Goal: Task Accomplishment & Management: Manage account settings

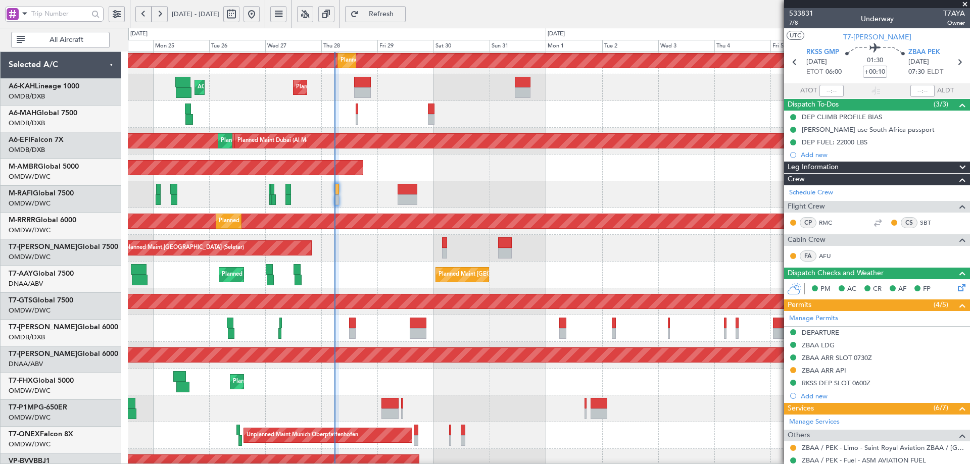
scroll to position [58, 0]
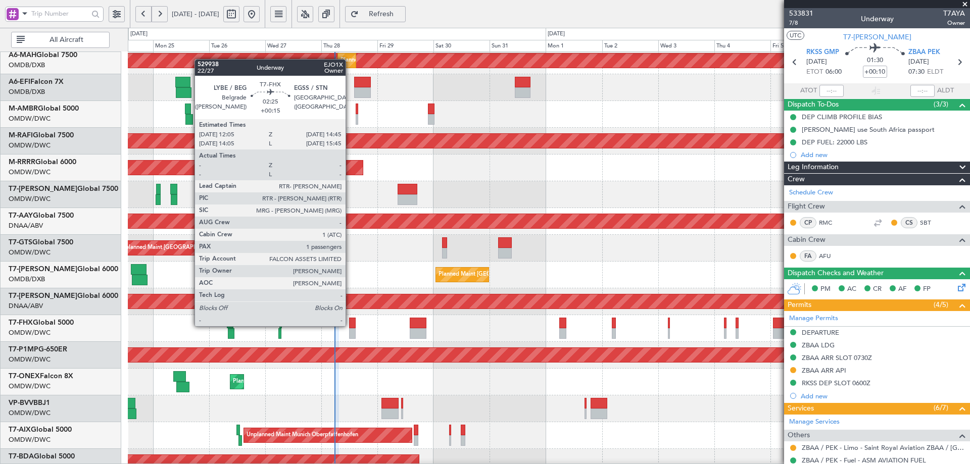
click at [351, 325] on div at bounding box center [352, 323] width 7 height 11
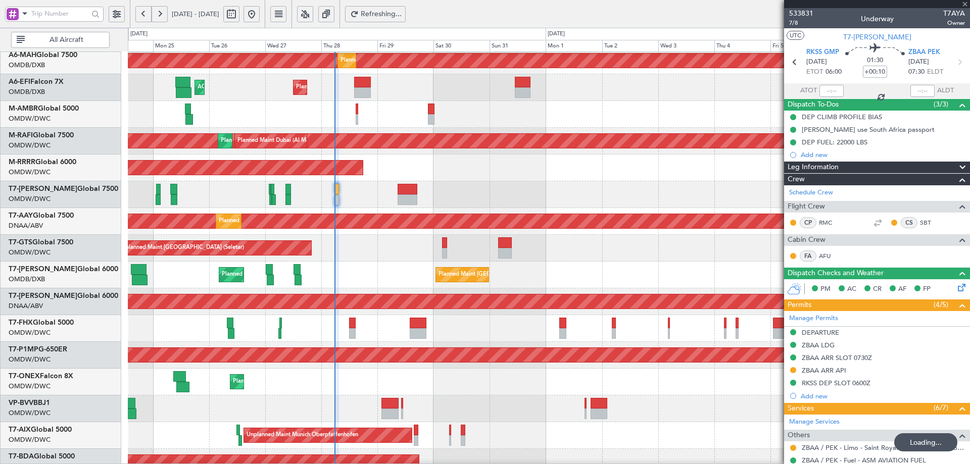
type input "+00:15"
type input "1"
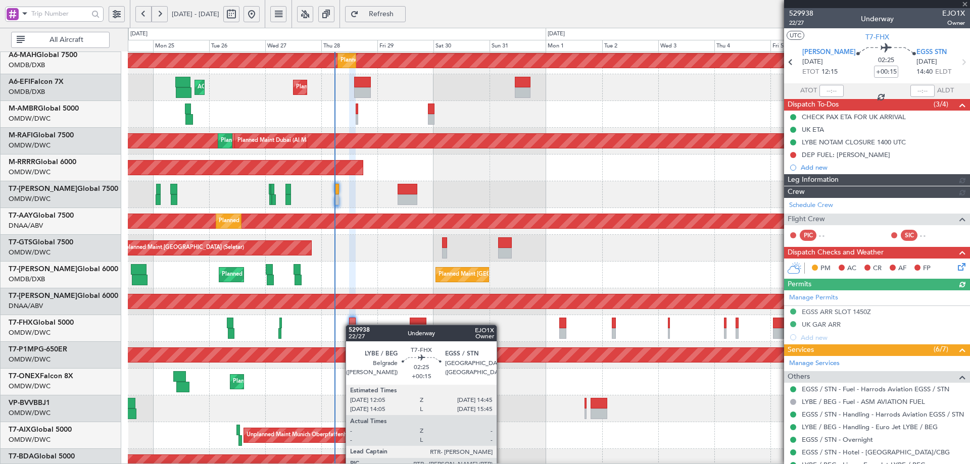
type input "[PERSON_NAME] (ANI)"
type input "7119"
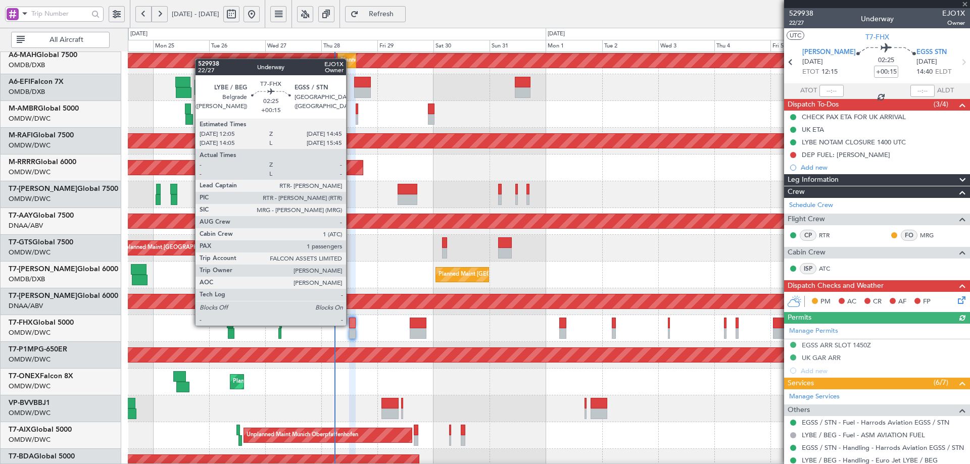
type input "+00:10"
type input "7"
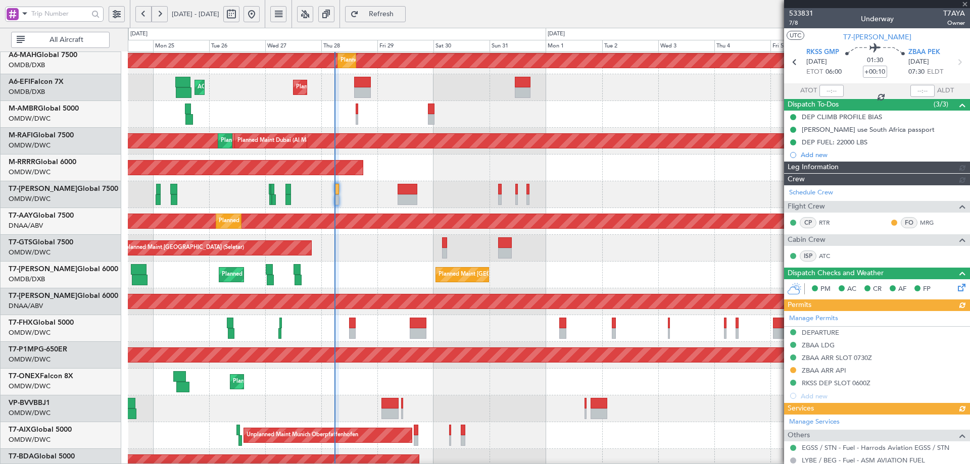
type input "[PERSON_NAME] (ANI)"
type input "7102"
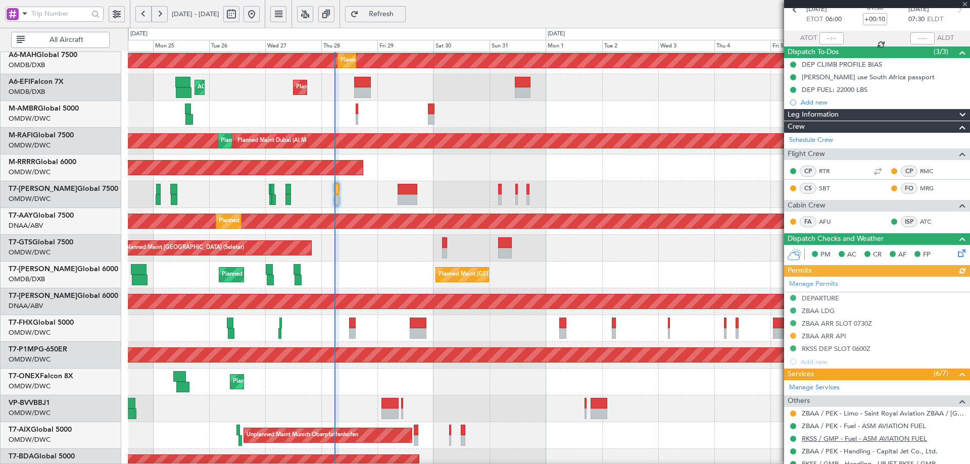
scroll to position [101, 0]
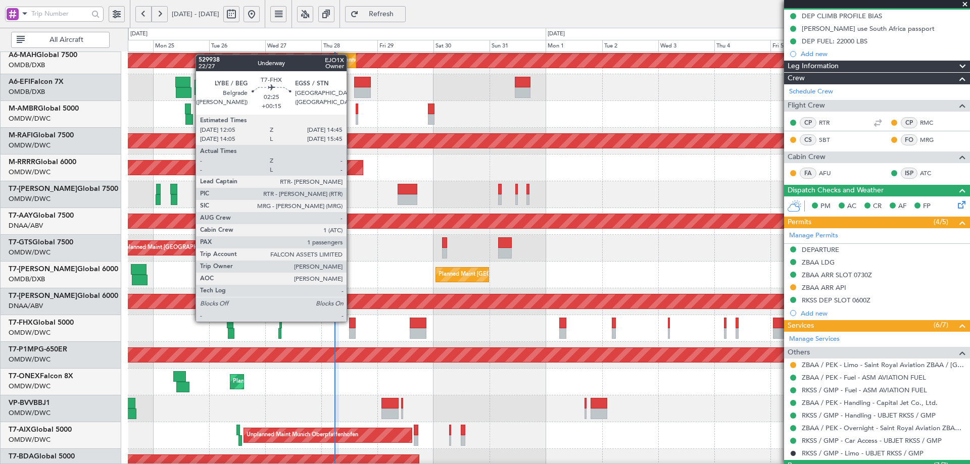
click at [352, 321] on div at bounding box center [352, 323] width 7 height 11
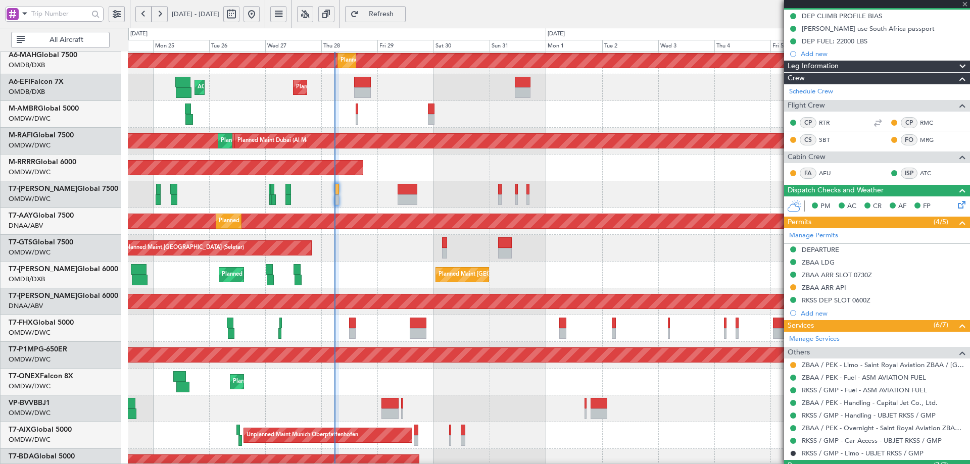
type input "+00:15"
type input "1"
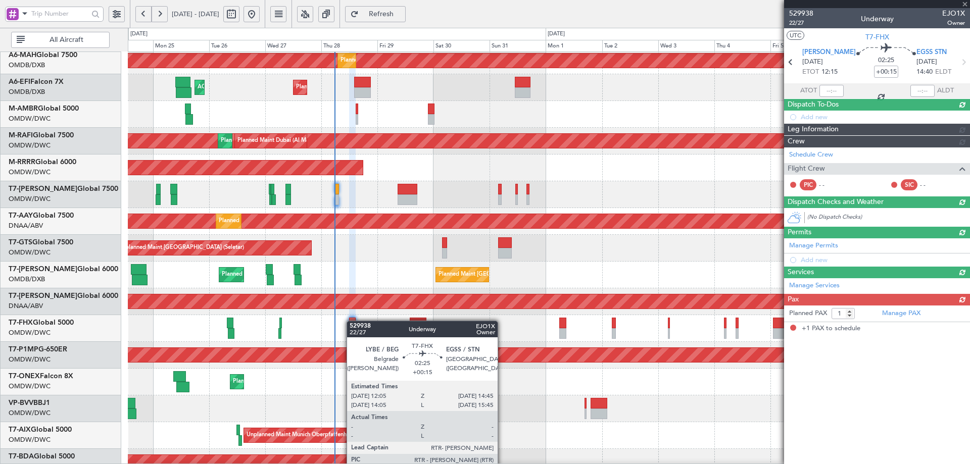
scroll to position [0, 0]
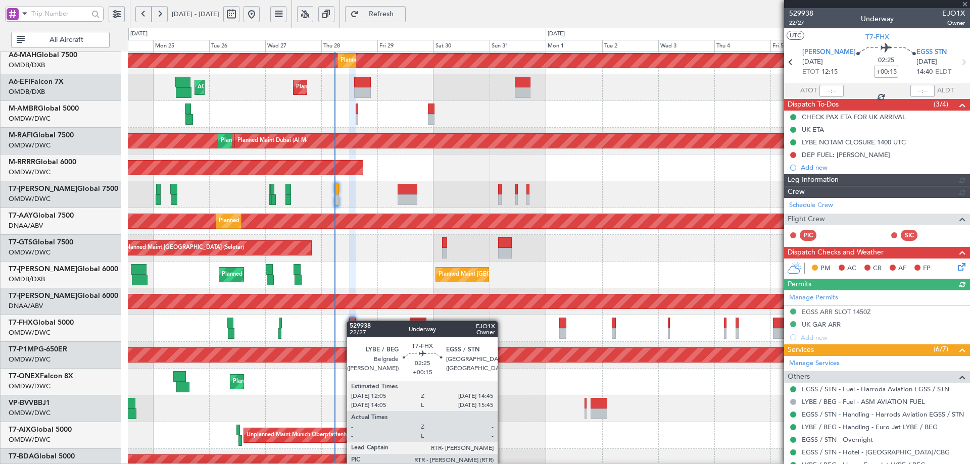
type input "[PERSON_NAME] (ANI)"
type input "7119"
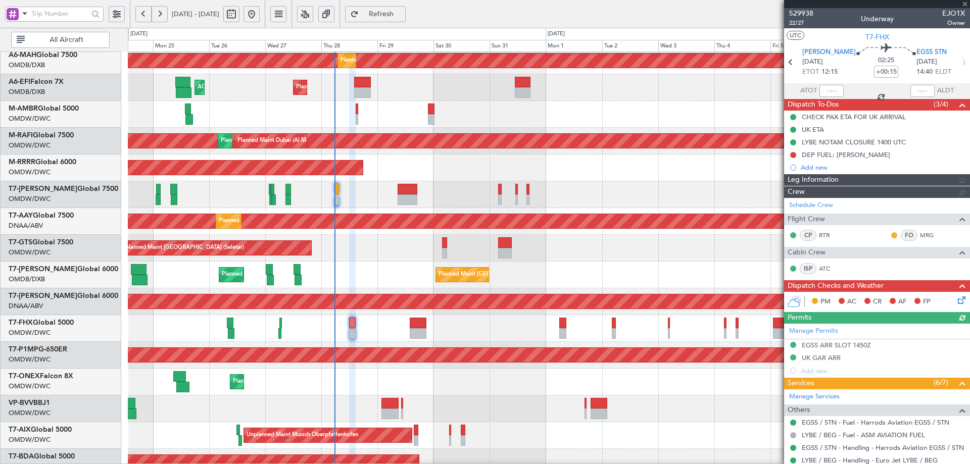
type input "[PERSON_NAME] (ANI)"
type input "7119"
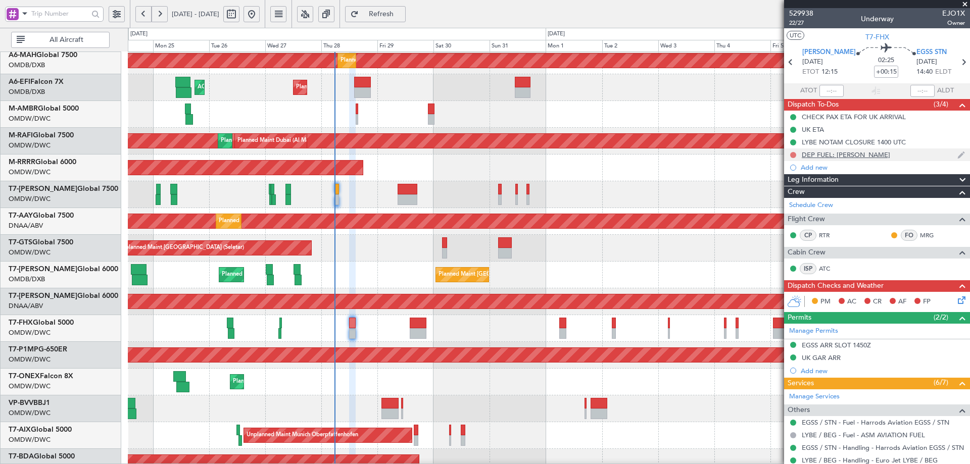
click at [794, 152] on button at bounding box center [793, 155] width 6 height 6
click at [787, 203] on span "Completed" at bounding box center [797, 200] width 33 height 10
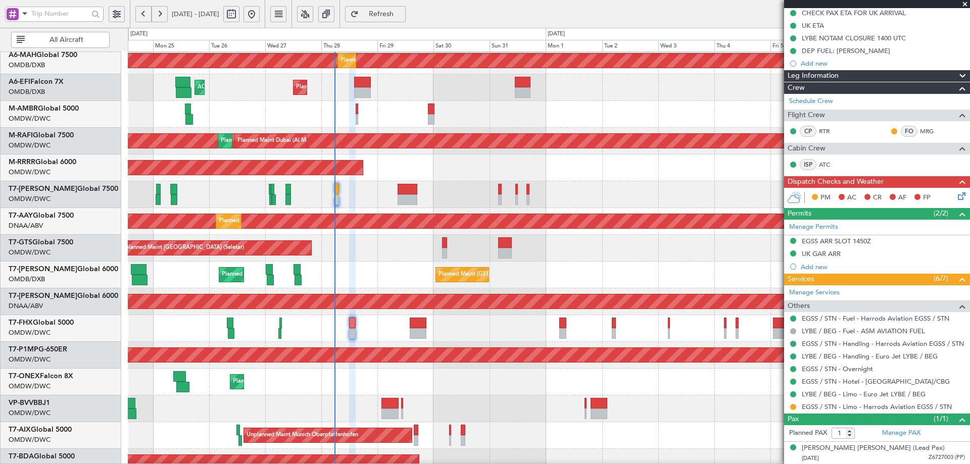
click at [956, 197] on icon at bounding box center [960, 195] width 8 height 8
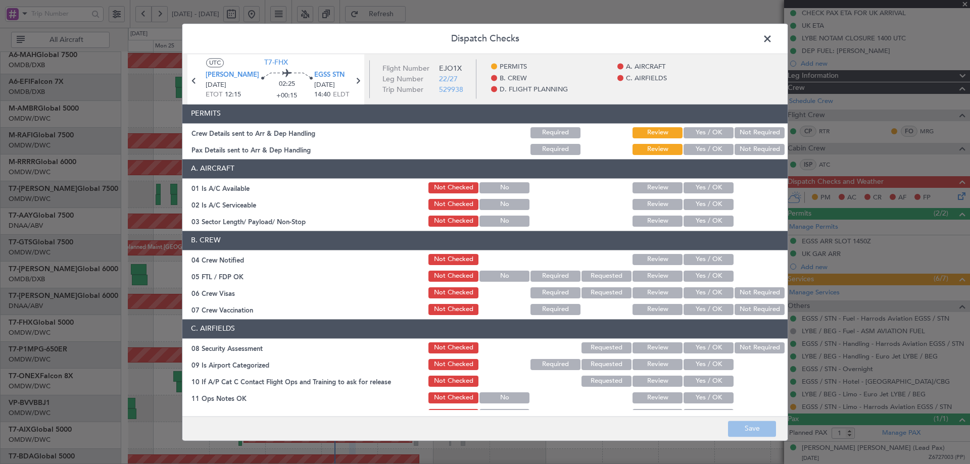
drag, startPoint x: 692, startPoint y: 129, endPoint x: 692, endPoint y: 144, distance: 14.2
click at [692, 130] on button "Yes / OK" at bounding box center [709, 132] width 50 height 11
click at [691, 150] on button "Yes / OK" at bounding box center [709, 149] width 50 height 11
click at [696, 190] on button "Yes / OK" at bounding box center [709, 187] width 50 height 11
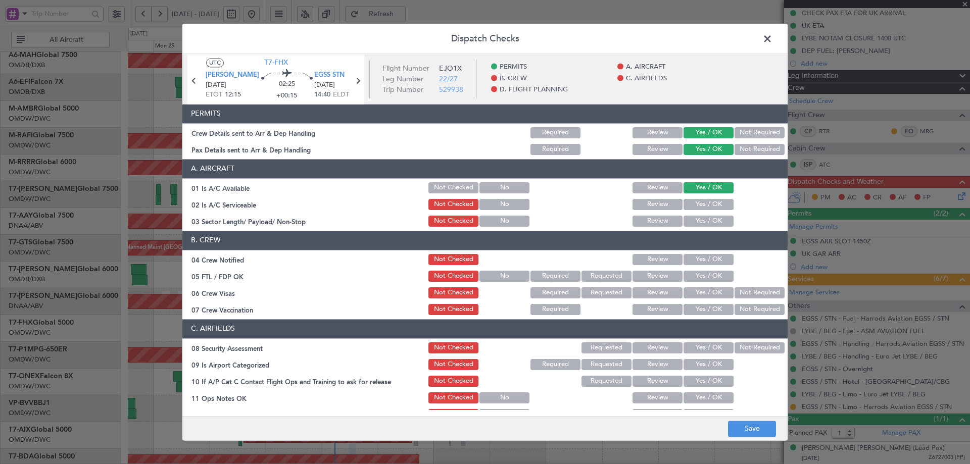
click at [699, 205] on button "Yes / OK" at bounding box center [709, 204] width 50 height 11
click at [695, 216] on button "Yes / OK" at bounding box center [709, 221] width 50 height 11
drag, startPoint x: 689, startPoint y: 257, endPoint x: 689, endPoint y: 279, distance: 21.7
click at [688, 258] on button "Yes / OK" at bounding box center [709, 259] width 50 height 11
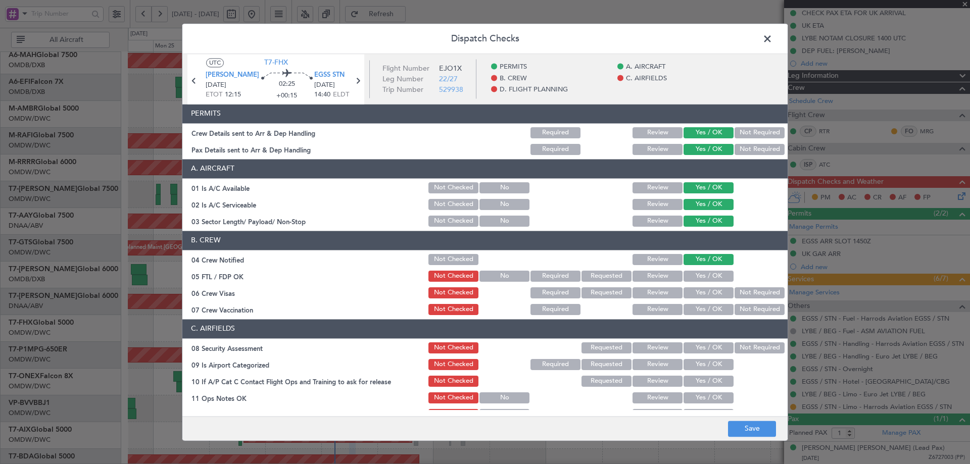
click at [690, 274] on button "Yes / OK" at bounding box center [709, 276] width 50 height 11
click at [711, 294] on button "Yes / OK" at bounding box center [709, 293] width 50 height 11
drag, startPoint x: 741, startPoint y: 306, endPoint x: 716, endPoint y: 346, distance: 47.4
click at [741, 306] on button "Not Required" at bounding box center [760, 309] width 50 height 11
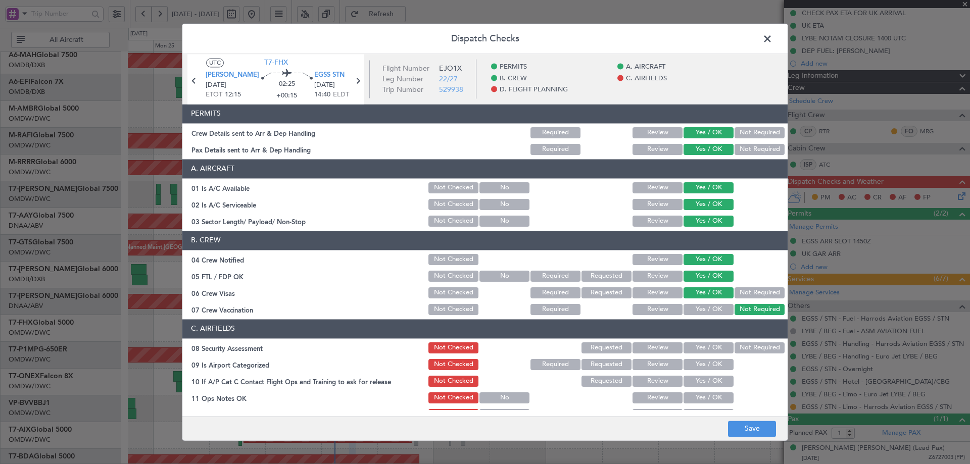
drag, startPoint x: 711, startPoint y: 346, endPoint x: 706, endPoint y: 363, distance: 17.4
click at [711, 348] on button "Yes / OK" at bounding box center [709, 348] width 50 height 11
drag, startPoint x: 706, startPoint y: 363, endPoint x: 706, endPoint y: 387, distance: 23.8
click at [706, 365] on button "Yes / OK" at bounding box center [709, 364] width 50 height 11
drag, startPoint x: 705, startPoint y: 381, endPoint x: 702, endPoint y: 397, distance: 16.4
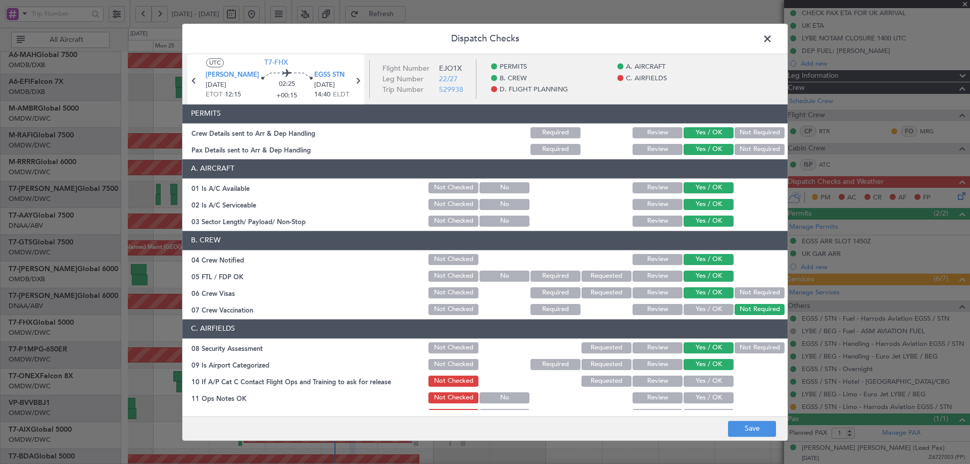
click at [704, 385] on button "Yes / OK" at bounding box center [709, 381] width 50 height 11
click at [703, 397] on button "Yes / OK" at bounding box center [709, 398] width 50 height 11
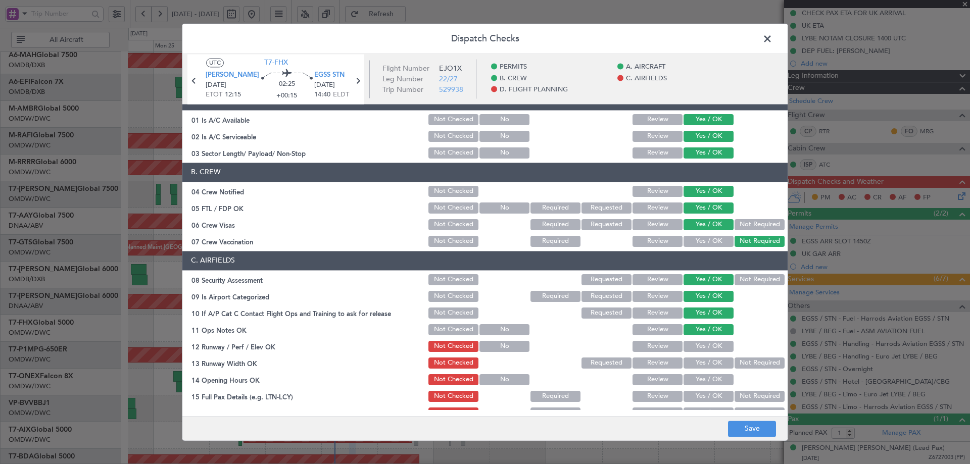
scroll to position [253, 0]
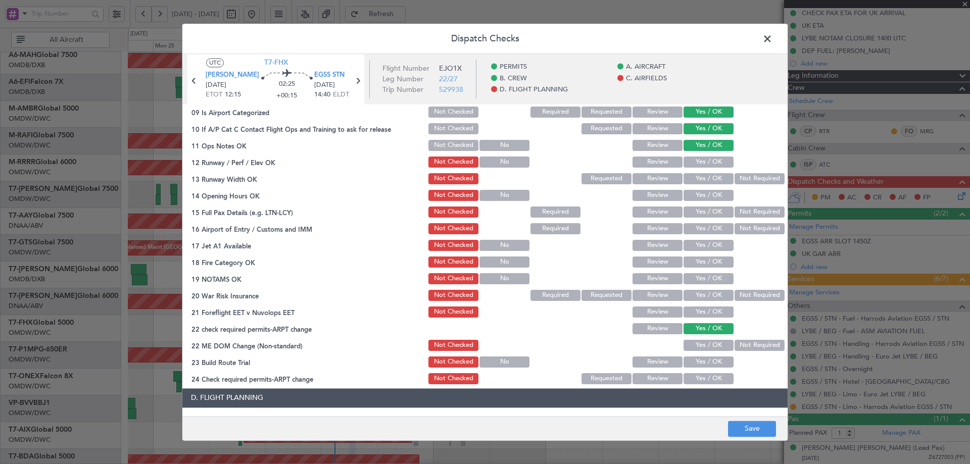
click at [700, 175] on button "Yes / OK" at bounding box center [709, 178] width 50 height 11
drag, startPoint x: 700, startPoint y: 194, endPoint x: 702, endPoint y: 186, distance: 7.8
click at [701, 190] on div "Yes / OK" at bounding box center [707, 196] width 51 height 14
click at [702, 158] on button "Yes / OK" at bounding box center [709, 162] width 50 height 11
drag, startPoint x: 701, startPoint y: 193, endPoint x: 701, endPoint y: 207, distance: 14.2
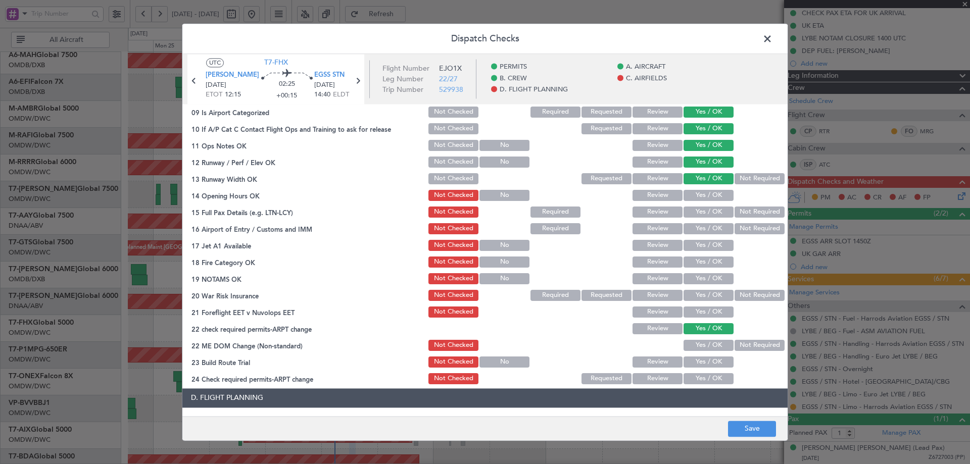
click at [701, 195] on button "Yes / OK" at bounding box center [709, 195] width 50 height 11
drag, startPoint x: 701, startPoint y: 207, endPoint x: 703, endPoint y: 213, distance: 6.3
click at [702, 210] on button "Yes / OK" at bounding box center [709, 212] width 50 height 11
click at [703, 229] on button "Yes / OK" at bounding box center [709, 228] width 50 height 11
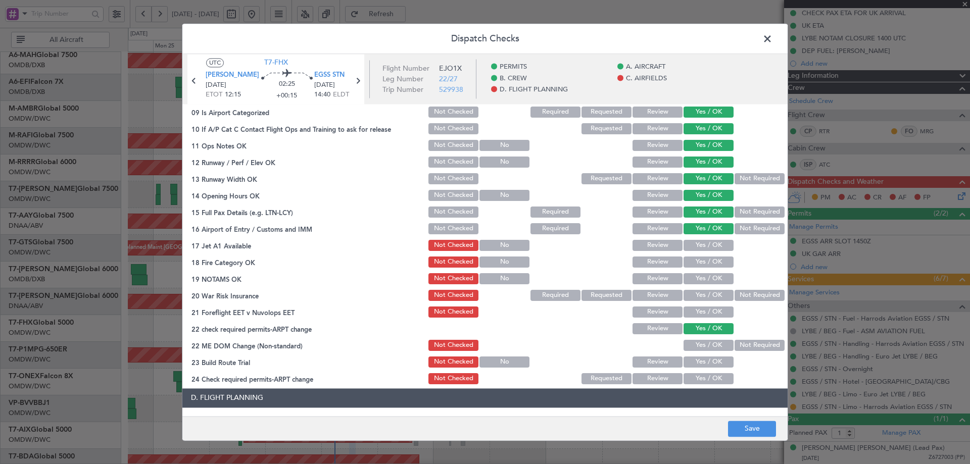
drag, startPoint x: 700, startPoint y: 246, endPoint x: 698, endPoint y: 260, distance: 14.2
click at [700, 248] on button "Yes / OK" at bounding box center [709, 245] width 50 height 11
drag, startPoint x: 698, startPoint y: 260, endPoint x: 696, endPoint y: 274, distance: 14.4
click at [698, 262] on button "Yes / OK" at bounding box center [709, 262] width 50 height 11
click at [696, 276] on button "Yes / OK" at bounding box center [709, 278] width 50 height 11
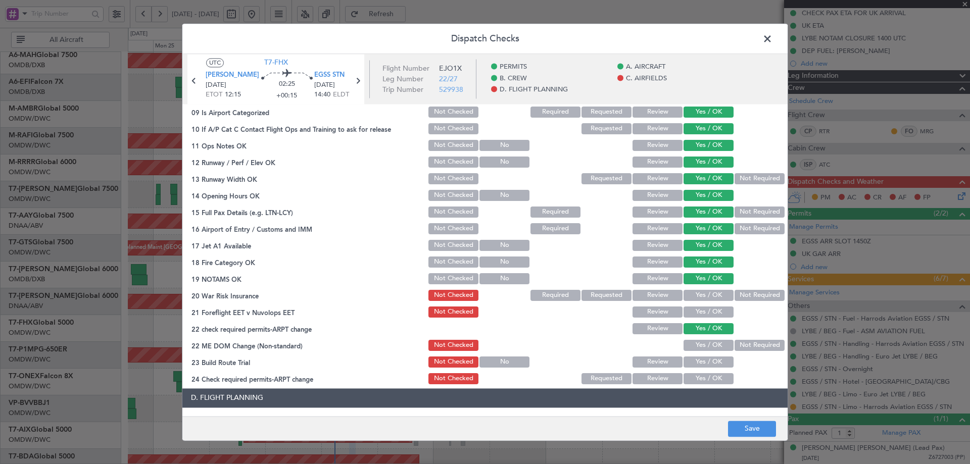
drag, startPoint x: 743, startPoint y: 296, endPoint x: 736, endPoint y: 299, distance: 8.2
click at [743, 297] on button "Not Required" at bounding box center [760, 295] width 50 height 11
click at [708, 313] on button "Yes / OK" at bounding box center [709, 312] width 50 height 11
drag, startPoint x: 702, startPoint y: 345, endPoint x: 702, endPoint y: 354, distance: 8.6
click at [702, 347] on button "Yes / OK" at bounding box center [709, 345] width 50 height 11
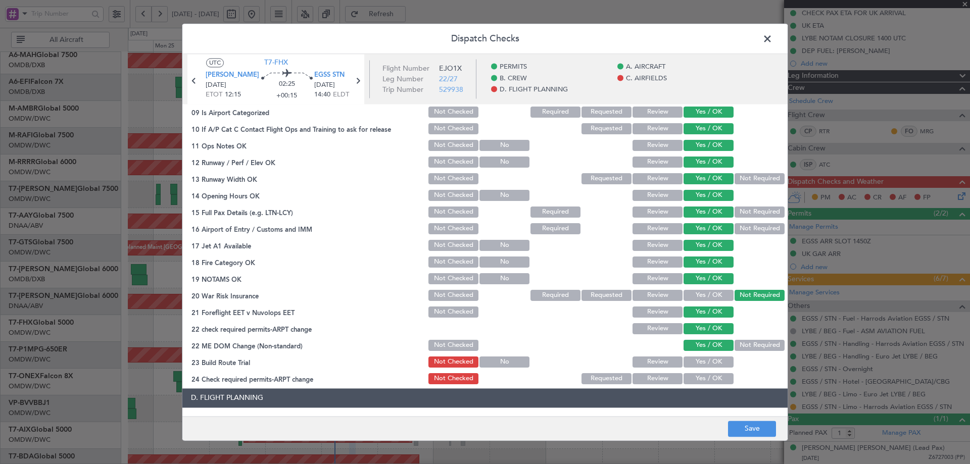
drag, startPoint x: 702, startPoint y: 359, endPoint x: 699, endPoint y: 369, distance: 10.1
click at [702, 362] on button "Yes / OK" at bounding box center [709, 362] width 50 height 11
click at [699, 379] on button "Yes / OK" at bounding box center [709, 379] width 50 height 11
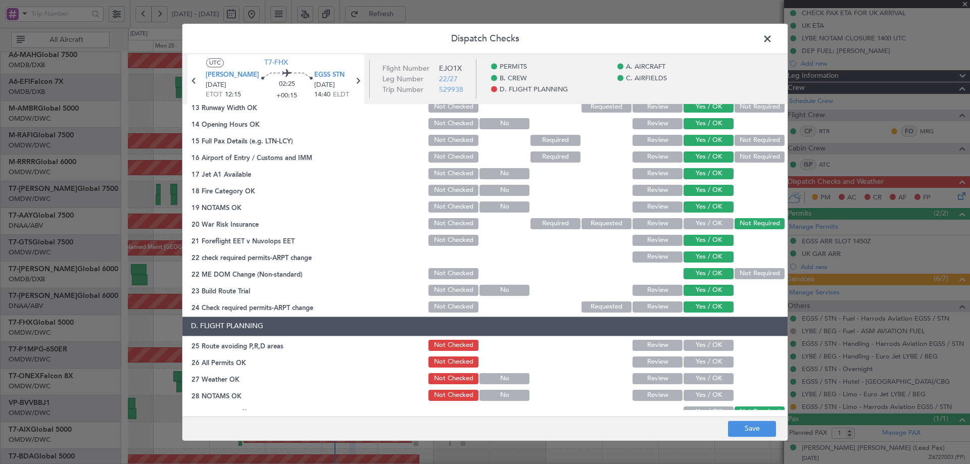
scroll to position [404, 0]
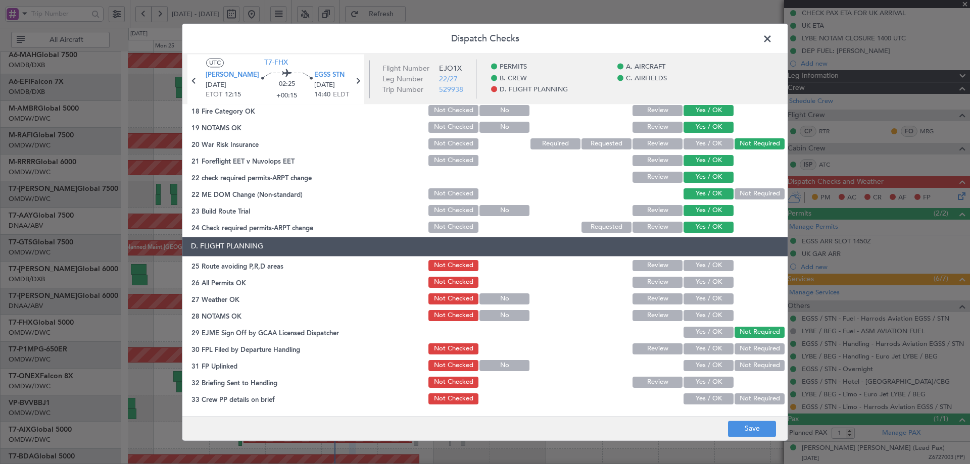
click at [709, 265] on button "Yes / OK" at bounding box center [709, 265] width 50 height 11
drag, startPoint x: 705, startPoint y: 279, endPoint x: 696, endPoint y: 300, distance: 22.2
click at [704, 281] on button "Yes / OK" at bounding box center [709, 282] width 50 height 11
drag, startPoint x: 696, startPoint y: 301, endPoint x: 696, endPoint y: 315, distance: 14.2
click at [695, 304] on button "Yes / OK" at bounding box center [709, 299] width 50 height 11
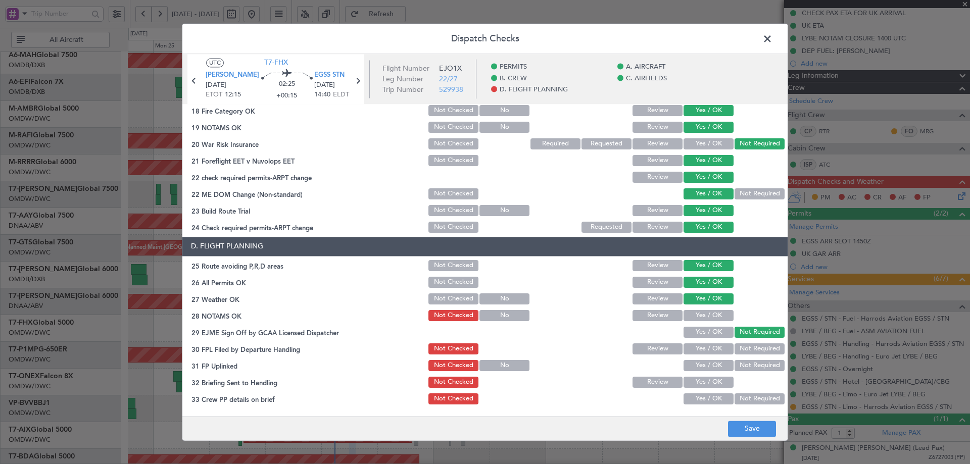
click at [697, 318] on button "Yes / OK" at bounding box center [709, 315] width 50 height 11
drag, startPoint x: 696, startPoint y: 331, endPoint x: 702, endPoint y: 350, distance: 20.0
click at [697, 333] on button "Yes / OK" at bounding box center [709, 332] width 50 height 11
click at [702, 354] on button "Yes / OK" at bounding box center [709, 349] width 50 height 11
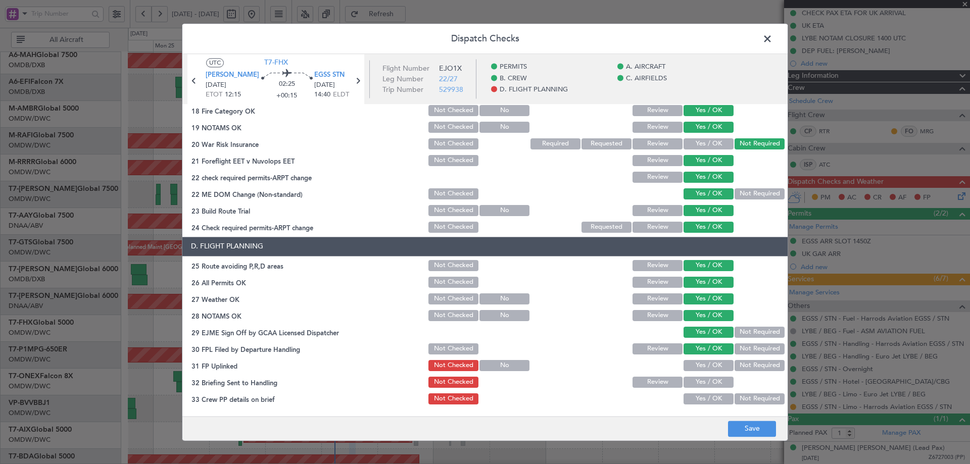
drag, startPoint x: 698, startPoint y: 367, endPoint x: 698, endPoint y: 378, distance: 10.6
click at [698, 368] on button "Yes / OK" at bounding box center [709, 365] width 50 height 11
drag, startPoint x: 698, startPoint y: 379, endPoint x: 697, endPoint y: 391, distance: 12.2
click at [698, 382] on button "Yes / OK" at bounding box center [709, 382] width 50 height 11
click at [696, 403] on button "Yes / OK" at bounding box center [709, 399] width 50 height 11
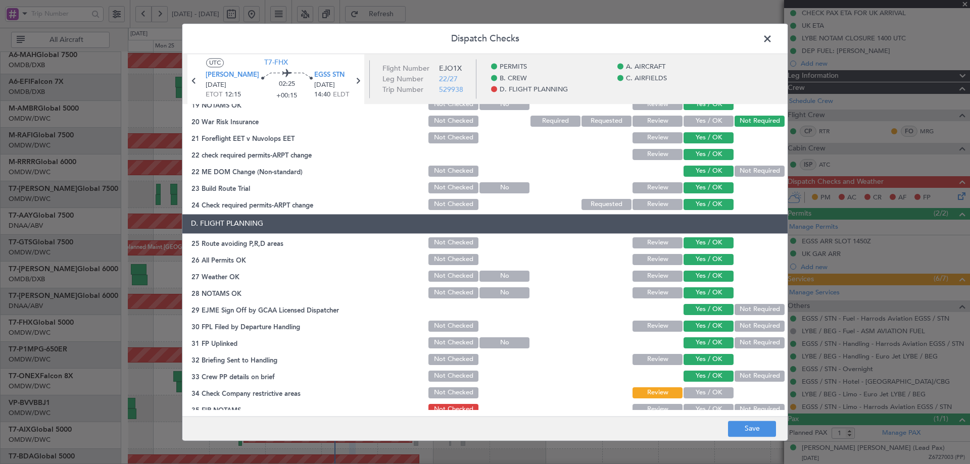
scroll to position [437, 0]
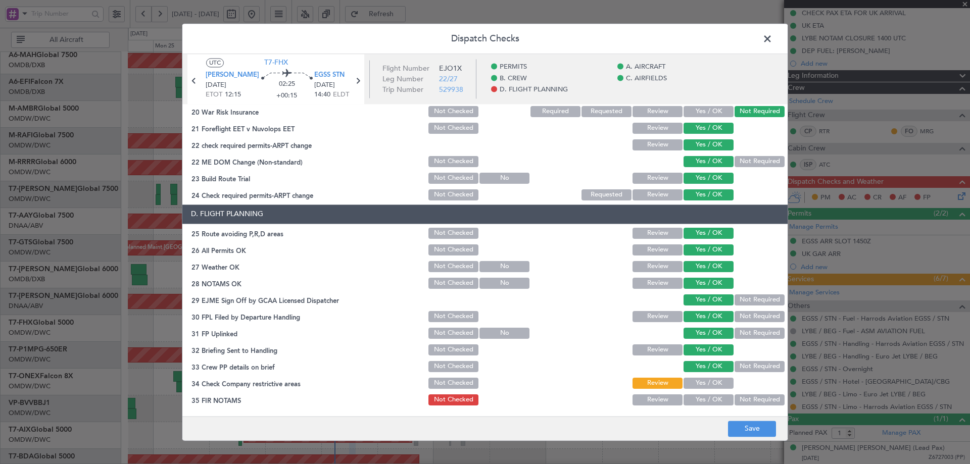
drag, startPoint x: 711, startPoint y: 386, endPoint x: 710, endPoint y: 399, distance: 13.2
click at [711, 388] on button "Yes / OK" at bounding box center [709, 383] width 50 height 11
drag, startPoint x: 709, startPoint y: 400, endPoint x: 738, endPoint y: 420, distance: 35.2
click at [711, 402] on button "Yes / OK" at bounding box center [709, 400] width 50 height 11
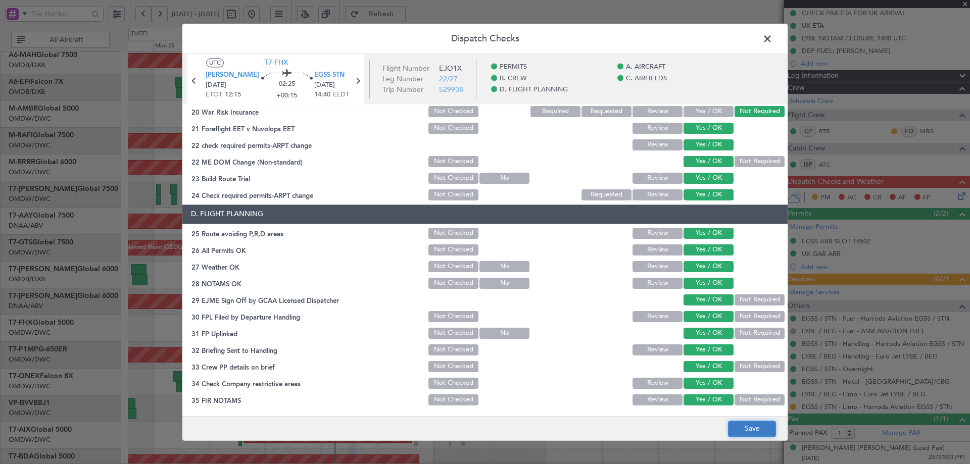
click at [755, 433] on button "Save" at bounding box center [752, 429] width 48 height 16
click at [773, 41] on span at bounding box center [773, 41] width 0 height 20
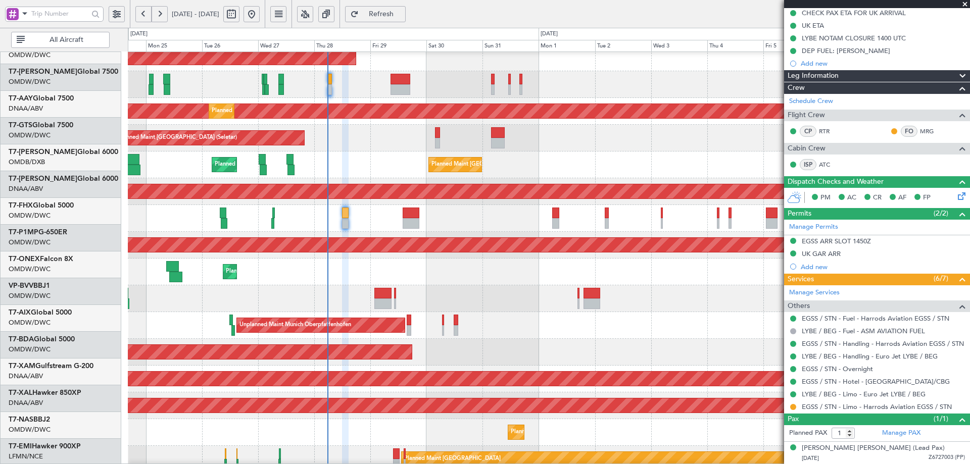
scroll to position [176, 0]
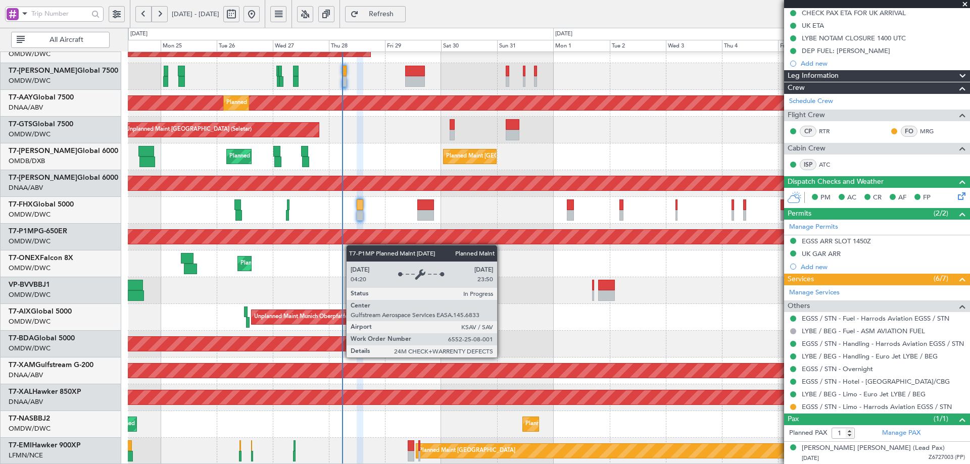
click at [352, 242] on div "Planned Maint Dubai (Al Maktoum Intl) Planned Maint Dubai (Al Maktoum Intl) Unp…" at bounding box center [549, 170] width 842 height 589
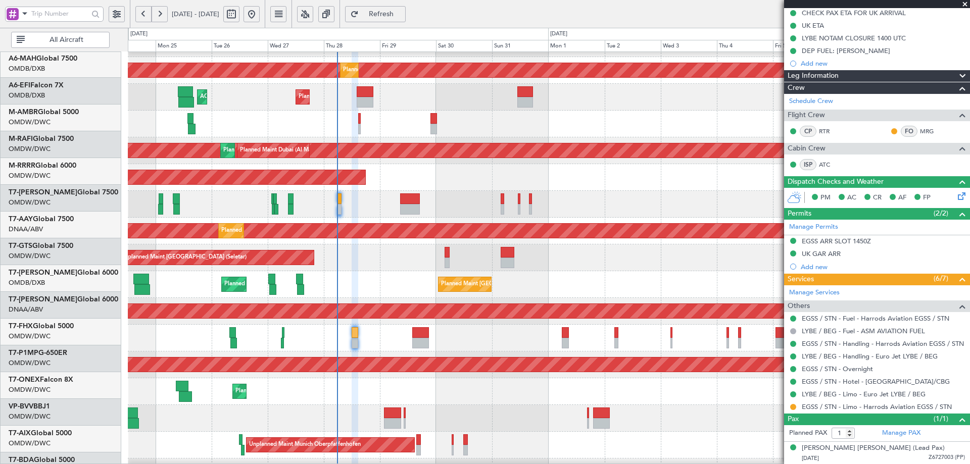
scroll to position [32, 0]
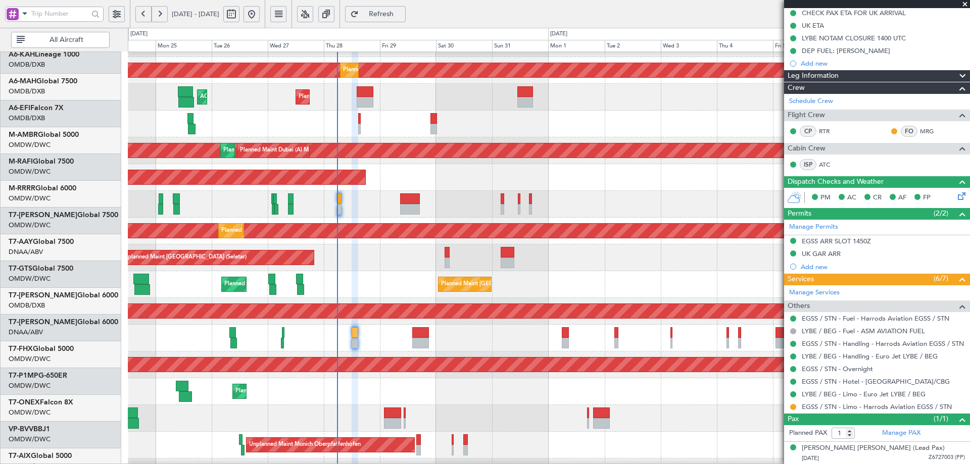
click at [328, 405] on div "Planned Maint Dubai (Al Maktoum Intl)" at bounding box center [549, 392] width 842 height 27
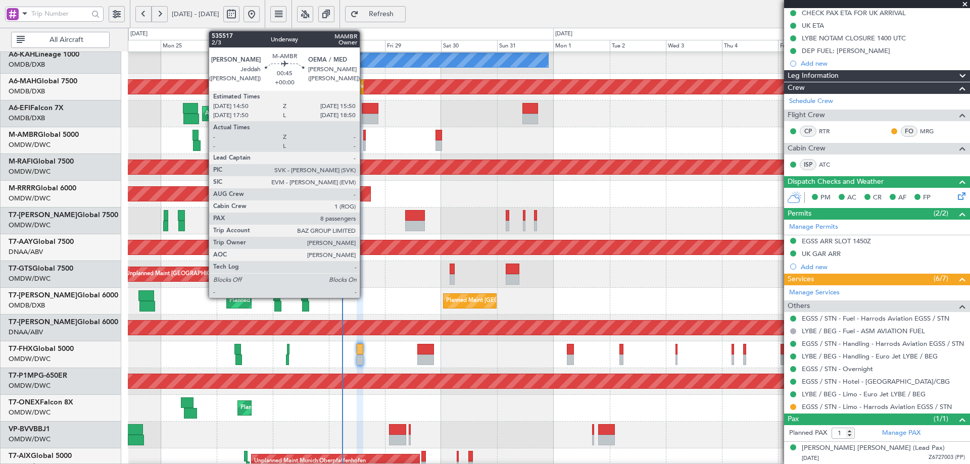
click at [364, 139] on div at bounding box center [364, 135] width 3 height 11
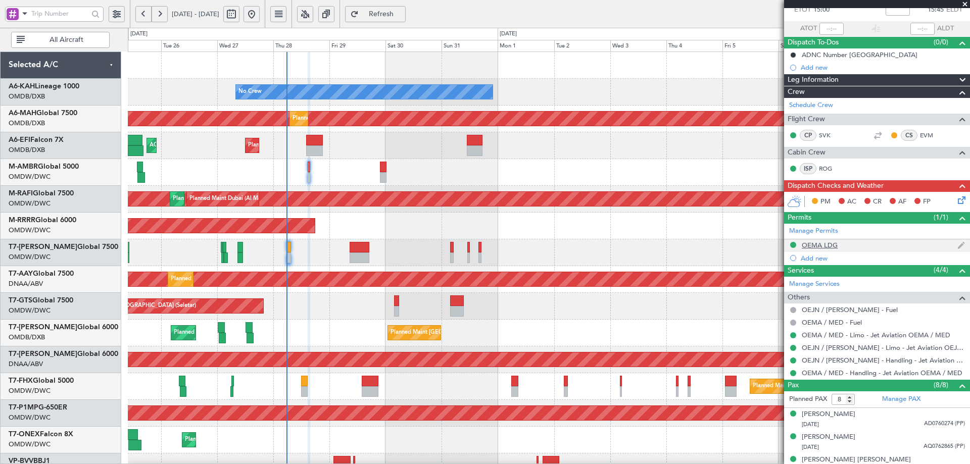
scroll to position [0, 0]
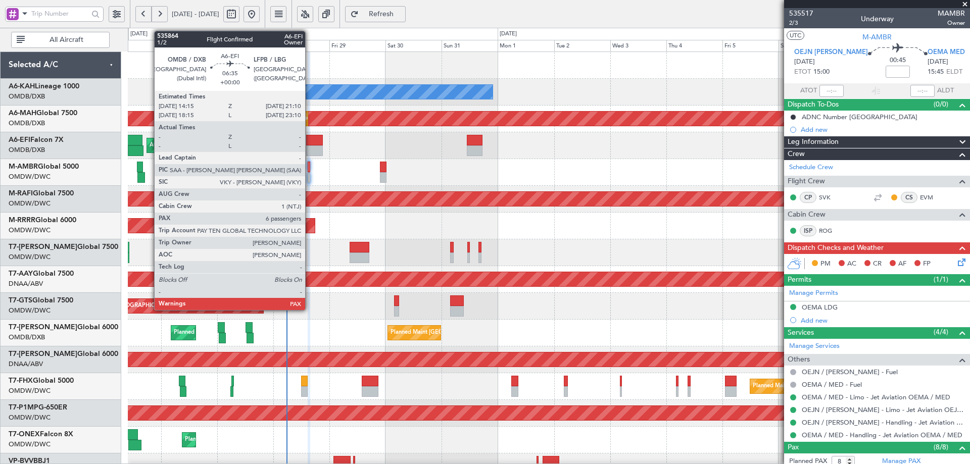
click at [310, 144] on div at bounding box center [314, 140] width 17 height 11
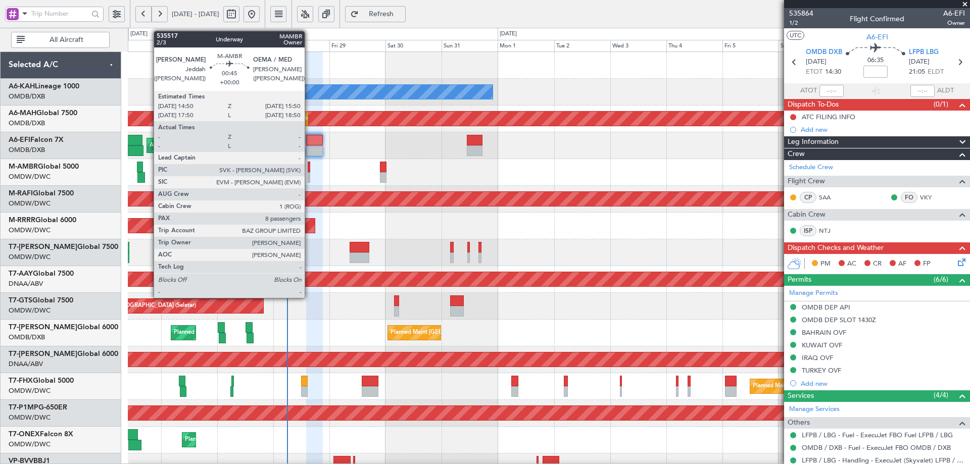
click at [309, 169] on div at bounding box center [309, 167] width 3 height 11
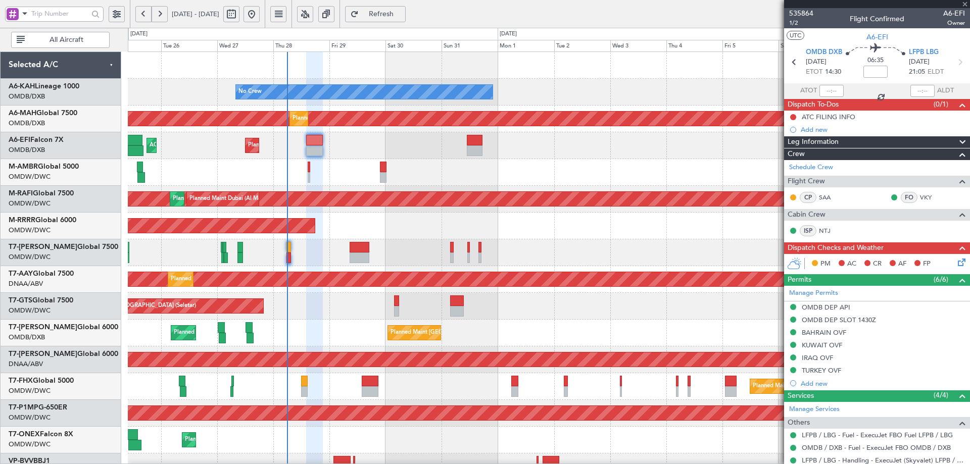
type input "8"
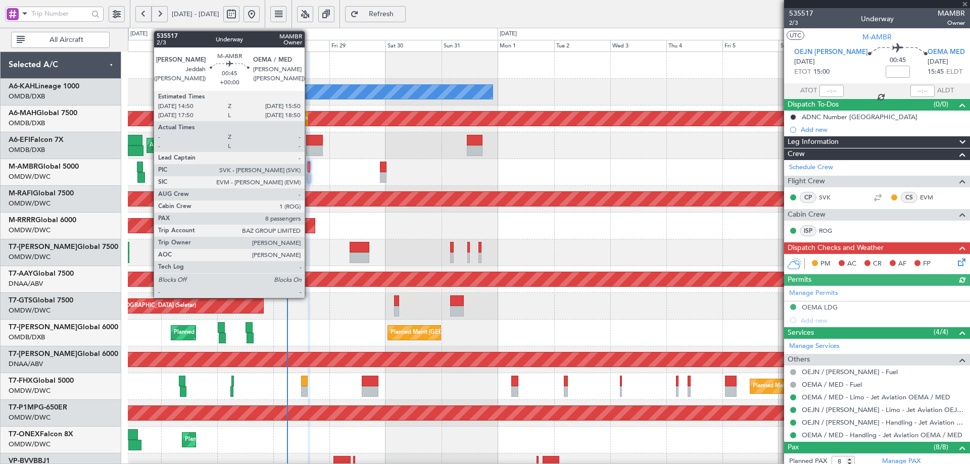
click at [309, 170] on div at bounding box center [309, 167] width 3 height 11
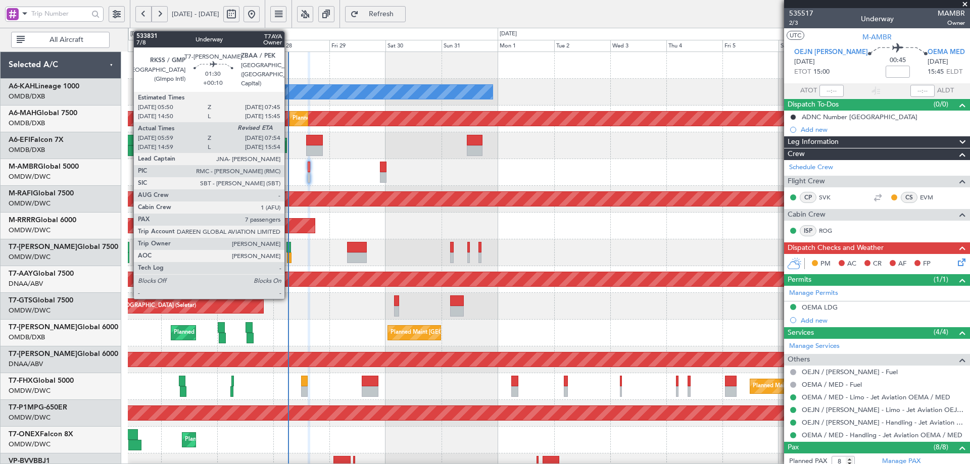
click at [289, 246] on div at bounding box center [289, 247] width 5 height 11
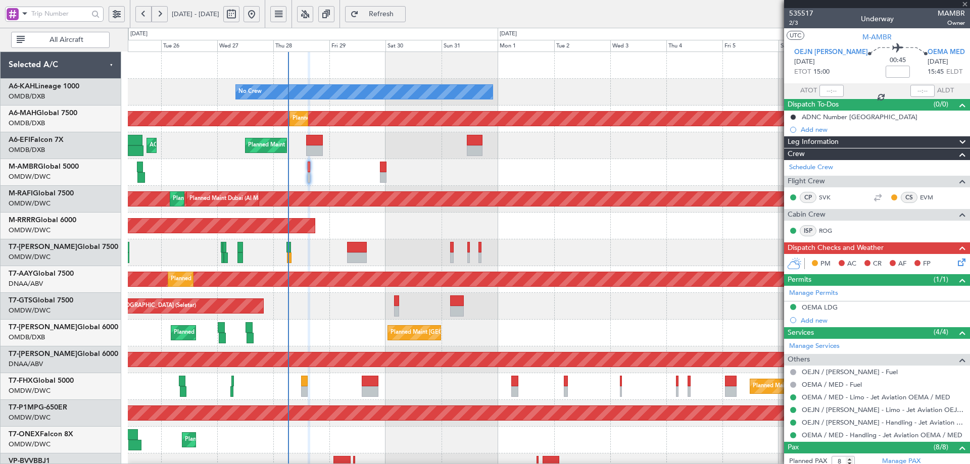
type input "+00:10"
type input "06:09"
type input "7"
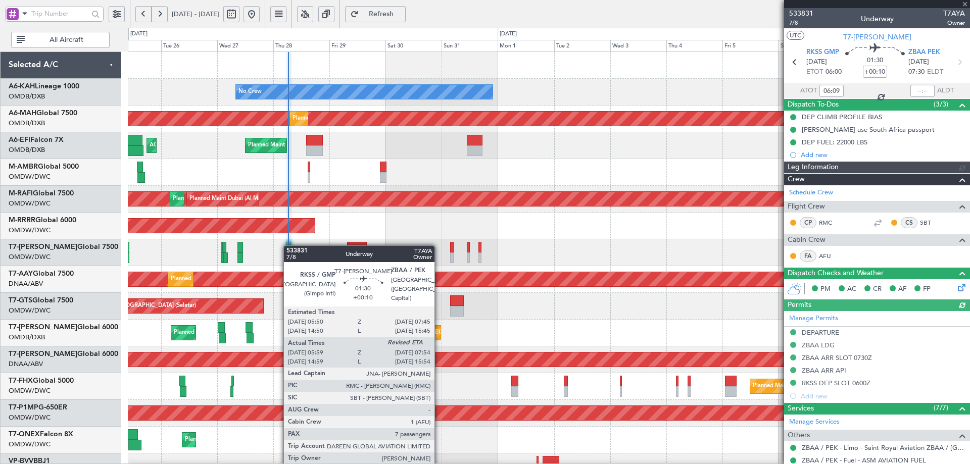
type input "[PERSON_NAME] (ANI)"
type input "7102"
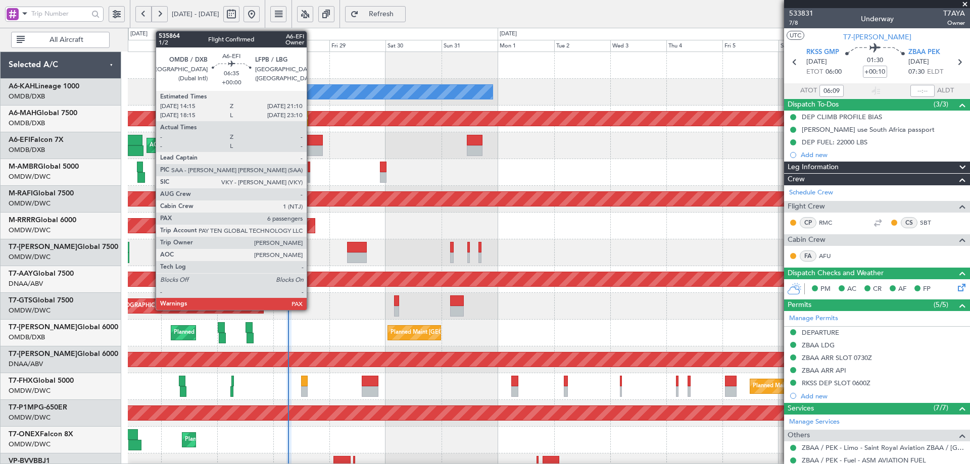
click at [311, 145] on div at bounding box center [314, 140] width 17 height 11
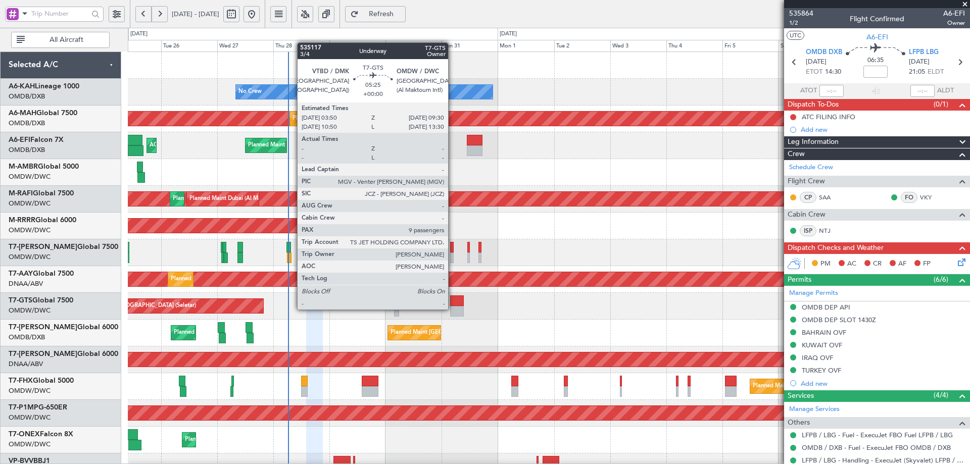
click at [454, 309] on div at bounding box center [457, 311] width 14 height 11
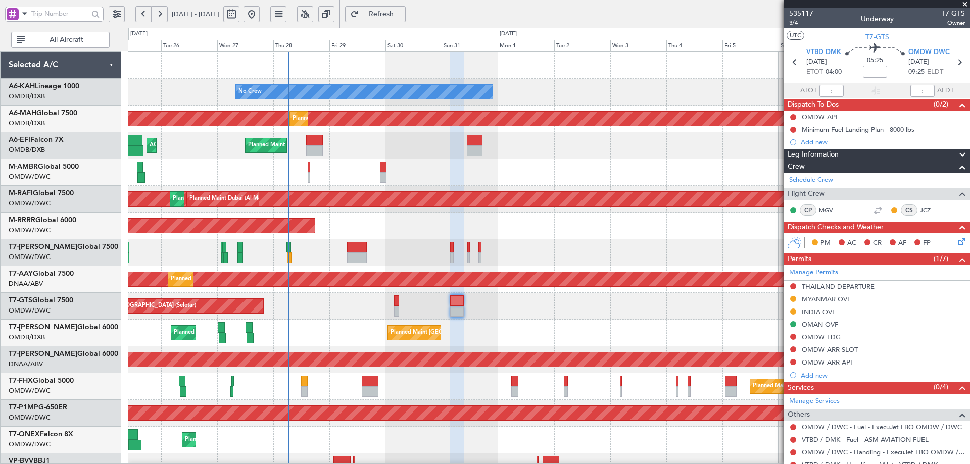
click at [595, 449] on div "Planned Maint Dubai (Al Maktoum Intl)" at bounding box center [549, 440] width 842 height 27
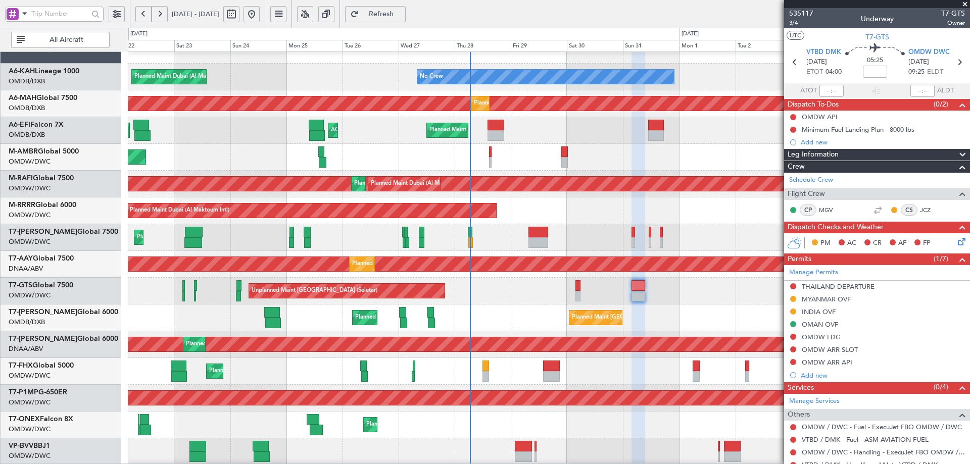
click at [535, 418] on div "Planned Maint Dubai (Al Maktoum Intl) Planned Maint Geneva (Cointrin)" at bounding box center [549, 425] width 842 height 27
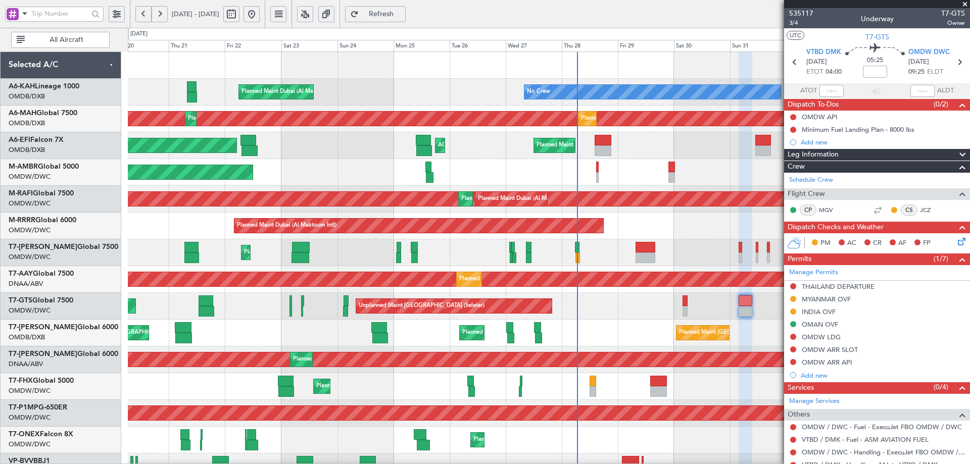
click at [578, 380] on div "No Crew Planned Maint Dubai (Al Maktoum Intl) Planned Maint Dubai (Dubai Intl) …" at bounding box center [549, 346] width 842 height 589
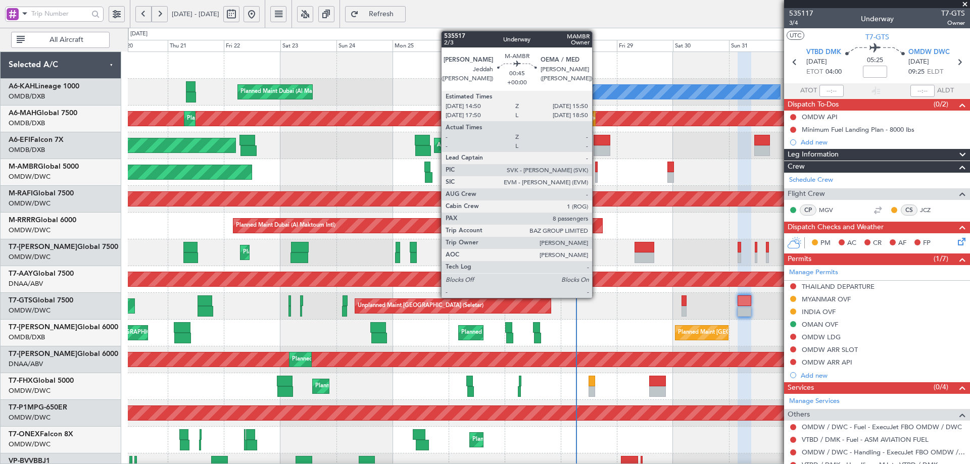
click at [597, 166] on div at bounding box center [596, 167] width 3 height 11
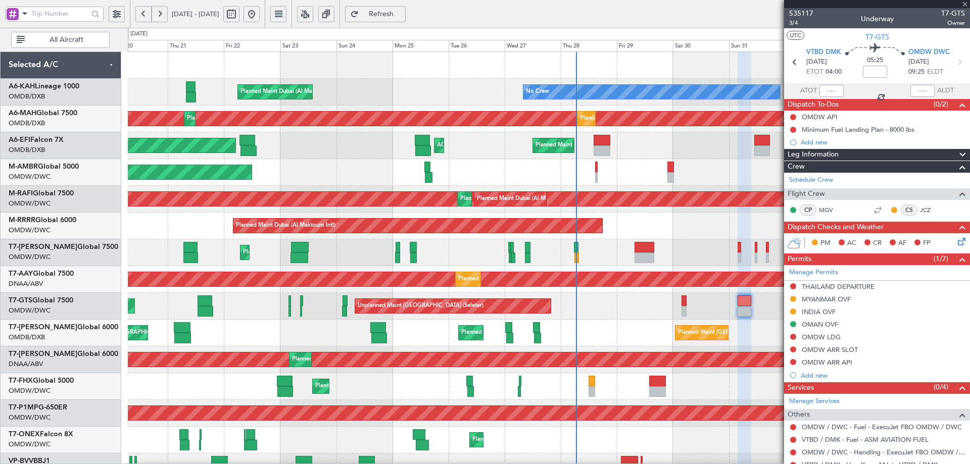
type input "8"
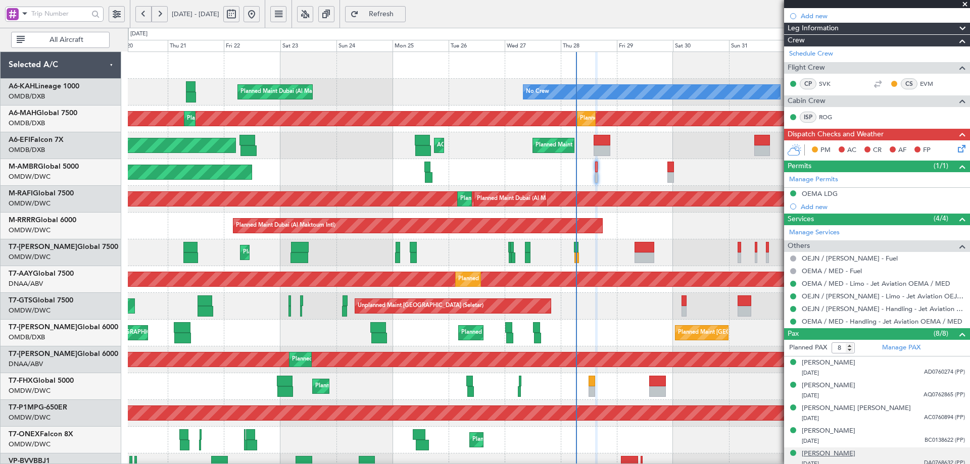
scroll to position [188, 0]
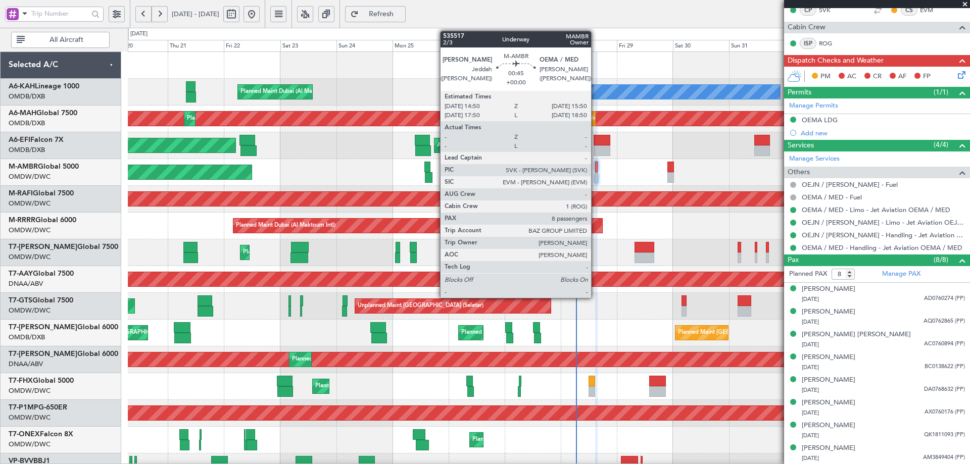
click at [596, 166] on div at bounding box center [596, 167] width 3 height 11
click at [597, 169] on div at bounding box center [596, 167] width 3 height 11
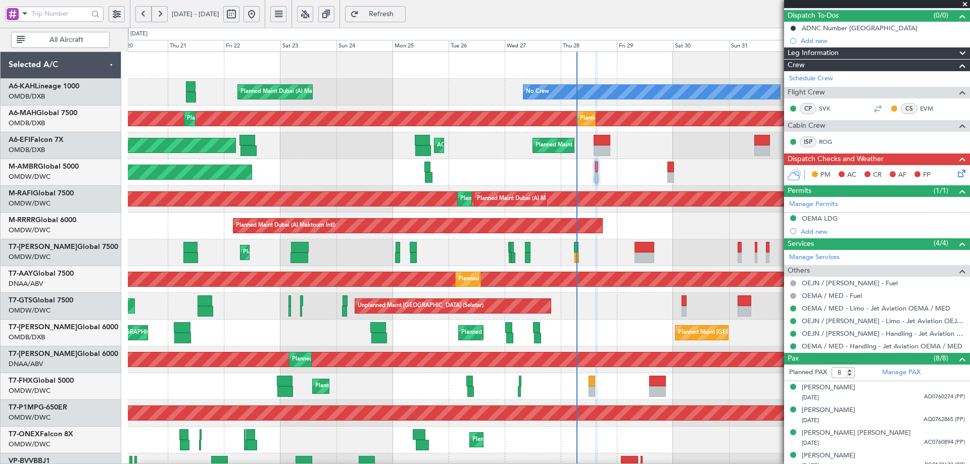
scroll to position [0, 0]
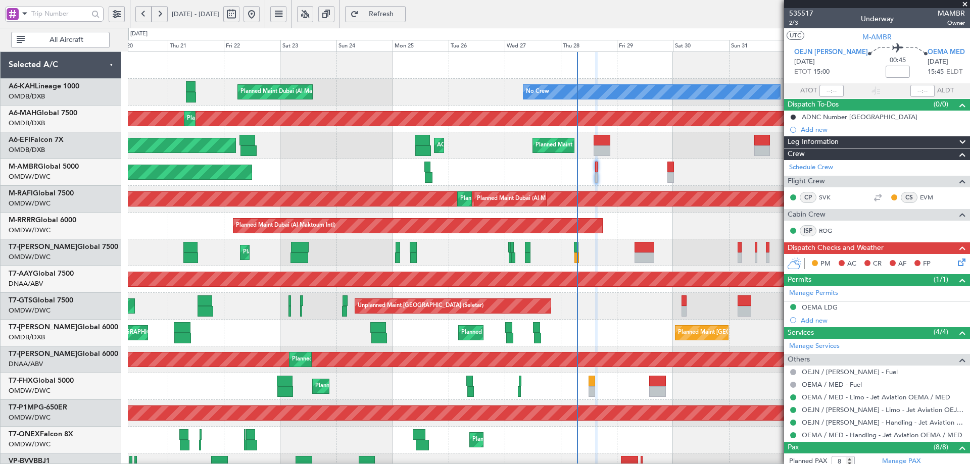
click at [505, 454] on div at bounding box center [549, 467] width 842 height 27
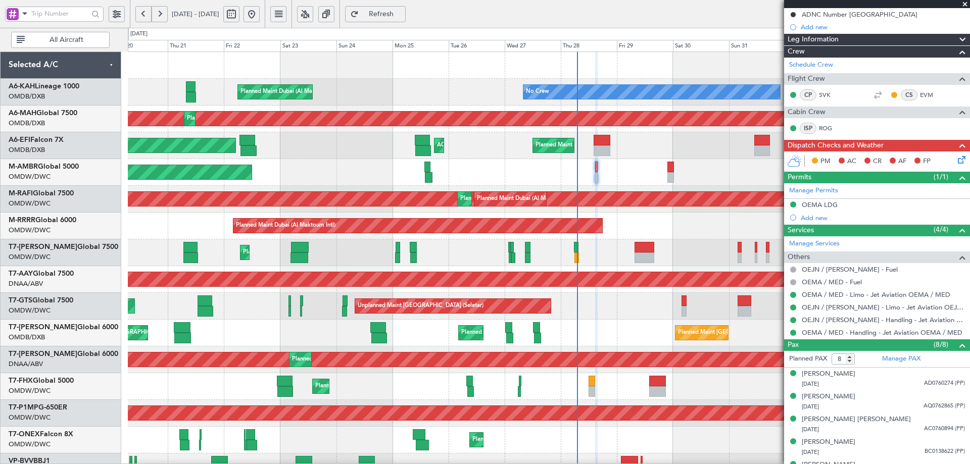
scroll to position [188, 0]
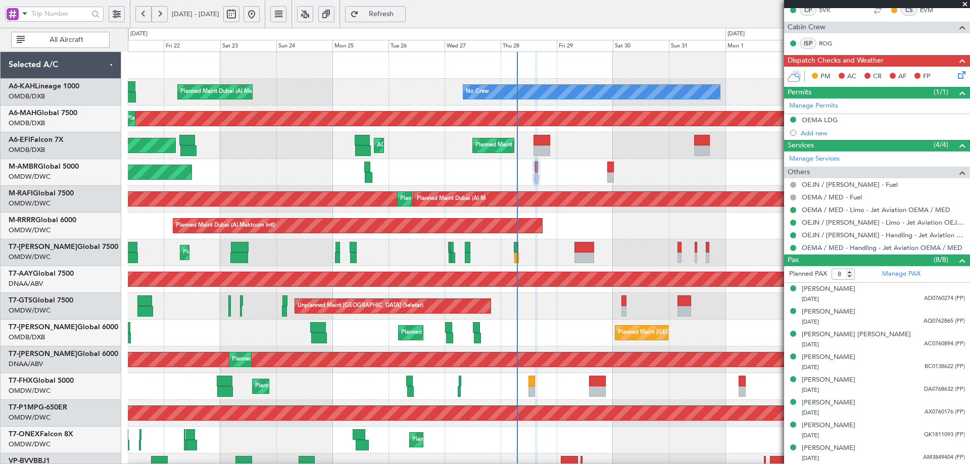
click at [326, 240] on div "No Crew Planned Maint Dubai (Al Maktoum Intl) Planned Maint Dubai (Dubai Intl) …" at bounding box center [549, 346] width 842 height 589
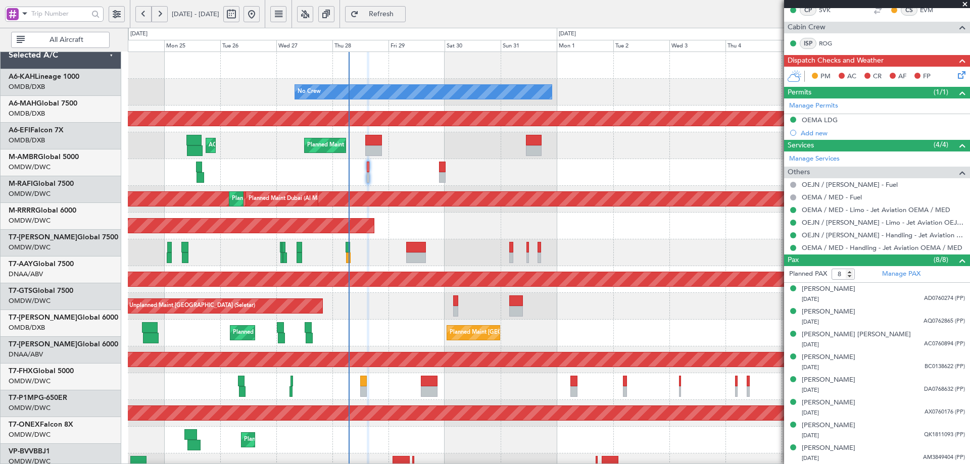
scroll to position [0, 0]
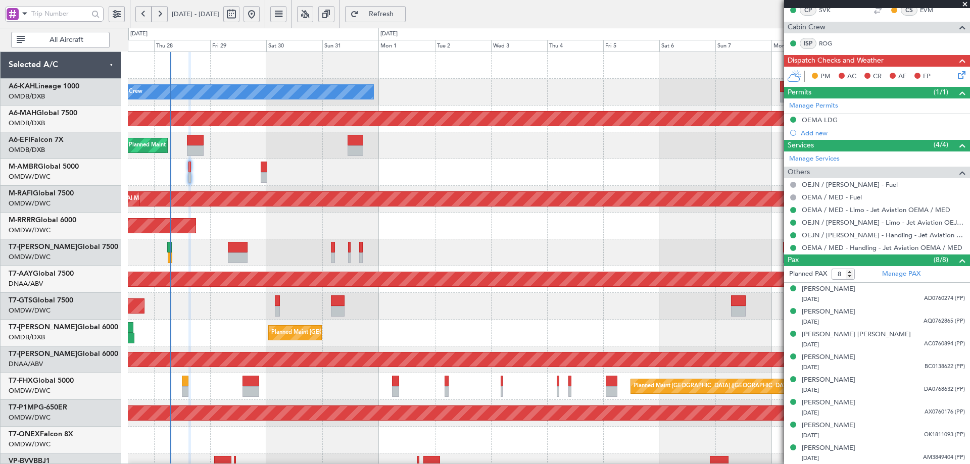
click at [388, 165] on div "No Crew Planned Maint Dubai (Dubai Intl) Planned Maint Dubai (Dubai Intl) Plann…" at bounding box center [549, 346] width 842 height 589
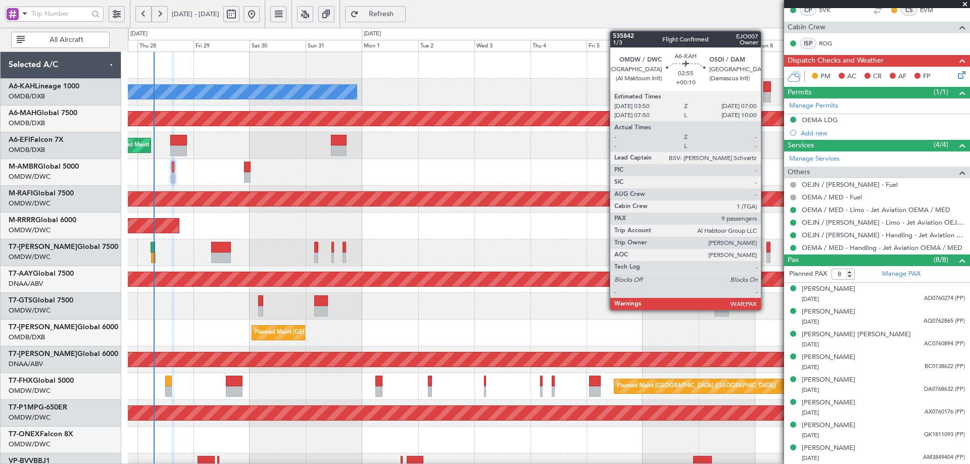
click at [766, 87] on div at bounding box center [768, 86] width 8 height 11
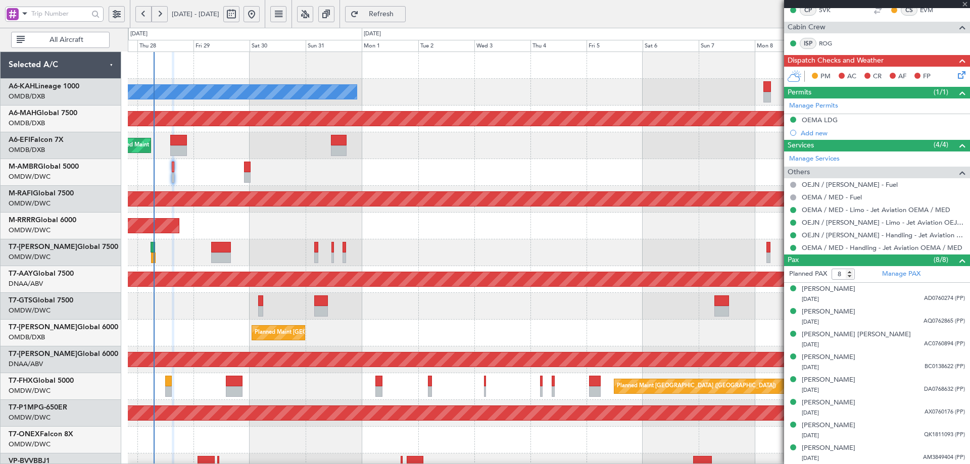
type input "+00:10"
type input "9"
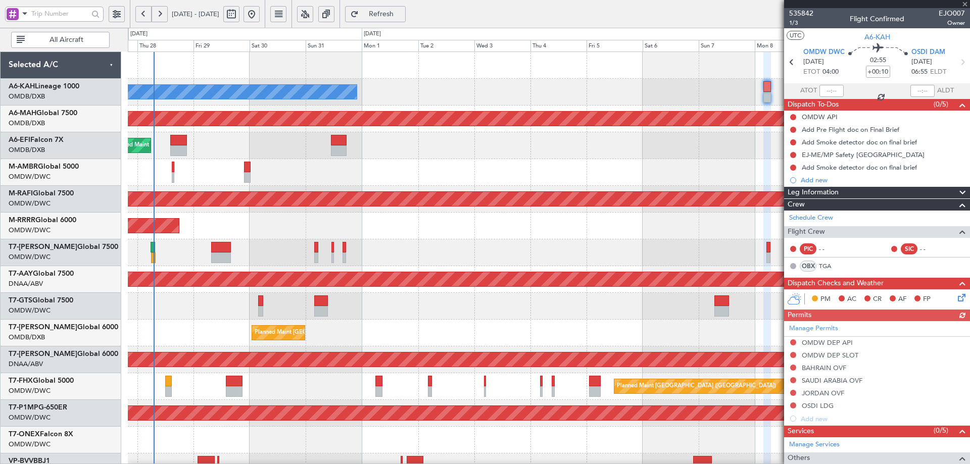
scroll to position [296, 0]
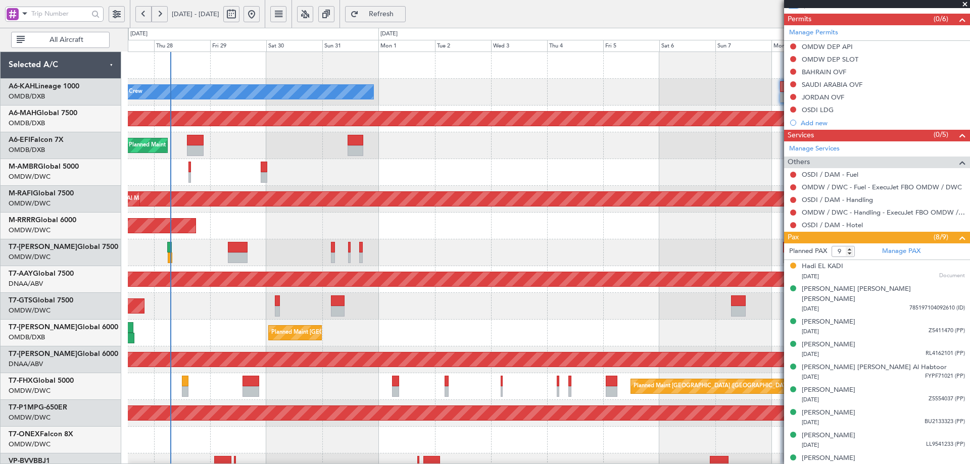
click at [216, 190] on div "No Crew Planned Maint Dubai (Dubai Intl) Planned Maint Dubai (Dubai Intl) Plann…" at bounding box center [549, 346] width 842 height 589
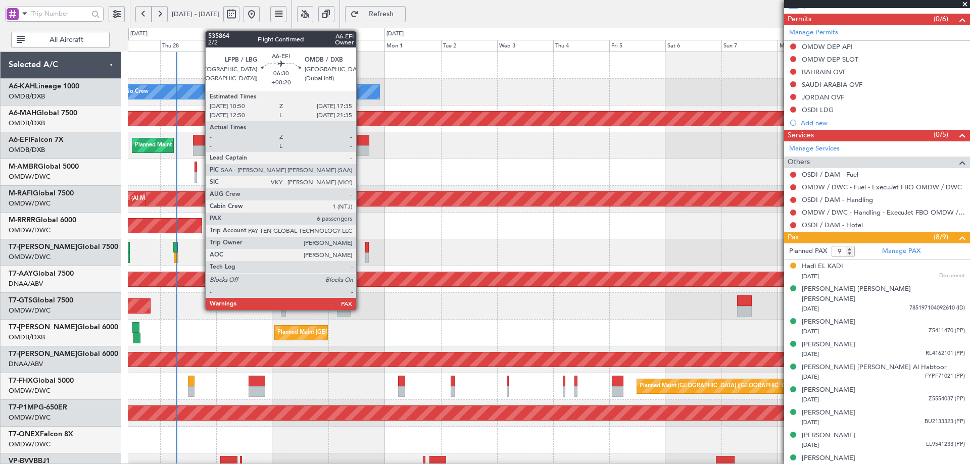
click at [361, 138] on div at bounding box center [362, 140] width 16 height 11
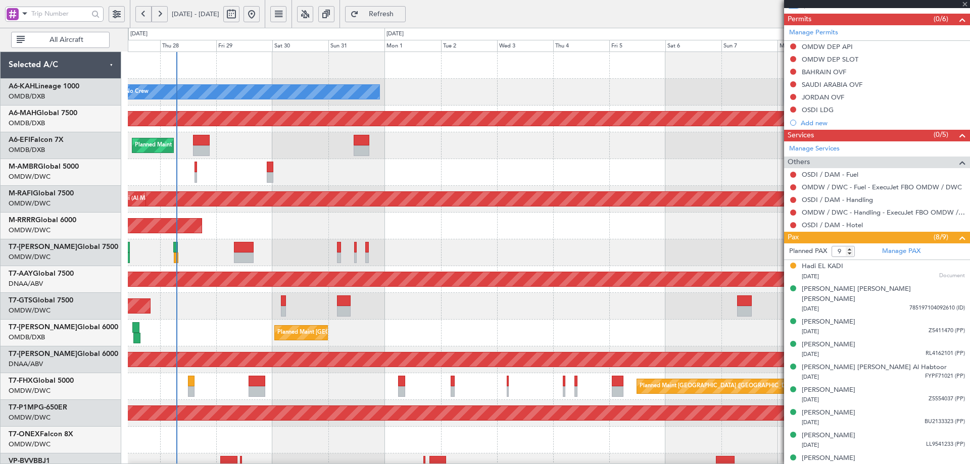
type input "+00:20"
type input "6"
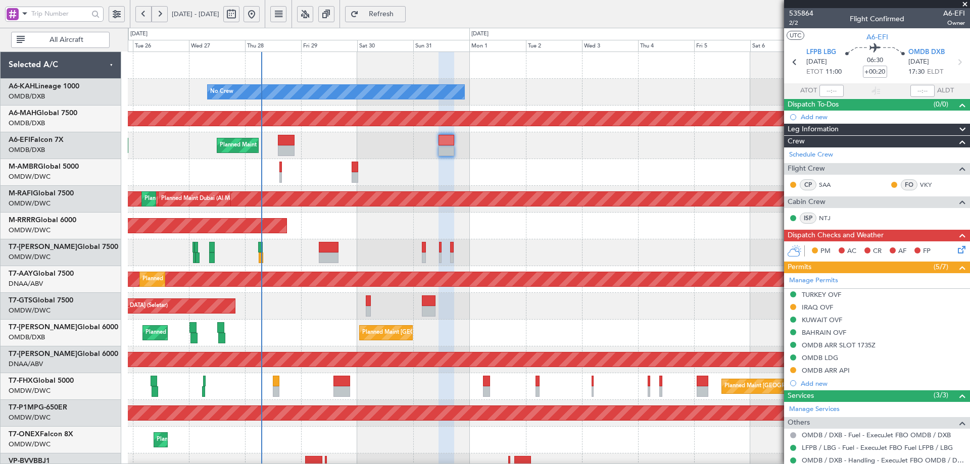
click at [309, 337] on div "Planned Maint Dubai (Dubai Intl) Planned Maint Dubai (Dubai Intl)" at bounding box center [549, 333] width 842 height 27
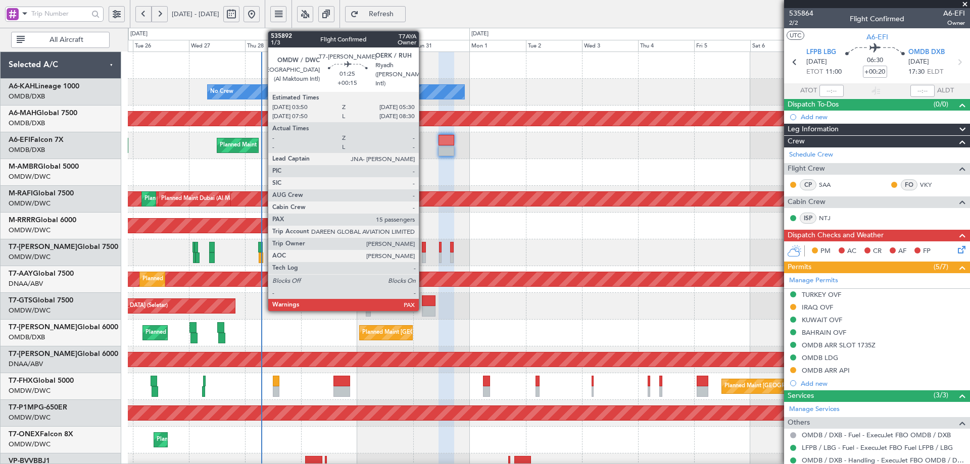
click at [424, 250] on div at bounding box center [424, 247] width 4 height 11
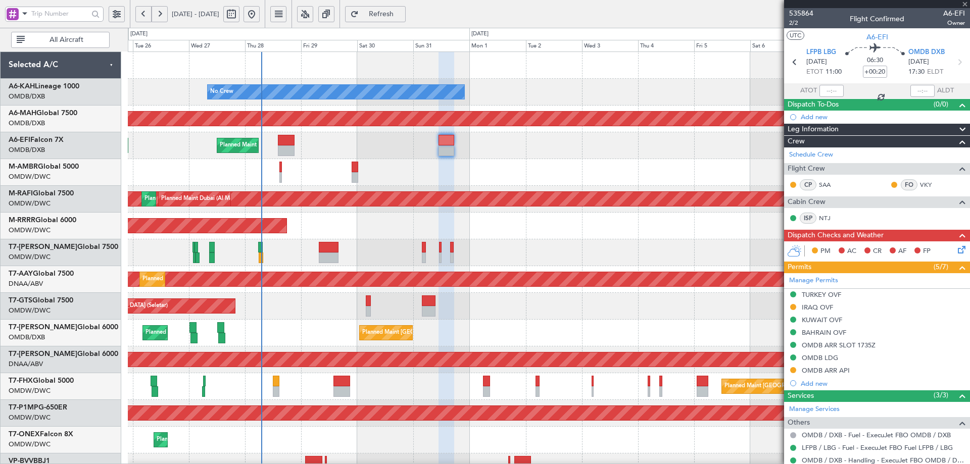
type input "+00:15"
type input "15"
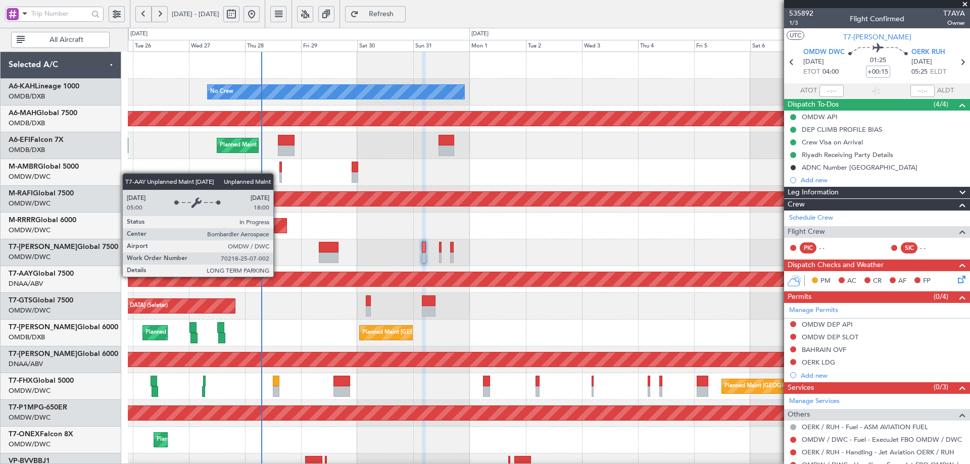
click at [278, 276] on div "Unplanned Maint [GEOGRAPHIC_DATA] (Al Maktoum Intl)" at bounding box center [403, 279] width 2235 height 14
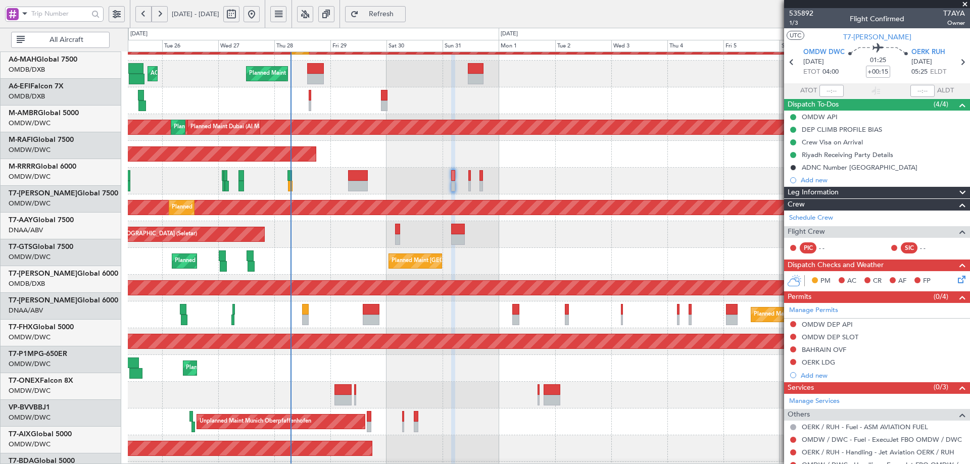
scroll to position [77, 0]
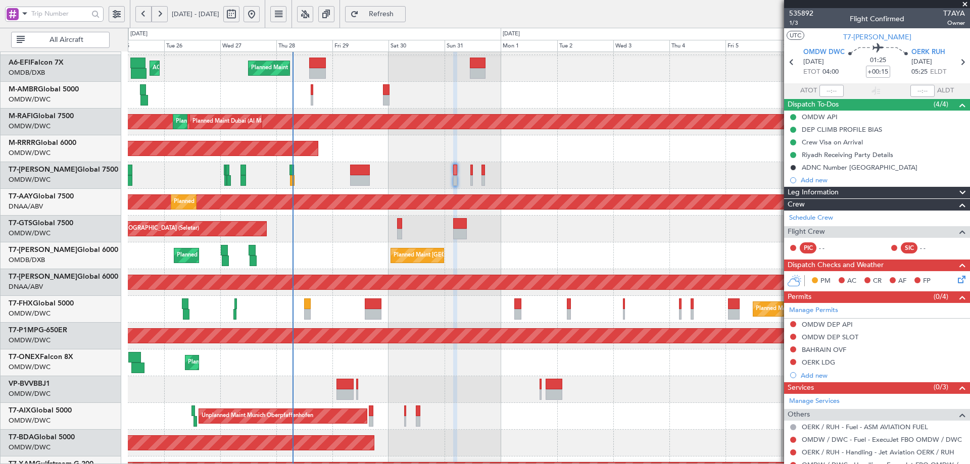
click at [335, 316] on div "Planned Maint Singapore (Changi) Planned Maint London (Stansted)" at bounding box center [549, 309] width 842 height 27
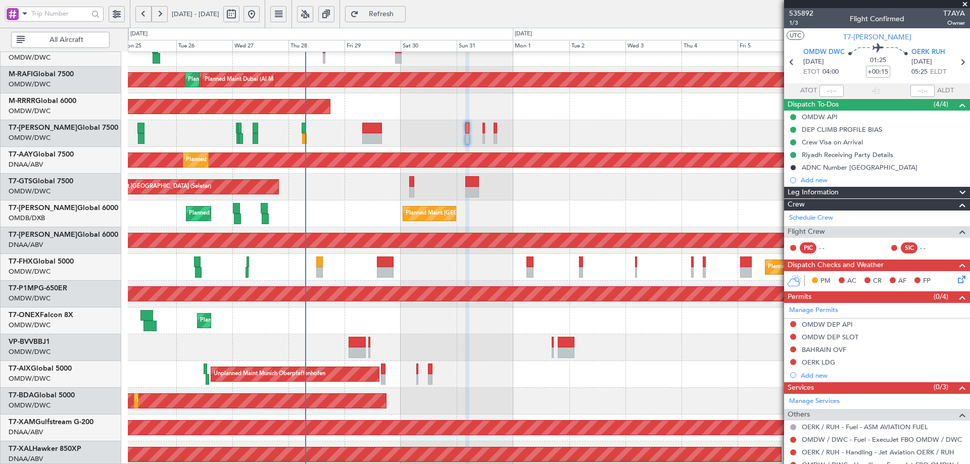
click at [526, 352] on div at bounding box center [549, 348] width 842 height 27
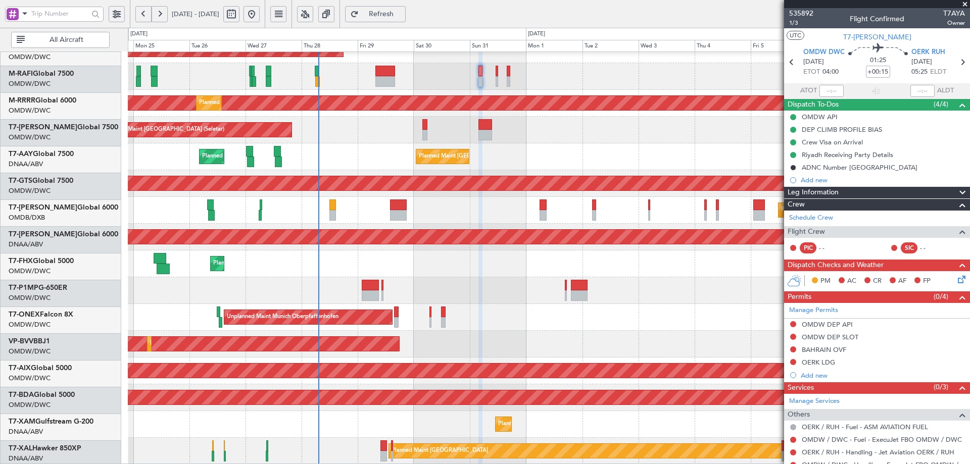
scroll to position [176, 0]
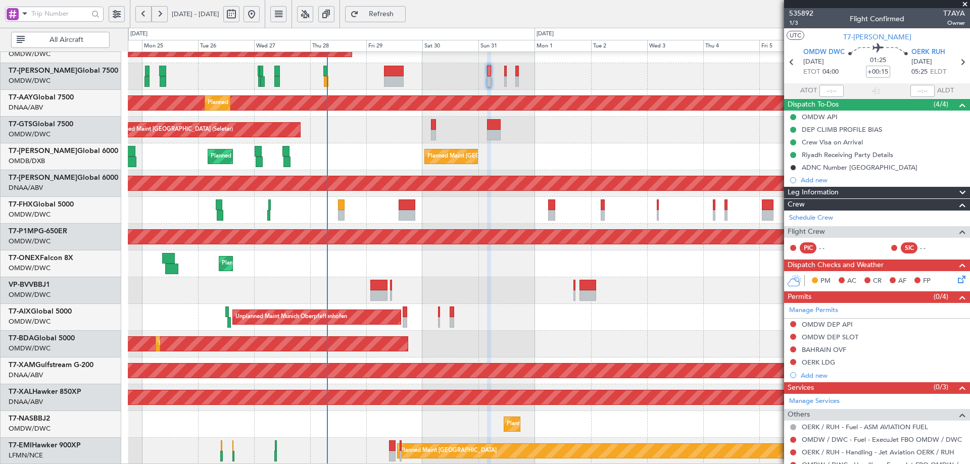
click at [509, 296] on div "Planned Maint Dubai (Al Maktoum Intl) Planned Maint Dubai (Al Maktoum Intl) Unp…" at bounding box center [549, 170] width 842 height 589
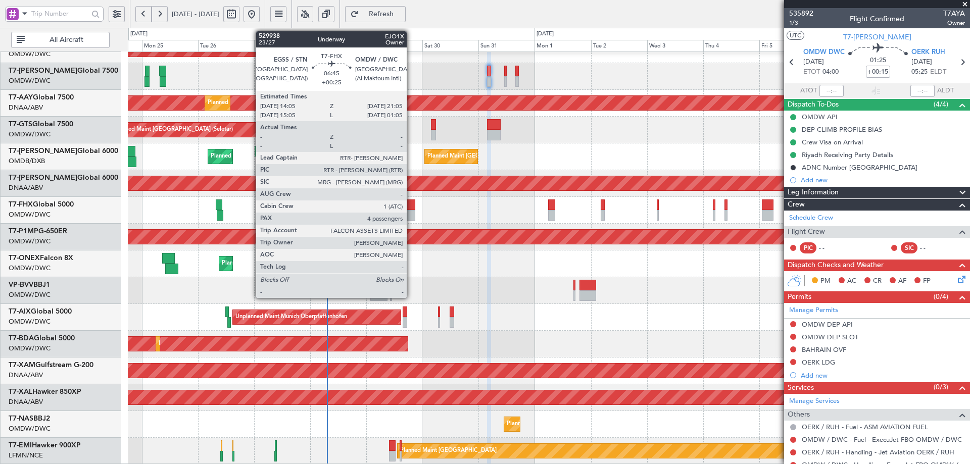
click at [411, 206] on div at bounding box center [407, 205] width 17 height 11
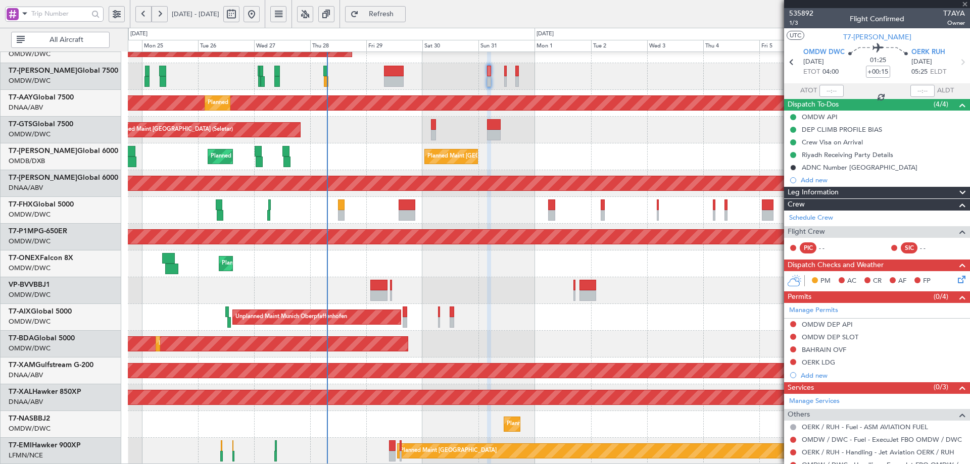
type input "+00:25"
type input "4"
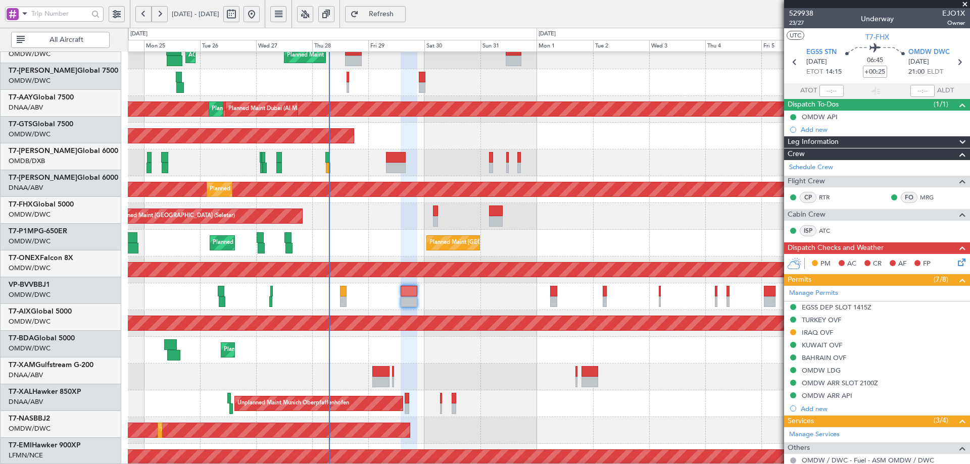
scroll to position [73, 0]
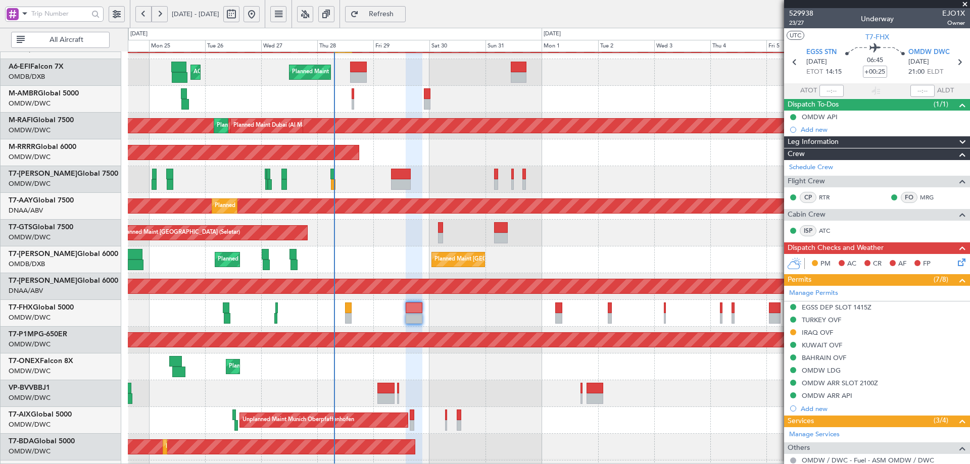
click at [429, 183] on div "Planned Maint Dubai (Al Maktoum Intl)" at bounding box center [549, 179] width 842 height 27
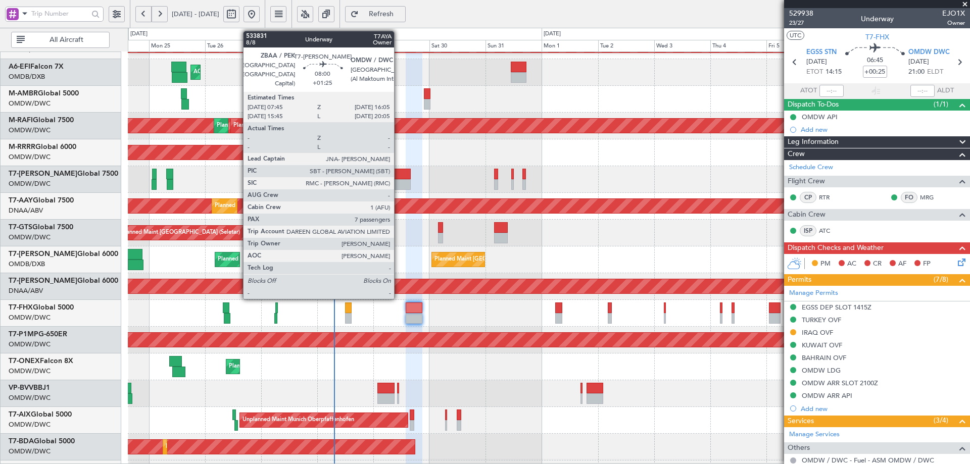
click at [399, 174] on div at bounding box center [401, 174] width 20 height 11
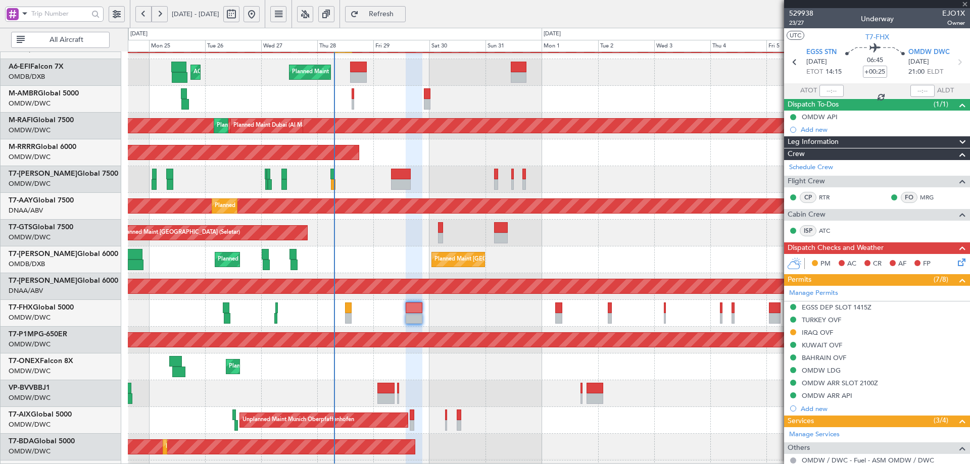
type input "+01:25"
type input "7"
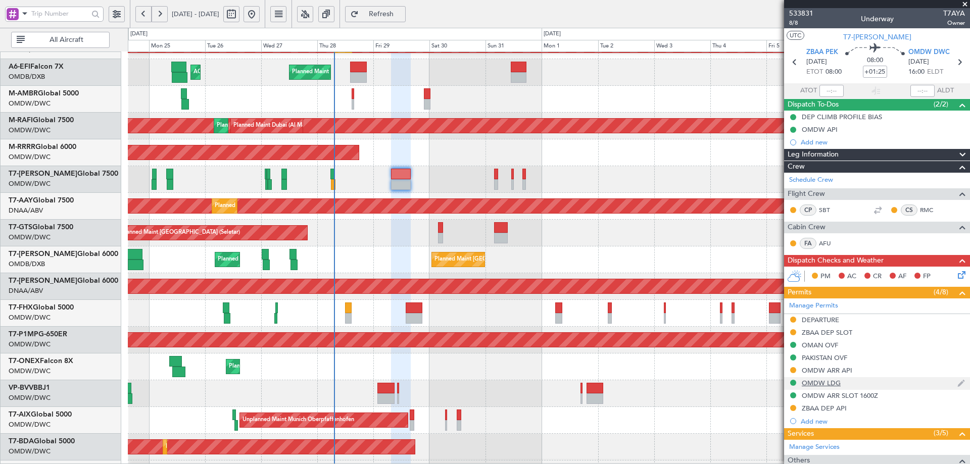
click at [825, 383] on div "OMDW LDG" at bounding box center [821, 383] width 39 height 9
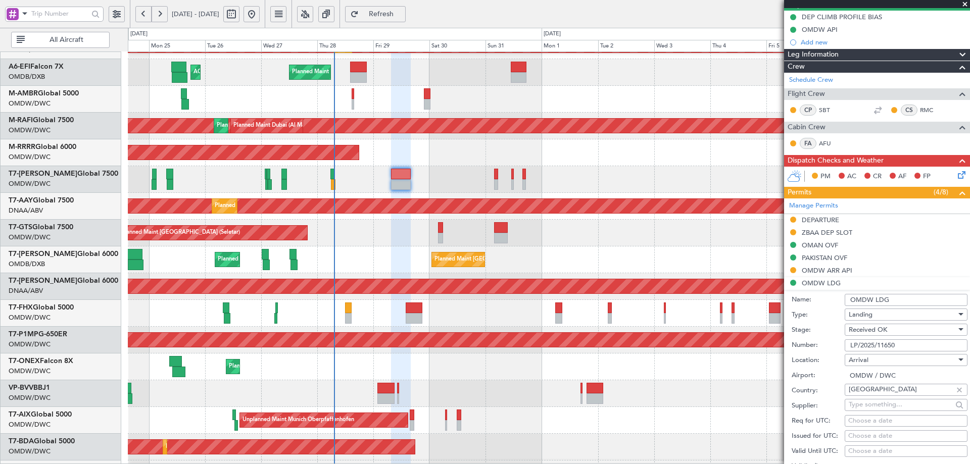
scroll to position [303, 0]
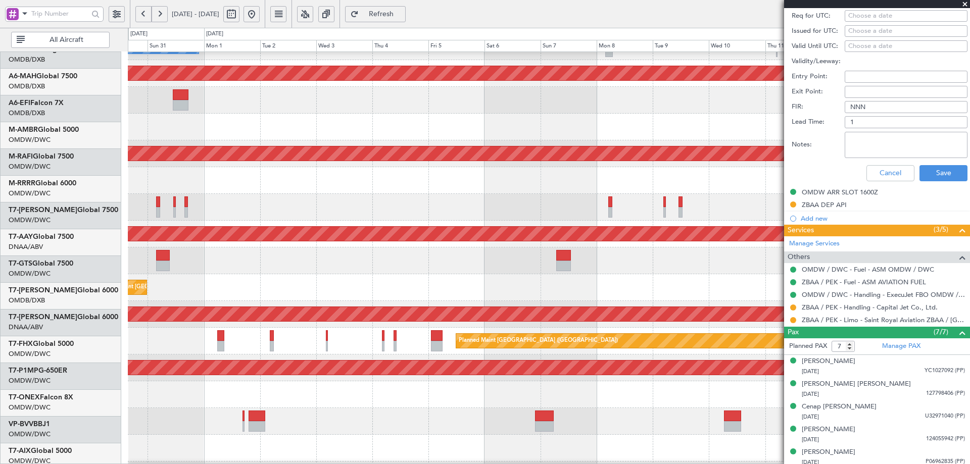
scroll to position [52, 0]
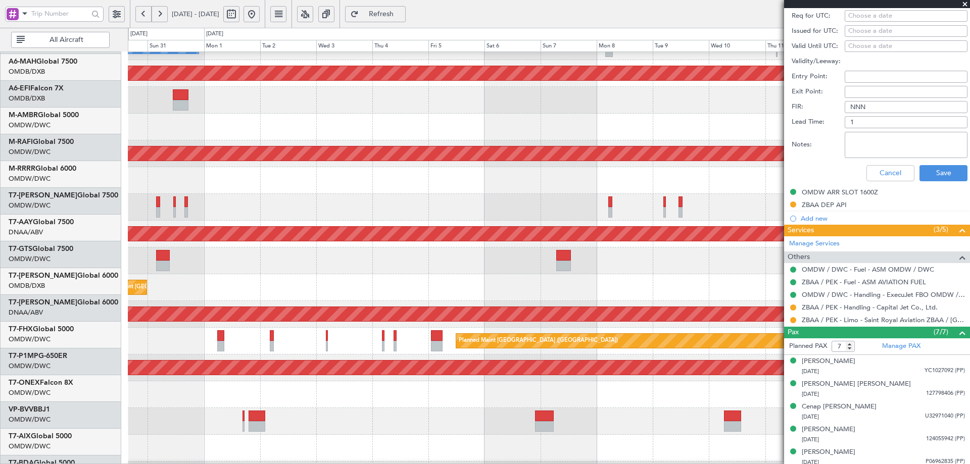
click at [106, 218] on div "No Crew Planned Maint [GEOGRAPHIC_DATA] ([GEOGRAPHIC_DATA]) Planned Maint [GEOG…" at bounding box center [485, 246] width 970 height 437
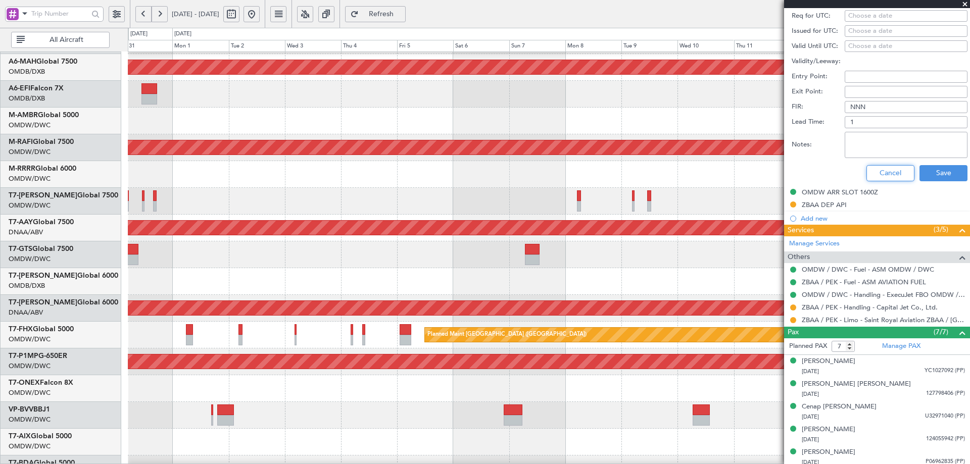
drag, startPoint x: 887, startPoint y: 169, endPoint x: 736, endPoint y: 218, distance: 158.7
click at [886, 169] on button "Cancel" at bounding box center [891, 173] width 48 height 16
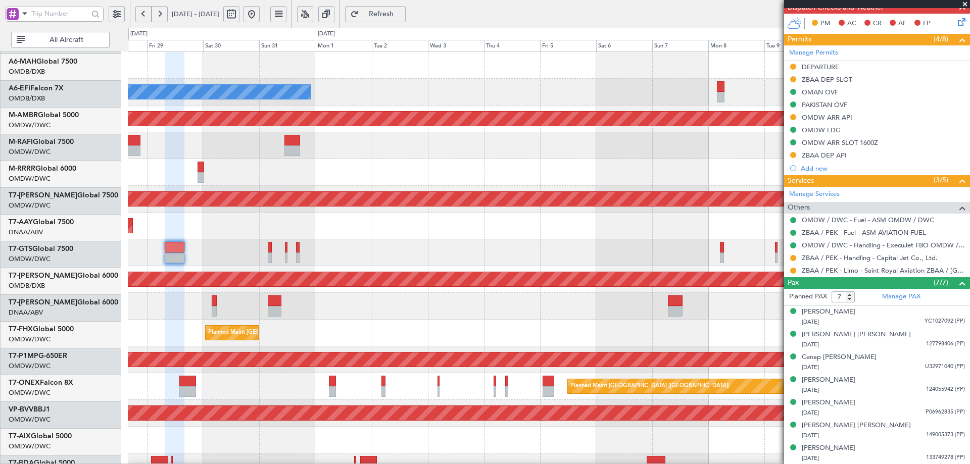
scroll to position [0, 0]
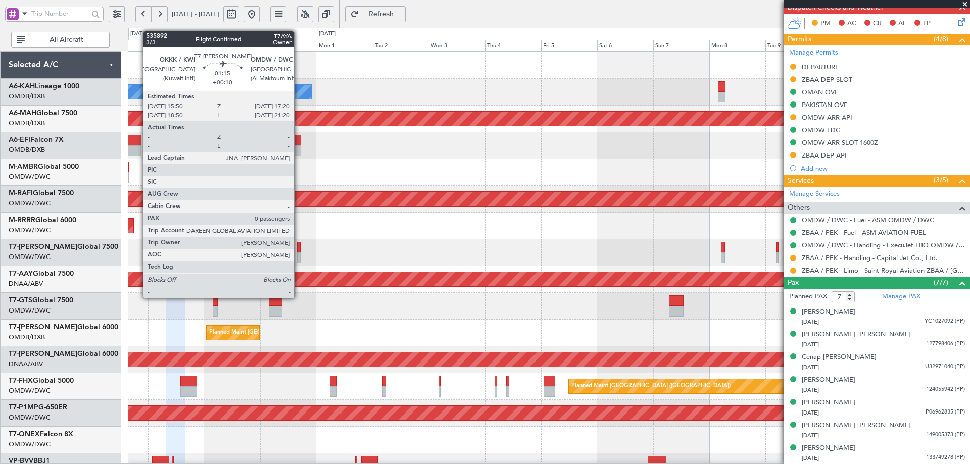
click at [299, 258] on div at bounding box center [299, 258] width 4 height 11
type input "+00:10"
type input "0"
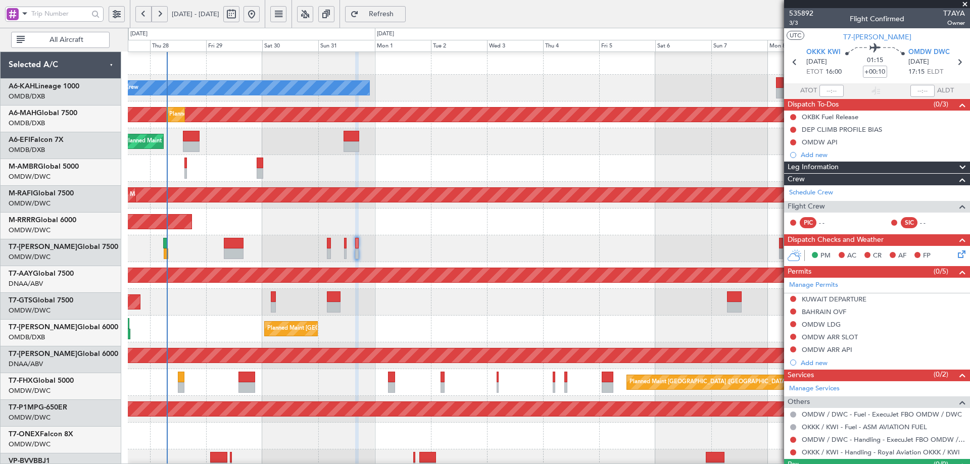
scroll to position [4, 0]
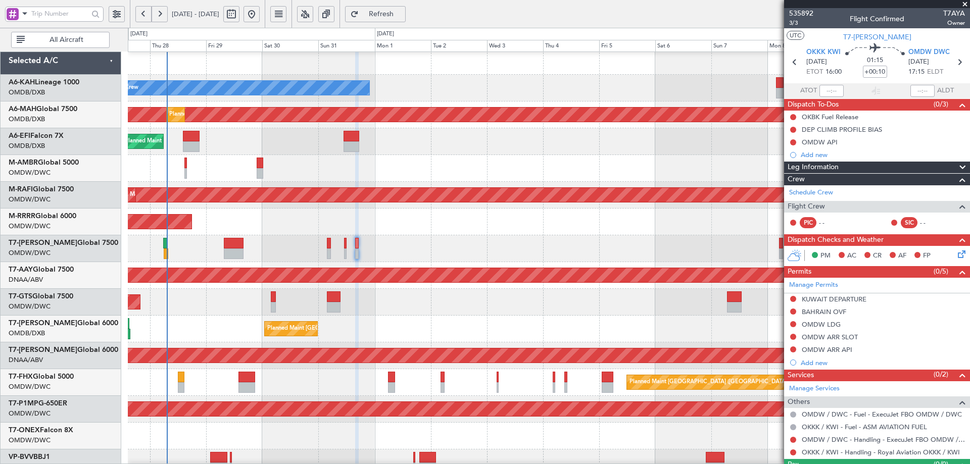
click at [228, 165] on div at bounding box center [549, 168] width 842 height 27
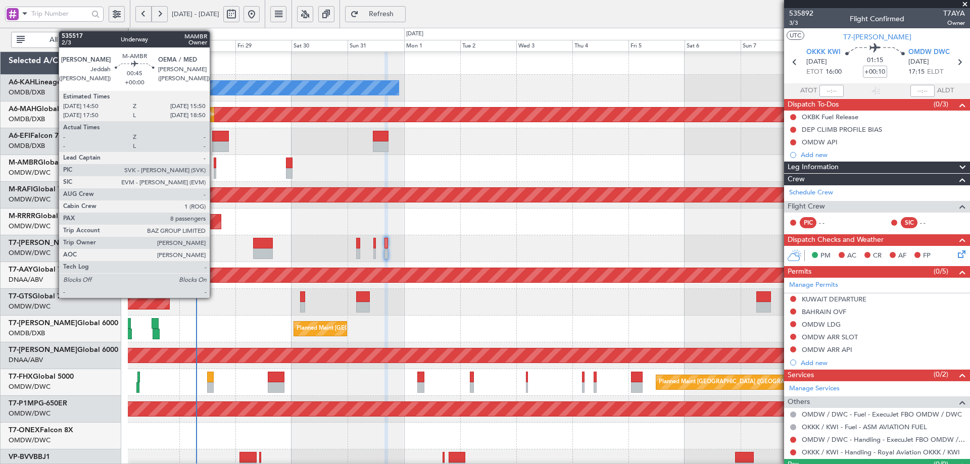
click at [214, 162] on div at bounding box center [215, 163] width 3 height 11
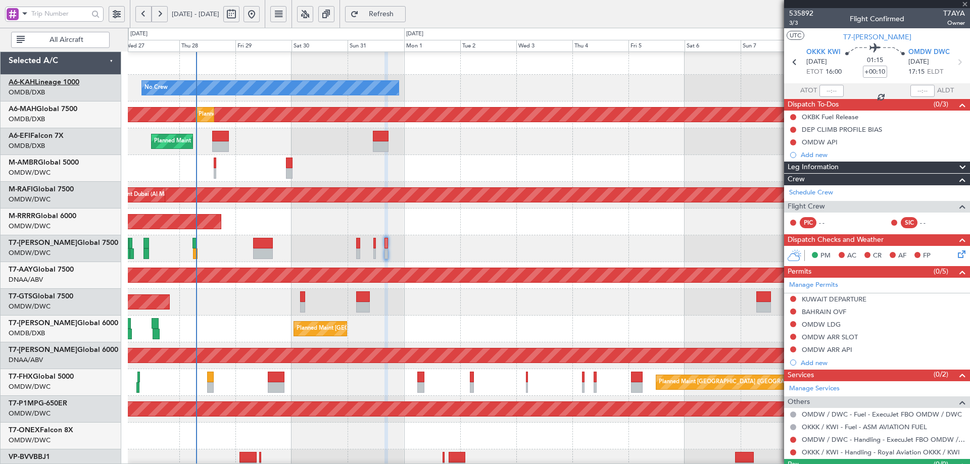
type input "8"
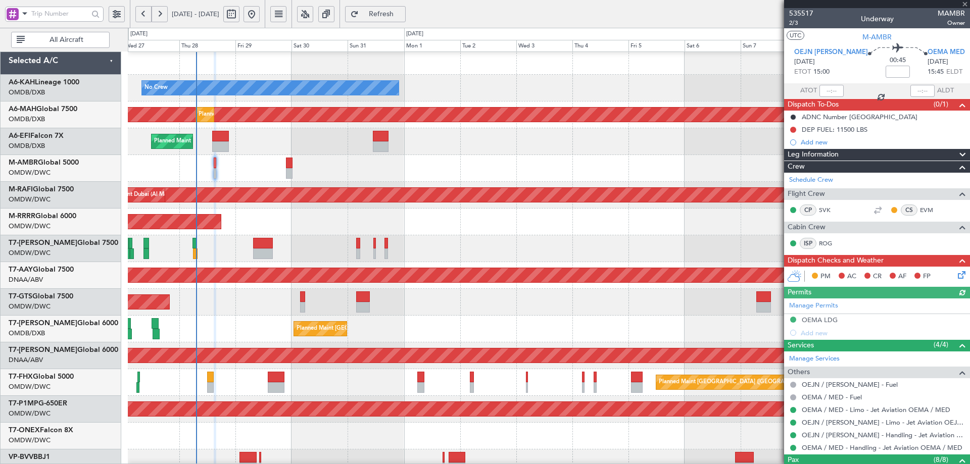
click at [826, 319] on div "Manage Permits OEMA LDG Add new" at bounding box center [877, 319] width 186 height 41
click at [826, 319] on div "OEMA LDG" at bounding box center [820, 320] width 36 height 9
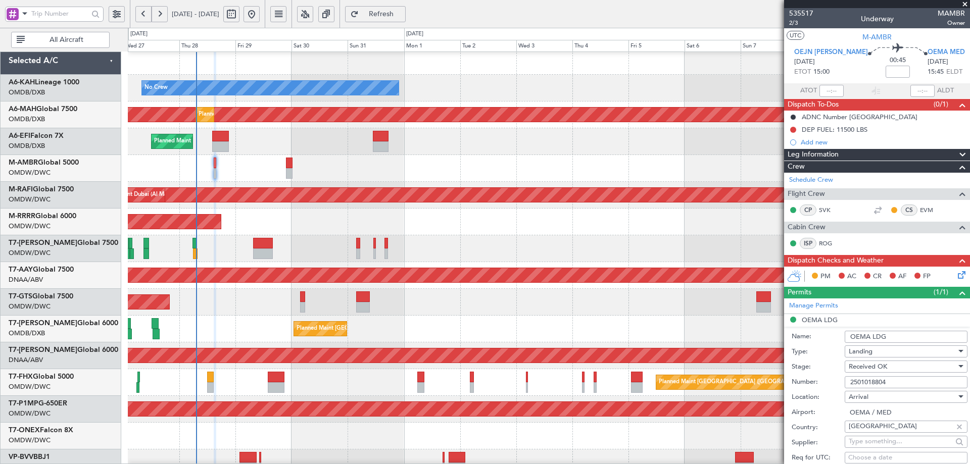
drag, startPoint x: 902, startPoint y: 383, endPoint x: 831, endPoint y: 381, distance: 70.8
click at [831, 381] on div "Number: 2501018804" at bounding box center [880, 382] width 176 height 15
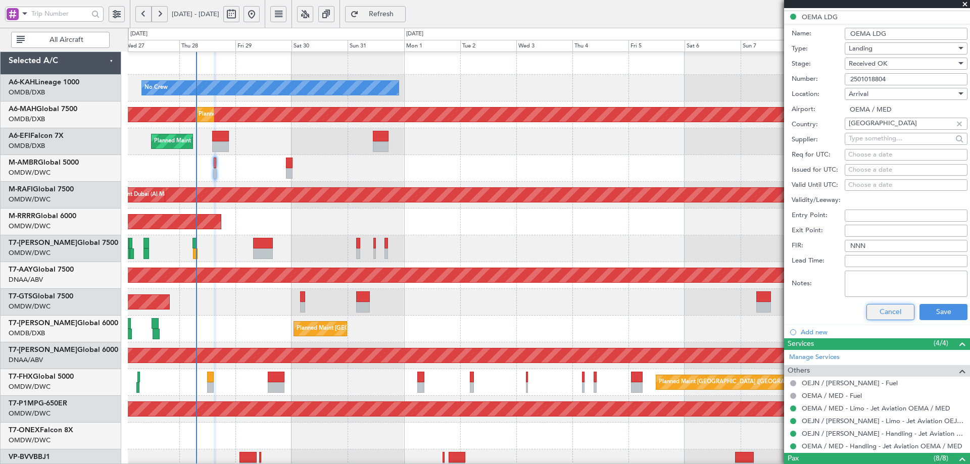
click at [880, 311] on button "Cancel" at bounding box center [891, 312] width 48 height 16
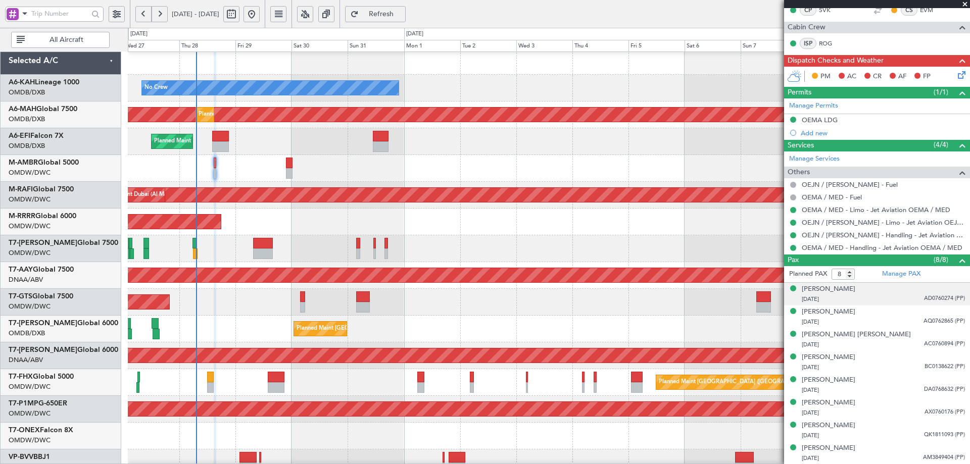
scroll to position [0, 0]
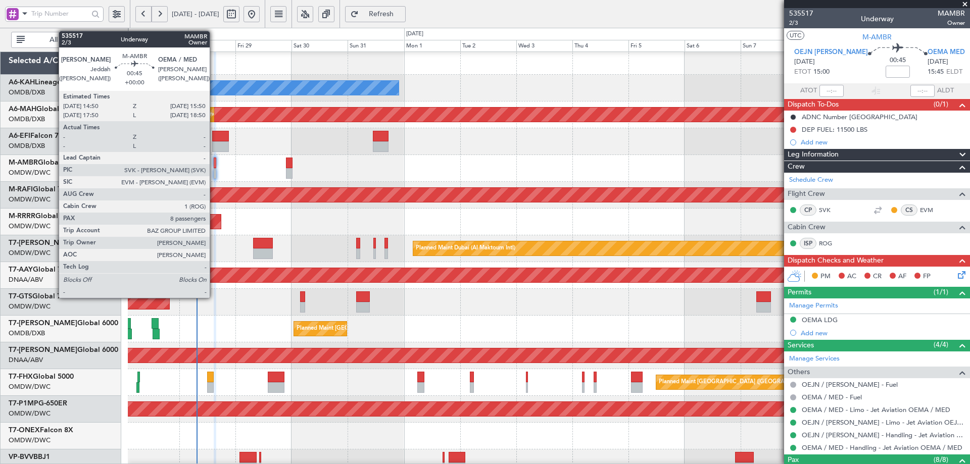
click at [214, 166] on div at bounding box center [215, 163] width 3 height 11
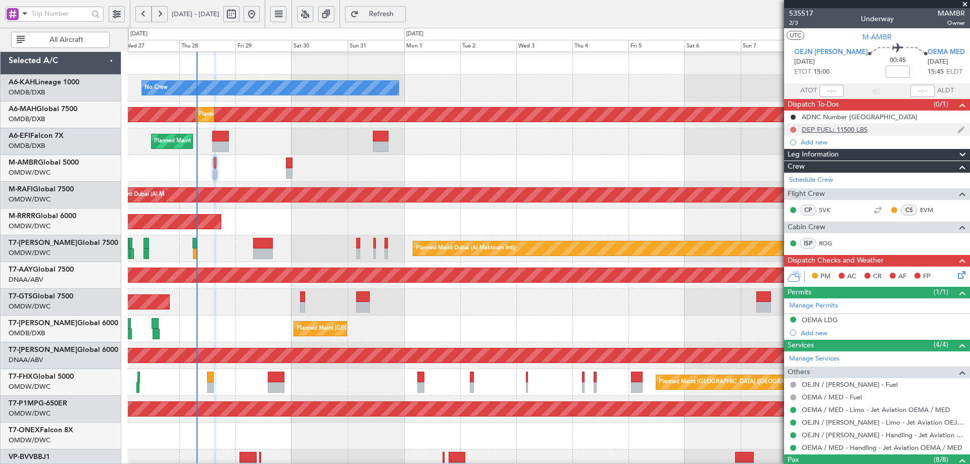
click at [790, 128] on button at bounding box center [793, 130] width 6 height 6
click at [785, 176] on span "Completed" at bounding box center [797, 174] width 33 height 10
click at [578, 207] on div "Planned Maint Dubai (Al Maktoum Intl) Planned Maint [GEOGRAPHIC_DATA] (Al Makto…" at bounding box center [549, 195] width 842 height 27
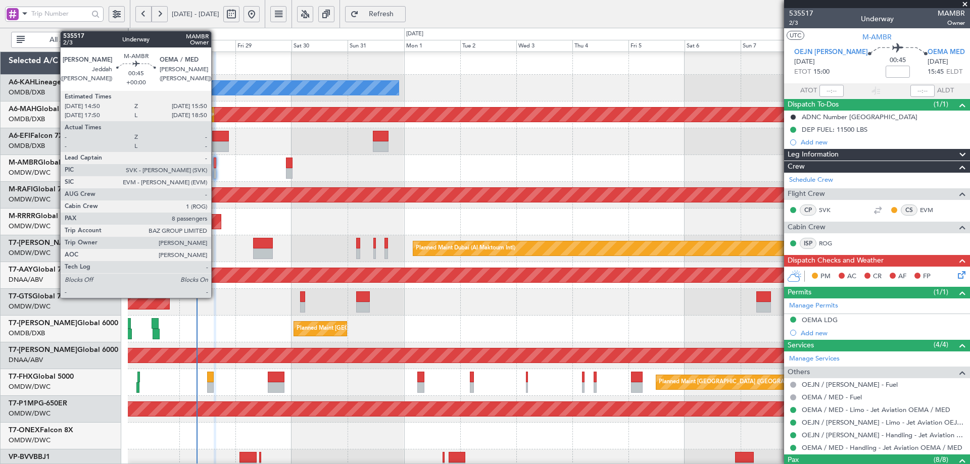
click at [216, 162] on div at bounding box center [215, 163] width 3 height 11
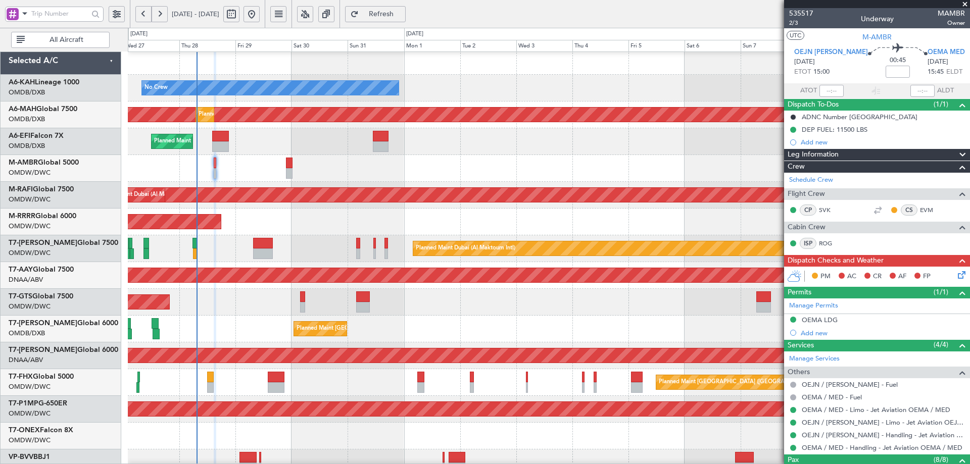
type input "[PERSON_NAME] (ANI)"
type input "7104"
type input "[PERSON_NAME] (ANI)"
type input "7104"
type input "[PERSON_NAME] (ANI)"
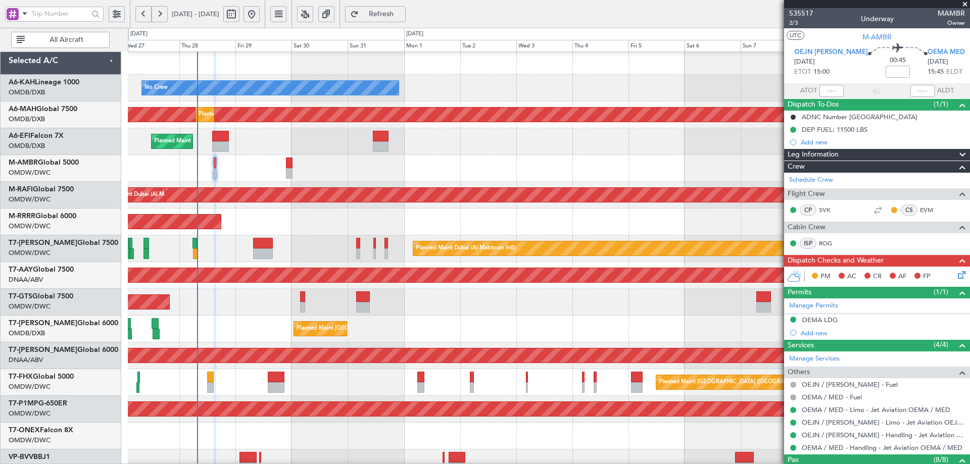
type input "7104"
type input "[PERSON_NAME] (ANI)"
type input "7104"
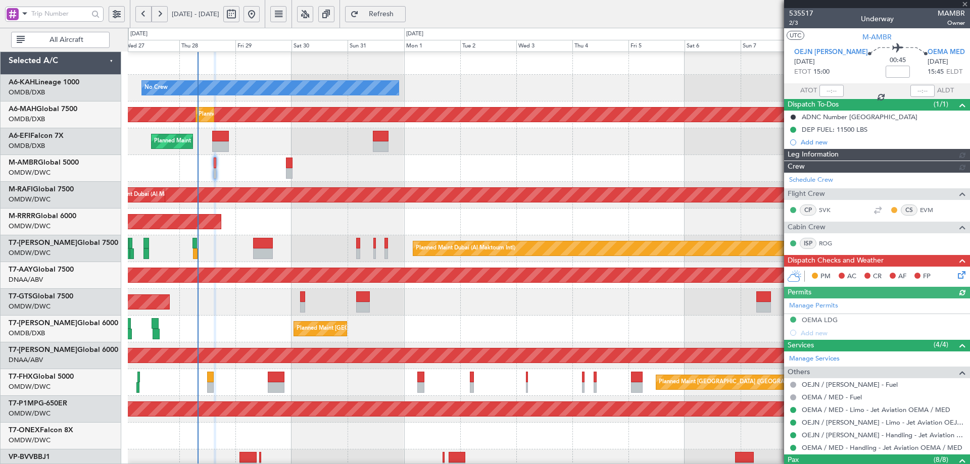
type input "[PERSON_NAME] (ANI)"
type input "7104"
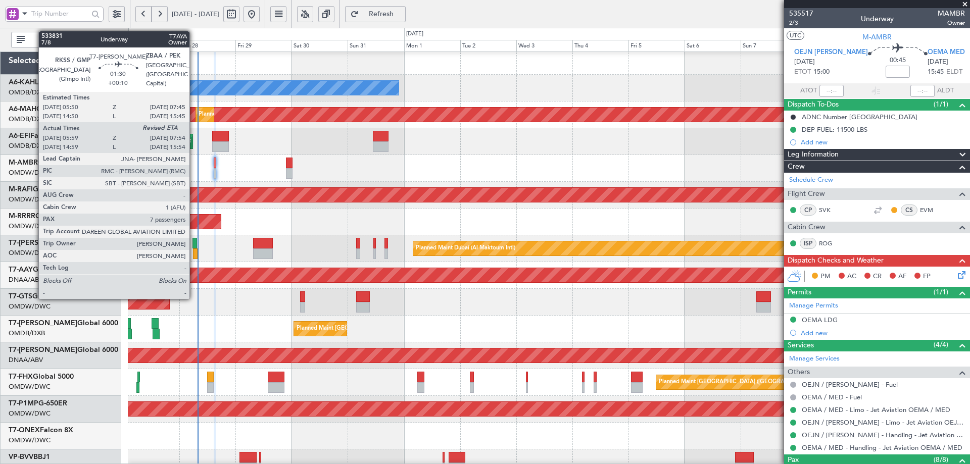
click at [194, 253] on div at bounding box center [195, 254] width 5 height 11
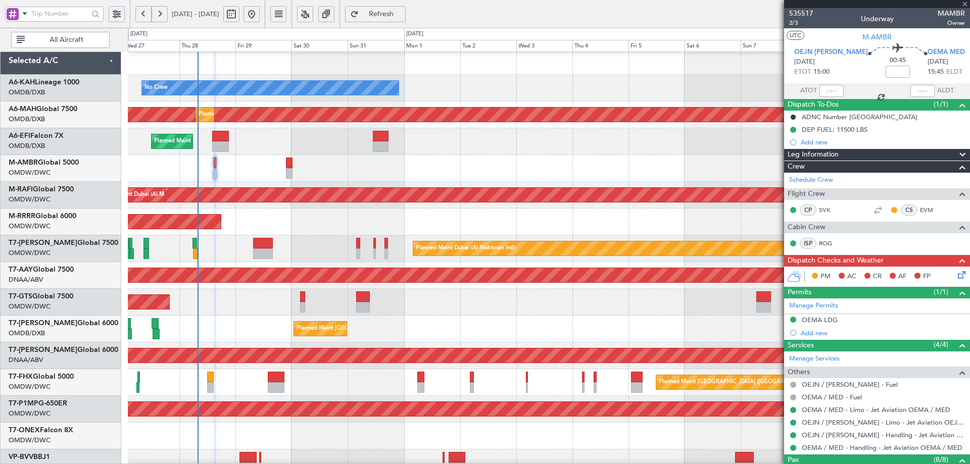
type input "+00:10"
type input "06:09"
type input "7"
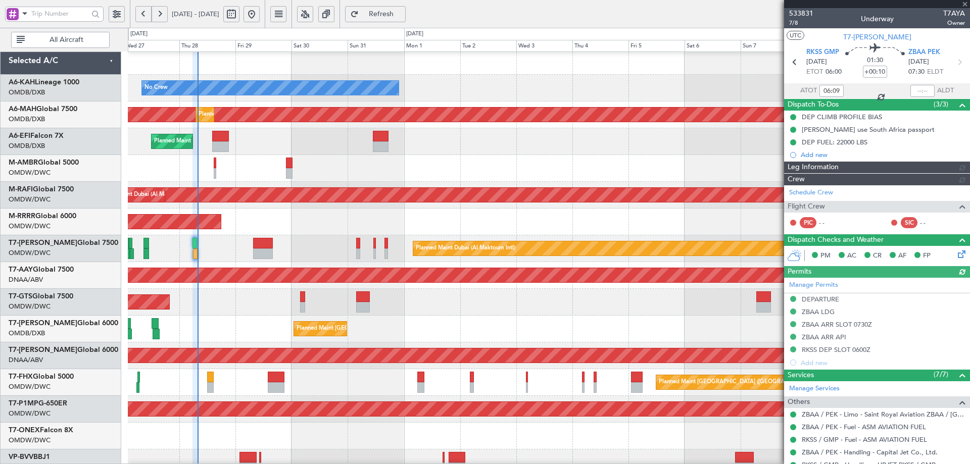
type input "[PERSON_NAME] (ANI)"
type input "7102"
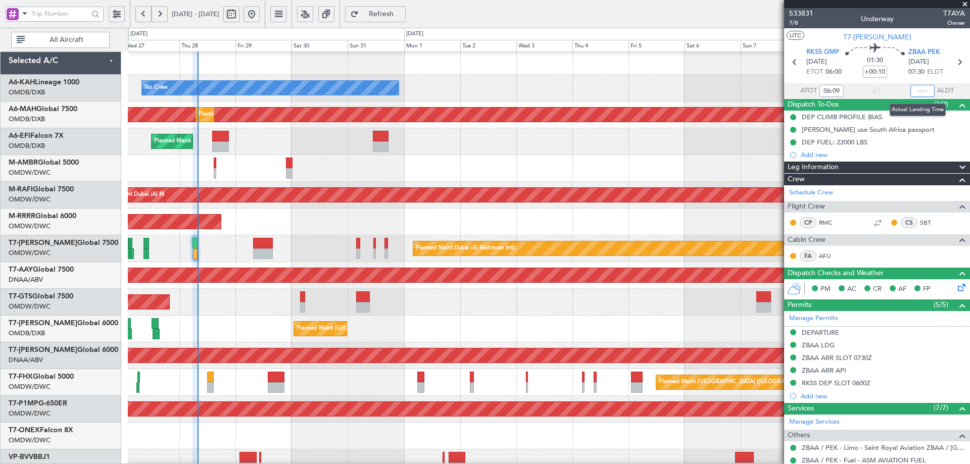
click at [916, 89] on input "text" at bounding box center [923, 91] width 24 height 12
type input "07:44"
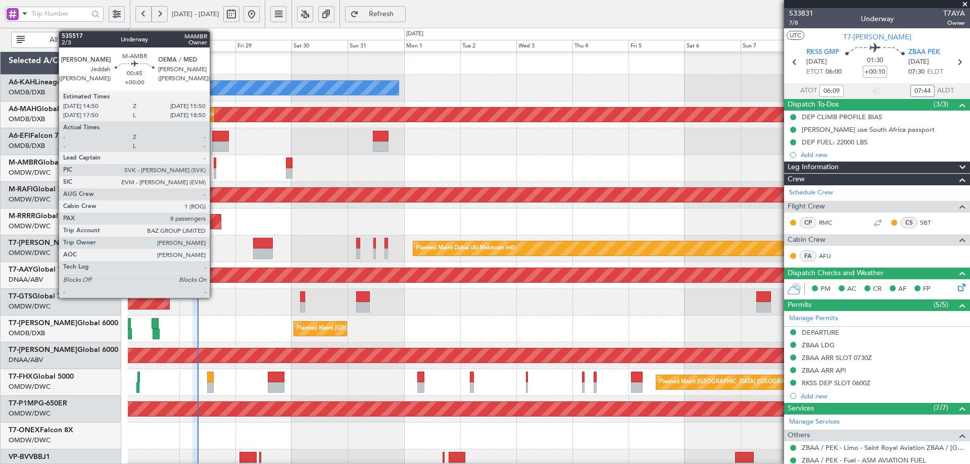
click at [214, 168] on div at bounding box center [215, 173] width 3 height 11
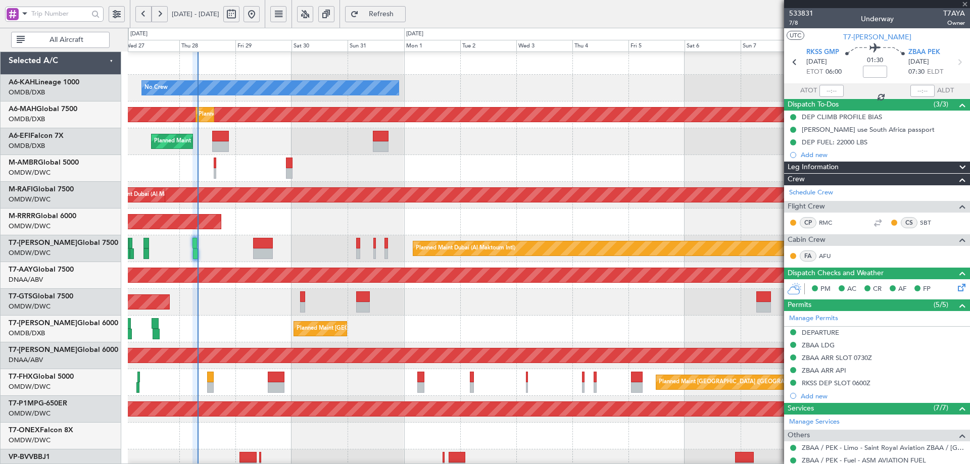
type input "8"
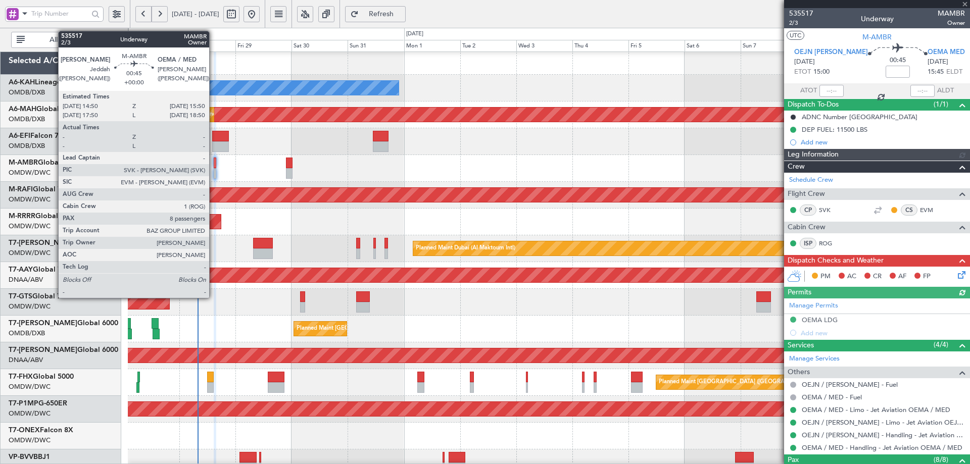
type input "[PERSON_NAME] (ANI)"
type input "7104"
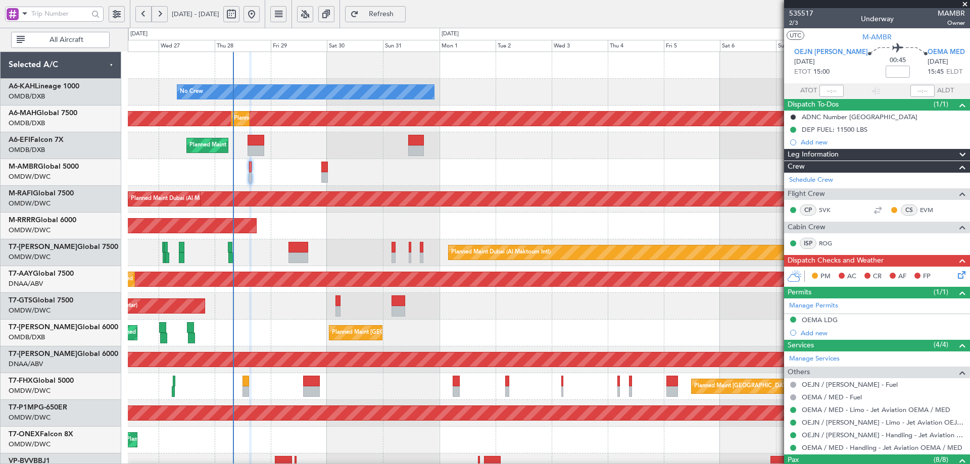
click at [273, 141] on div "No Crew Planned Maint [GEOGRAPHIC_DATA] (Al Maktoum Intl) Planned Maint [GEOGRA…" at bounding box center [549, 346] width 842 height 589
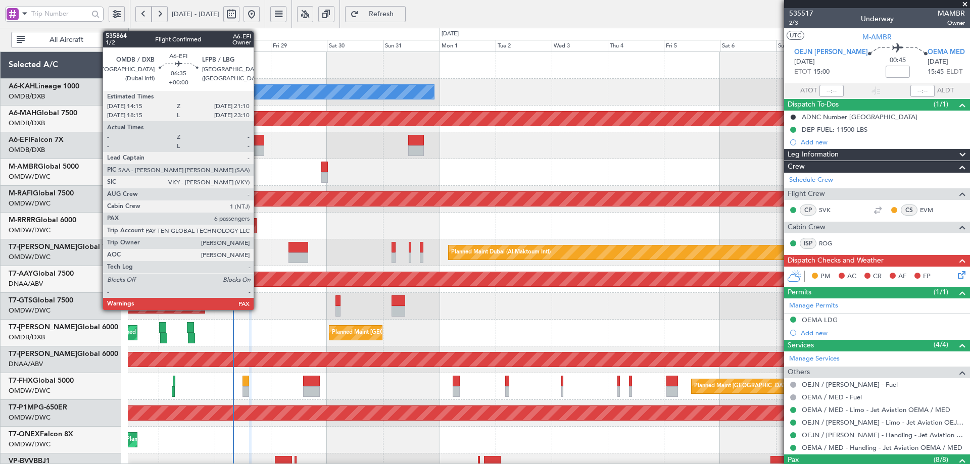
click at [258, 141] on div at bounding box center [256, 140] width 17 height 11
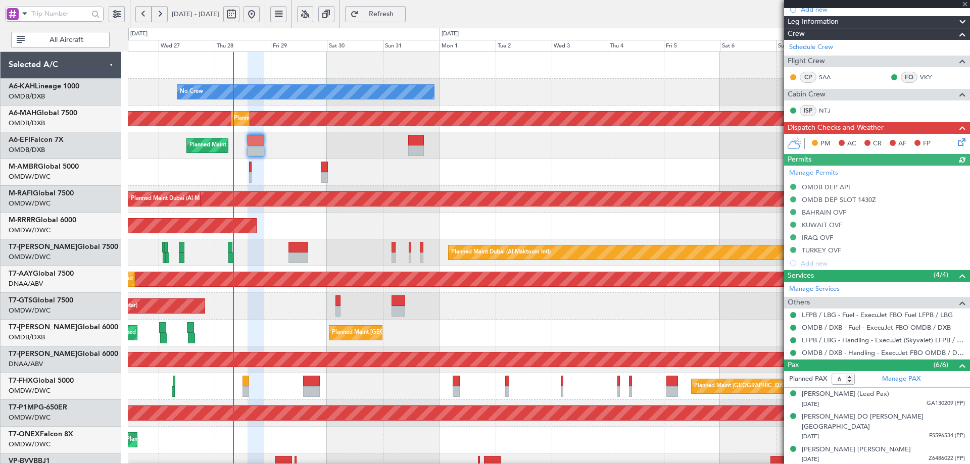
scroll to position [180, 0]
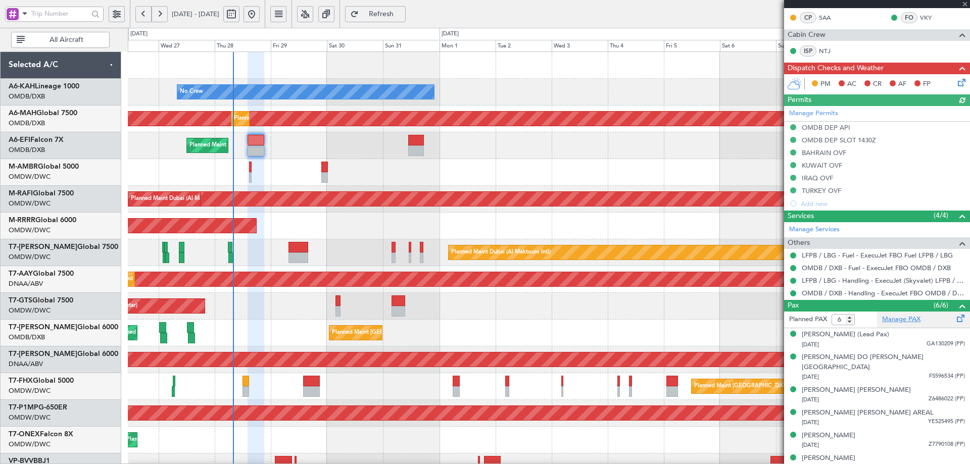
click at [897, 319] on link "Manage PAX" at bounding box center [901, 320] width 38 height 10
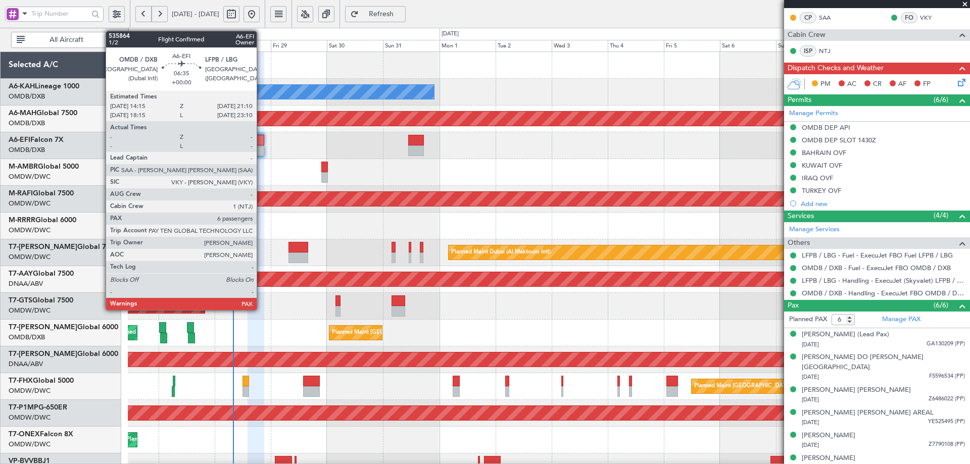
click at [255, 147] on div at bounding box center [256, 151] width 17 height 11
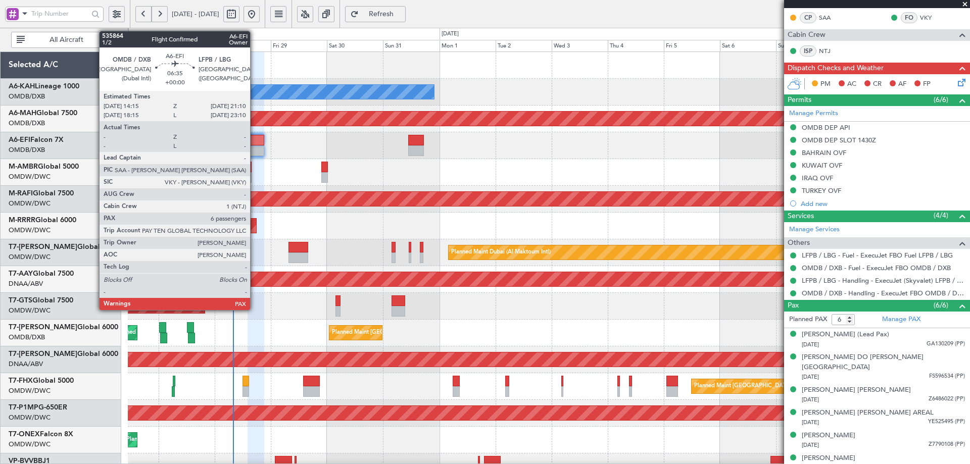
click at [255, 147] on div at bounding box center [256, 151] width 17 height 11
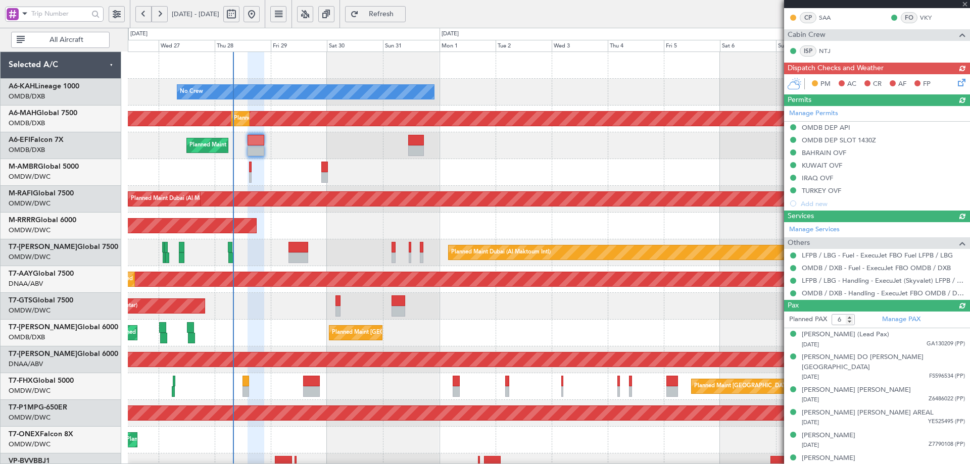
type input "4"
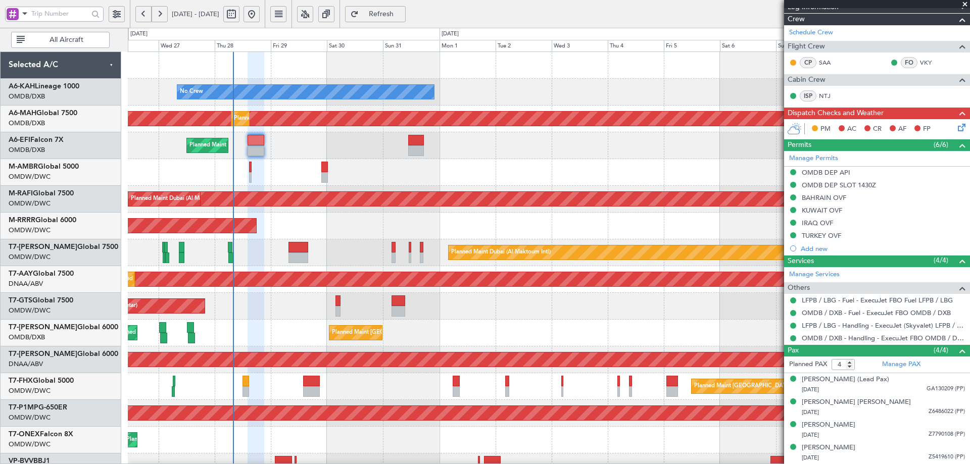
scroll to position [134, 0]
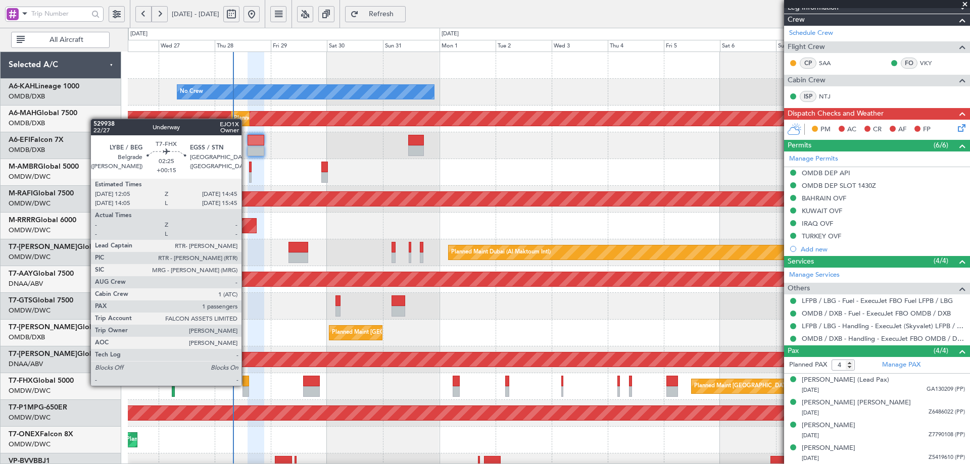
click at [246, 385] on div at bounding box center [246, 381] width 7 height 11
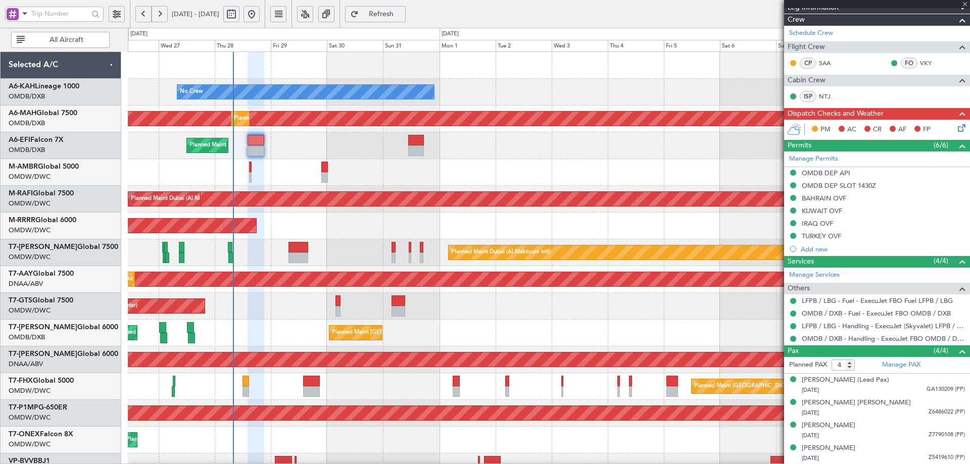
type input "+00:15"
type input "1"
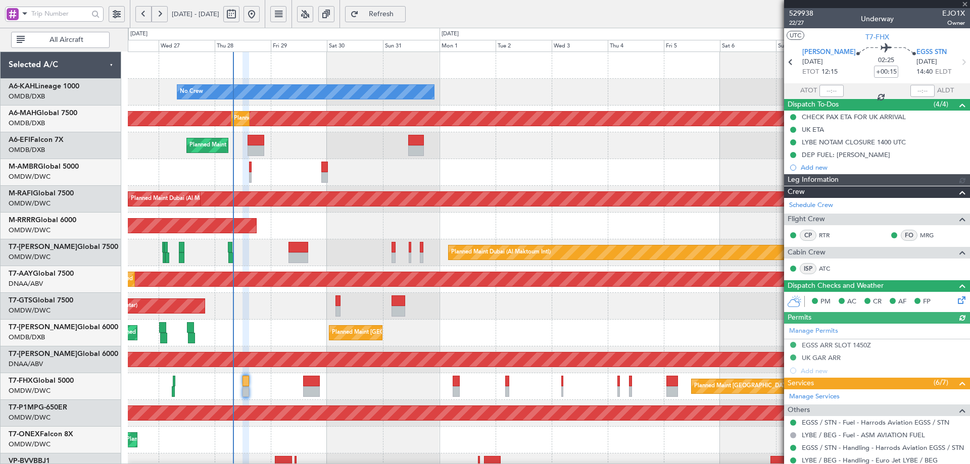
type input "[PERSON_NAME] (ANI)"
type input "7119"
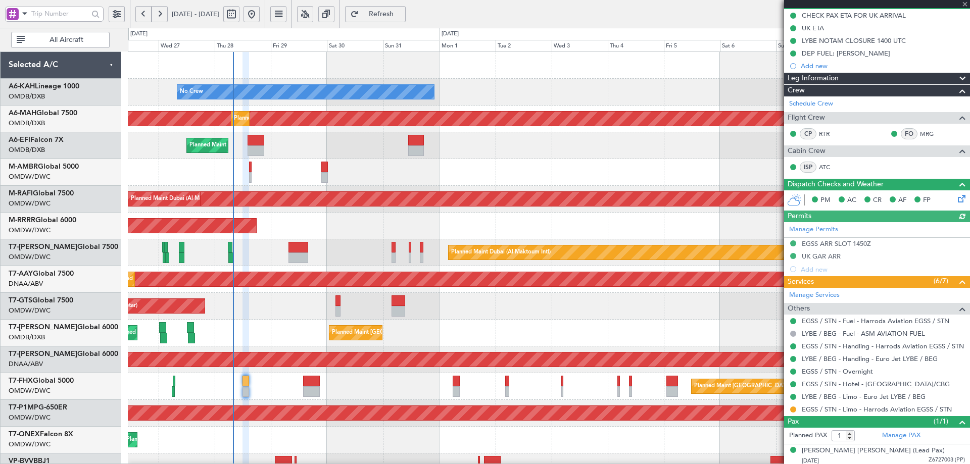
scroll to position [104, 0]
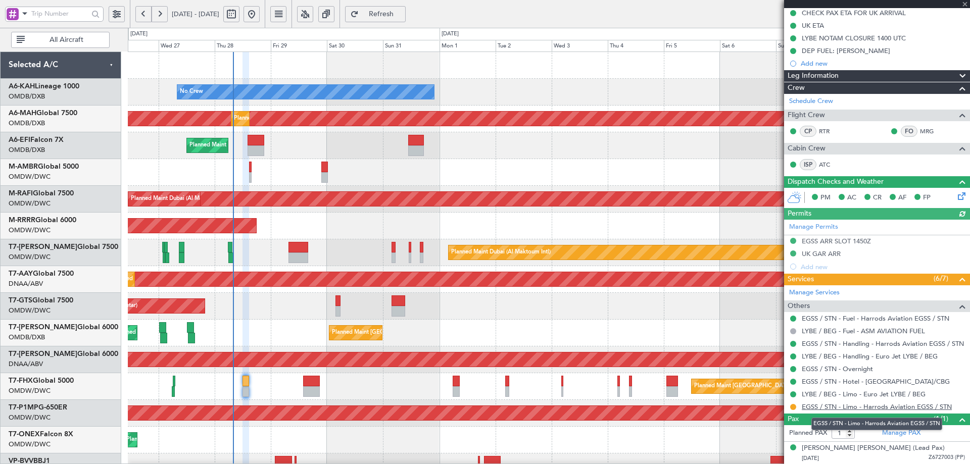
click at [825, 409] on link "EGSS / STN - Limo - Harrods Aviation EGSS / STN" at bounding box center [877, 407] width 150 height 9
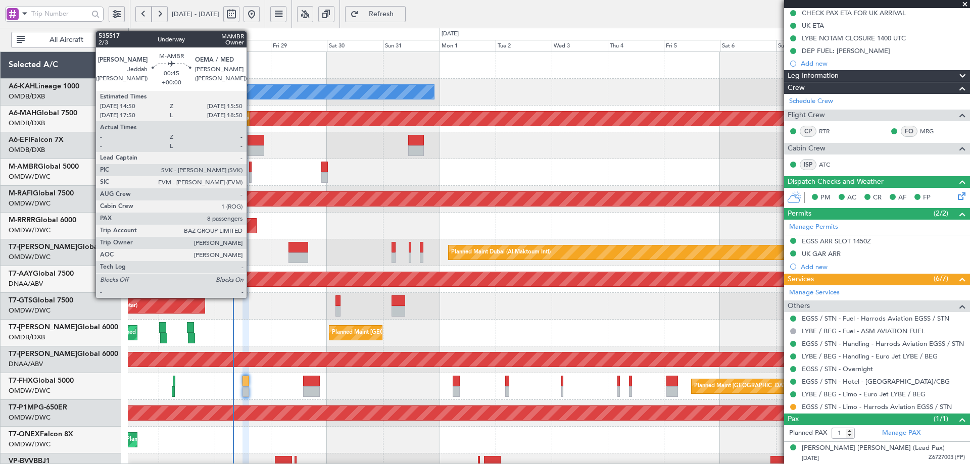
click at [251, 167] on div at bounding box center [250, 167] width 3 height 11
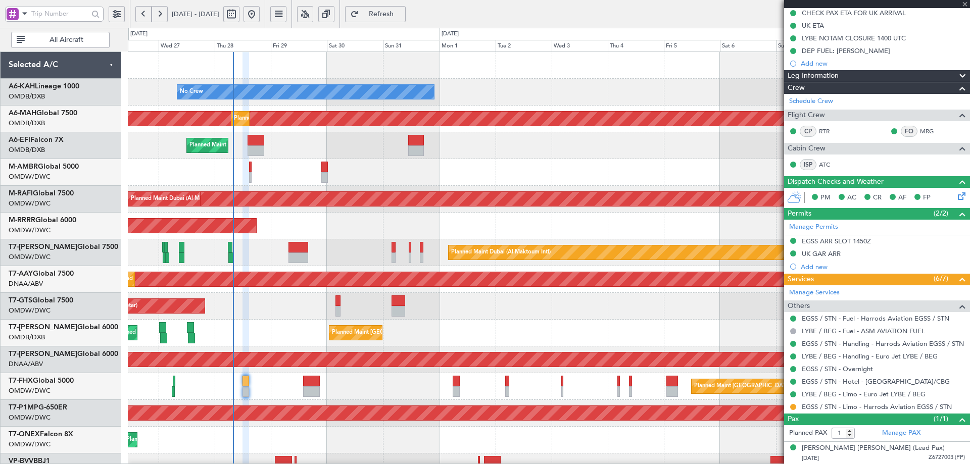
type input "8"
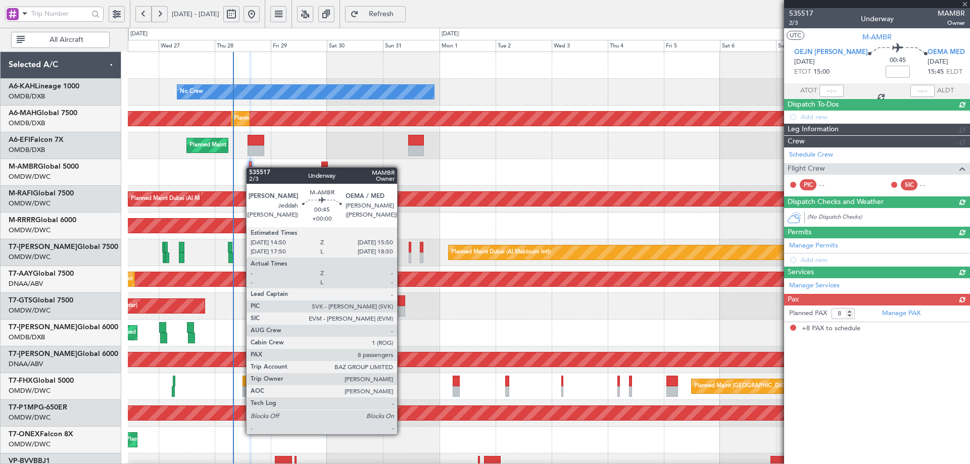
scroll to position [0, 0]
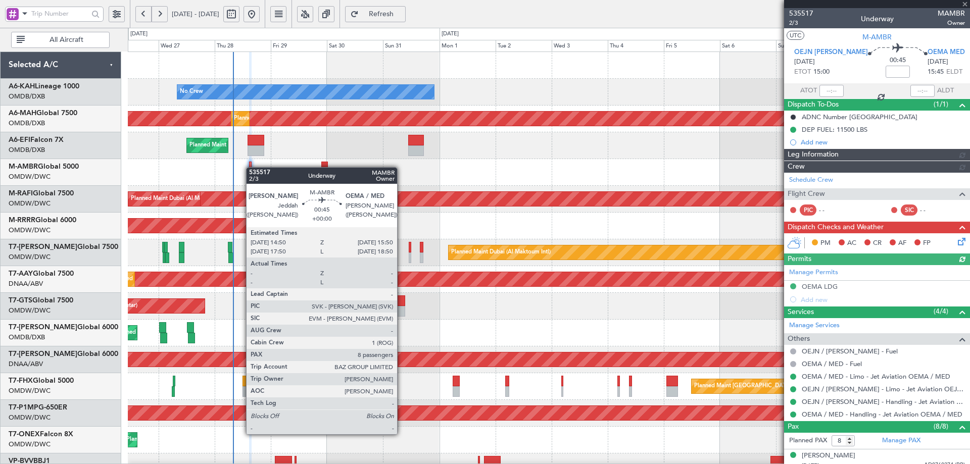
type input "[PERSON_NAME] (ANI)"
type input "7104"
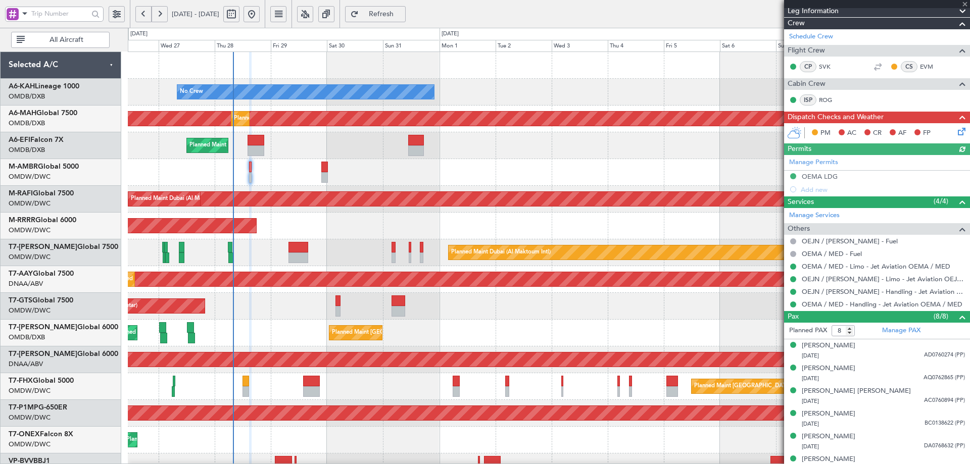
scroll to position [200, 0]
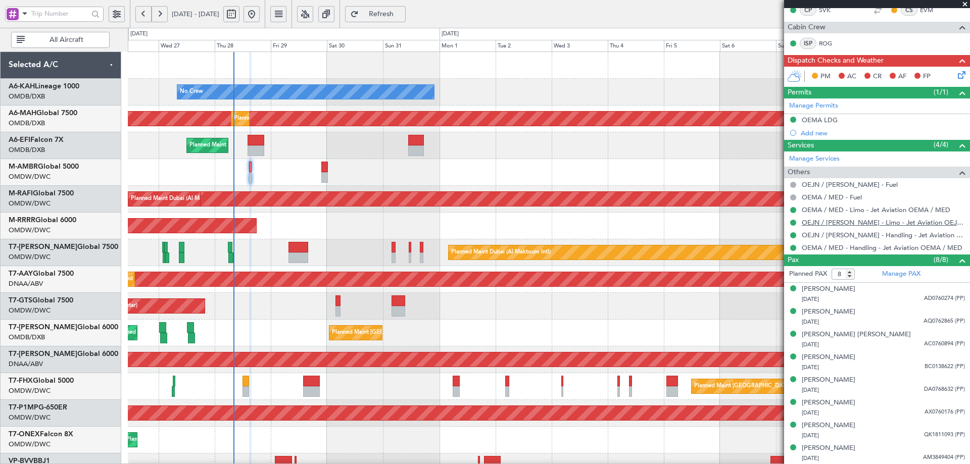
click at [868, 224] on link "OEJN / [PERSON_NAME] - Limo - Jet Aviation OEJN / [PERSON_NAME]" at bounding box center [883, 222] width 163 height 9
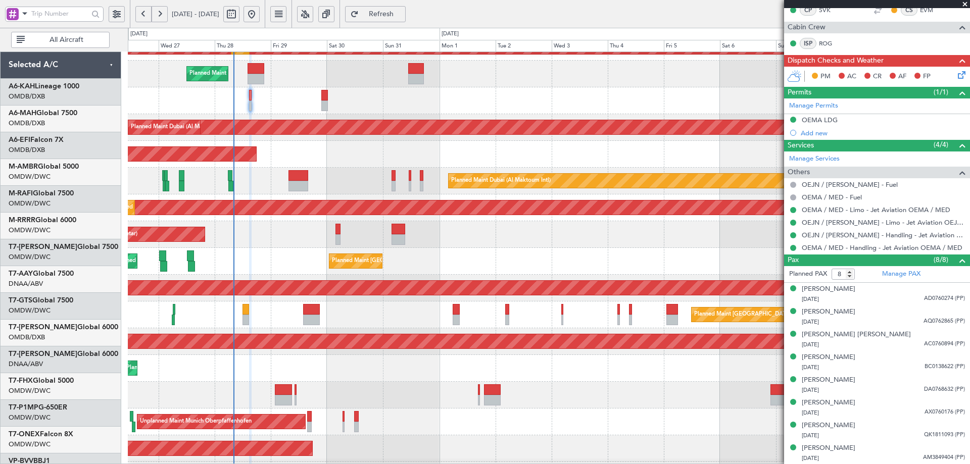
scroll to position [176, 0]
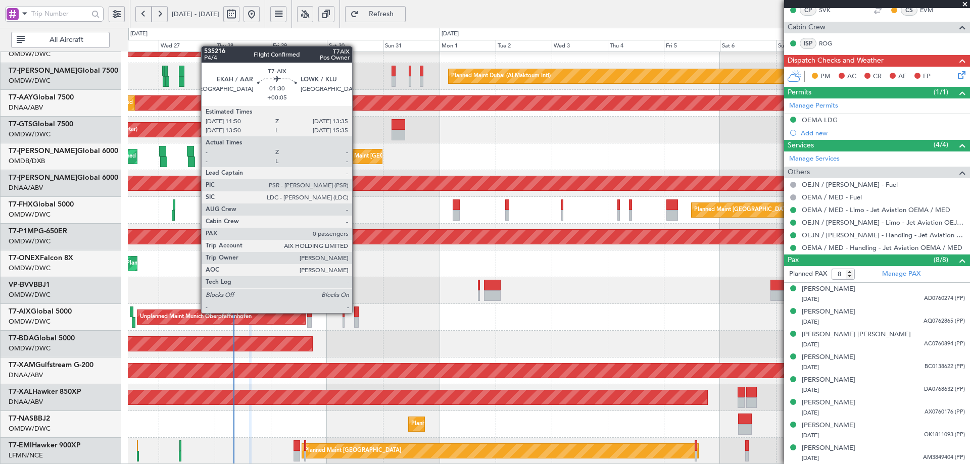
click at [355, 312] on div at bounding box center [356, 312] width 5 height 11
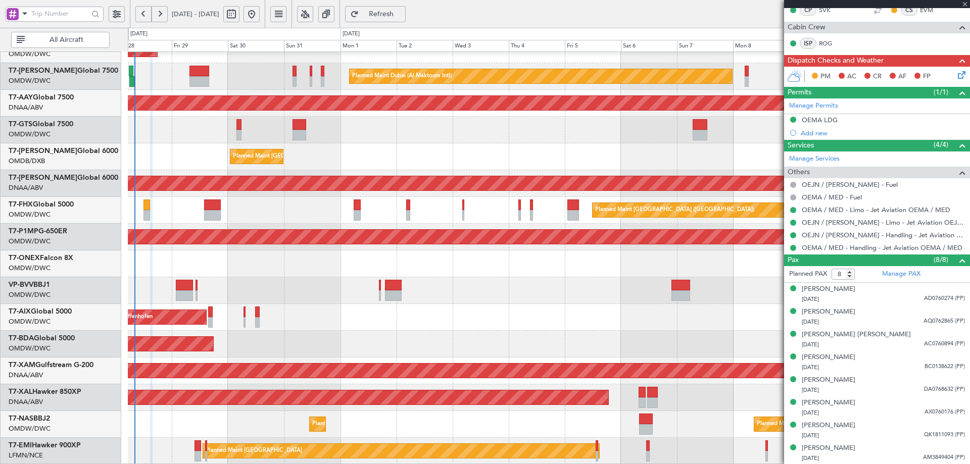
scroll to position [171, 0]
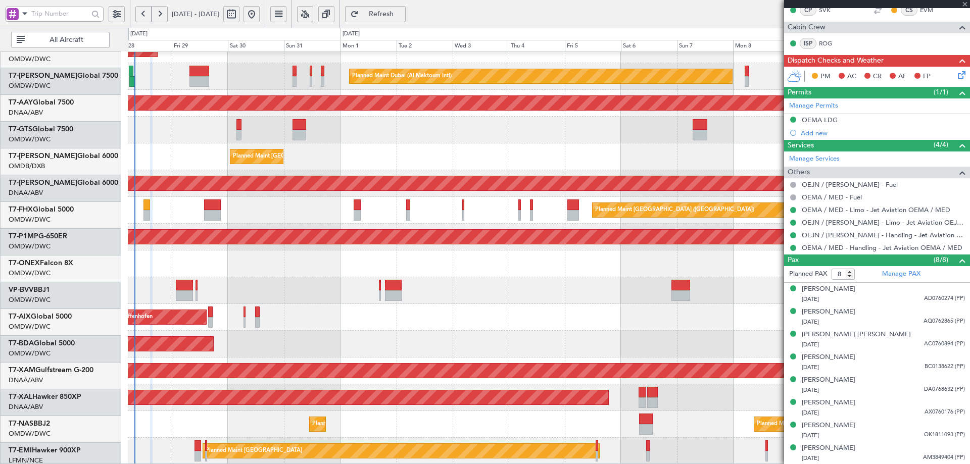
click at [436, 331] on div "Unplanned Maint Munich Oberpfaffenhofen" at bounding box center [549, 317] width 842 height 27
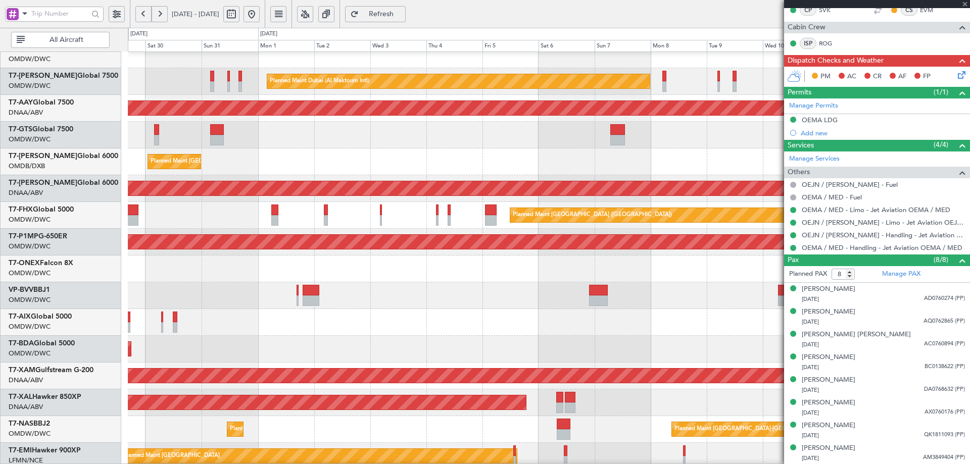
type input "+00:05"
type input "0"
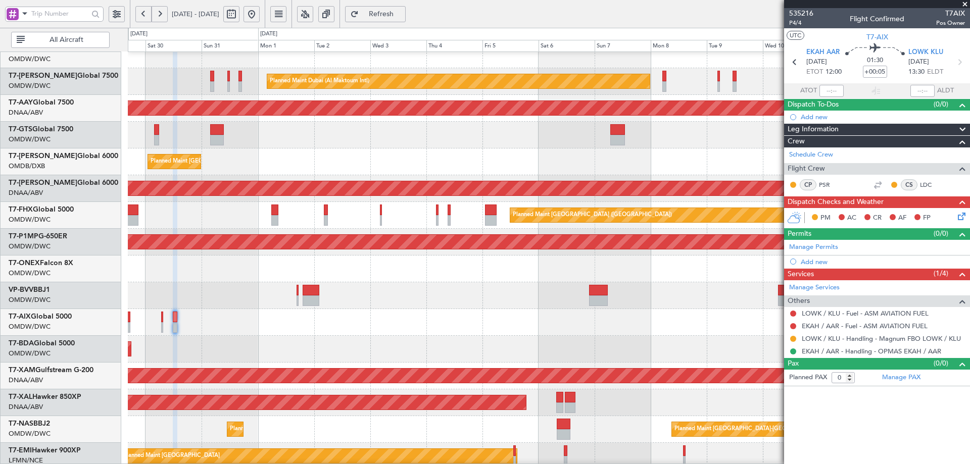
scroll to position [176, 0]
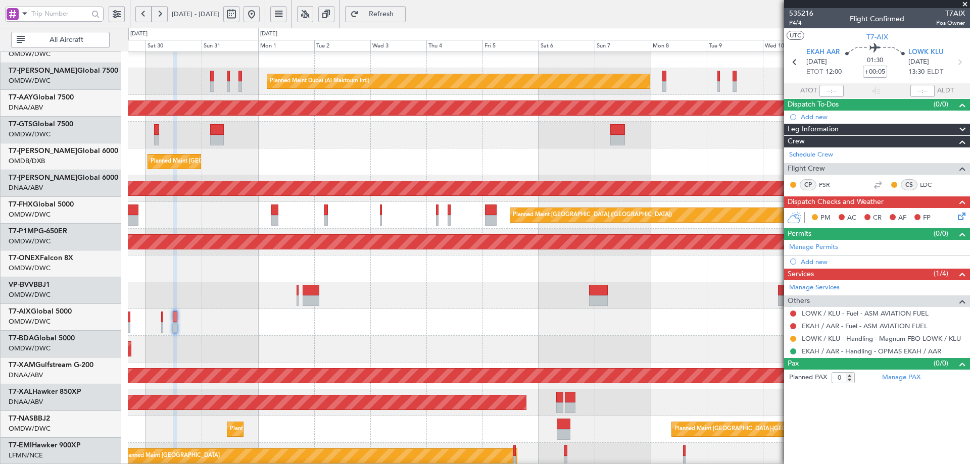
click at [288, 340] on div "Planned Maint Dubai (Al Maktoum Intl)" at bounding box center [549, 349] width 842 height 27
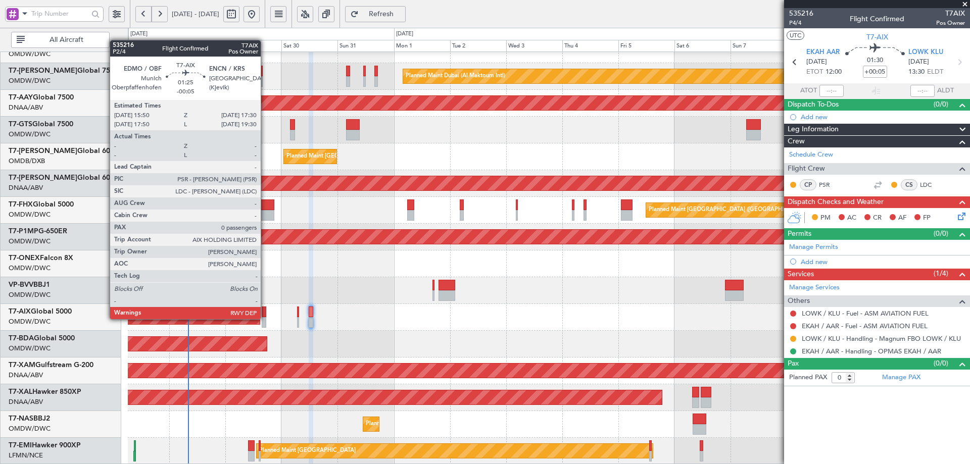
click at [265, 318] on div at bounding box center [264, 322] width 4 height 11
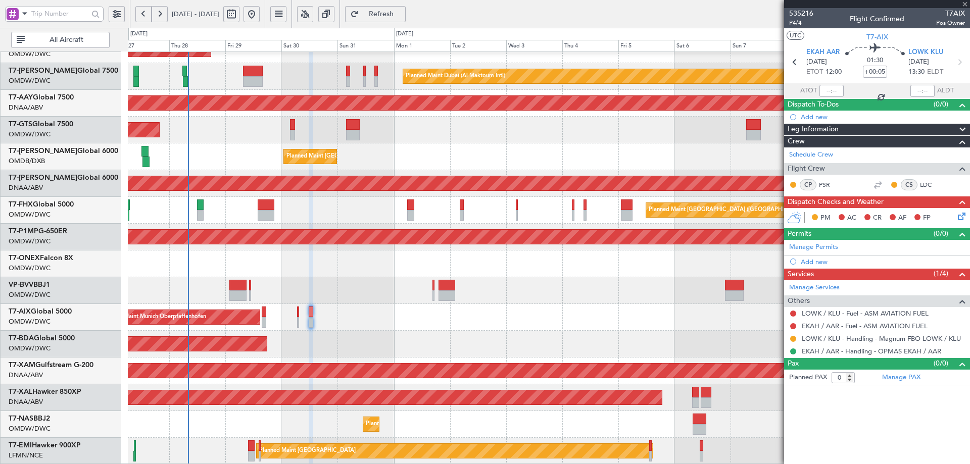
type input "-00:05"
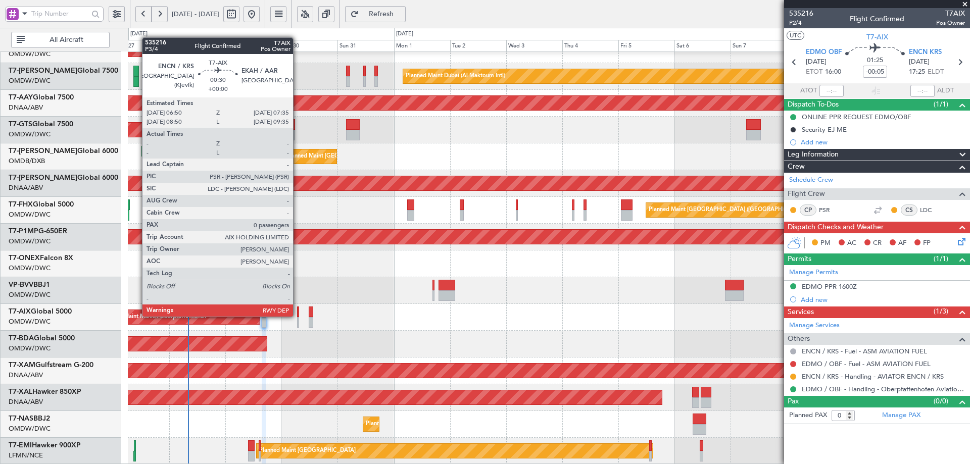
click at [298, 316] on div at bounding box center [298, 312] width 2 height 11
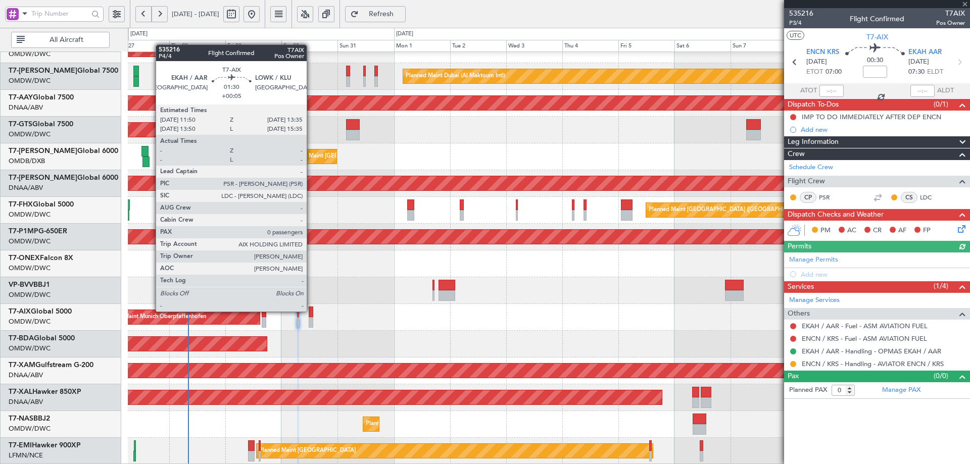
click at [311, 311] on div at bounding box center [311, 312] width 5 height 11
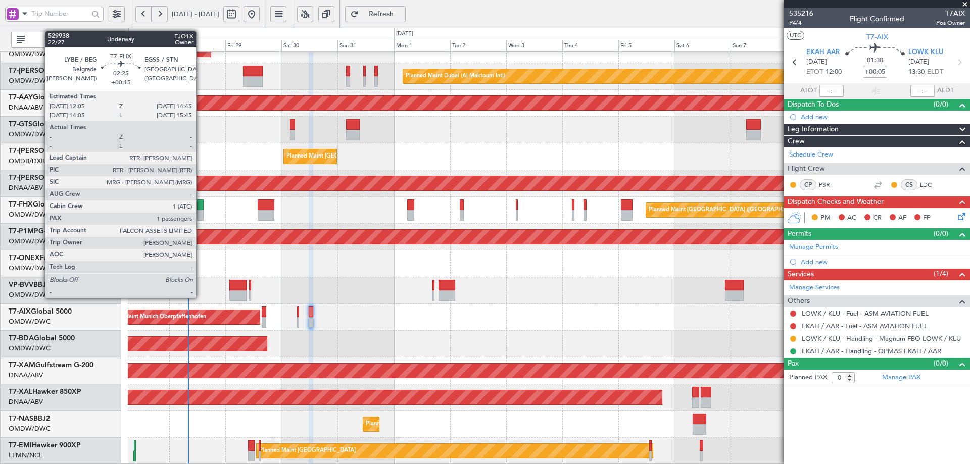
click at [201, 204] on div at bounding box center [200, 205] width 7 height 11
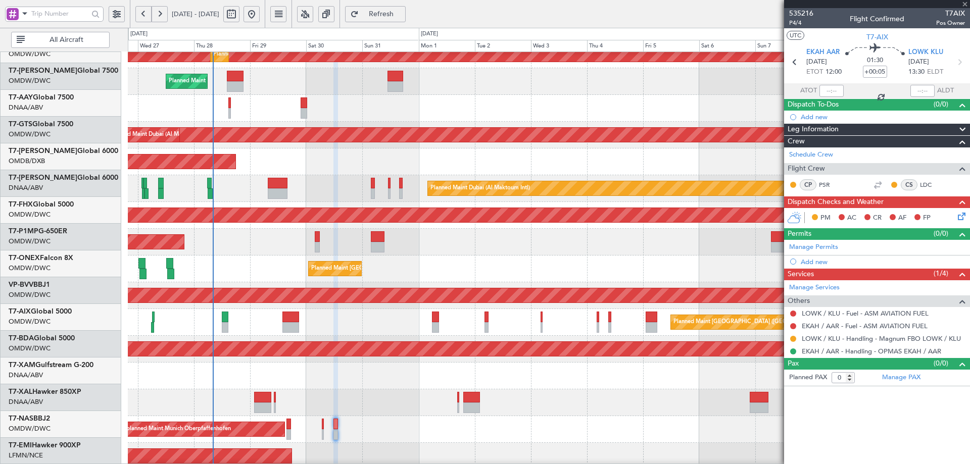
type input "+00:15"
type input "1"
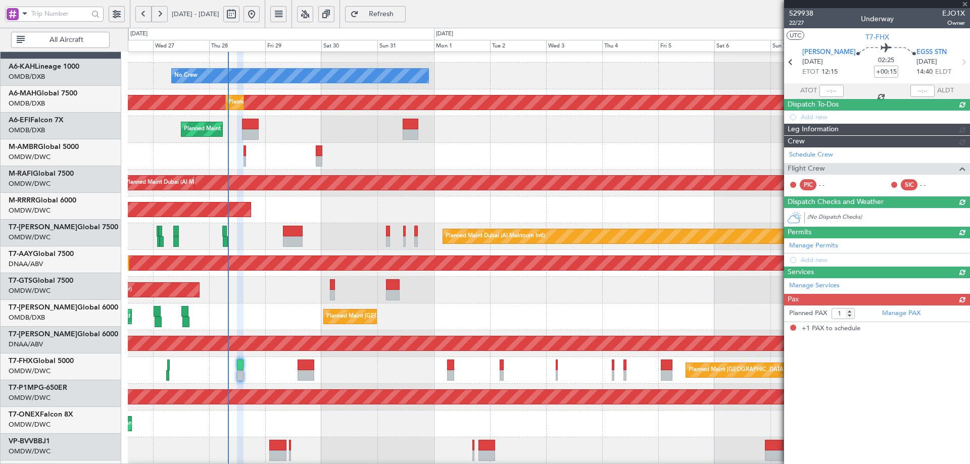
scroll to position [15, 0]
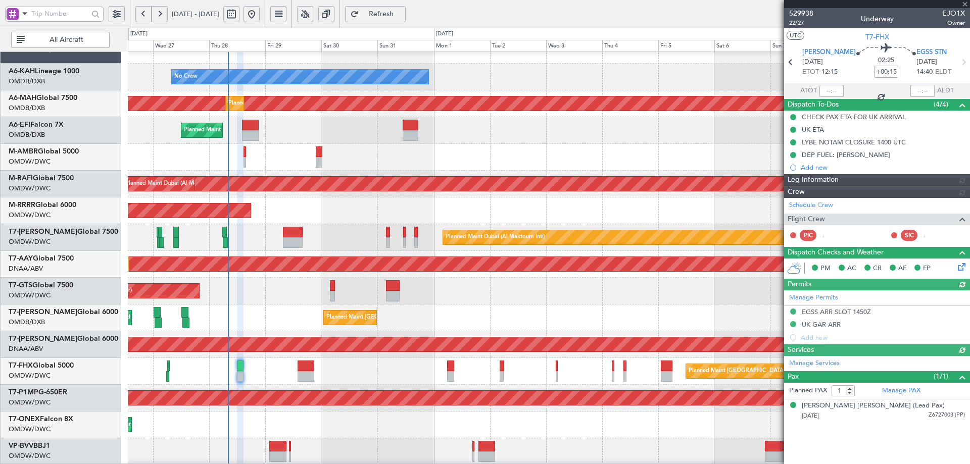
type input "[PERSON_NAME] (ANI)"
type input "7119"
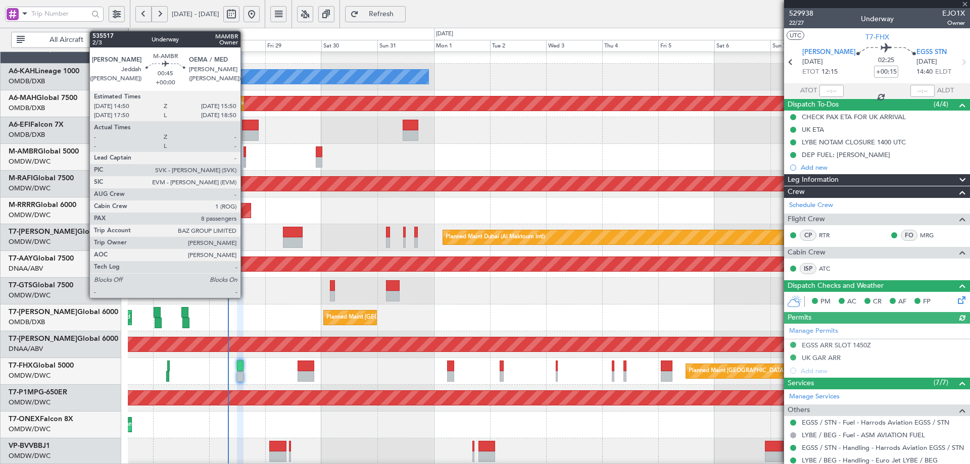
click at [245, 158] on div at bounding box center [245, 162] width 3 height 11
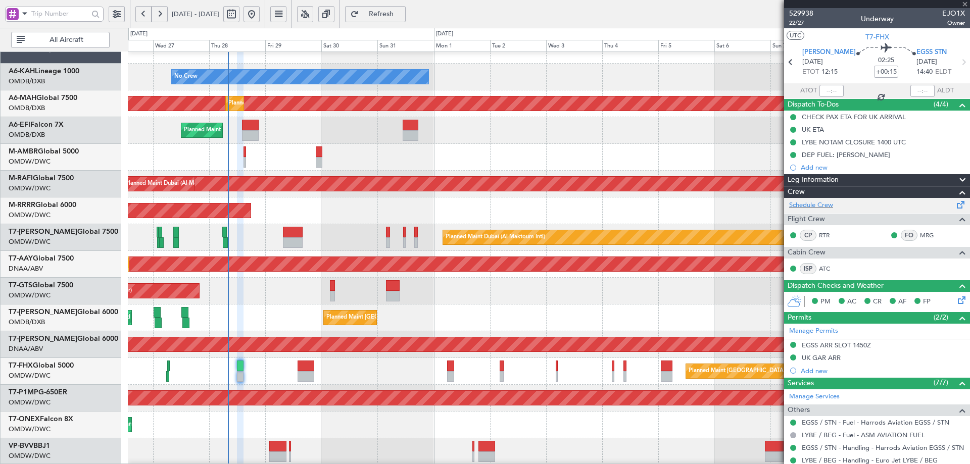
type input "8"
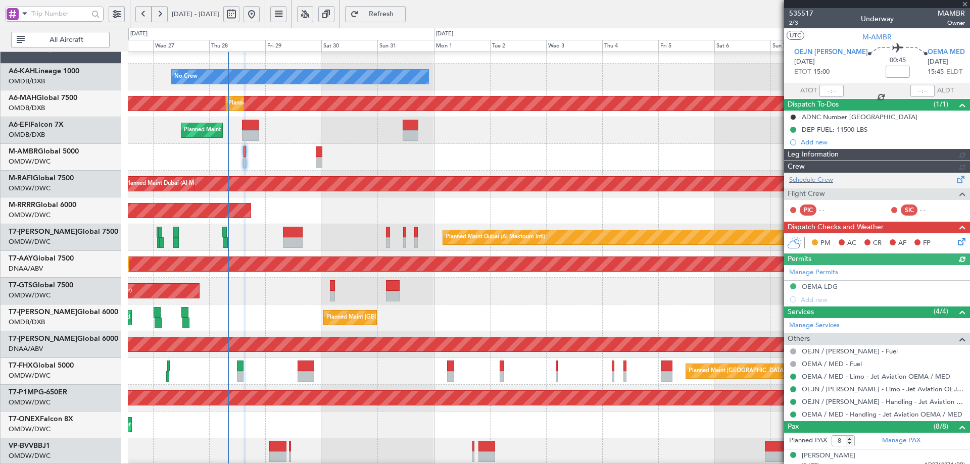
type input "[PERSON_NAME] (ANI)"
type input "7104"
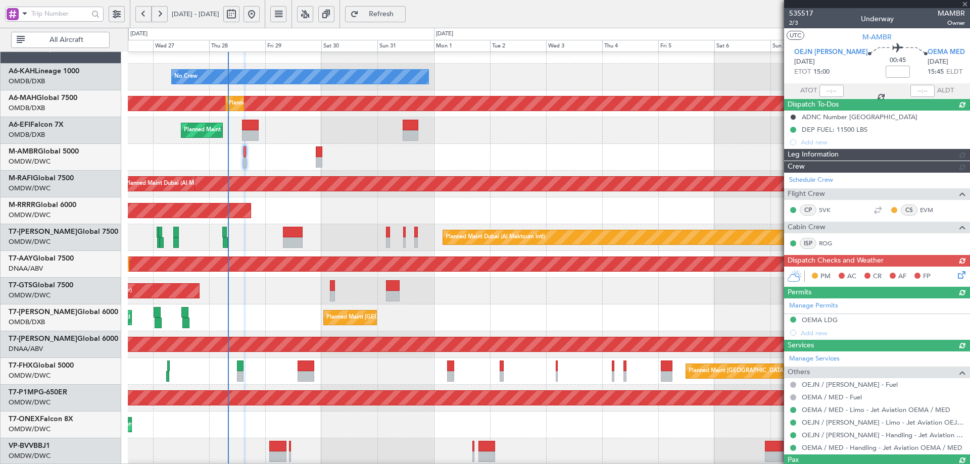
type input "[PERSON_NAME] (ANI)"
type input "7104"
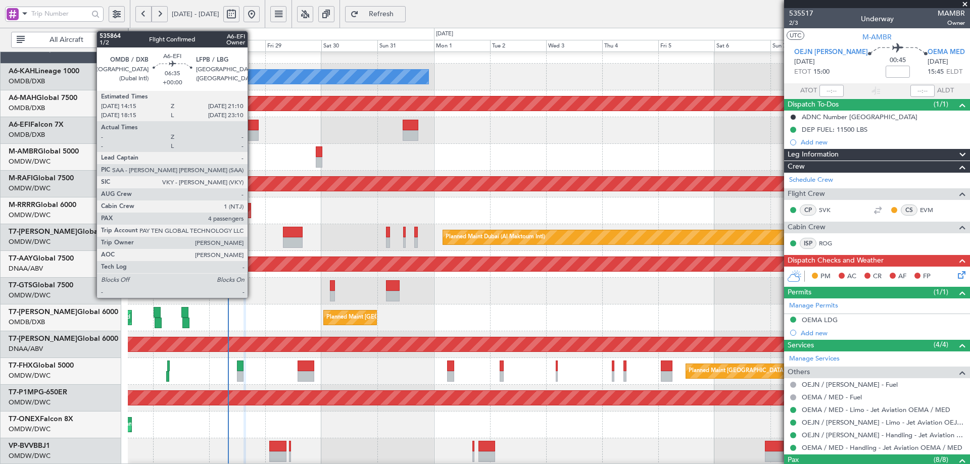
click at [252, 129] on div at bounding box center [250, 125] width 17 height 11
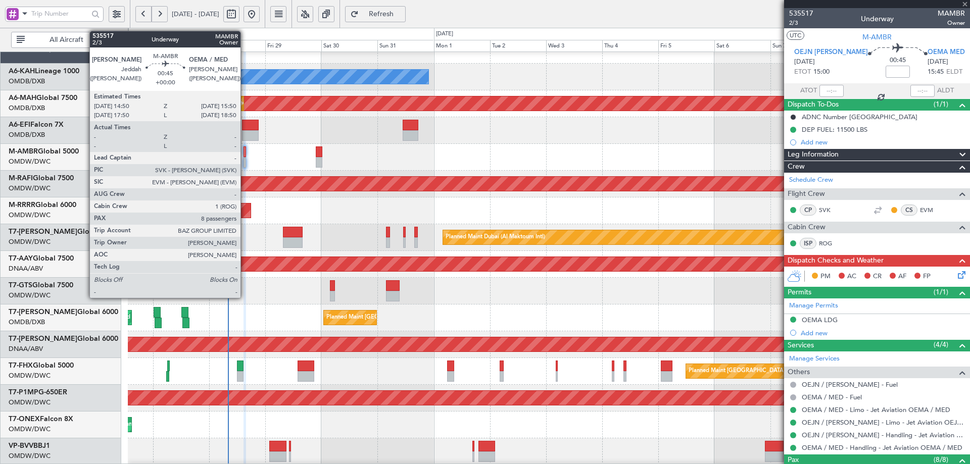
click at [245, 155] on div at bounding box center [245, 152] width 3 height 11
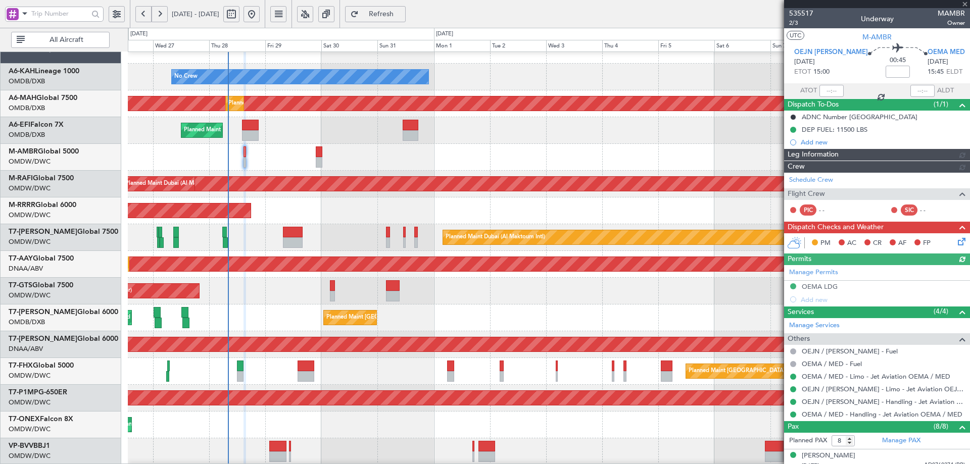
type input "[PERSON_NAME] (ANI)"
type input "7104"
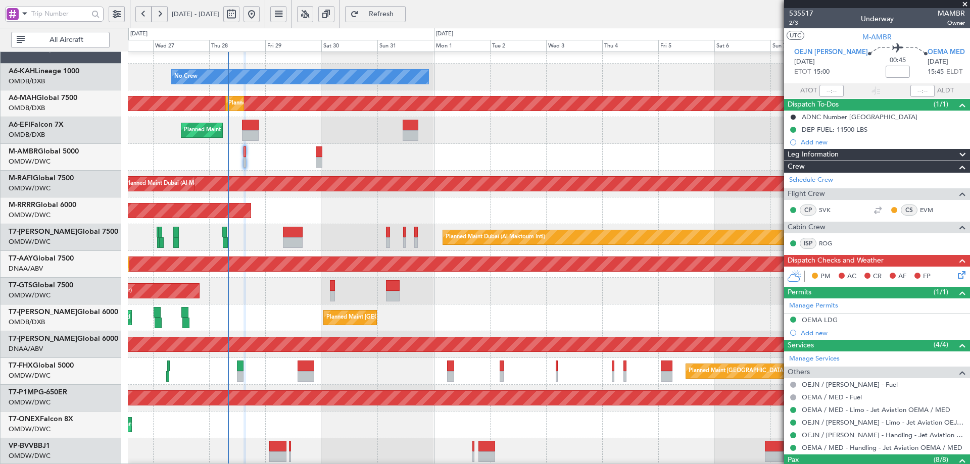
click at [956, 274] on icon at bounding box center [960, 273] width 8 height 8
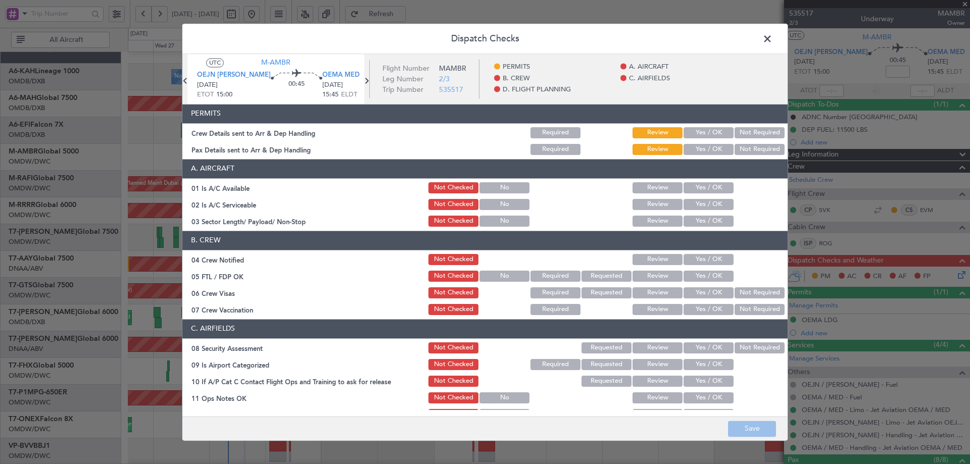
click at [696, 132] on button "Yes / OK" at bounding box center [709, 132] width 50 height 11
click at [698, 147] on button "Yes / OK" at bounding box center [709, 149] width 50 height 11
click at [690, 189] on button "Yes / OK" at bounding box center [709, 187] width 50 height 11
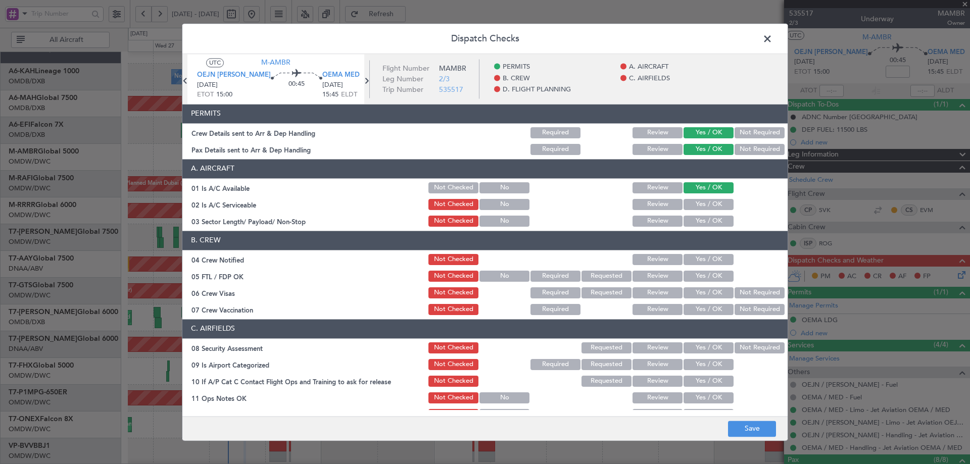
click at [689, 208] on button "Yes / OK" at bounding box center [709, 204] width 50 height 11
drag, startPoint x: 689, startPoint y: 220, endPoint x: 688, endPoint y: 253, distance: 33.4
click at [690, 220] on button "Yes / OK" at bounding box center [709, 221] width 50 height 11
click at [690, 260] on button "Yes / OK" at bounding box center [709, 259] width 50 height 11
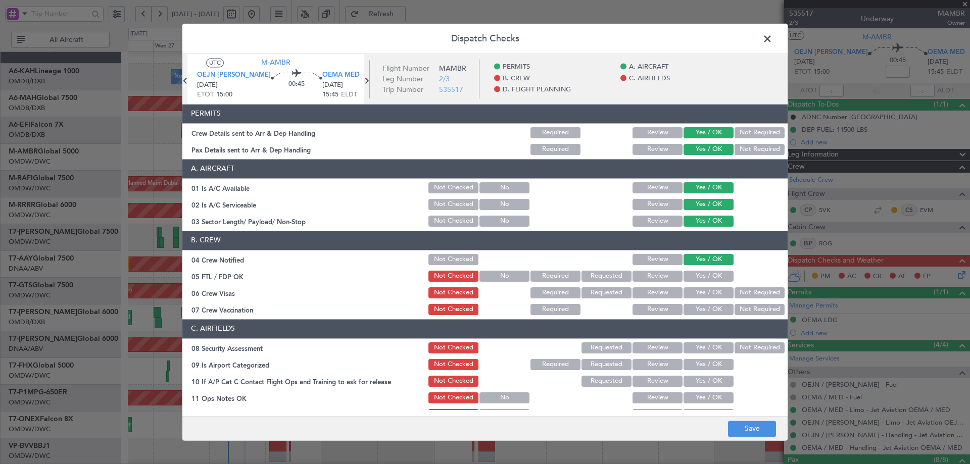
drag, startPoint x: 691, startPoint y: 277, endPoint x: 693, endPoint y: 285, distance: 7.8
click at [691, 277] on button "Yes / OK" at bounding box center [709, 276] width 50 height 11
click at [695, 293] on button "Yes / OK" at bounding box center [709, 293] width 50 height 11
drag, startPoint x: 766, startPoint y: 311, endPoint x: 718, endPoint y: 341, distance: 56.8
click at [764, 310] on button "Not Required" at bounding box center [760, 309] width 50 height 11
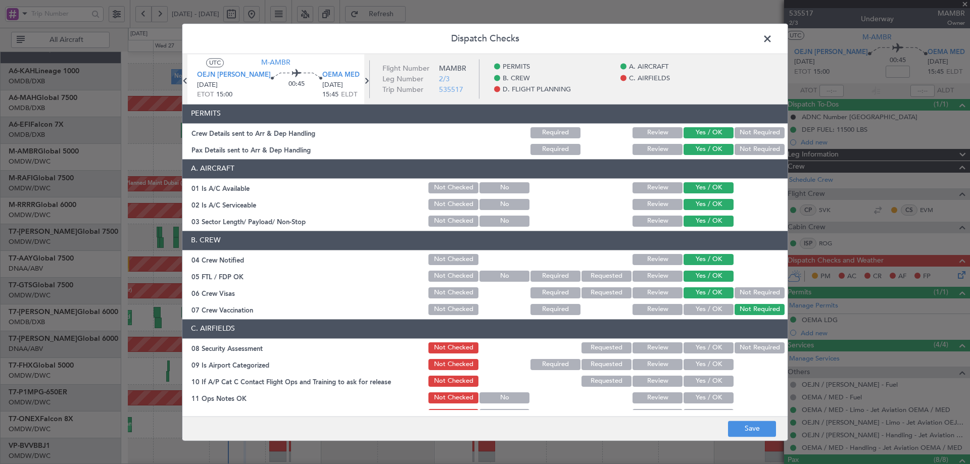
drag, startPoint x: 722, startPoint y: 342, endPoint x: 718, endPoint y: 348, distance: 7.3
click at [722, 342] on div "Yes / OK" at bounding box center [707, 348] width 51 height 14
drag, startPoint x: 718, startPoint y: 348, endPoint x: 714, endPoint y: 359, distance: 11.2
click at [717, 348] on button "Yes / OK" at bounding box center [709, 348] width 50 height 11
drag, startPoint x: 711, startPoint y: 360, endPoint x: 711, endPoint y: 372, distance: 12.6
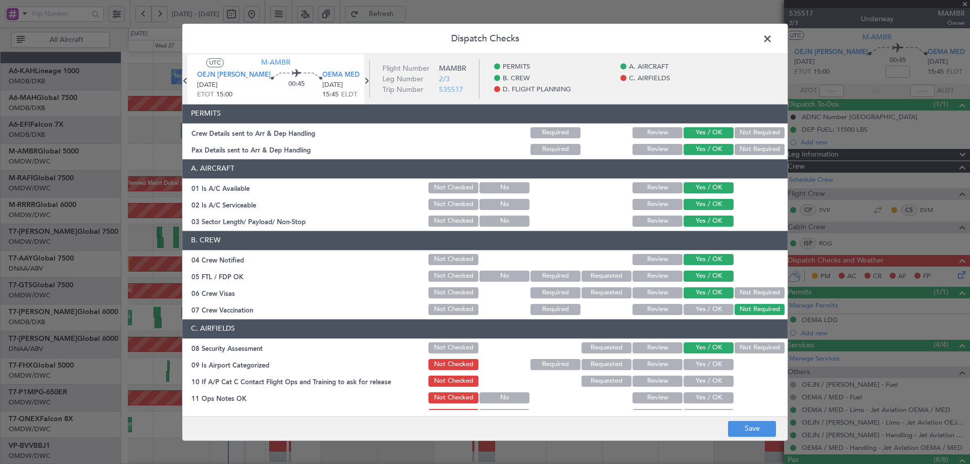
click at [710, 361] on button "Yes / OK" at bounding box center [709, 364] width 50 height 11
drag, startPoint x: 705, startPoint y: 383, endPoint x: 697, endPoint y: 397, distance: 15.8
click at [705, 384] on button "Yes / OK" at bounding box center [709, 381] width 50 height 11
click at [698, 396] on button "Yes / OK" at bounding box center [709, 398] width 50 height 11
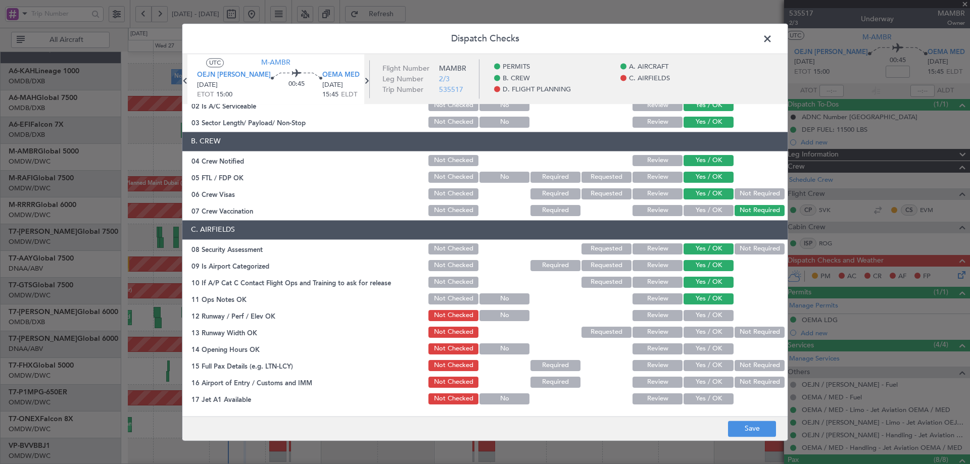
scroll to position [202, 0]
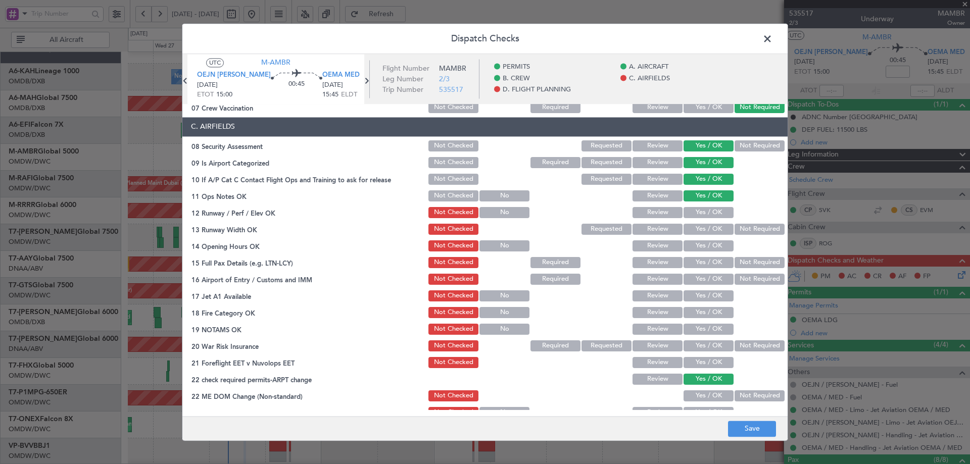
drag, startPoint x: 693, startPoint y: 228, endPoint x: 702, endPoint y: 211, distance: 18.5
click at [694, 227] on button "Yes / OK" at bounding box center [709, 229] width 50 height 11
click at [702, 210] on button "Yes / OK" at bounding box center [709, 212] width 50 height 11
click at [689, 251] on button "Yes / OK" at bounding box center [709, 246] width 50 height 11
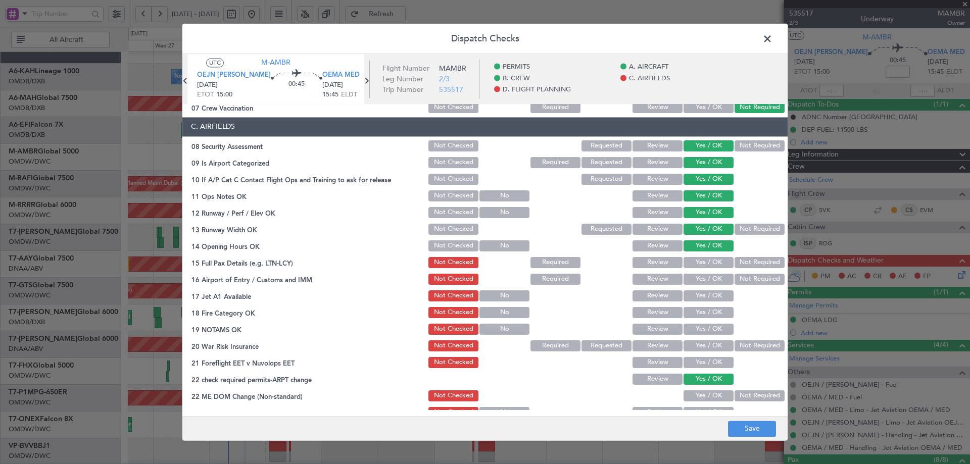
click at [686, 264] on button "Yes / OK" at bounding box center [709, 262] width 50 height 11
click at [685, 279] on button "Yes / OK" at bounding box center [709, 279] width 50 height 11
click at [693, 299] on button "Yes / OK" at bounding box center [709, 296] width 50 height 11
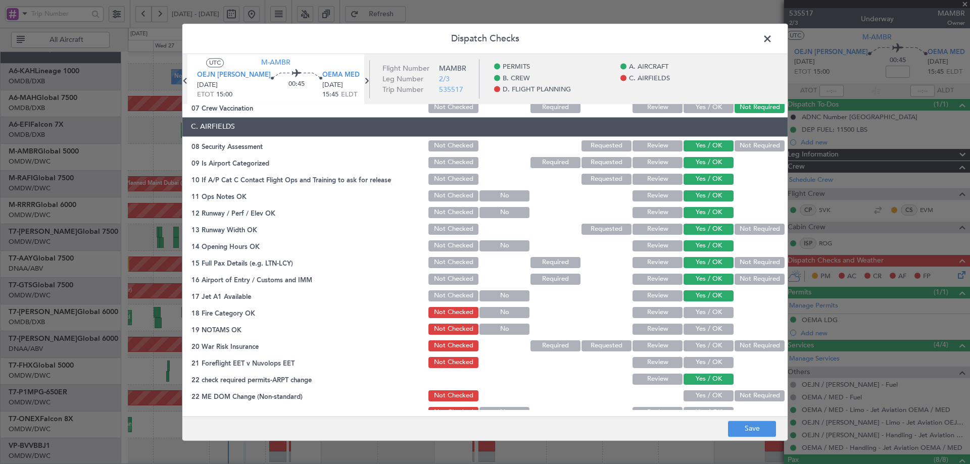
drag, startPoint x: 698, startPoint y: 314, endPoint x: 698, endPoint y: 324, distance: 9.6
click at [698, 315] on button "Yes / OK" at bounding box center [709, 312] width 50 height 11
click at [697, 328] on button "Yes / OK" at bounding box center [709, 329] width 50 height 11
click at [767, 346] on button "Not Required" at bounding box center [760, 346] width 50 height 11
drag, startPoint x: 714, startPoint y: 361, endPoint x: 709, endPoint y: 384, distance: 22.7
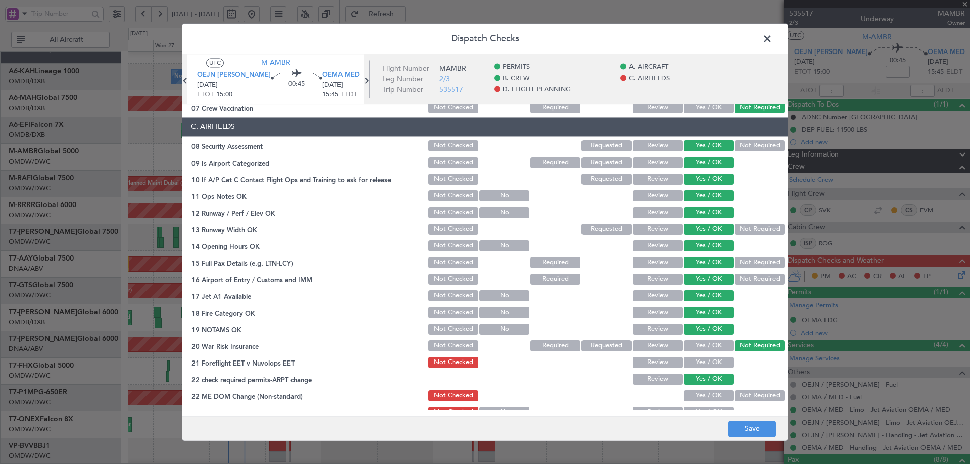
click at [714, 362] on button "Yes / OK" at bounding box center [709, 362] width 50 height 11
click at [711, 396] on button "Yes / OK" at bounding box center [709, 396] width 50 height 11
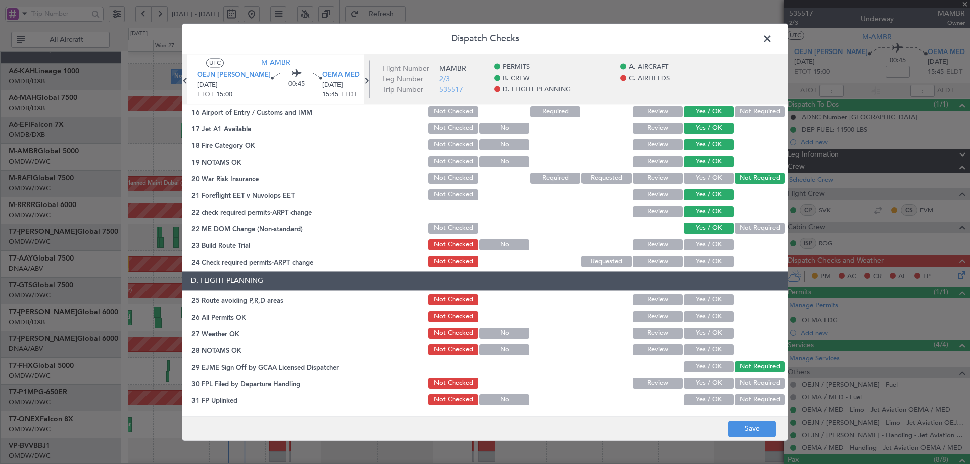
scroll to position [404, 0]
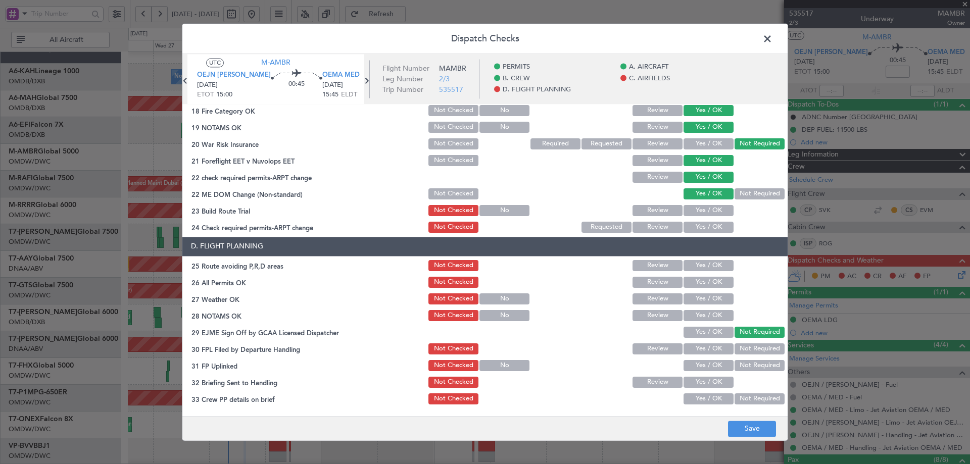
click at [701, 226] on button "Yes / OK" at bounding box center [709, 227] width 50 height 11
click at [705, 208] on button "Yes / OK" at bounding box center [709, 210] width 50 height 11
drag, startPoint x: 696, startPoint y: 265, endPoint x: 695, endPoint y: 291, distance: 25.3
click at [697, 267] on button "Yes / OK" at bounding box center [709, 265] width 50 height 11
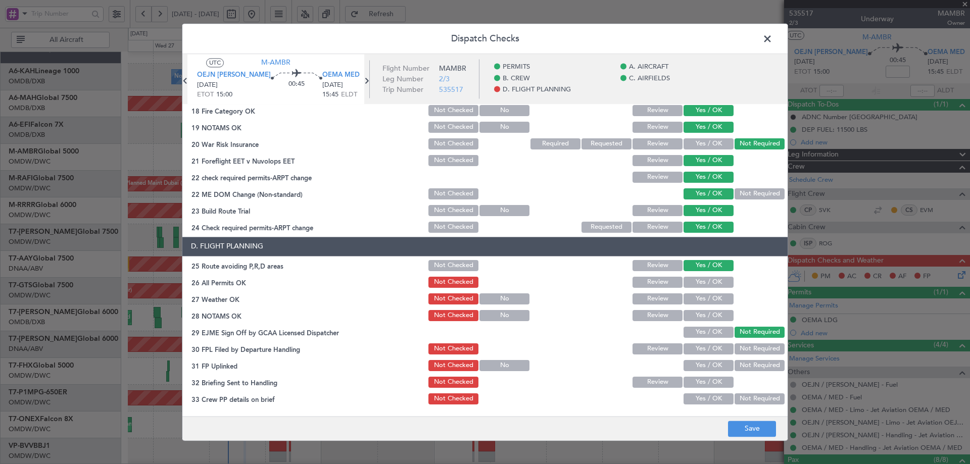
drag, startPoint x: 697, startPoint y: 279, endPoint x: 693, endPoint y: 294, distance: 15.3
click at [697, 281] on button "Yes / OK" at bounding box center [709, 282] width 50 height 11
drag, startPoint x: 692, startPoint y: 296, endPoint x: 691, endPoint y: 312, distance: 16.2
click at [692, 299] on button "Yes / OK" at bounding box center [709, 299] width 50 height 11
drag, startPoint x: 691, startPoint y: 313, endPoint x: 691, endPoint y: 329, distance: 15.2
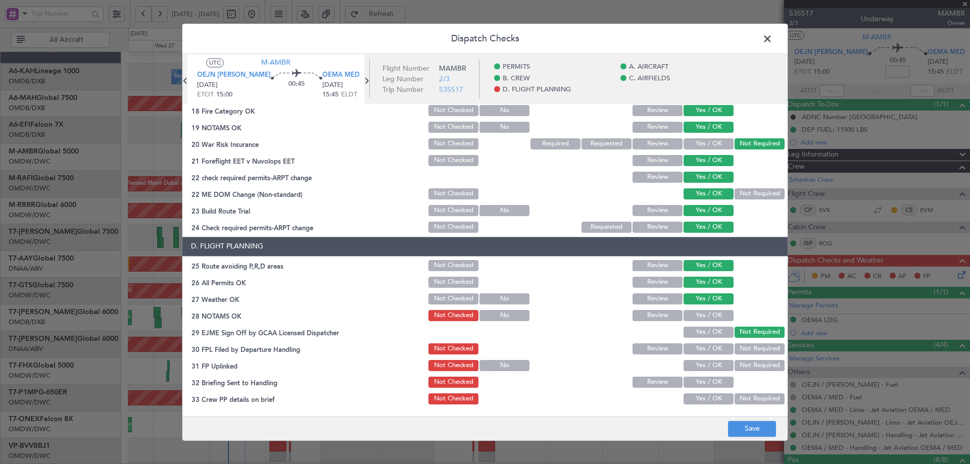
click at [691, 314] on button "Yes / OK" at bounding box center [709, 315] width 50 height 11
drag, startPoint x: 690, startPoint y: 329, endPoint x: 691, endPoint y: 338, distance: 9.2
click at [690, 331] on button "Yes / OK" at bounding box center [709, 332] width 50 height 11
drag, startPoint x: 695, startPoint y: 349, endPoint x: 692, endPoint y: 361, distance: 12.5
click at [695, 350] on button "Yes / OK" at bounding box center [709, 349] width 50 height 11
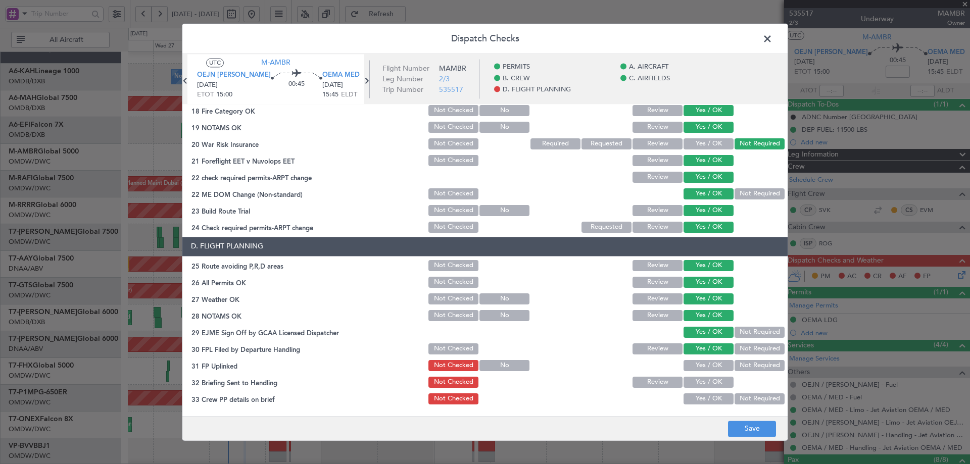
drag, startPoint x: 692, startPoint y: 361, endPoint x: 695, endPoint y: 371, distance: 11.0
click at [692, 361] on button "Yes / OK" at bounding box center [709, 365] width 50 height 11
drag, startPoint x: 695, startPoint y: 385, endPoint x: 697, endPoint y: 400, distance: 15.3
click at [695, 386] on button "Yes / OK" at bounding box center [709, 382] width 50 height 11
click at [697, 400] on button "Yes / OK" at bounding box center [709, 399] width 50 height 11
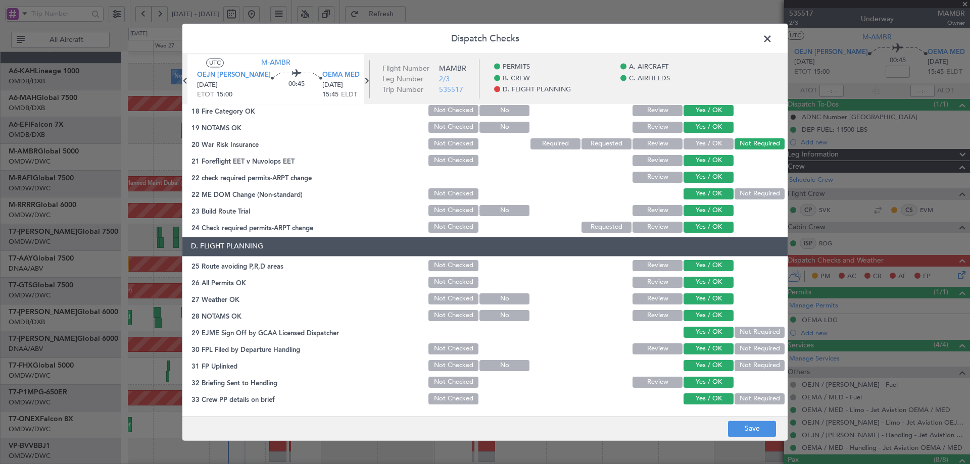
scroll to position [437, 0]
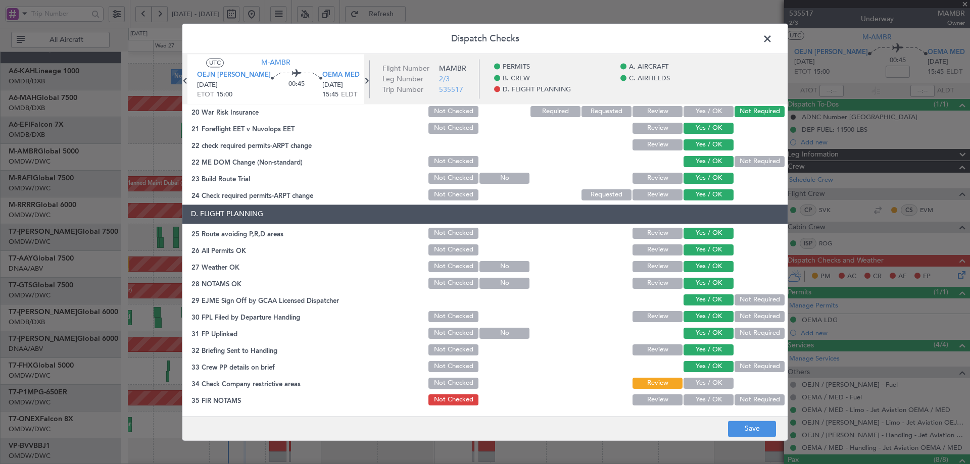
click at [701, 384] on button "Yes / OK" at bounding box center [709, 383] width 50 height 11
click at [698, 395] on button "Yes / OK" at bounding box center [709, 400] width 50 height 11
click at [763, 433] on button "Save" at bounding box center [752, 429] width 48 height 16
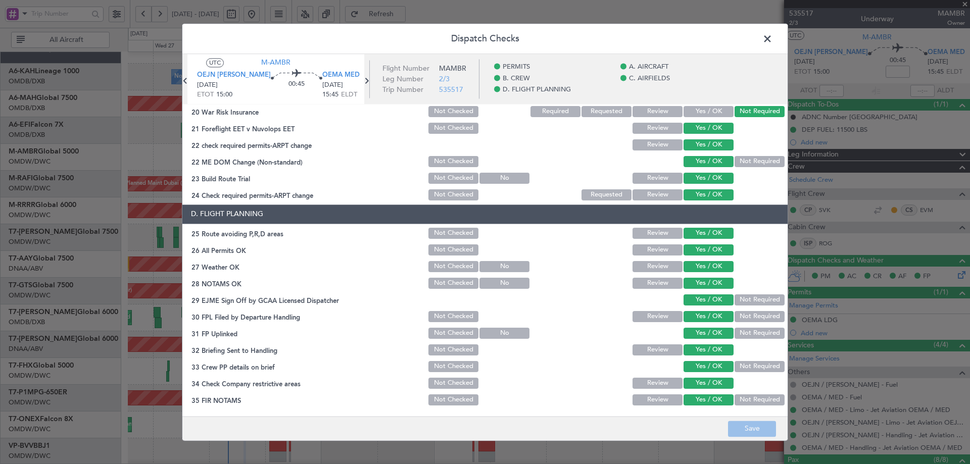
click at [773, 39] on span at bounding box center [773, 41] width 0 height 20
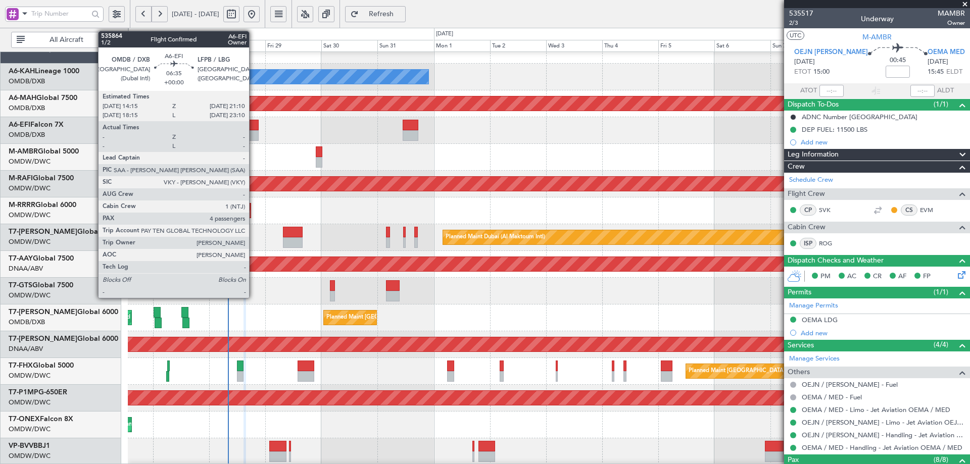
click at [254, 129] on div at bounding box center [250, 125] width 17 height 11
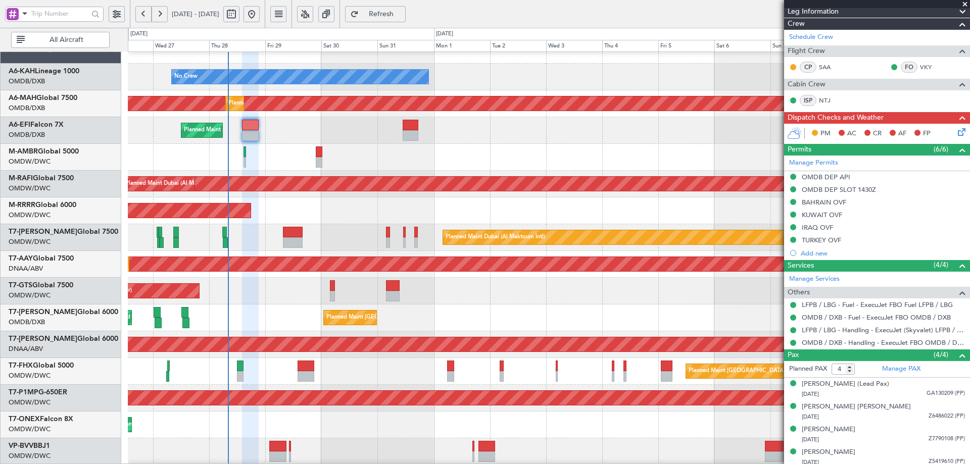
scroll to position [134, 0]
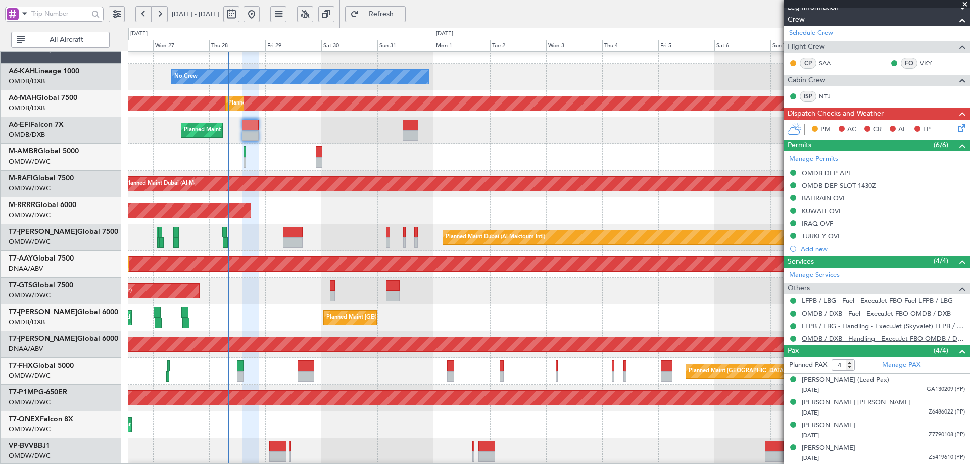
click at [841, 337] on link "OMDB / DXB - Handling - ExecuJet FBO OMDB / DXB" at bounding box center [883, 339] width 163 height 9
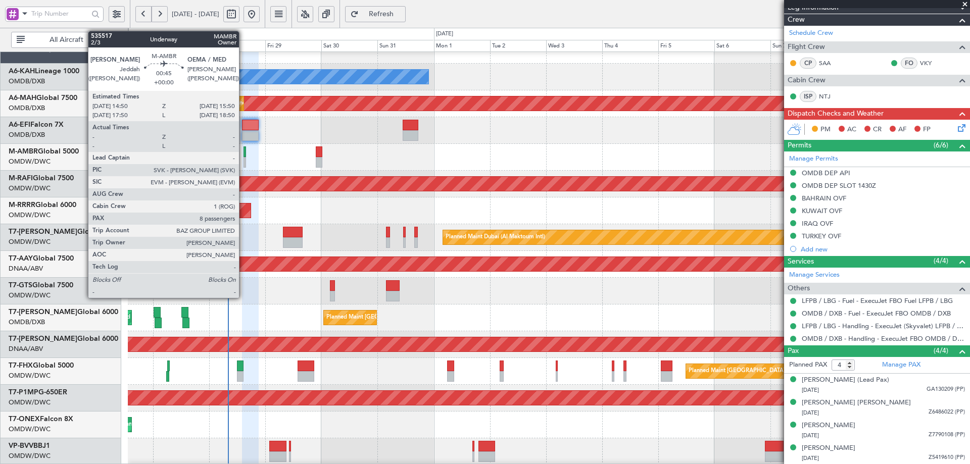
click at [244, 150] on div at bounding box center [245, 152] width 3 height 11
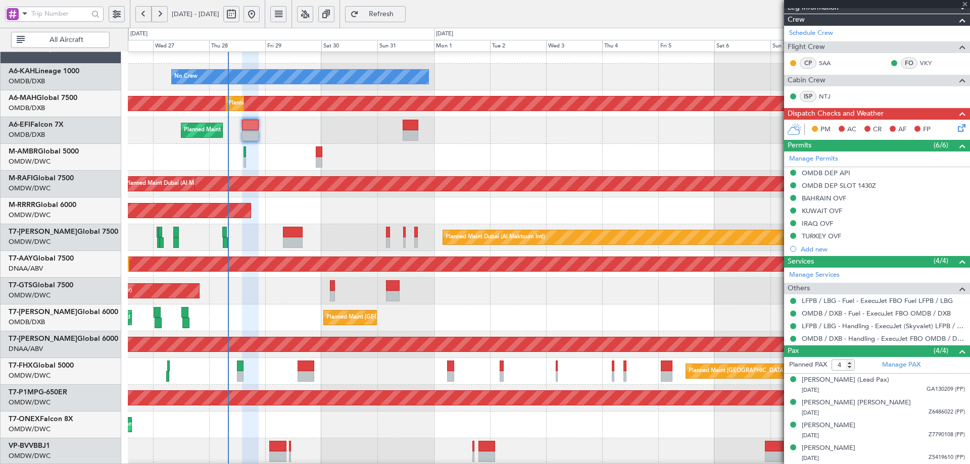
type input "8"
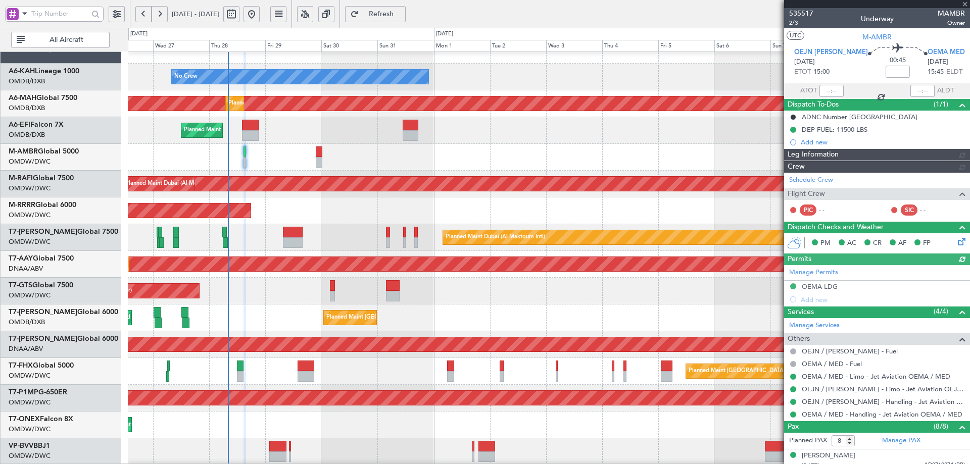
type input "[PERSON_NAME] (ANI)"
type input "7104"
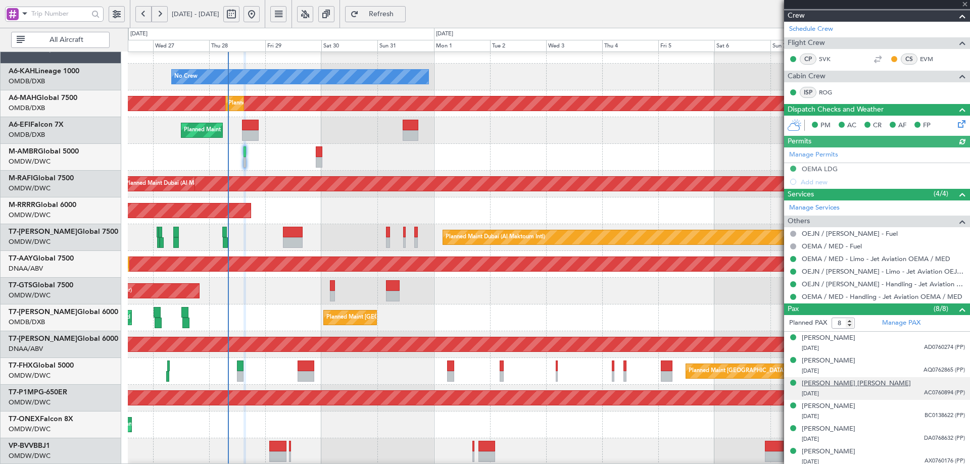
scroll to position [152, 0]
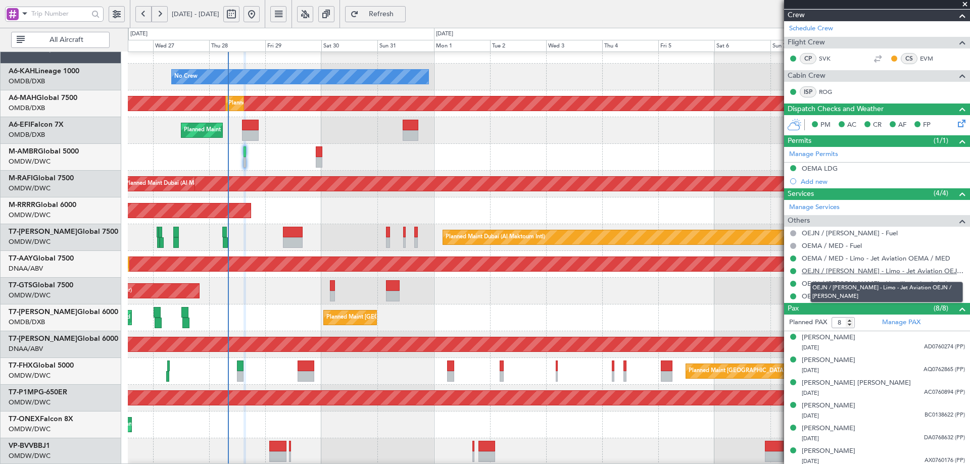
click at [868, 268] on link "OEJN / [PERSON_NAME] - Limo - Jet Aviation OEJN / [PERSON_NAME]" at bounding box center [883, 271] width 163 height 9
click at [866, 256] on link "OEMA / MED - Limo - Jet Aviation OEMA / MED" at bounding box center [876, 258] width 149 height 9
click at [402, 15] on span "Refresh" at bounding box center [381, 14] width 41 height 7
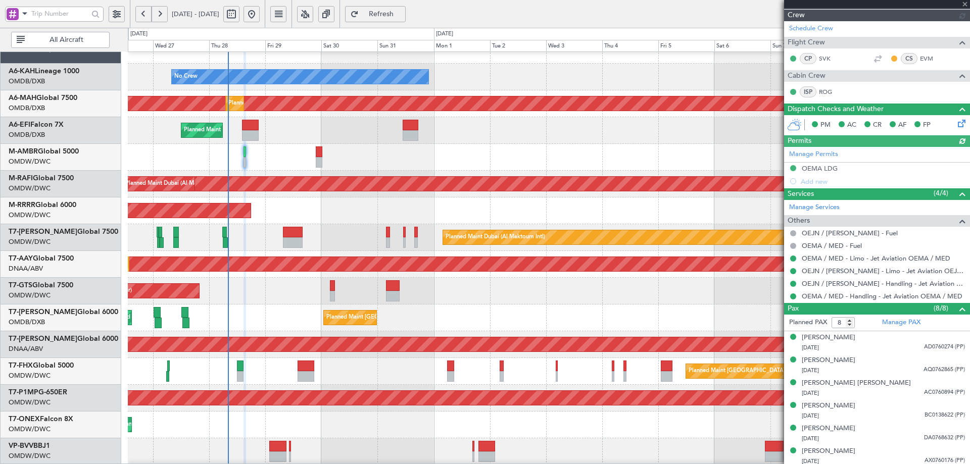
type input "[PERSON_NAME] (ANI)"
type input "7104"
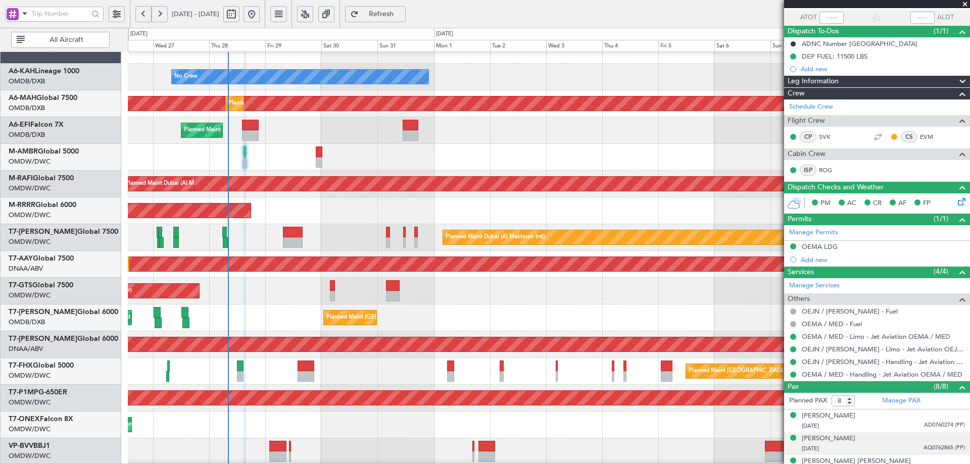
scroll to position [0, 0]
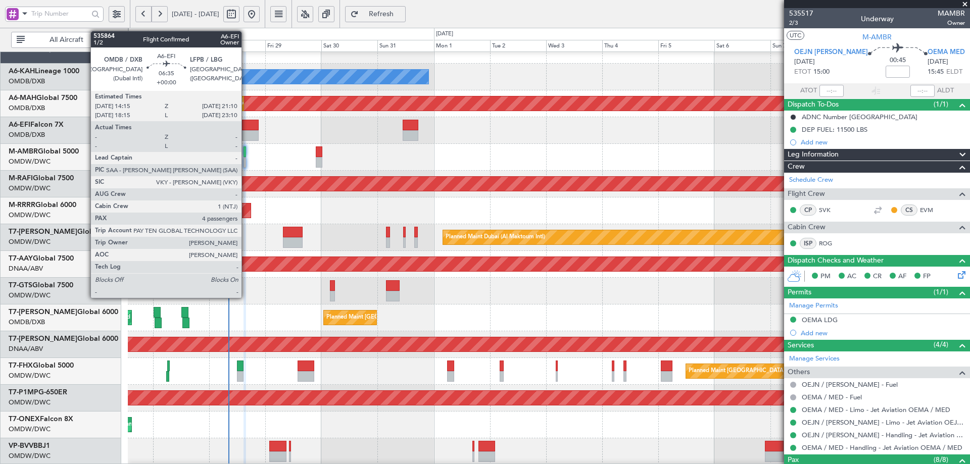
click at [246, 127] on div at bounding box center [250, 125] width 17 height 11
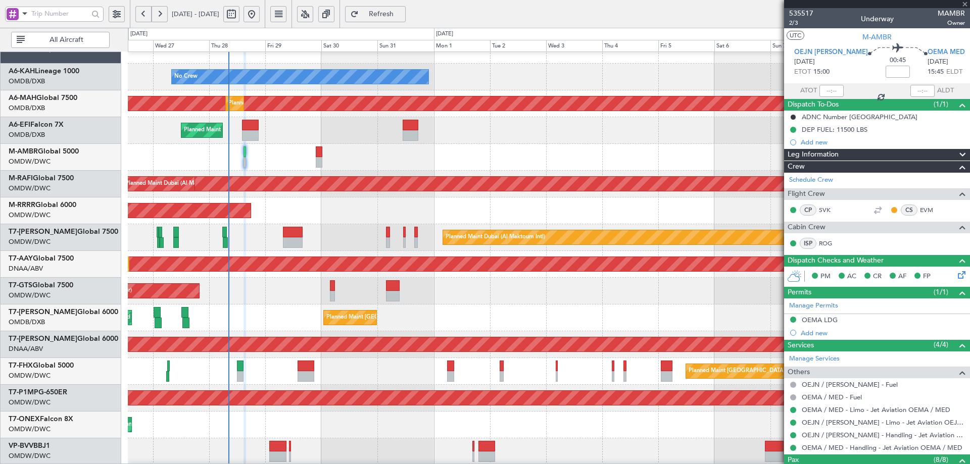
type input "4"
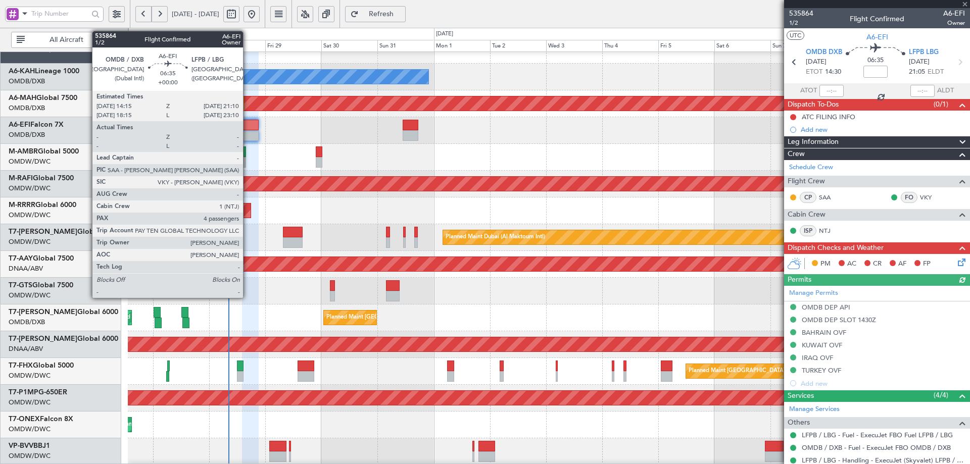
click at [248, 127] on div at bounding box center [250, 125] width 17 height 11
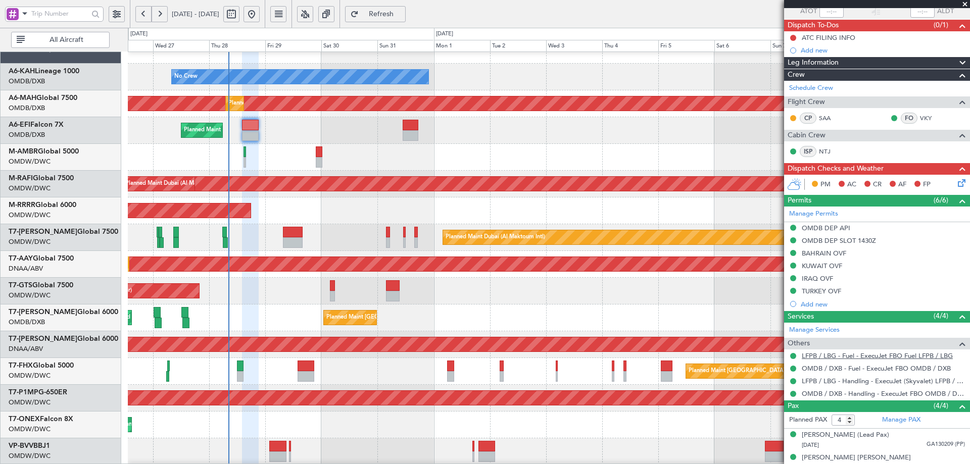
scroll to position [134, 0]
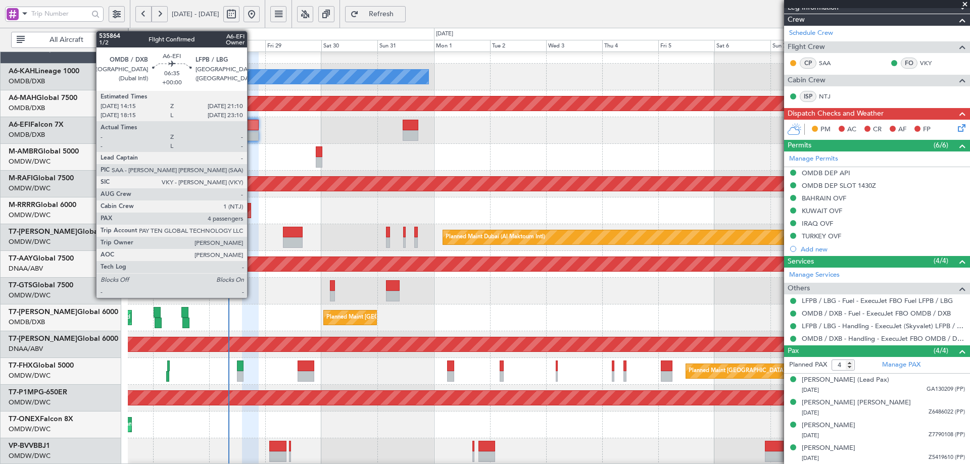
click at [252, 130] on div at bounding box center [250, 135] width 17 height 11
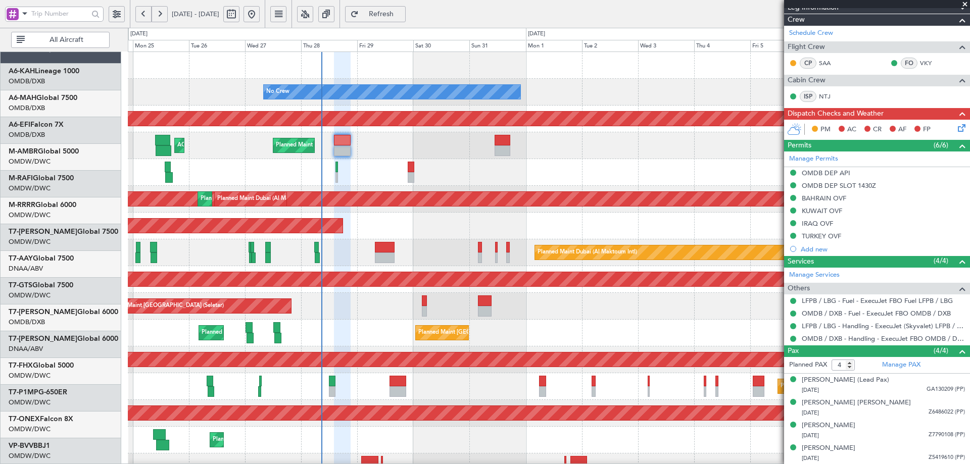
scroll to position [0, 0]
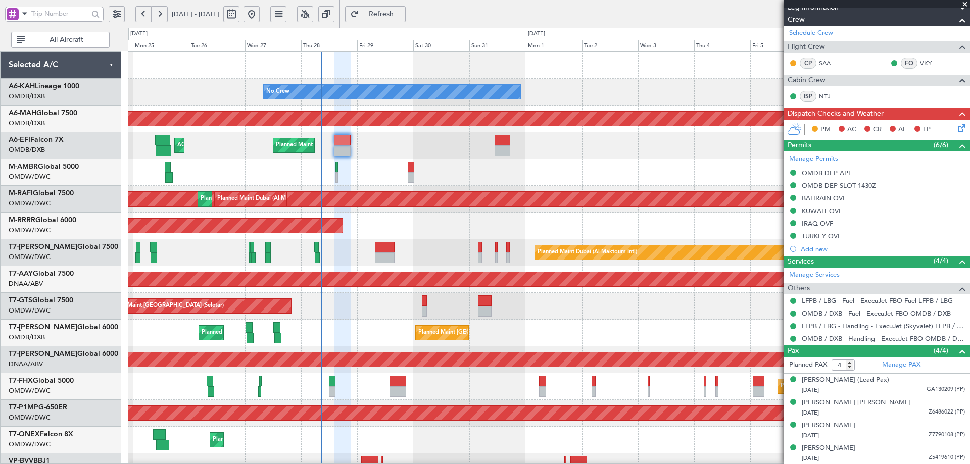
click at [395, 323] on div "No Crew Planned Maint Dubai (Al Maktoum Intl) Planned Maint Dubai (Dubai Intl) …" at bounding box center [549, 346] width 842 height 589
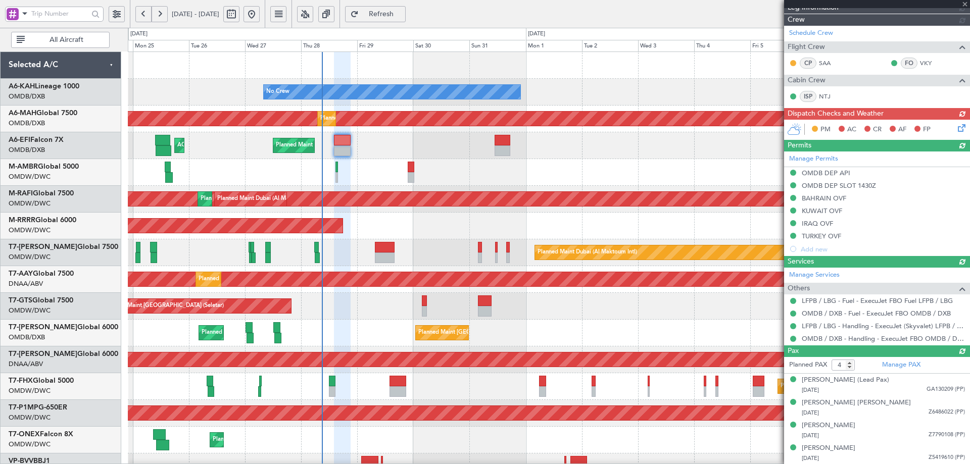
type input "[PERSON_NAME] (ANI)"
type input "7139"
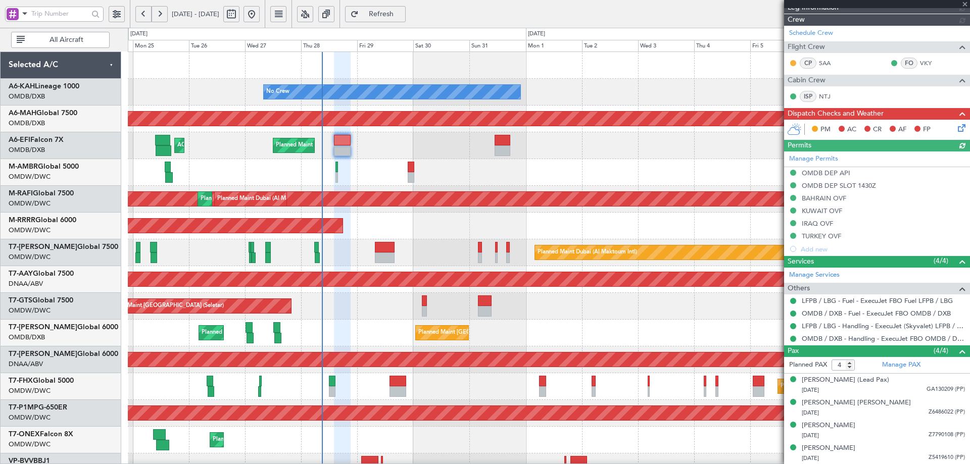
type input "[PERSON_NAME] (ANI)"
type input "7139"
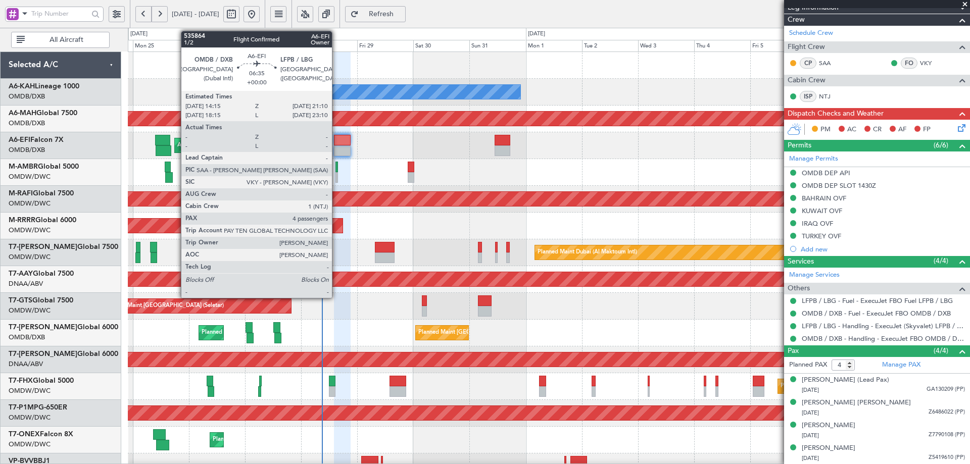
click at [337, 145] on div at bounding box center [342, 140] width 17 height 11
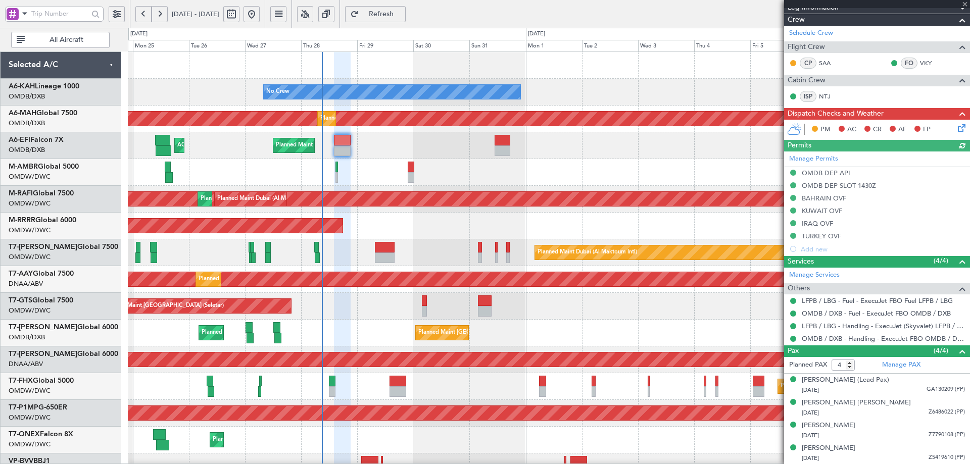
type input "[PERSON_NAME] (ANI)"
type input "7139"
type input "[PERSON_NAME] (ANI)"
type input "7139"
click at [956, 127] on icon at bounding box center [960, 126] width 8 height 8
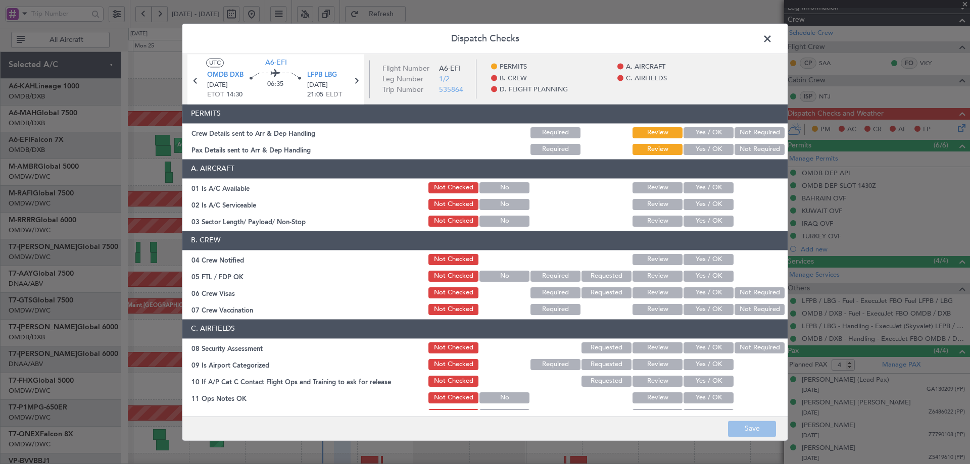
click at [689, 131] on button "Yes / OK" at bounding box center [709, 132] width 50 height 11
click at [691, 147] on button "Yes / OK" at bounding box center [709, 149] width 50 height 11
drag, startPoint x: 698, startPoint y: 184, endPoint x: 689, endPoint y: 210, distance: 26.9
click at [698, 187] on button "Yes / OK" at bounding box center [709, 187] width 50 height 11
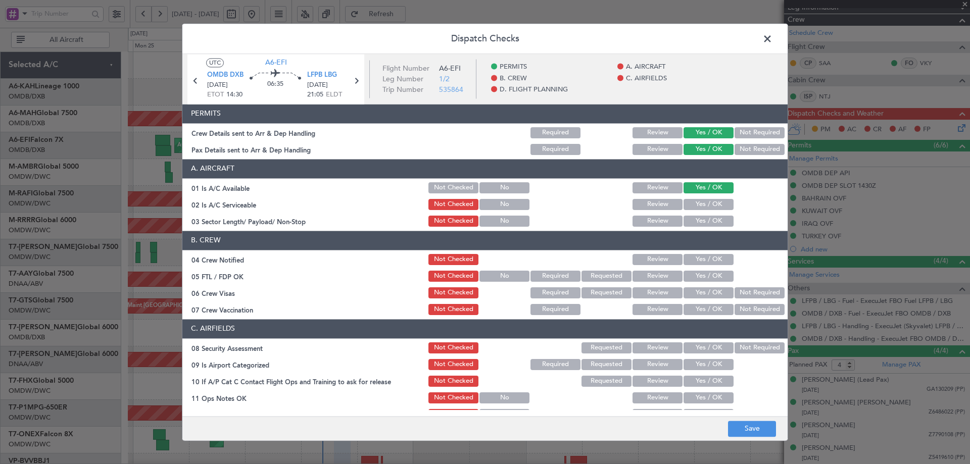
click at [689, 206] on button "Yes / OK" at bounding box center [709, 204] width 50 height 11
drag, startPoint x: 685, startPoint y: 217, endPoint x: 685, endPoint y: 230, distance: 13.1
click at [685, 219] on button "Yes / OK" at bounding box center [709, 221] width 50 height 11
drag, startPoint x: 690, startPoint y: 260, endPoint x: 690, endPoint y: 274, distance: 14.2
click at [689, 260] on button "Yes / OK" at bounding box center [709, 259] width 50 height 11
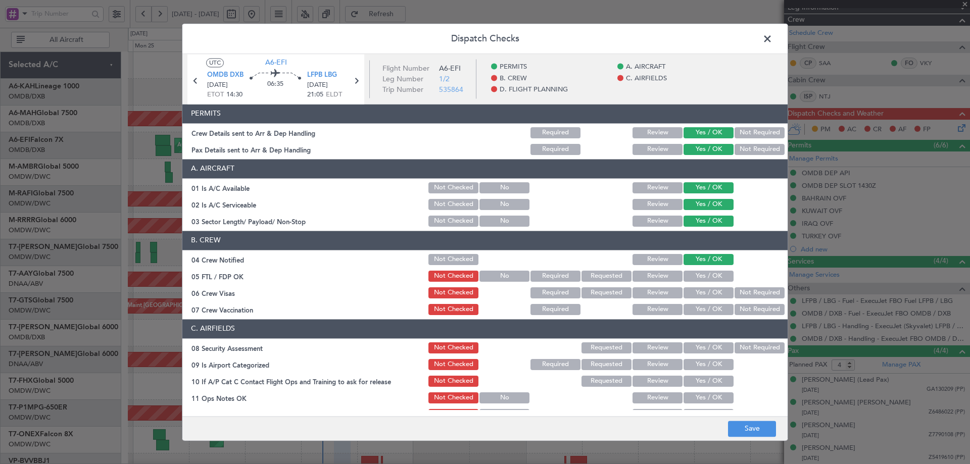
click at [688, 275] on button "Yes / OK" at bounding box center [709, 276] width 50 height 11
click at [701, 293] on button "Yes / OK" at bounding box center [709, 293] width 50 height 11
drag, startPoint x: 735, startPoint y: 309, endPoint x: 709, endPoint y: 339, distance: 39.4
click at [735, 309] on button "Not Required" at bounding box center [760, 309] width 50 height 11
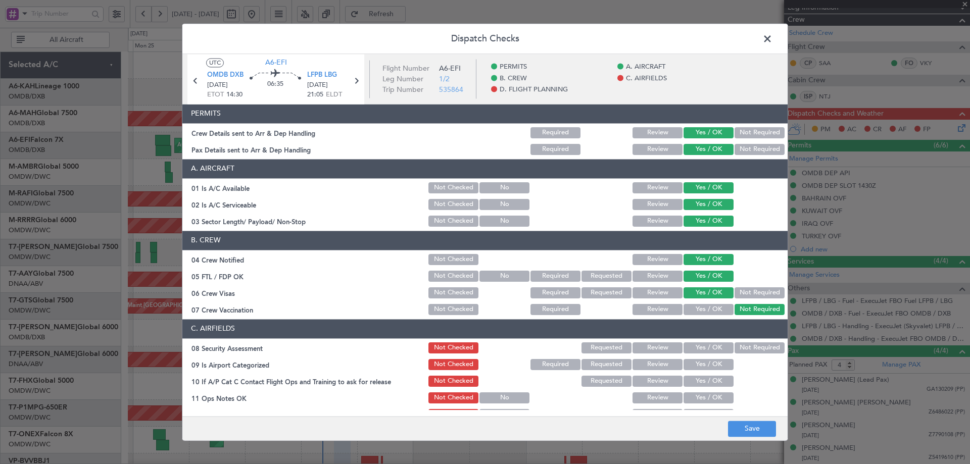
drag, startPoint x: 696, startPoint y: 350, endPoint x: 691, endPoint y: 365, distance: 16.5
click at [696, 351] on button "Yes / OK" at bounding box center [709, 348] width 50 height 11
click at [689, 368] on button "Yes / OK" at bounding box center [709, 364] width 50 height 11
drag, startPoint x: 688, startPoint y: 378, endPoint x: 691, endPoint y: 396, distance: 18.0
click at [688, 380] on button "Yes / OK" at bounding box center [709, 381] width 50 height 11
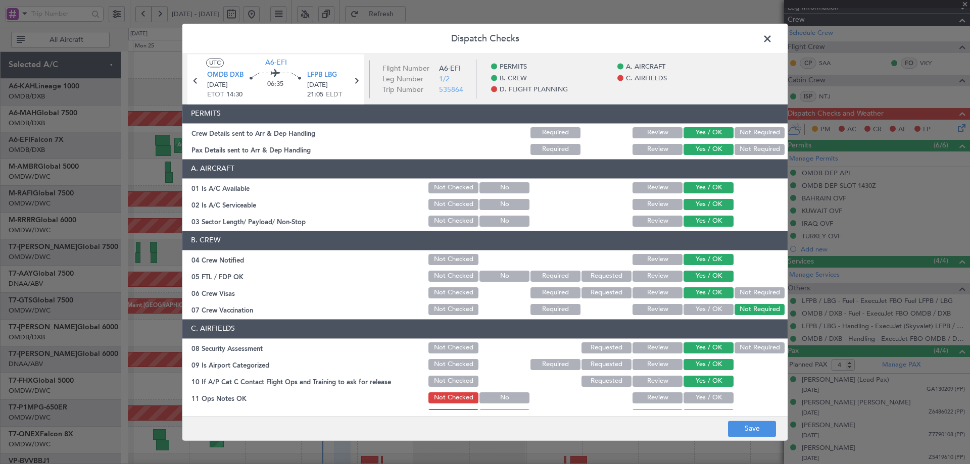
click at [690, 397] on button "Yes / OK" at bounding box center [709, 398] width 50 height 11
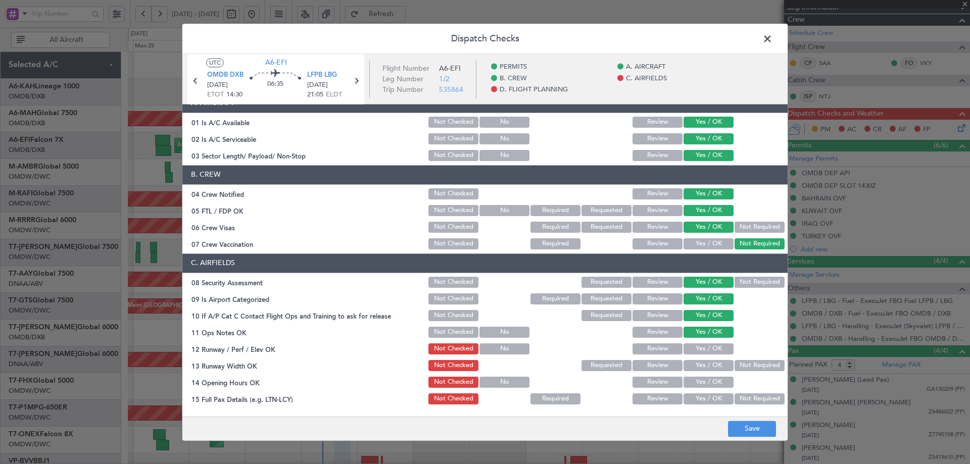
scroll to position [101, 0]
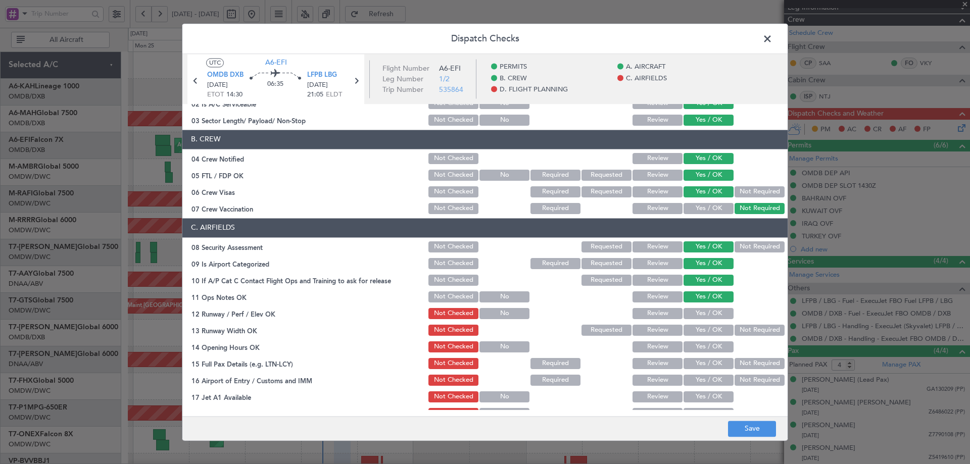
drag, startPoint x: 703, startPoint y: 316, endPoint x: 700, endPoint y: 332, distance: 16.0
click at [701, 318] on button "Yes / OK" at bounding box center [709, 313] width 50 height 11
drag, startPoint x: 698, startPoint y: 332, endPoint x: 702, endPoint y: 344, distance: 13.1
click at [698, 333] on button "Yes / OK" at bounding box center [709, 330] width 50 height 11
drag, startPoint x: 702, startPoint y: 344, endPoint x: 695, endPoint y: 366, distance: 22.7
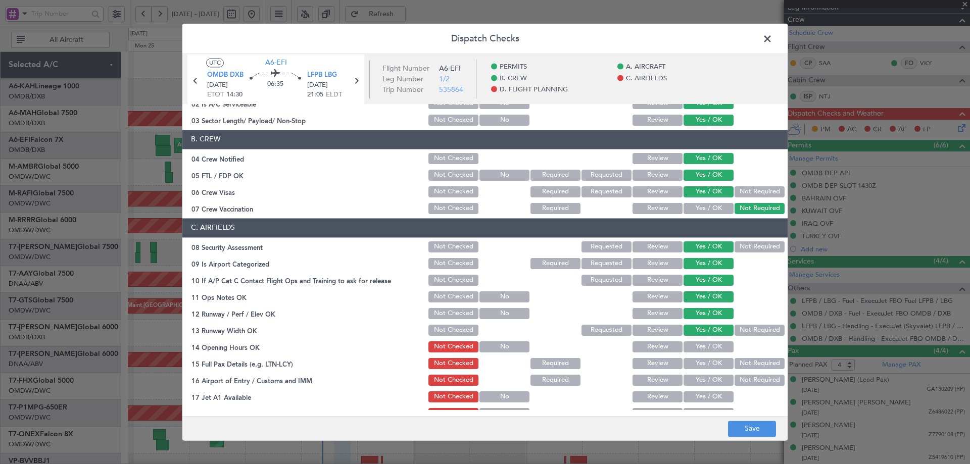
click at [701, 347] on button "Yes / OK" at bounding box center [709, 347] width 50 height 11
drag, startPoint x: 690, startPoint y: 369, endPoint x: 694, endPoint y: 376, distance: 7.0
click at [691, 371] on section "C. AIRFIELDS 08 Security Assessment Not Checked Requested Review Yes / OK Not R…" at bounding box center [484, 377] width 605 height 319
click at [707, 376] on button "Yes / OK" at bounding box center [709, 380] width 50 height 11
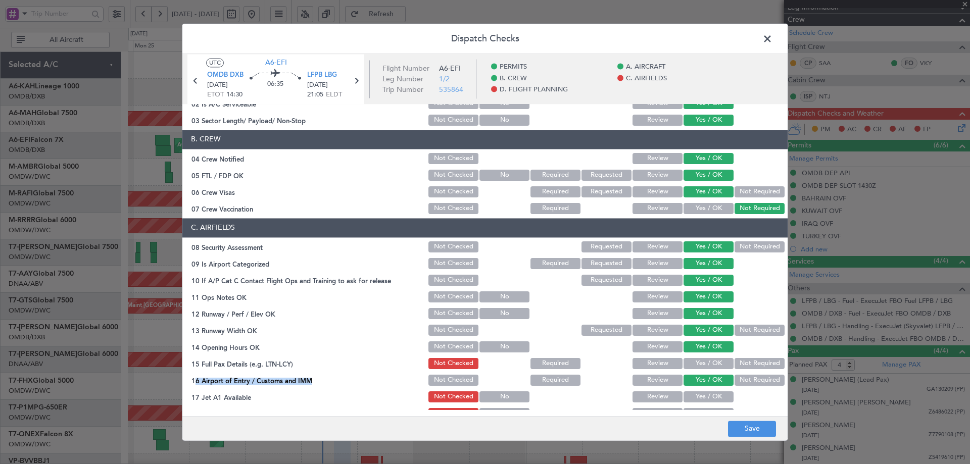
click at [702, 367] on button "Yes / OK" at bounding box center [709, 363] width 50 height 11
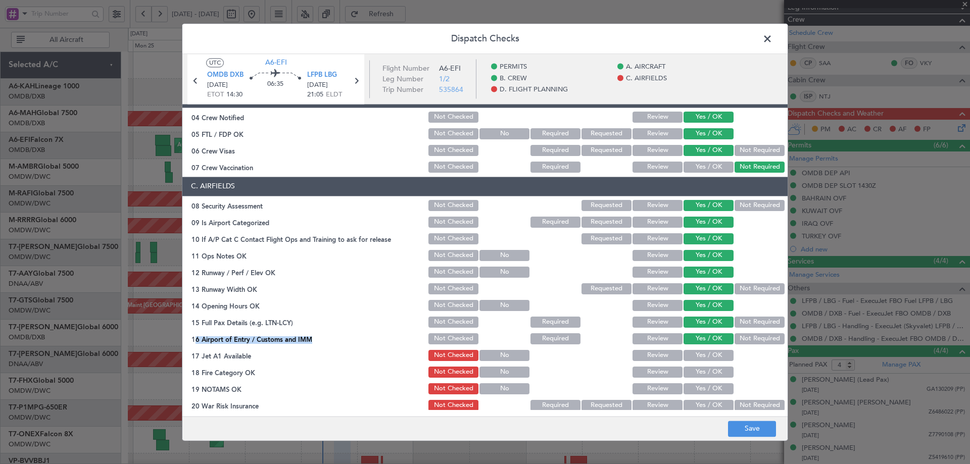
scroll to position [202, 0]
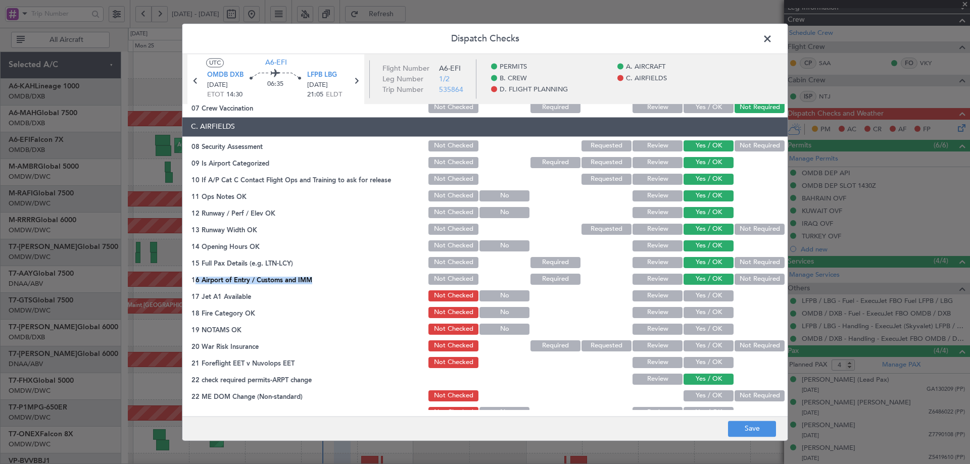
drag, startPoint x: 696, startPoint y: 301, endPoint x: 697, endPoint y: 313, distance: 12.7
click at [695, 300] on button "Yes / OK" at bounding box center [709, 296] width 50 height 11
drag, startPoint x: 697, startPoint y: 316, endPoint x: 698, endPoint y: 330, distance: 13.2
click at [697, 317] on button "Yes / OK" at bounding box center [709, 312] width 50 height 11
drag, startPoint x: 698, startPoint y: 328, endPoint x: 725, endPoint y: 347, distance: 33.4
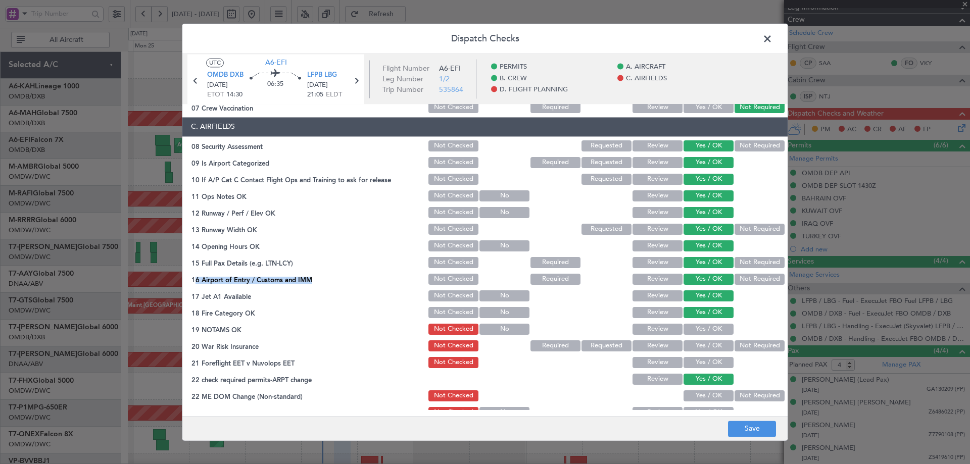
click at [697, 328] on button "Yes / OK" at bounding box center [709, 329] width 50 height 11
drag, startPoint x: 753, startPoint y: 352, endPoint x: 733, endPoint y: 363, distance: 22.9
click at [752, 352] on div "Not Required" at bounding box center [758, 346] width 51 height 14
click at [751, 346] on button "Not Required" at bounding box center [760, 346] width 50 height 11
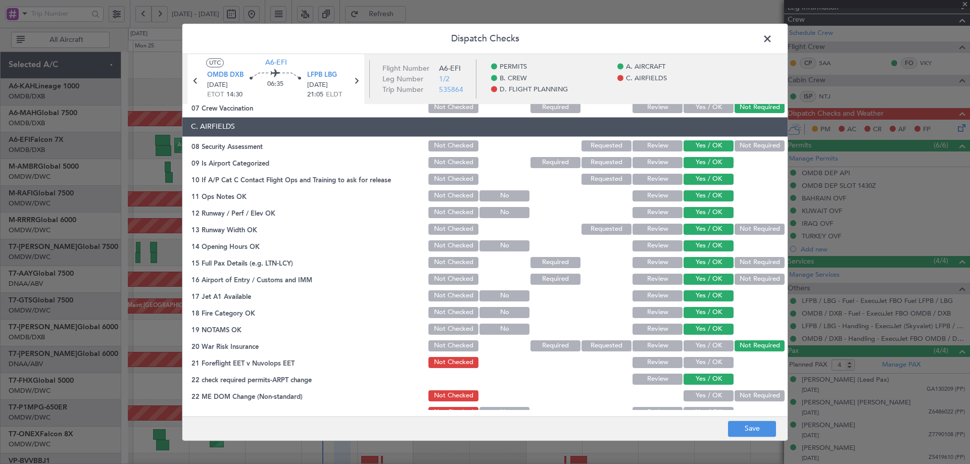
click at [702, 363] on button "Yes / OK" at bounding box center [709, 362] width 50 height 11
click at [703, 393] on button "Yes / OK" at bounding box center [709, 396] width 50 height 11
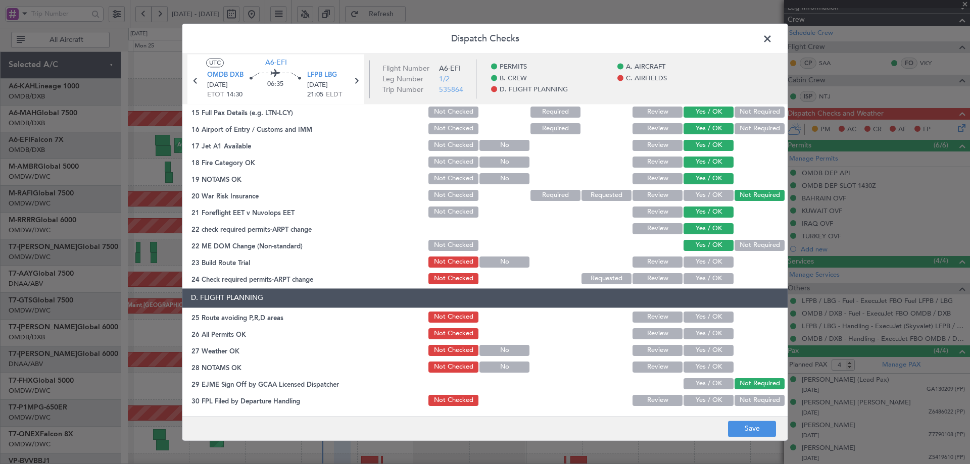
scroll to position [354, 0]
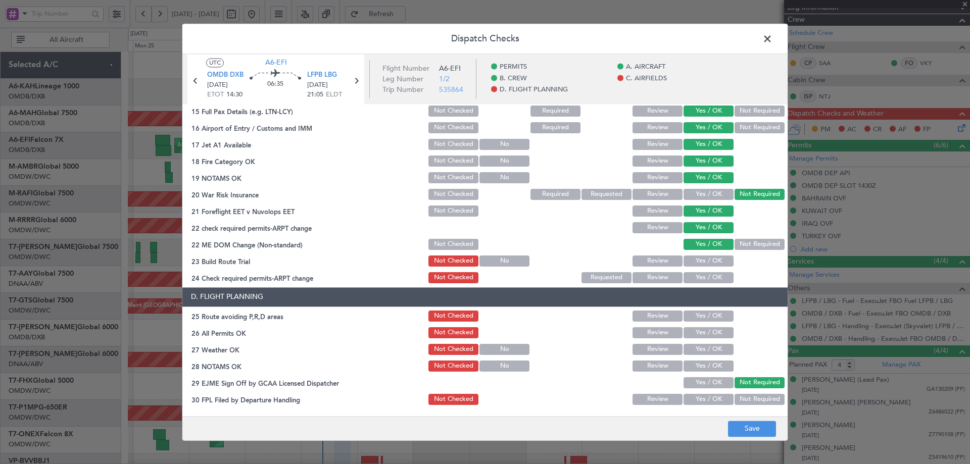
drag, startPoint x: 691, startPoint y: 259, endPoint x: 689, endPoint y: 265, distance: 6.6
click at [689, 258] on button "Yes / OK" at bounding box center [709, 261] width 50 height 11
drag, startPoint x: 690, startPoint y: 278, endPoint x: 689, endPoint y: 303, distance: 24.8
click at [690, 277] on button "Yes / OK" at bounding box center [709, 277] width 50 height 11
click at [693, 320] on button "Yes / OK" at bounding box center [709, 316] width 50 height 11
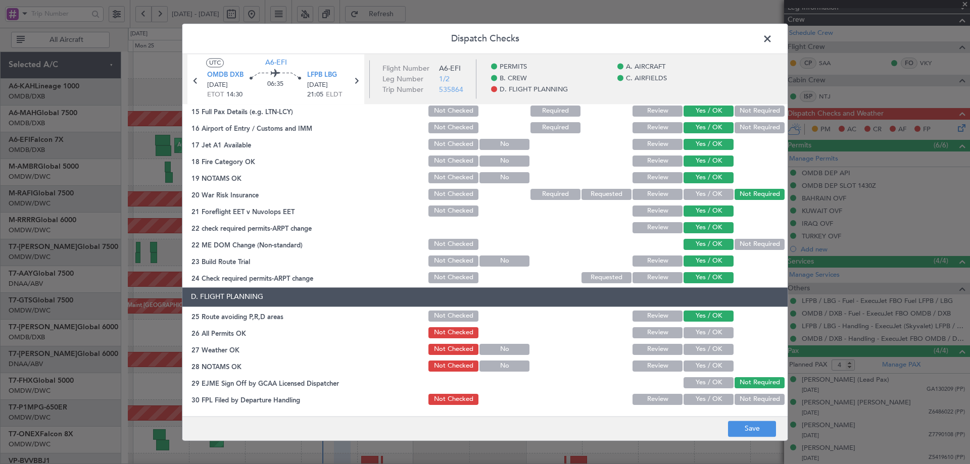
click at [692, 333] on button "Yes / OK" at bounding box center [709, 333] width 50 height 11
click at [686, 352] on button "Yes / OK" at bounding box center [709, 349] width 50 height 11
drag, startPoint x: 692, startPoint y: 364, endPoint x: 696, endPoint y: 376, distance: 11.7
click at [694, 365] on button "Yes / OK" at bounding box center [709, 366] width 50 height 11
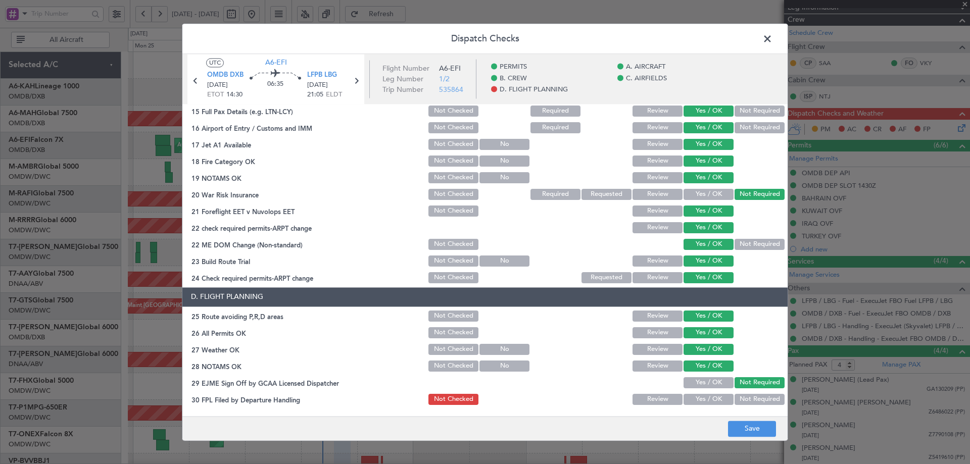
drag, startPoint x: 692, startPoint y: 391, endPoint x: 689, endPoint y: 402, distance: 12.0
click at [692, 392] on section "D. FLIGHT PLANNING 25 Route avoiding P,R,D areas Not Checked Review Yes / OK 26…" at bounding box center [484, 389] width 605 height 203
drag, startPoint x: 690, startPoint y: 400, endPoint x: 696, endPoint y: 390, distance: 11.5
click at [691, 400] on button "Yes / OK" at bounding box center [709, 399] width 50 height 11
click at [696, 387] on button "Yes / OK" at bounding box center [709, 383] width 50 height 11
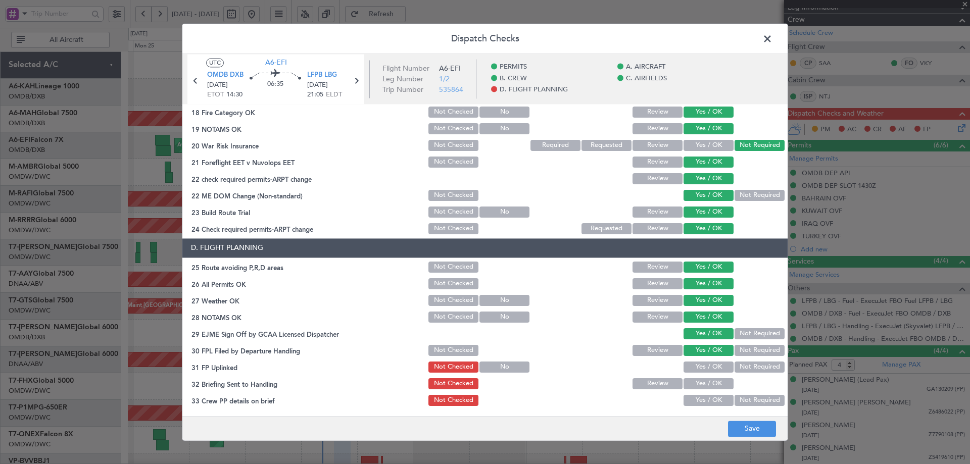
scroll to position [437, 0]
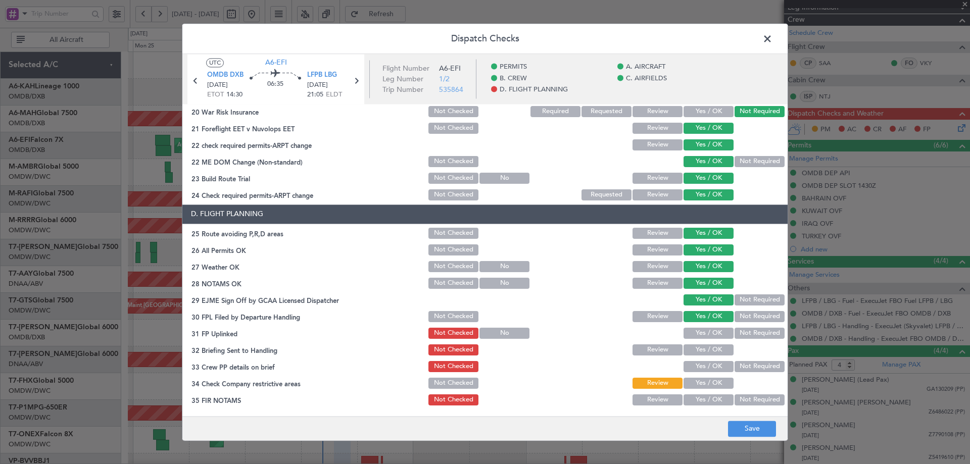
click at [694, 334] on button "Yes / OK" at bounding box center [709, 333] width 50 height 11
drag, startPoint x: 694, startPoint y: 362, endPoint x: 689, endPoint y: 375, distance: 13.4
click at [693, 365] on button "Yes / OK" at bounding box center [709, 366] width 50 height 11
drag, startPoint x: 688, startPoint y: 377, endPoint x: 688, endPoint y: 384, distance: 6.6
click at [688, 379] on div "Yes / OK" at bounding box center [707, 384] width 51 height 14
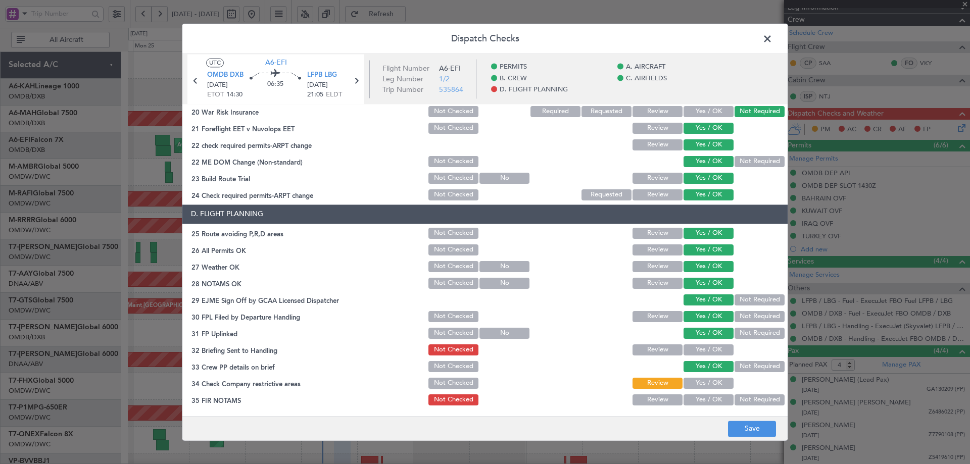
click at [688, 382] on button "Yes / OK" at bounding box center [709, 383] width 50 height 11
click at [701, 349] on button "Yes / OK" at bounding box center [709, 350] width 50 height 11
click at [692, 397] on button "Yes / OK" at bounding box center [709, 400] width 50 height 11
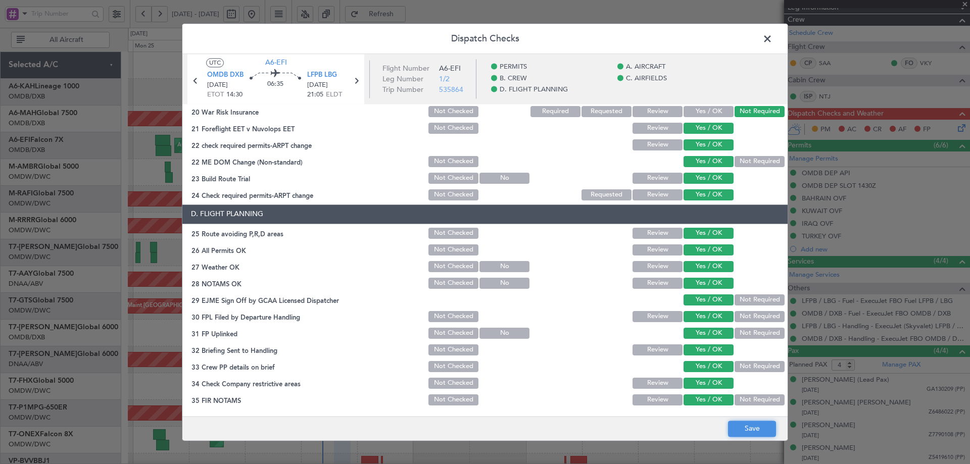
click at [754, 434] on button "Save" at bounding box center [752, 429] width 48 height 16
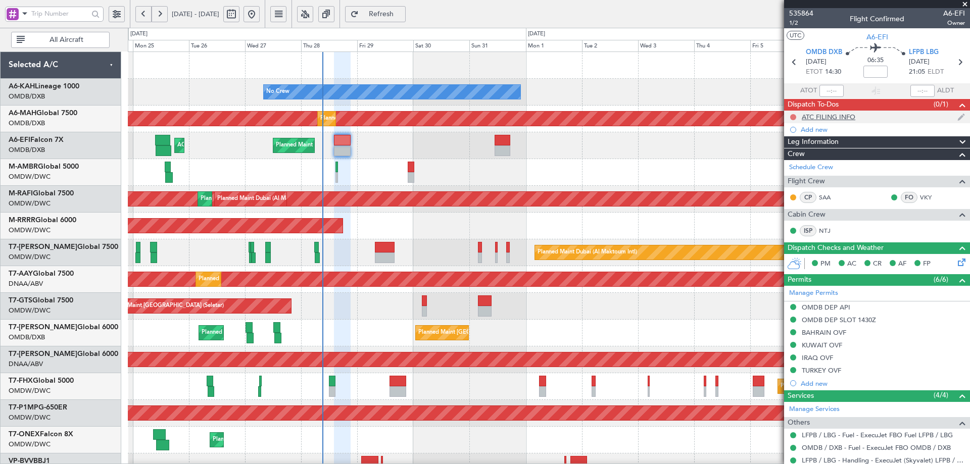
click at [794, 116] on button at bounding box center [793, 117] width 6 height 6
click at [789, 162] on span "Completed" at bounding box center [797, 162] width 33 height 10
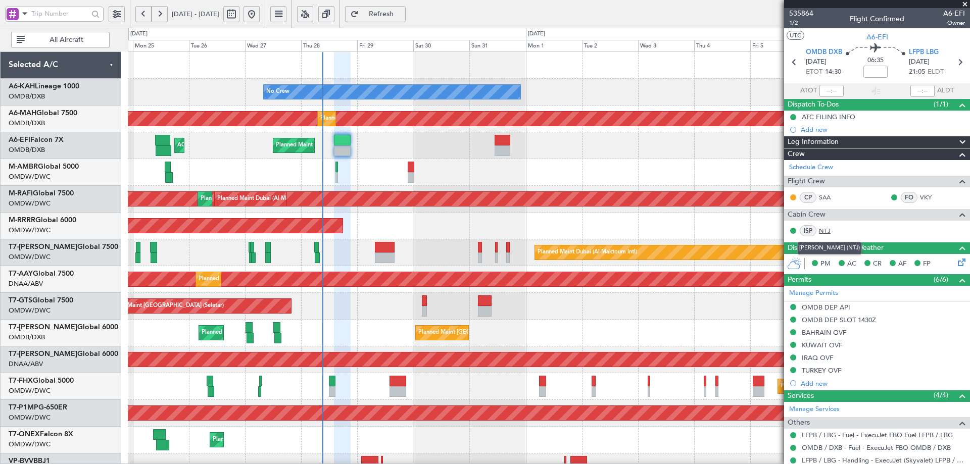
click at [826, 232] on link "NTJ" at bounding box center [830, 230] width 23 height 9
type input "[PERSON_NAME] (ANI)"
type input "7139"
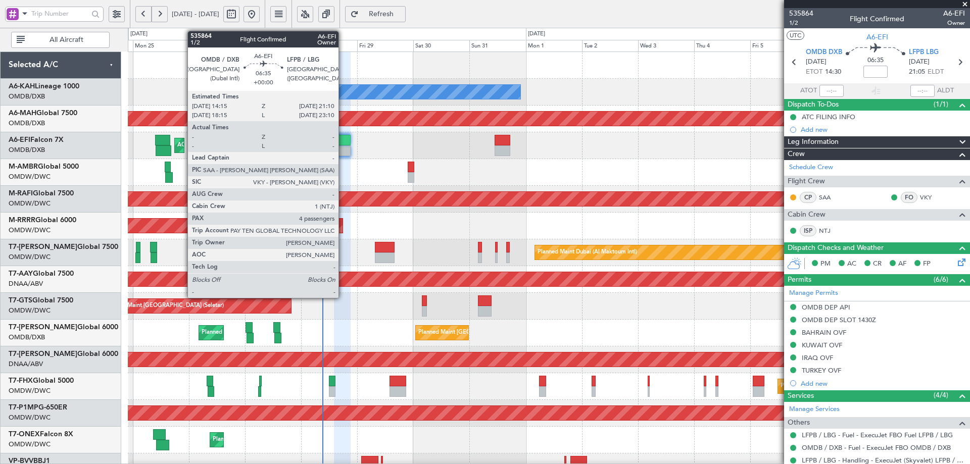
click at [343, 145] on div at bounding box center [342, 140] width 17 height 11
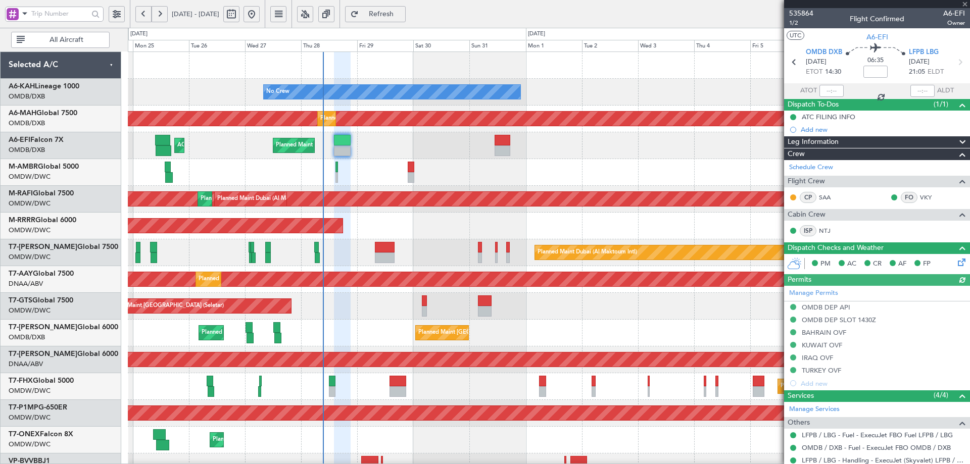
type input "[PERSON_NAME] (ANI)"
type input "7139"
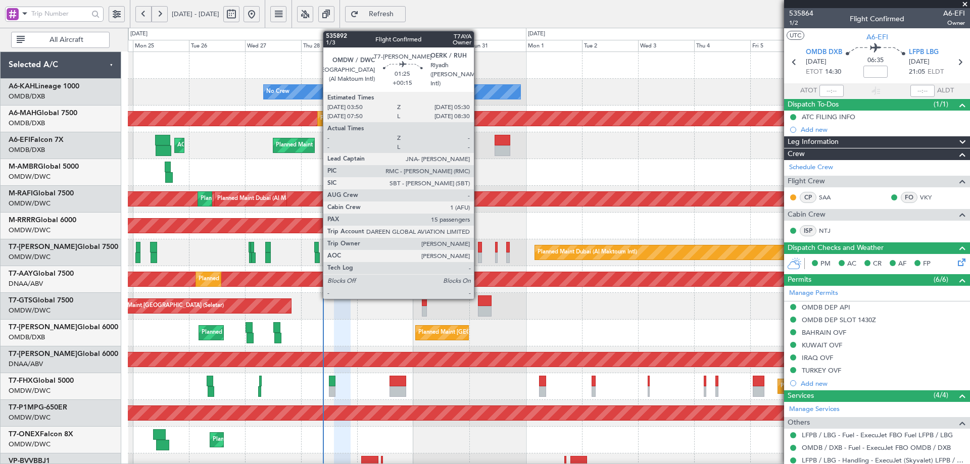
click at [479, 250] on div at bounding box center [480, 247] width 4 height 11
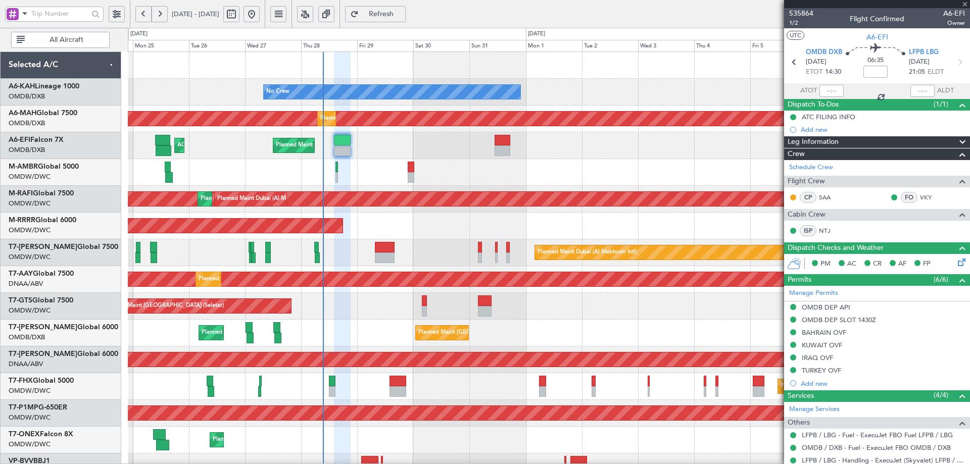
type input "+00:15"
type input "15"
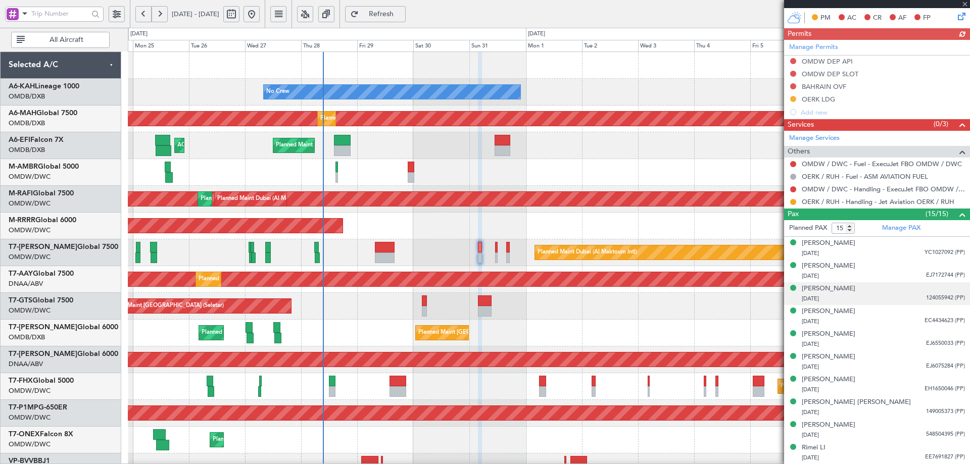
scroll to position [303, 0]
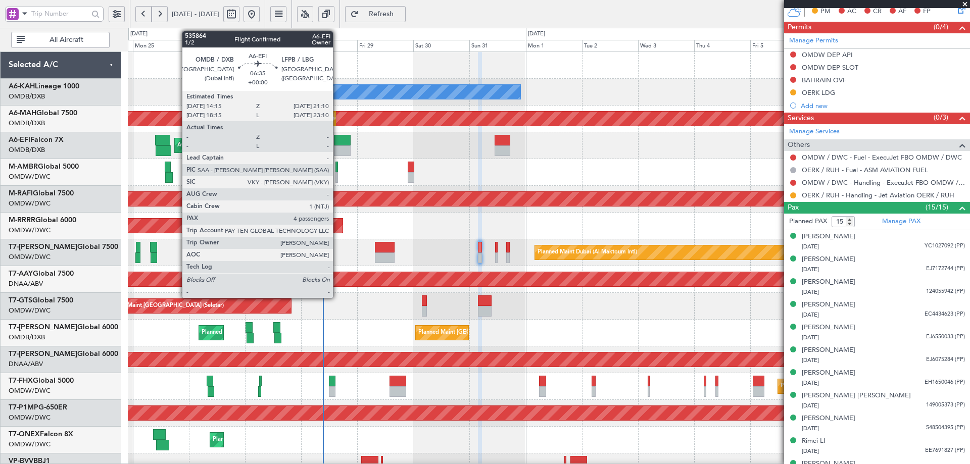
click at [338, 145] on div at bounding box center [342, 140] width 17 height 11
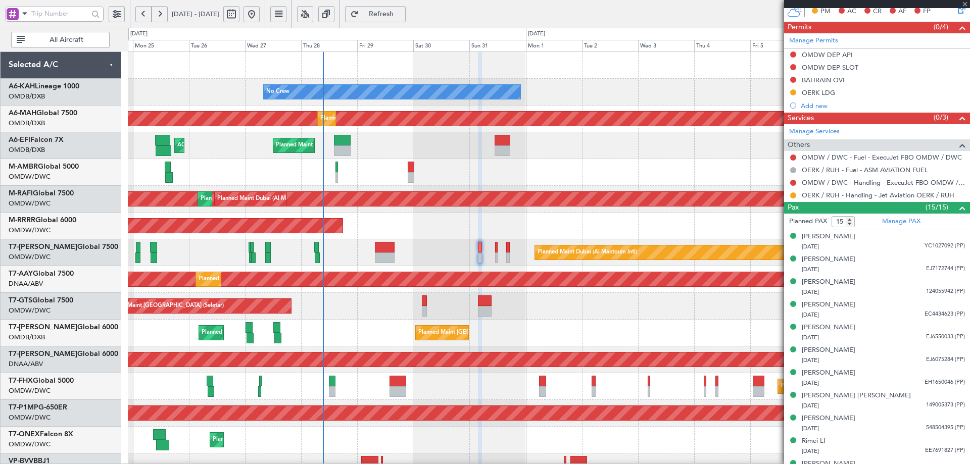
type input "4"
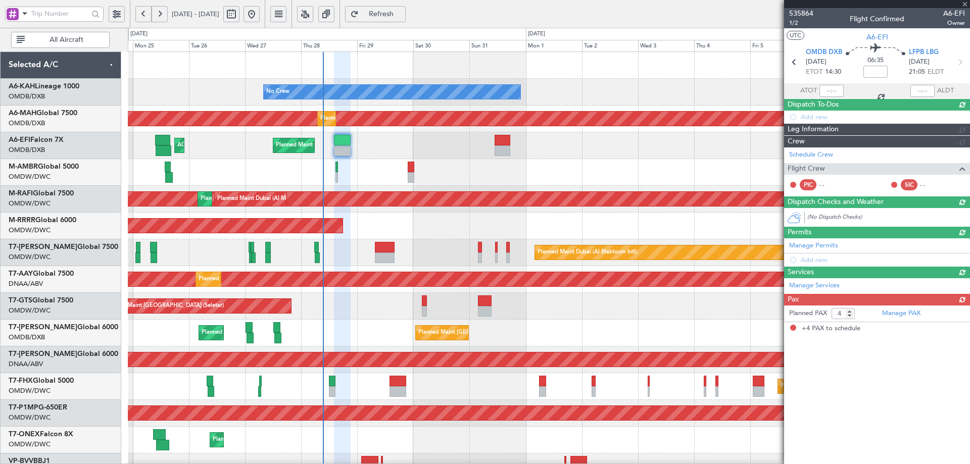
scroll to position [0, 0]
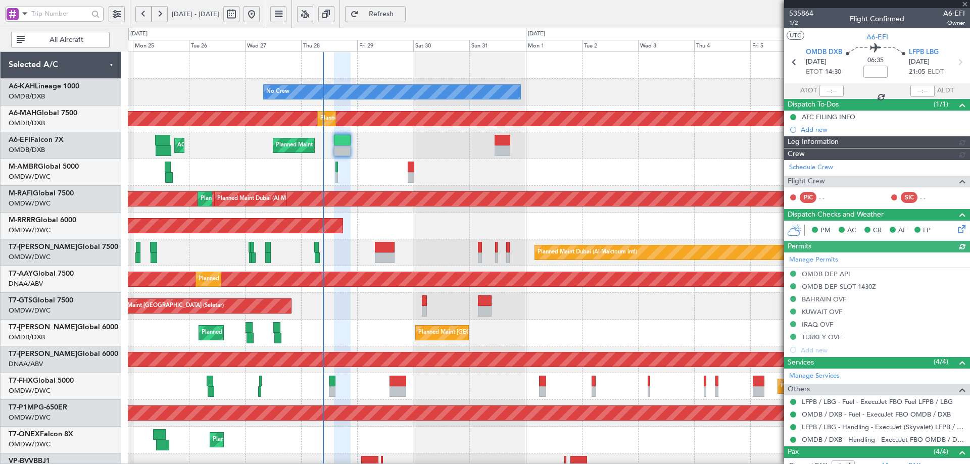
type input "[PERSON_NAME] (ANI)"
type input "7139"
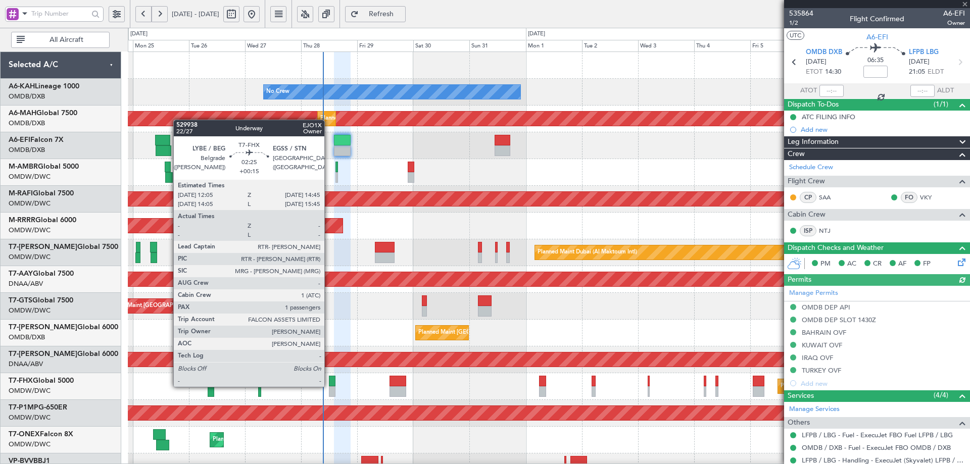
click at [329, 386] on div at bounding box center [332, 381] width 7 height 11
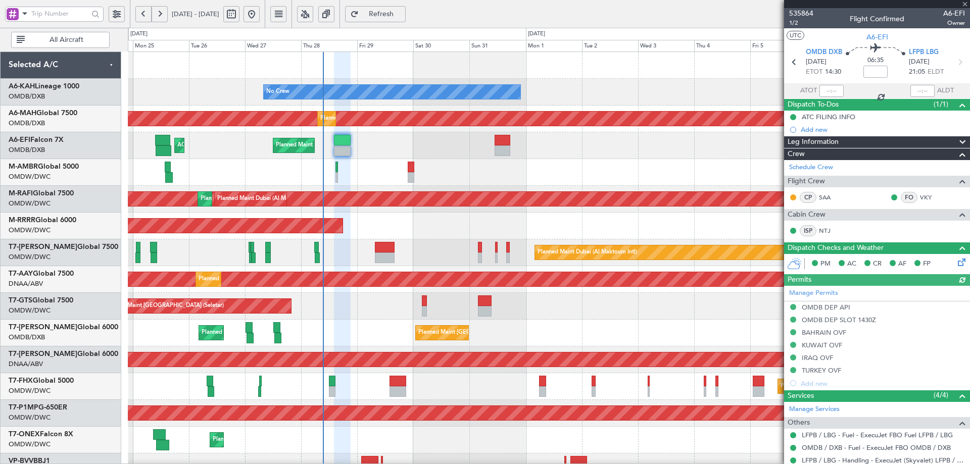
type input "+00:15"
type input "1"
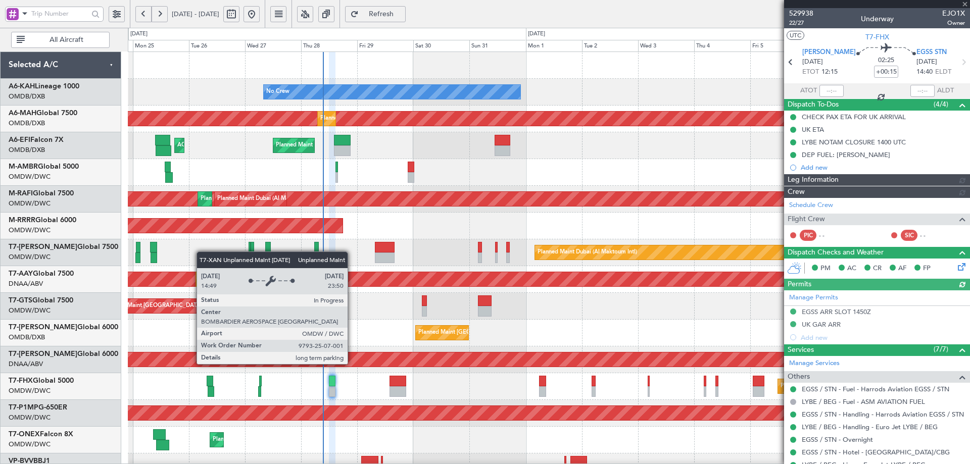
type input "[PERSON_NAME] (ANI)"
type input "7119"
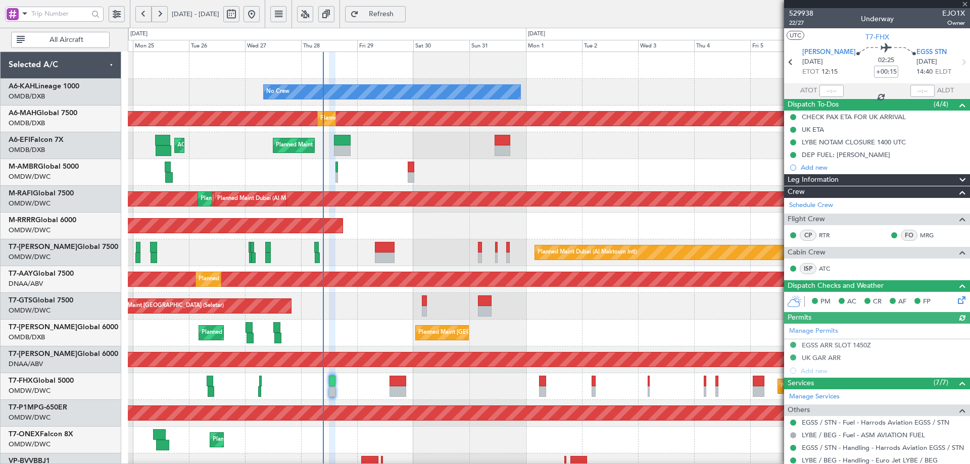
scroll to position [104, 0]
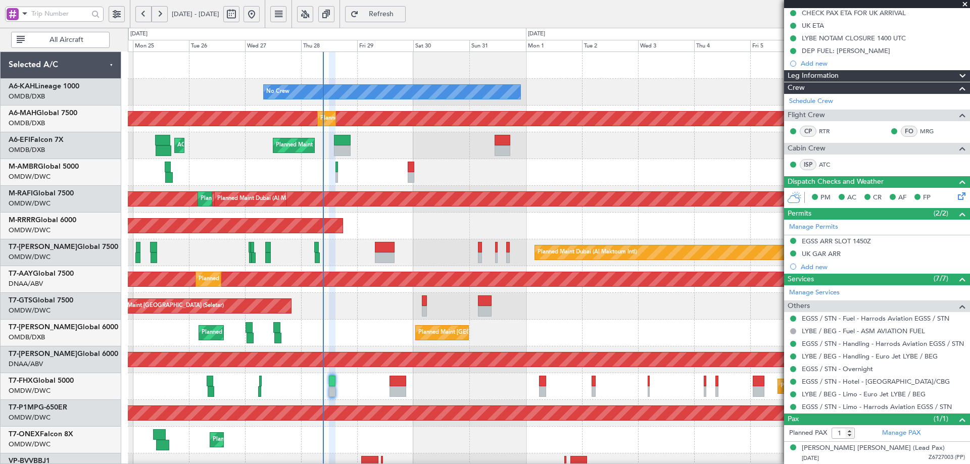
click at [377, 257] on div at bounding box center [385, 258] width 20 height 11
type input "+01:25"
type input "7"
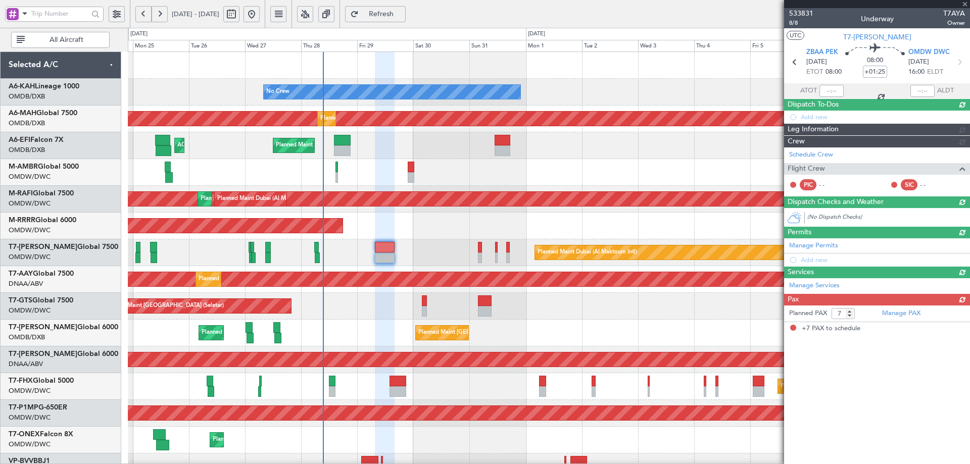
scroll to position [0, 0]
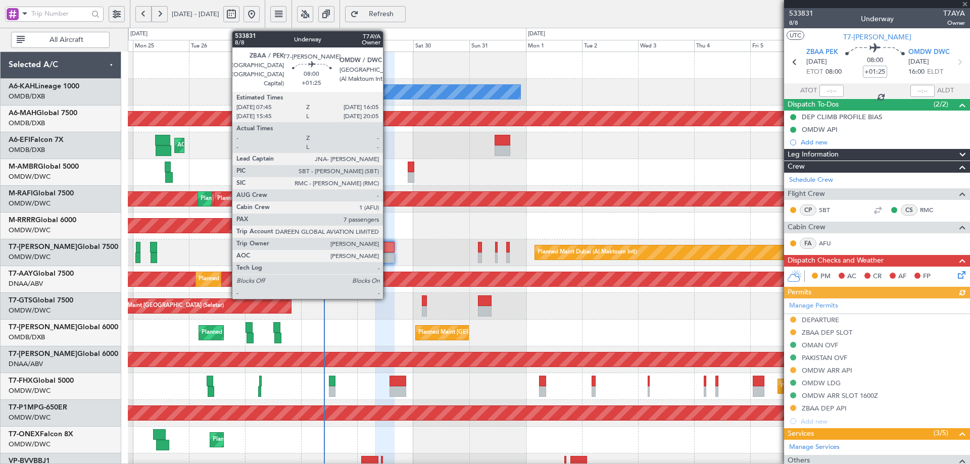
click at [388, 253] on div at bounding box center [385, 258] width 20 height 11
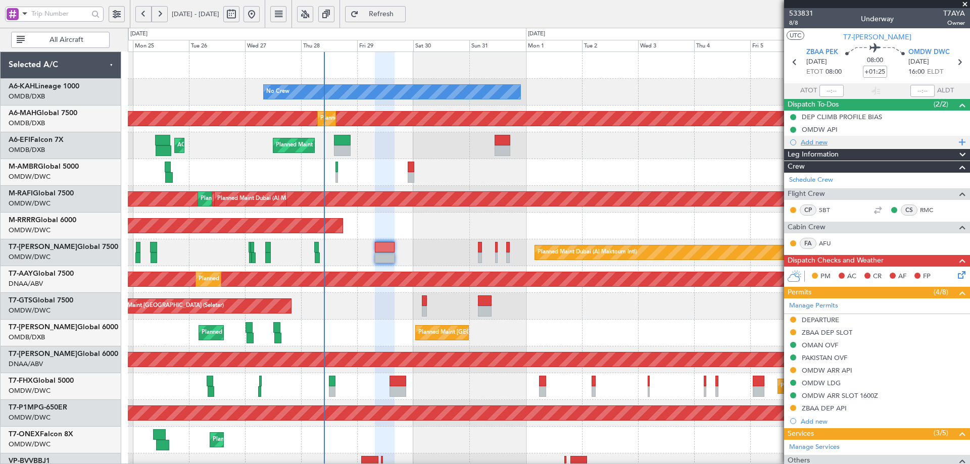
click at [811, 142] on div "Add new" at bounding box center [878, 142] width 155 height 9
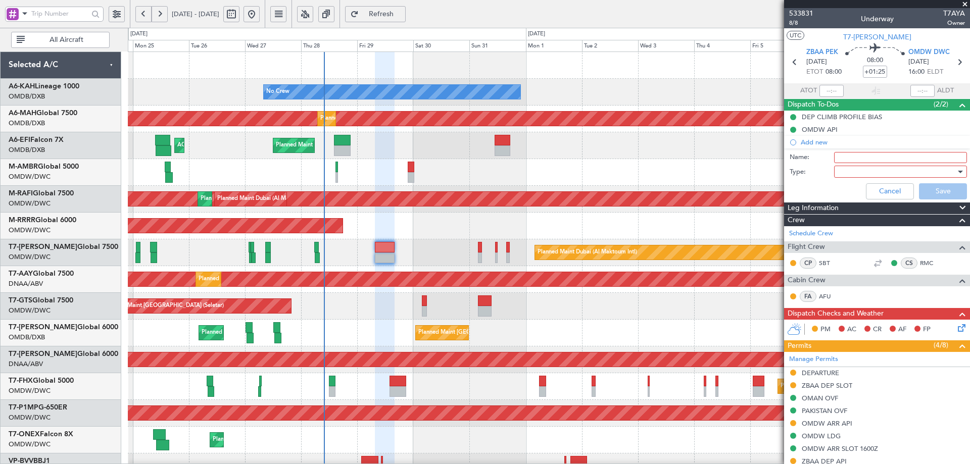
click at [856, 156] on input "Name:" at bounding box center [900, 157] width 133 height 11
click at [870, 159] on input "land with 12,000 lbs" at bounding box center [900, 157] width 133 height 11
type input "land with 10,000 lbs"
click at [875, 170] on div at bounding box center [897, 171] width 118 height 15
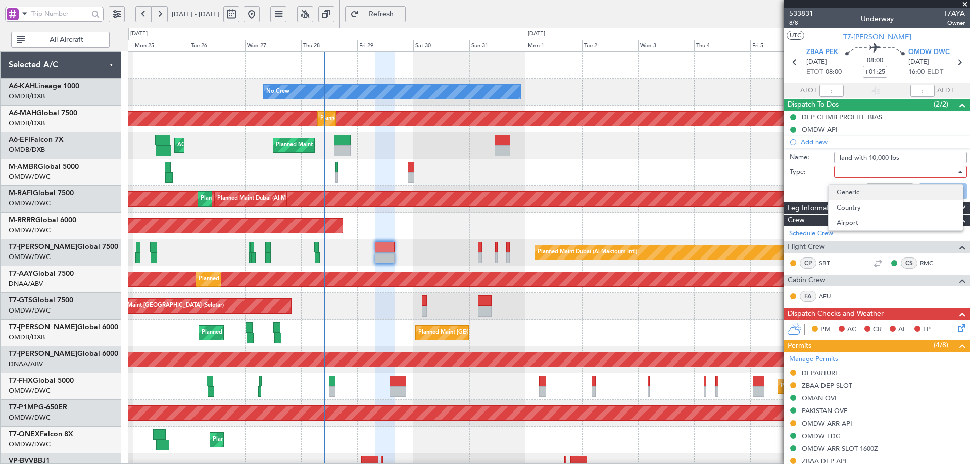
click at [856, 192] on span "Generic" at bounding box center [896, 192] width 118 height 15
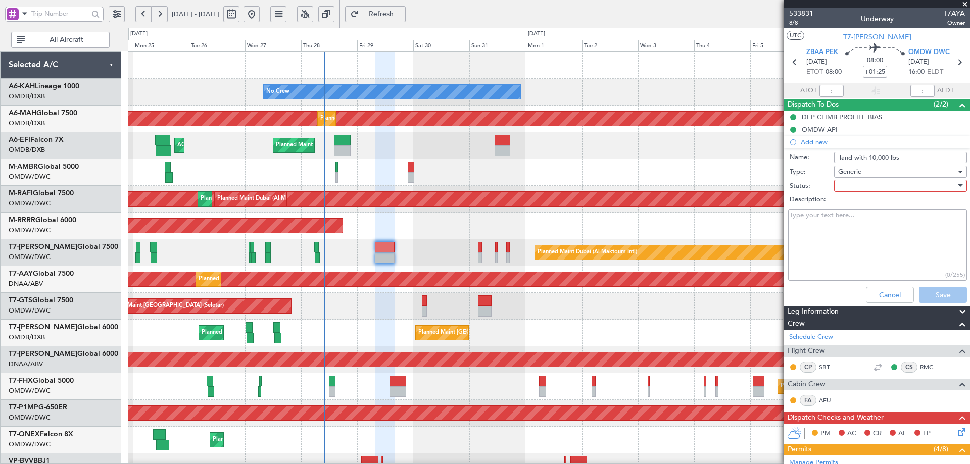
click at [854, 181] on div at bounding box center [897, 185] width 118 height 15
click at [844, 205] on span "Not Started" at bounding box center [896, 206] width 118 height 15
click at [929, 297] on button "Save" at bounding box center [943, 295] width 48 height 16
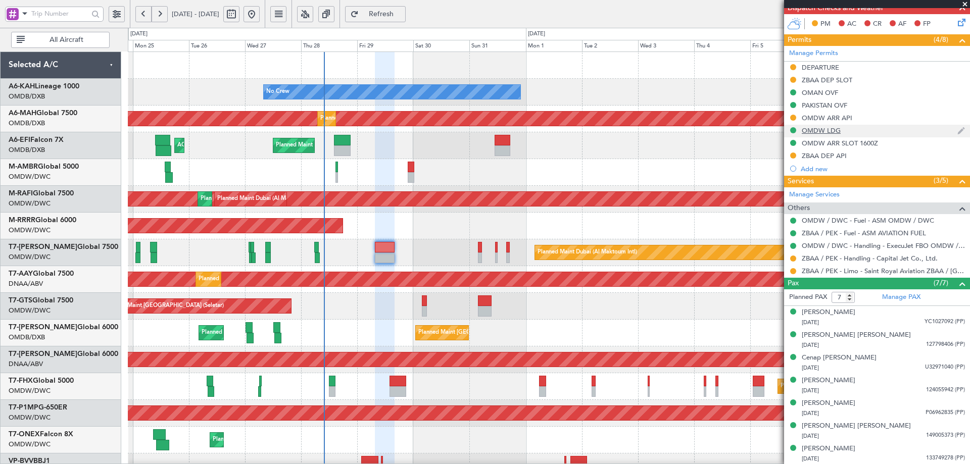
scroll to position [266, 0]
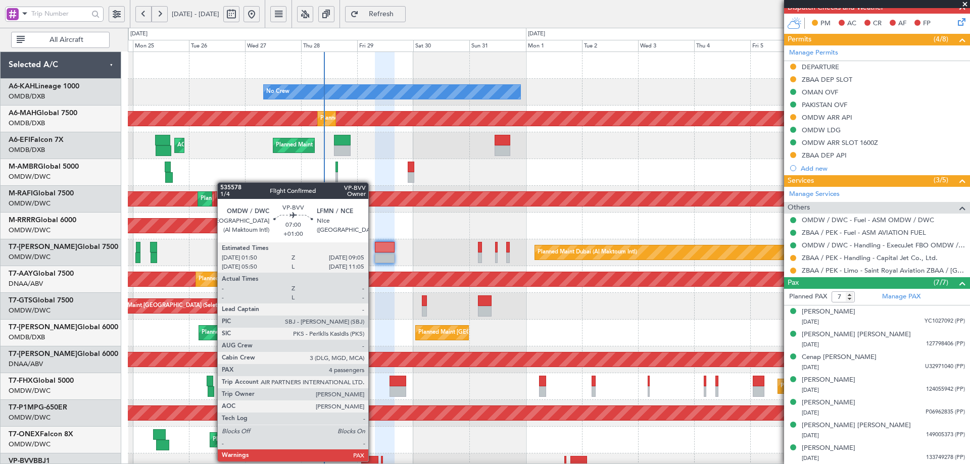
click at [373, 461] on div at bounding box center [369, 461] width 17 height 11
click at [372, 461] on div at bounding box center [369, 461] width 17 height 11
type input "+01:00"
type input "4"
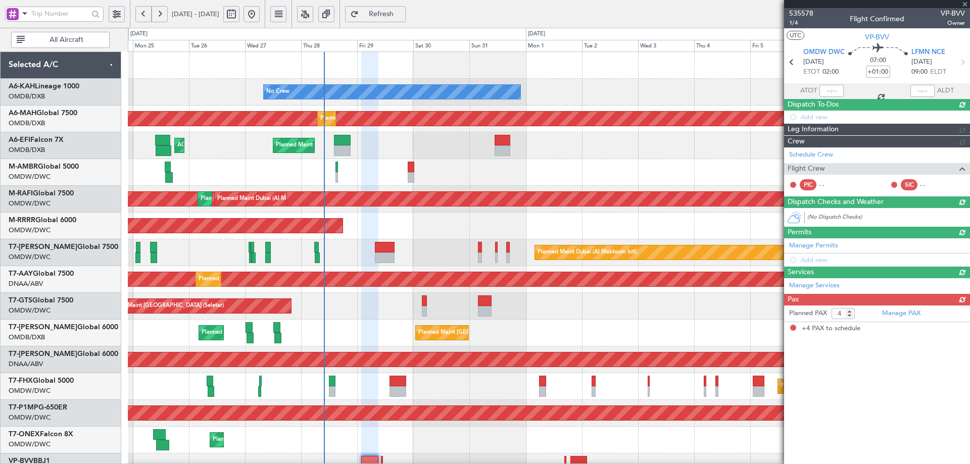
scroll to position [0, 0]
click at [372, 461] on div at bounding box center [369, 461] width 17 height 11
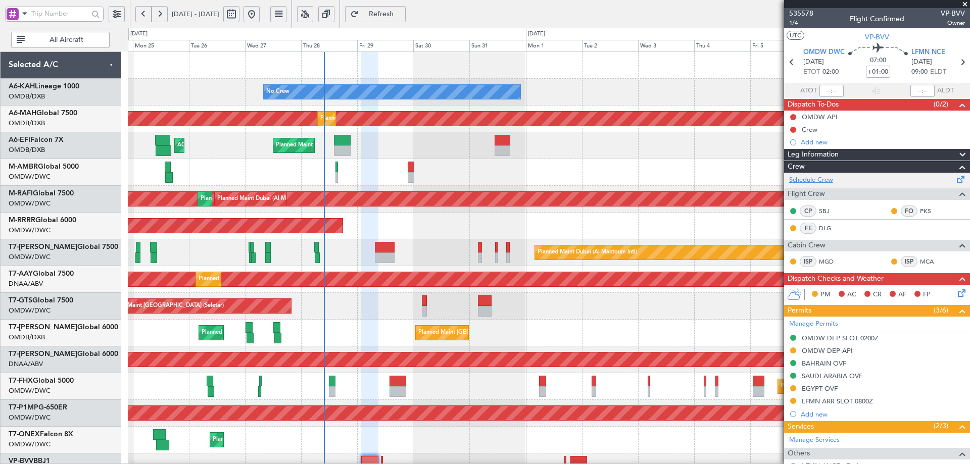
click at [819, 178] on link "Schedule Crew" at bounding box center [811, 180] width 44 height 10
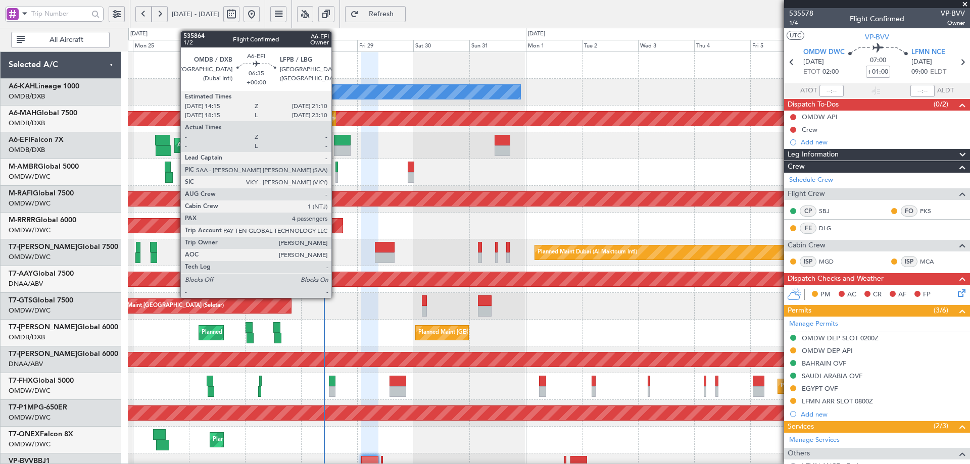
click at [336, 147] on div at bounding box center [342, 151] width 17 height 11
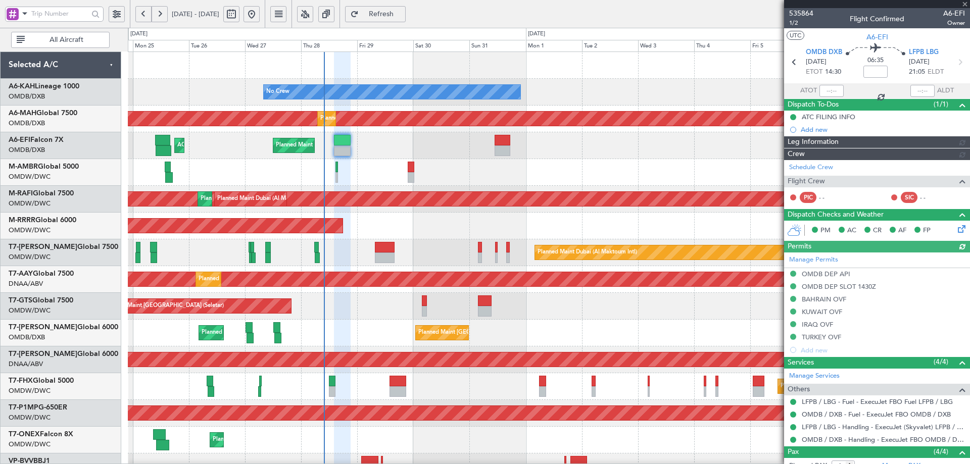
type input "[PERSON_NAME] (ANI)"
type input "7139"
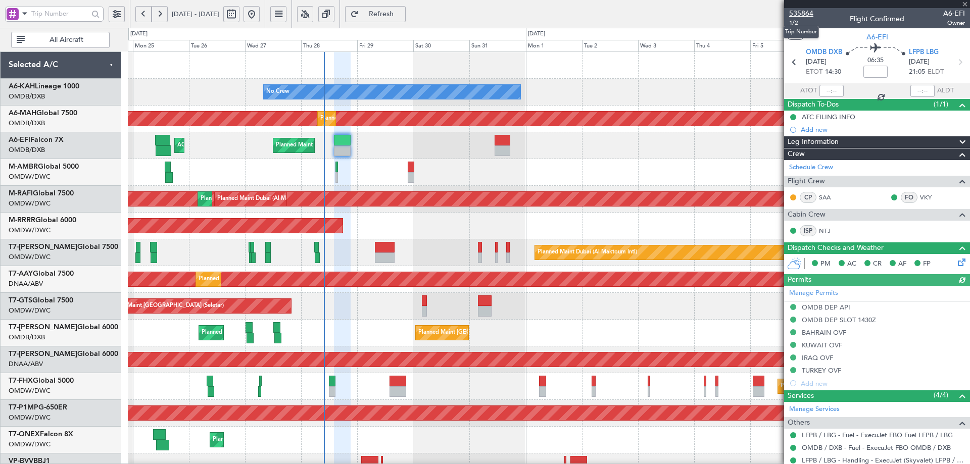
click at [805, 15] on span "535864" at bounding box center [801, 13] width 24 height 11
click at [838, 409] on link "Manage Services" at bounding box center [814, 410] width 51 height 10
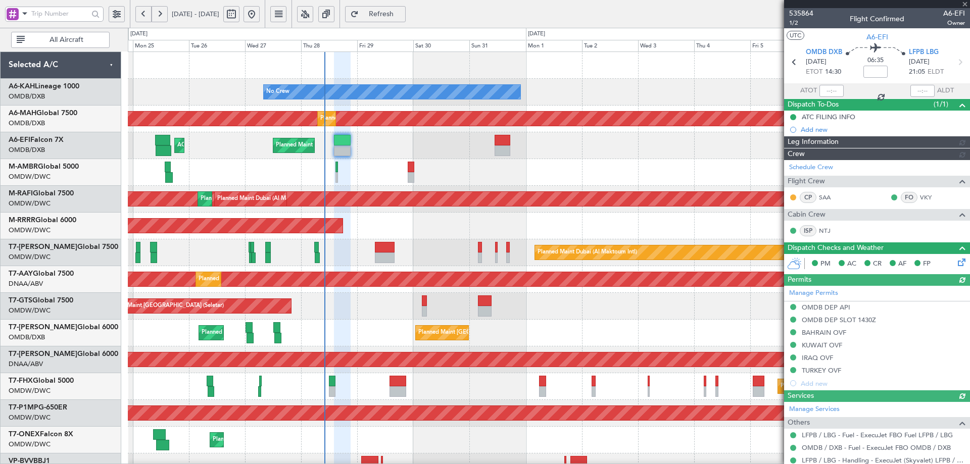
type input "[PERSON_NAME] (ANI)"
type input "7139"
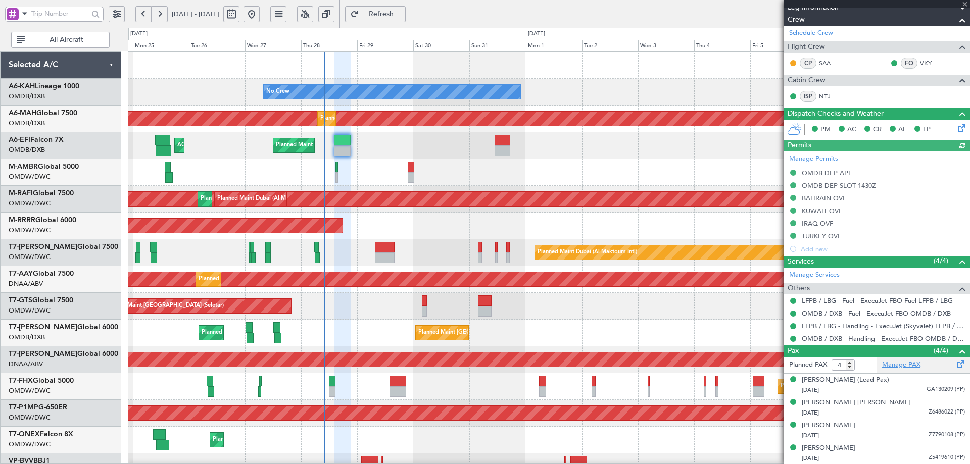
click at [896, 365] on link "Manage PAX" at bounding box center [901, 365] width 38 height 10
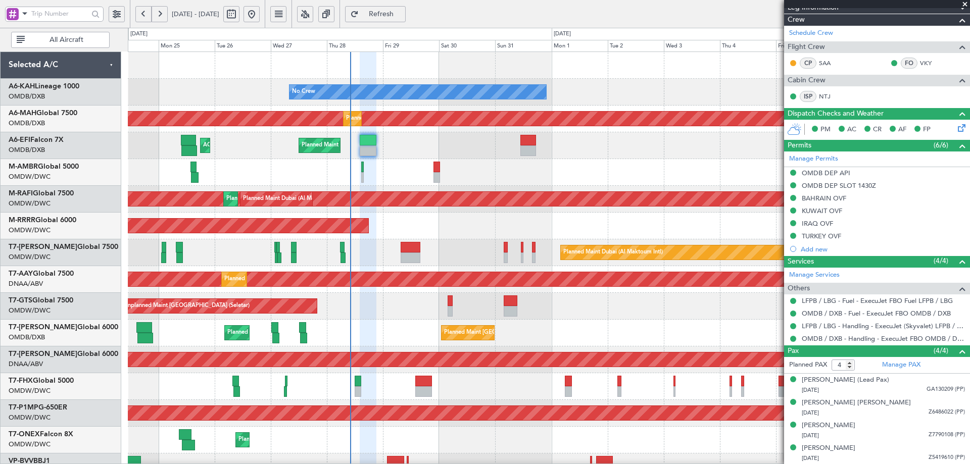
click at [509, 163] on div "No Crew Planned Maint Dubai (Al Maktoum Intl) Planned Maint Dubai (Dubai Intl) …" at bounding box center [549, 346] width 842 height 589
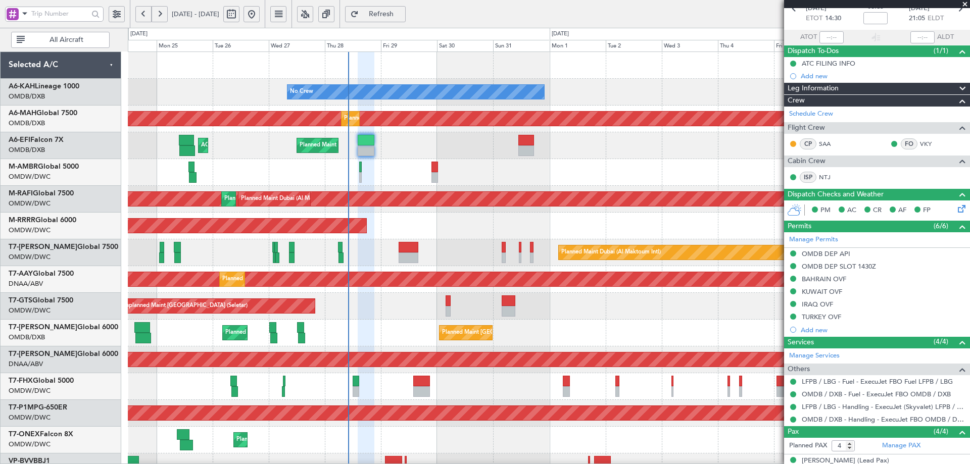
scroll to position [0, 0]
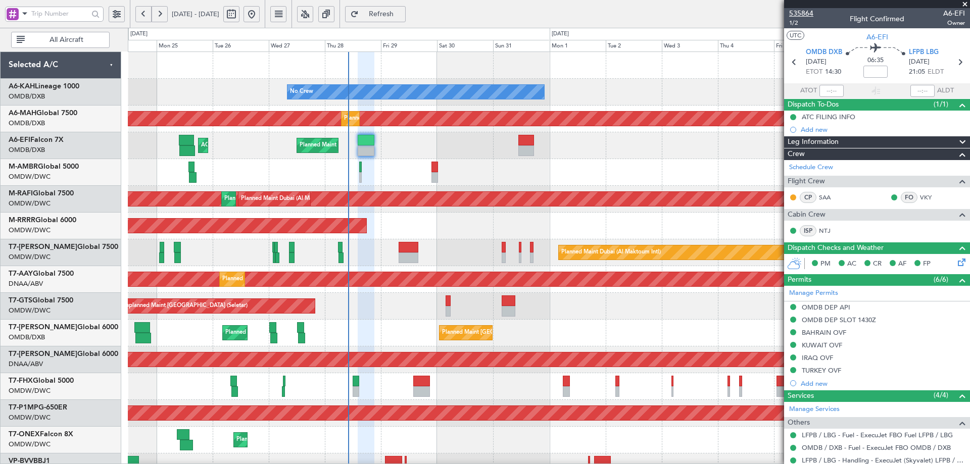
click at [803, 13] on span "535864" at bounding box center [801, 13] width 24 height 11
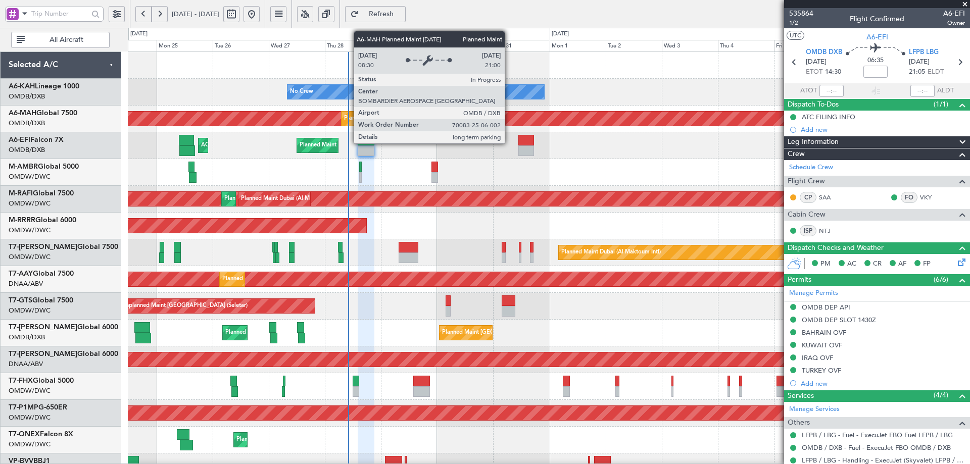
click at [523, 142] on div at bounding box center [527, 140] width 16 height 11
click at [522, 142] on div at bounding box center [527, 140] width 16 height 11
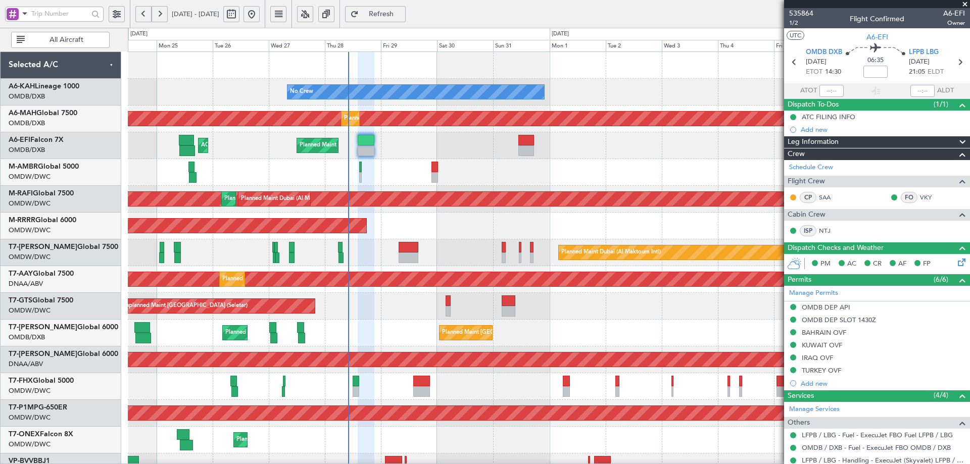
click at [402, 11] on span "Refresh" at bounding box center [381, 14] width 41 height 7
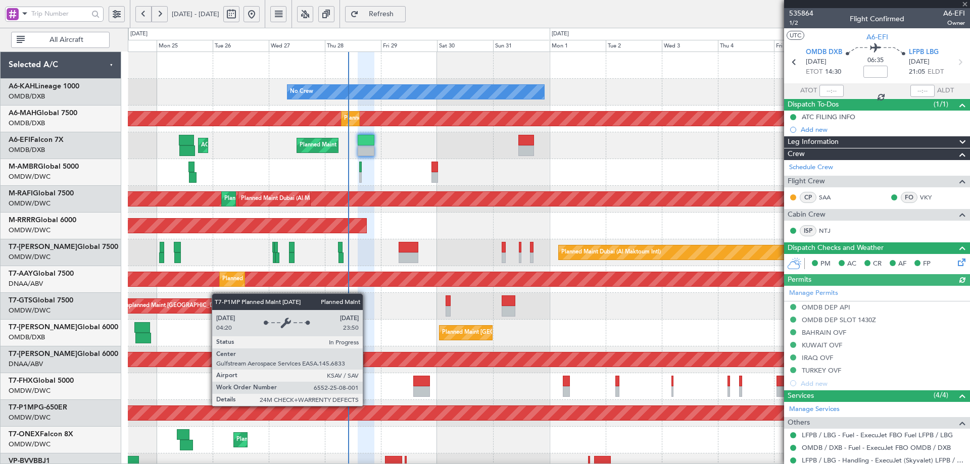
type input "[PERSON_NAME] (ANI)"
type input "7139"
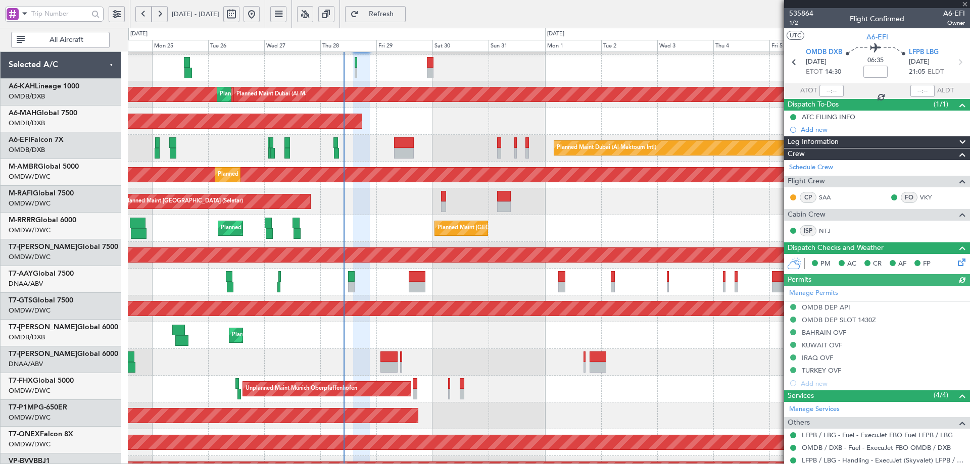
scroll to position [105, 0]
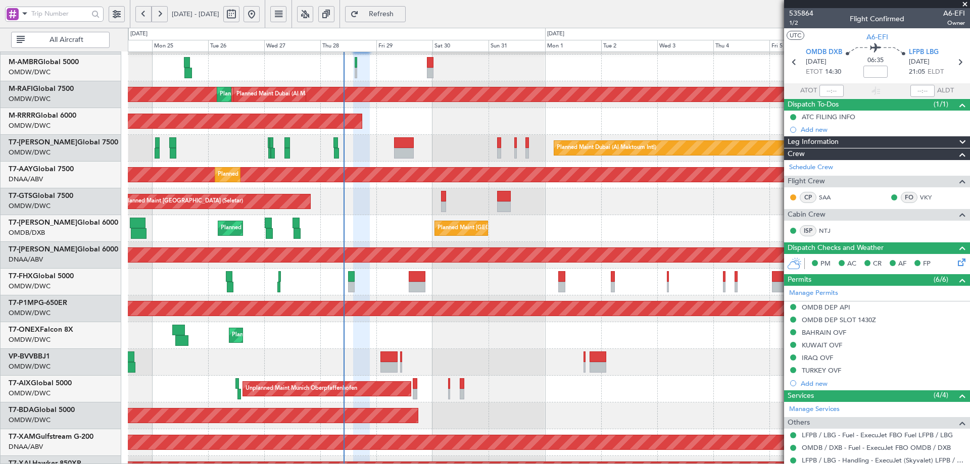
click at [374, 300] on div "Planned Maint Savannah (Savannah/hilton Head Intl)" at bounding box center [549, 309] width 842 height 27
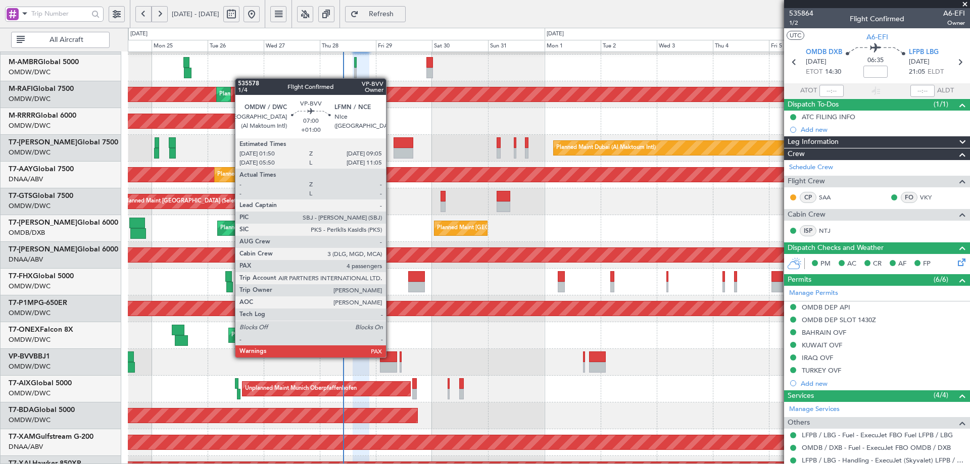
click at [391, 357] on div at bounding box center [388, 357] width 17 height 11
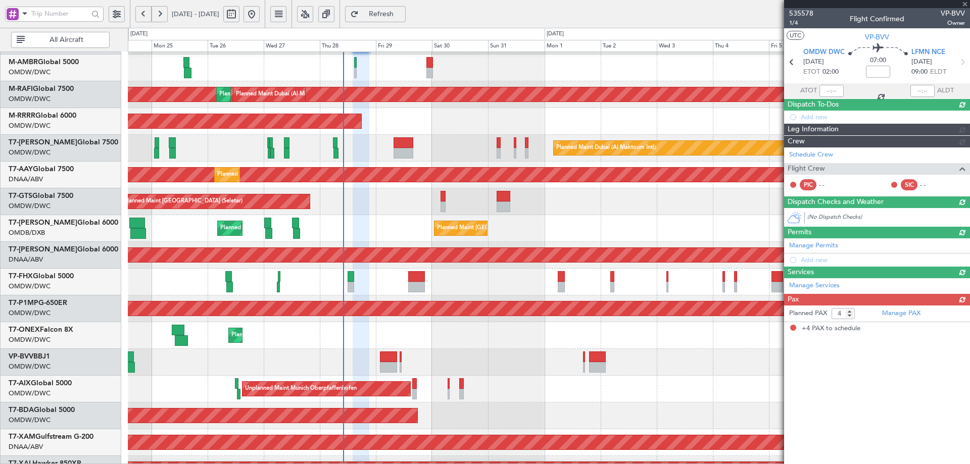
type input "+01:00"
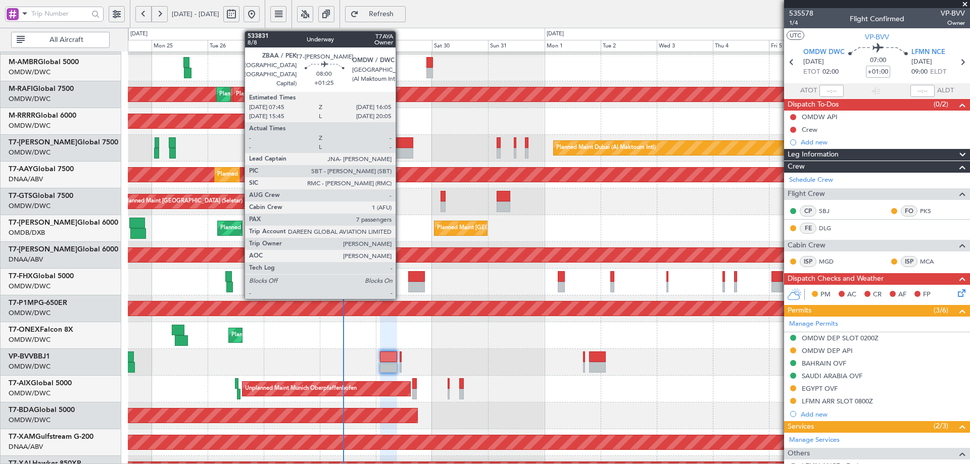
click at [400, 141] on div at bounding box center [404, 142] width 20 height 11
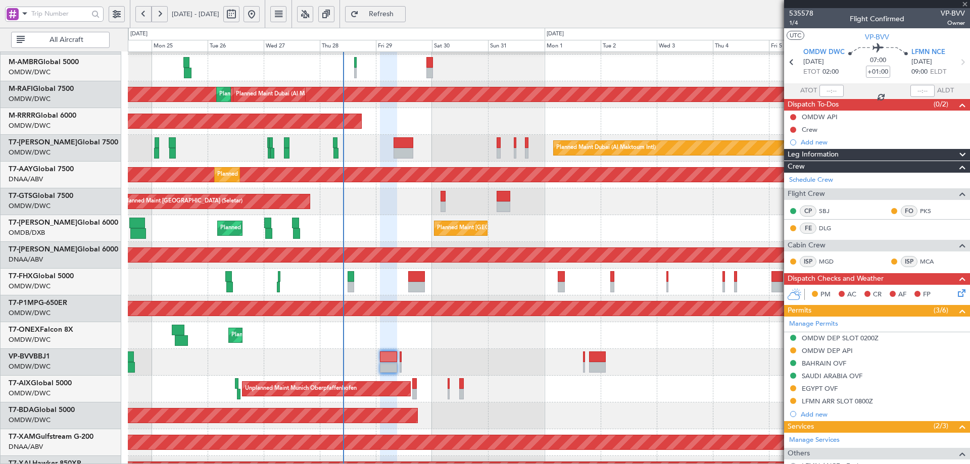
click at [400, 144] on div at bounding box center [404, 142] width 20 height 11
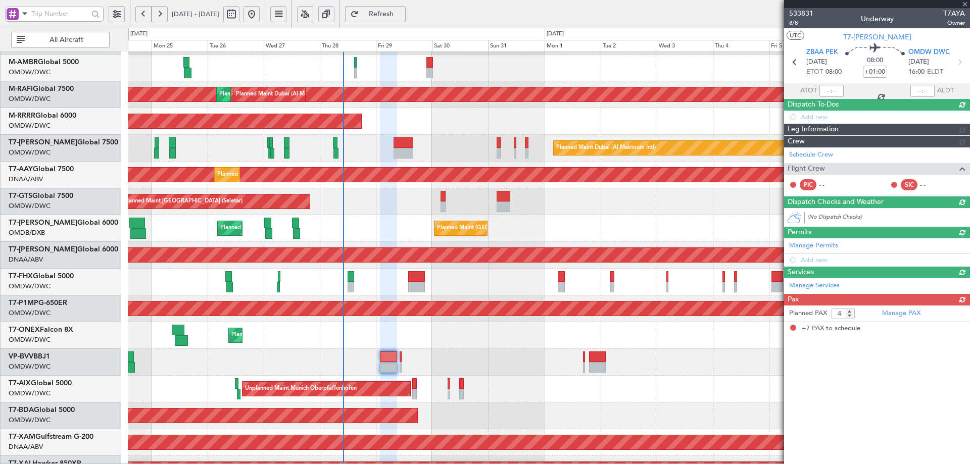
type input "+01:25"
type input "7"
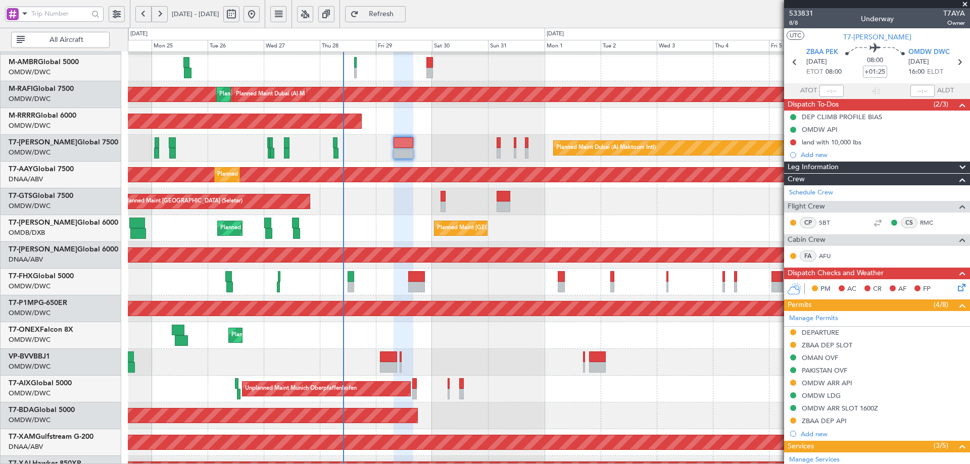
click at [406, 8] on button "Refresh" at bounding box center [375, 14] width 61 height 16
click at [401, 15] on span "Refresh" at bounding box center [381, 14] width 41 height 7
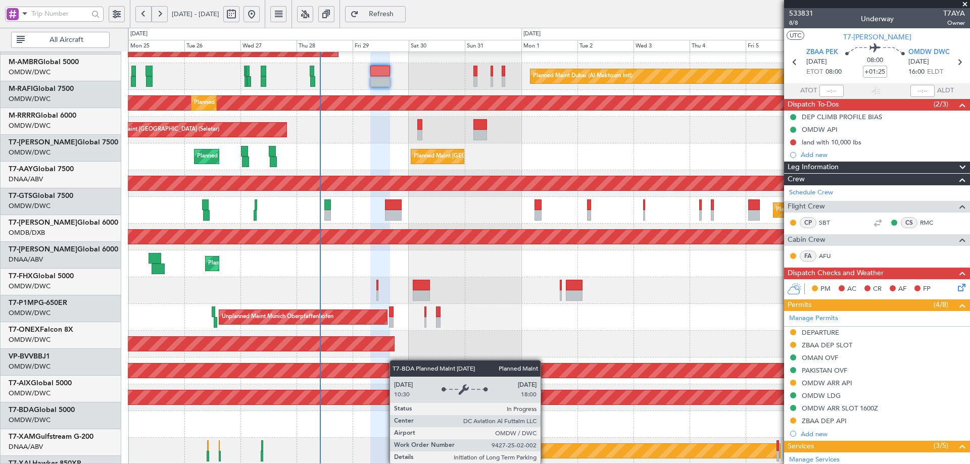
scroll to position [176, 0]
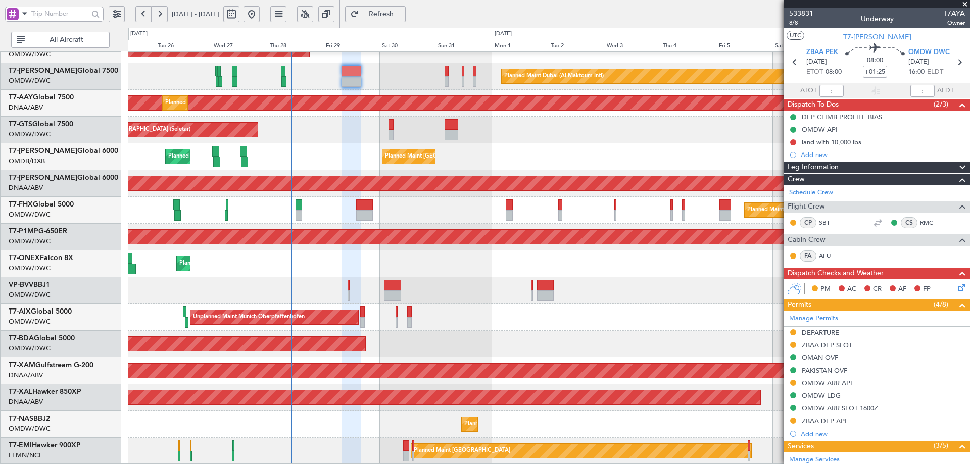
click at [352, 384] on div "Planned Maint Dubai (Al Maktoum Intl) Planned Maint Dubai (Al Maktoum Intl) Pla…" at bounding box center [549, 170] width 842 height 589
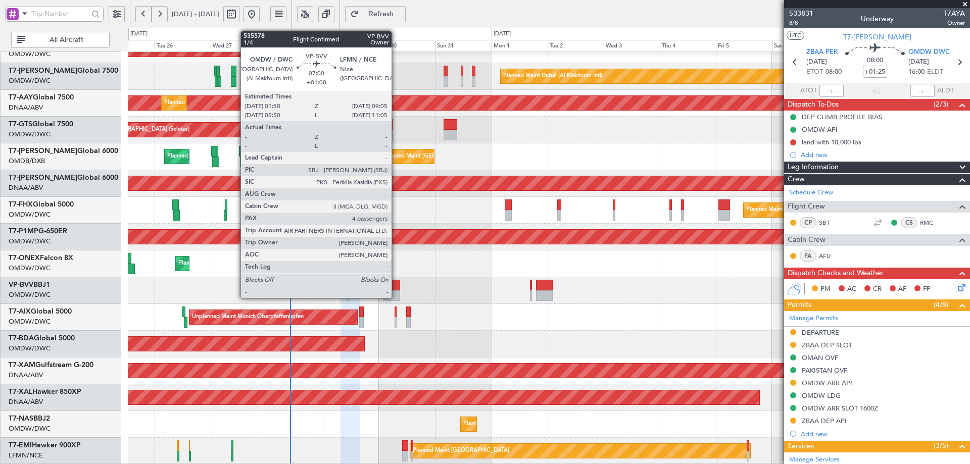
click at [394, 285] on div at bounding box center [391, 285] width 17 height 11
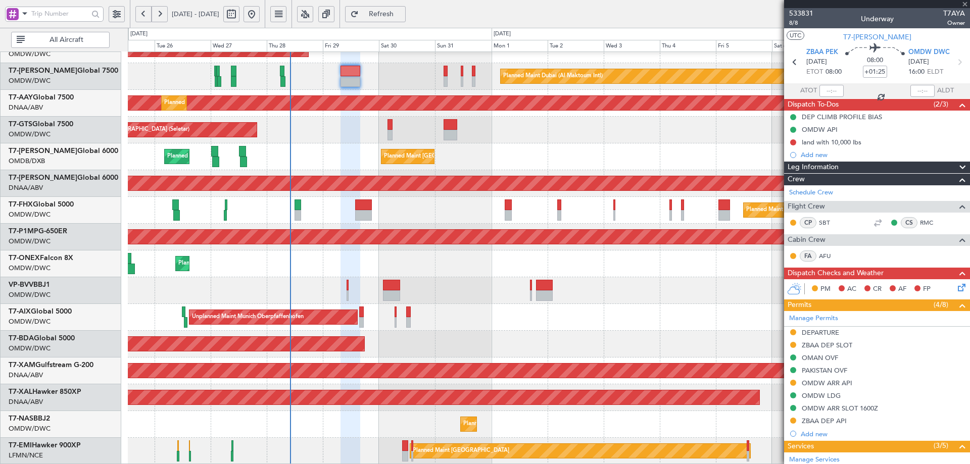
type input "+01:00"
type input "4"
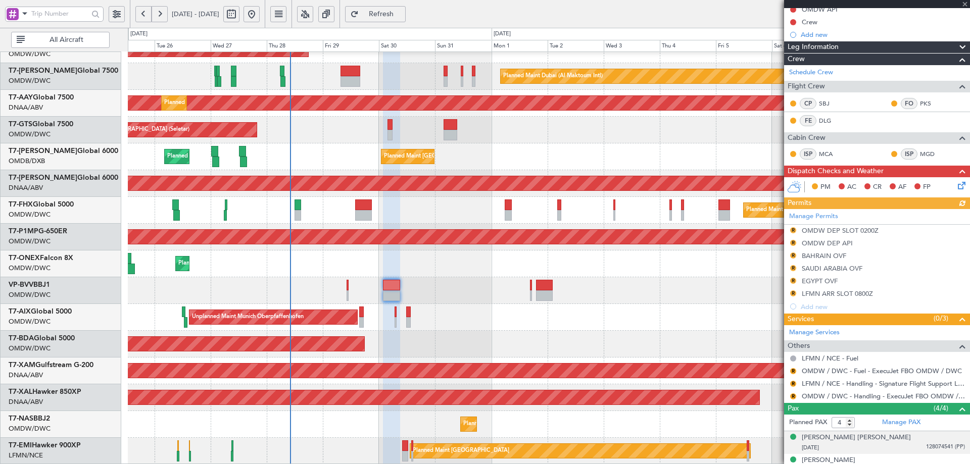
scroll to position [165, 0]
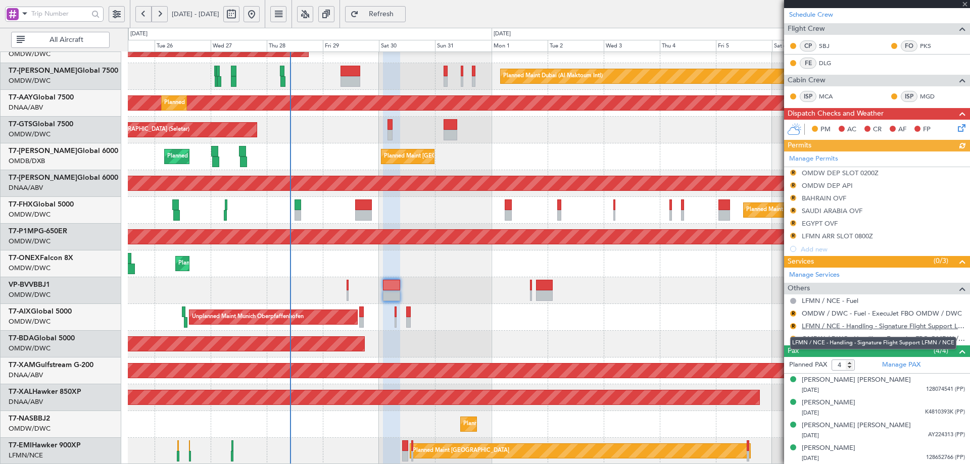
click at [876, 326] on link "LFMN / NCE - Handling - Signature Flight Support LFMN / NCE" at bounding box center [883, 326] width 163 height 9
click at [64, 73] on link "T7-AYA Global 7500" at bounding box center [64, 70] width 110 height 7
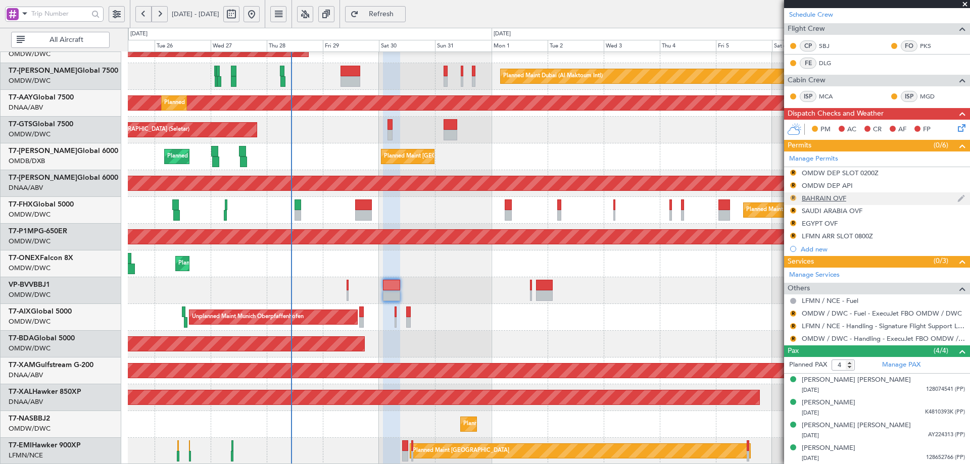
click at [793, 199] on button "R" at bounding box center [793, 198] width 6 height 6
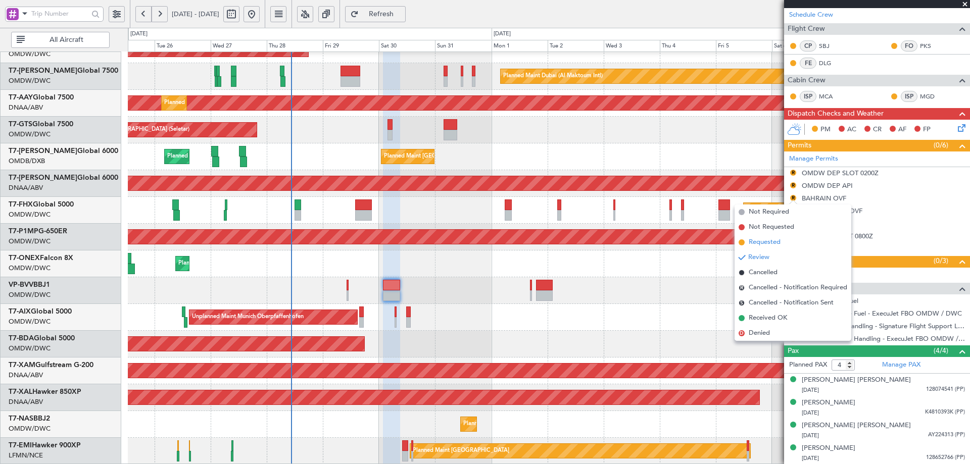
click at [773, 242] on span "Requested" at bounding box center [765, 243] width 32 height 10
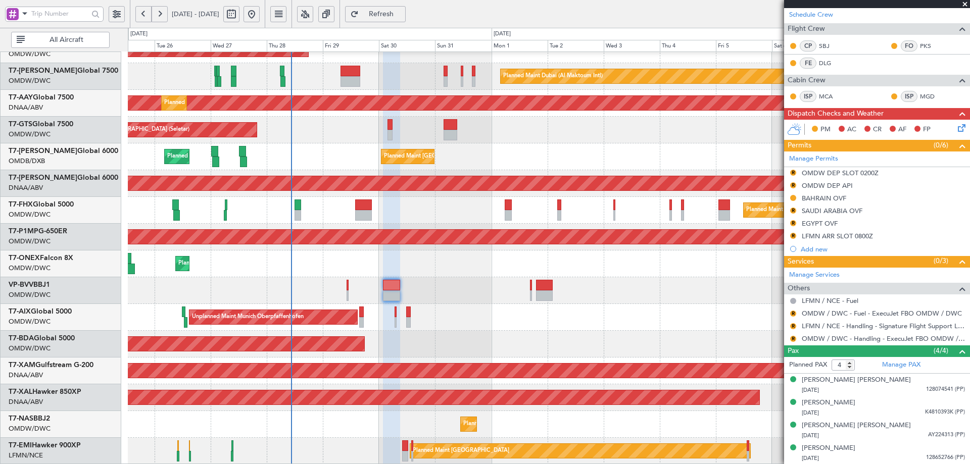
click at [704, 285] on div at bounding box center [549, 290] width 842 height 27
click at [793, 222] on div "Review" at bounding box center [793, 226] width 22 height 13
click at [794, 223] on button "R" at bounding box center [793, 223] width 6 height 6
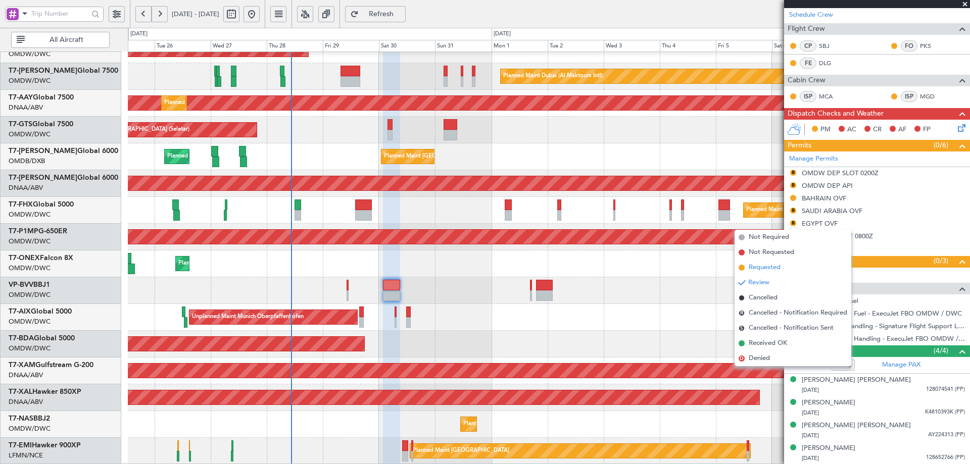
click at [759, 265] on span "Requested" at bounding box center [765, 268] width 32 height 10
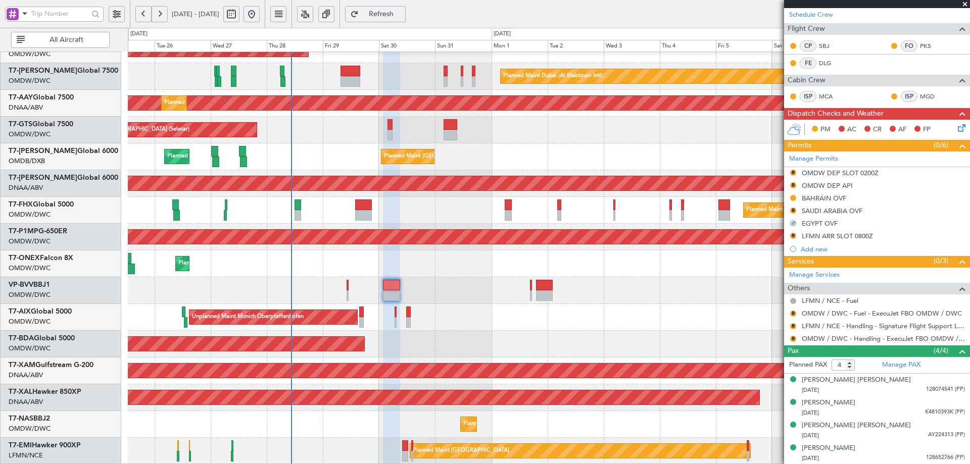
click at [679, 303] on div at bounding box center [549, 290] width 842 height 27
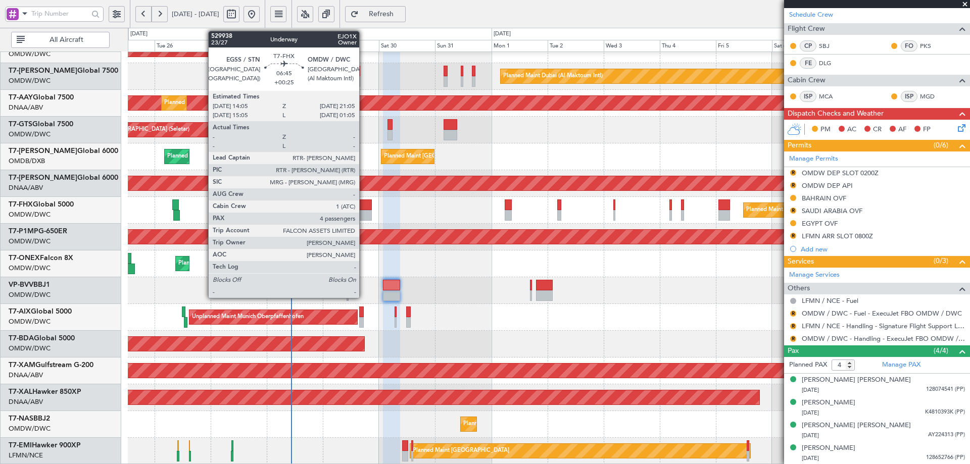
click at [364, 206] on div at bounding box center [363, 205] width 17 height 11
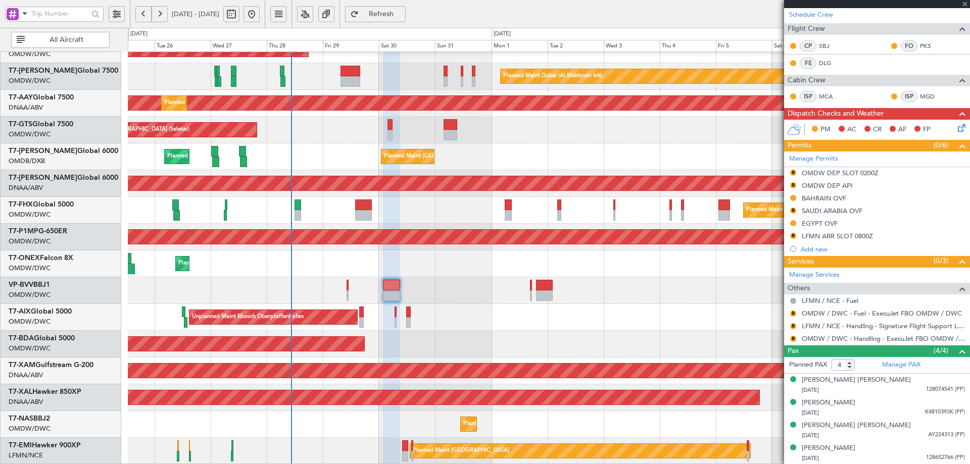
type input "+00:25"
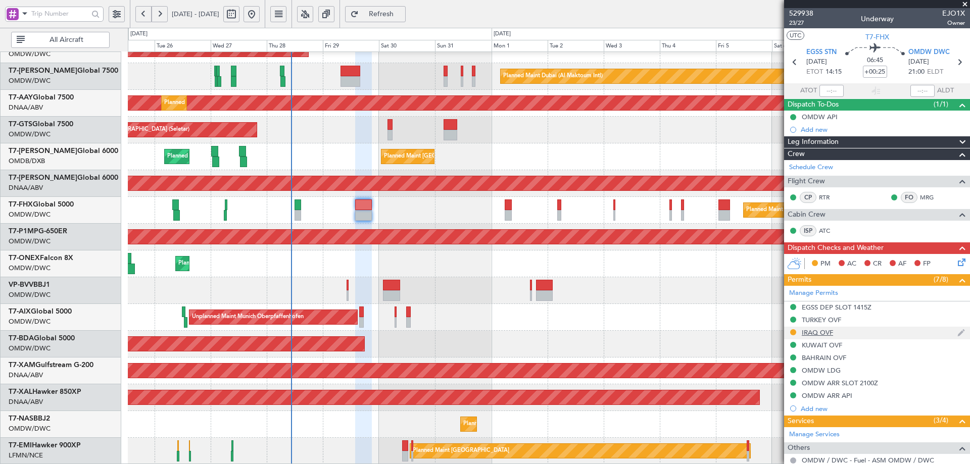
click at [815, 332] on div "IRAQ OVF" at bounding box center [817, 333] width 31 height 9
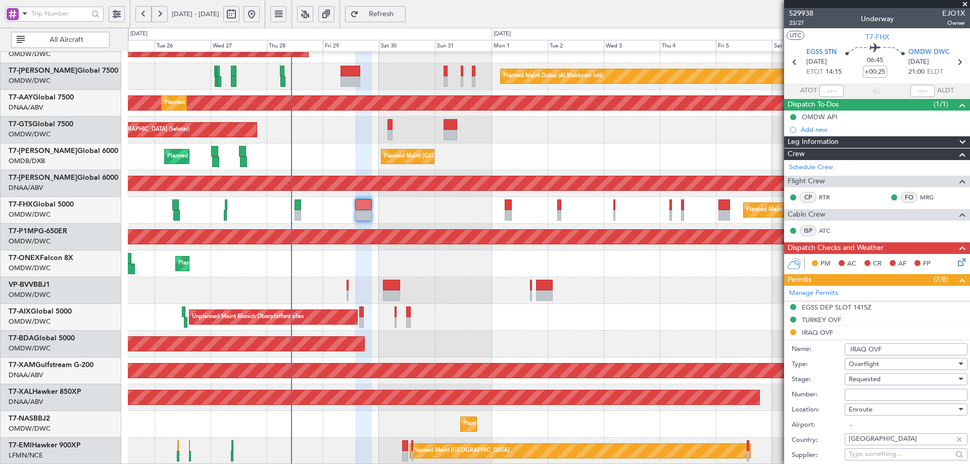
click at [877, 396] on input "Number:" at bounding box center [906, 395] width 123 height 12
paste input "OVR 47443"
type input "OVR 47443"
click at [876, 380] on span "Requested" at bounding box center [865, 379] width 32 height 9
click at [879, 460] on span "Received OK" at bounding box center [903, 460] width 106 height 15
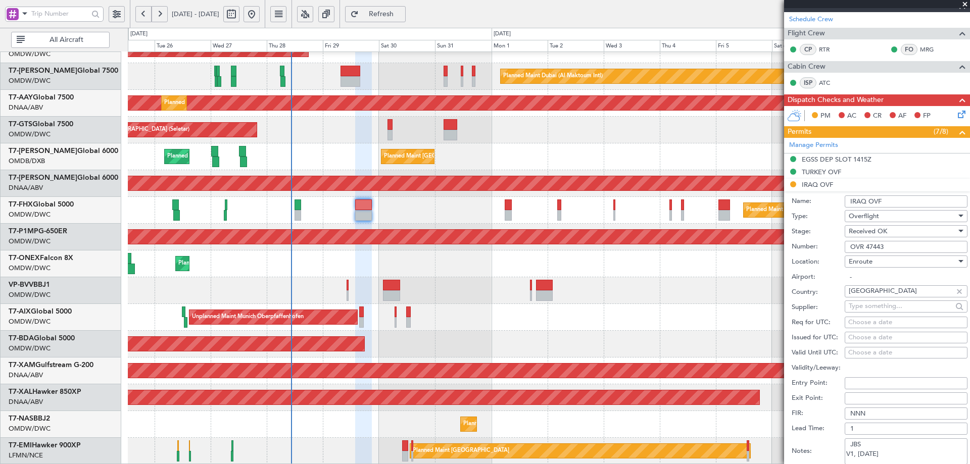
scroll to position [455, 0]
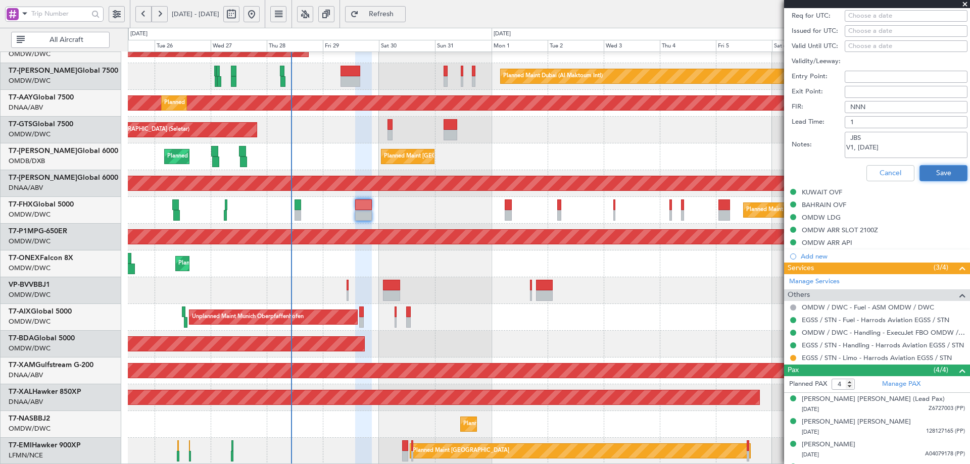
click at [928, 167] on button "Save" at bounding box center [944, 173] width 48 height 16
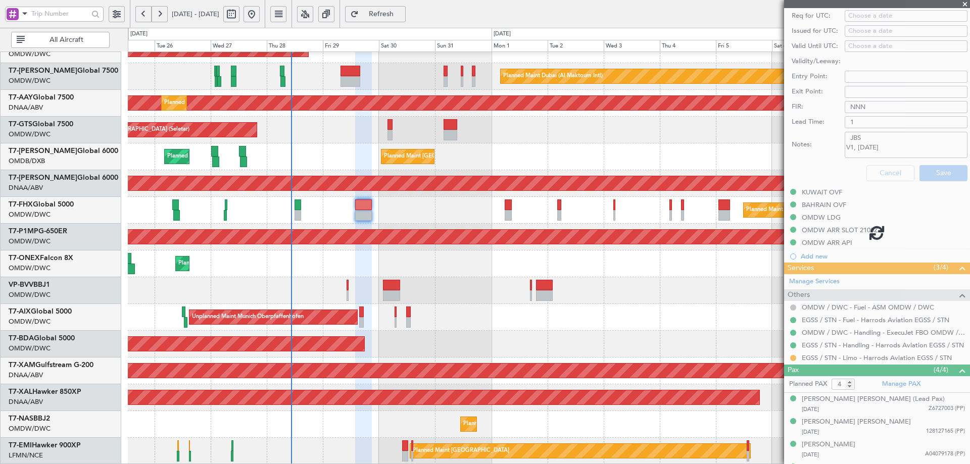
scroll to position [153, 0]
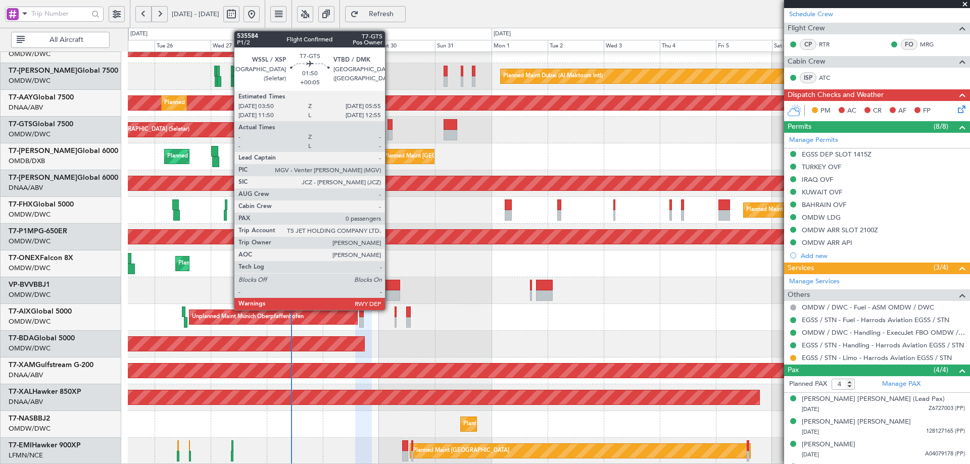
click at [390, 126] on div at bounding box center [390, 124] width 5 height 11
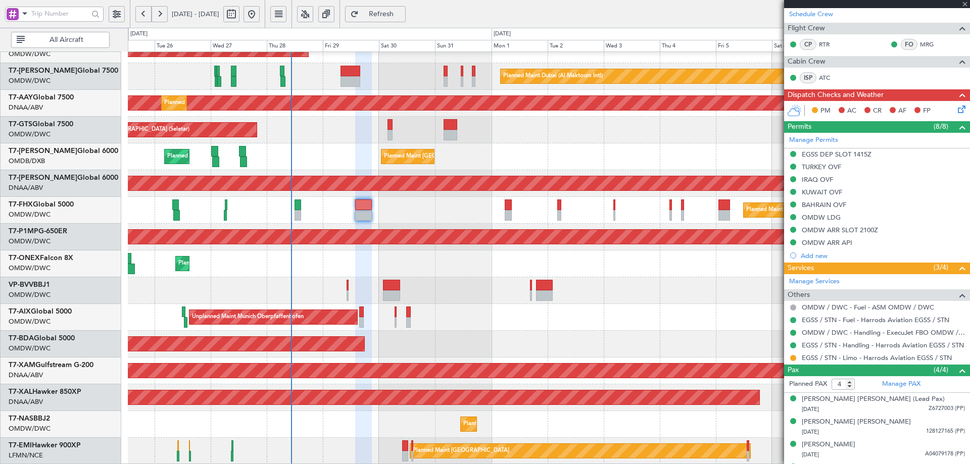
type input "+00:05"
type input "0"
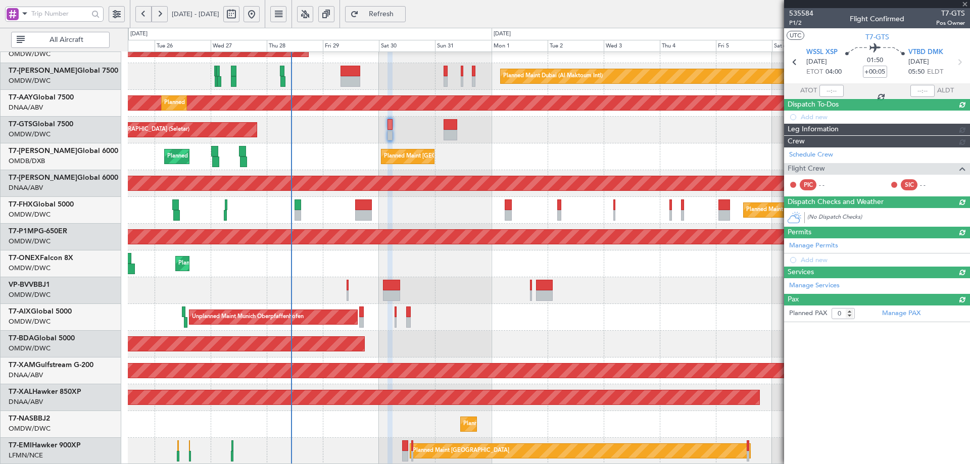
scroll to position [0, 0]
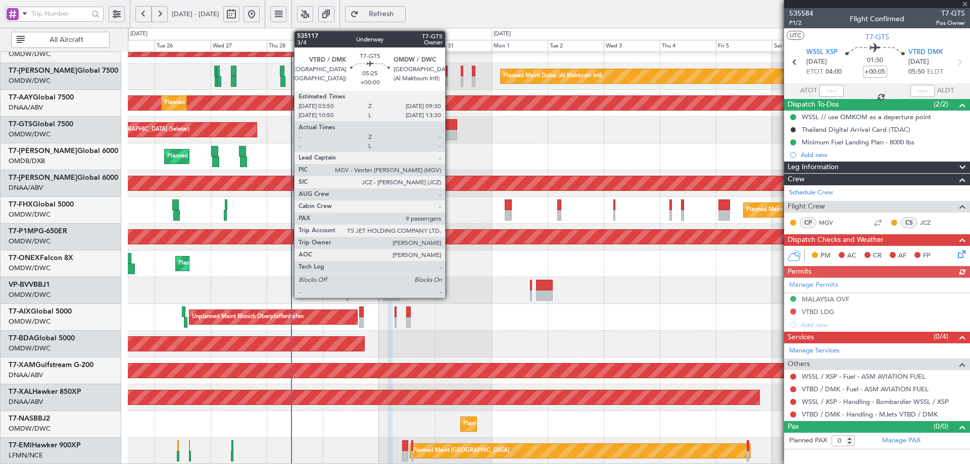
click at [449, 126] on div at bounding box center [451, 124] width 14 height 11
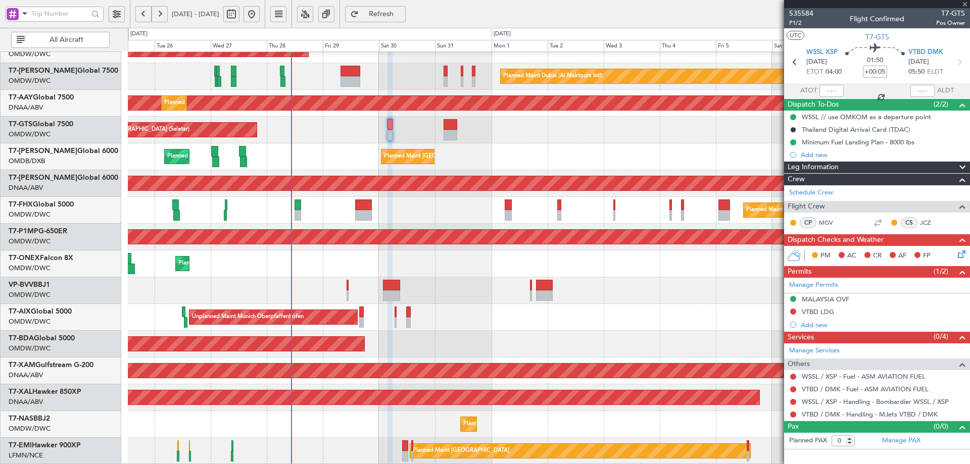
type input "9"
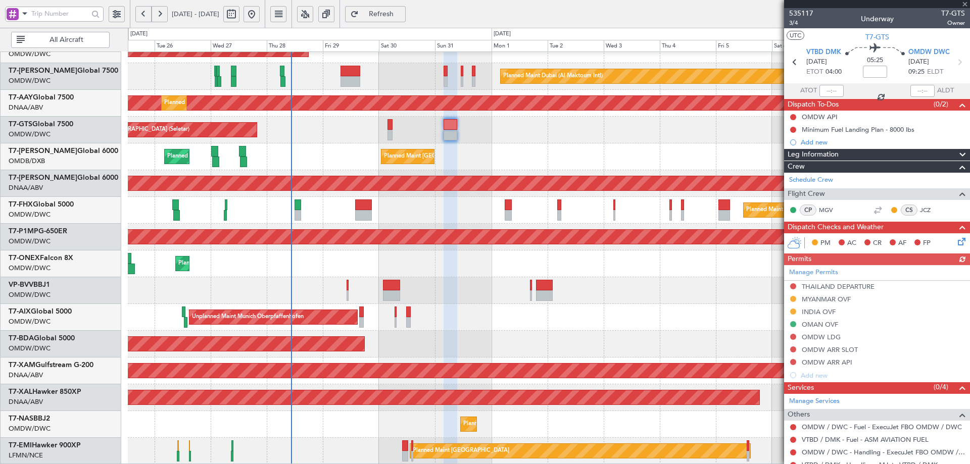
scroll to position [101, 0]
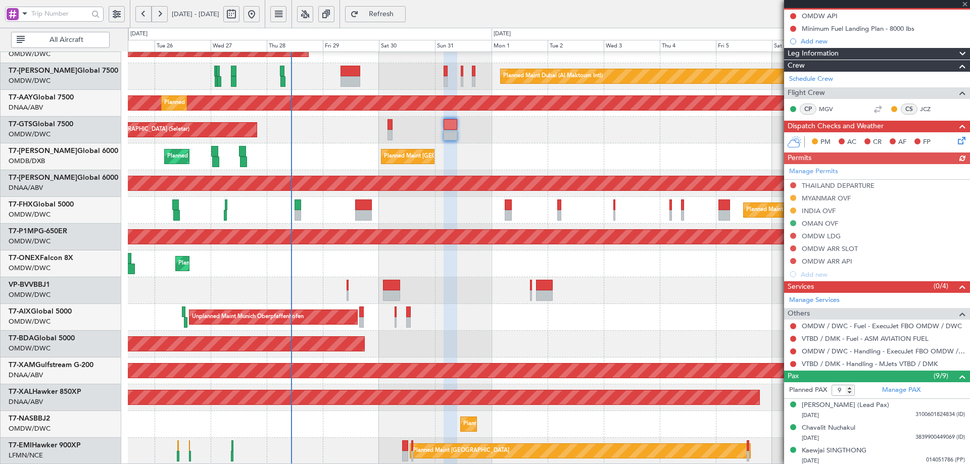
click at [813, 211] on div "Manage Permits THAILAND DEPARTURE MYANMAR OVF INDIA OVF OMAN OVF OMDW LDG OMDW …" at bounding box center [877, 222] width 186 height 117
click at [823, 209] on div "INDIA OVF" at bounding box center [819, 211] width 34 height 9
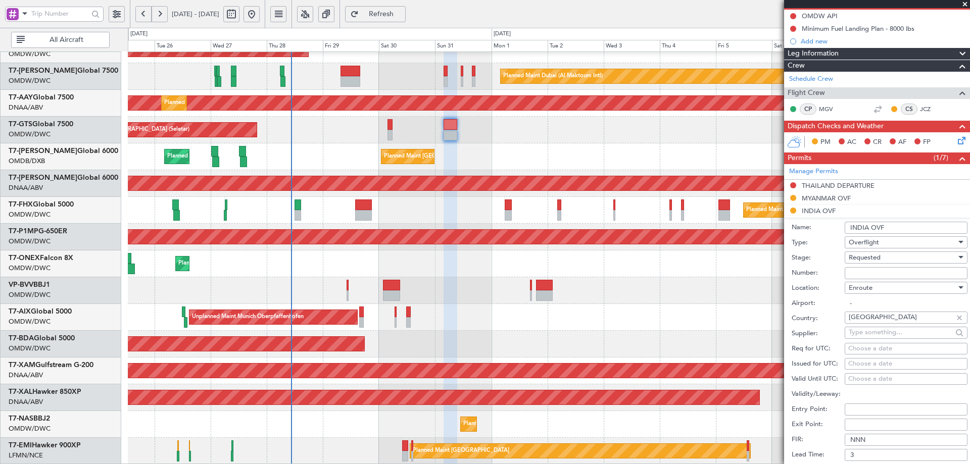
click at [870, 268] on input "Number:" at bounding box center [906, 273] width 123 height 12
paste input "YA/N/2469/08/28"
type input "YA/N/2469/08/28"
click at [879, 258] on span "Requested" at bounding box center [865, 257] width 32 height 9
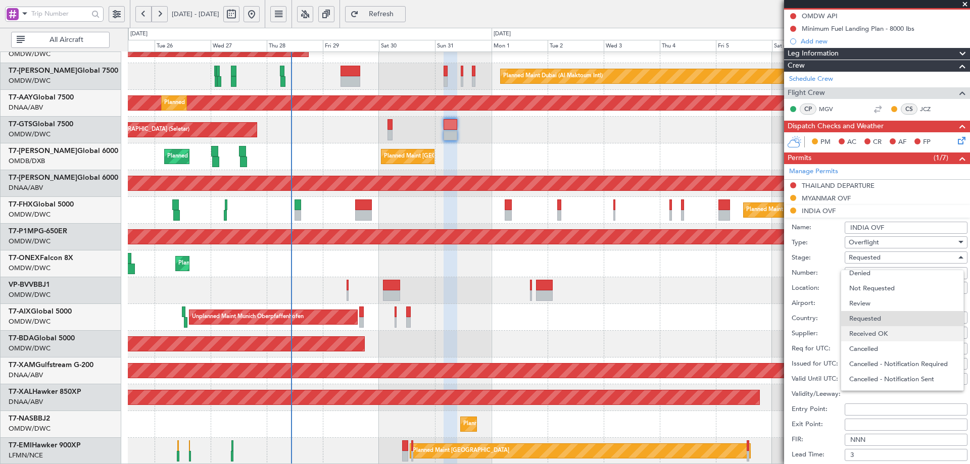
click at [880, 334] on span "Received OK" at bounding box center [903, 334] width 106 height 15
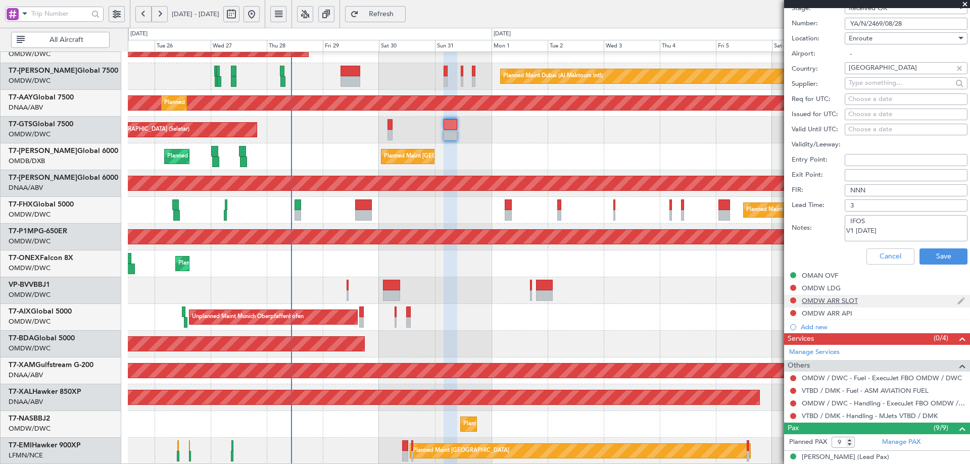
scroll to position [354, 0]
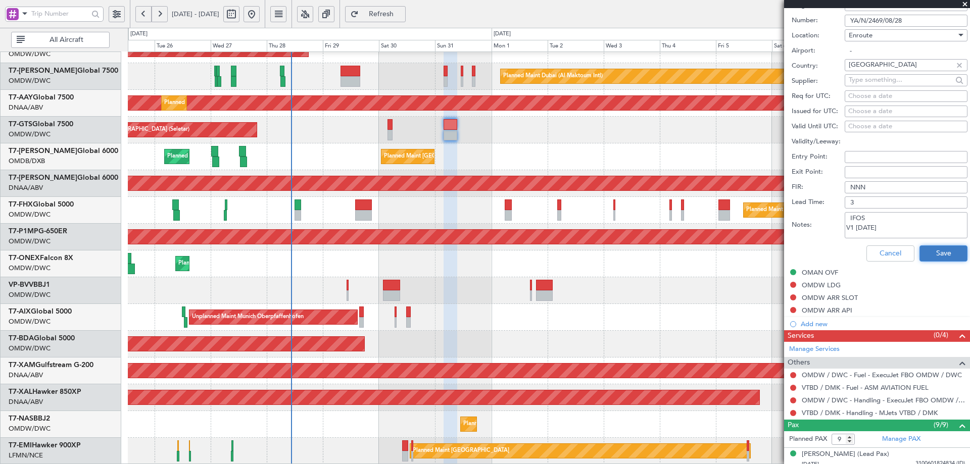
click at [927, 254] on button "Save" at bounding box center [944, 254] width 48 height 16
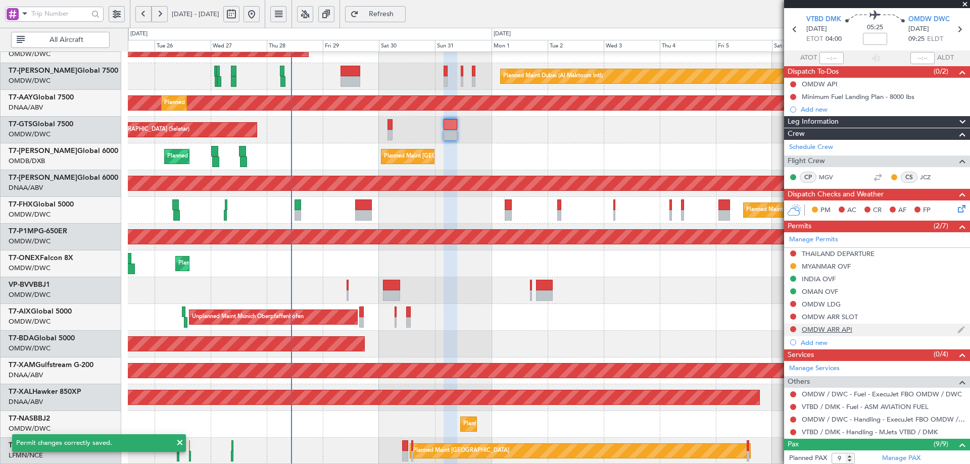
scroll to position [0, 0]
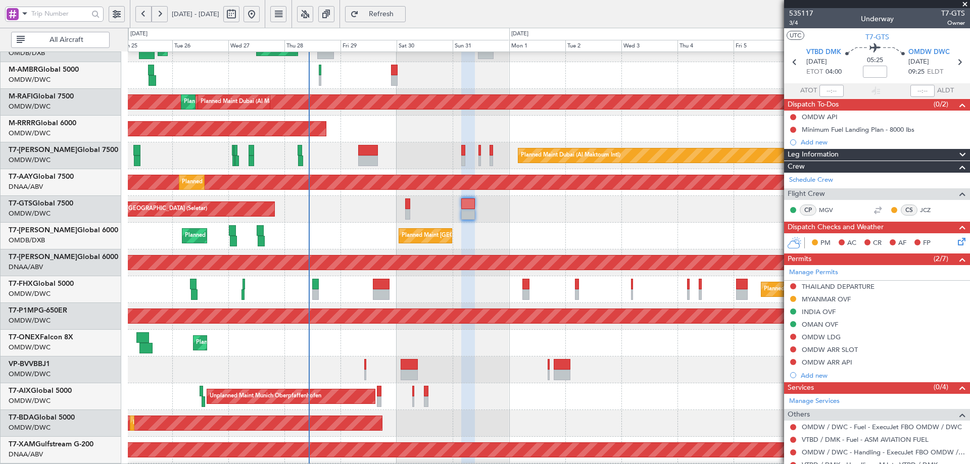
click at [335, 218] on div "Unplanned Maint [GEOGRAPHIC_DATA] (Seletar)" at bounding box center [549, 209] width 842 height 27
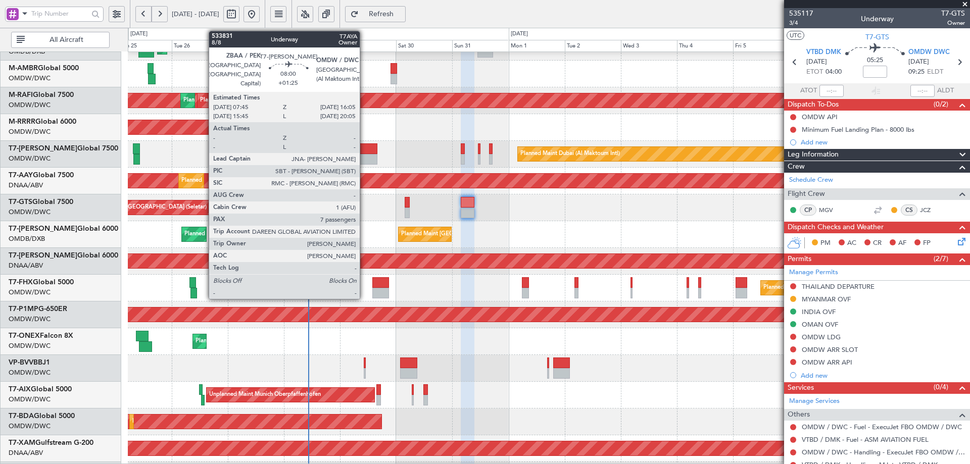
click at [364, 150] on div at bounding box center [368, 149] width 20 height 11
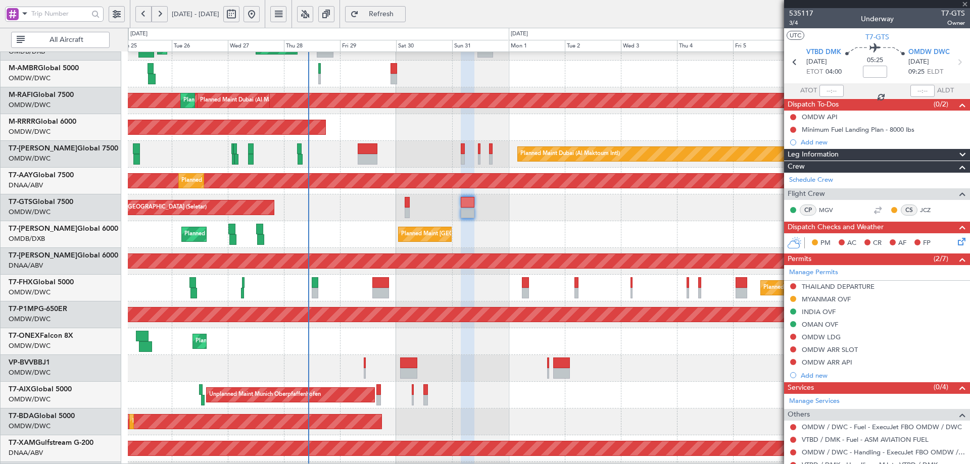
type input "+01:25"
type input "7"
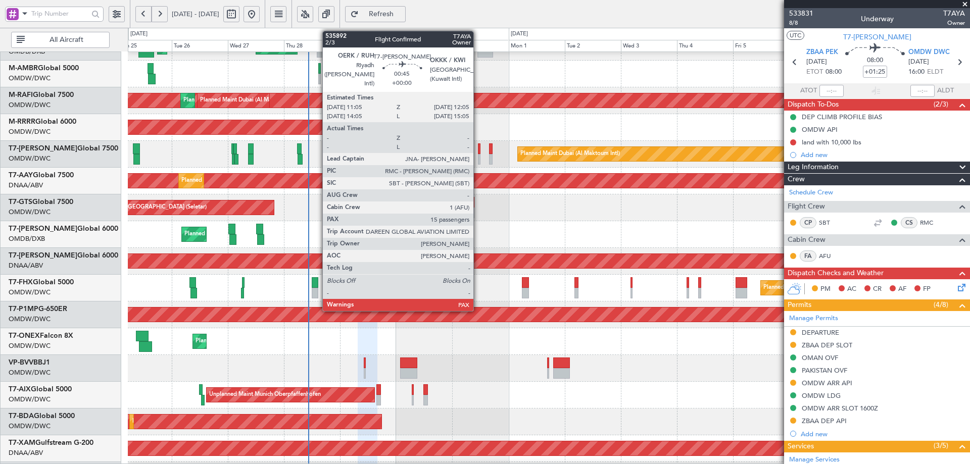
click at [478, 149] on div at bounding box center [479, 149] width 3 height 11
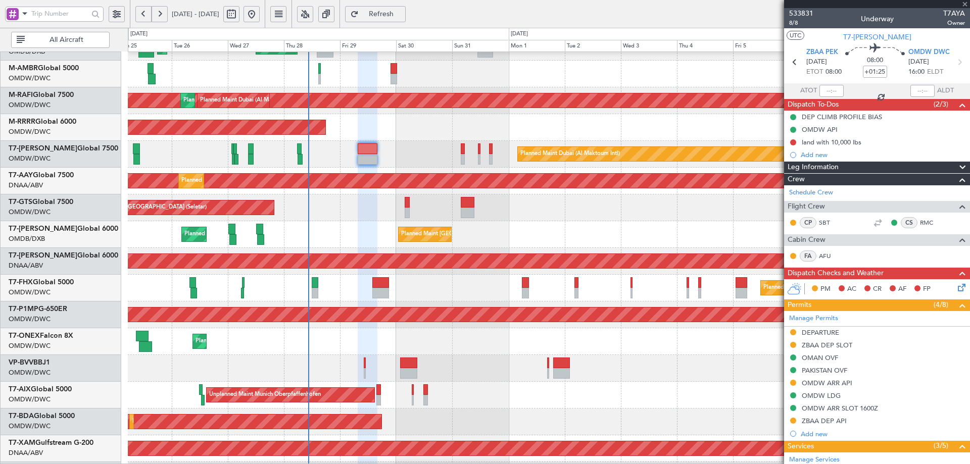
type input "15"
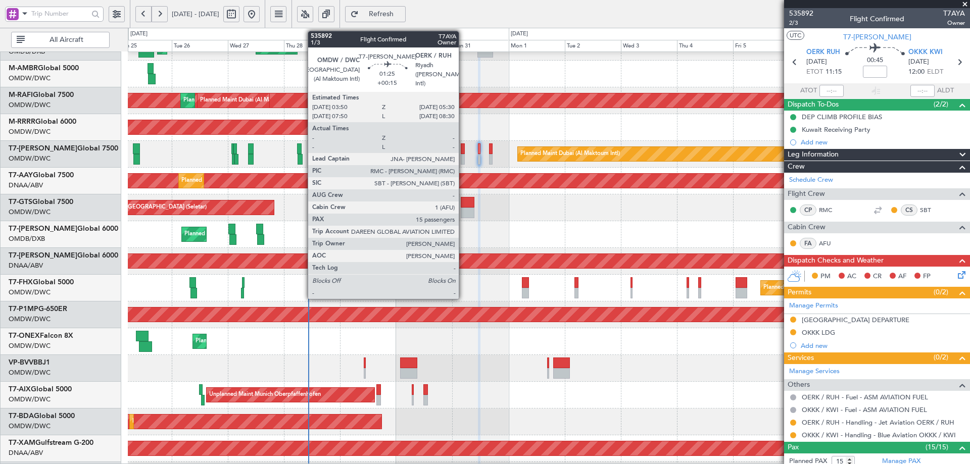
click at [463, 148] on div at bounding box center [463, 149] width 4 height 11
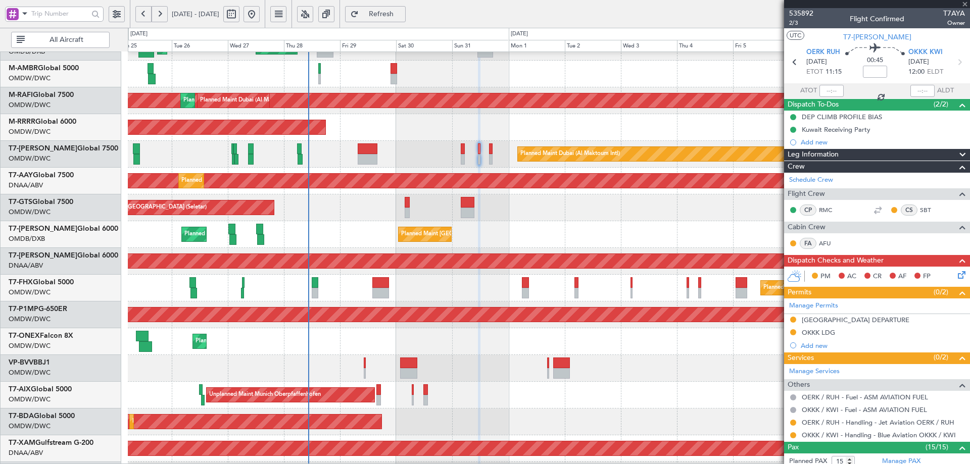
type input "+00:15"
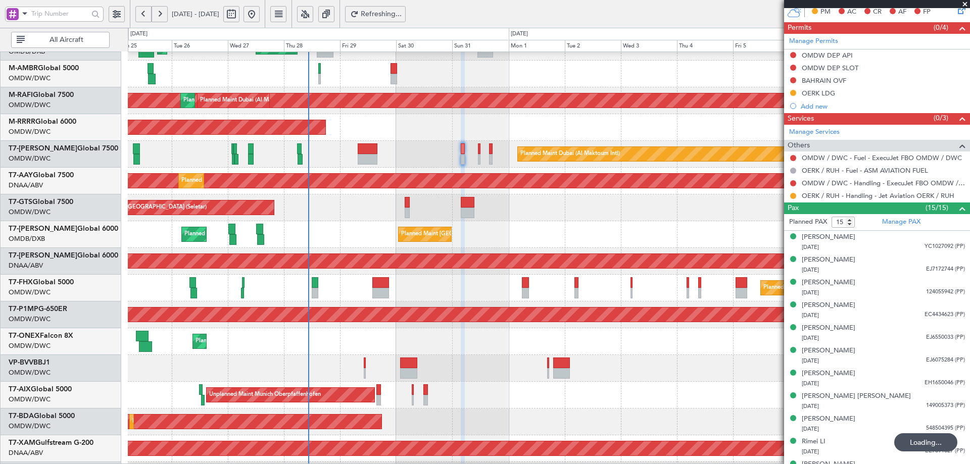
scroll to position [303, 0]
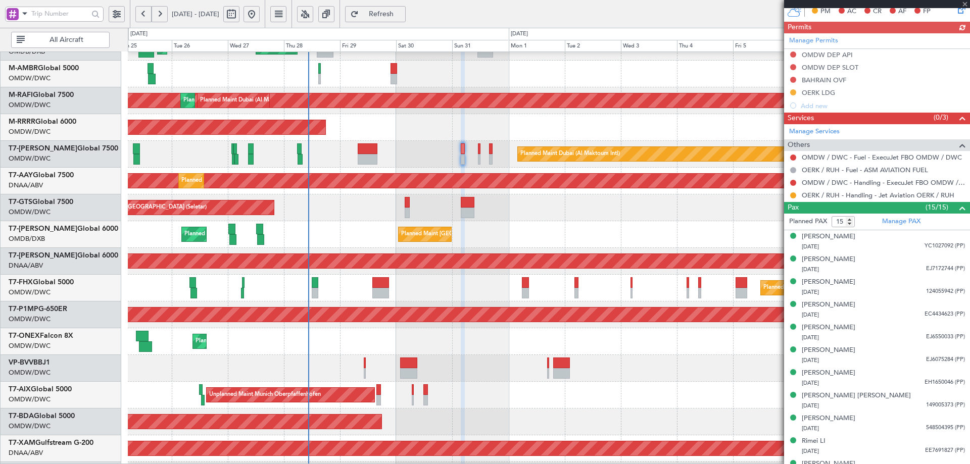
click at [793, 181] on div "Manage Services Others OMDW / DWC - Fuel - ExecuJet FBO OMDW / DWC OERK / RUH -…" at bounding box center [877, 163] width 186 height 78
click at [793, 182] on button at bounding box center [793, 183] width 6 height 6
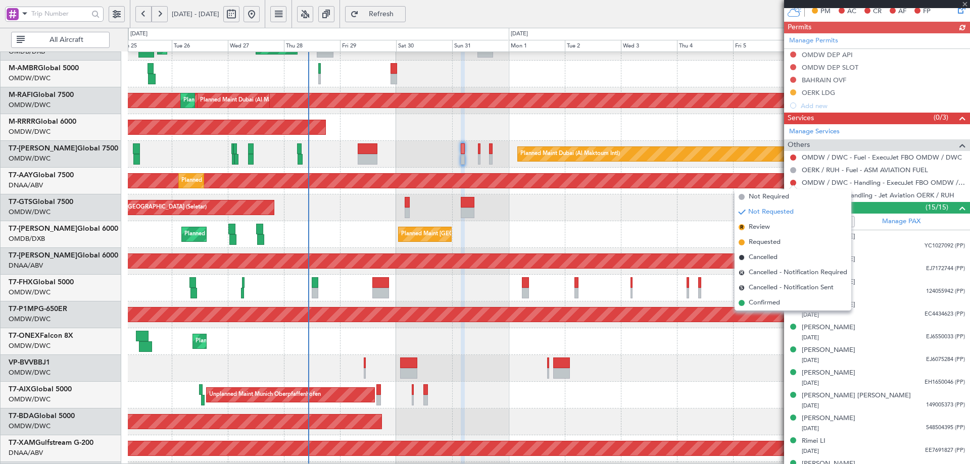
click at [753, 301] on span "Confirmed" at bounding box center [764, 303] width 31 height 10
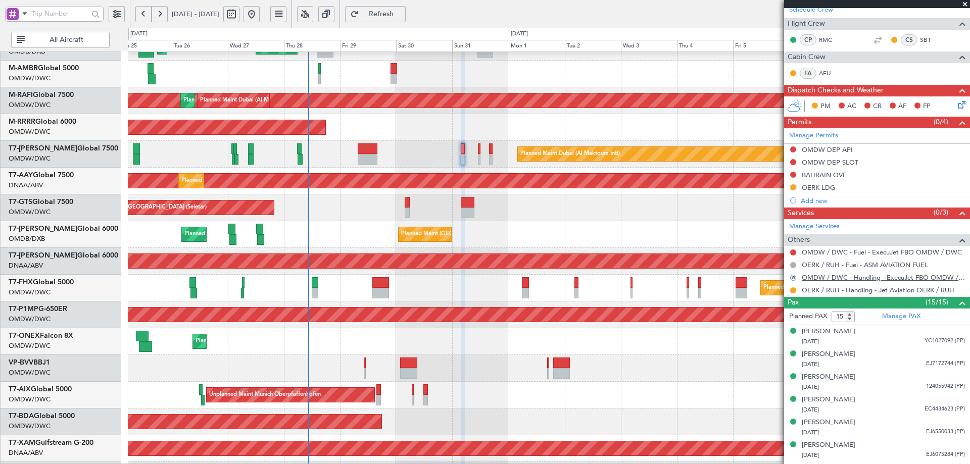
scroll to position [202, 0]
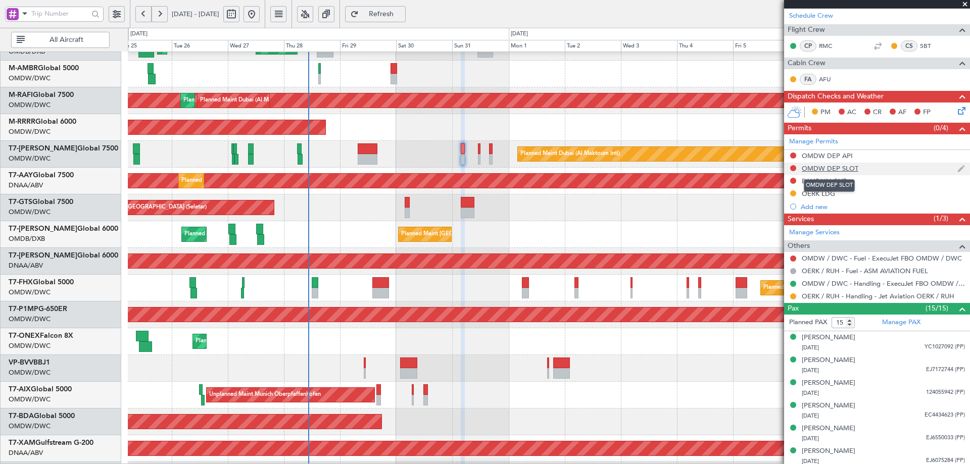
click at [848, 168] on div "OMDW DEP SLOT" at bounding box center [830, 168] width 57 height 9
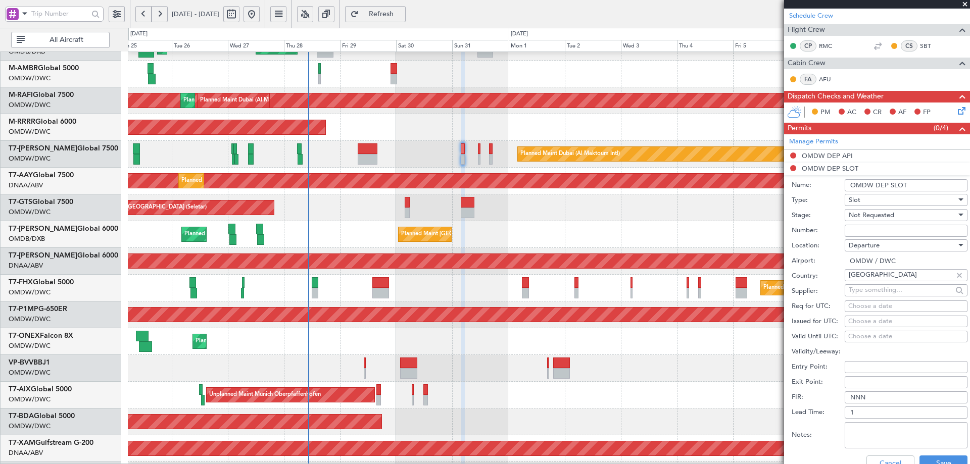
click at [869, 233] on input "Number:" at bounding box center [906, 231] width 123 height 12
paste input "K EJO102"
type input "K EJO102"
click at [875, 217] on span "Not Requested" at bounding box center [871, 215] width 45 height 9
click at [872, 291] on span "Received OK" at bounding box center [903, 296] width 106 height 15
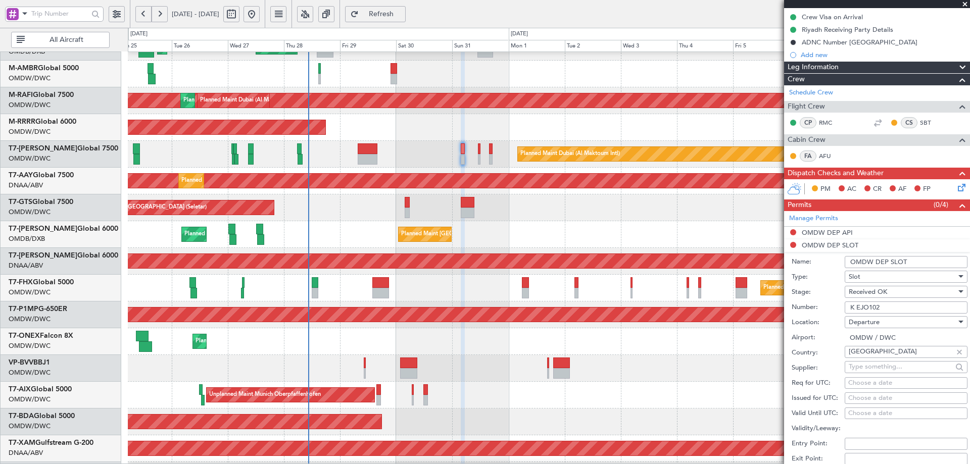
scroll to position [303, 0]
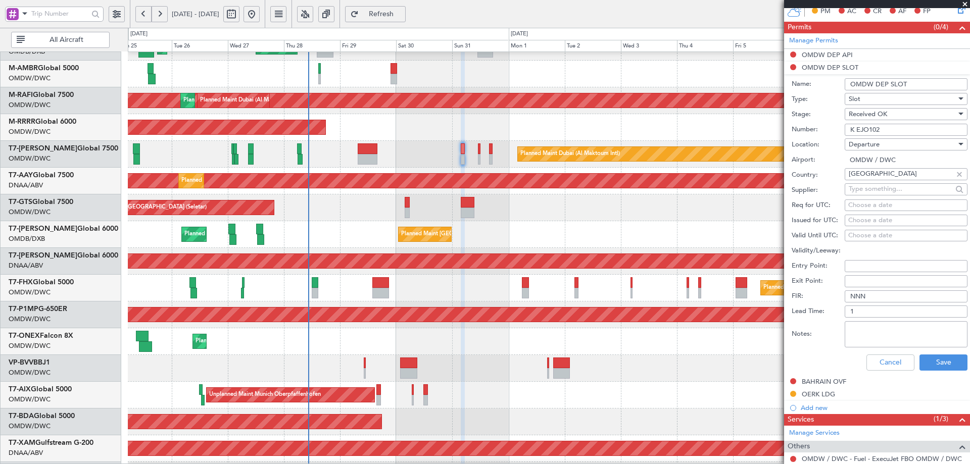
click at [865, 206] on div "Choose a date" at bounding box center [907, 206] width 116 height 10
select select "8"
select select "2025"
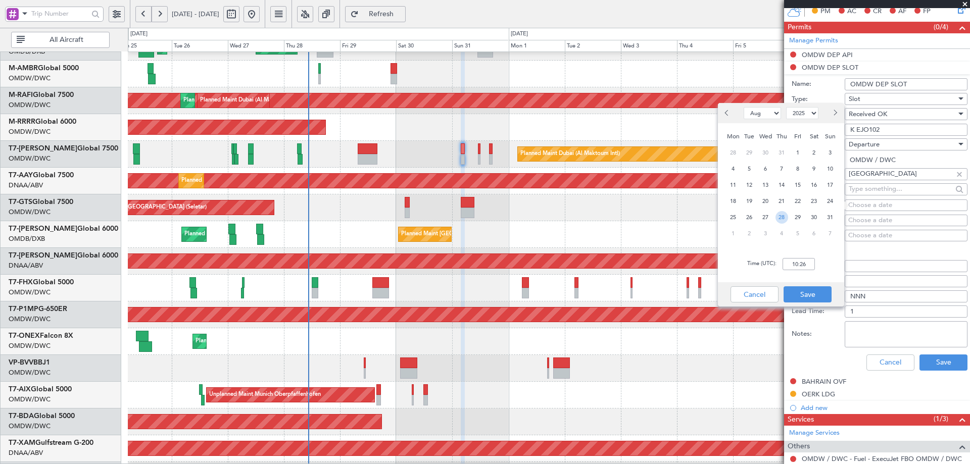
click at [787, 218] on span "28" at bounding box center [782, 217] width 13 height 13
click at [808, 265] on input "00:00" at bounding box center [799, 264] width 32 height 12
type input "04:00"
click at [816, 290] on button "Save" at bounding box center [808, 295] width 48 height 16
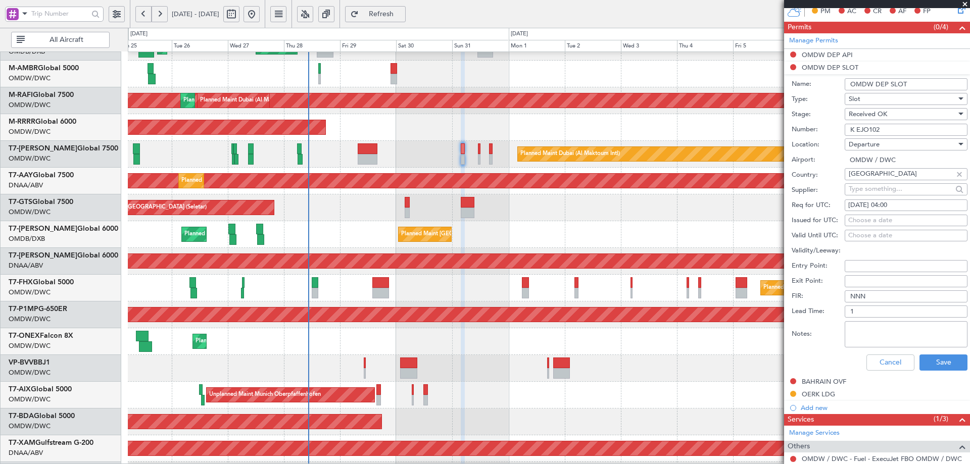
drag, startPoint x: 821, startPoint y: 256, endPoint x: 815, endPoint y: 279, distance: 24.5
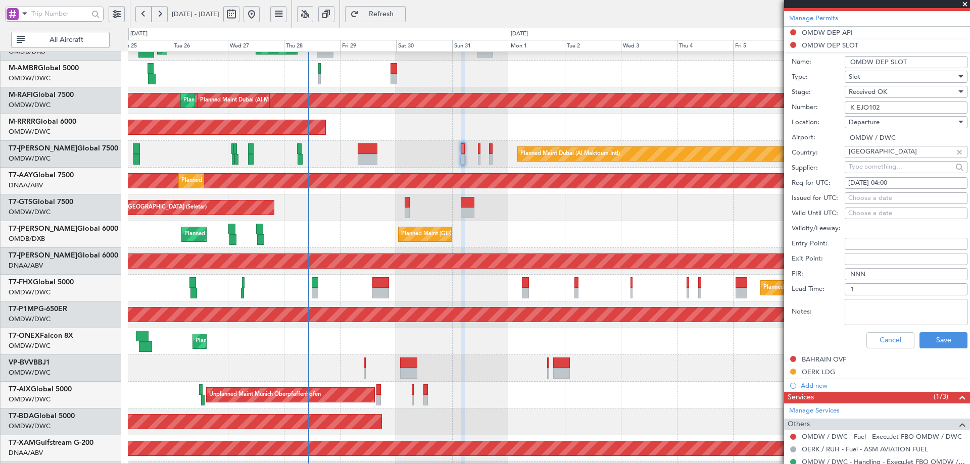
scroll to position [354, 0]
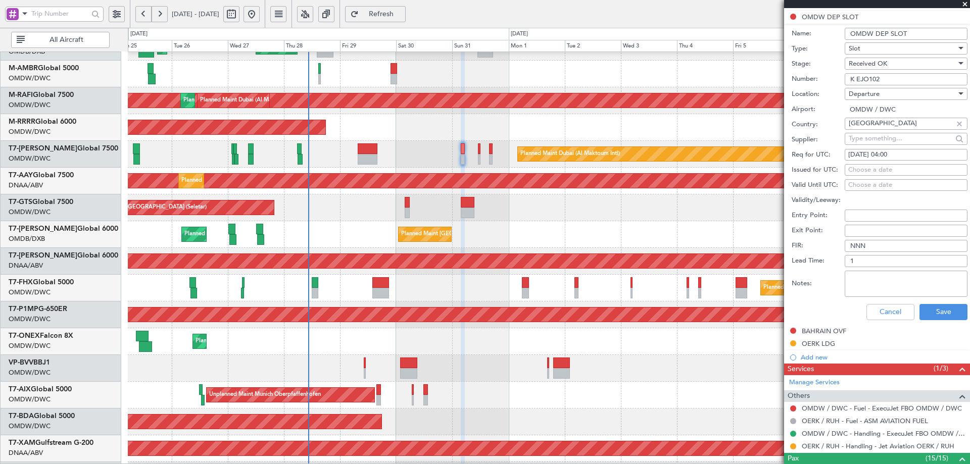
click at [861, 168] on div "Choose a date" at bounding box center [907, 170] width 116 height 10
select select "8"
select select "2025"
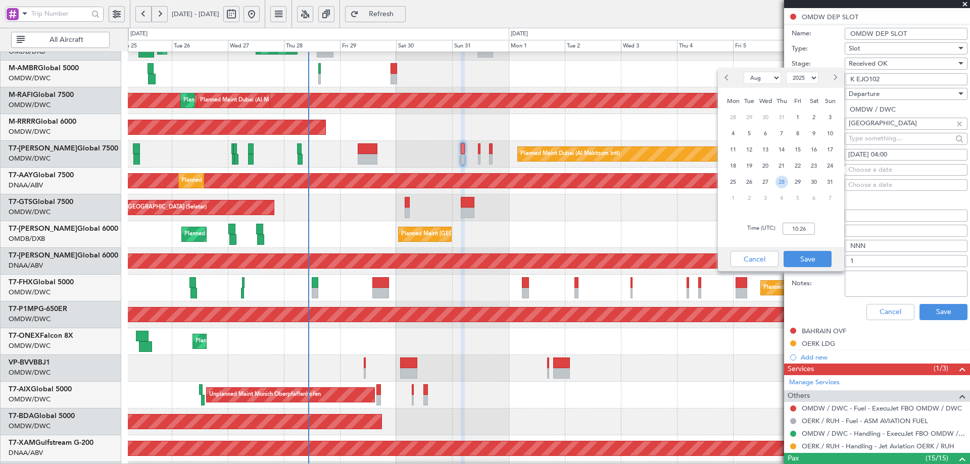
drag, startPoint x: 779, startPoint y: 180, endPoint x: 791, endPoint y: 205, distance: 27.1
click at [779, 180] on span "28" at bounding box center [782, 182] width 13 height 13
type input "04:00"
click at [795, 262] on button "Save" at bounding box center [808, 259] width 48 height 16
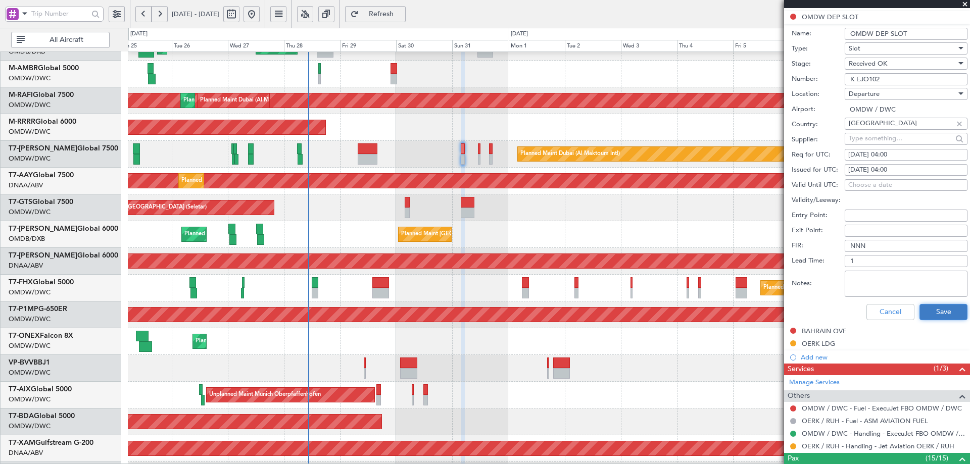
click at [941, 314] on button "Save" at bounding box center [944, 312] width 48 height 16
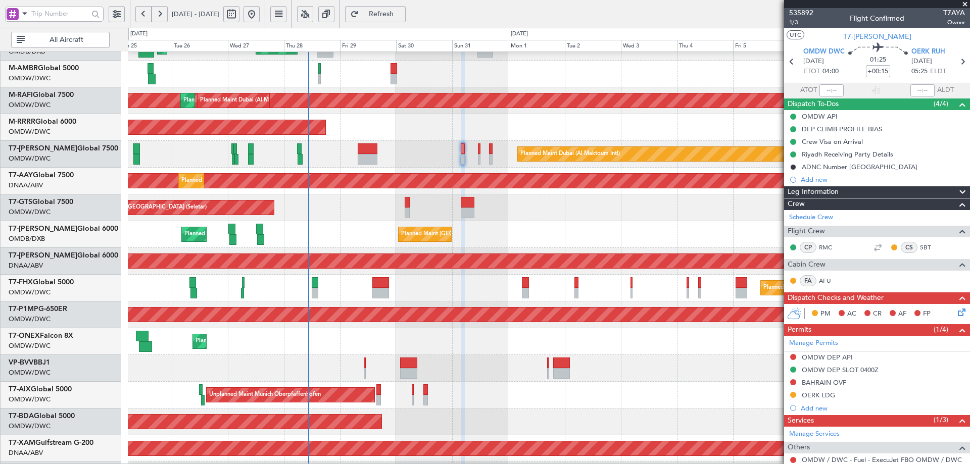
scroll to position [0, 0]
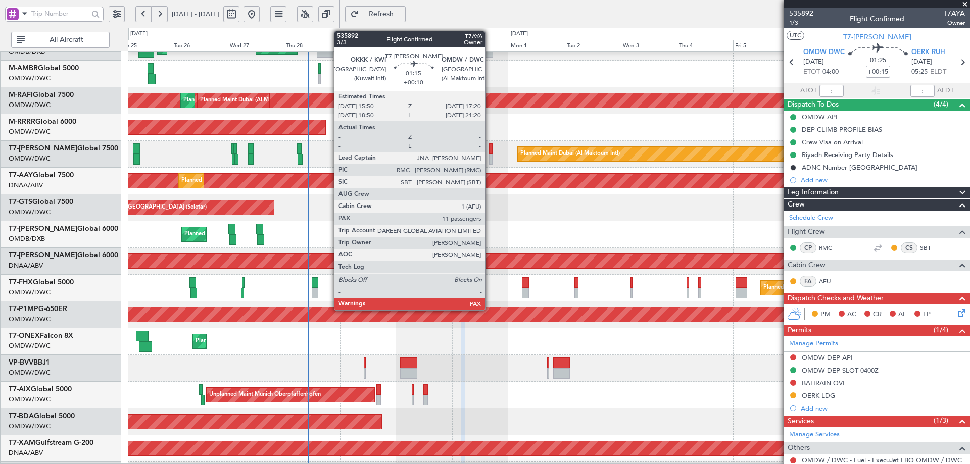
click at [490, 152] on div at bounding box center [491, 149] width 4 height 11
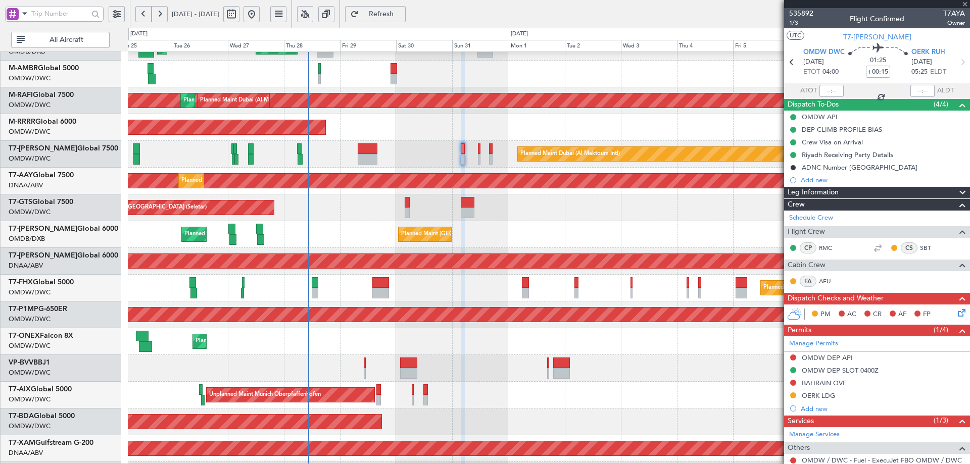
type input "+00:10"
type input "11"
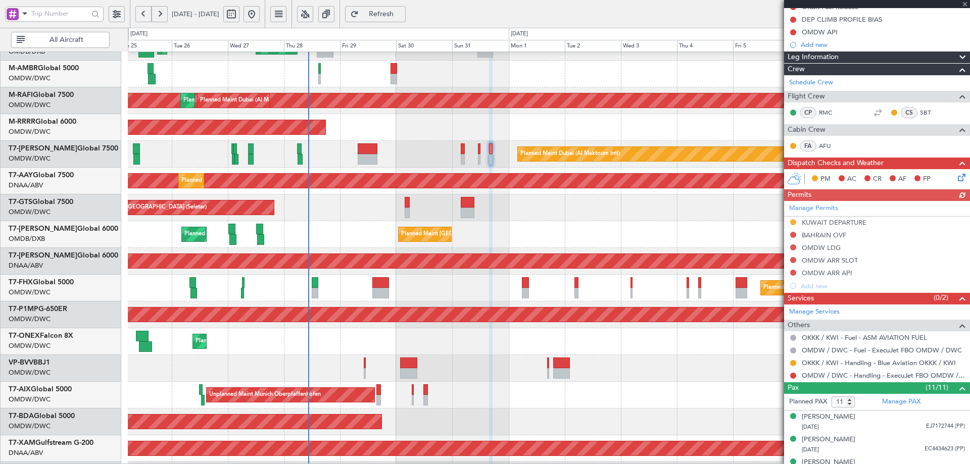
scroll to position [303, 0]
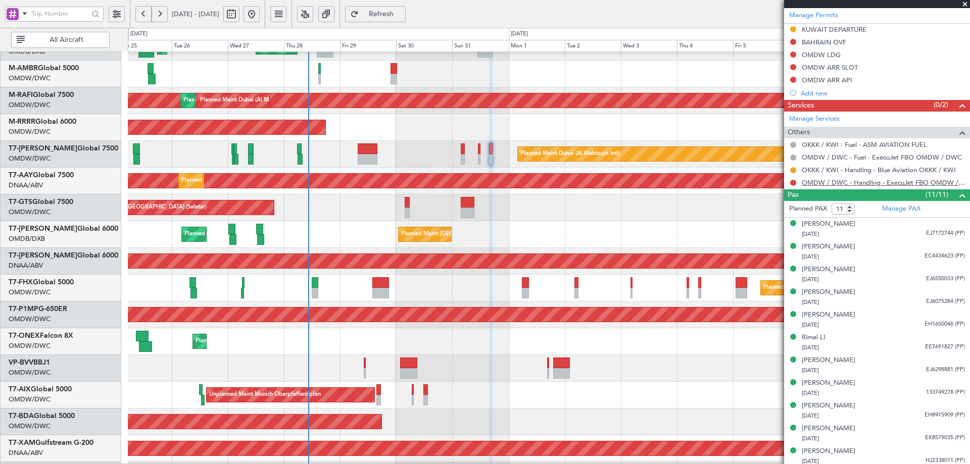
click at [874, 183] on link "OMDW / DWC - Handling - ExecuJet FBO OMDW / DWC" at bounding box center [883, 182] width 163 height 9
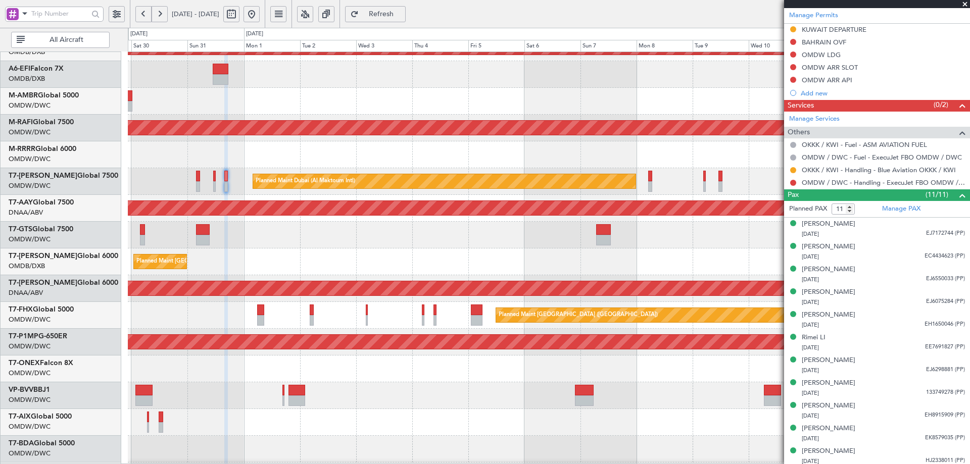
scroll to position [72, 0]
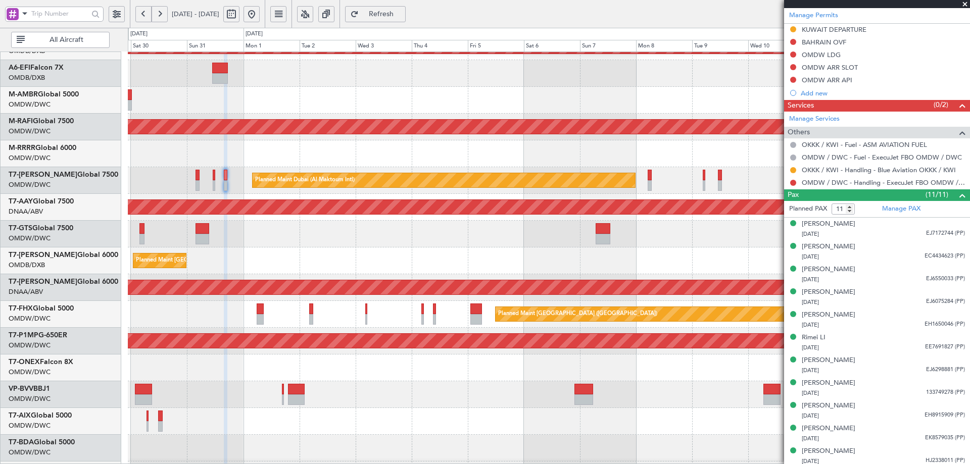
click at [319, 192] on div "Planned Maint Dubai (Al Maktoum Intl)" at bounding box center [549, 180] width 842 height 27
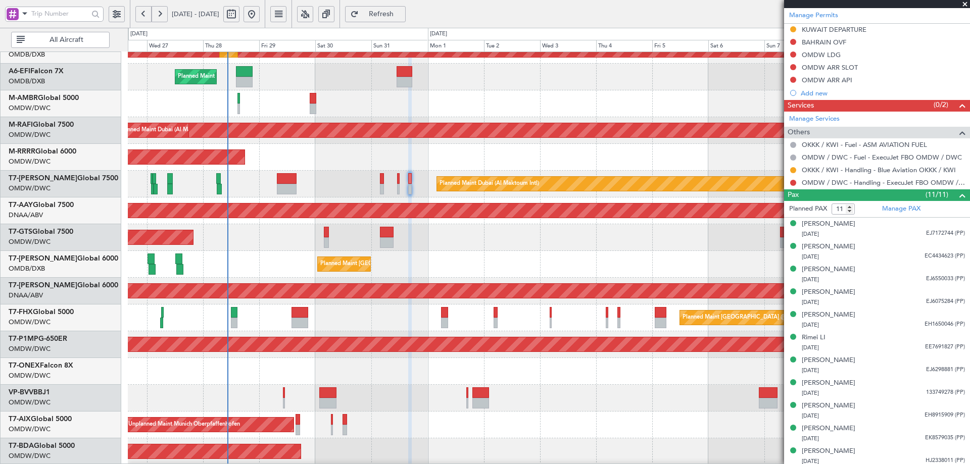
scroll to position [68, 0]
click at [556, 224] on div "Unplanned Maint [GEOGRAPHIC_DATA] (Al Maktoum Intl) Planned Maint [GEOGRAPHIC_D…" at bounding box center [549, 211] width 842 height 27
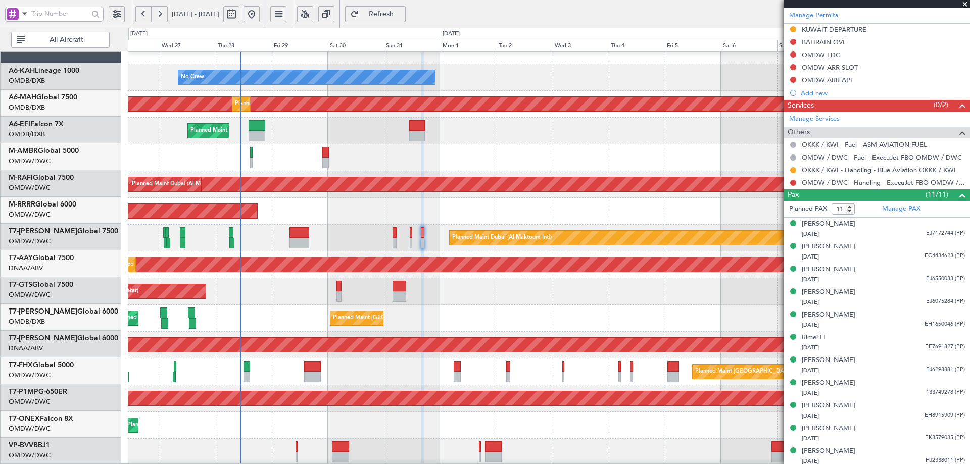
scroll to position [13, 0]
click at [225, 362] on div "Planned Maint [GEOGRAPHIC_DATA] ([GEOGRAPHIC_DATA]) Planned Maint [GEOGRAPHIC_D…" at bounding box center [549, 372] width 842 height 27
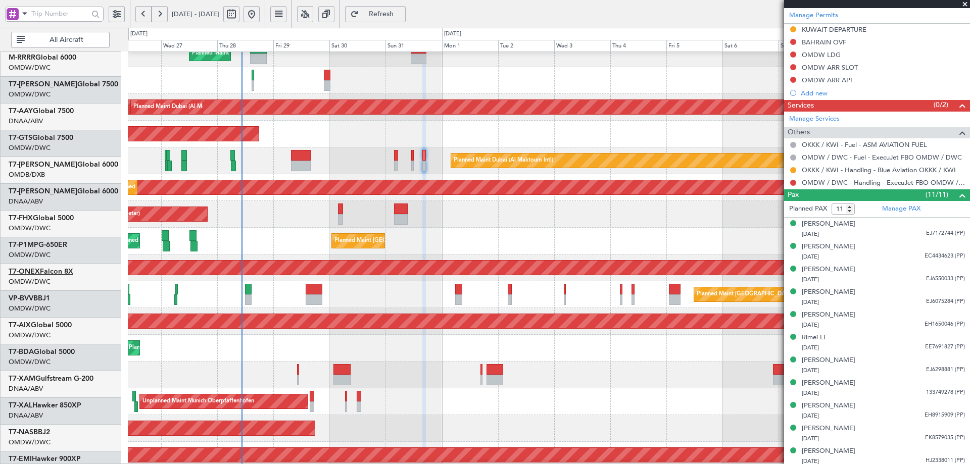
scroll to position [176, 0]
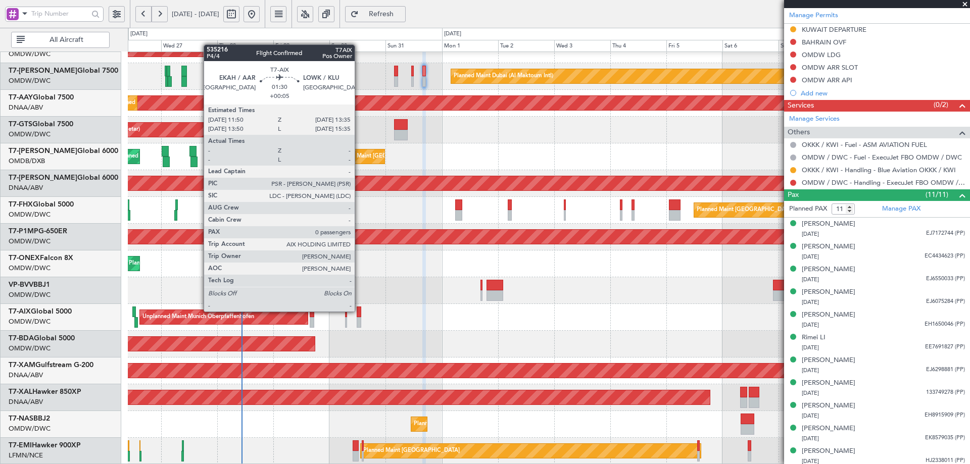
click at [359, 311] on div at bounding box center [359, 312] width 5 height 11
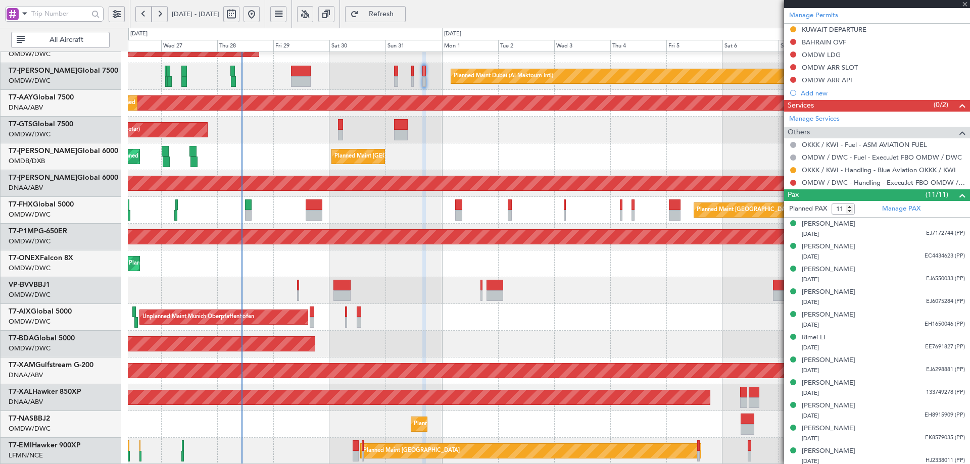
type input "+00:05"
type input "0"
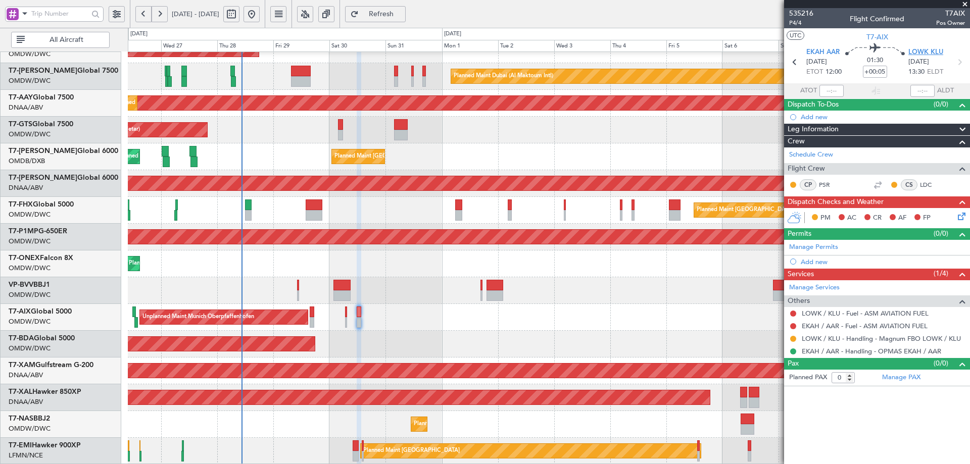
click at [924, 54] on span "LOWK KLU" at bounding box center [926, 53] width 35 height 10
click at [400, 11] on span "Refreshing..." at bounding box center [381, 14] width 41 height 7
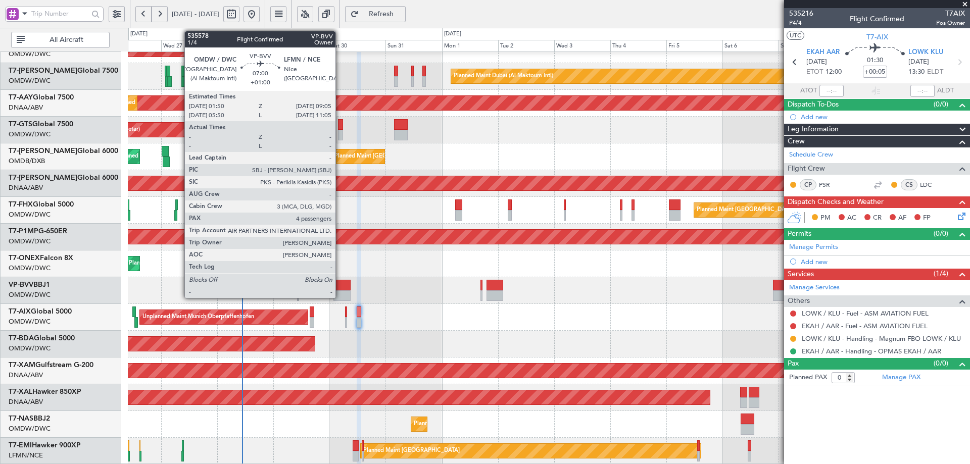
click at [340, 293] on div at bounding box center [342, 296] width 17 height 11
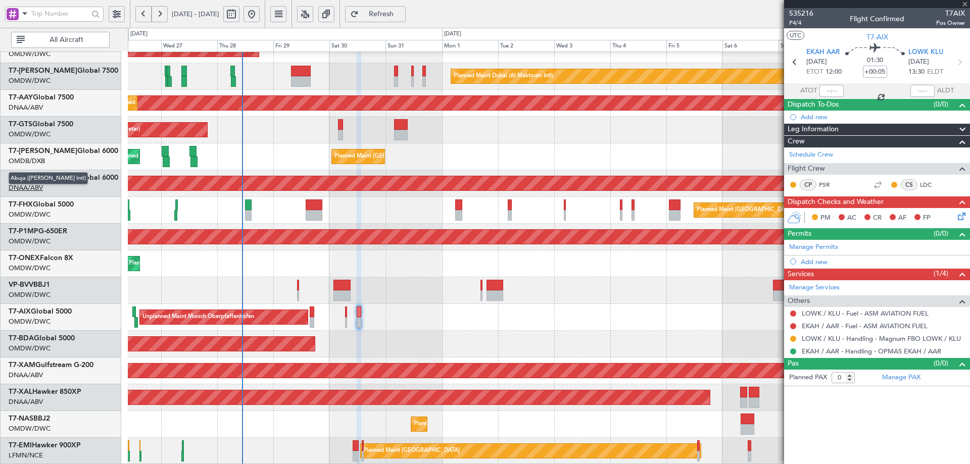
type input "+01:00"
type input "4"
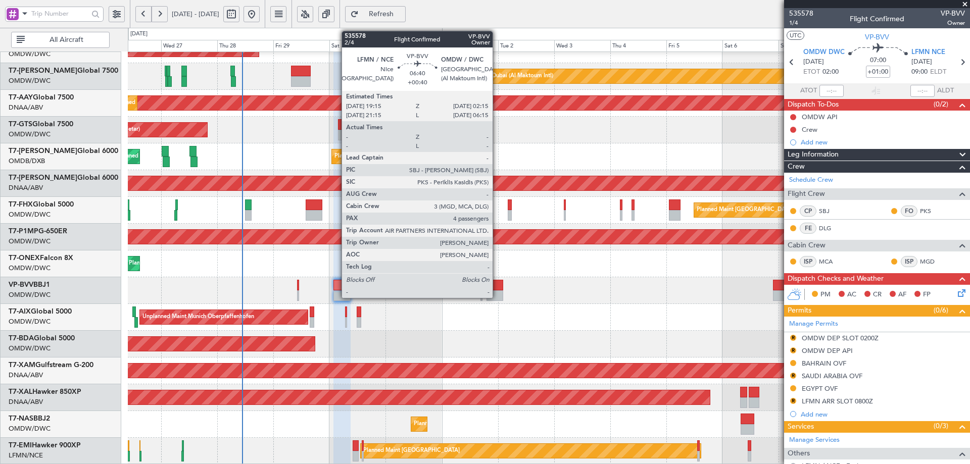
click at [497, 288] on div at bounding box center [495, 285] width 17 height 11
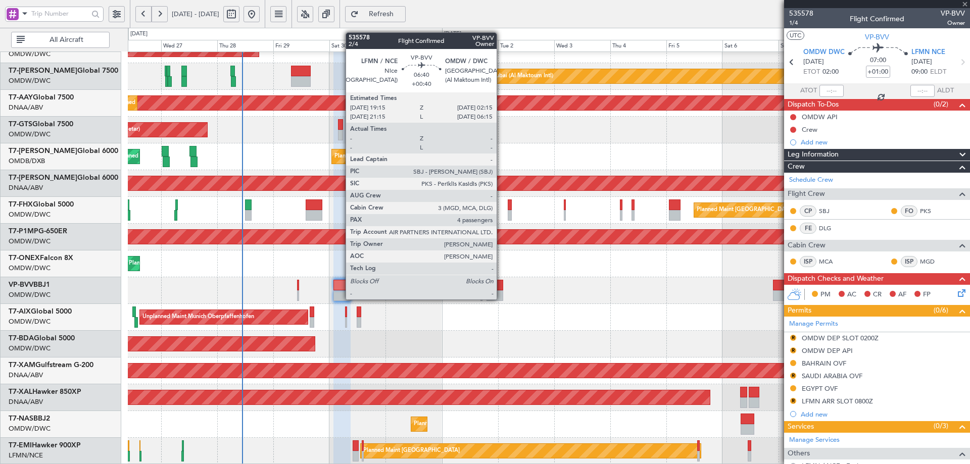
type input "+00:40"
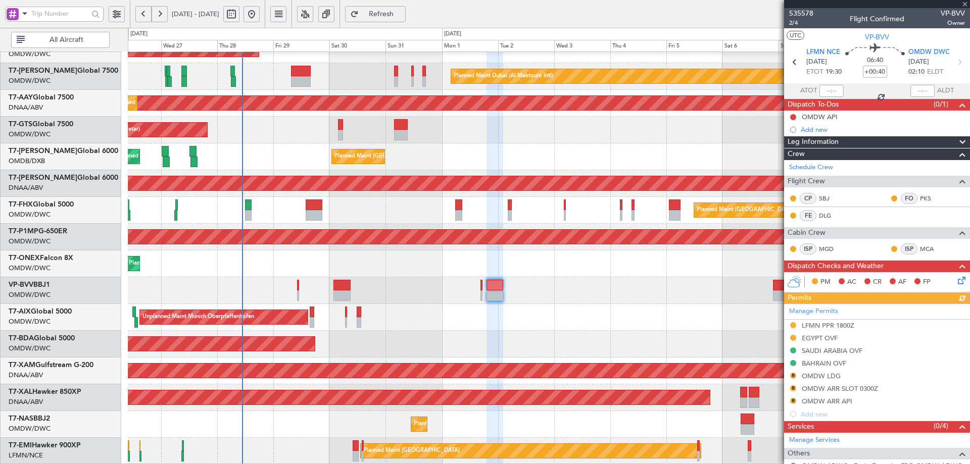
scroll to position [165, 0]
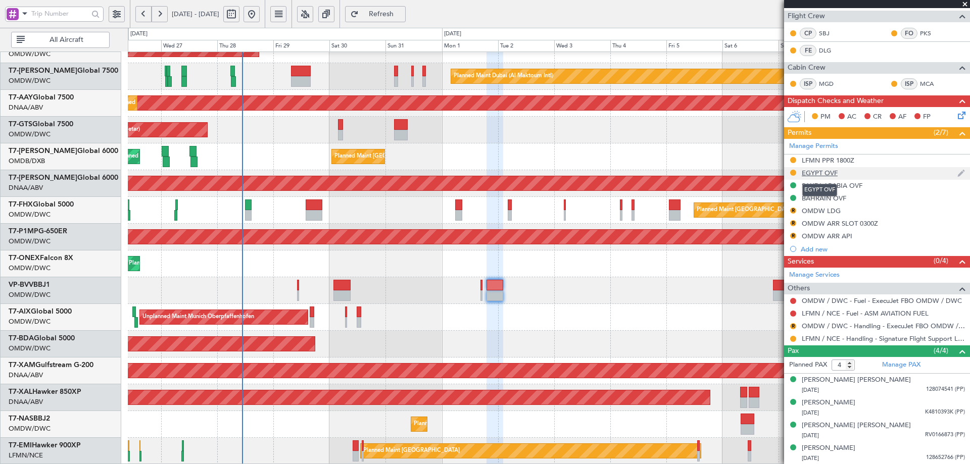
click at [821, 170] on div "EGYPT OVF" at bounding box center [820, 173] width 36 height 9
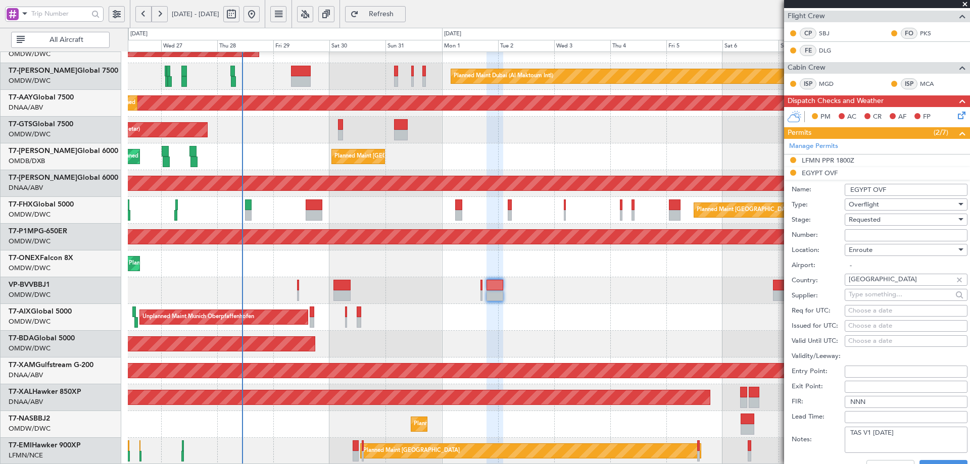
drag, startPoint x: 865, startPoint y: 240, endPoint x: 869, endPoint y: 232, distance: 8.4
click at [864, 238] on input "Number:" at bounding box center [906, 235] width 123 height 12
paste input "CAA11589"
type input "CAA11589"
click at [877, 221] on span "Requested" at bounding box center [865, 219] width 32 height 9
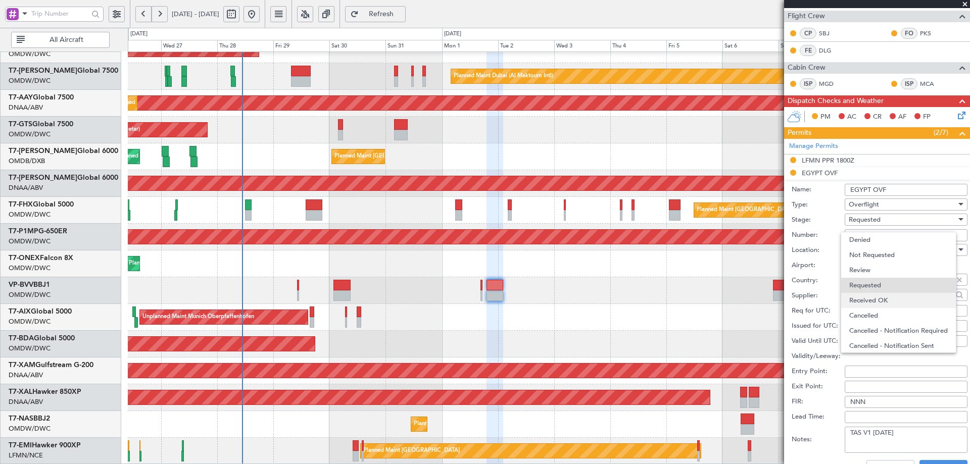
scroll to position [5, 0]
click at [876, 294] on span "Received OK" at bounding box center [903, 296] width 106 height 15
click at [926, 463] on button "Save" at bounding box center [944, 468] width 48 height 16
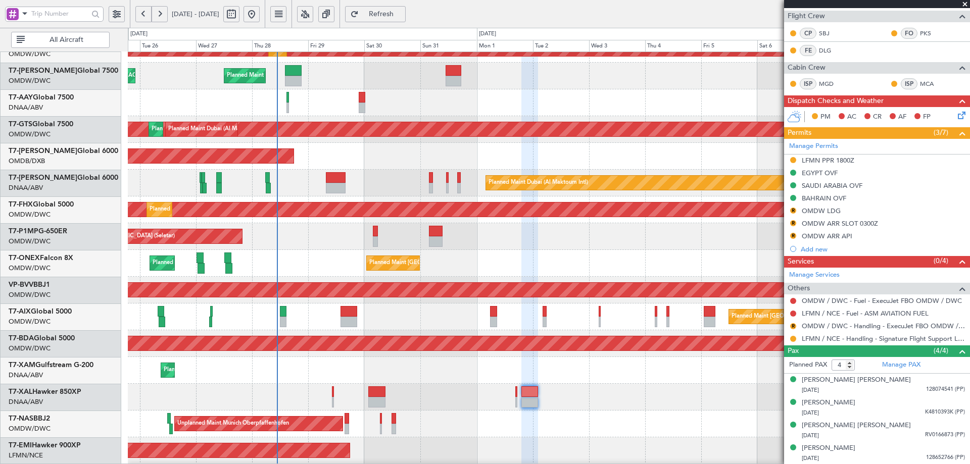
scroll to position [70, 0]
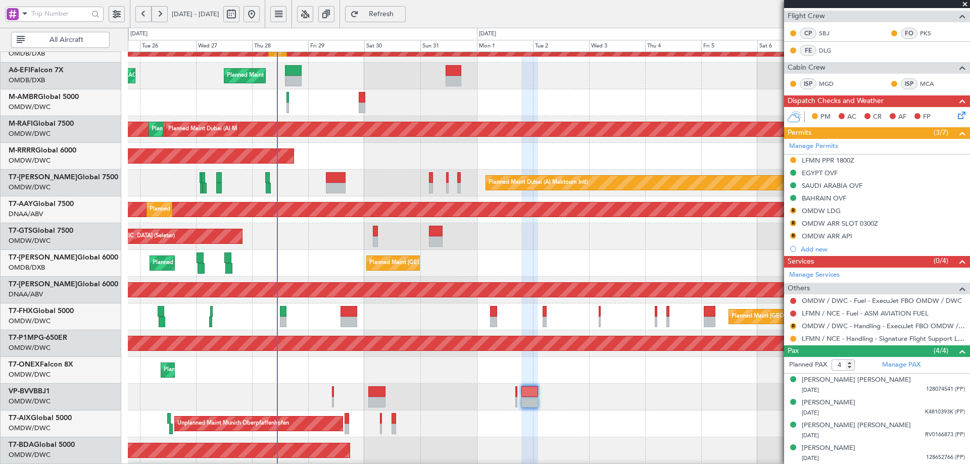
click at [315, 312] on div "Planned Maint [GEOGRAPHIC_DATA] ([GEOGRAPHIC_DATA]) Planned Maint [GEOGRAPHIC_D…" at bounding box center [549, 317] width 842 height 27
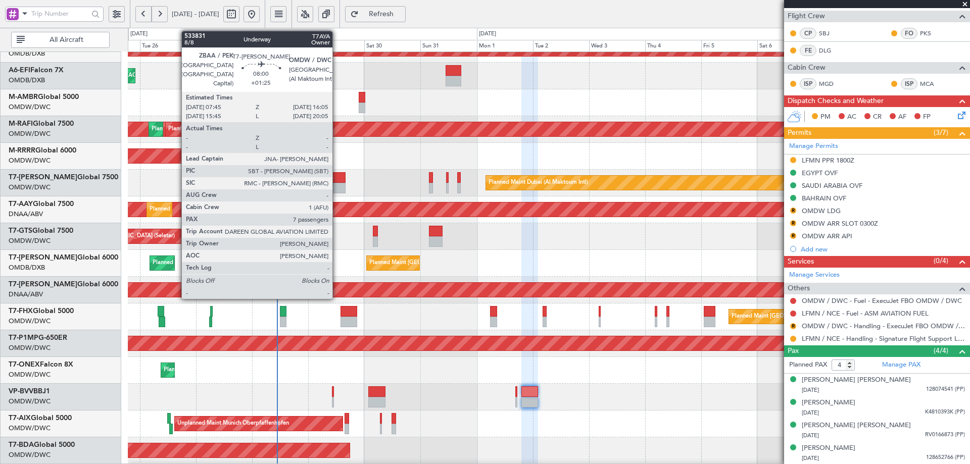
click at [337, 182] on div at bounding box center [336, 177] width 20 height 11
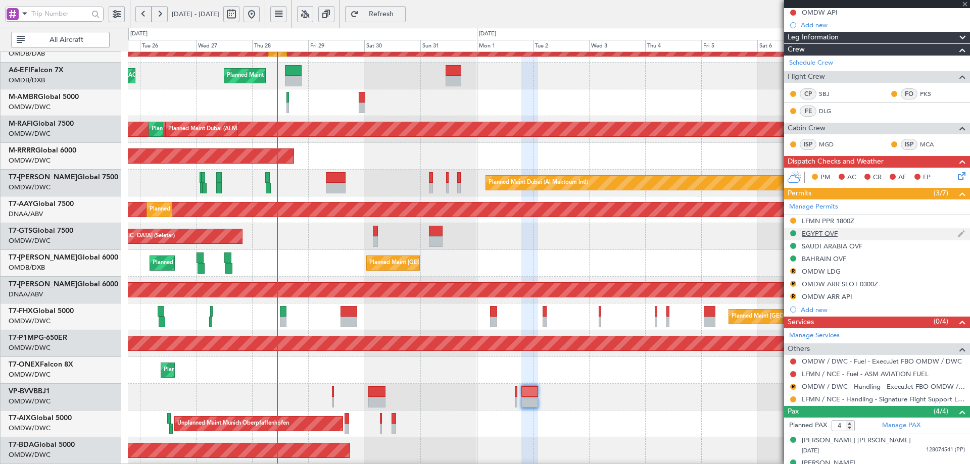
scroll to position [0, 0]
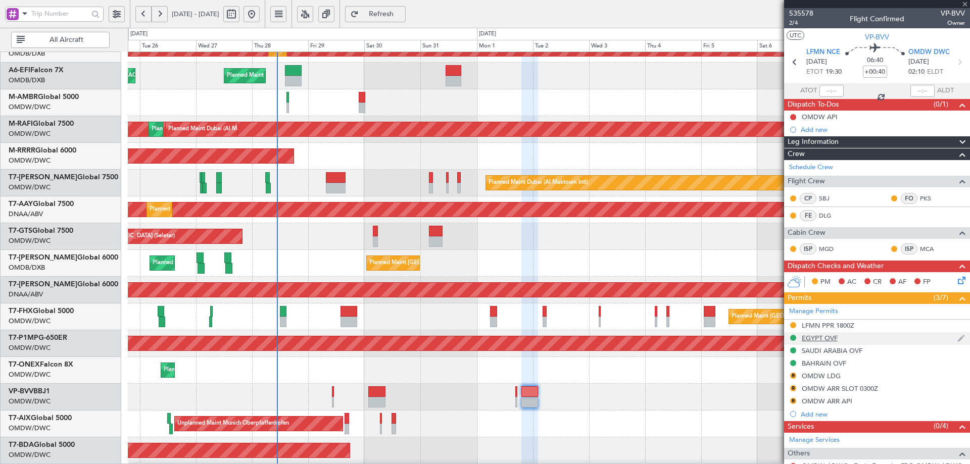
type input "+01:25"
type input "7"
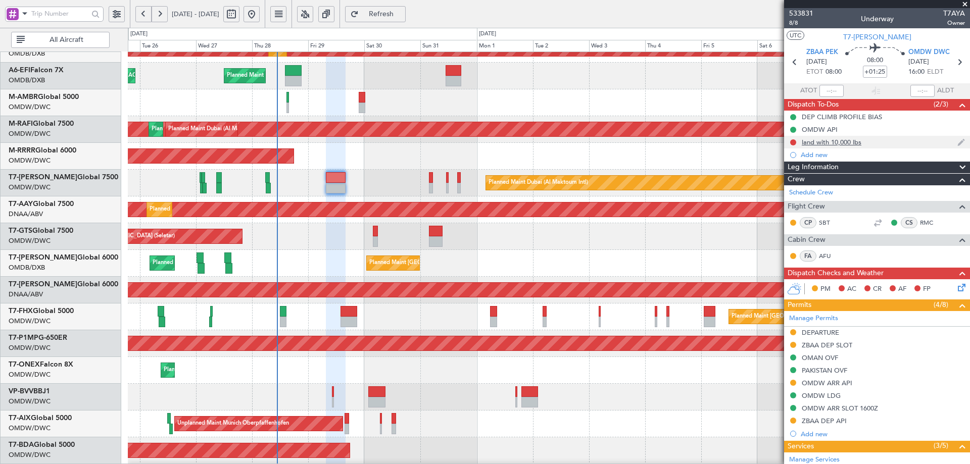
click at [827, 144] on div "land with 10,000 lbs" at bounding box center [832, 142] width 60 height 9
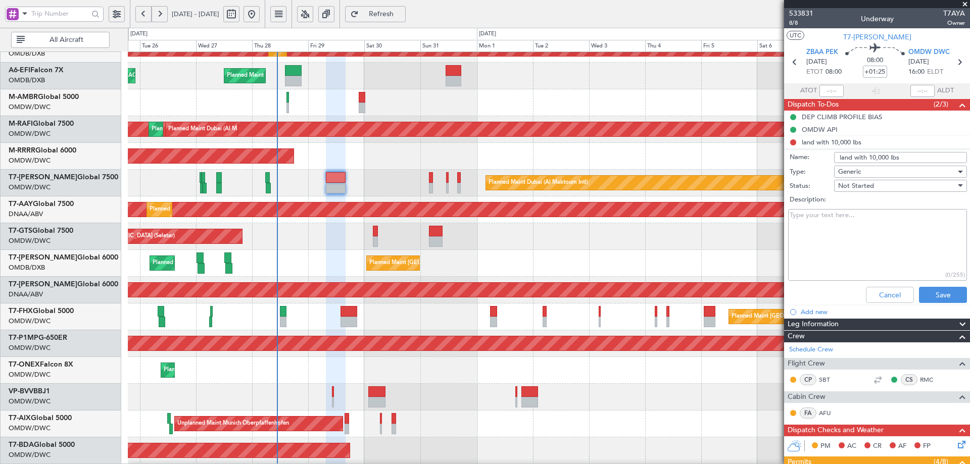
drag, startPoint x: 904, startPoint y: 156, endPoint x: 822, endPoint y: 156, distance: 82.4
click at [822, 156] on div "Name: land with 10,000 lbs" at bounding box center [877, 157] width 196 height 15
type input "Flight PLanning"
click at [852, 231] on textarea "Description:" at bounding box center [877, 245] width 179 height 72
paste textarea "Please plan 40 000 lbs [DATE]. If able please try and have the brief out by 113…"
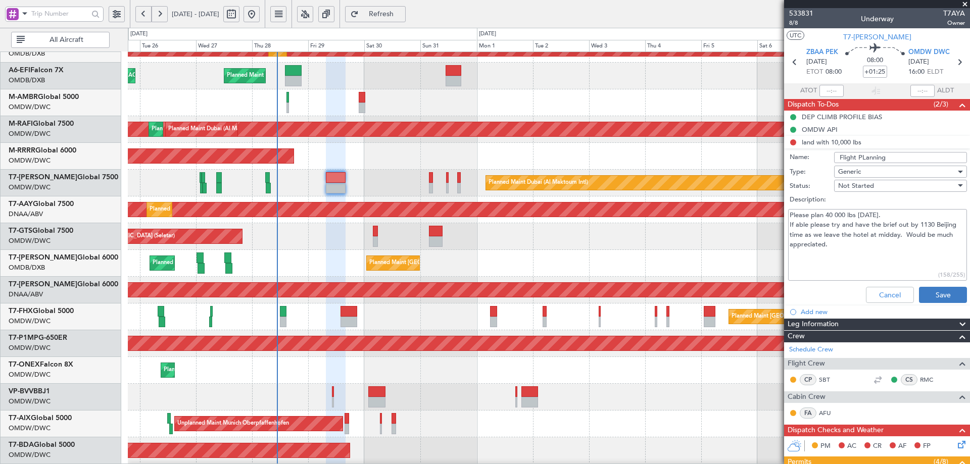
type textarea "Please plan 40 000 lbs [DATE]. If able please try and have the brief out by 113…"
drag, startPoint x: 922, startPoint y: 296, endPoint x: 825, endPoint y: 282, distance: 98.0
click at [922, 296] on button "Save" at bounding box center [943, 295] width 48 height 16
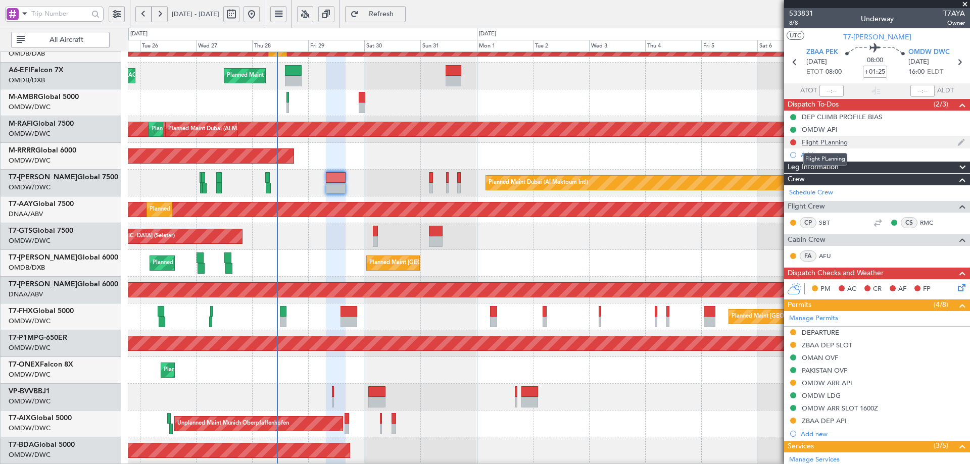
click at [818, 143] on div "Flight PLanning" at bounding box center [825, 142] width 46 height 9
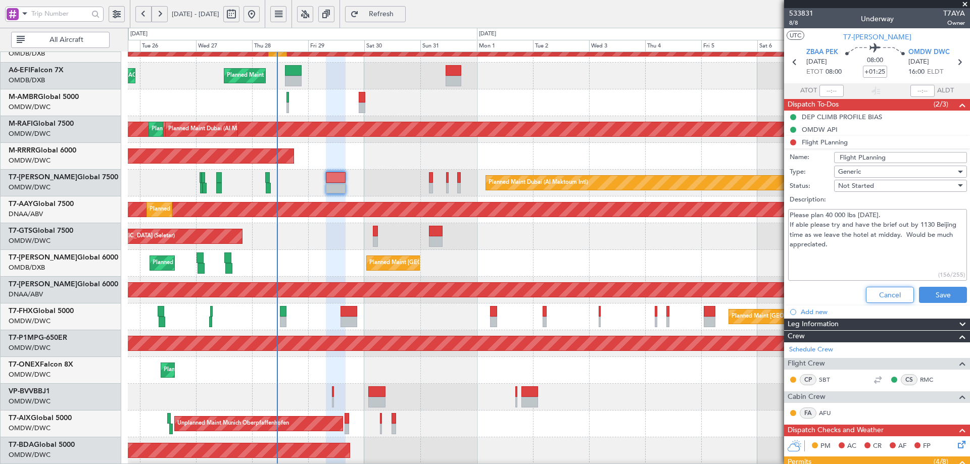
click at [892, 293] on button "Cancel" at bounding box center [890, 295] width 48 height 16
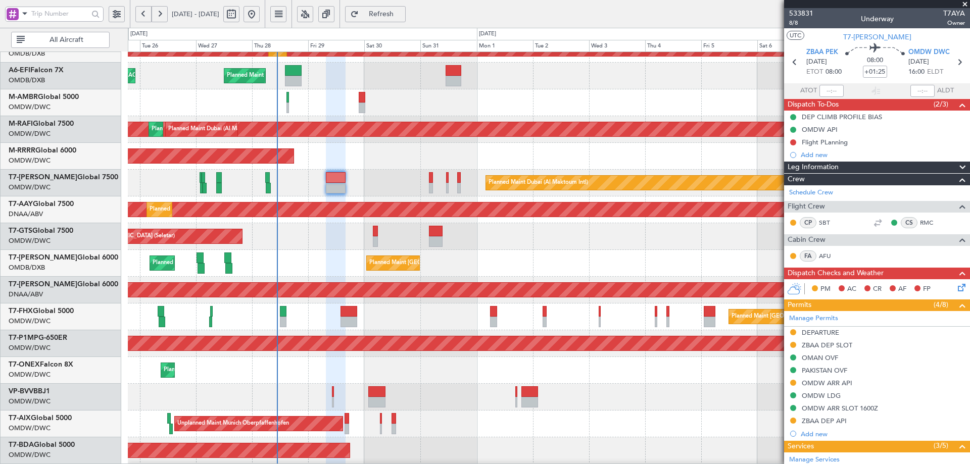
click at [397, 18] on button "Refresh" at bounding box center [375, 14] width 61 height 16
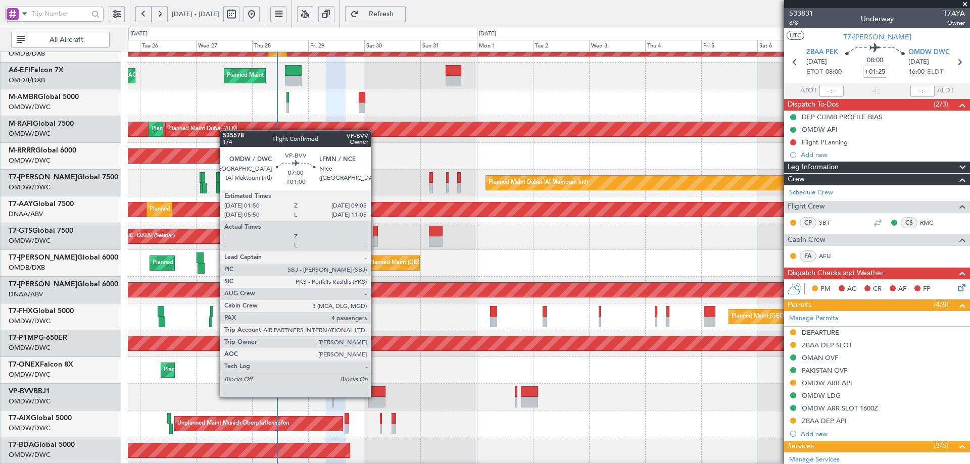
click at [376, 397] on div at bounding box center [376, 392] width 17 height 11
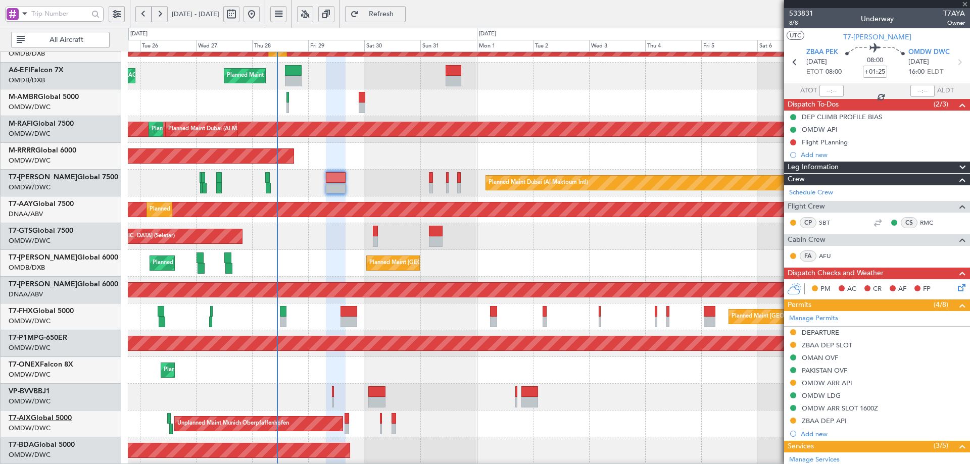
type input "+01:00"
type input "4"
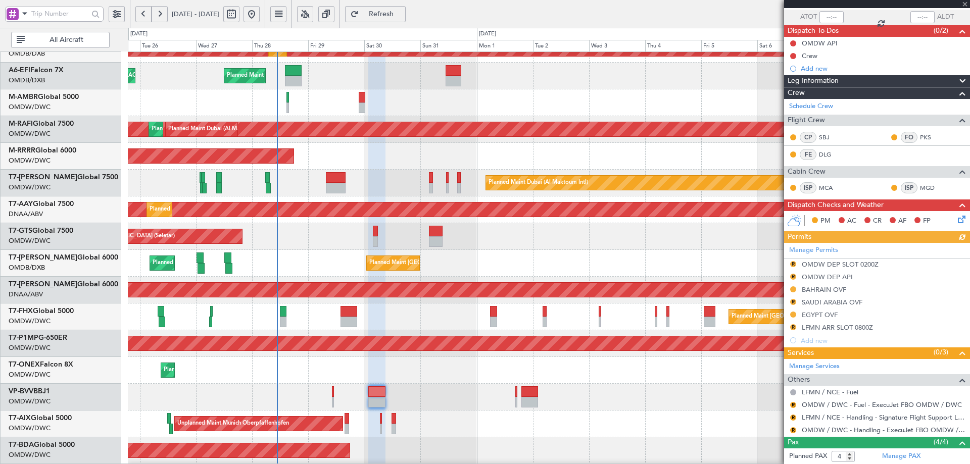
scroll to position [165, 0]
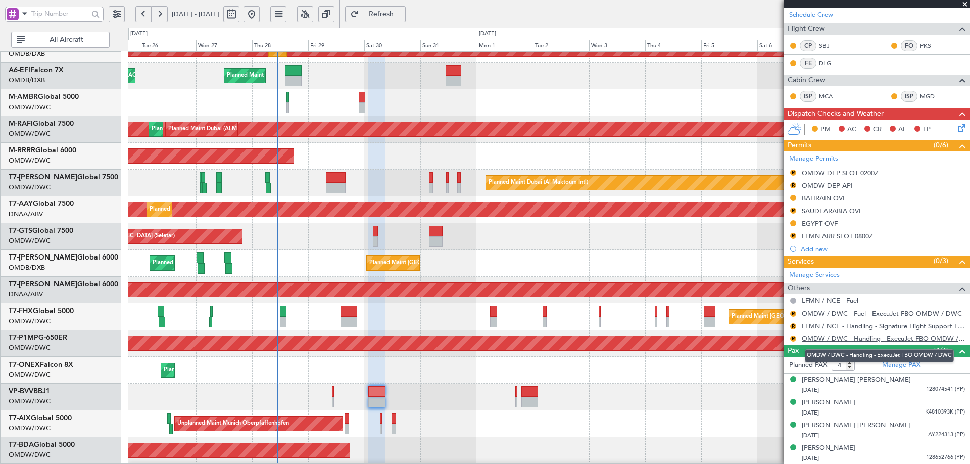
click at [845, 336] on link "OMDW / DWC - Handling - ExecuJet FBO OMDW / DWC" at bounding box center [883, 339] width 163 height 9
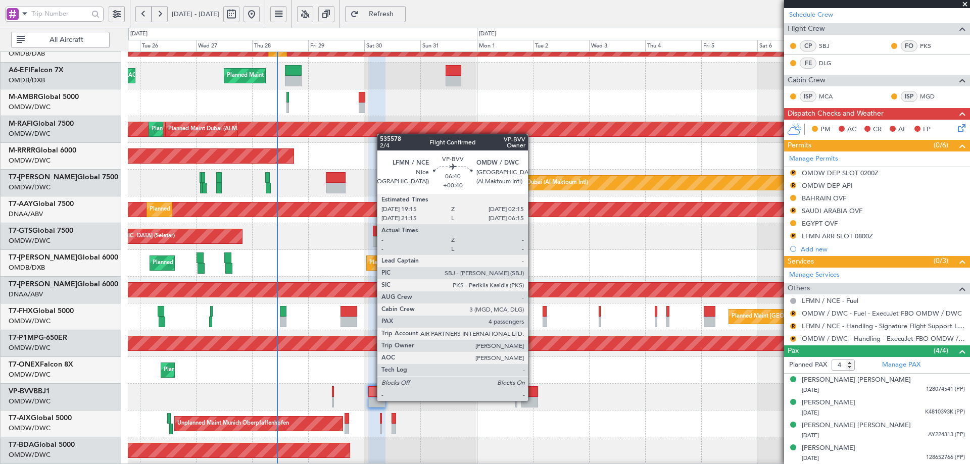
click at [533, 400] on div at bounding box center [530, 402] width 17 height 11
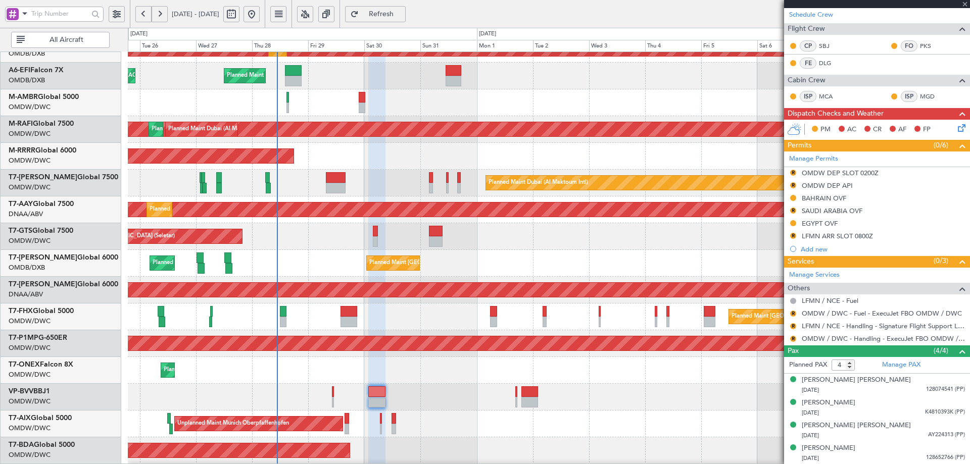
type input "+00:40"
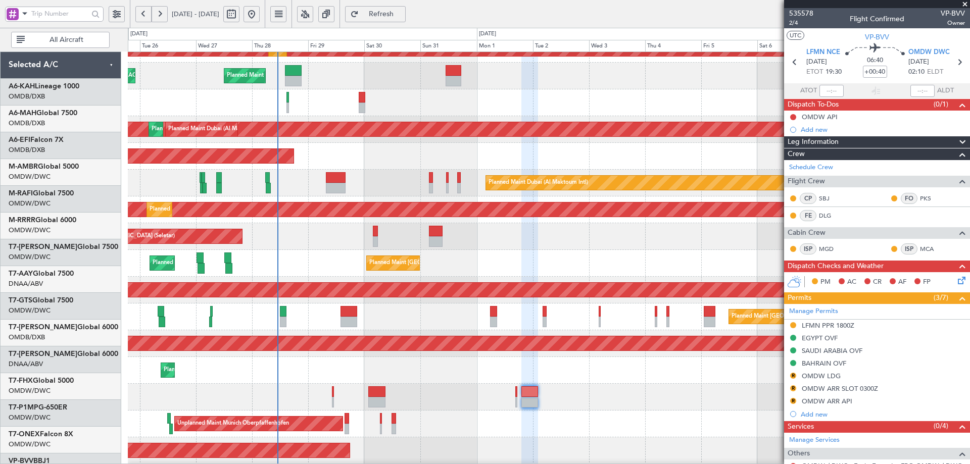
scroll to position [165, 0]
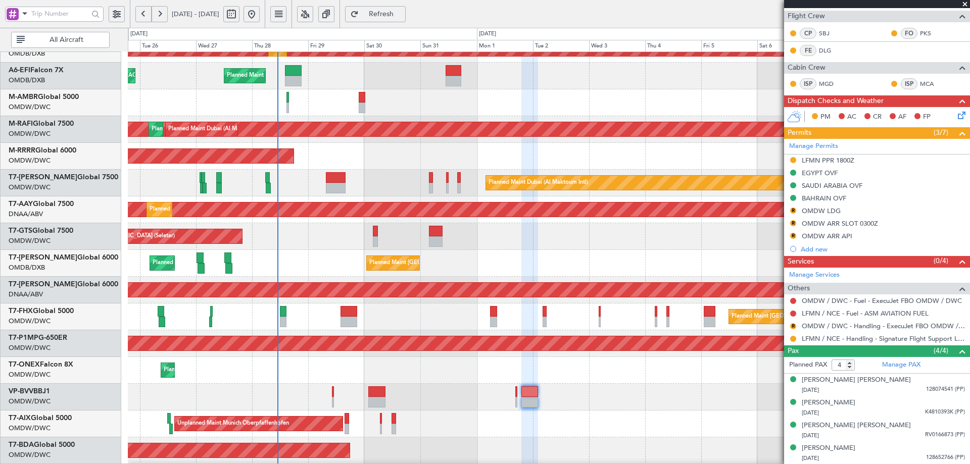
click at [791, 209] on button "R" at bounding box center [793, 211] width 6 height 6
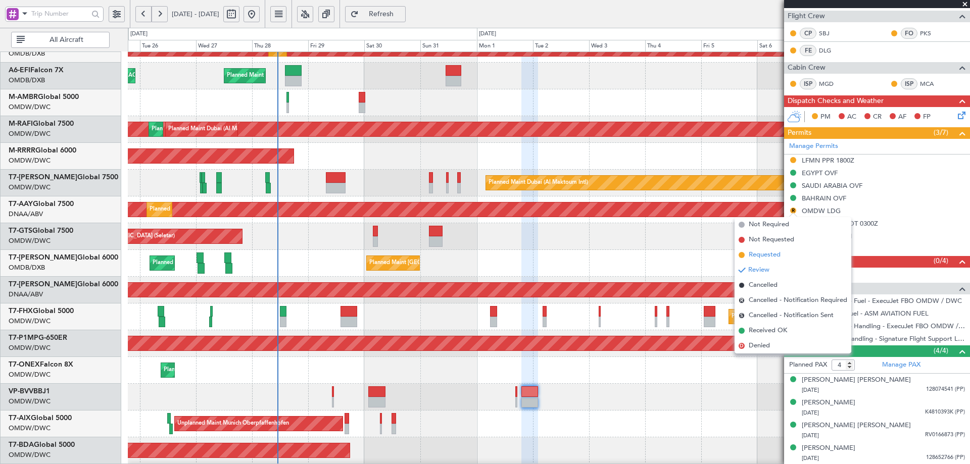
click at [771, 256] on span "Requested" at bounding box center [765, 255] width 32 height 10
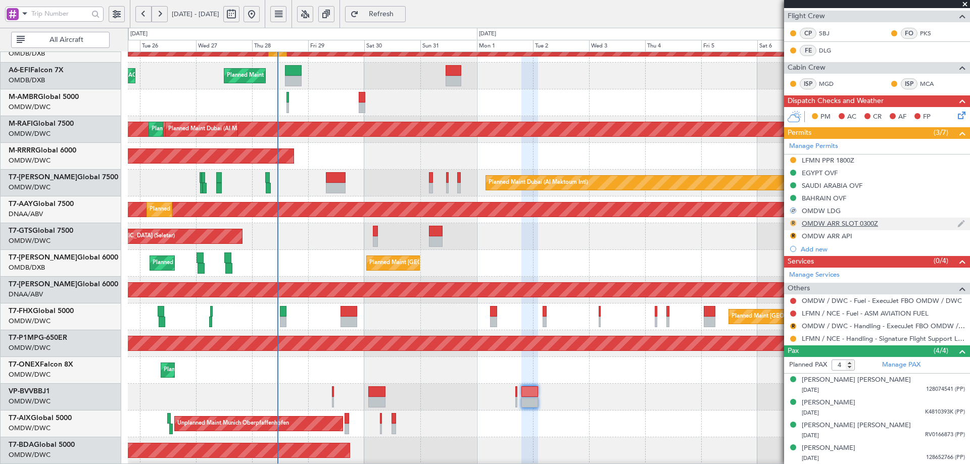
click at [795, 224] on button "R" at bounding box center [793, 223] width 6 height 6
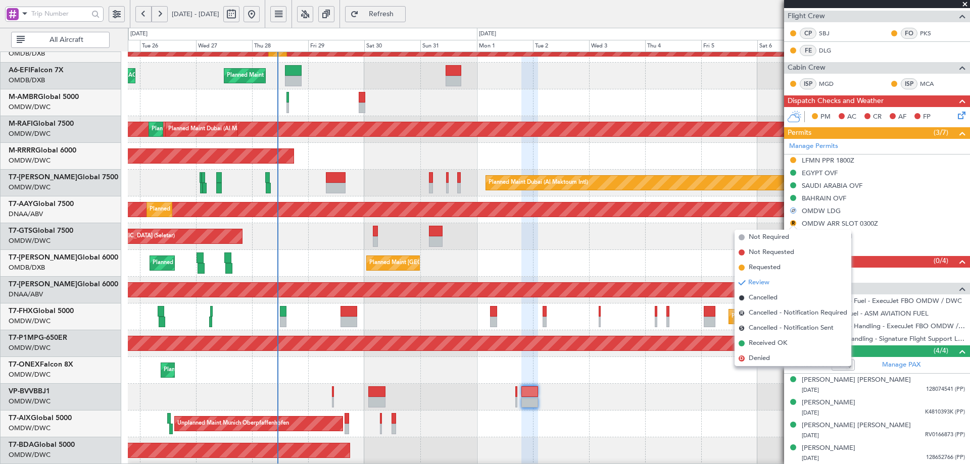
drag, startPoint x: 774, startPoint y: 271, endPoint x: 790, endPoint y: 255, distance: 22.5
click at [774, 270] on span "Requested" at bounding box center [765, 268] width 32 height 10
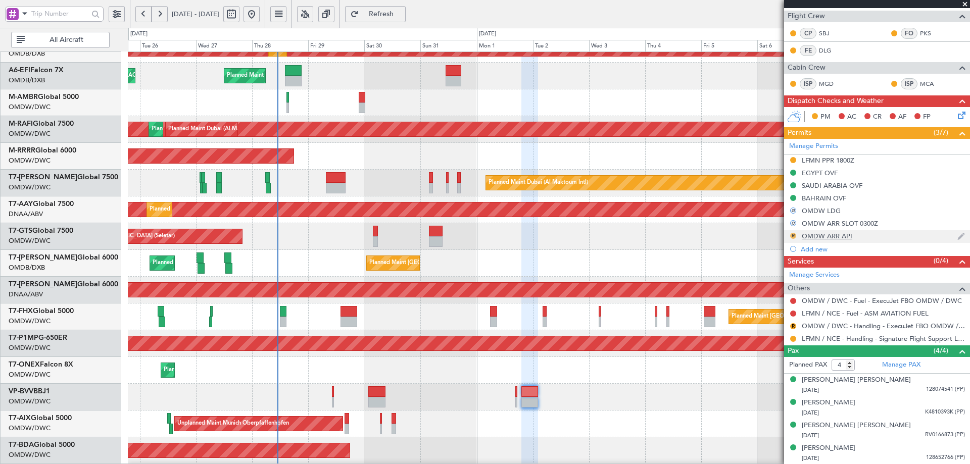
click at [793, 235] on button "R" at bounding box center [793, 236] width 6 height 6
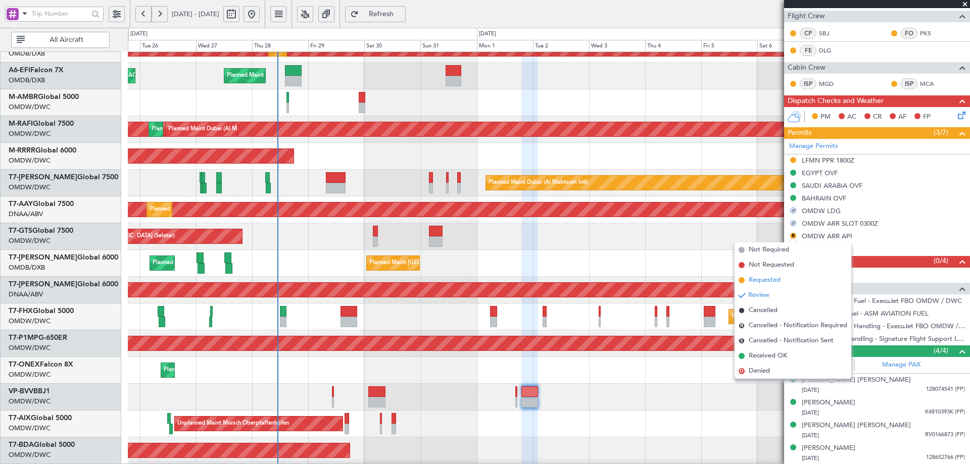
click at [767, 283] on span "Requested" at bounding box center [765, 280] width 32 height 10
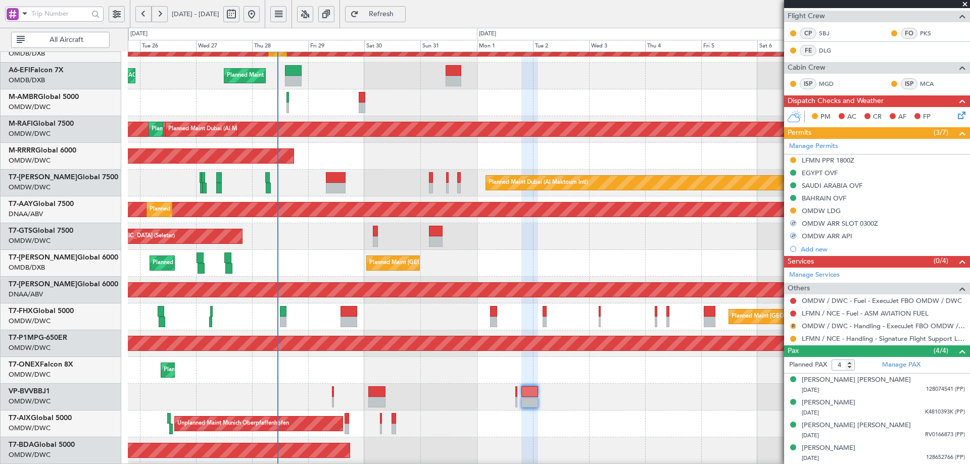
click at [792, 325] on button "R" at bounding box center [793, 326] width 6 height 6
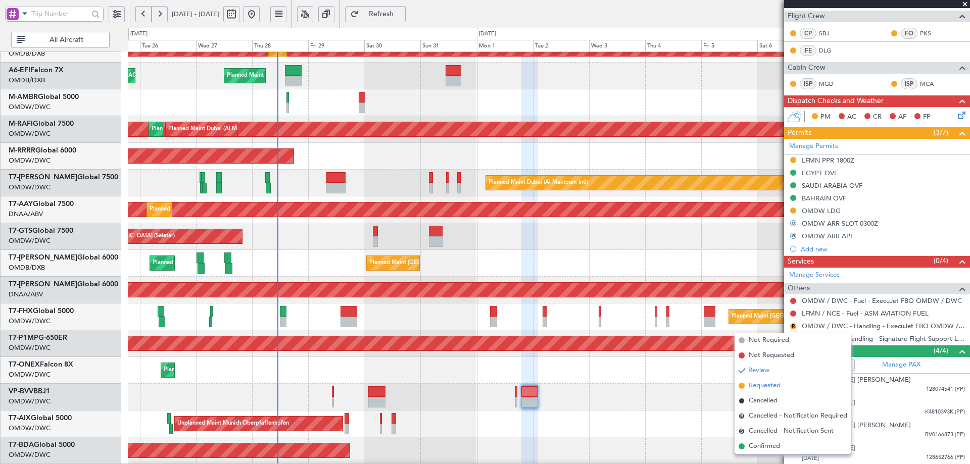
click at [763, 387] on span "Requested" at bounding box center [765, 386] width 32 height 10
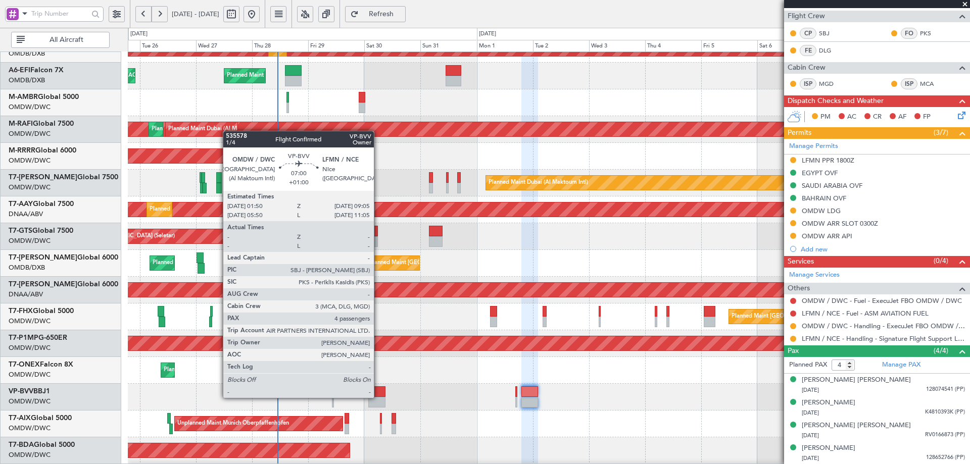
click at [379, 397] on div at bounding box center [376, 402] width 17 height 11
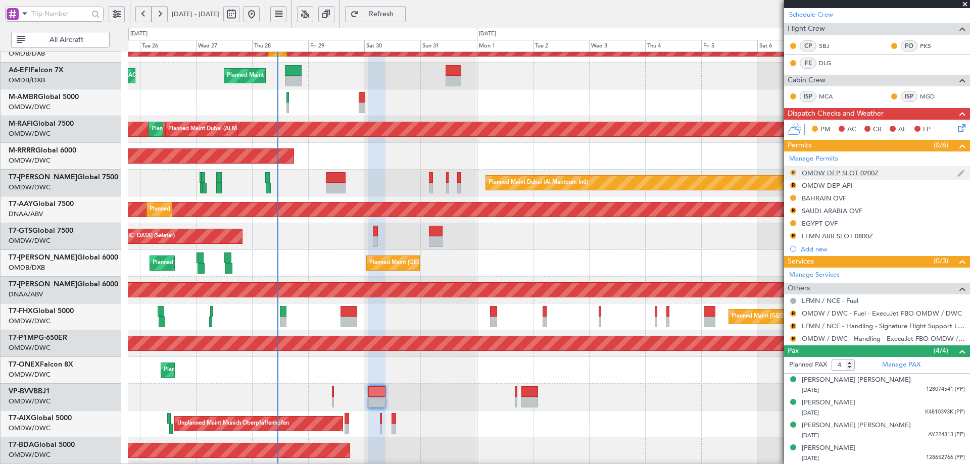
click at [791, 171] on button "R" at bounding box center [793, 173] width 6 height 6
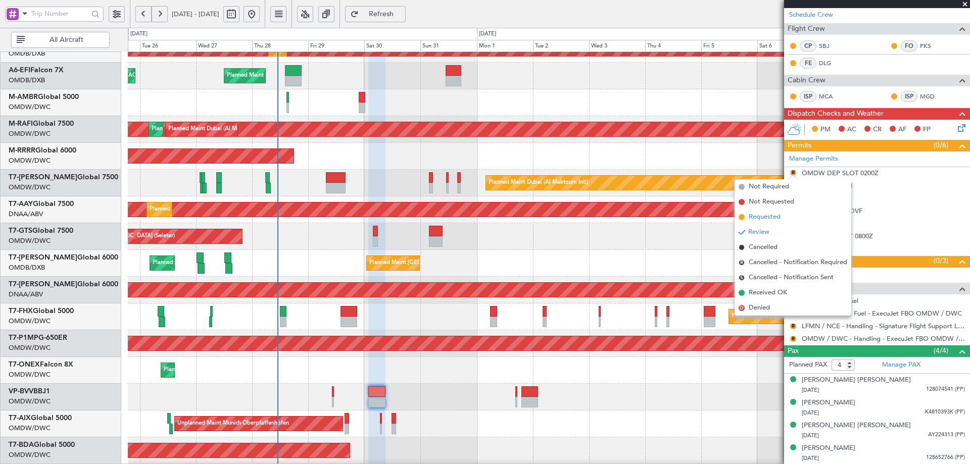
click at [752, 218] on span "Requested" at bounding box center [765, 217] width 32 height 10
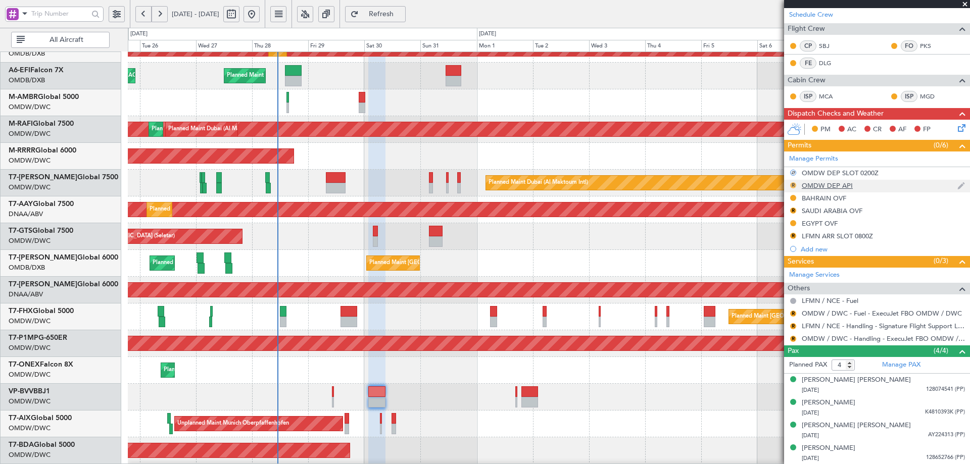
click at [792, 184] on button "R" at bounding box center [793, 185] width 6 height 6
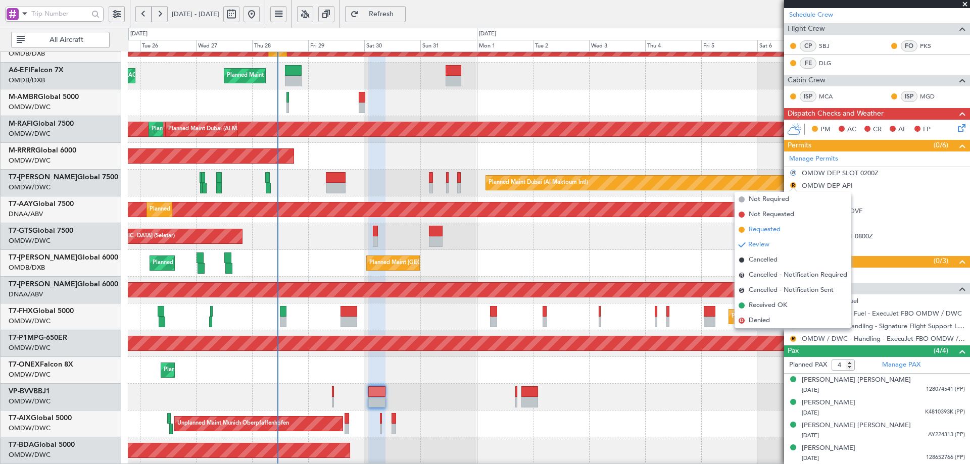
click at [765, 234] on span "Requested" at bounding box center [765, 230] width 32 height 10
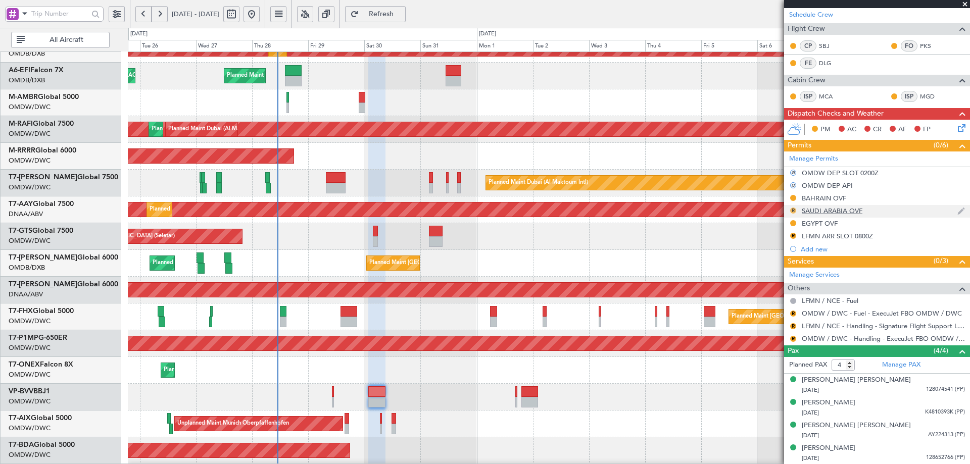
click at [795, 212] on button "R" at bounding box center [793, 211] width 6 height 6
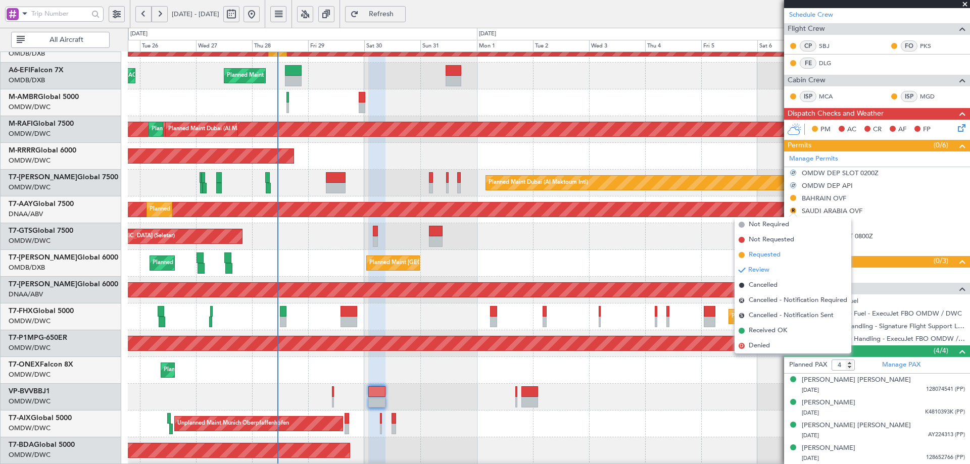
click at [765, 254] on span "Requested" at bounding box center [765, 255] width 32 height 10
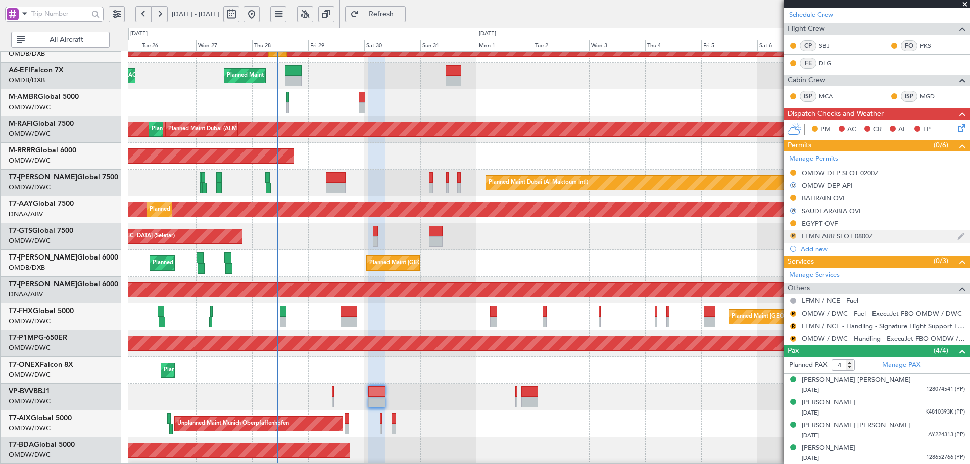
click at [794, 237] on button "R" at bounding box center [793, 236] width 6 height 6
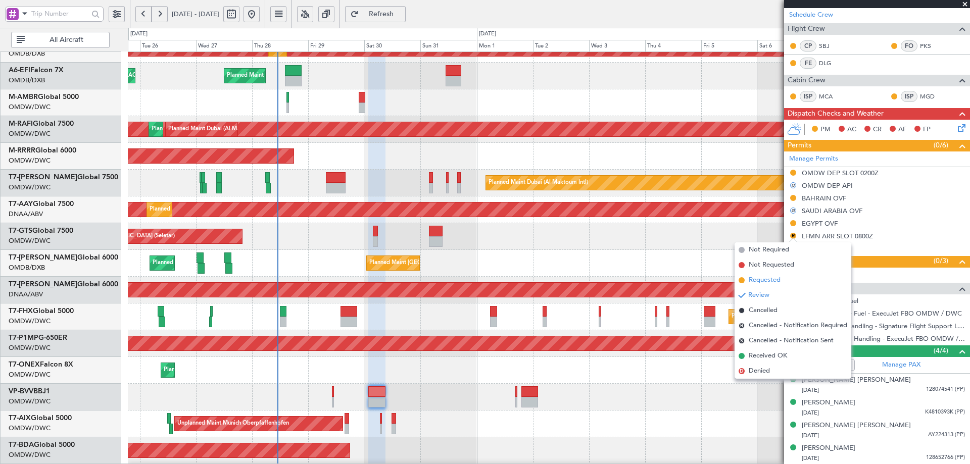
click at [762, 282] on span "Requested" at bounding box center [765, 280] width 32 height 10
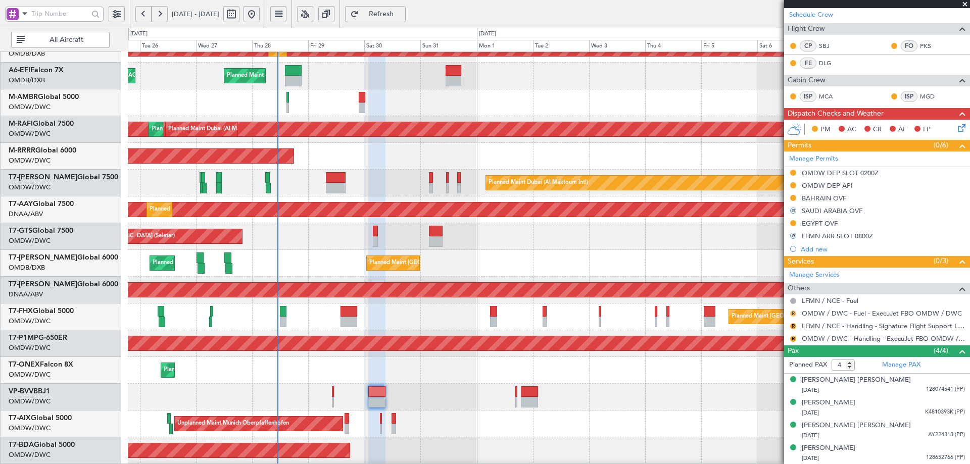
click at [791, 313] on button "R" at bounding box center [793, 314] width 6 height 6
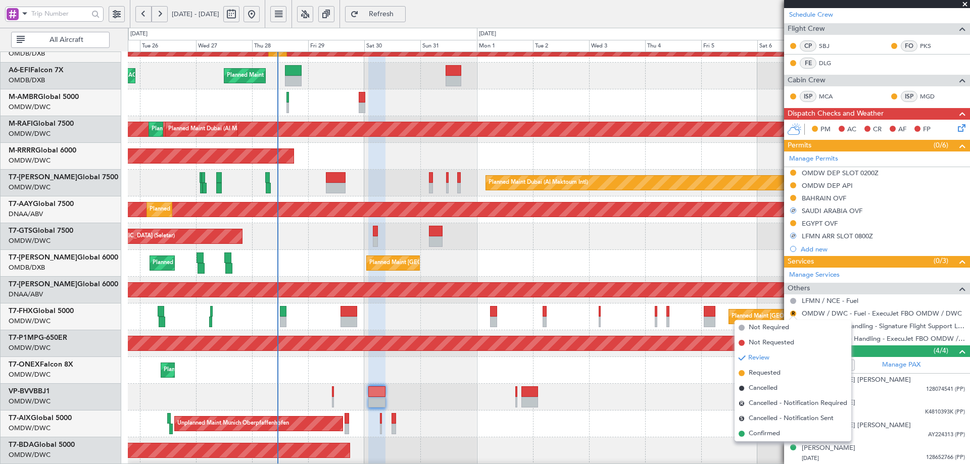
click at [748, 373] on li "Requested" at bounding box center [793, 373] width 117 height 15
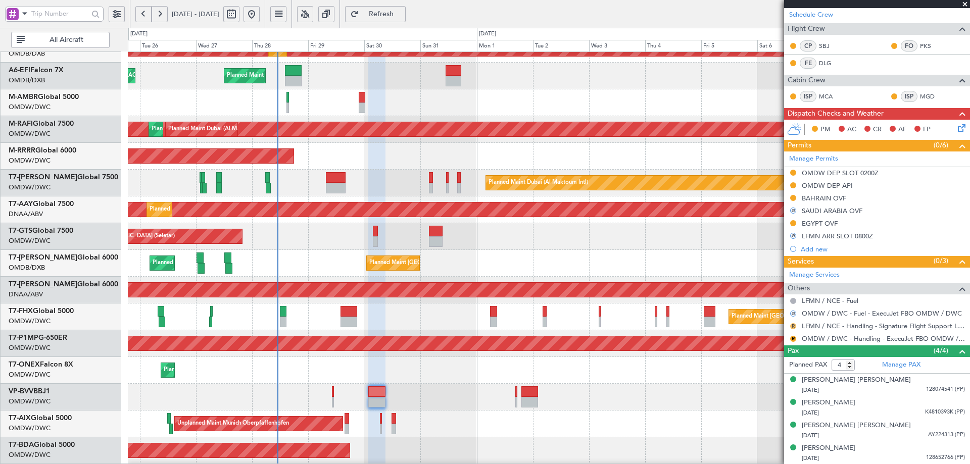
click at [795, 325] on button "R" at bounding box center [793, 326] width 6 height 6
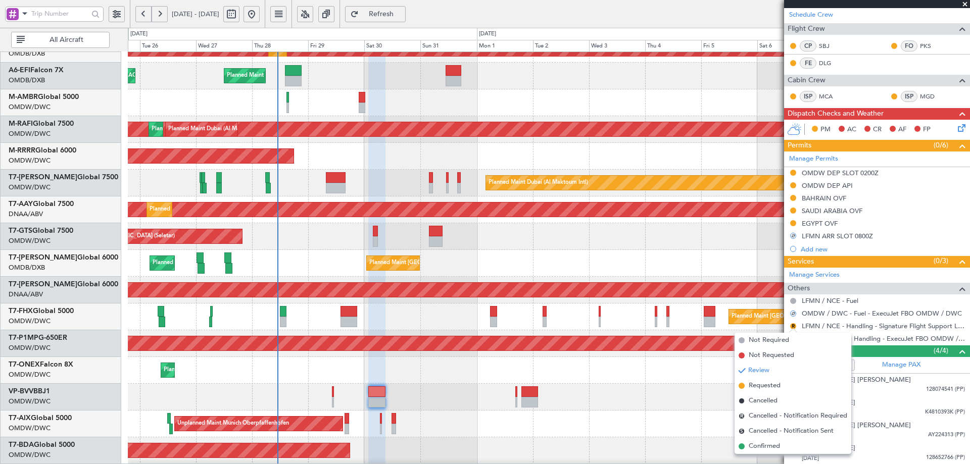
click at [748, 386] on li "Requested" at bounding box center [793, 386] width 117 height 15
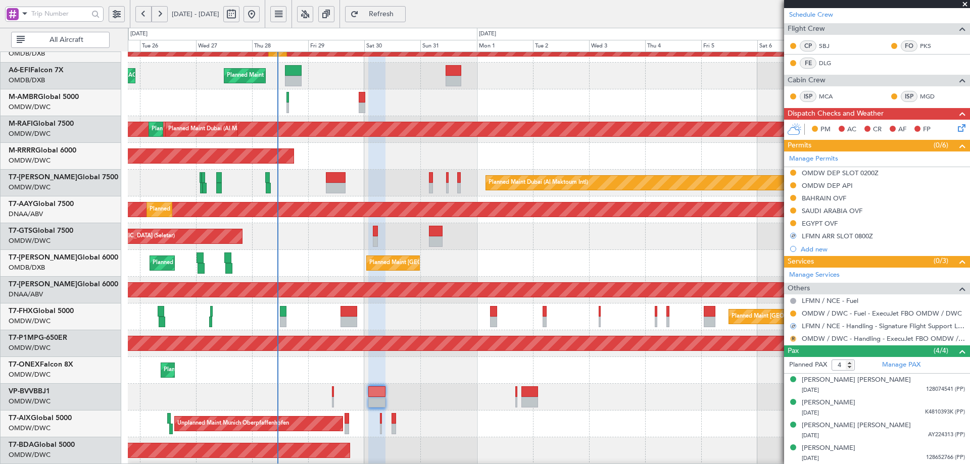
click at [793, 339] on button "R" at bounding box center [793, 339] width 6 height 6
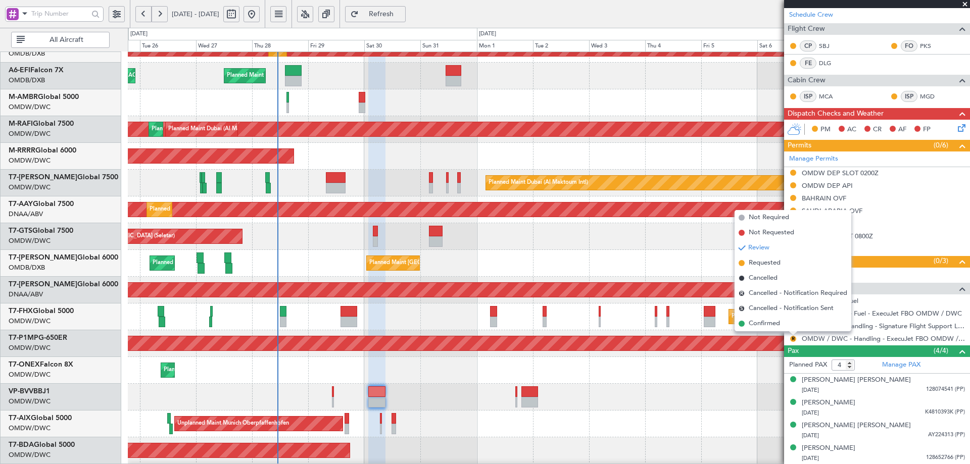
drag, startPoint x: 753, startPoint y: 264, endPoint x: 688, endPoint y: 428, distance: 176.1
click at [754, 264] on span "Requested" at bounding box center [765, 263] width 32 height 10
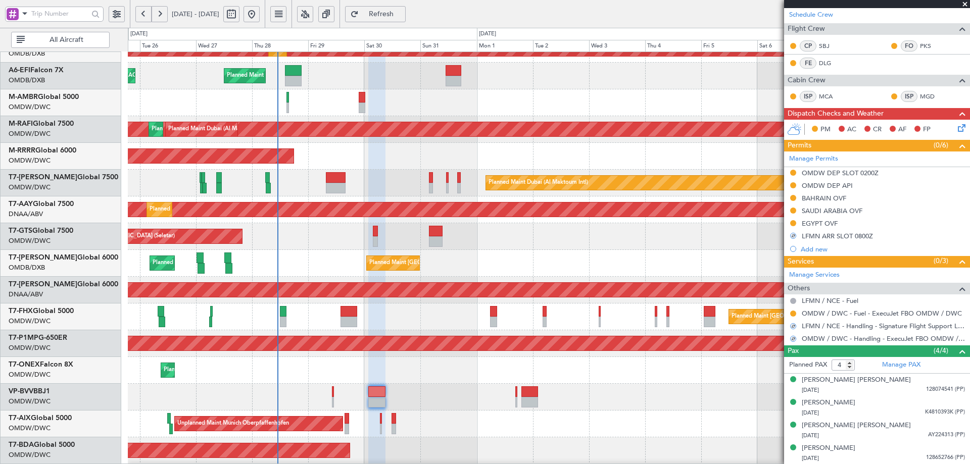
click at [683, 442] on div "Planned Maint Dubai (Al Maktoum Intl) Planned Maint Dubai (Al Maktoum Intl)" at bounding box center [549, 451] width 842 height 27
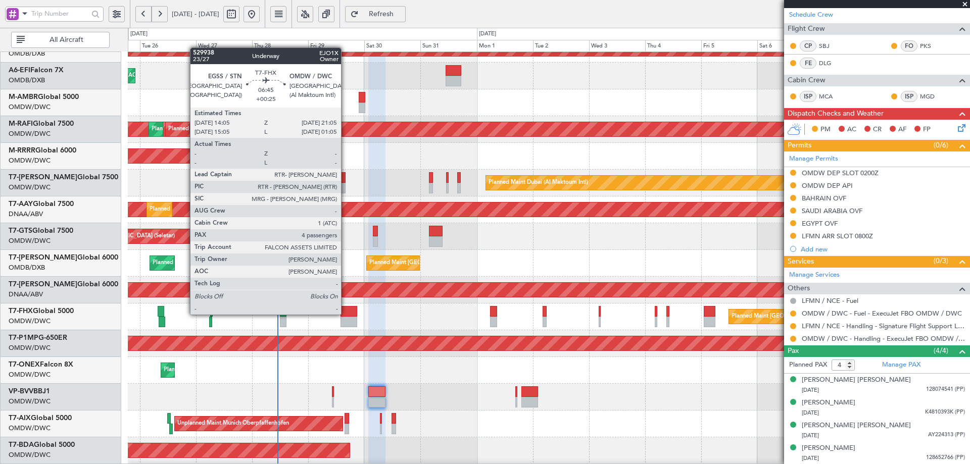
click at [346, 314] on div at bounding box center [349, 311] width 17 height 11
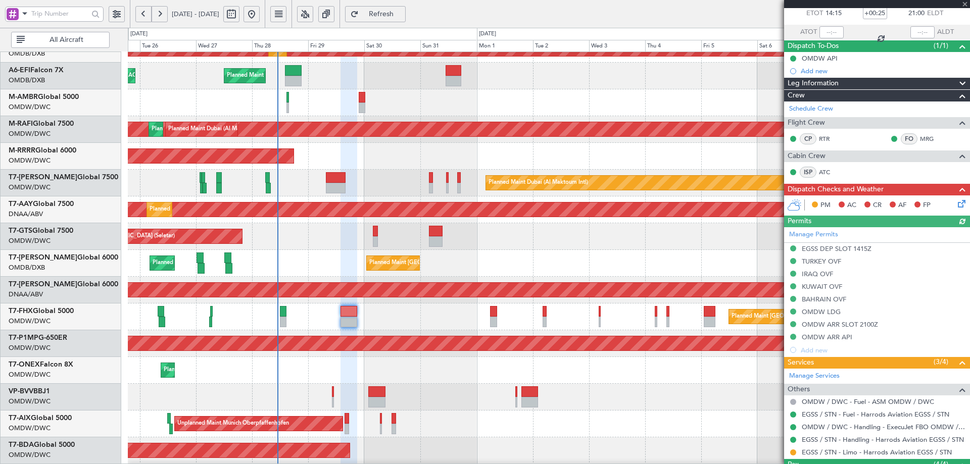
scroll to position [172, 0]
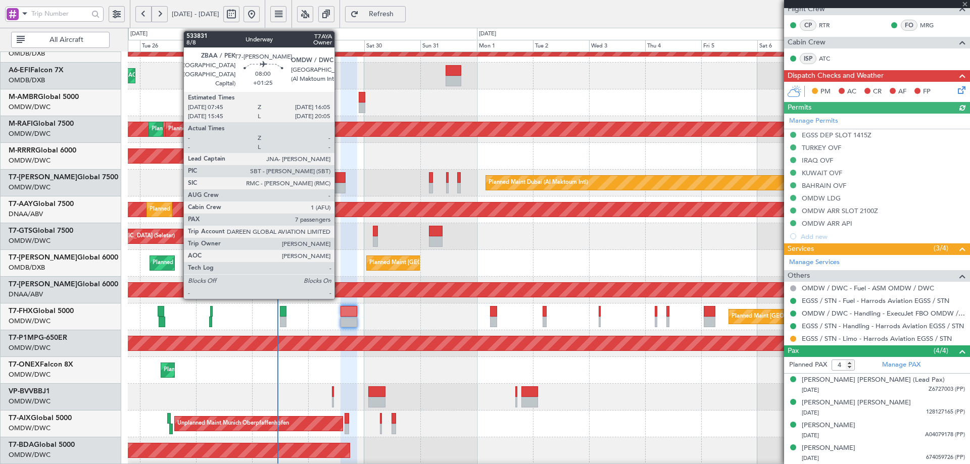
click at [339, 181] on div at bounding box center [336, 177] width 20 height 11
type input "+01:25"
type input "7"
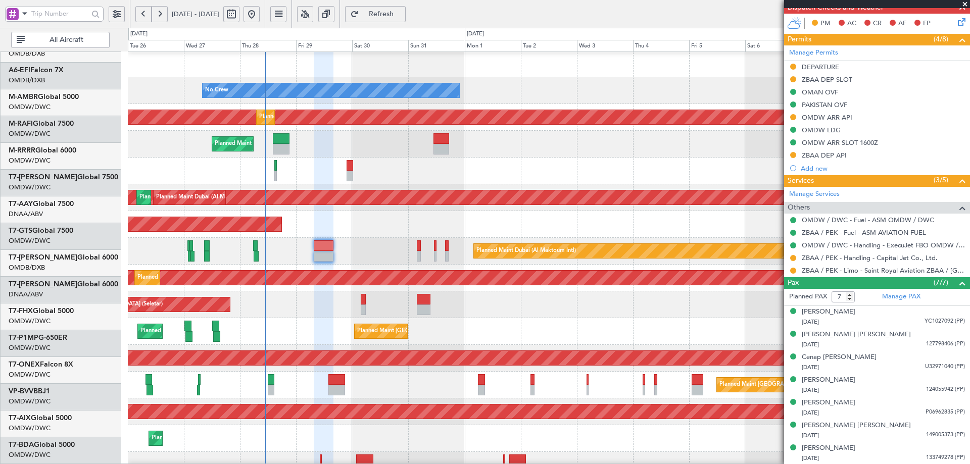
scroll to position [0, 0]
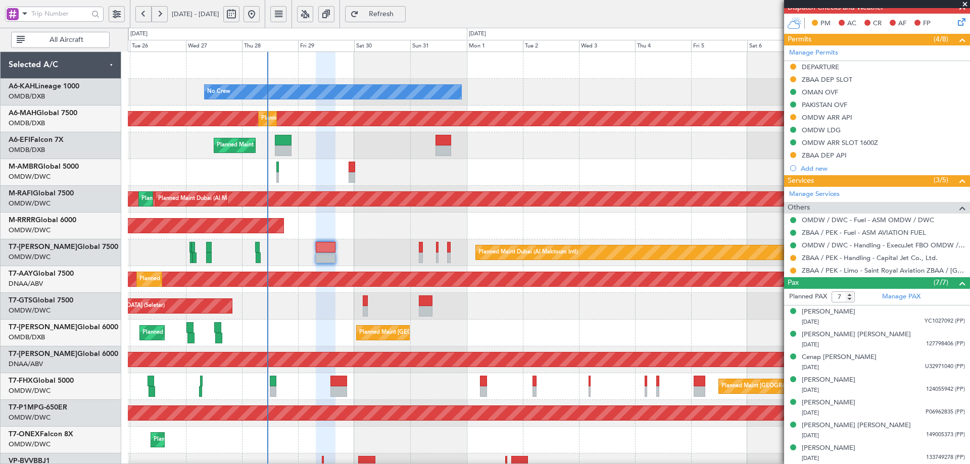
click at [610, 309] on div "No Crew Planned Maint Dubai (Al Maktoum Intl) Planned Maint Dubai (Dubai Intl) …" at bounding box center [549, 346] width 842 height 589
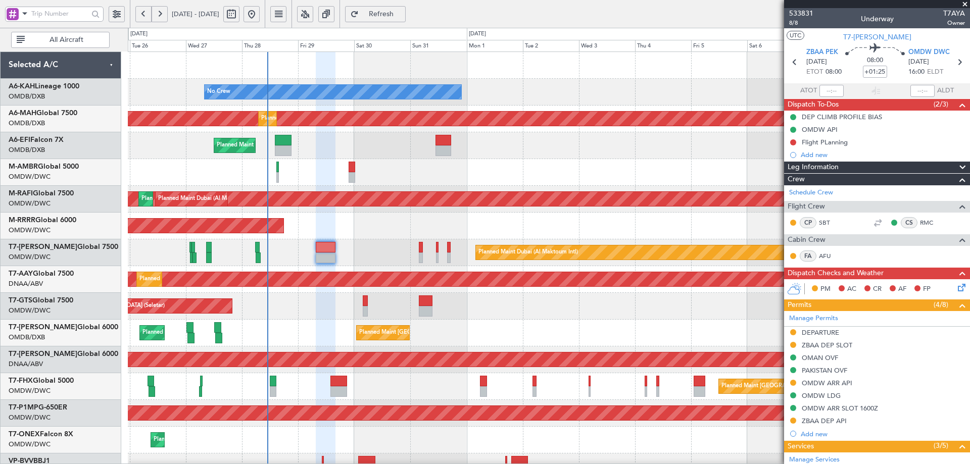
scroll to position [152, 0]
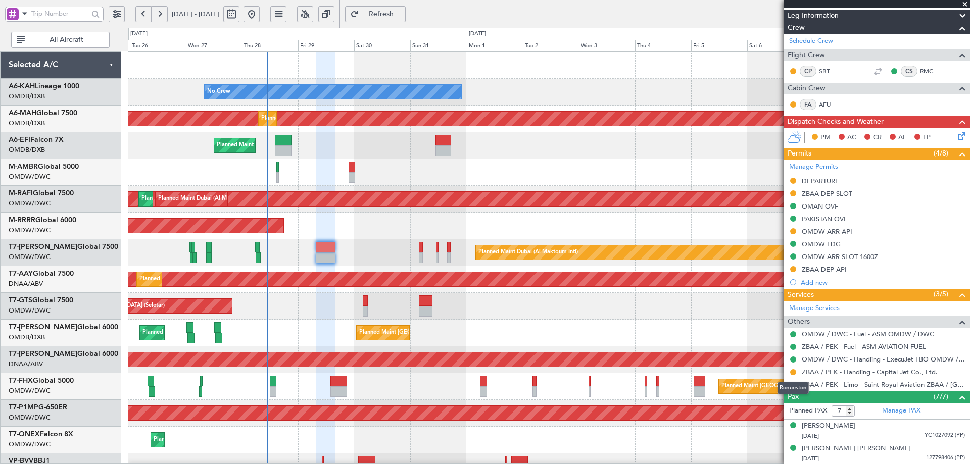
click at [791, 375] on mat-tooltip-component "Requested" at bounding box center [793, 388] width 45 height 27
click at [794, 373] on button at bounding box center [793, 372] width 6 height 6
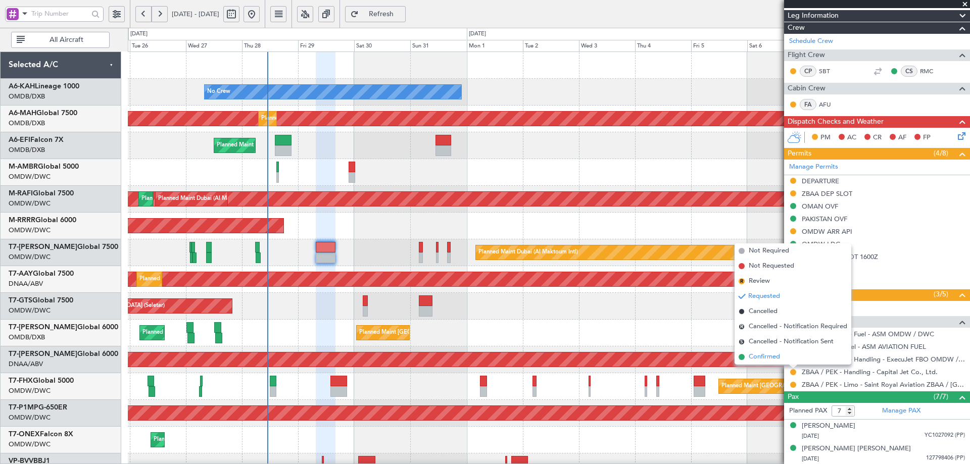
click at [771, 355] on span "Confirmed" at bounding box center [764, 357] width 31 height 10
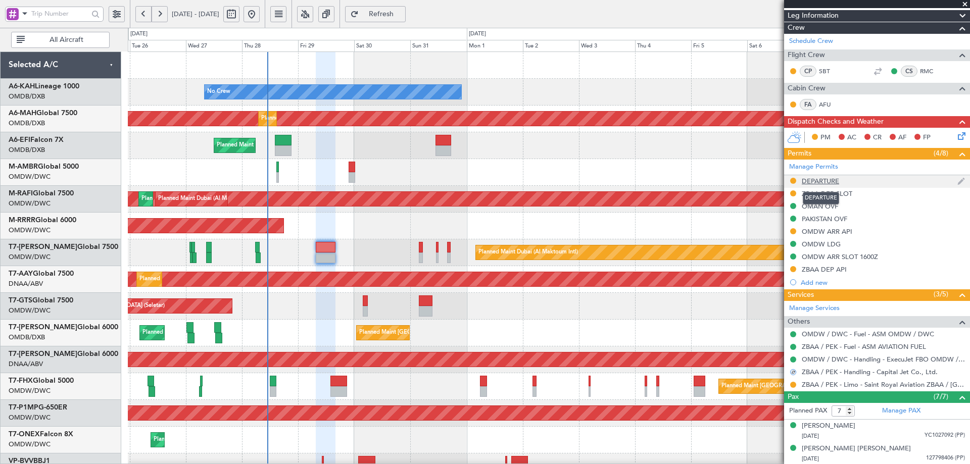
click at [809, 182] on div "DEPARTURE" at bounding box center [820, 181] width 37 height 9
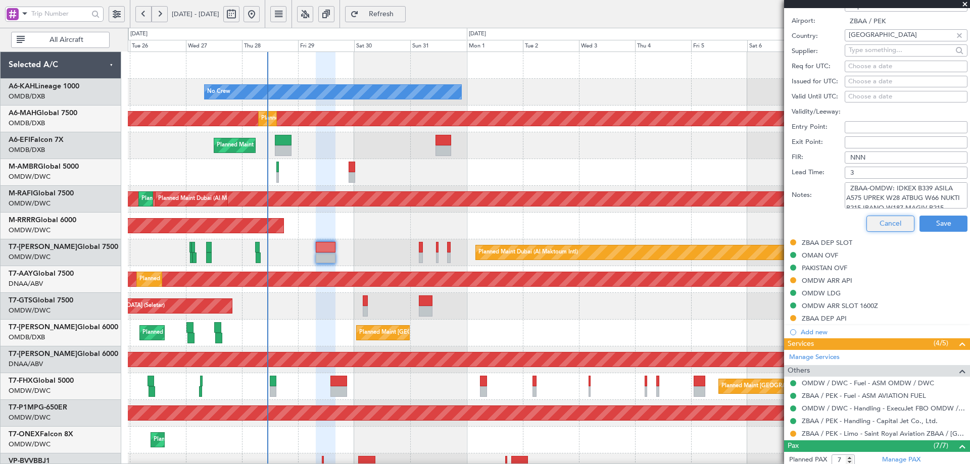
click at [885, 223] on button "Cancel" at bounding box center [891, 224] width 48 height 16
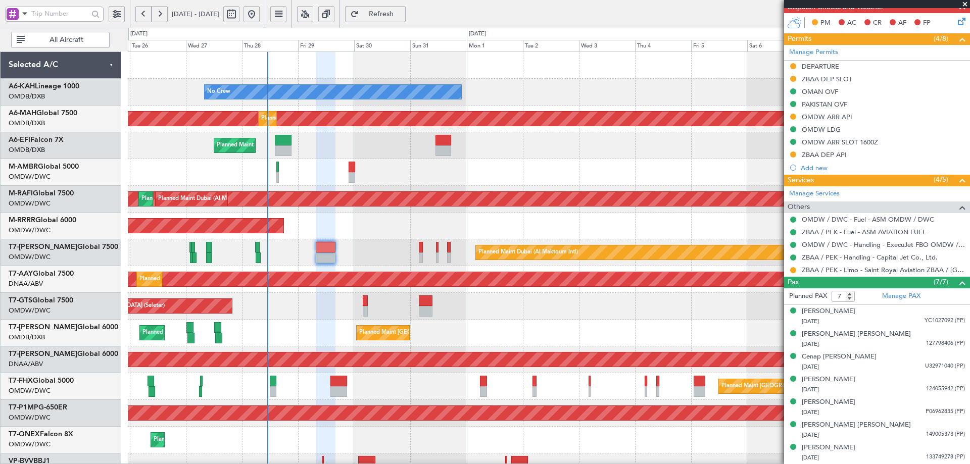
scroll to position [266, 0]
drag, startPoint x: 817, startPoint y: 68, endPoint x: 819, endPoint y: 74, distance: 6.1
click at [817, 68] on div "DEPARTURE" at bounding box center [820, 67] width 37 height 9
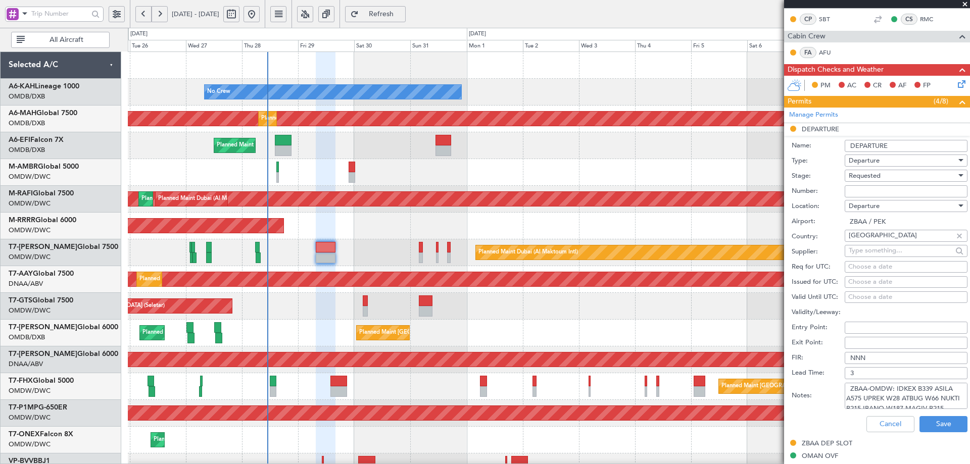
scroll to position [202, 0]
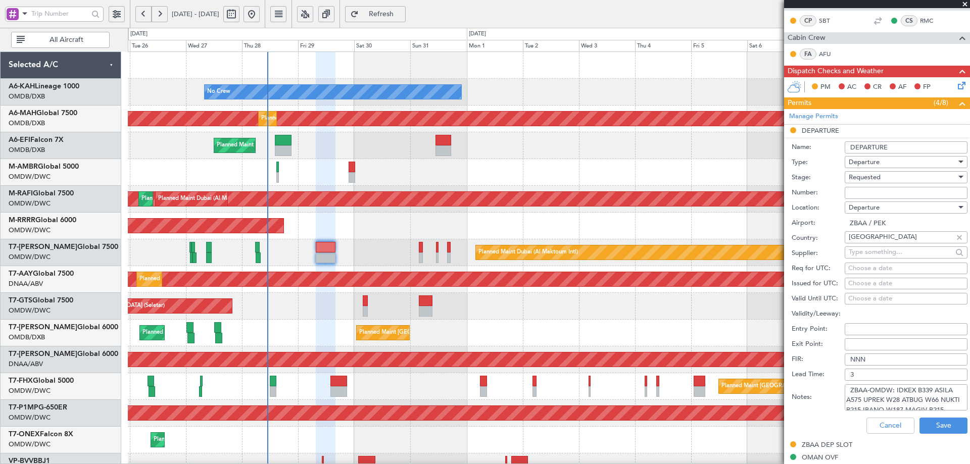
click at [890, 195] on input "Number:" at bounding box center [906, 193] width 123 height 12
paste input "CAD/B252170"
type input "CAD/B252170"
click at [880, 180] on span "Requested" at bounding box center [865, 177] width 32 height 9
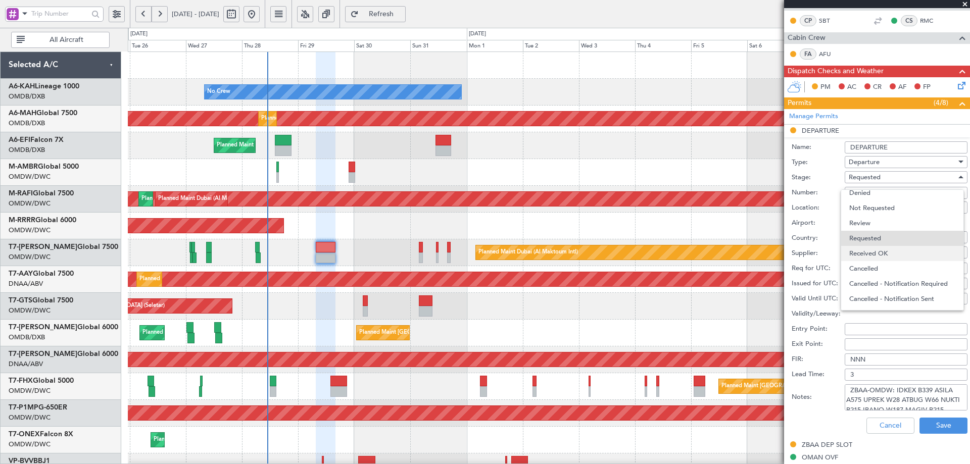
click at [872, 253] on span "Received OK" at bounding box center [903, 253] width 106 height 15
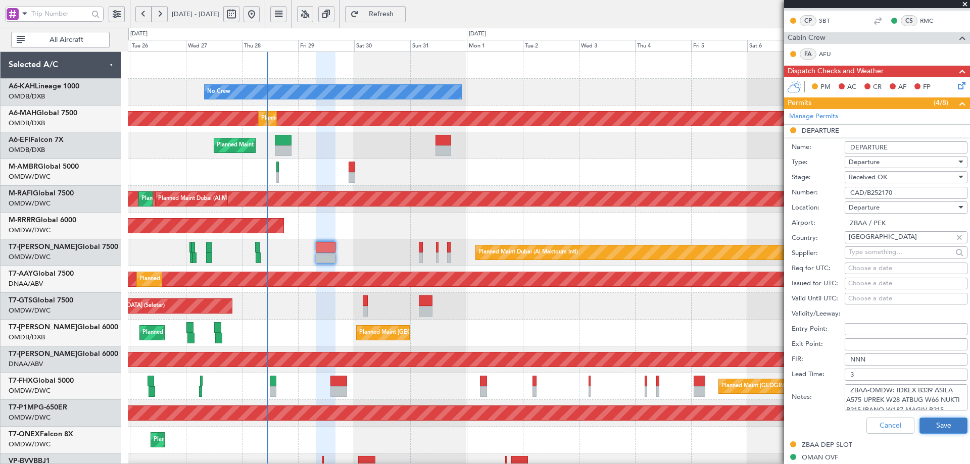
click at [926, 429] on button "Save" at bounding box center [944, 426] width 48 height 16
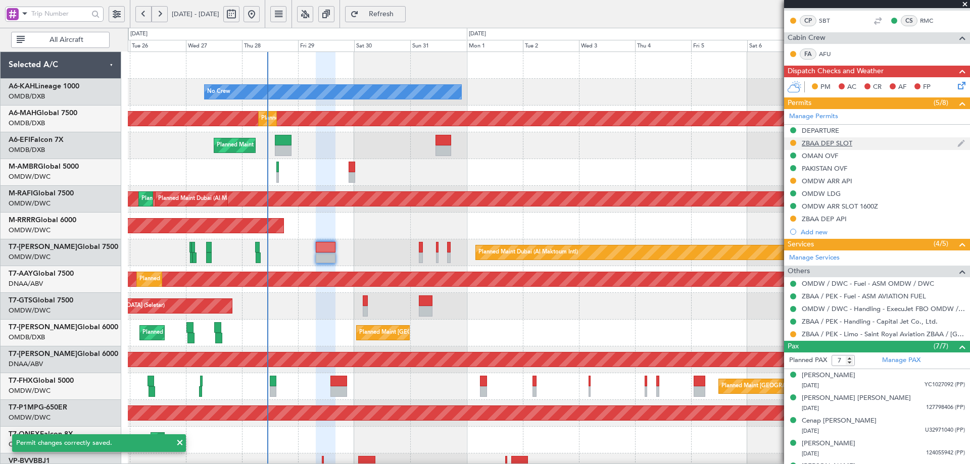
click at [836, 145] on div "ZBAA DEP SLOT" at bounding box center [827, 143] width 51 height 9
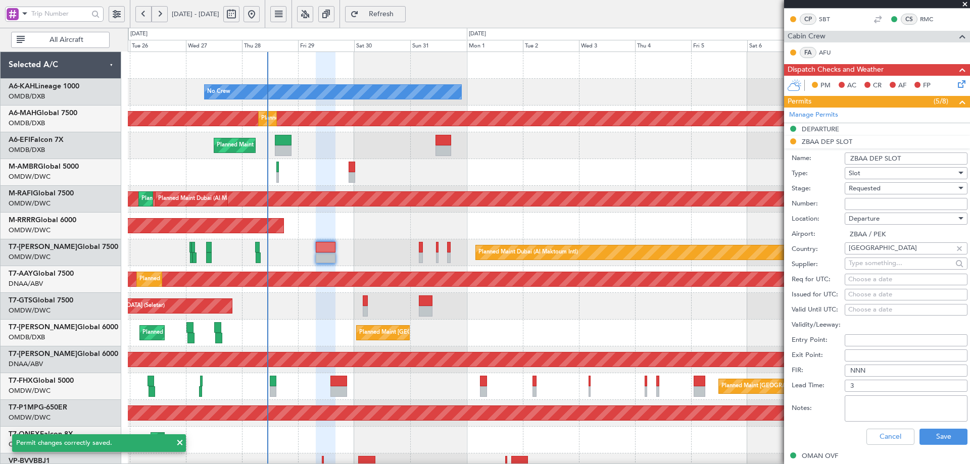
scroll to position [354, 0]
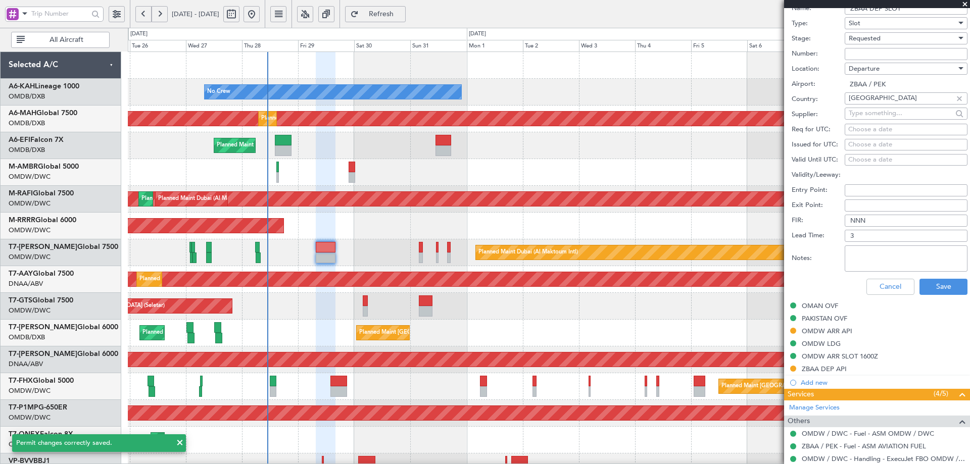
click at [861, 40] on span "Requested" at bounding box center [865, 38] width 32 height 9
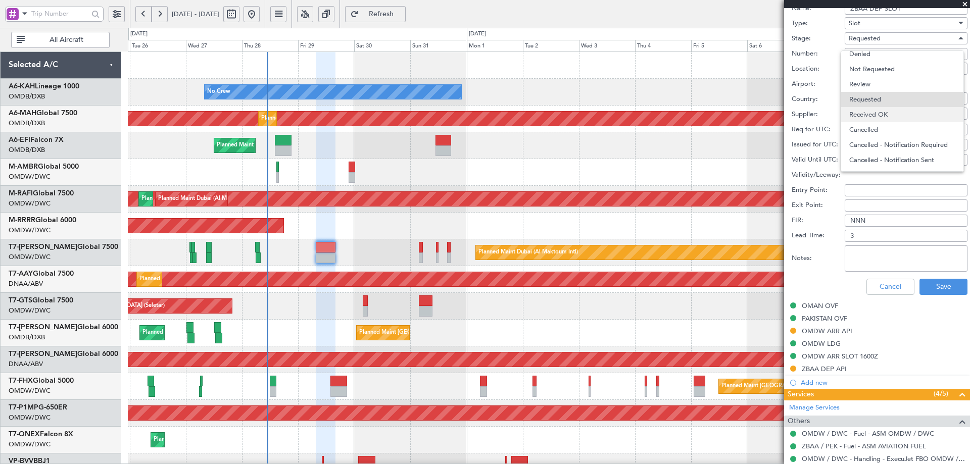
click at [865, 117] on span "Received OK" at bounding box center [903, 114] width 106 height 15
click at [869, 127] on div "Choose a date" at bounding box center [907, 130] width 116 height 10
select select "8"
select select "2025"
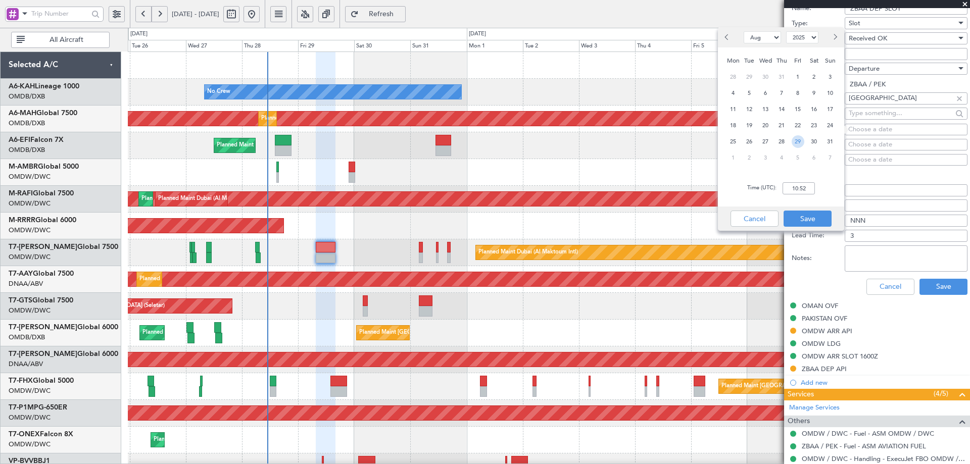
click at [800, 141] on span "29" at bounding box center [798, 141] width 13 height 13
type input "08:00"
click at [802, 219] on button "Save" at bounding box center [808, 219] width 48 height 16
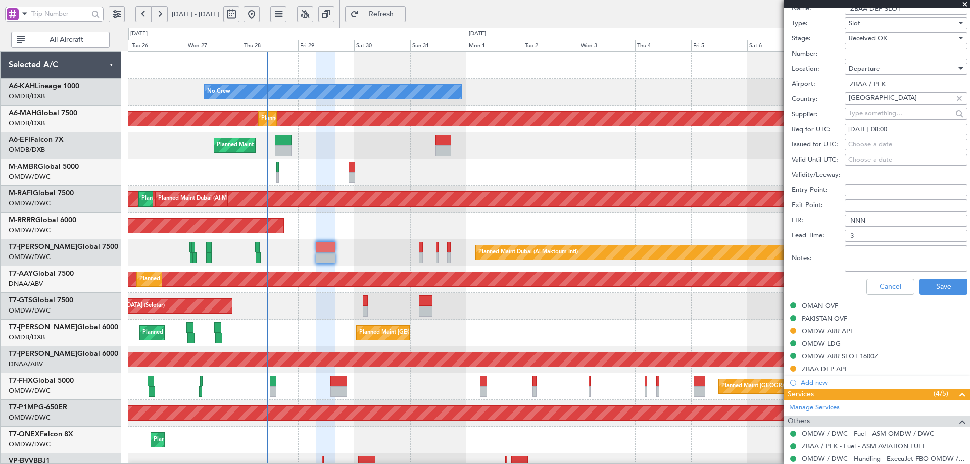
click at [868, 146] on div "Choose a date" at bounding box center [907, 145] width 116 height 10
select select "8"
select select "2025"
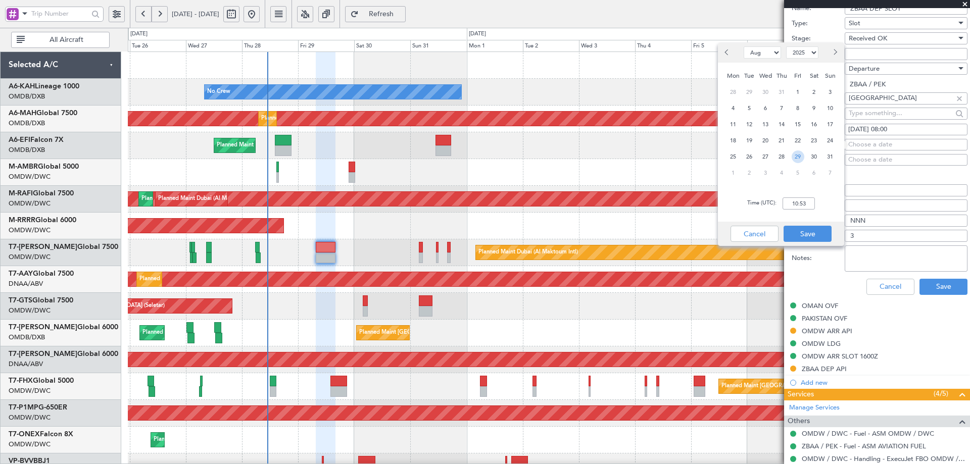
drag, startPoint x: 799, startPoint y: 159, endPoint x: 800, endPoint y: 185, distance: 26.3
click at [800, 158] on span "29" at bounding box center [798, 157] width 13 height 13
click at [797, 206] on input "00:00" at bounding box center [799, 204] width 32 height 12
type input "08:00"
click at [818, 227] on button "Save" at bounding box center [808, 234] width 48 height 16
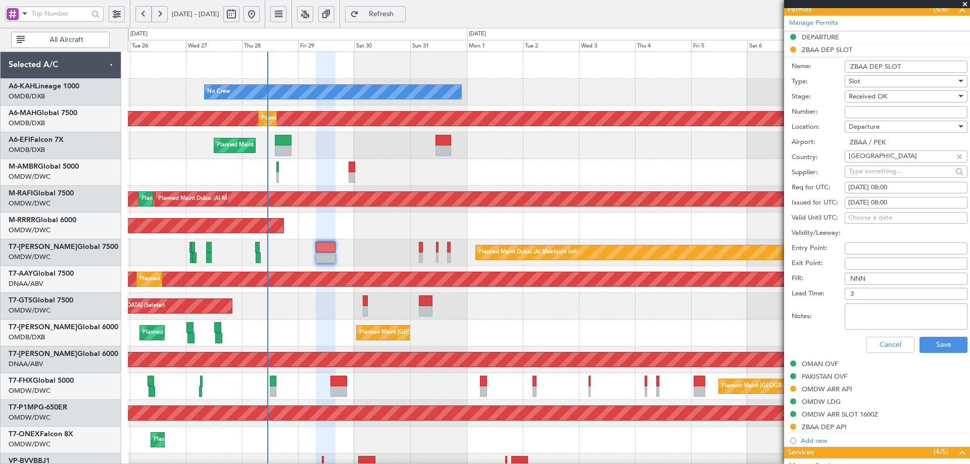
scroll to position [455, 0]
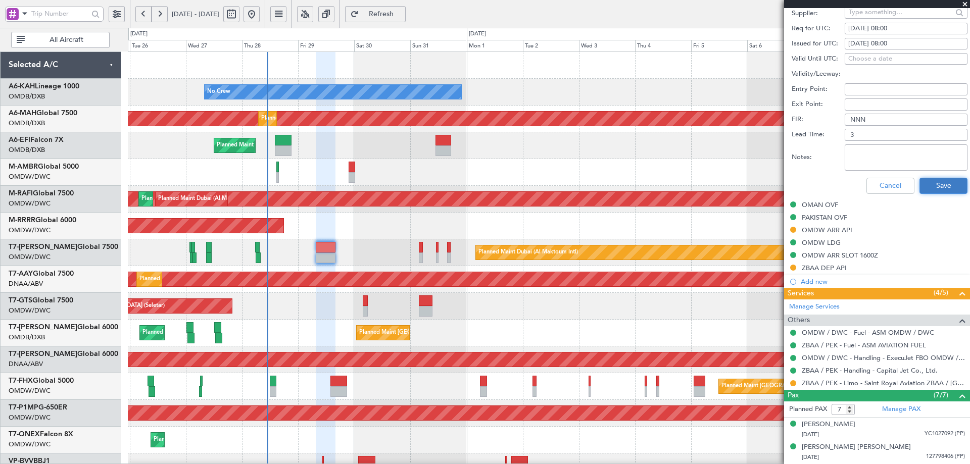
click at [942, 185] on button "Save" at bounding box center [944, 186] width 48 height 16
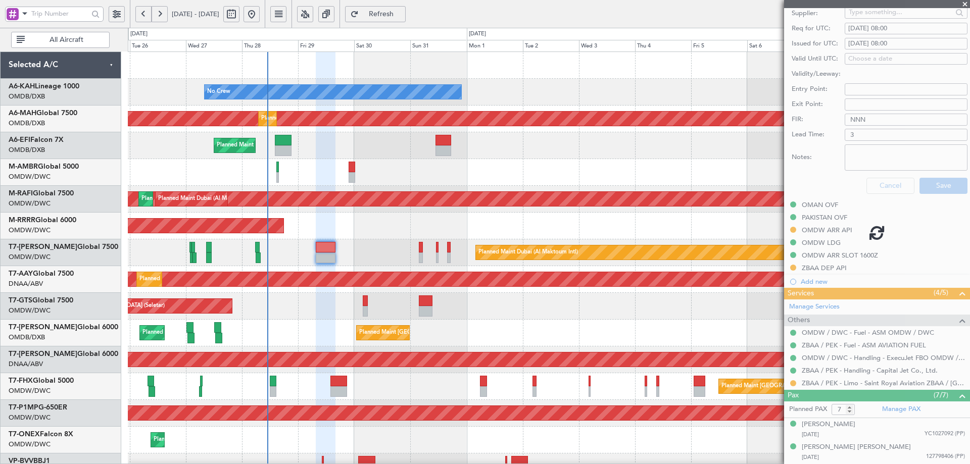
scroll to position [153, 0]
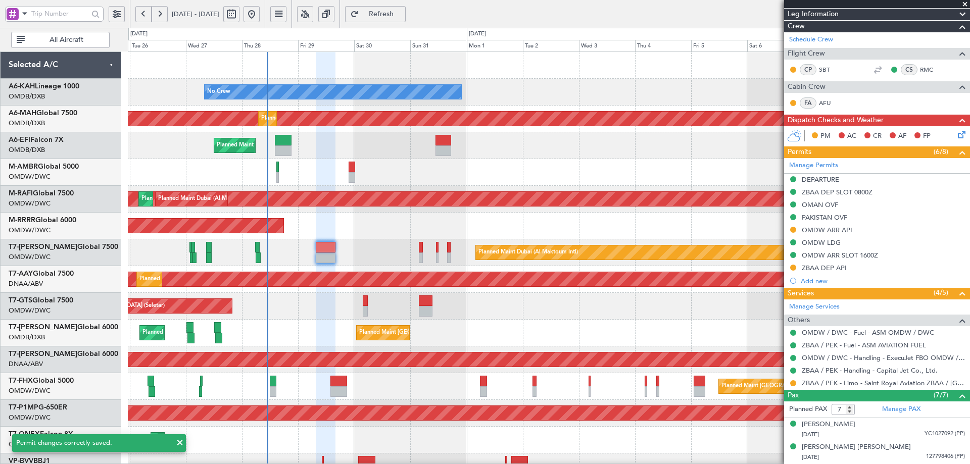
drag, startPoint x: 822, startPoint y: 183, endPoint x: 832, endPoint y: 195, distance: 15.1
click at [822, 183] on mat-tooltip-component "DEPARTURE" at bounding box center [821, 196] width 51 height 27
click at [826, 184] on div "DEPARTURE" at bounding box center [877, 180] width 186 height 13
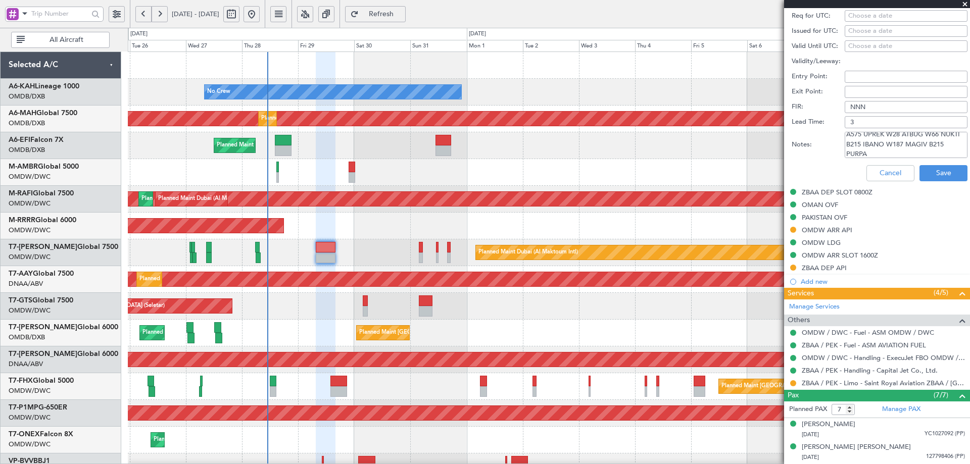
scroll to position [16, 0]
click at [869, 175] on button "Cancel" at bounding box center [891, 173] width 48 height 16
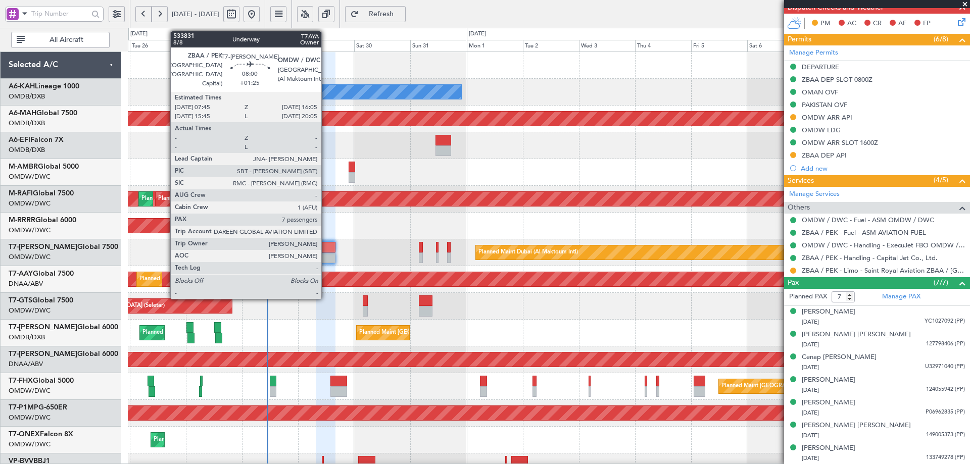
click at [326, 250] on div at bounding box center [326, 247] width 20 height 11
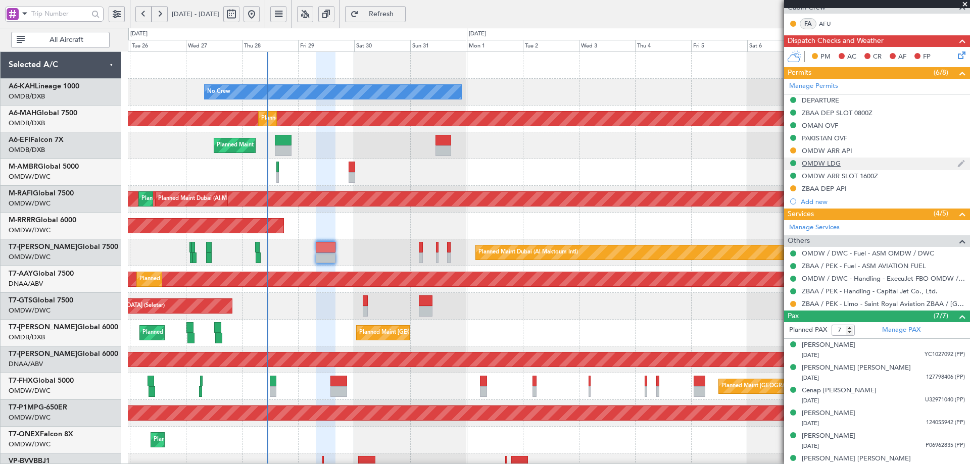
scroll to position [253, 0]
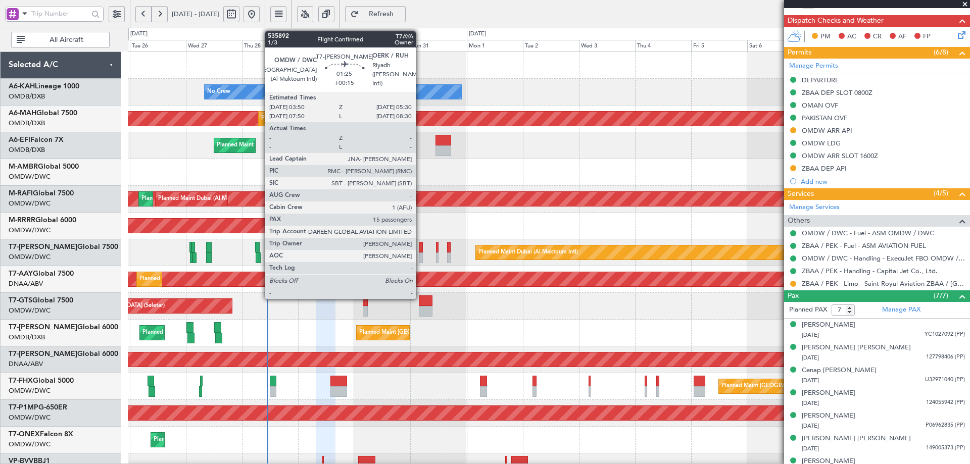
click at [421, 249] on div at bounding box center [421, 247] width 4 height 11
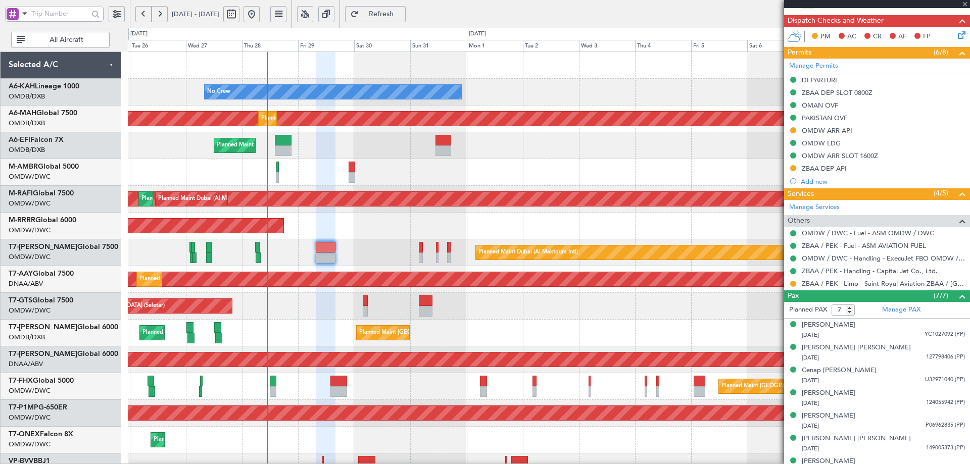
type input "+00:15"
type input "15"
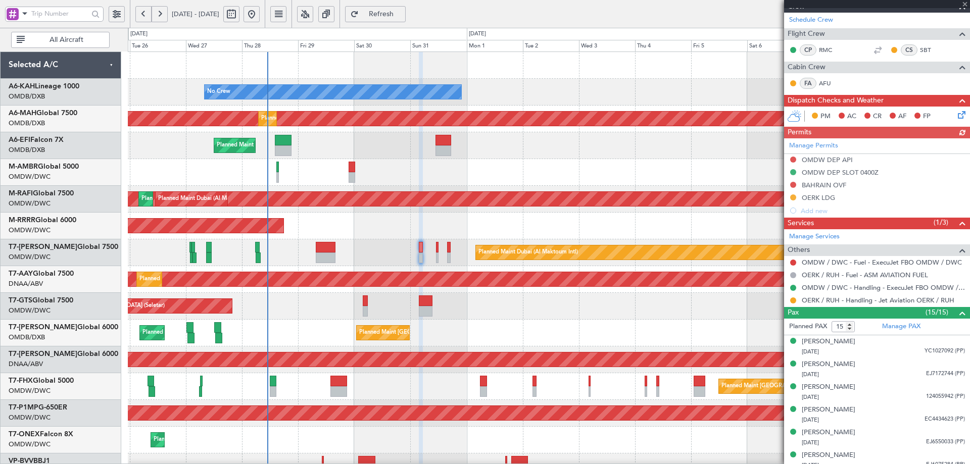
scroll to position [202, 0]
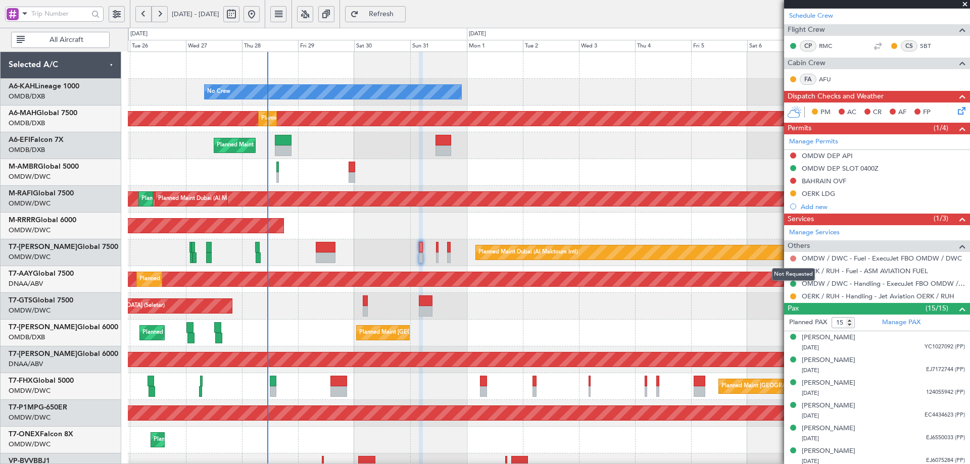
click at [793, 257] on button at bounding box center [793, 259] width 6 height 6
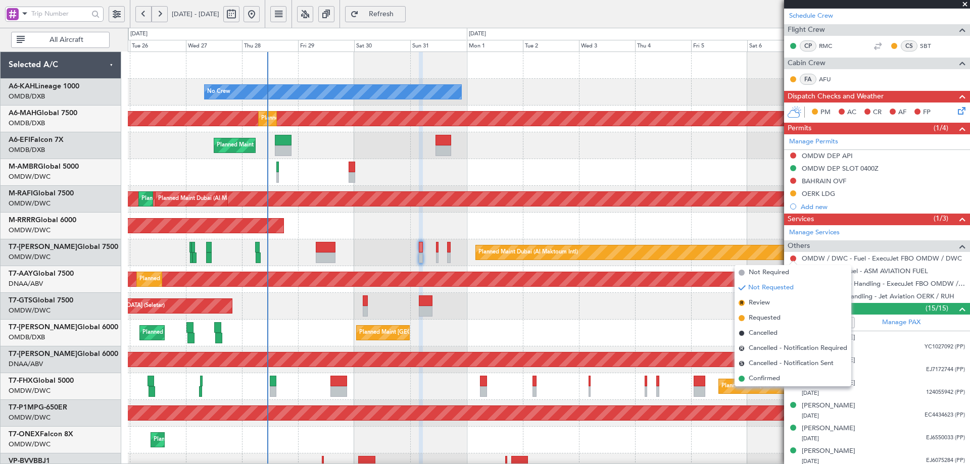
click at [763, 376] on span "Confirmed" at bounding box center [764, 379] width 31 height 10
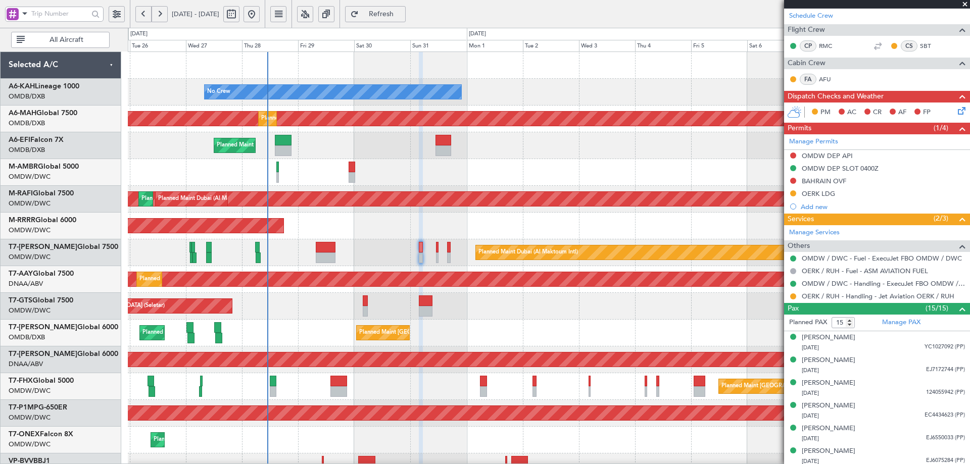
click at [400, 13] on span "Refresh" at bounding box center [381, 14] width 41 height 7
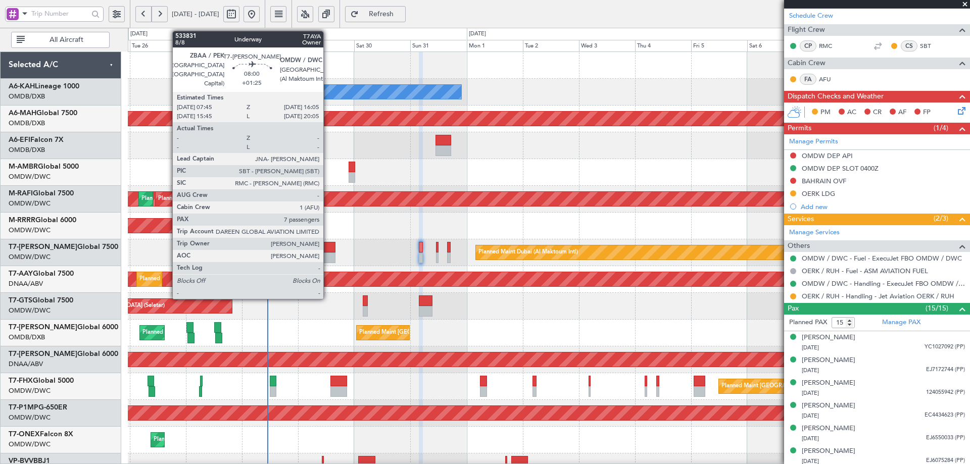
click at [328, 251] on div at bounding box center [326, 247] width 20 height 11
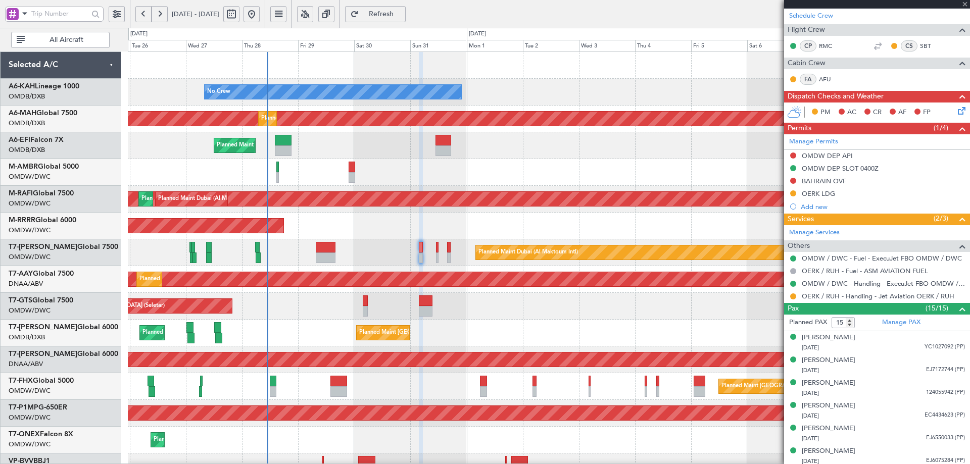
type input "+01:25"
type input "7"
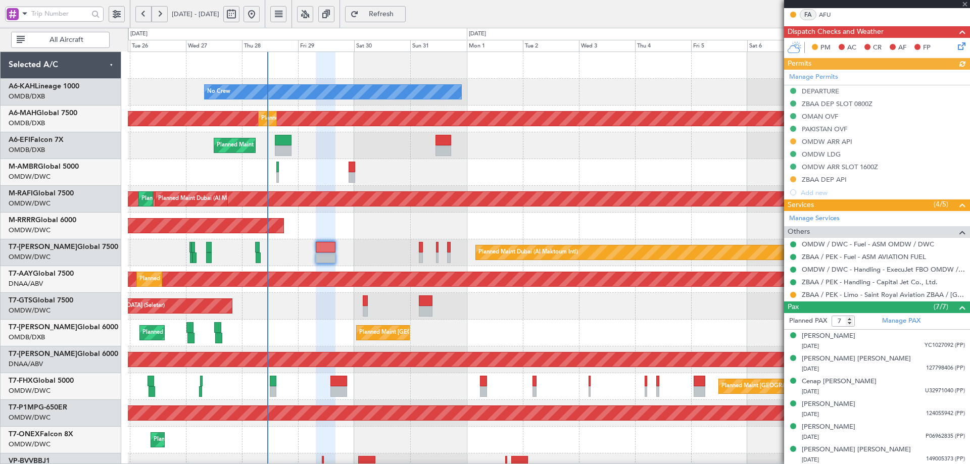
scroll to position [253, 0]
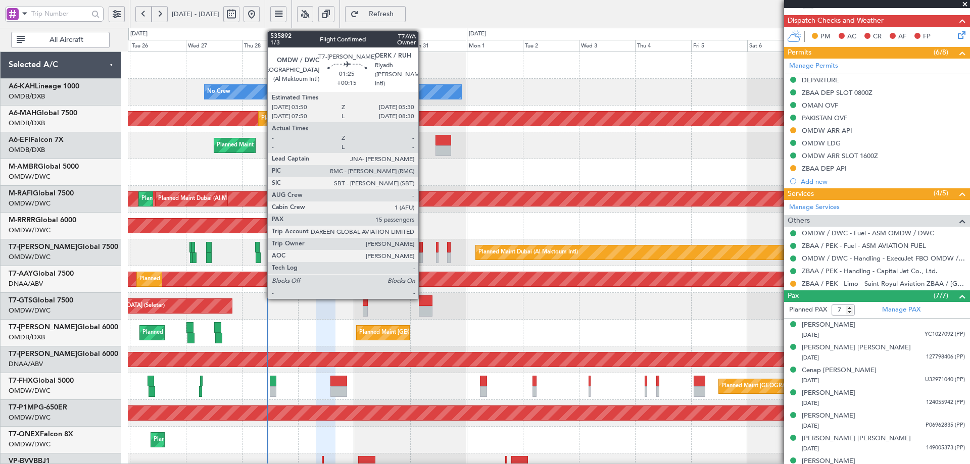
click at [423, 244] on div at bounding box center [421, 247] width 4 height 11
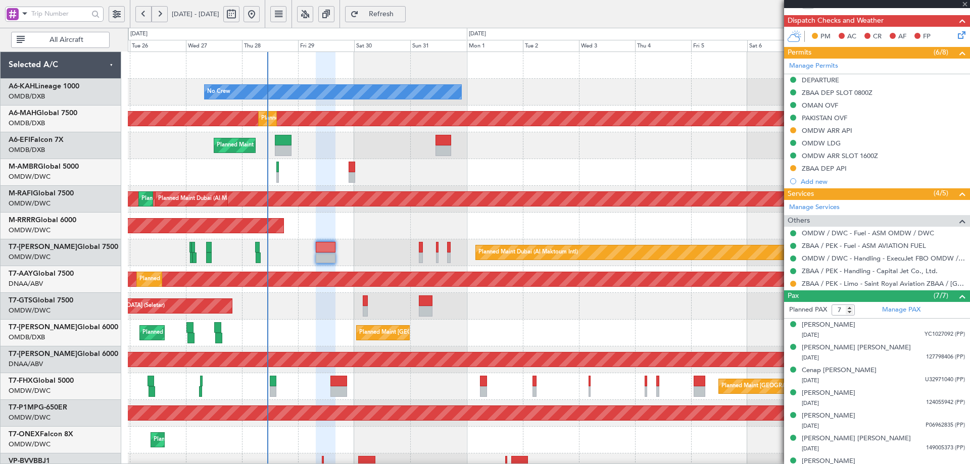
type input "+00:15"
type input "15"
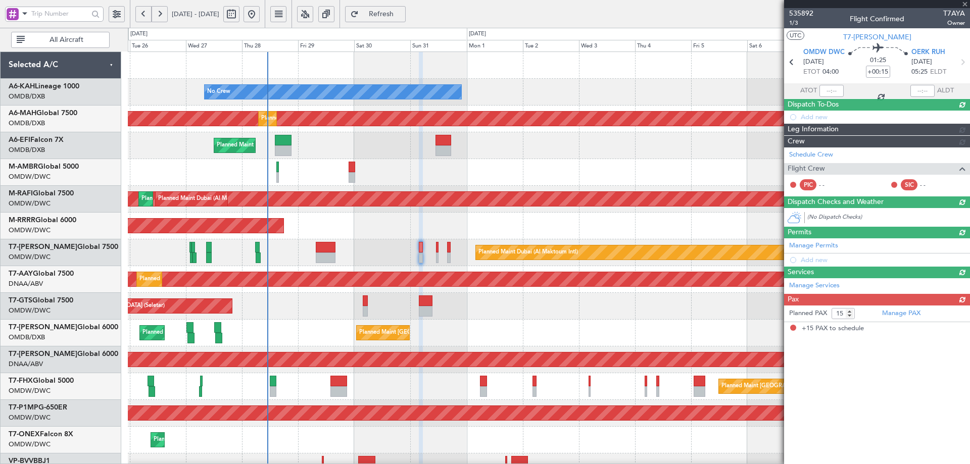
scroll to position [0, 0]
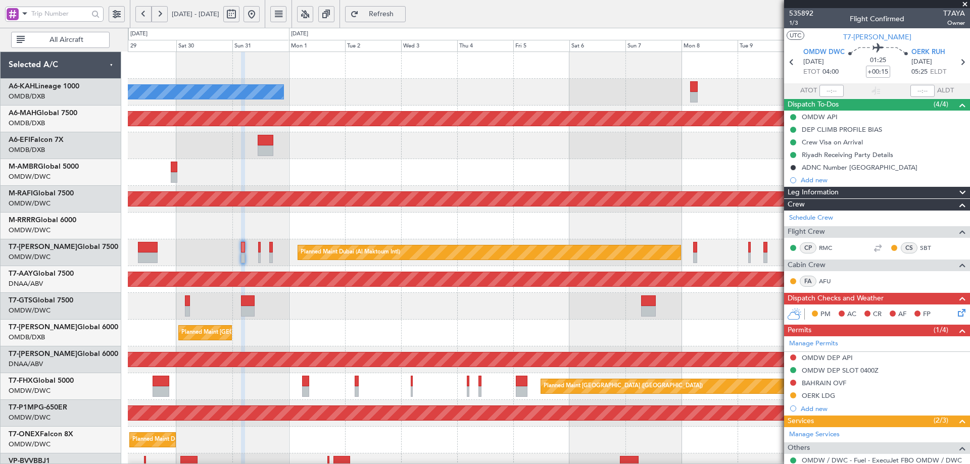
click at [52, 236] on div "No Crew Planned Maint Dubai (Dubai Intl) Planned Maint Dubai (Dubai Intl) AOG M…" at bounding box center [485, 246] width 970 height 437
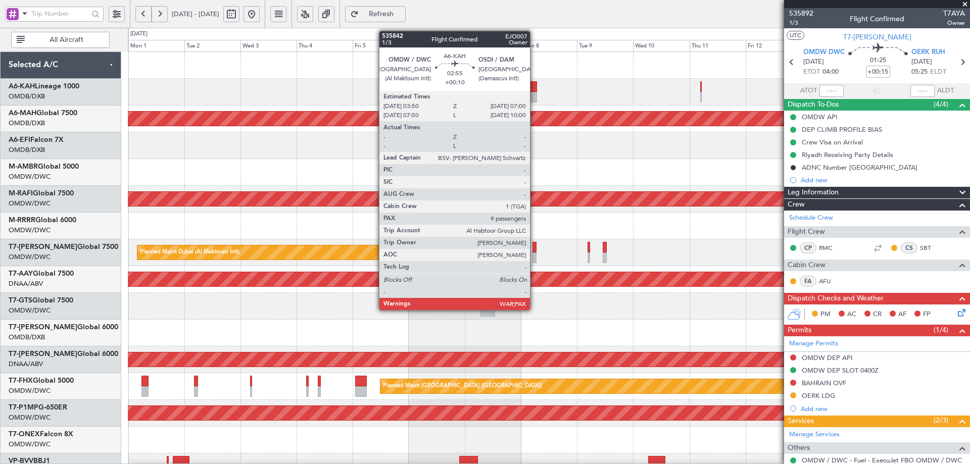
click at [535, 83] on div at bounding box center [534, 86] width 8 height 11
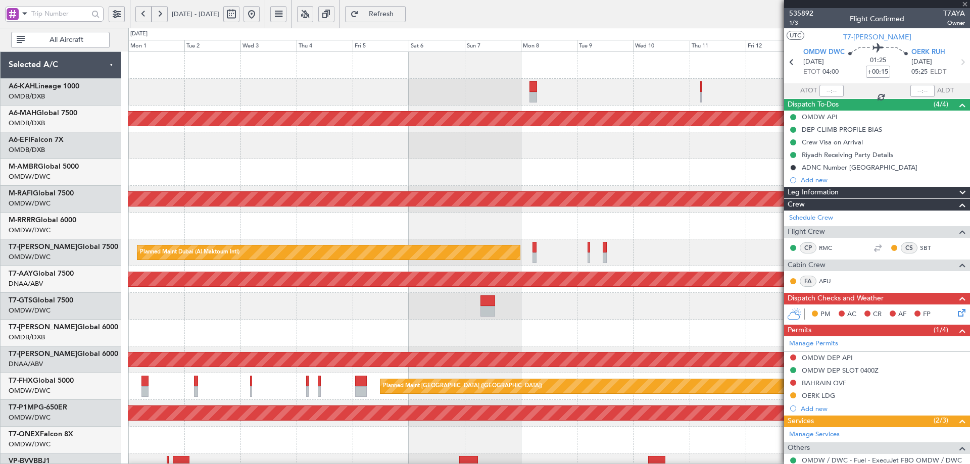
type input "+00:10"
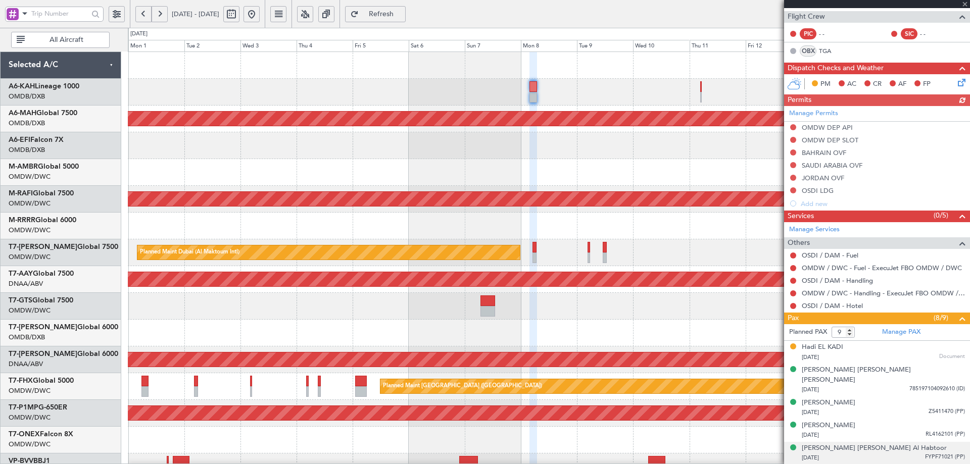
scroll to position [296, 0]
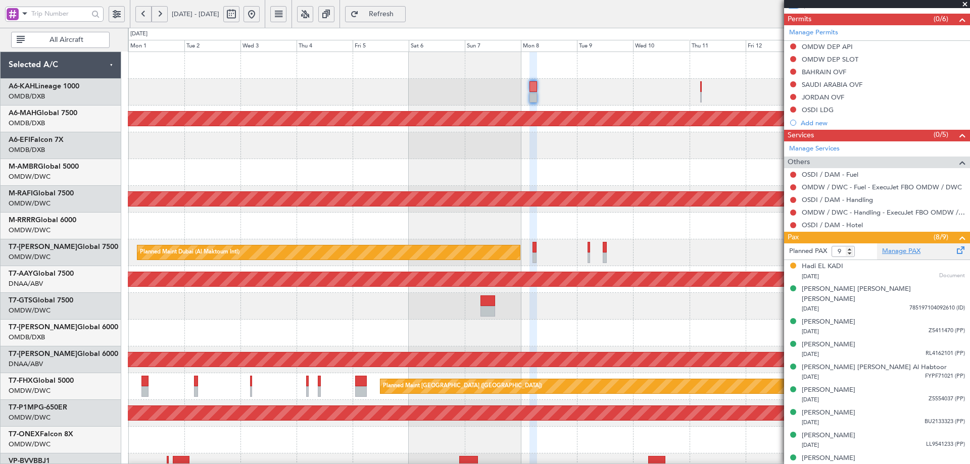
click at [899, 249] on link "Manage PAX" at bounding box center [901, 252] width 38 height 10
click at [402, 11] on span "Refresh" at bounding box center [381, 14] width 41 height 7
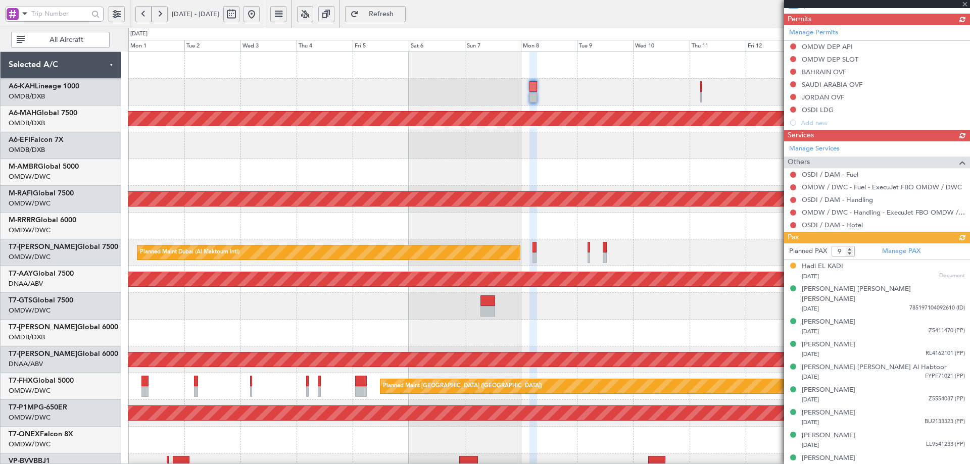
type input "11"
click at [402, 18] on span "Refresh" at bounding box center [381, 14] width 41 height 7
click at [828, 269] on div "Planned PAX 11 Manage PAX Hadi EL KADI 25/10/1975 Document Abdul Salan Mahmoud …" at bounding box center [877, 382] width 186 height 277
click at [828, 269] on div "Hadi EL KADI" at bounding box center [822, 267] width 41 height 10
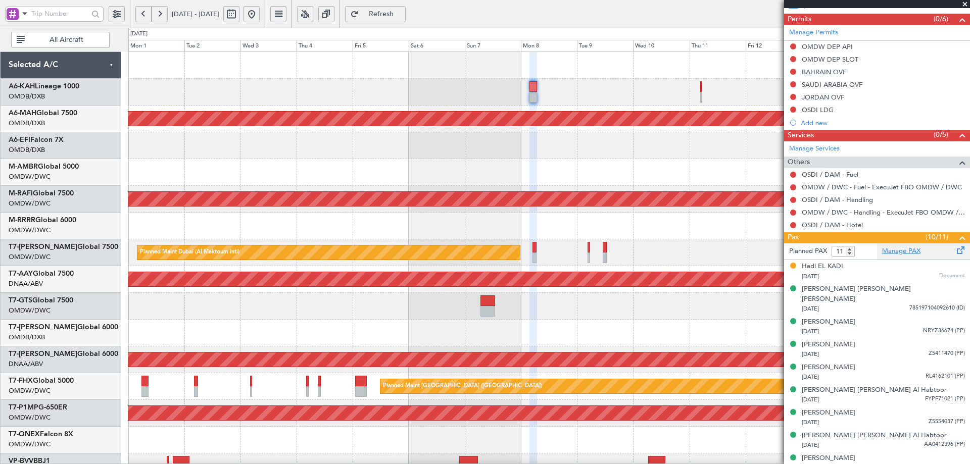
click at [888, 251] on link "Manage PAX" at bounding box center [901, 252] width 38 height 10
click at [846, 199] on link "OSDI / DAM - Handling" at bounding box center [837, 200] width 71 height 9
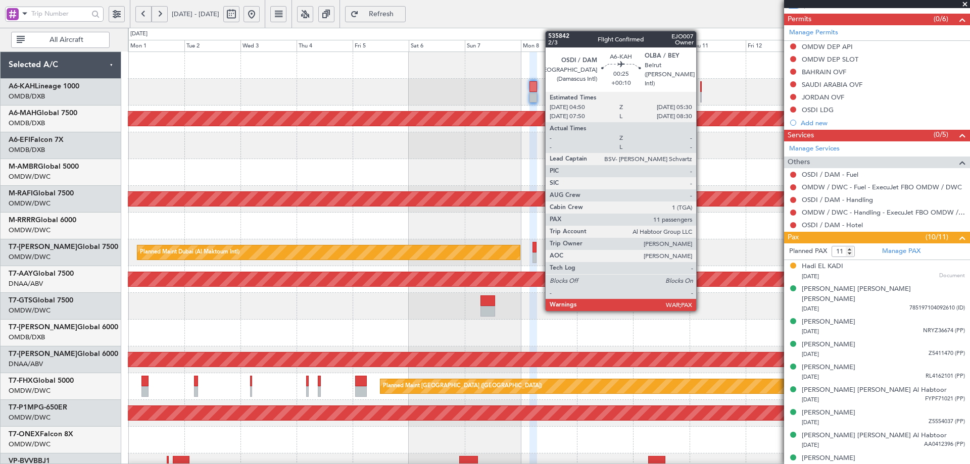
click at [701, 89] on div at bounding box center [702, 86] width 2 height 11
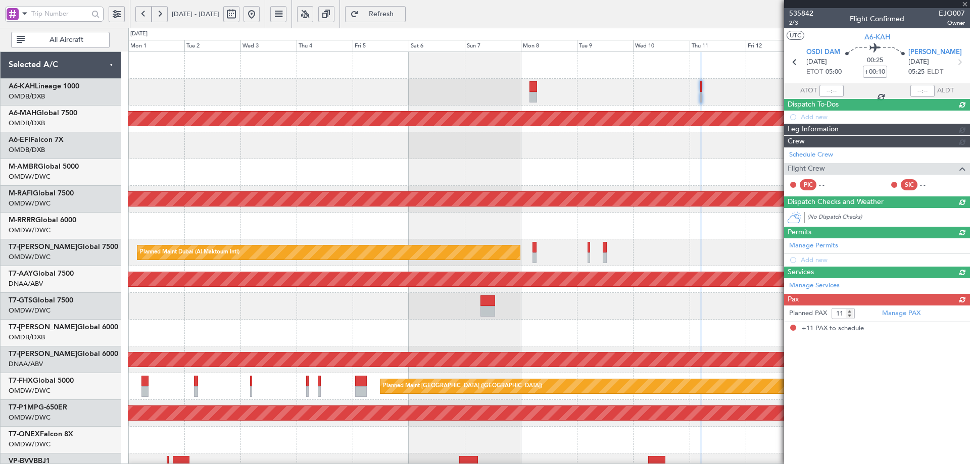
scroll to position [0, 0]
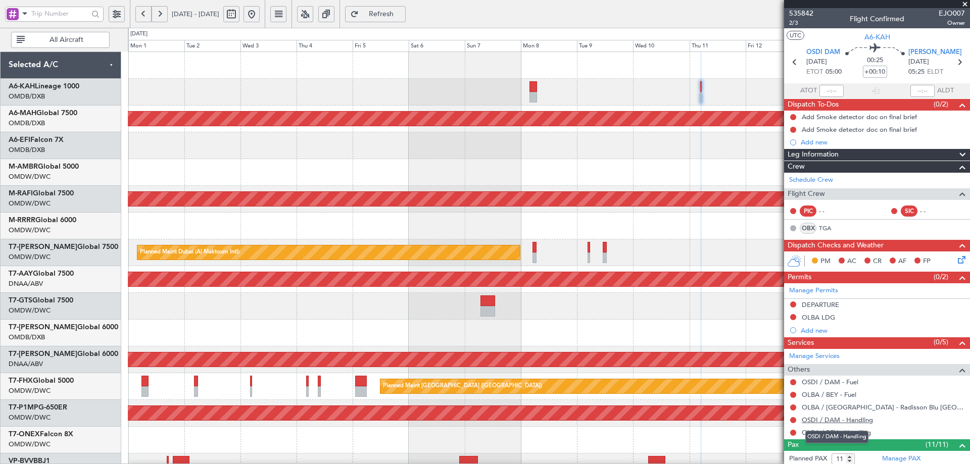
click at [857, 422] on link "OSDI / DAM - Handling" at bounding box center [837, 420] width 71 height 9
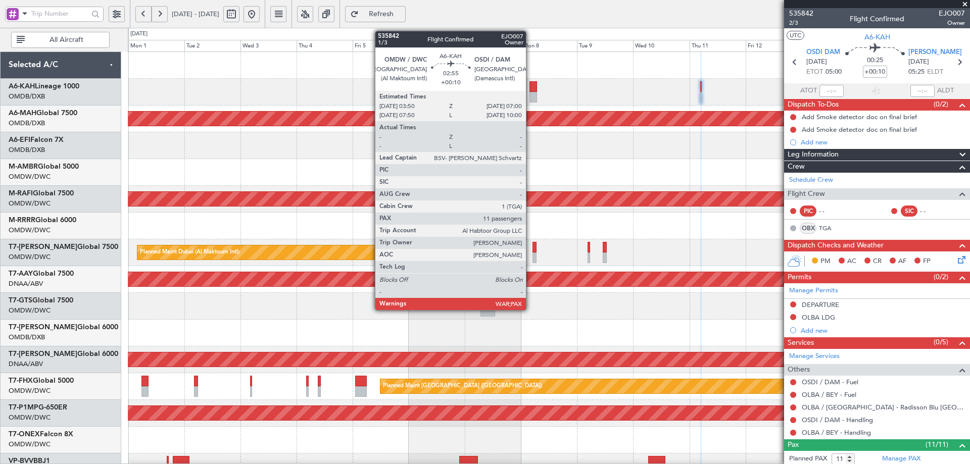
click at [531, 90] on div at bounding box center [534, 86] width 8 height 11
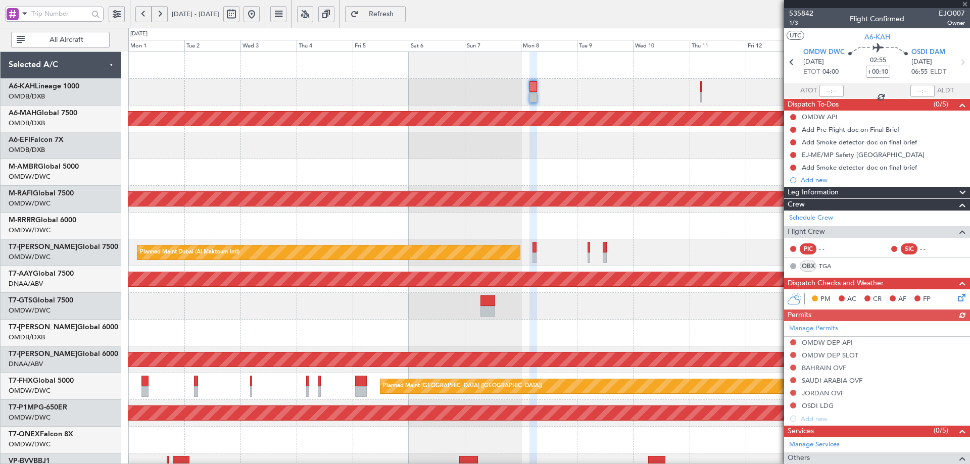
scroll to position [342, 0]
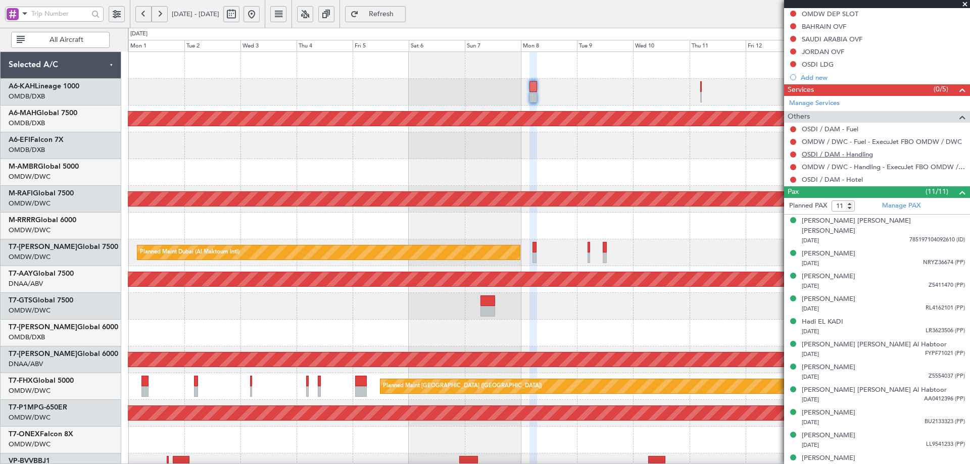
click at [856, 157] on link "OSDI / DAM - Handling" at bounding box center [837, 154] width 71 height 9
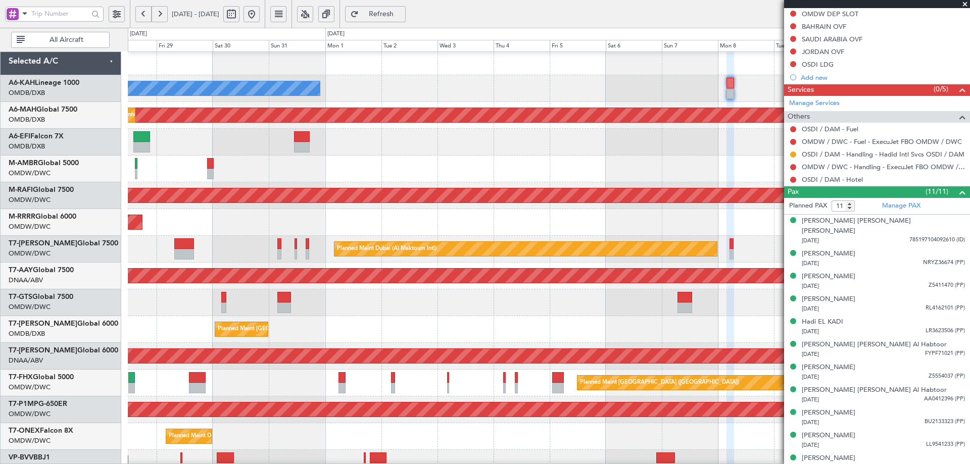
scroll to position [5, 0]
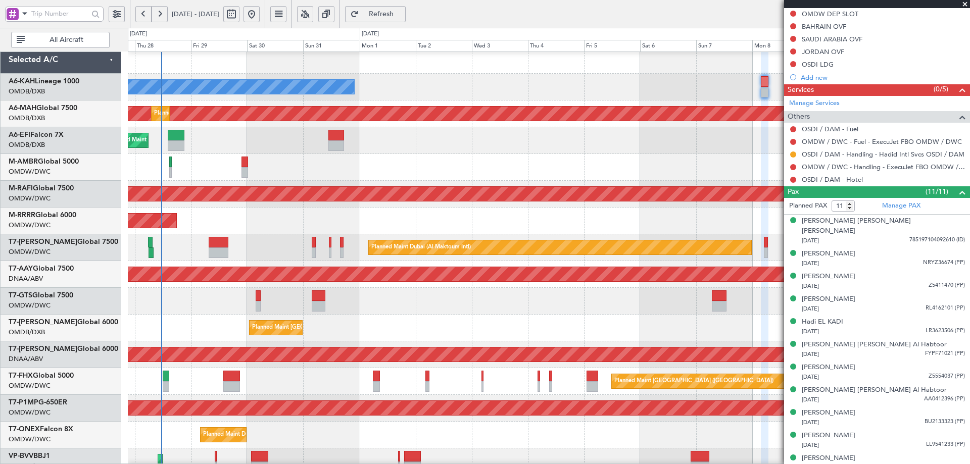
click at [465, 334] on div "Planned Maint Dubai (Dubai Intl) Planned Maint Dubai (Dubai Intl)" at bounding box center [549, 328] width 842 height 27
click at [889, 204] on link "Manage PAX" at bounding box center [901, 206] width 38 height 10
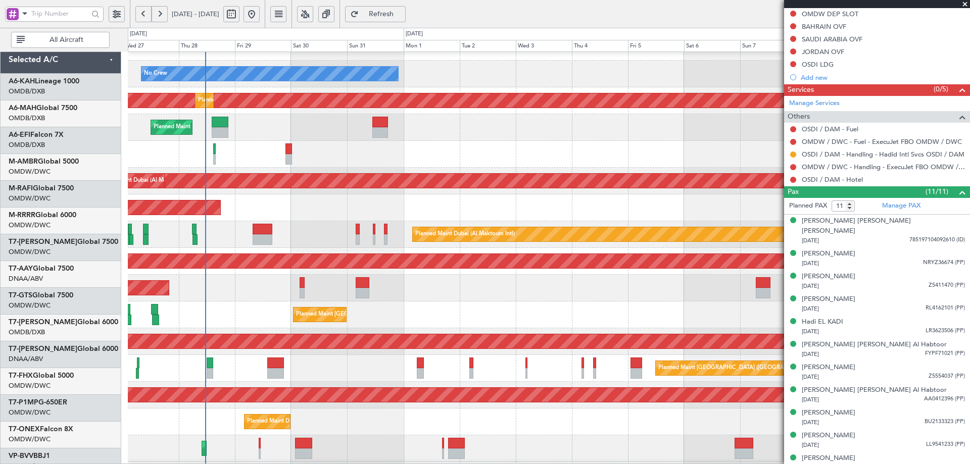
scroll to position [18, 0]
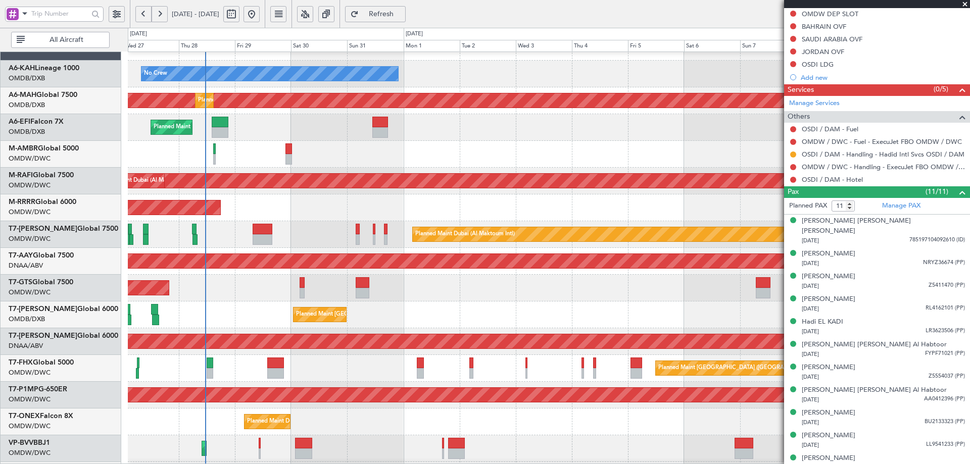
click at [275, 314] on div "Planned Maint Dubai (Dubai Intl) Planned Maint Dubai (Dubai Intl)" at bounding box center [549, 315] width 842 height 27
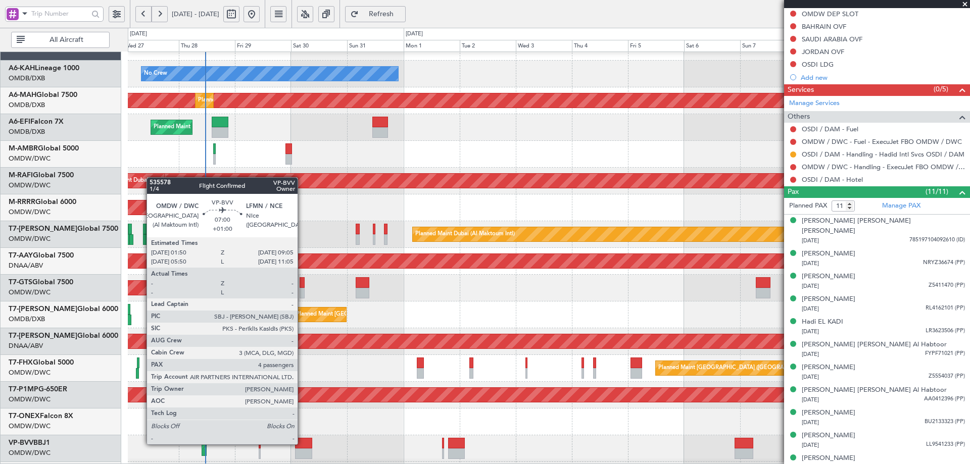
click at [303, 444] on div at bounding box center [303, 443] width 17 height 11
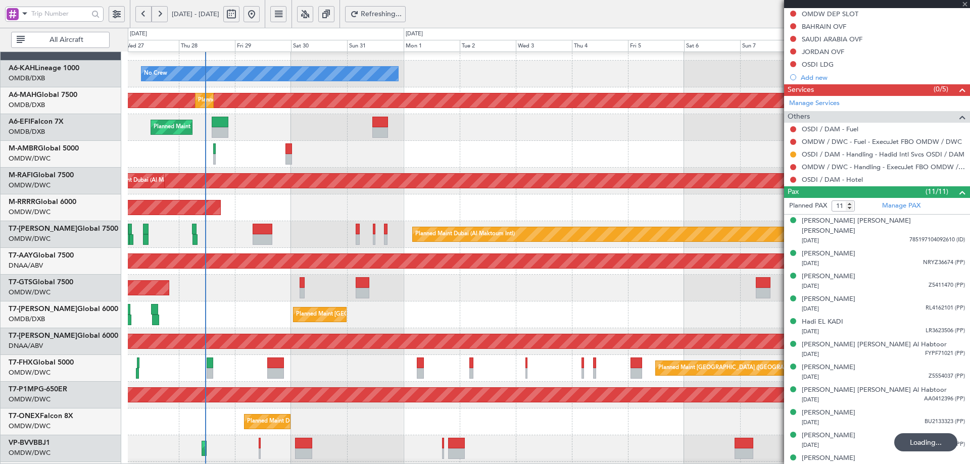
type input "+01:00"
type input "4"
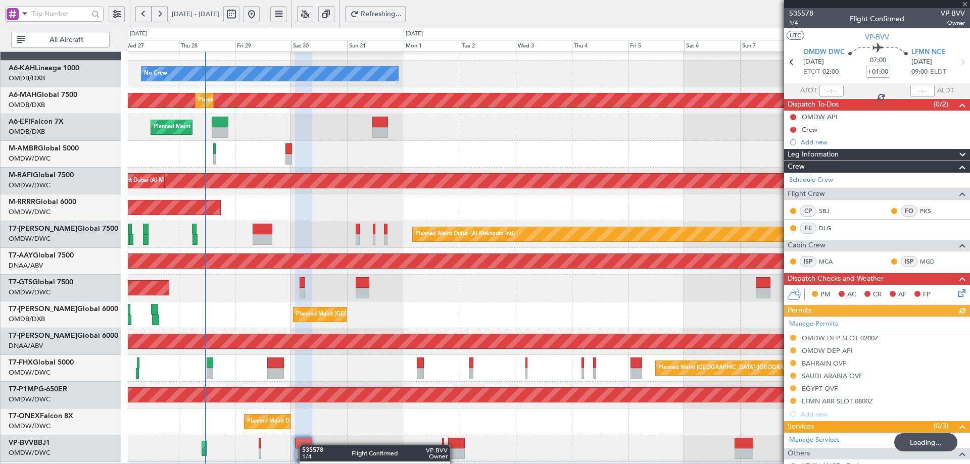
type input "+00:10"
type input "11"
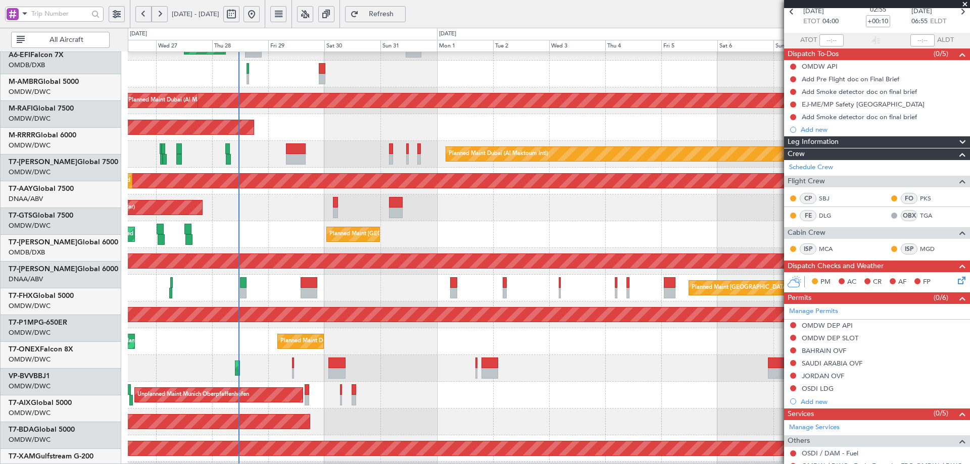
scroll to position [99, 0]
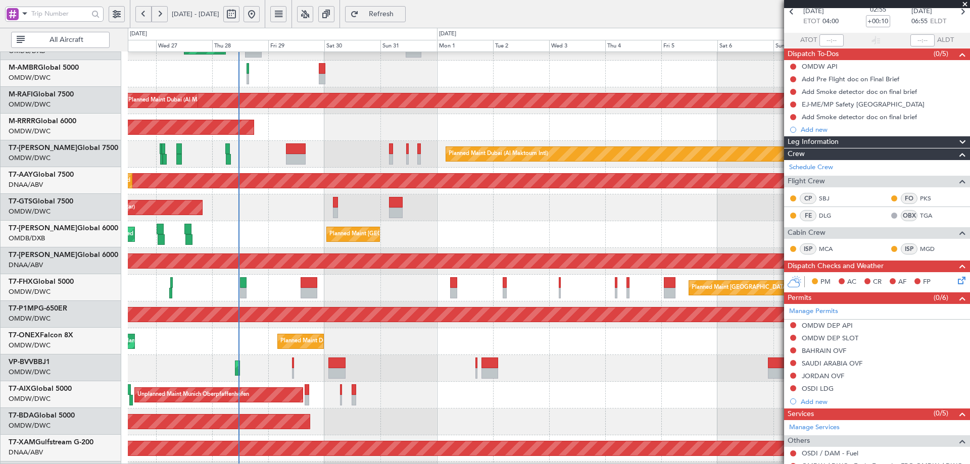
click at [281, 356] on div "Planned Maint Dubai (Al Maktoum Intl)" at bounding box center [549, 368] width 842 height 27
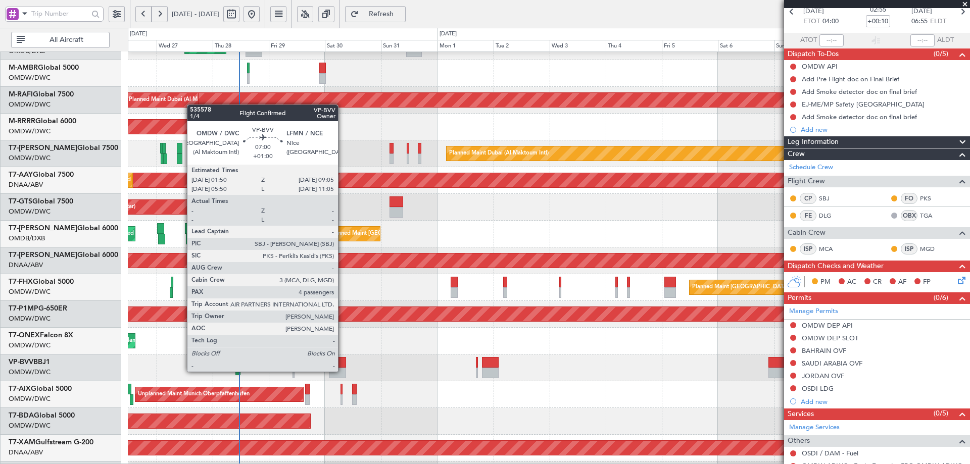
click at [342, 370] on div at bounding box center [337, 373] width 17 height 11
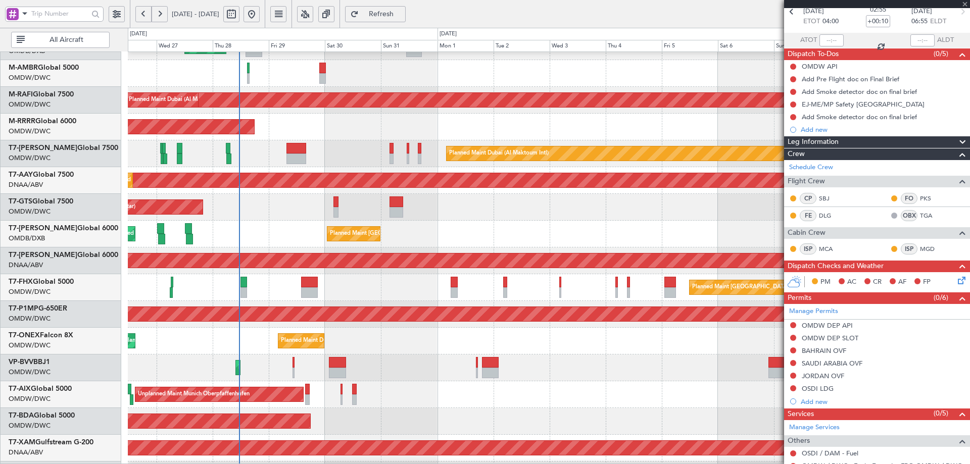
type input "+01:00"
type input "4"
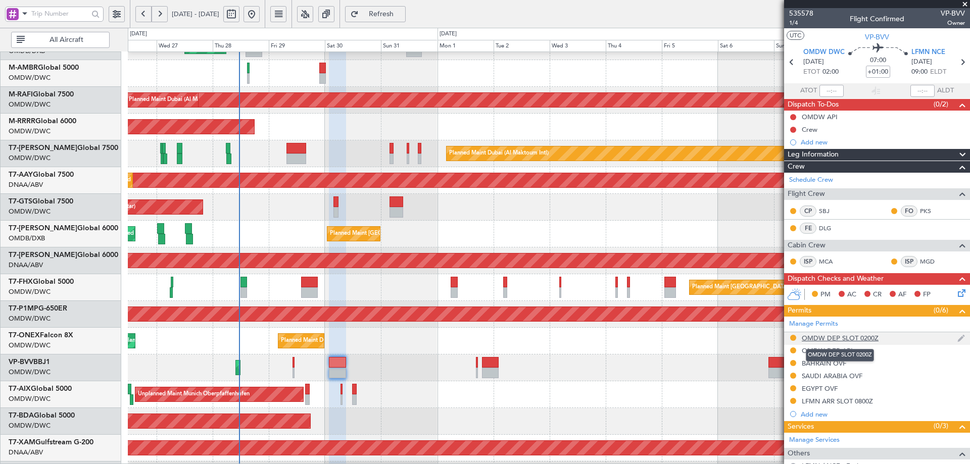
click at [866, 341] on div "OMDW DEP SLOT 0200Z" at bounding box center [840, 338] width 77 height 9
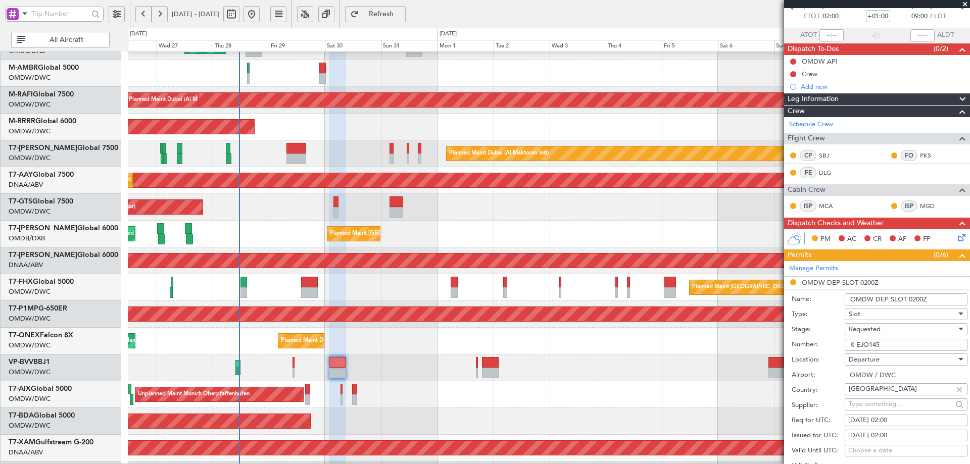
scroll to position [152, 0]
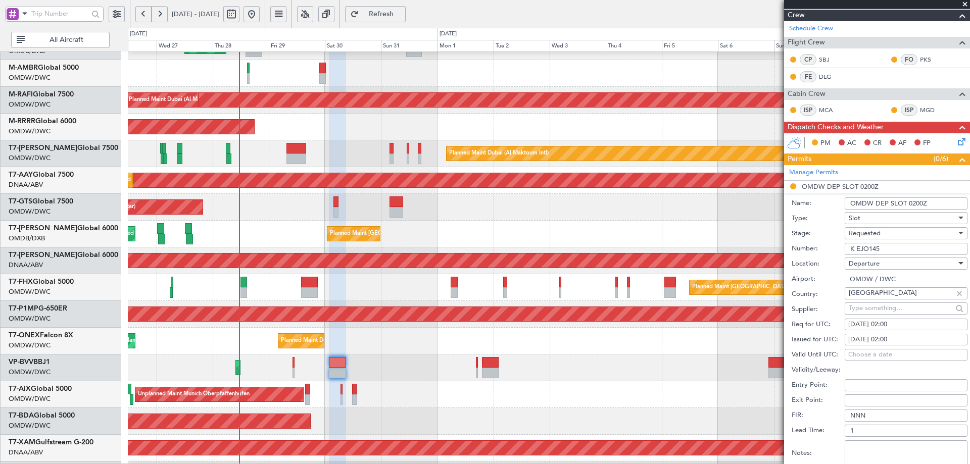
drag, startPoint x: 890, startPoint y: 247, endPoint x: 830, endPoint y: 257, distance: 59.9
click at [830, 257] on form "Name: OMDW DEP SLOT 0200Z Type: Slot Stage: Requested Number: K EJO145 Location…" at bounding box center [877, 345] width 186 height 302
paste input "text"
type input "K EJO145"
click at [883, 234] on div "Requested" at bounding box center [903, 233] width 108 height 15
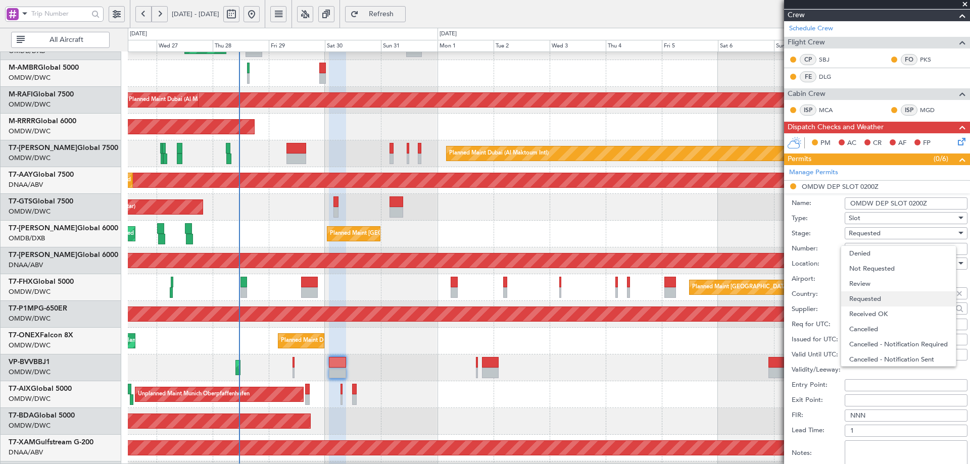
scroll to position [5, 0]
click at [877, 310] on span "Received OK" at bounding box center [903, 309] width 106 height 15
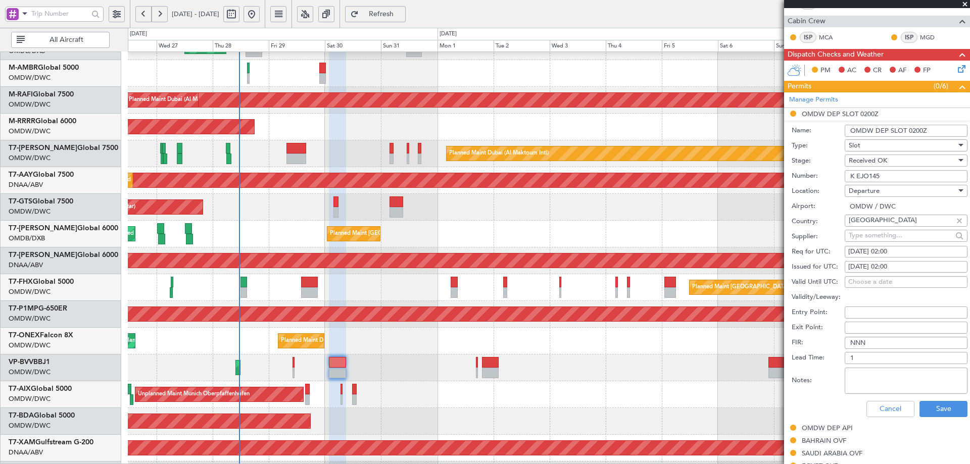
scroll to position [455, 0]
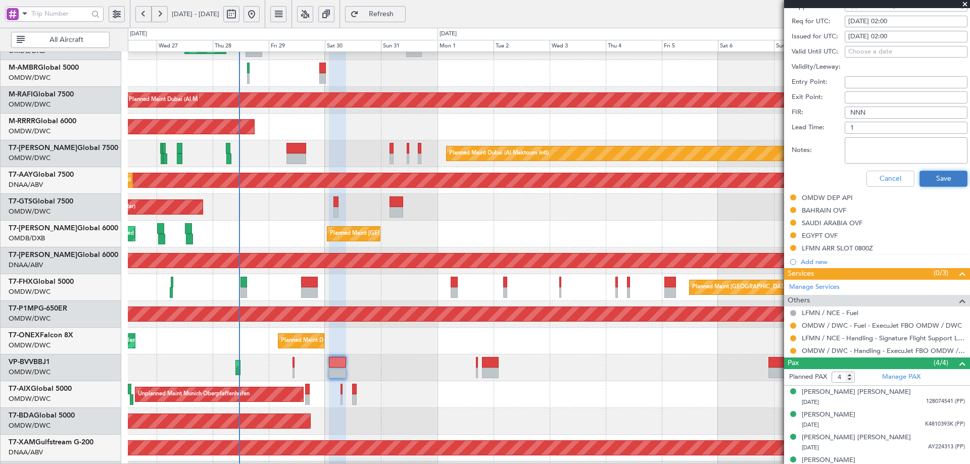
click at [944, 176] on button "Save" at bounding box center [944, 179] width 48 height 16
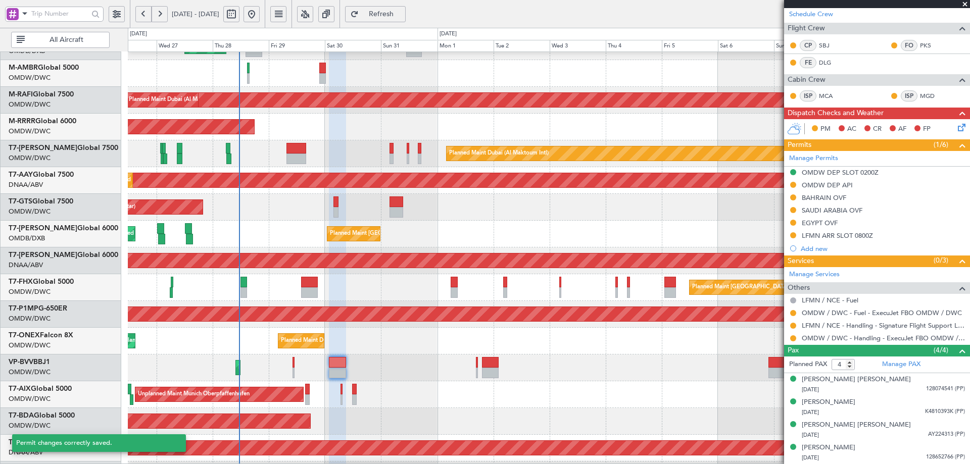
scroll to position [153, 0]
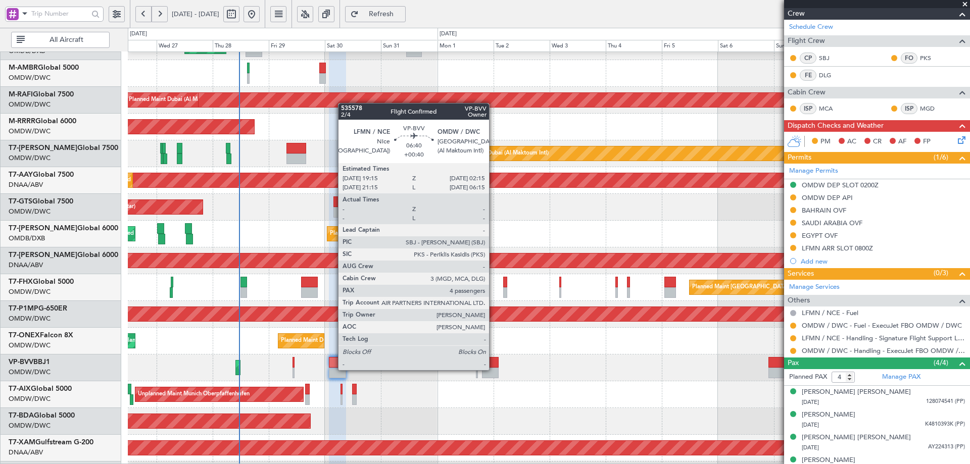
click at [494, 369] on div at bounding box center [490, 373] width 17 height 11
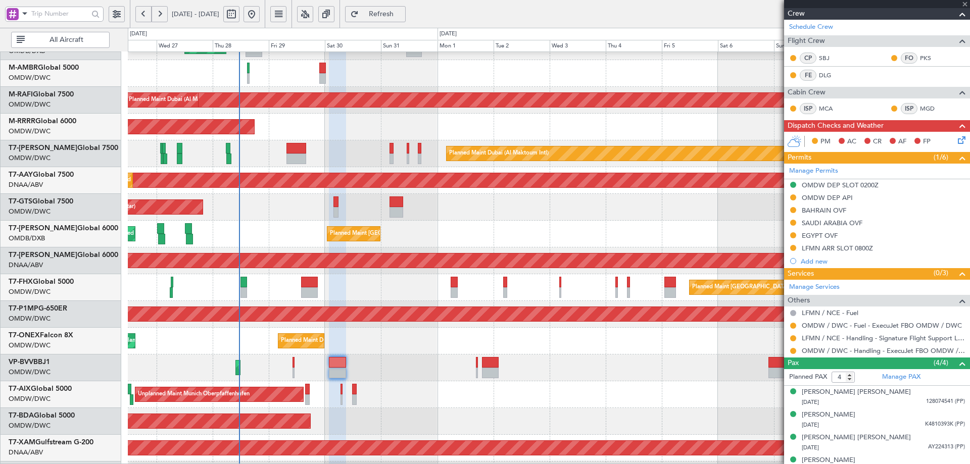
type input "+00:40"
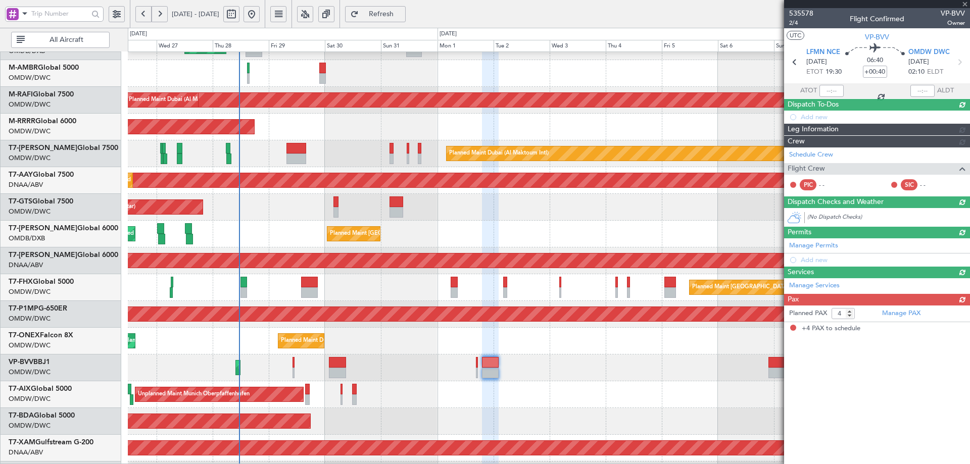
scroll to position [0, 0]
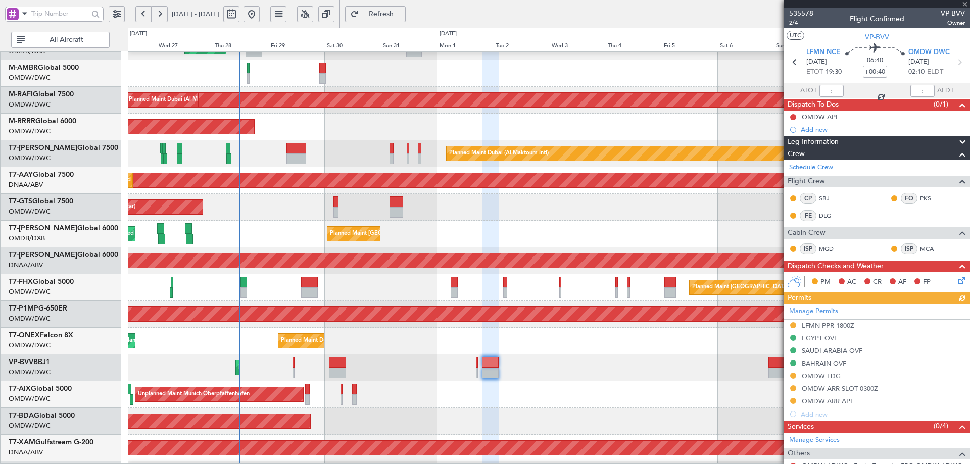
click at [845, 390] on div "Manage Permits LFMN PPR 1800Z EGYPT OVF SAUDI ARABIA OVF BAHRAIN OVF OMDW LDG O…" at bounding box center [877, 362] width 186 height 117
click at [863, 391] on div "OMDW ARR SLOT 0300Z" at bounding box center [840, 389] width 76 height 9
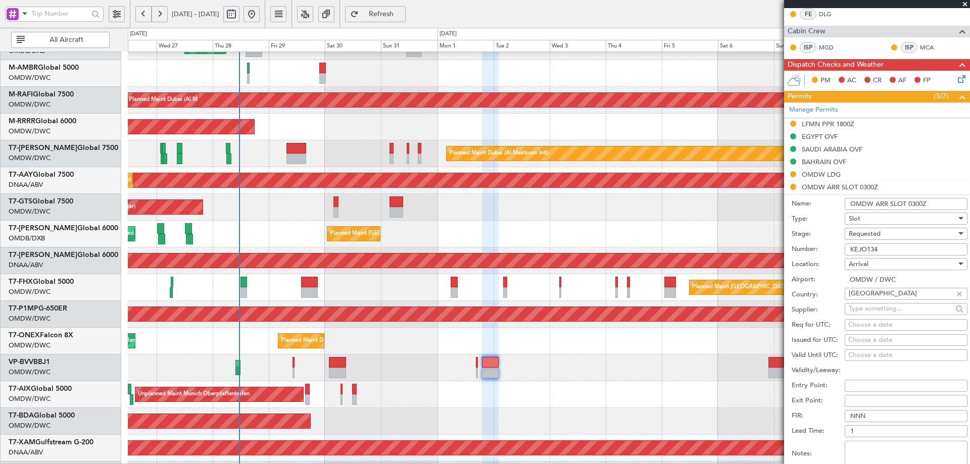
scroll to position [202, 0]
click at [899, 232] on div "Requested" at bounding box center [903, 233] width 108 height 15
drag, startPoint x: 879, startPoint y: 311, endPoint x: 876, endPoint y: 315, distance: 5.2
click at [879, 311] on span "Received OK" at bounding box center [903, 309] width 106 height 15
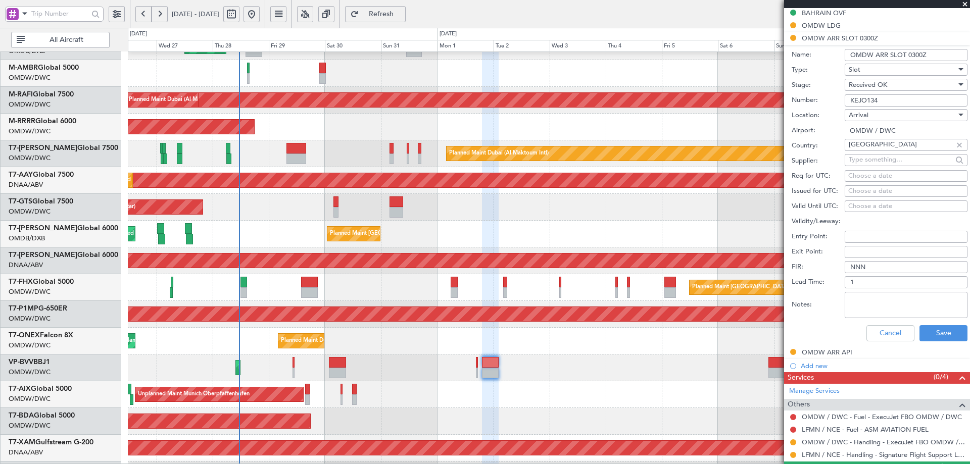
scroll to position [354, 0]
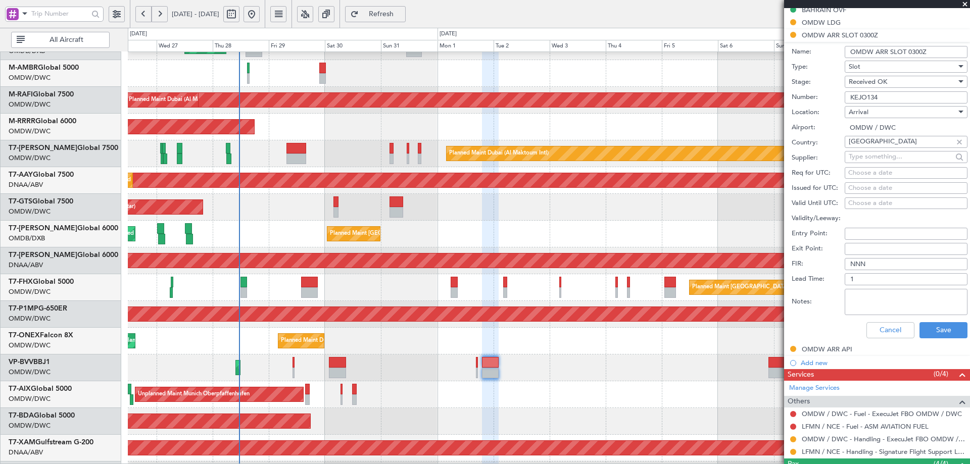
click at [868, 172] on div "Choose a date" at bounding box center [907, 173] width 116 height 10
select select "8"
select select "2025"
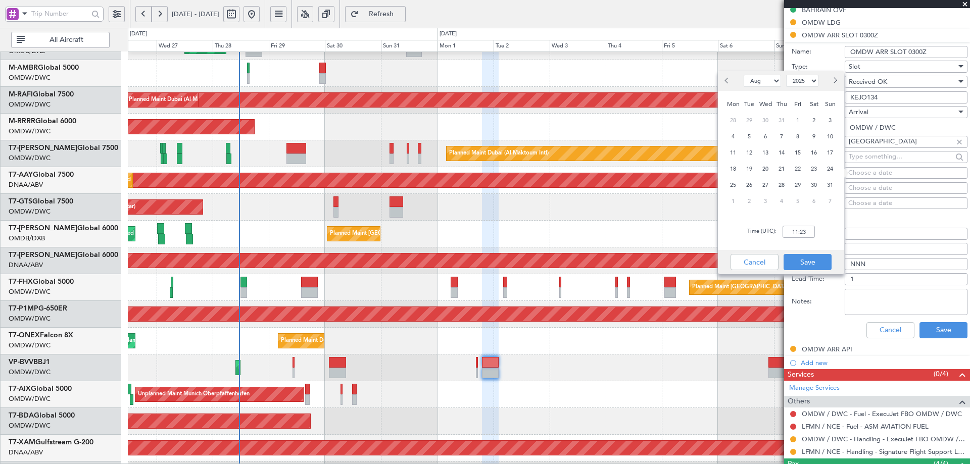
click at [833, 82] on span "Next month" at bounding box center [835, 80] width 6 height 6
select select "9"
click at [746, 120] on span "2" at bounding box center [749, 120] width 13 height 13
click at [804, 232] on input "00:00" at bounding box center [799, 232] width 32 height 12
type input "02:10"
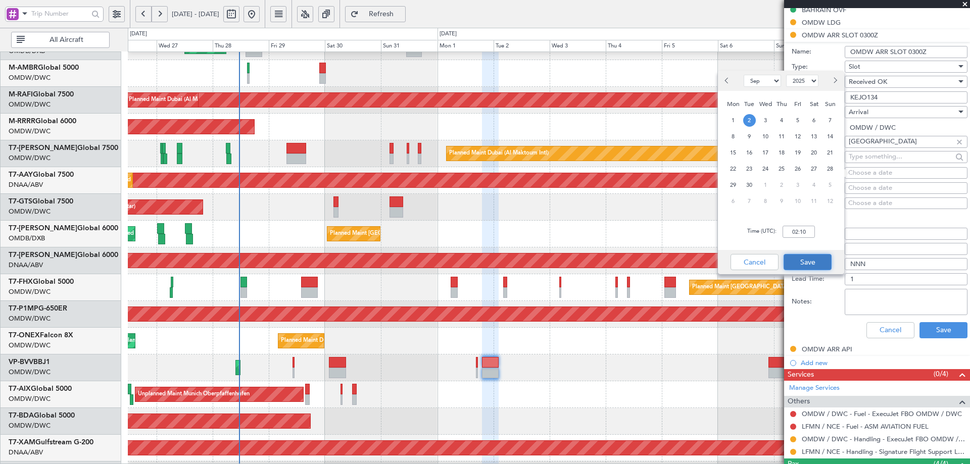
click at [809, 260] on button "Save" at bounding box center [808, 262] width 48 height 16
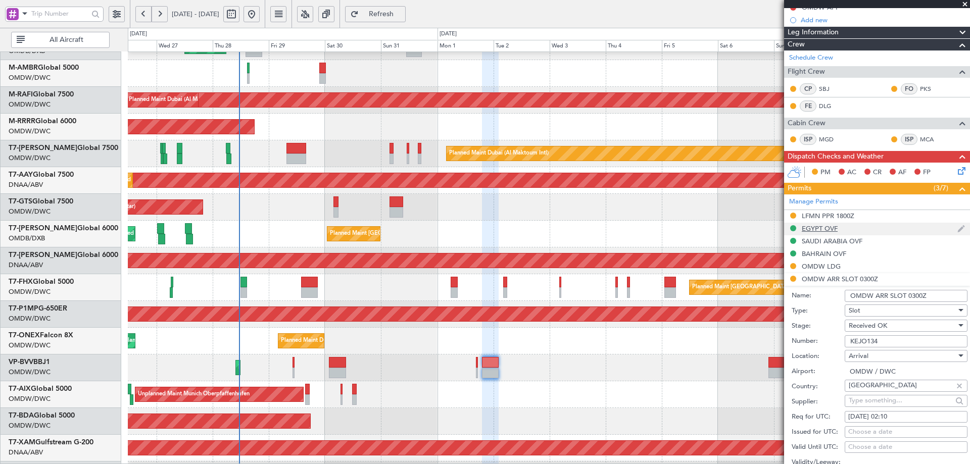
scroll to position [202, 0]
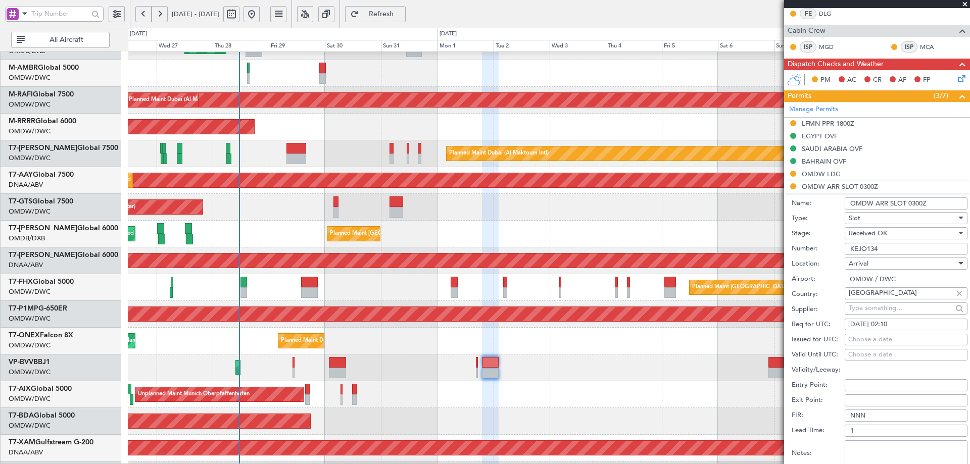
click at [853, 344] on div "Choose a date" at bounding box center [907, 340] width 116 height 10
select select "8"
select select "2025"
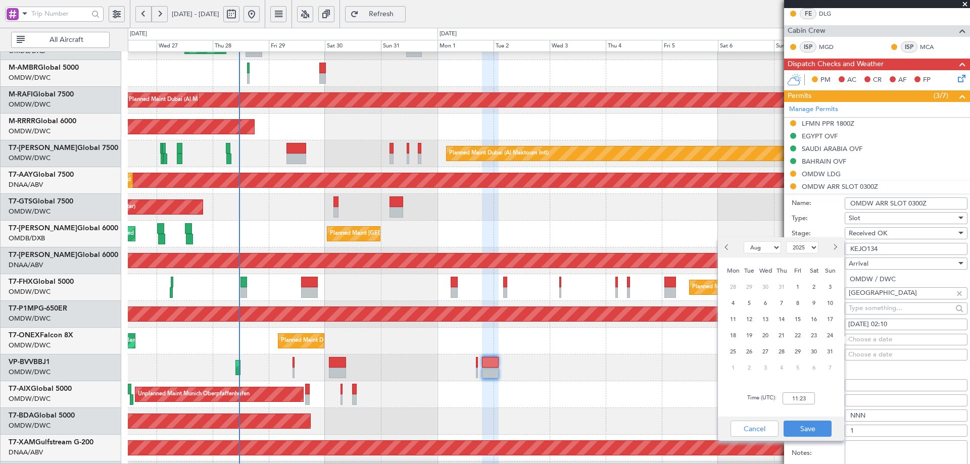
click at [836, 244] on button "Next month" at bounding box center [834, 248] width 11 height 16
select select "9"
click at [748, 285] on span "2" at bounding box center [749, 287] width 13 height 13
click at [790, 397] on input "00:00" at bounding box center [799, 399] width 32 height 12
type input "02:10"
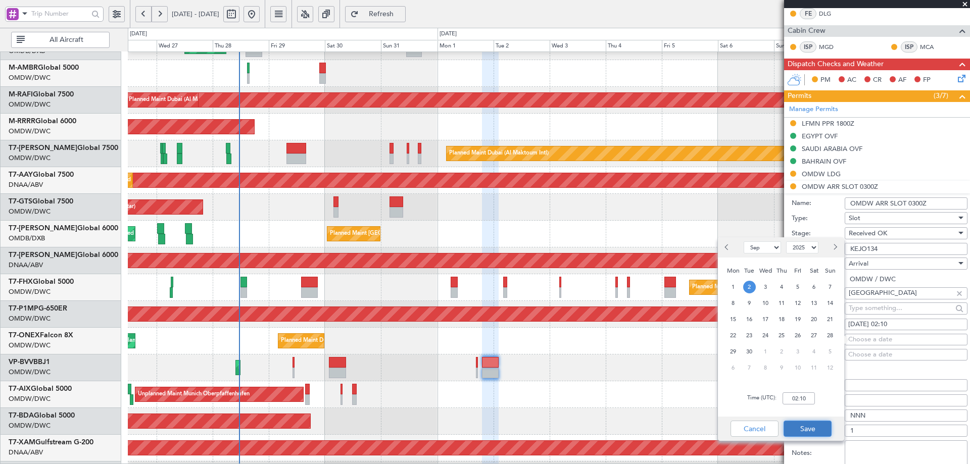
click at [805, 429] on button "Save" at bounding box center [808, 429] width 48 height 16
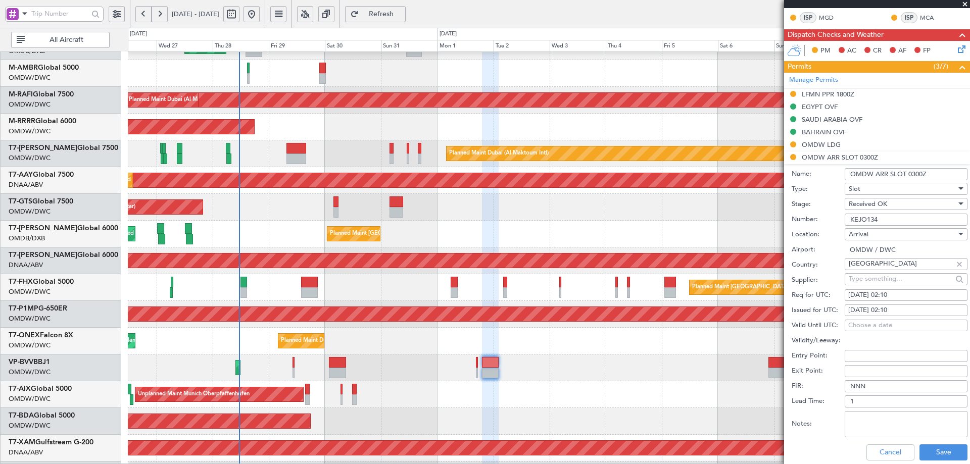
scroll to position [253, 0]
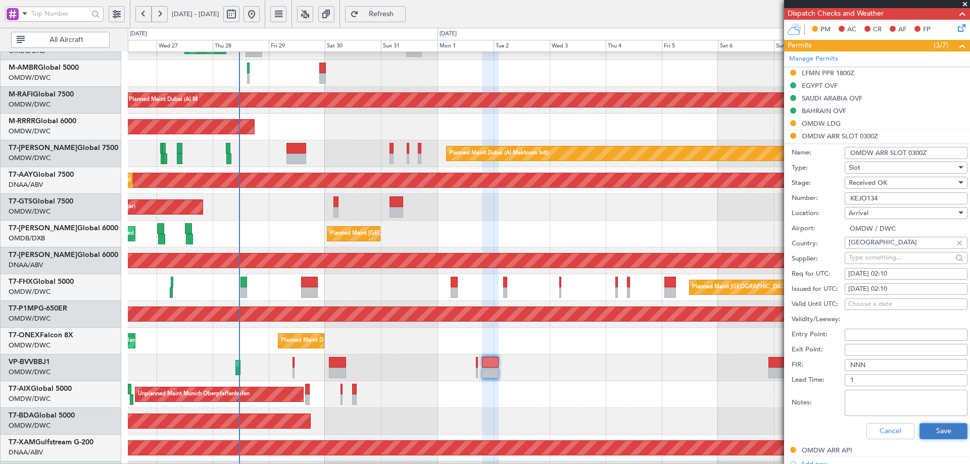
click at [932, 431] on button "Save" at bounding box center [944, 432] width 48 height 16
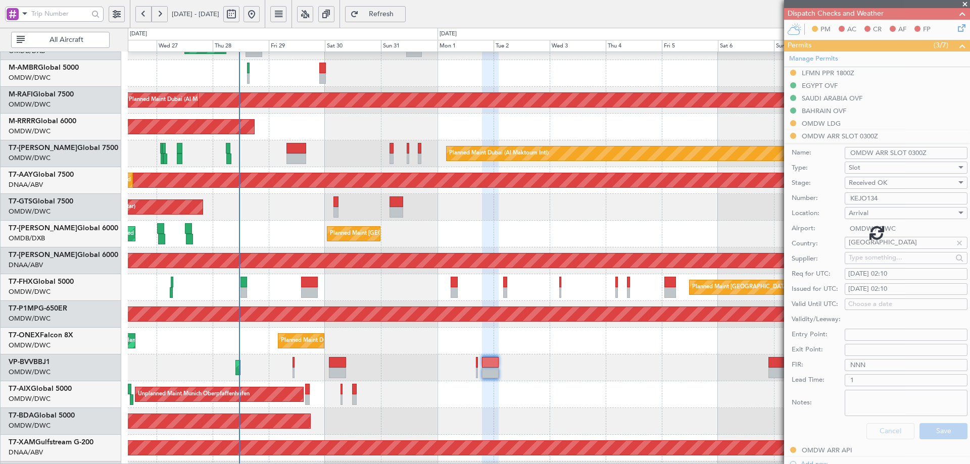
scroll to position [165, 0]
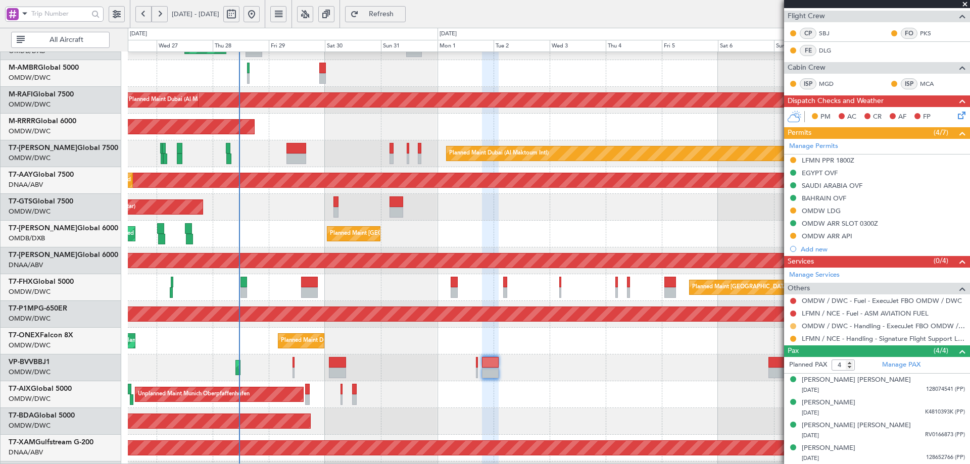
click at [794, 325] on button at bounding box center [793, 326] width 6 height 6
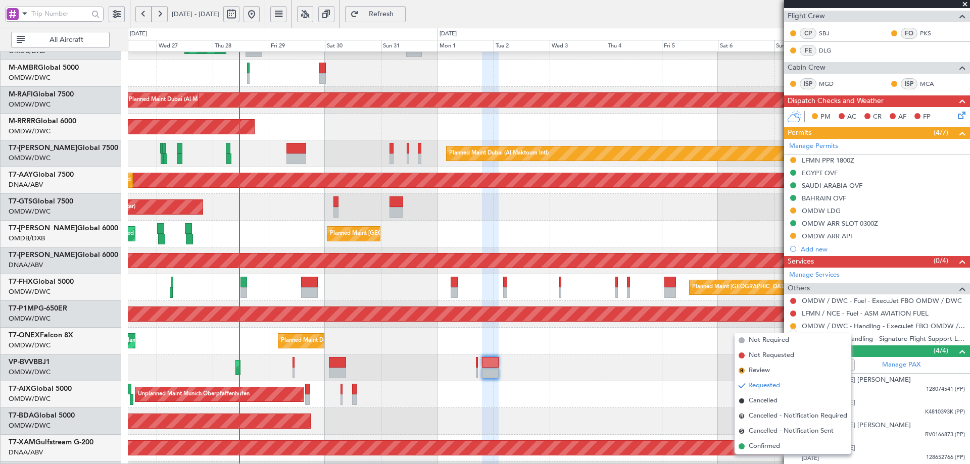
drag, startPoint x: 753, startPoint y: 445, endPoint x: 764, endPoint y: 431, distance: 18.0
click at [753, 445] on span "Confirmed" at bounding box center [764, 447] width 31 height 10
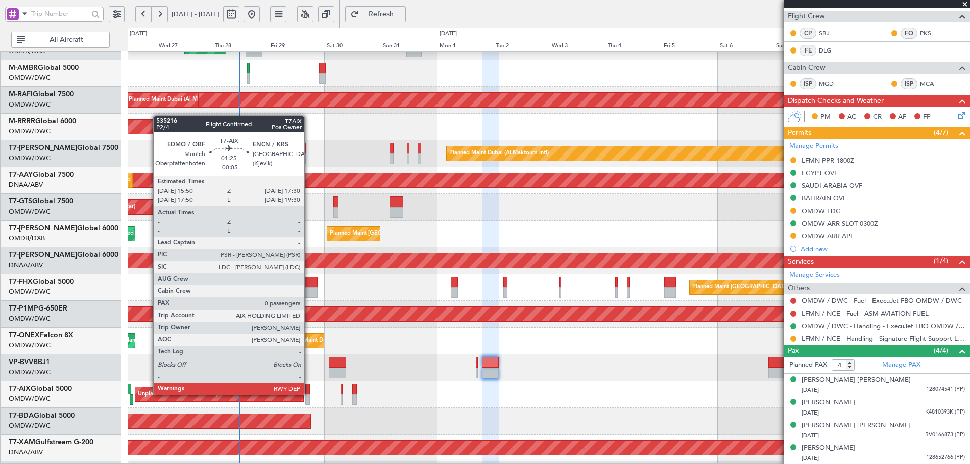
click at [309, 394] on div at bounding box center [307, 389] width 4 height 11
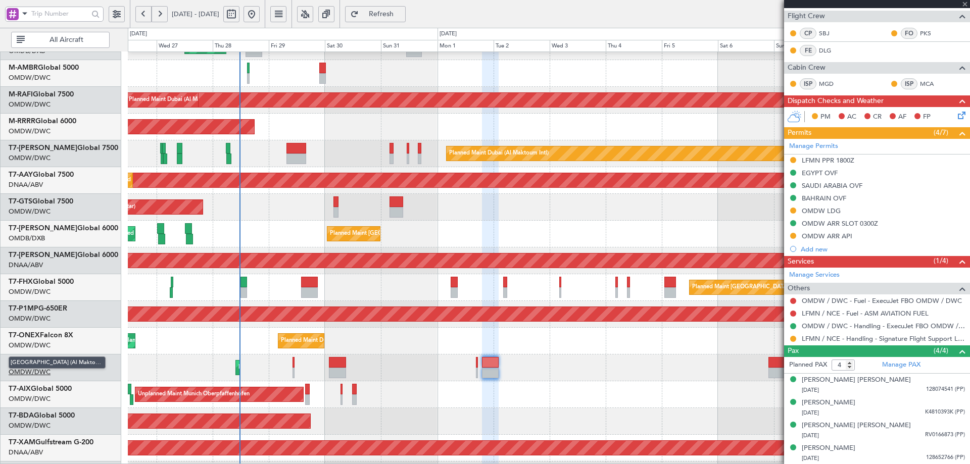
type input "-00:05"
type input "0"
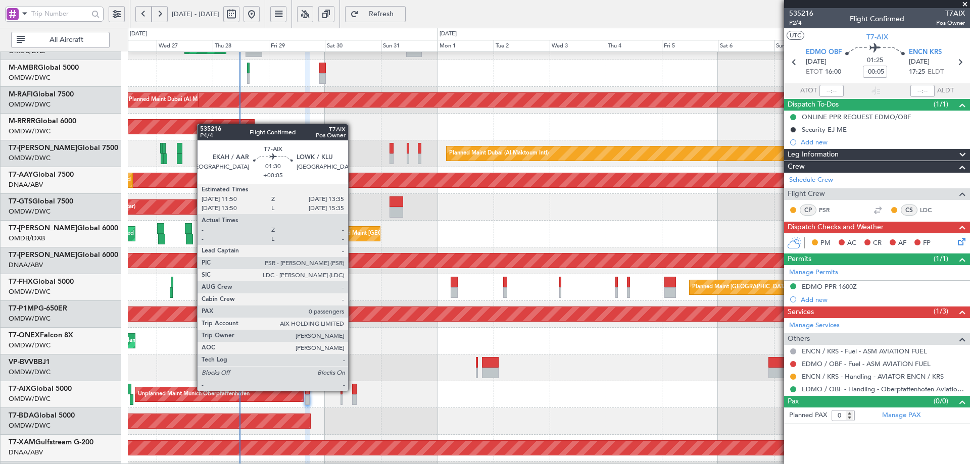
click at [353, 390] on div at bounding box center [354, 389] width 5 height 11
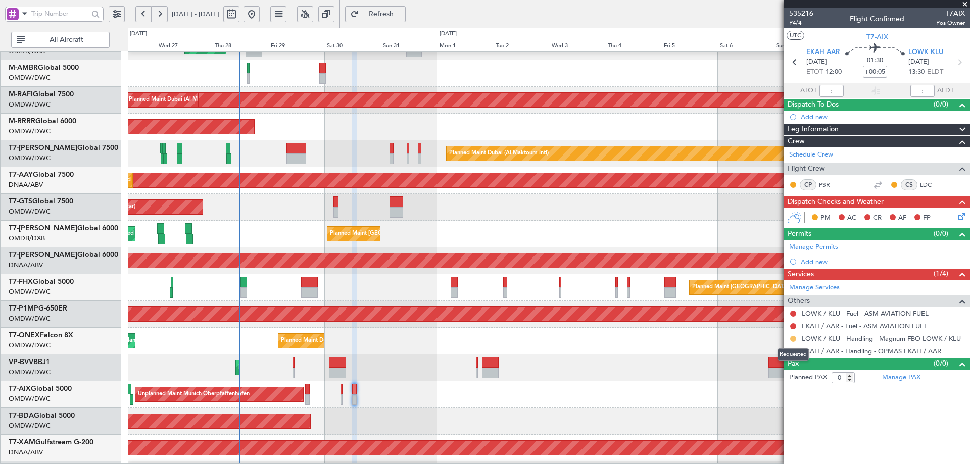
click at [794, 338] on button at bounding box center [793, 339] width 6 height 6
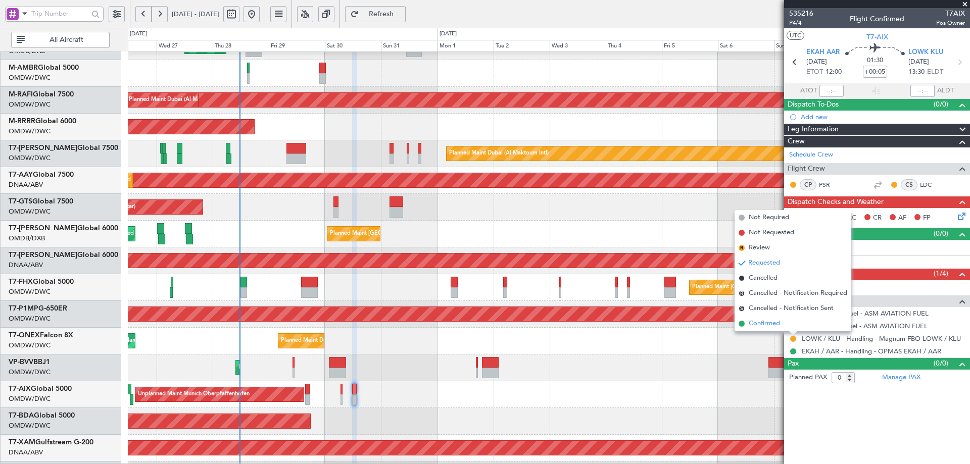
click at [750, 322] on span "Confirmed" at bounding box center [764, 324] width 31 height 10
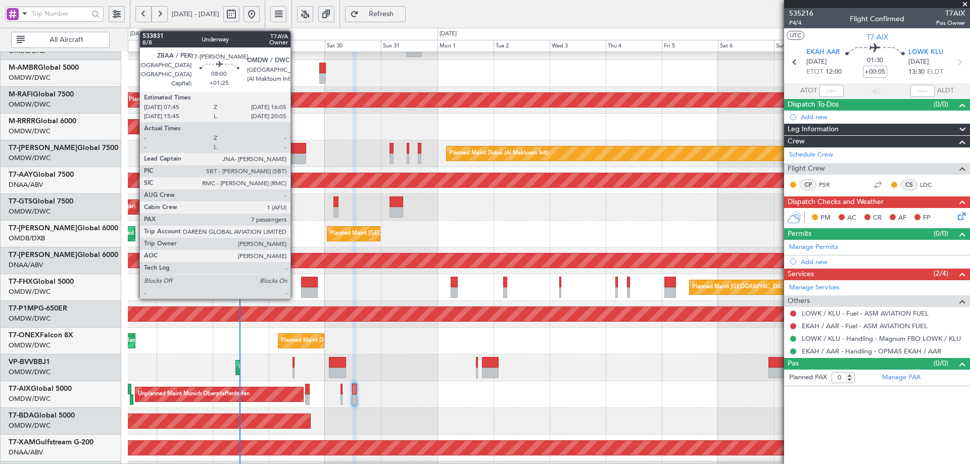
click at [295, 151] on div at bounding box center [297, 148] width 20 height 11
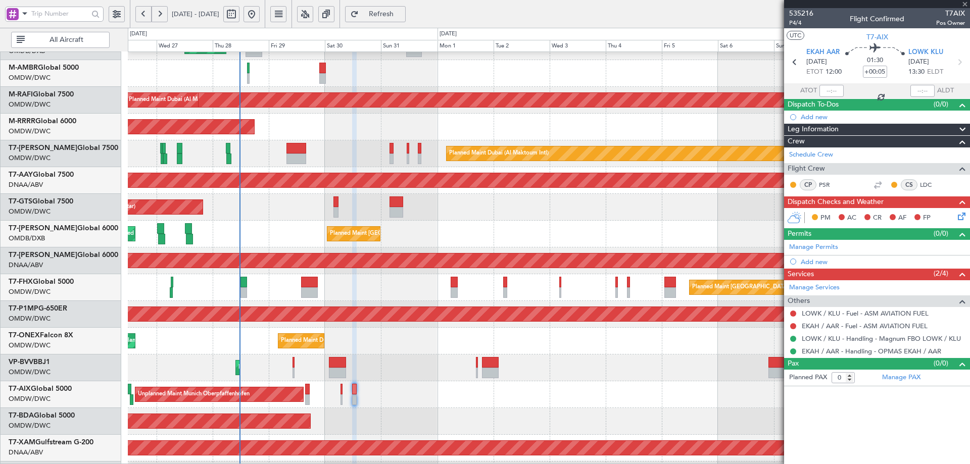
type input "+01:25"
type input "7"
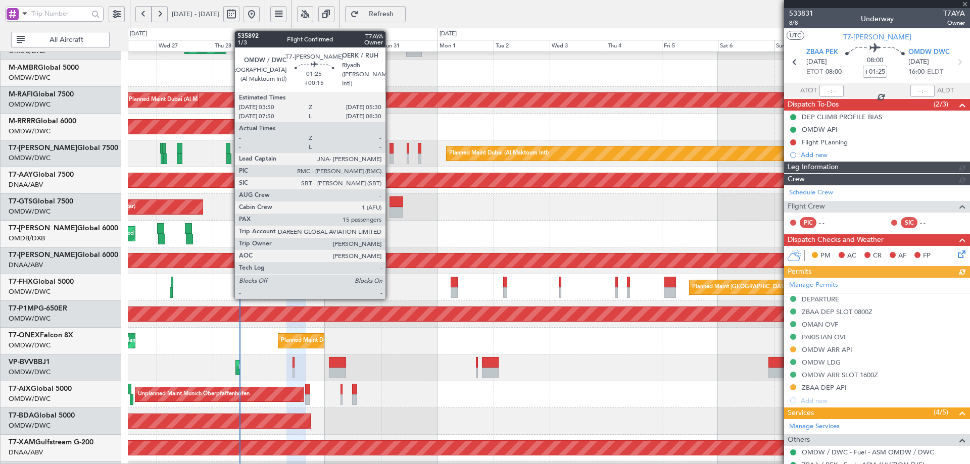
click at [390, 149] on div at bounding box center [392, 148] width 4 height 11
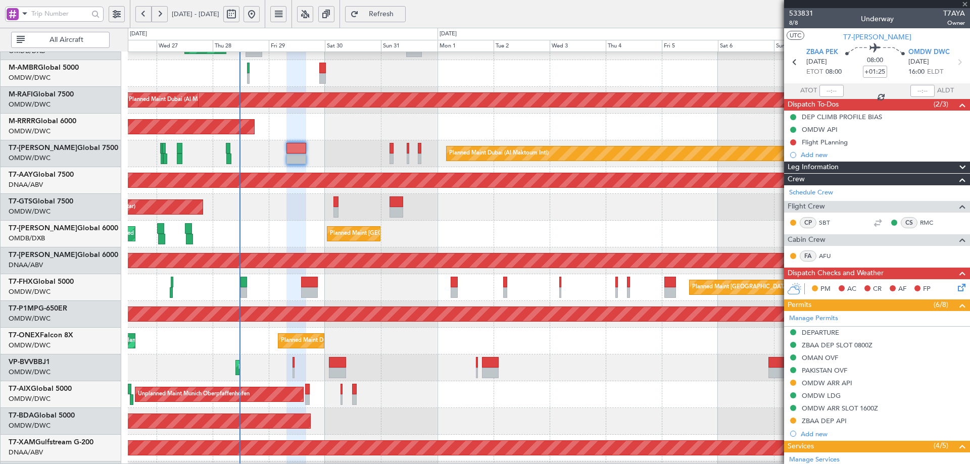
type input "+00:15"
type input "15"
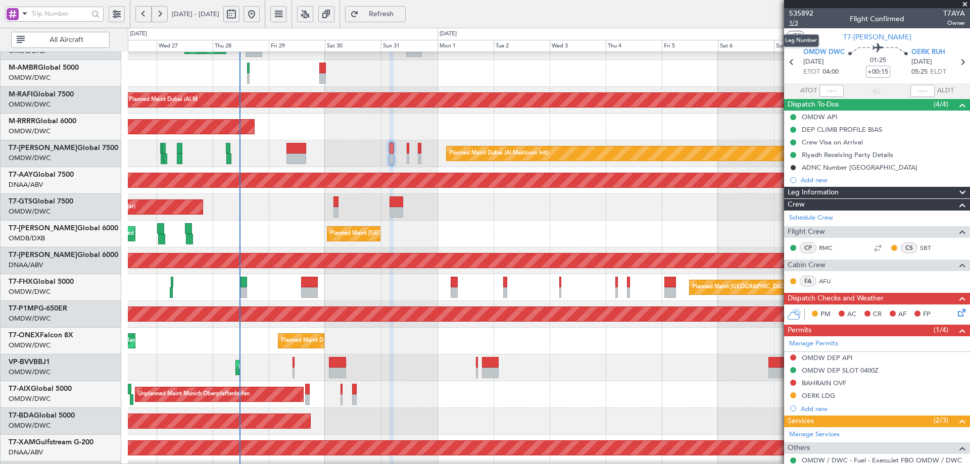
click at [800, 26] on span "1/3" at bounding box center [801, 23] width 24 height 9
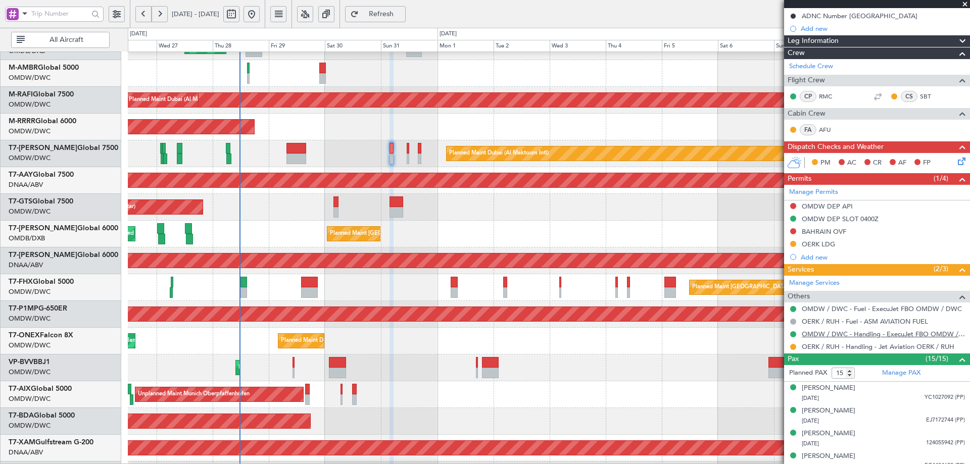
scroll to position [410, 0]
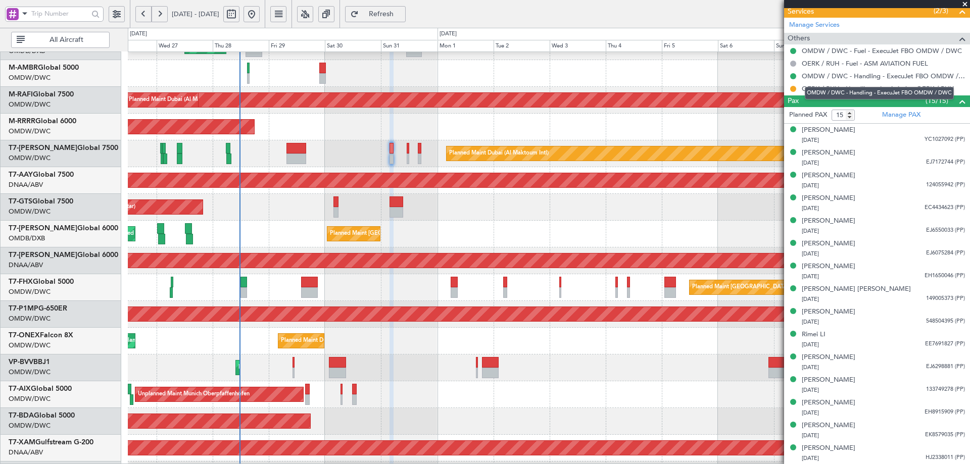
click at [833, 89] on div "OMDW / DWC - Handling - ExecuJet FBO OMDW / DWC" at bounding box center [879, 93] width 149 height 13
click at [840, 89] on link "OERK / RUH - Handling - Jet Aviation OERK / RUH" at bounding box center [878, 88] width 153 height 9
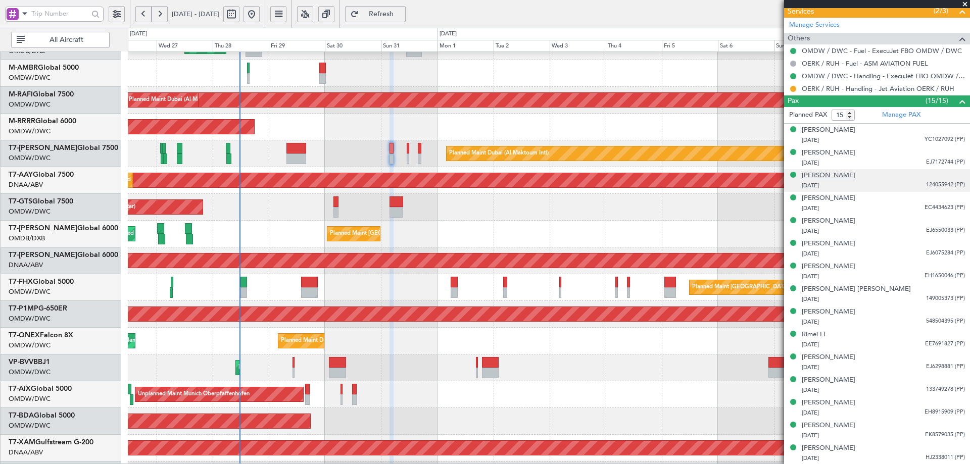
click at [832, 176] on div "[PERSON_NAME]" at bounding box center [829, 176] width 54 height 10
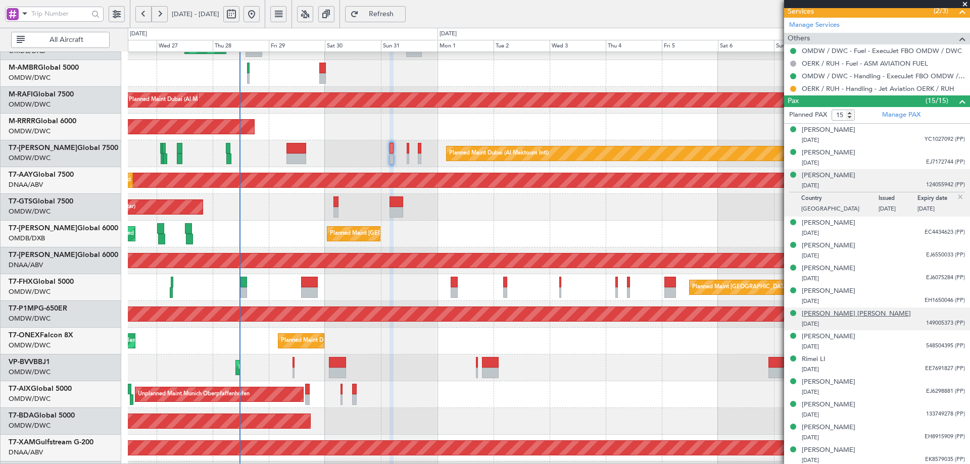
click at [825, 314] on div "[PERSON_NAME] [PERSON_NAME]" at bounding box center [856, 314] width 109 height 10
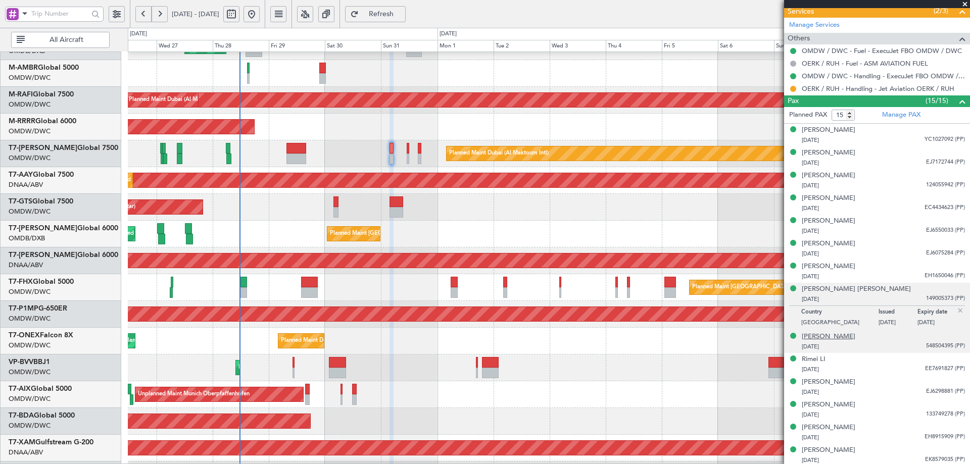
click at [841, 338] on div "[PERSON_NAME]" at bounding box center [829, 337] width 54 height 10
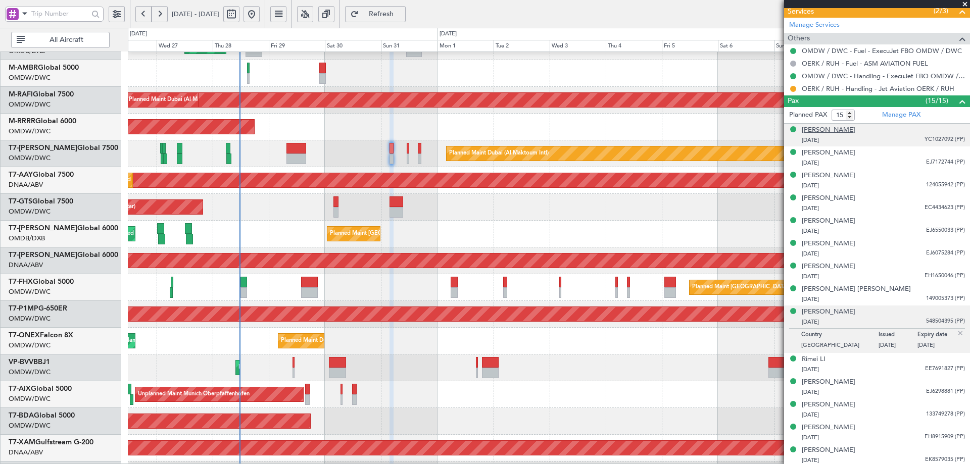
click at [825, 129] on div "[PERSON_NAME]" at bounding box center [829, 130] width 54 height 10
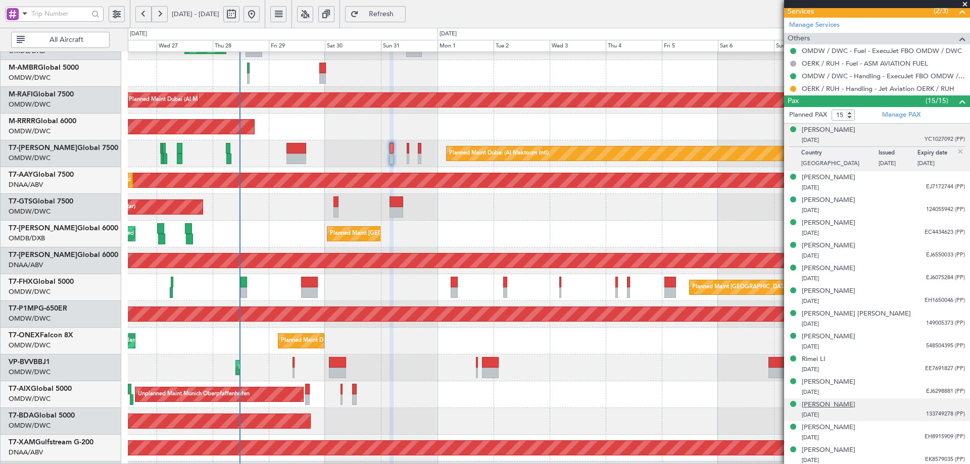
click at [848, 403] on div "[PERSON_NAME]" at bounding box center [829, 405] width 54 height 10
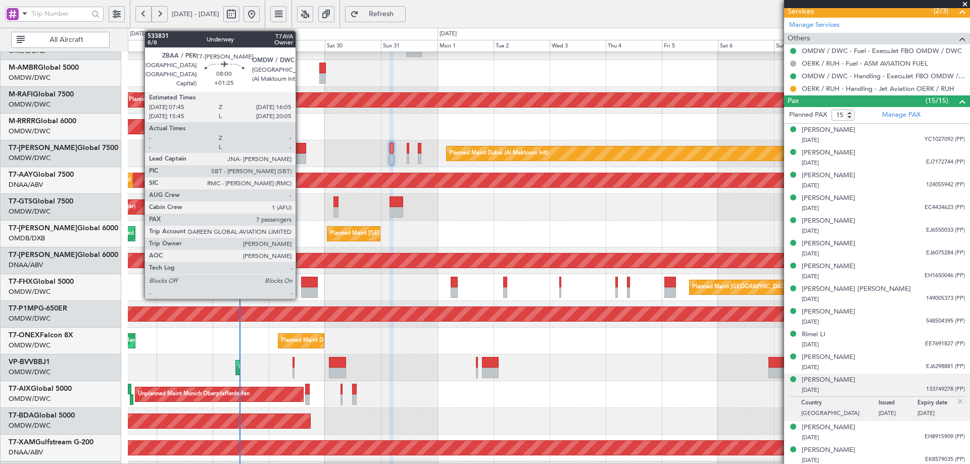
click at [300, 148] on div at bounding box center [297, 148] width 20 height 11
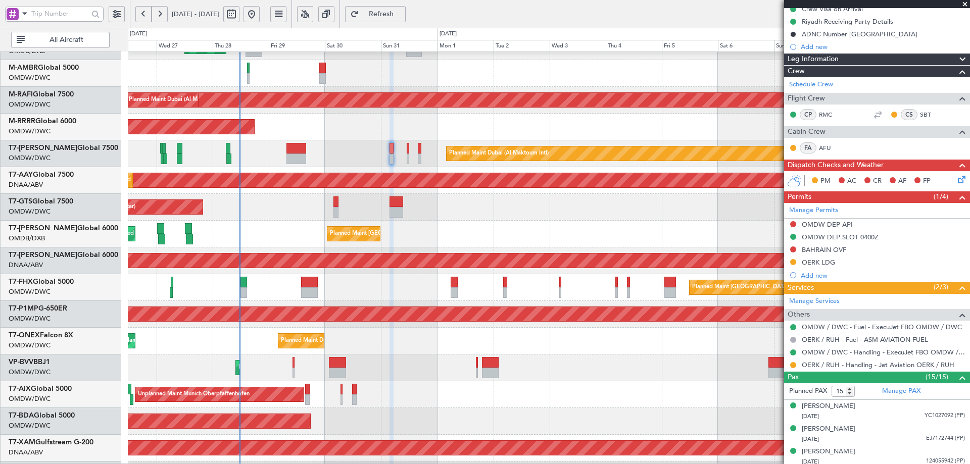
scroll to position [6, 0]
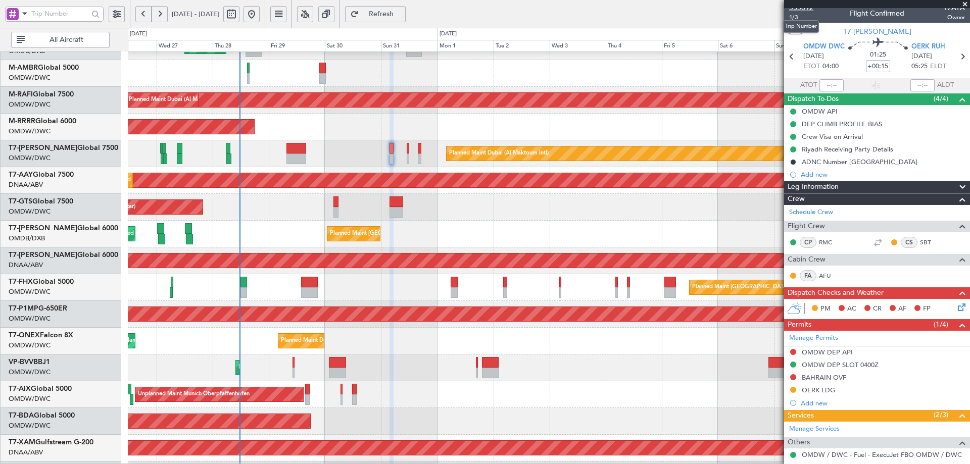
click at [807, 9] on span "535892" at bounding box center [801, 8] width 24 height 11
click at [402, 11] on span "Refresh" at bounding box center [381, 14] width 41 height 7
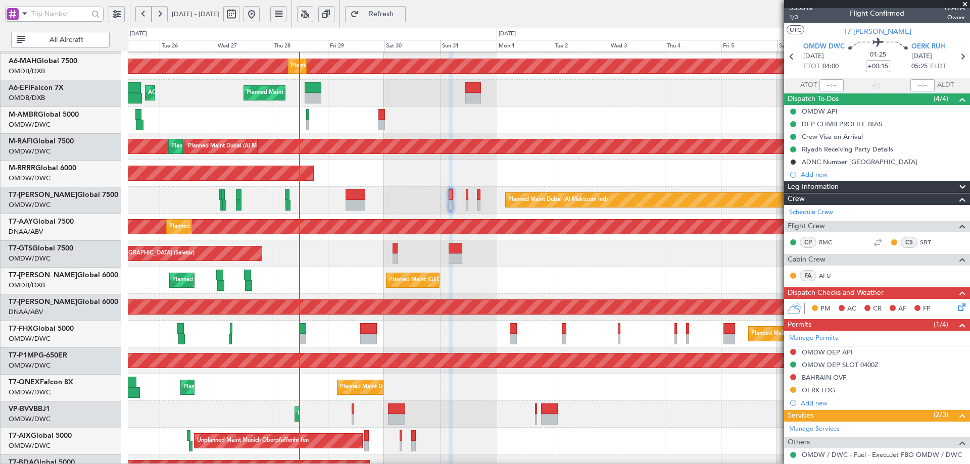
scroll to position [53, 0]
click at [342, 238] on div "Unplanned Maint [GEOGRAPHIC_DATA] (Al Maktoum Intl) Planned Maint [GEOGRAPHIC_D…" at bounding box center [549, 226] width 842 height 27
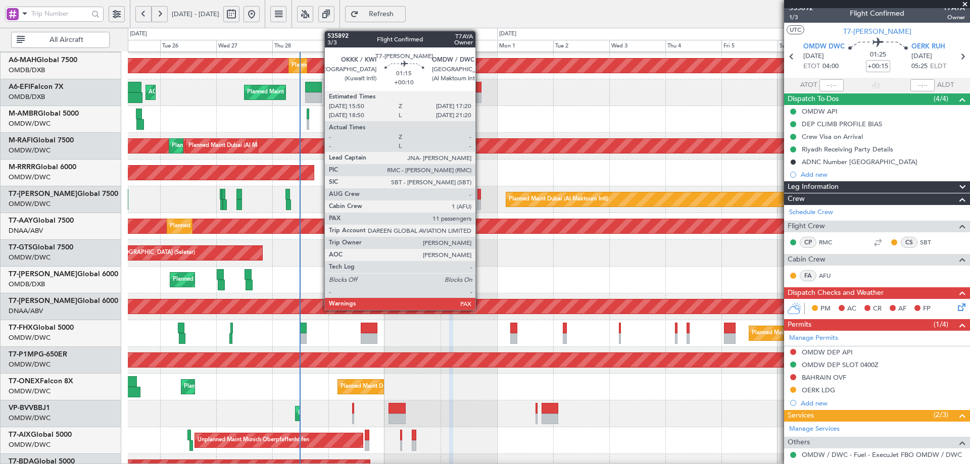
click at [480, 204] on div at bounding box center [480, 205] width 4 height 11
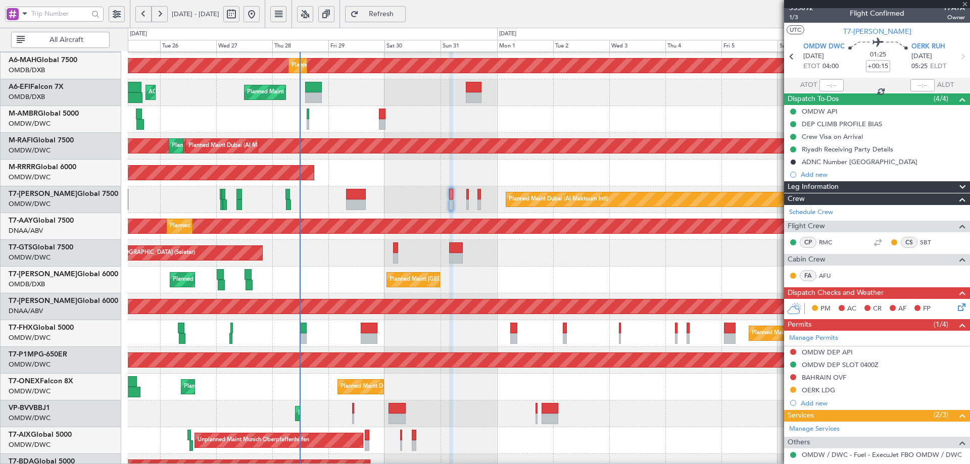
type input "+00:10"
type input "11"
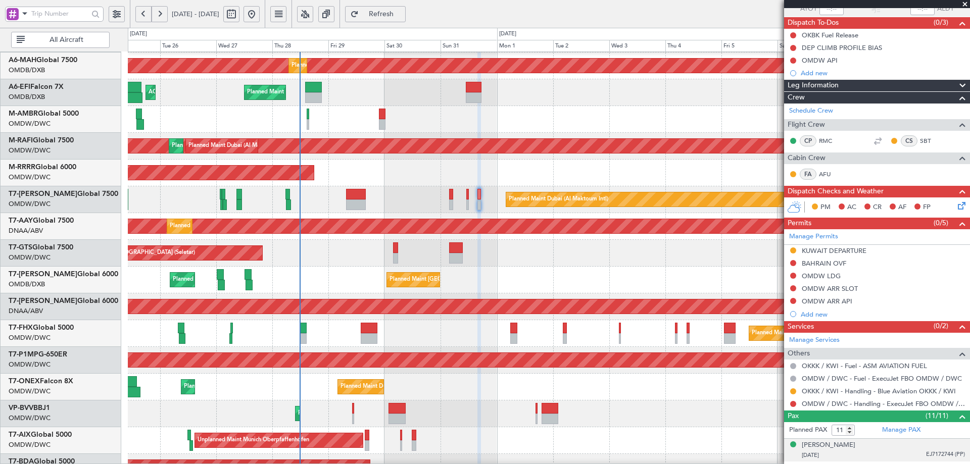
scroll to position [202, 0]
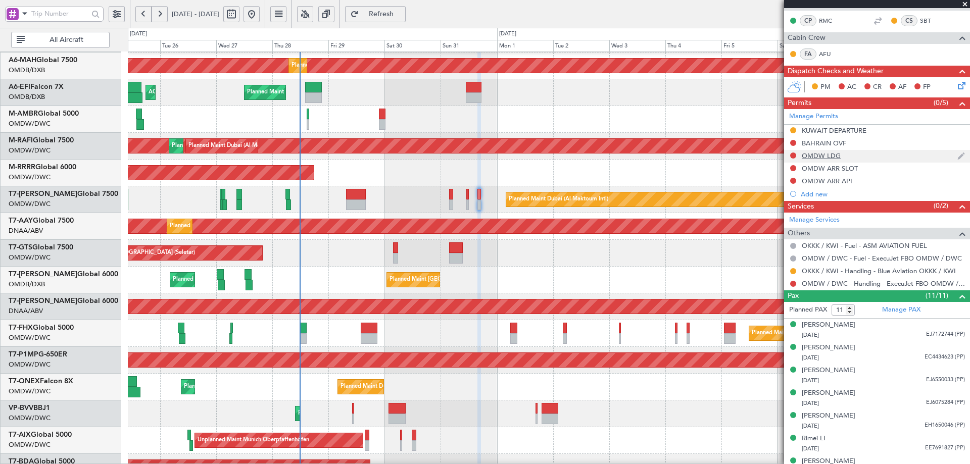
click at [822, 156] on div "OMDW LDG" at bounding box center [821, 156] width 39 height 9
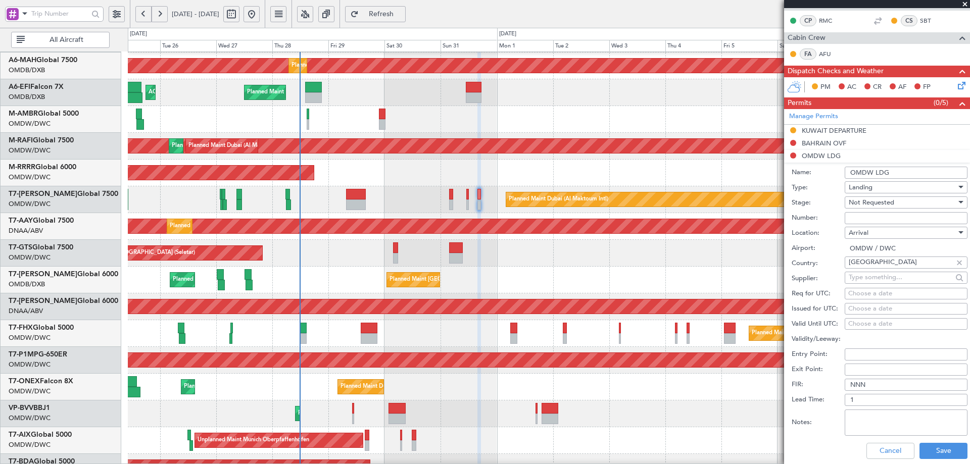
click at [853, 215] on input "Number:" at bounding box center [906, 218] width 123 height 12
paste input "LP/2025/11792"
type input "LP/2025/11792"
click at [870, 202] on span "Not Requested" at bounding box center [871, 202] width 45 height 9
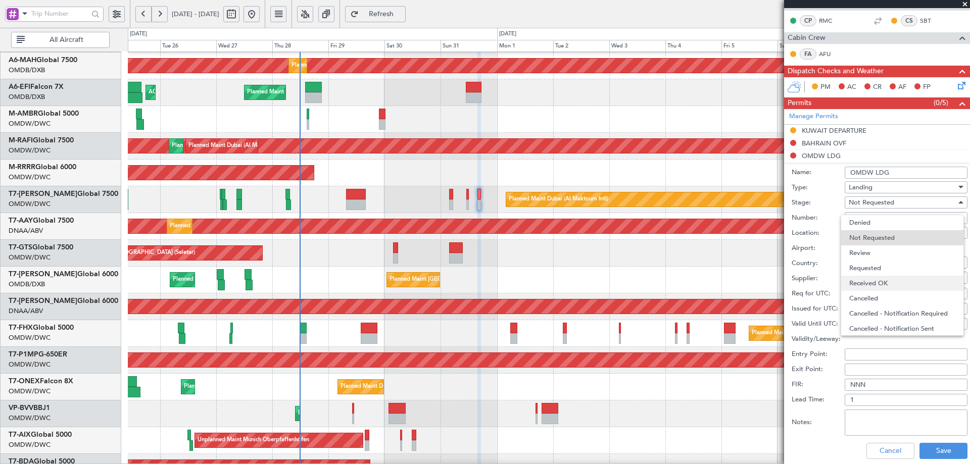
click at [873, 279] on span "Received OK" at bounding box center [903, 283] width 106 height 15
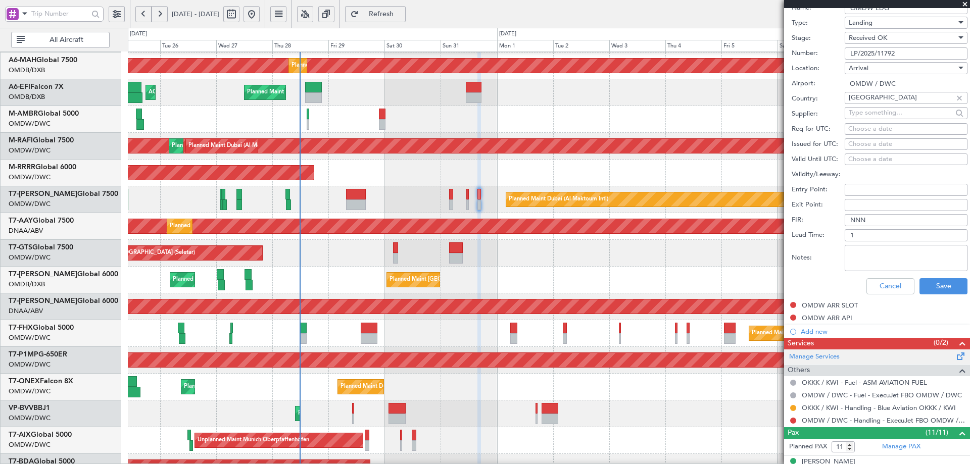
scroll to position [404, 0]
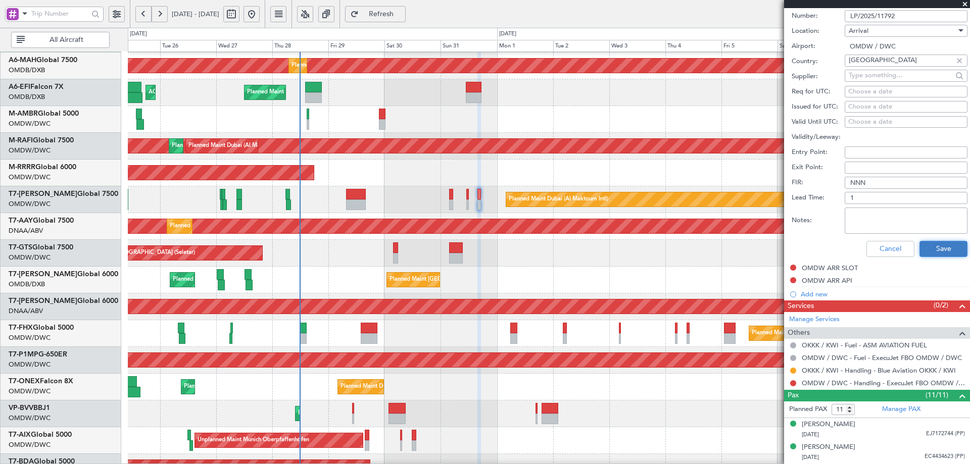
click at [937, 252] on button "Save" at bounding box center [944, 249] width 48 height 16
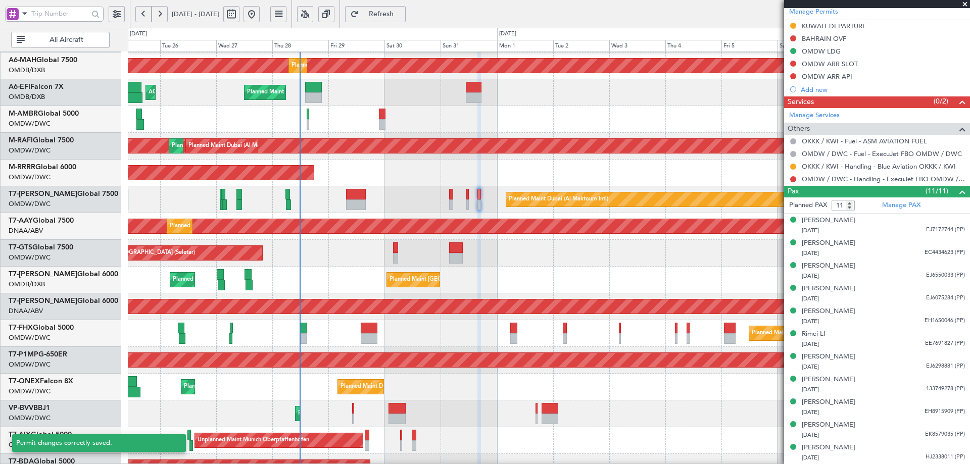
scroll to position [103, 0]
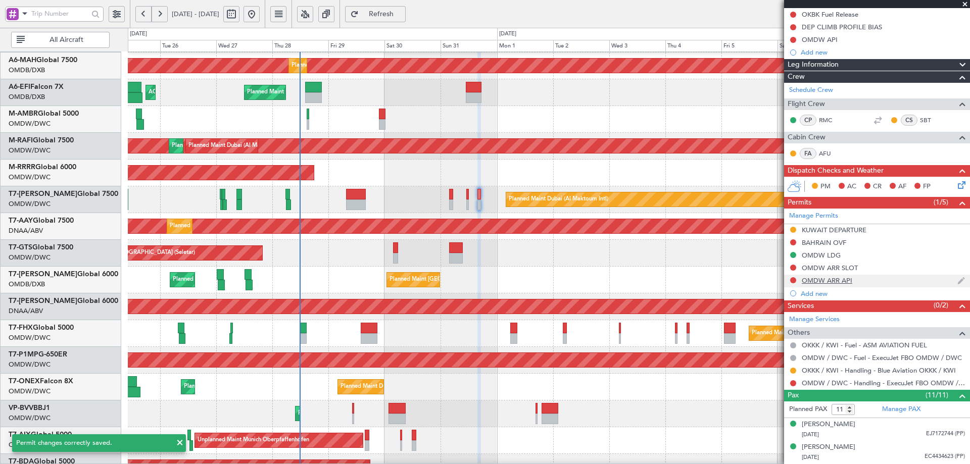
click at [837, 285] on div "OMDW ARR API" at bounding box center [877, 281] width 186 height 13
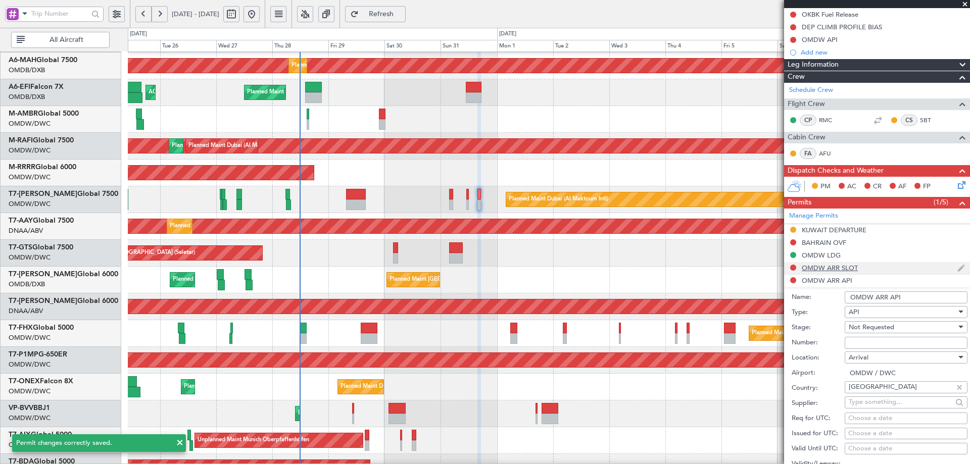
click at [837, 266] on div "OMDW ARR SLOT" at bounding box center [830, 268] width 56 height 9
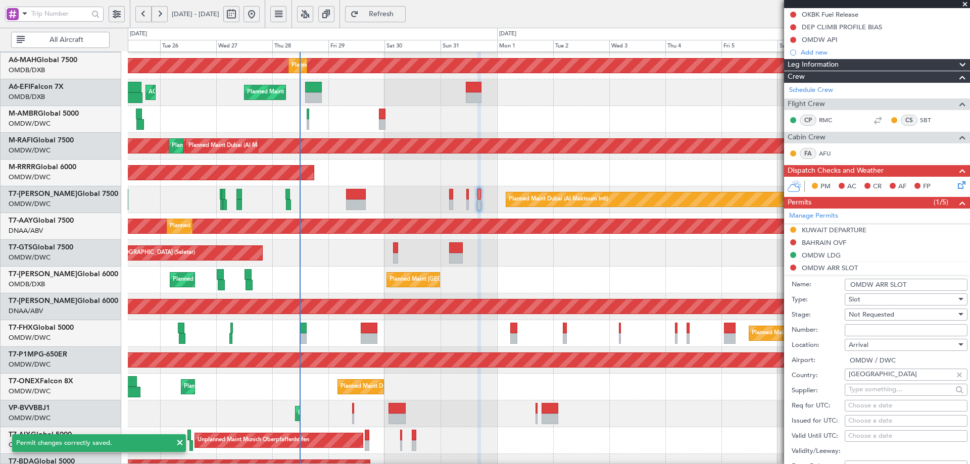
click at [867, 326] on input "Number:" at bounding box center [906, 330] width 123 height 12
paste input "KEJO106"
type input "KEJO106"
click at [869, 315] on span "Not Requested" at bounding box center [871, 314] width 45 height 9
click at [881, 396] on span "Received OK" at bounding box center [903, 395] width 106 height 15
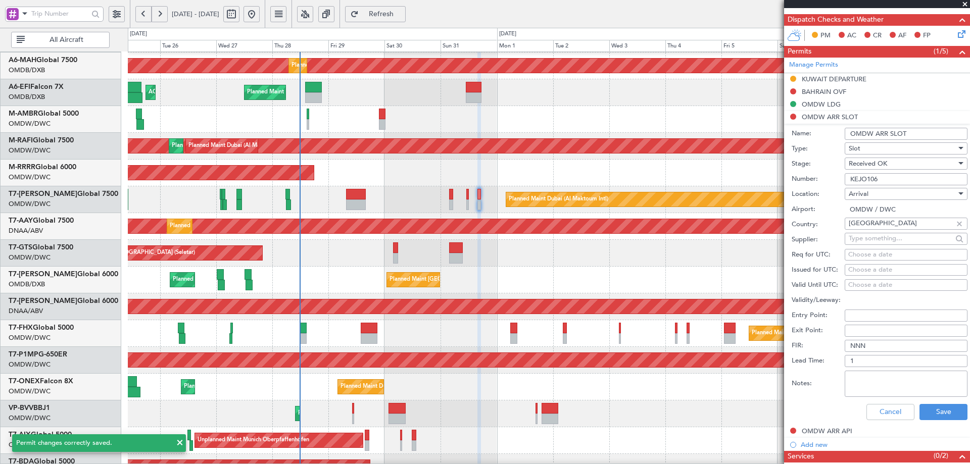
scroll to position [254, 0]
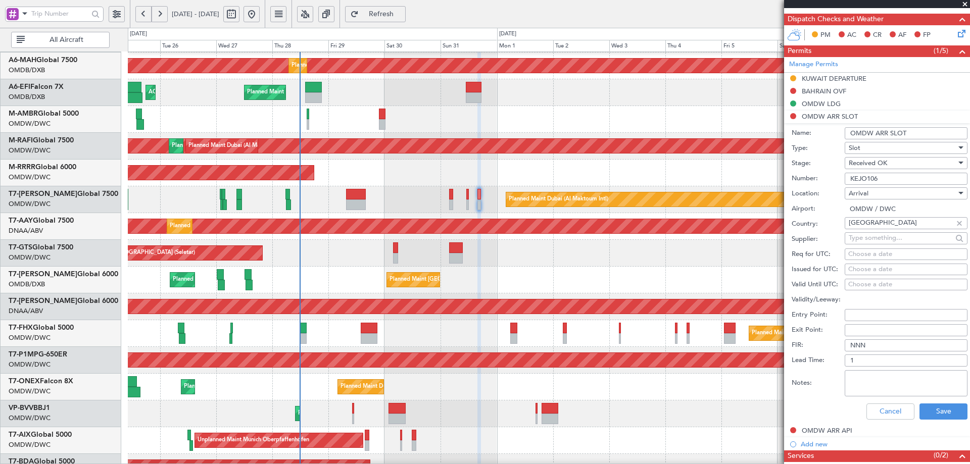
click at [854, 255] on div "Choose a date" at bounding box center [907, 255] width 116 height 10
select select "8"
select select "2025"
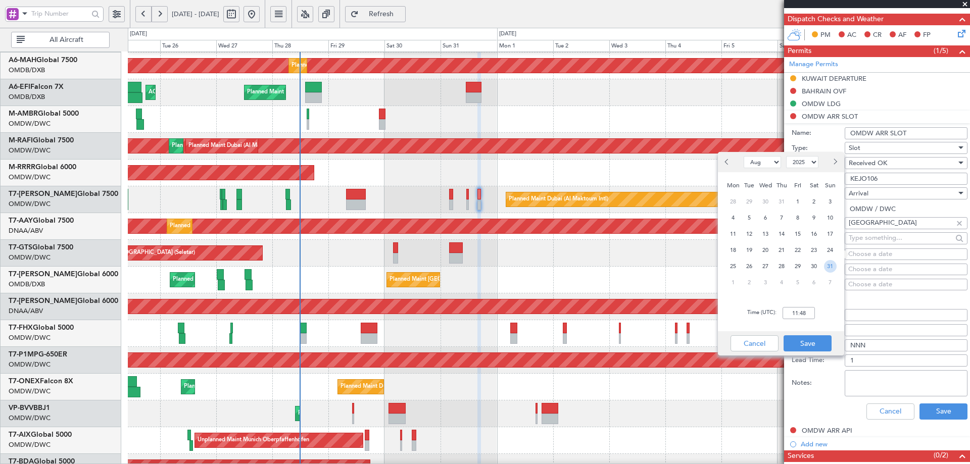
click at [828, 265] on span "31" at bounding box center [830, 266] width 13 height 13
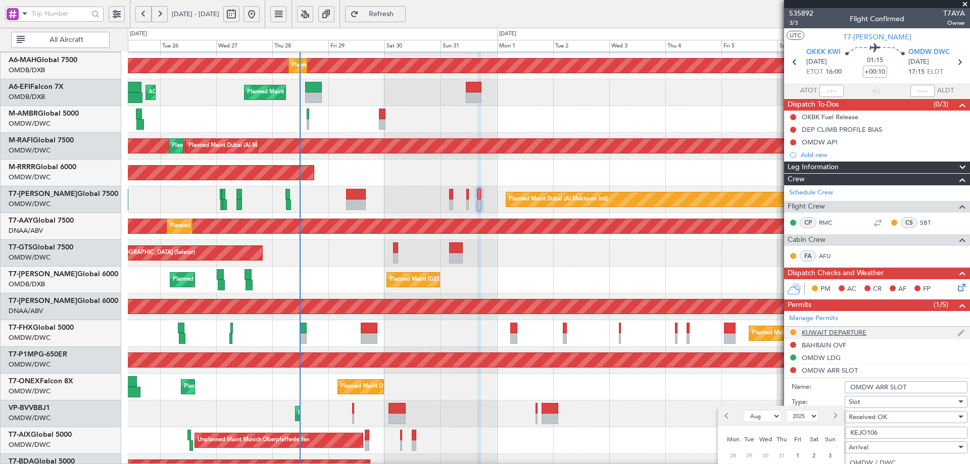
scroll to position [303, 0]
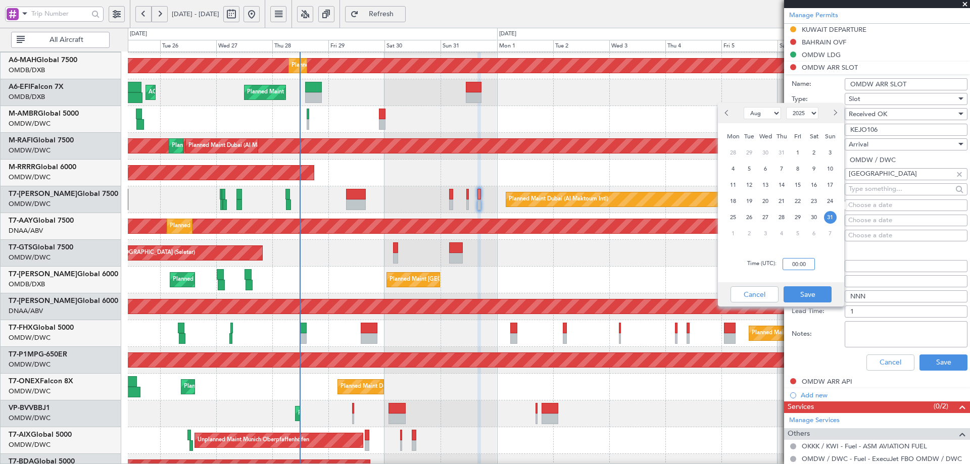
click at [803, 265] on input "00:00" at bounding box center [799, 264] width 32 height 12
type input "17:15"
drag, startPoint x: 805, startPoint y: 295, endPoint x: 865, endPoint y: 262, distance: 68.5
click at [805, 294] on button "Save" at bounding box center [808, 295] width 48 height 16
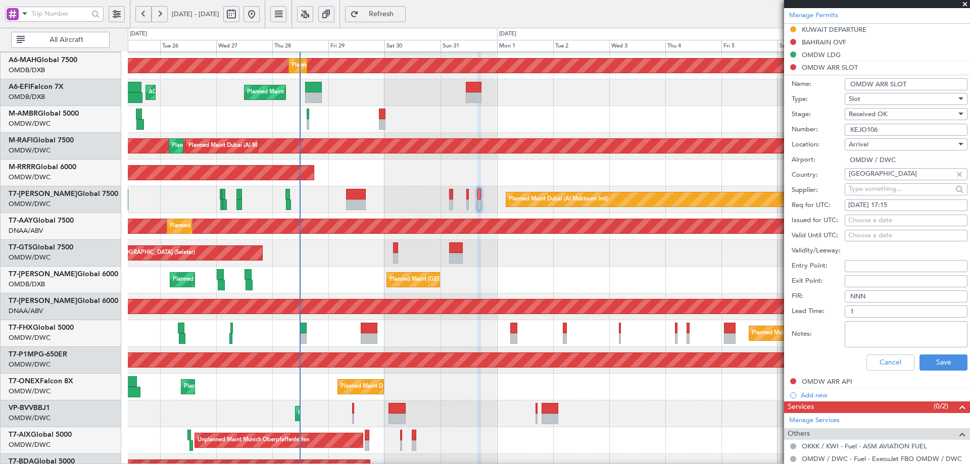
click at [891, 216] on div "Choose a date" at bounding box center [907, 221] width 116 height 10
select select "8"
select select "2025"
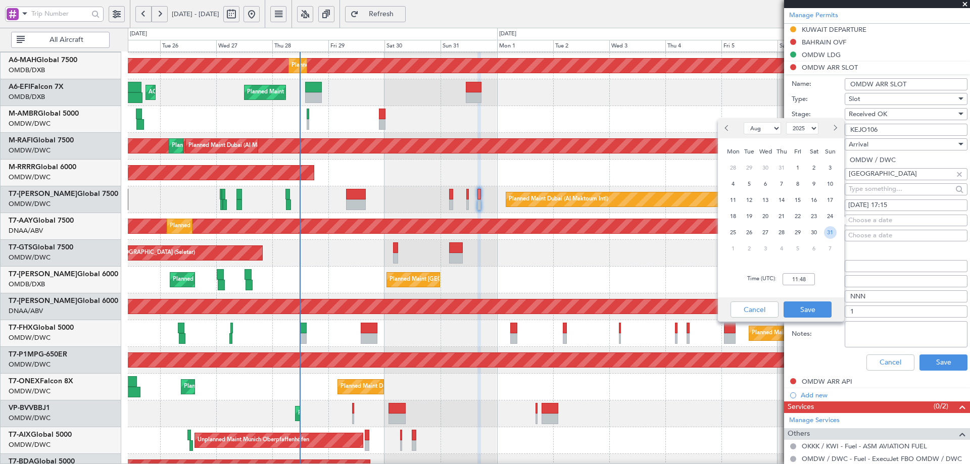
click at [827, 227] on span "31" at bounding box center [830, 232] width 13 height 13
click at [798, 277] on input "00:00" at bounding box center [799, 279] width 32 height 12
type input "17:15"
click at [817, 305] on button "Save" at bounding box center [808, 310] width 48 height 16
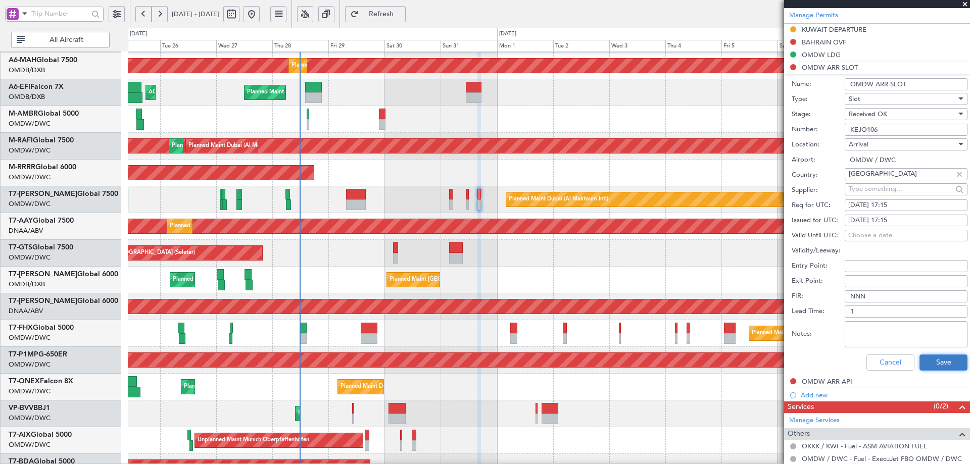
click at [930, 367] on button "Save" at bounding box center [944, 363] width 48 height 16
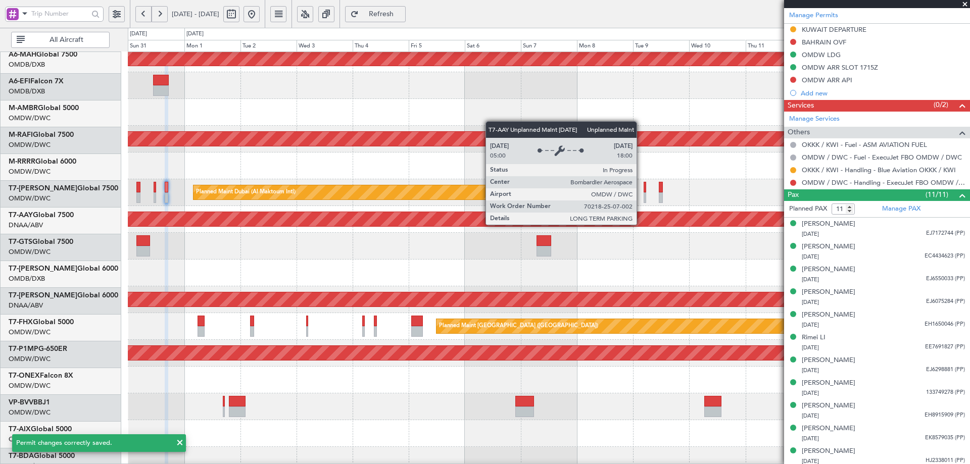
scroll to position [73, 0]
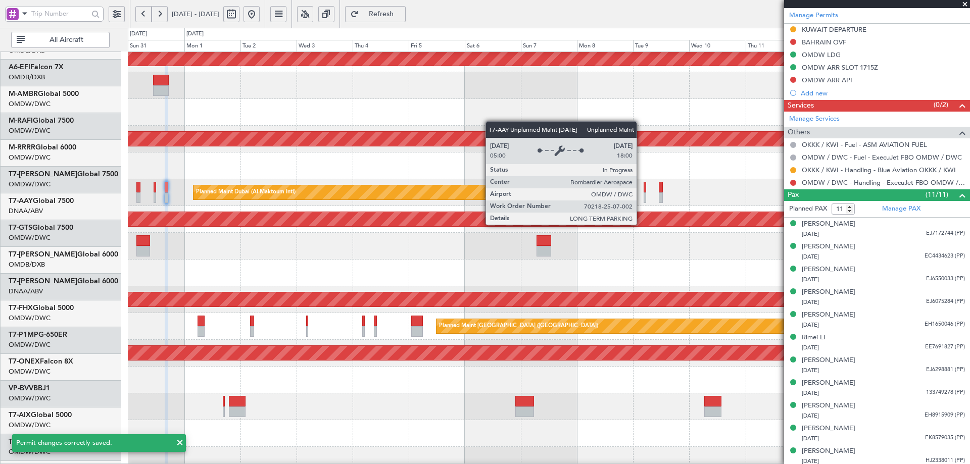
click at [206, 212] on div "Unplanned Maint [GEOGRAPHIC_DATA] (Al Maktoum Intl)" at bounding box center [261, 219] width 1950 height 14
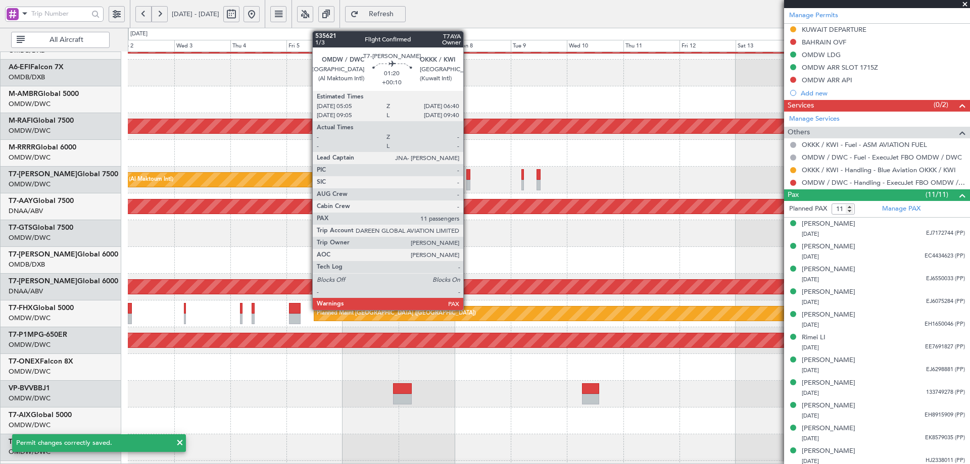
click at [468, 174] on div at bounding box center [469, 174] width 4 height 11
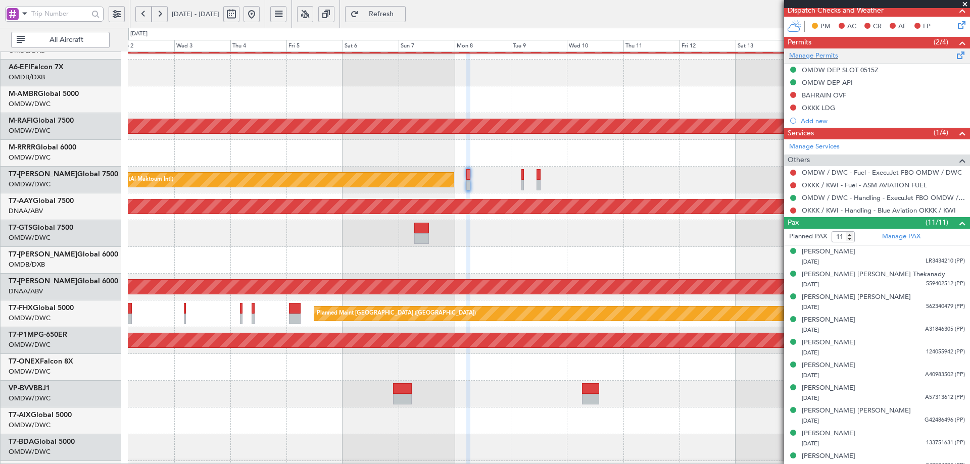
scroll to position [253, 0]
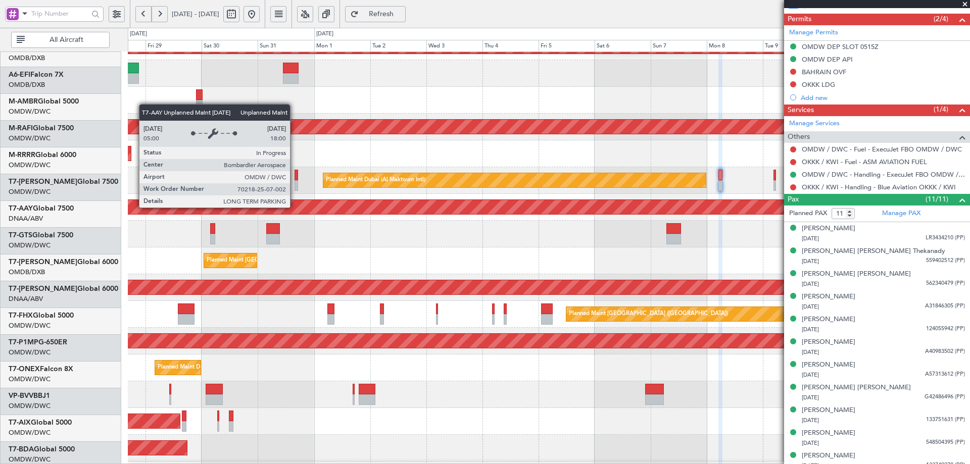
click at [642, 214] on div "Unplanned Maint [GEOGRAPHIC_DATA] (Al Maktoum Intl)" at bounding box center [326, 207] width 2080 height 14
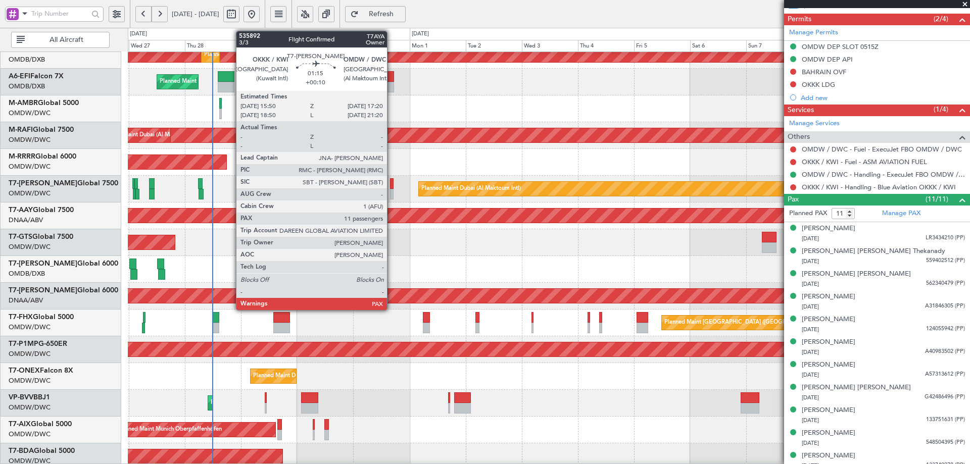
click at [392, 185] on div at bounding box center [392, 183] width 4 height 11
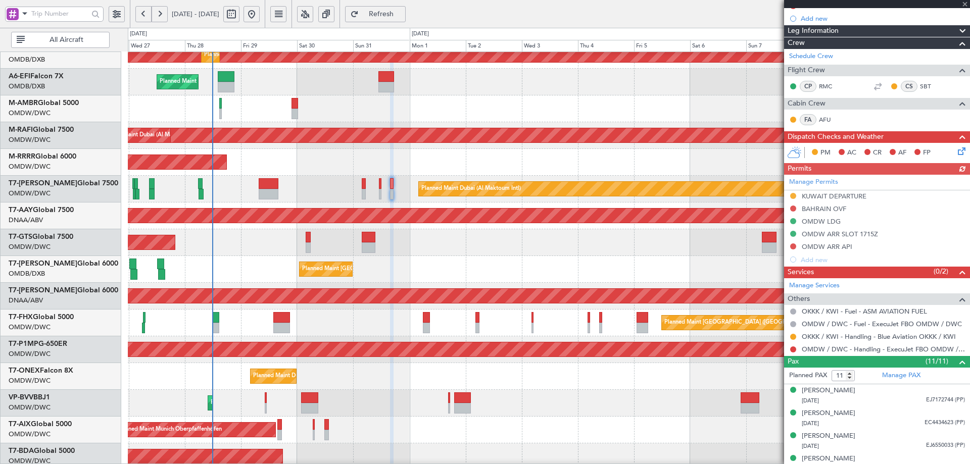
scroll to position [152, 0]
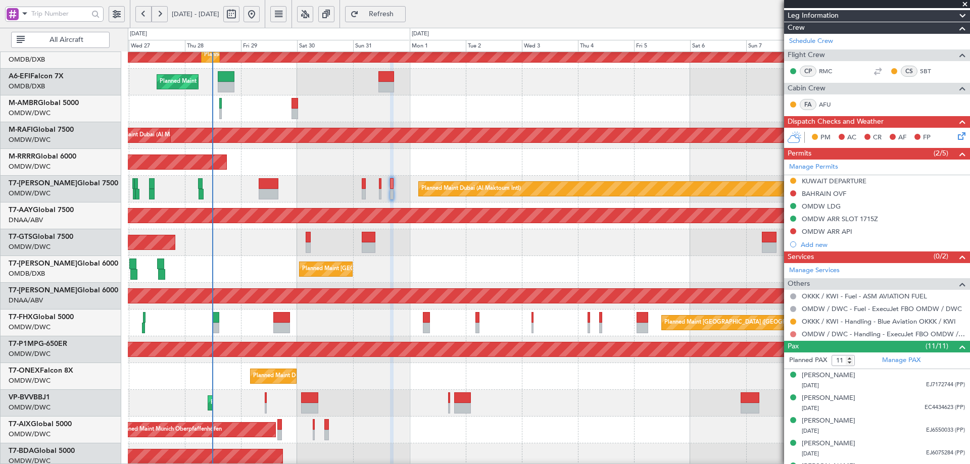
click at [793, 335] on button at bounding box center [793, 335] width 6 height 6
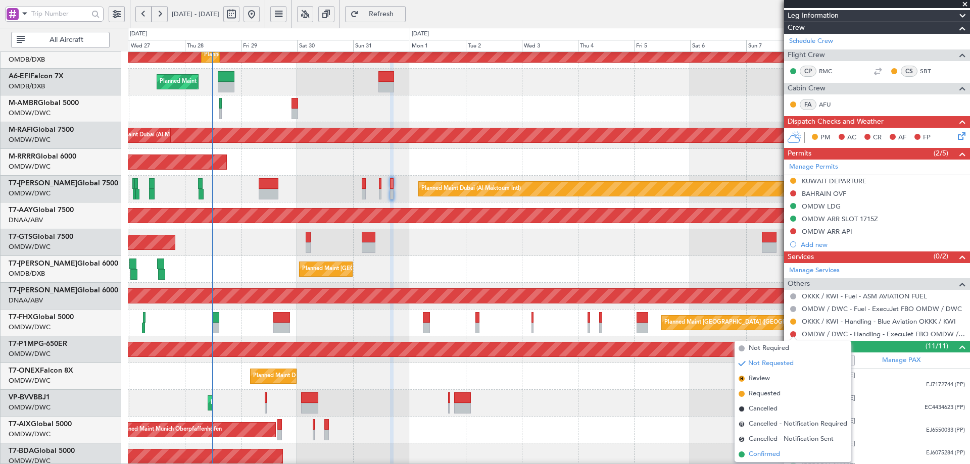
click at [763, 456] on span "Confirmed" at bounding box center [764, 455] width 31 height 10
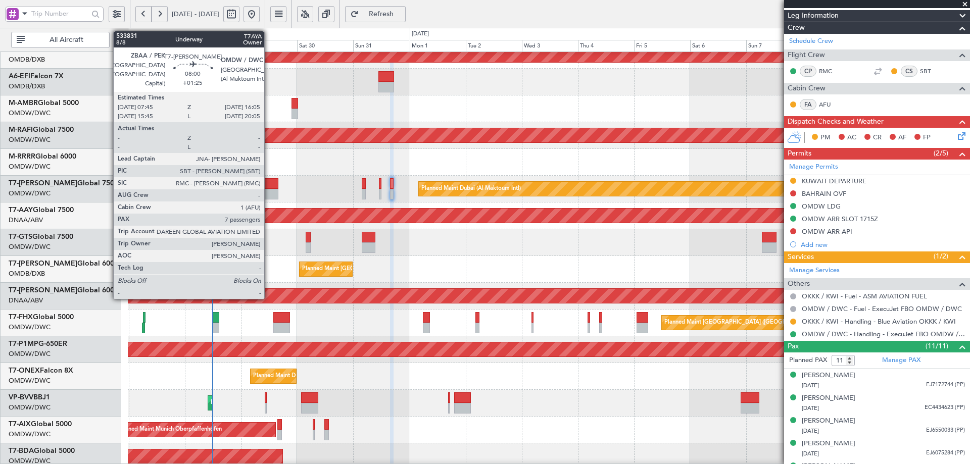
click at [269, 189] on div at bounding box center [269, 194] width 20 height 11
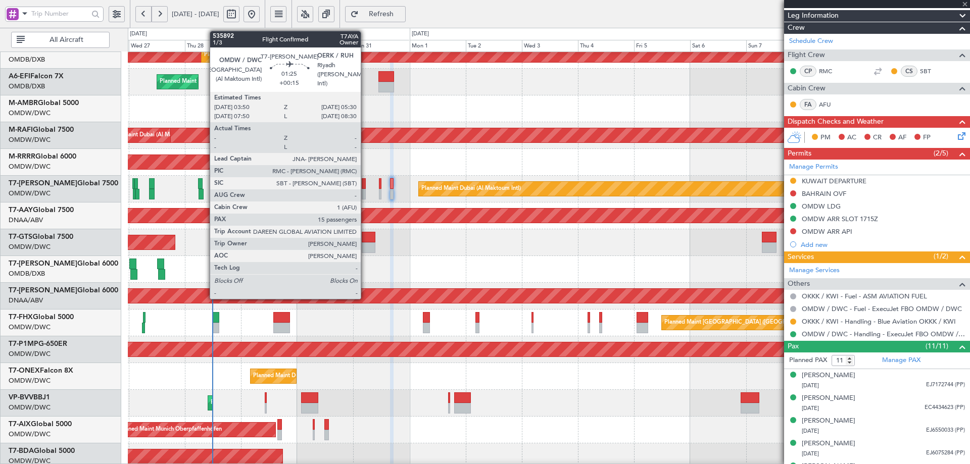
type input "+01:25"
type input "7"
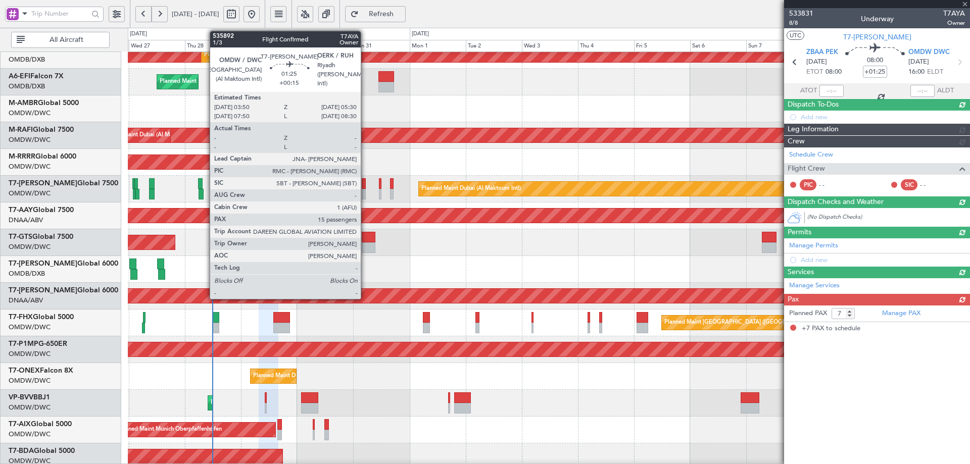
scroll to position [0, 0]
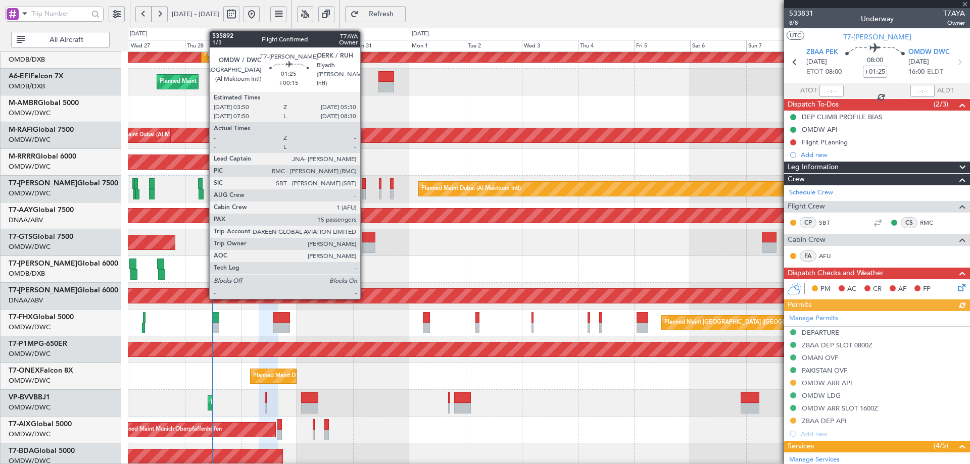
click at [365, 184] on div at bounding box center [364, 183] width 4 height 11
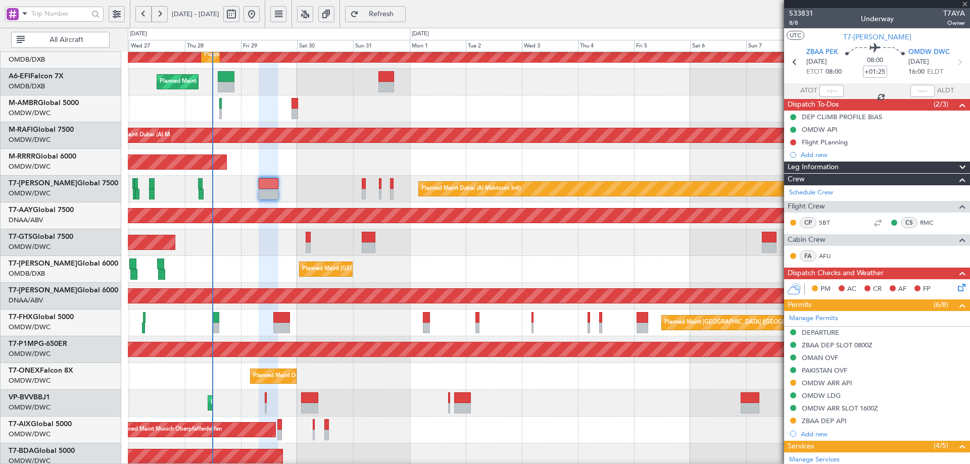
type input "+00:15"
type input "15"
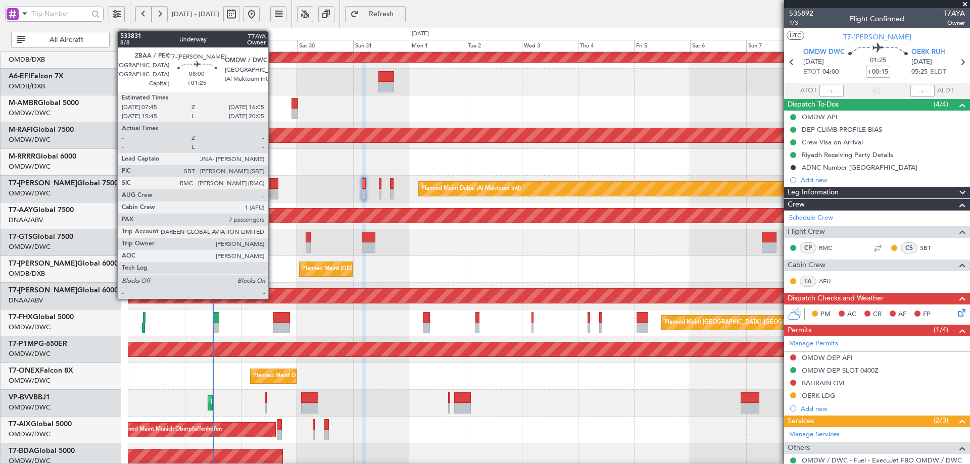
click at [273, 185] on div at bounding box center [269, 183] width 20 height 11
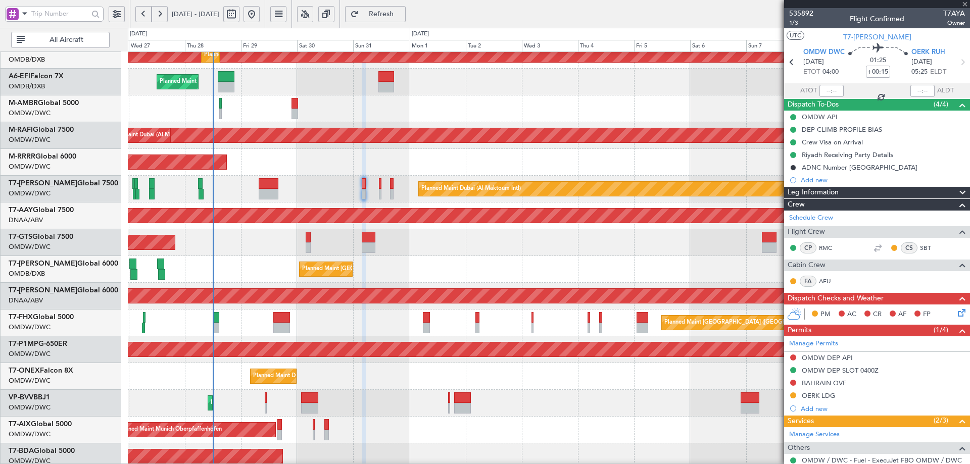
type input "+01:25"
type input "7"
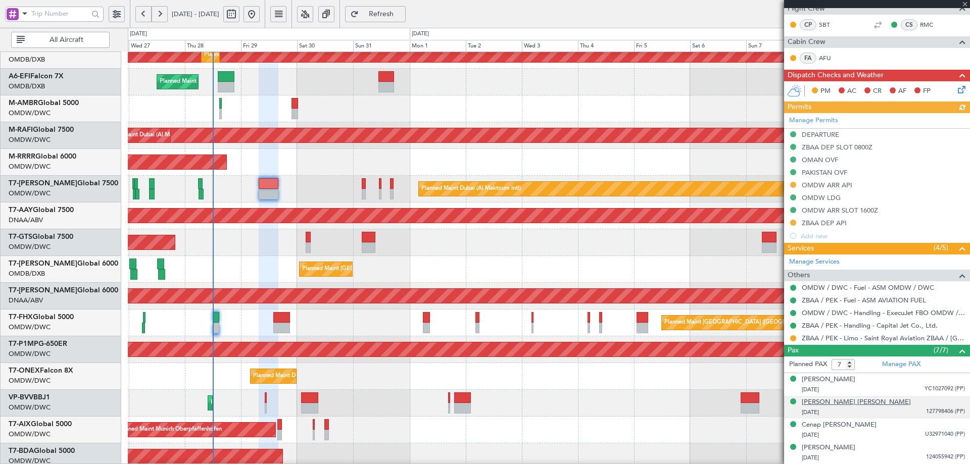
scroll to position [266, 0]
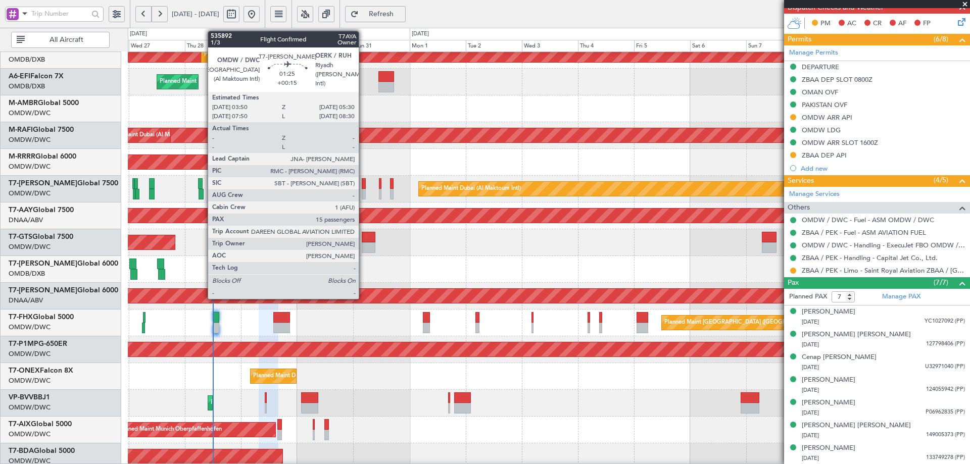
click at [363, 185] on div at bounding box center [364, 183] width 4 height 11
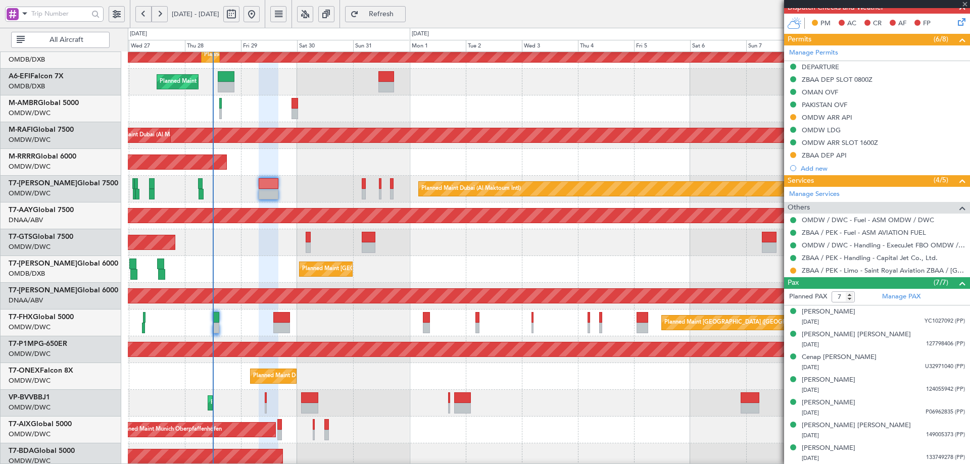
type input "+00:15"
type input "15"
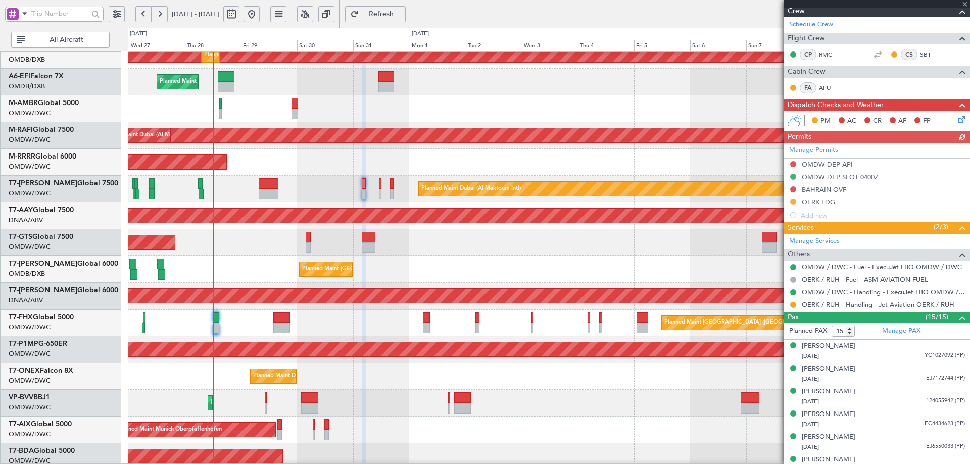
scroll to position [202, 0]
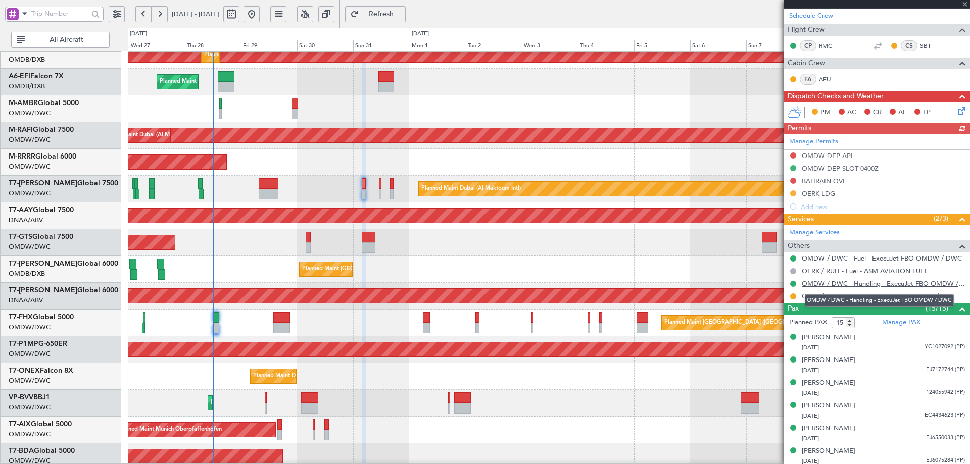
click at [841, 284] on link "OMDW / DWC - Handling - ExecuJet FBO OMDW / DWC" at bounding box center [883, 283] width 163 height 9
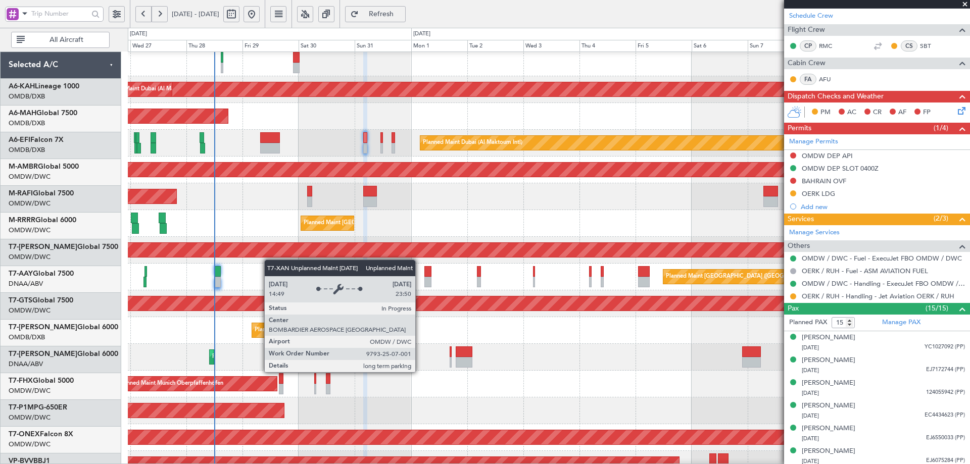
scroll to position [114, 0]
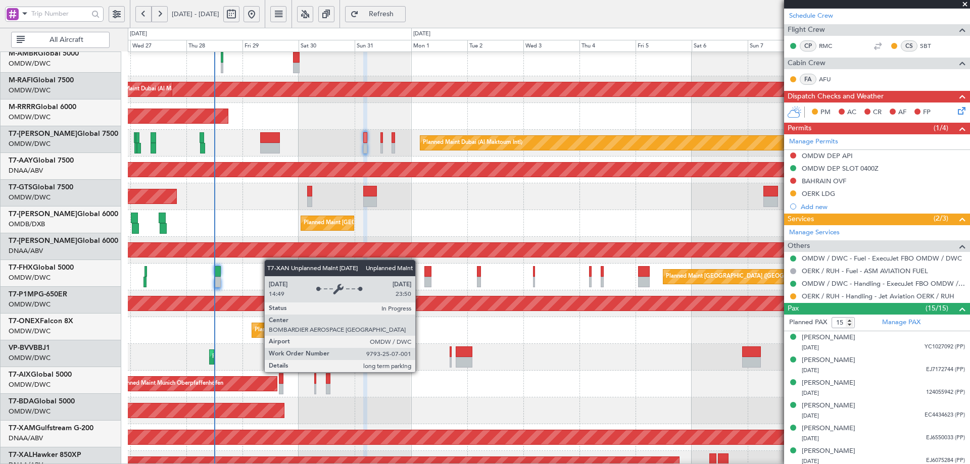
click at [268, 256] on div "Unplanned Maint Dubai (Al Maktoum Intl) Planned Maint Dubai (Al Maktoum Intl)" at bounding box center [549, 250] width 842 height 27
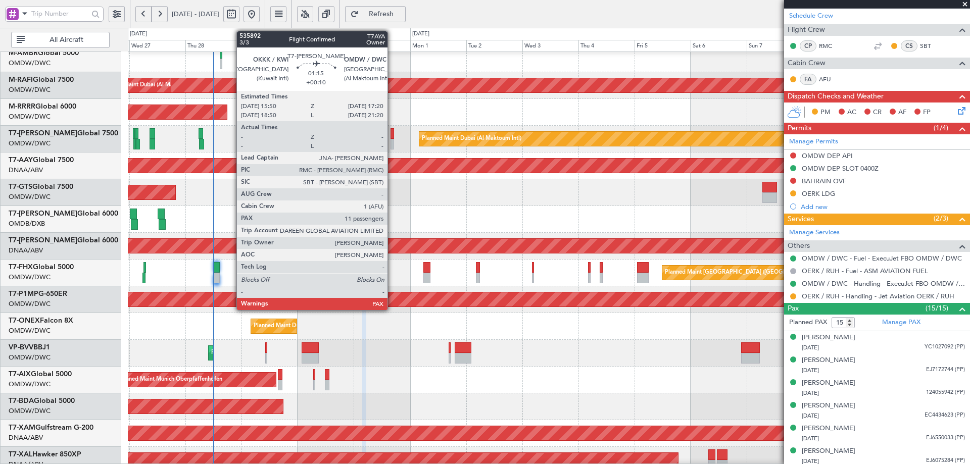
click at [392, 148] on div at bounding box center [393, 144] width 4 height 11
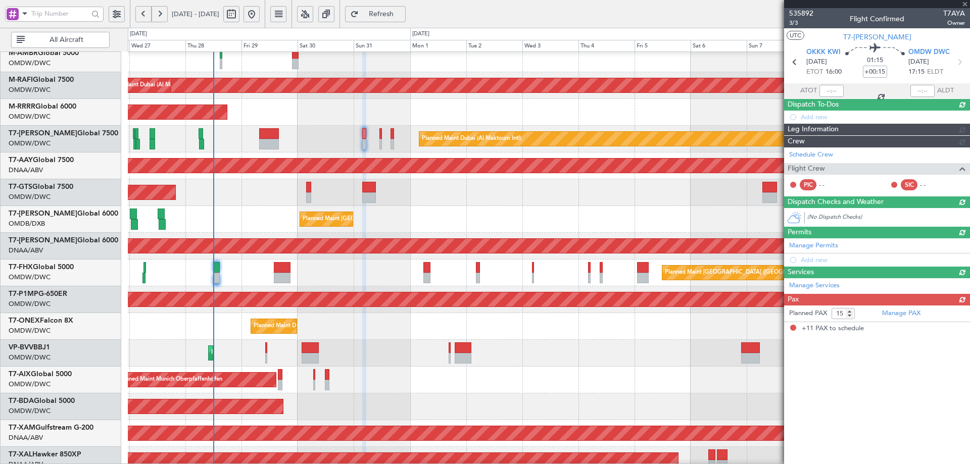
type input "+00:10"
type input "11"
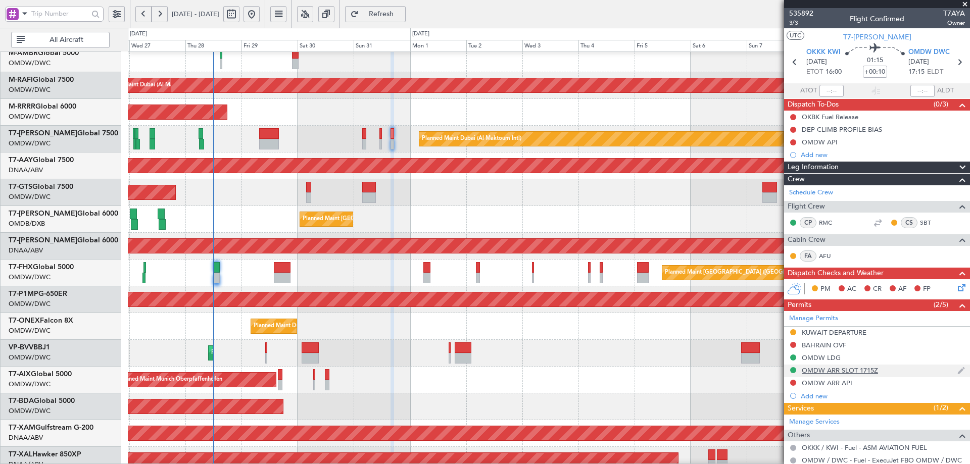
scroll to position [202, 0]
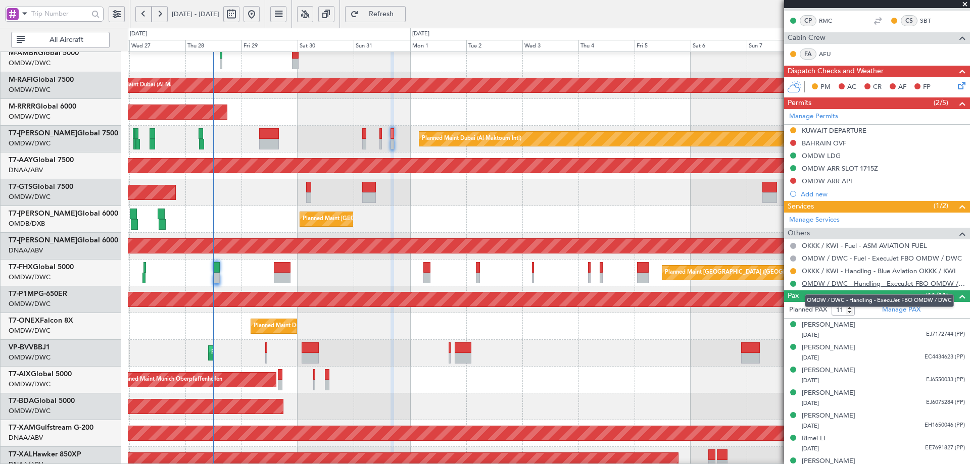
click at [851, 284] on link "OMDW / DWC - Handling - ExecuJet FBO OMDW / DWC" at bounding box center [883, 283] width 163 height 9
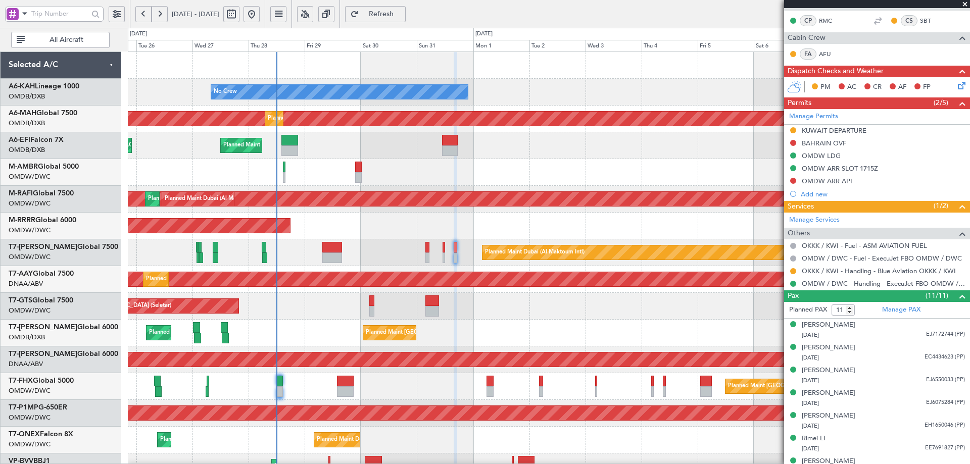
click at [357, 370] on div "No Crew Planned Maint [GEOGRAPHIC_DATA] (Al Maktoum Intl) Planned Maint [GEOGRA…" at bounding box center [549, 346] width 842 height 589
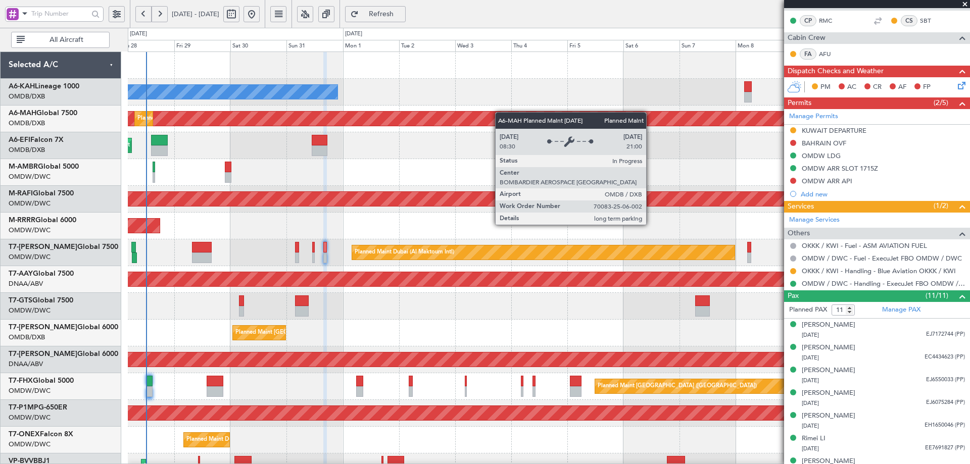
click at [437, 117] on div "No Crew Planned Maint [GEOGRAPHIC_DATA] ([GEOGRAPHIC_DATA]) Planned Maint [GEOG…" at bounding box center [549, 346] width 842 height 589
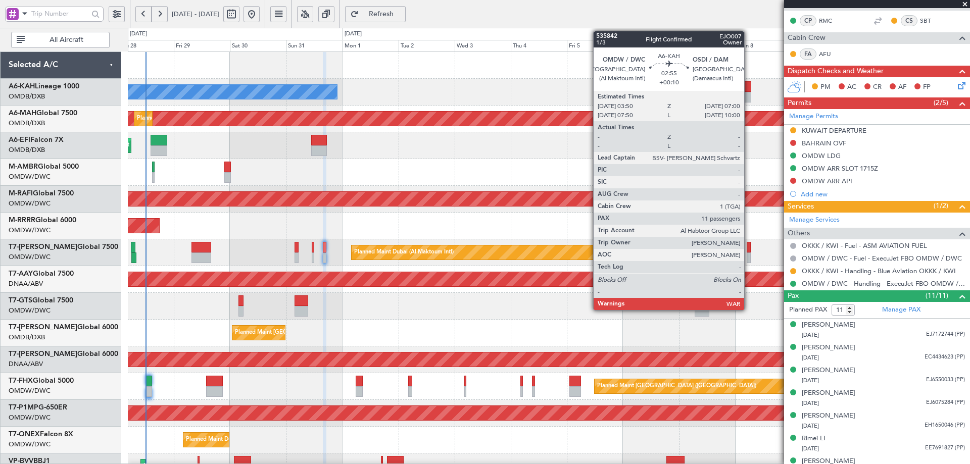
click at [749, 90] on div at bounding box center [748, 86] width 8 height 11
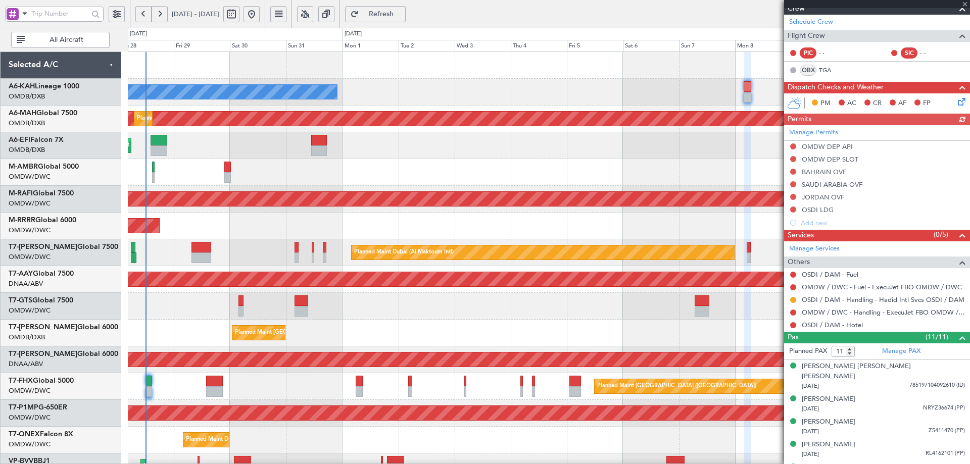
scroll to position [202, 0]
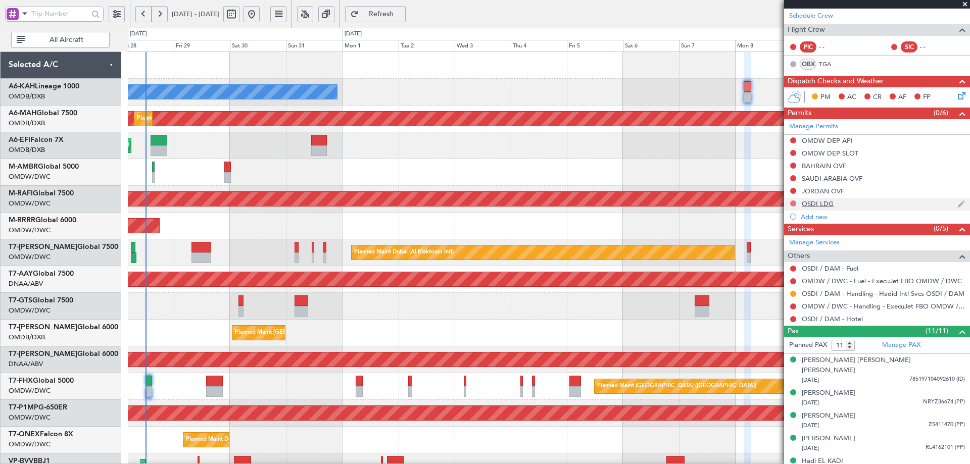
click at [794, 203] on button at bounding box center [793, 204] width 6 height 6
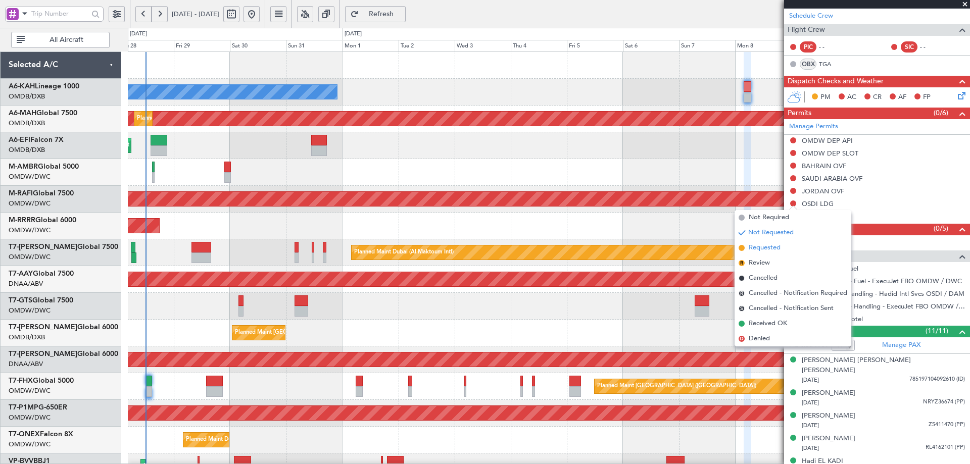
click at [762, 248] on span "Requested" at bounding box center [765, 248] width 32 height 10
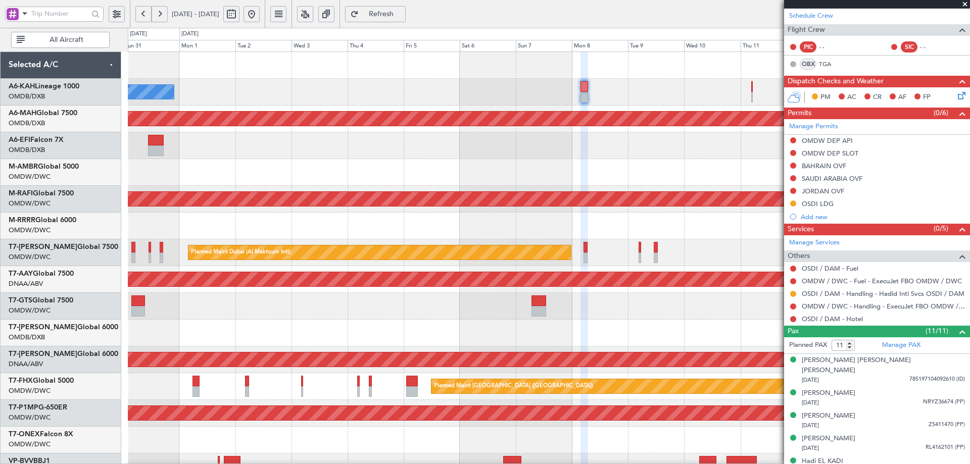
click at [524, 141] on div "No Crew Planned Maint [GEOGRAPHIC_DATA] ([GEOGRAPHIC_DATA]) Planned Maint [GEOG…" at bounding box center [549, 346] width 842 height 589
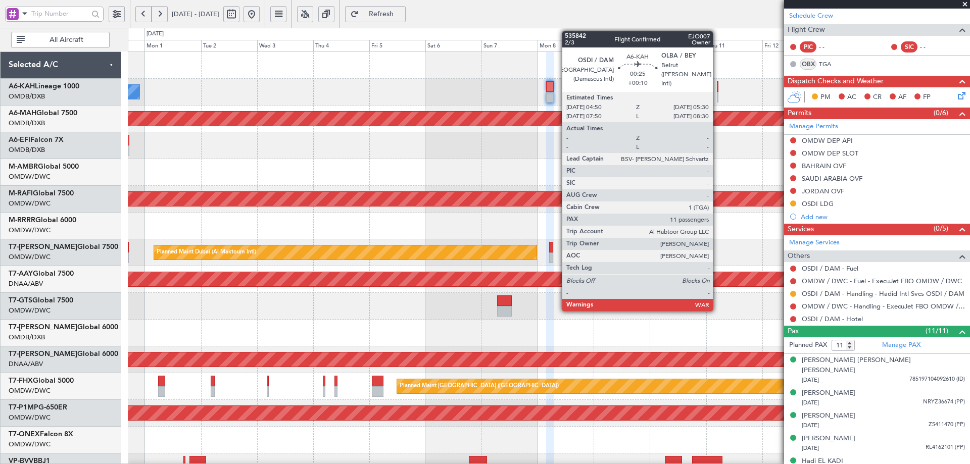
click at [718, 88] on div at bounding box center [718, 86] width 2 height 11
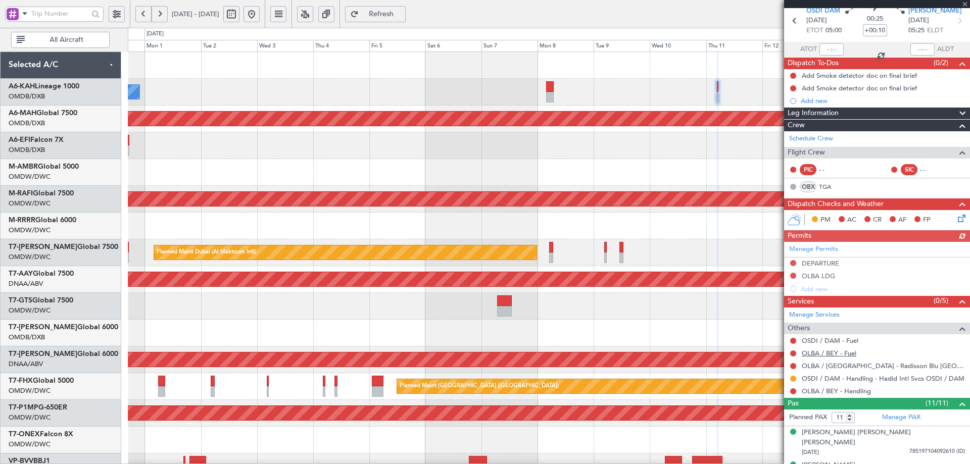
scroll to position [51, 0]
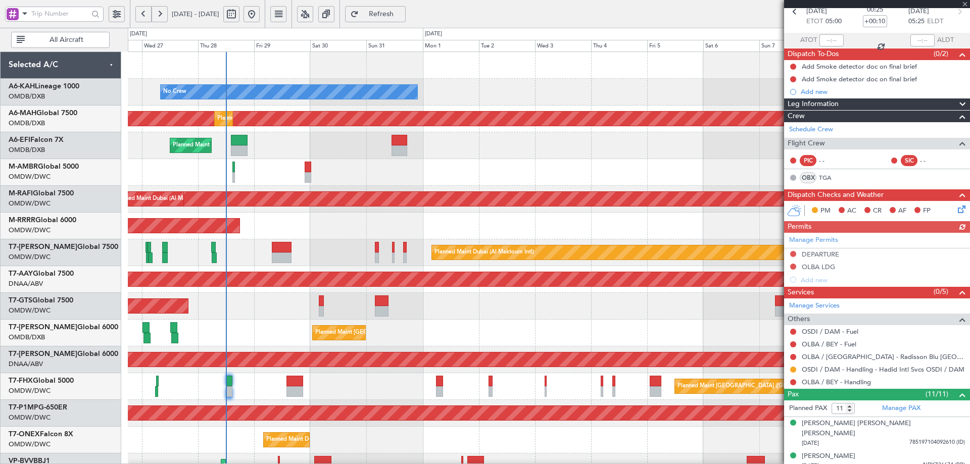
click at [810, 246] on fb-app "[DATE] - [DATE] Refresh Quick Links All Aircraft No Crew Planned Maint [GEOGRAP…" at bounding box center [485, 239] width 970 height 452
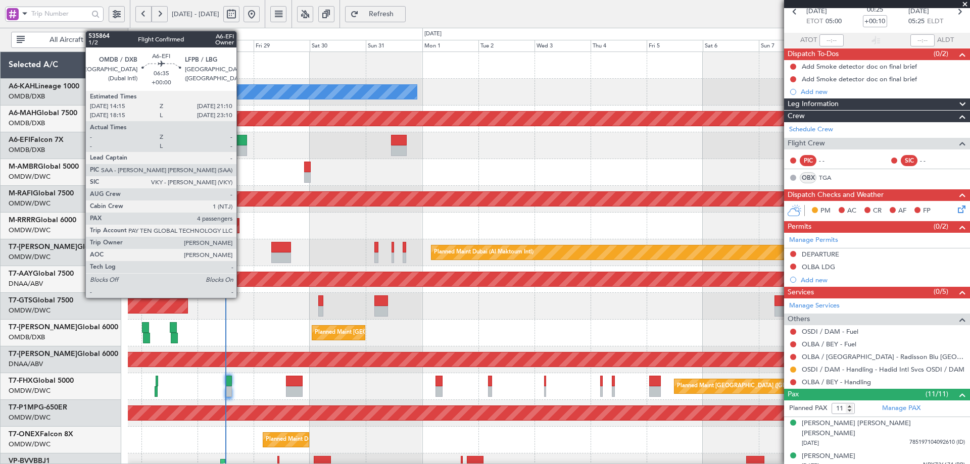
click at [241, 137] on div at bounding box center [238, 140] width 17 height 11
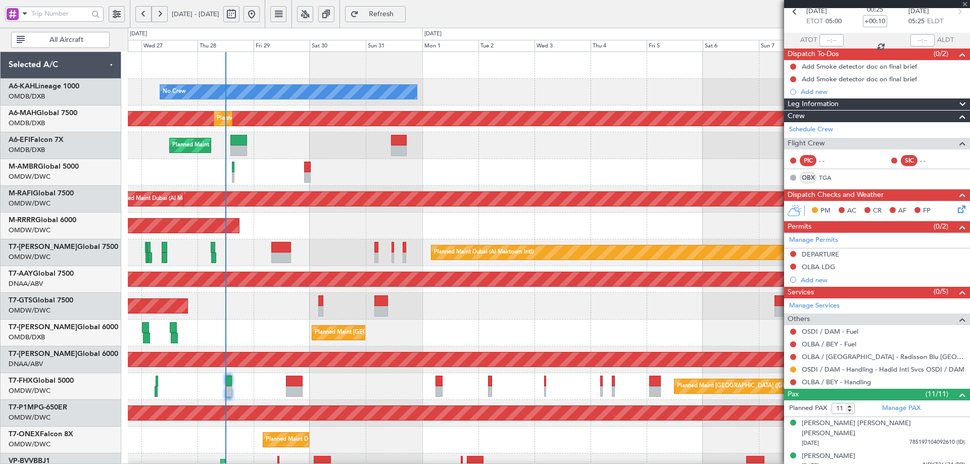
type input "4"
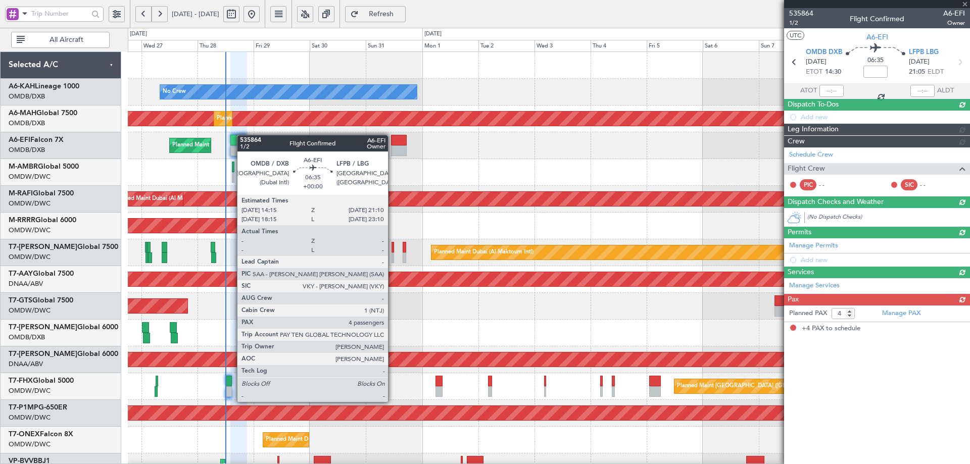
scroll to position [0, 0]
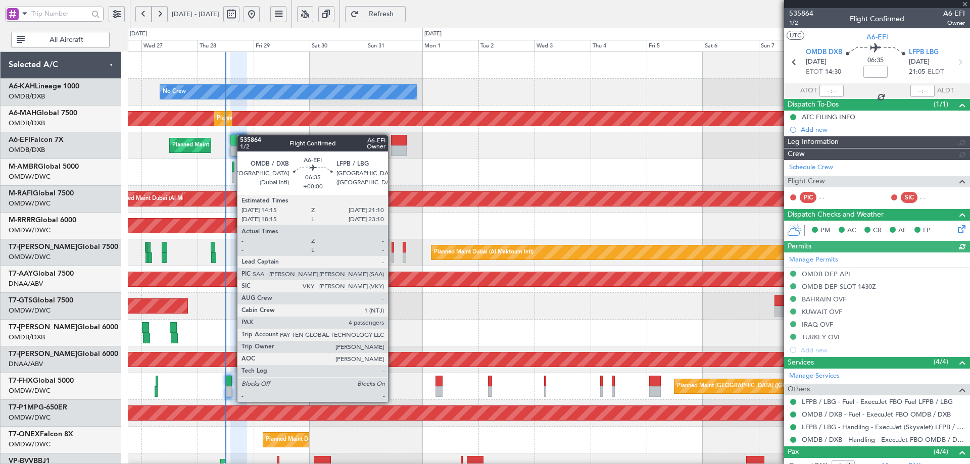
type input "[PERSON_NAME] (ANI)"
type input "7139"
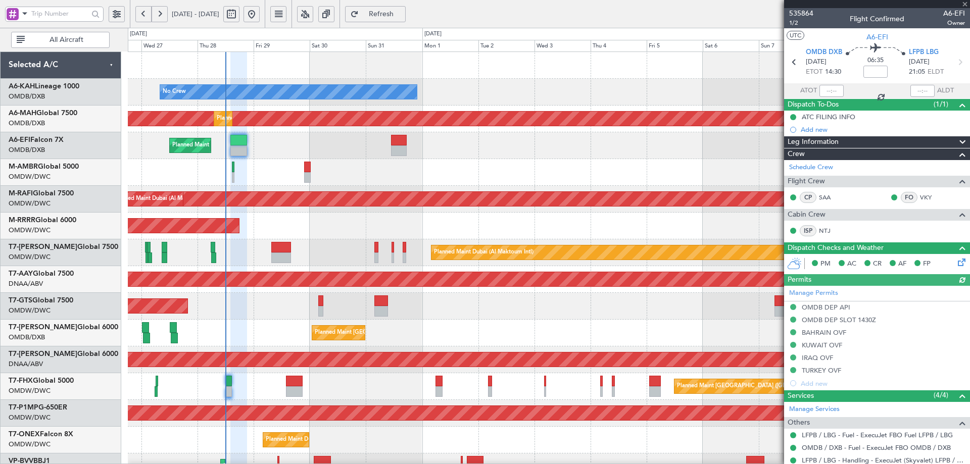
scroll to position [134, 0]
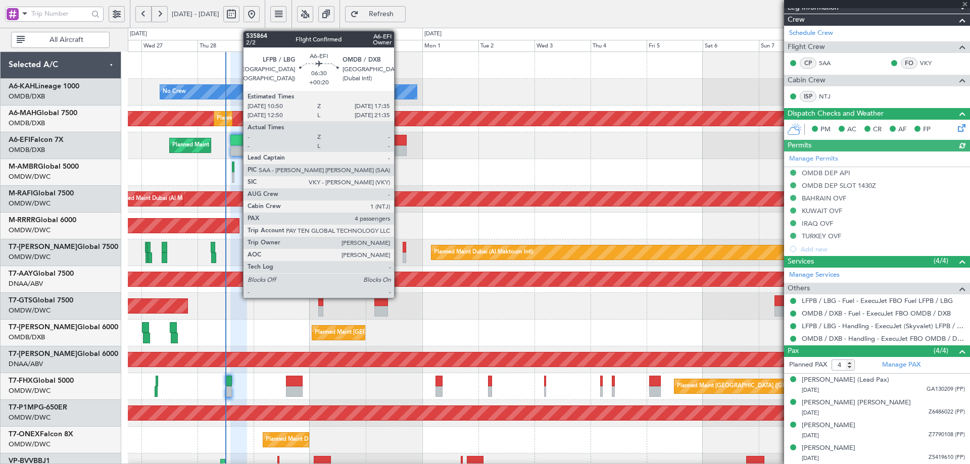
click at [398, 139] on div at bounding box center [399, 140] width 16 height 11
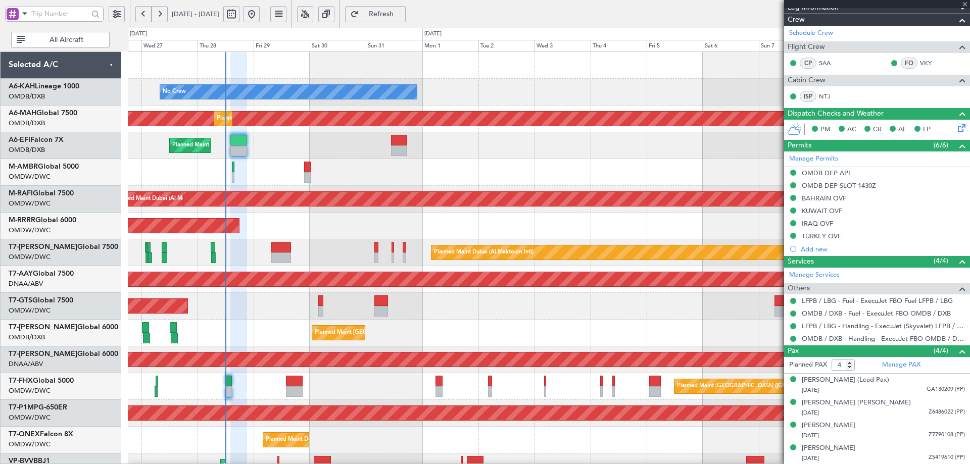
type input "+00:20"
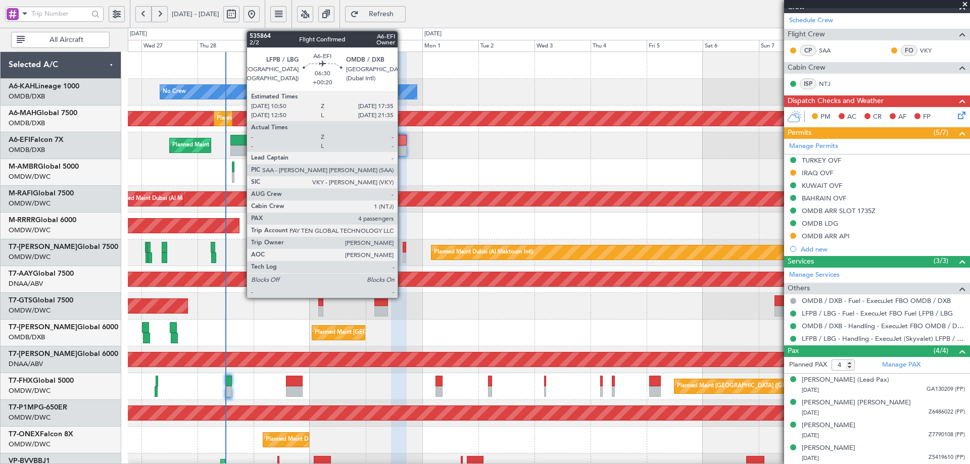
click at [402, 143] on div at bounding box center [399, 140] width 16 height 11
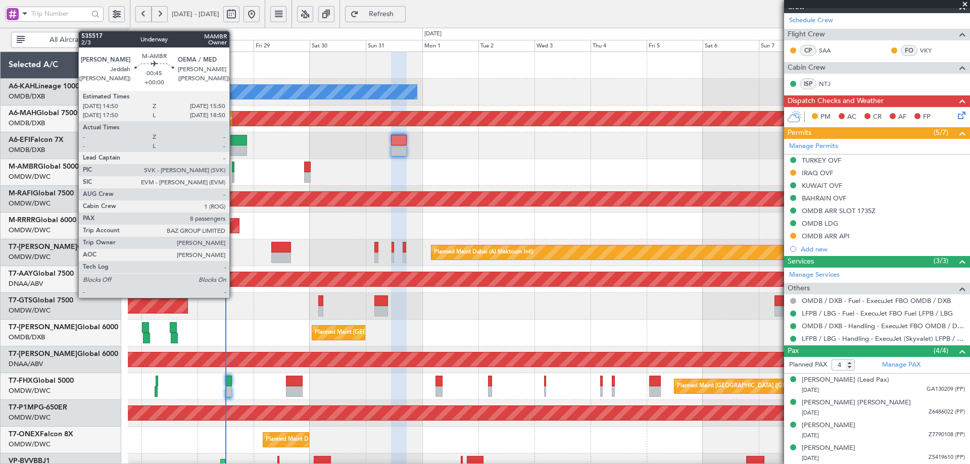
click at [234, 171] on div at bounding box center [233, 167] width 3 height 11
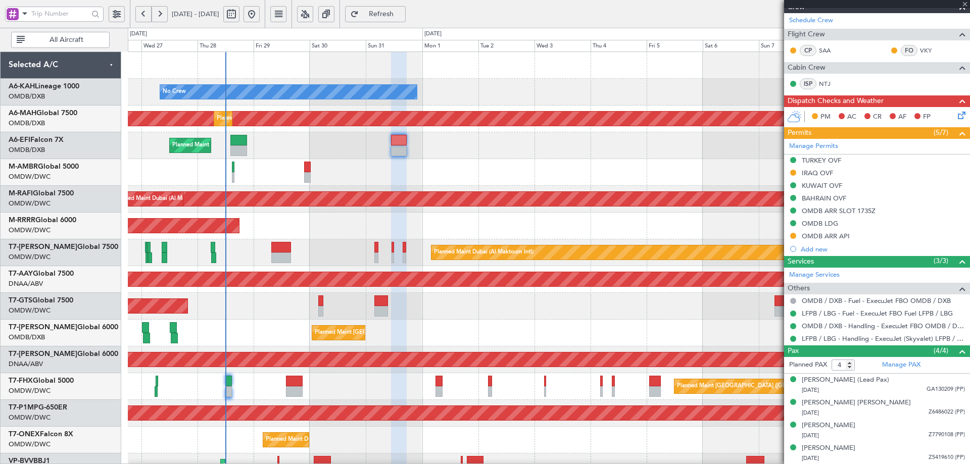
type input "8"
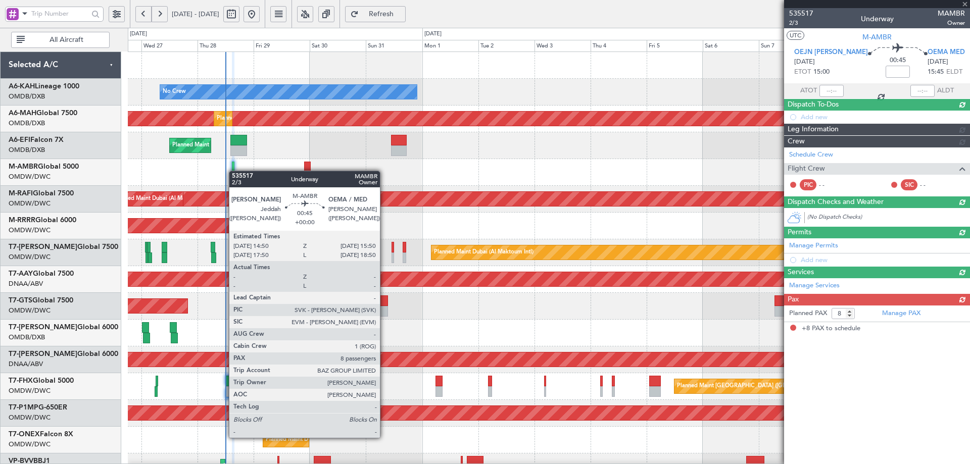
scroll to position [0, 0]
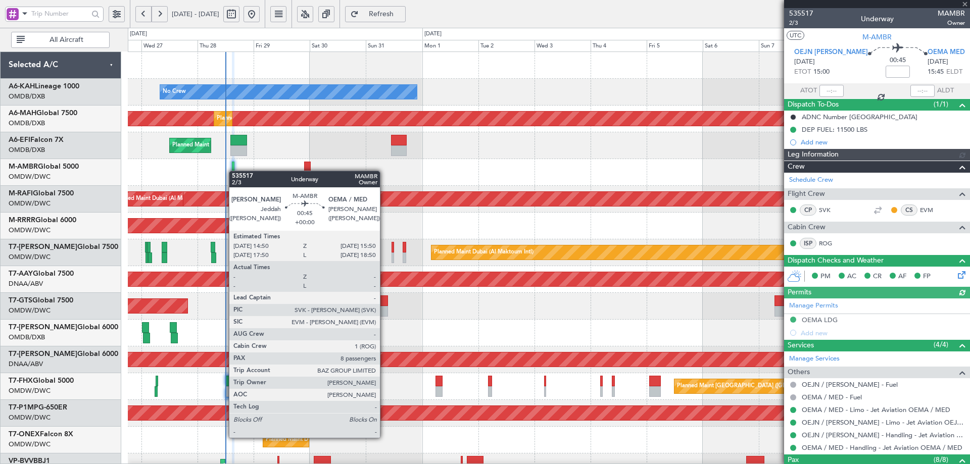
type input "[PERSON_NAME] (ANI)"
type input "7104"
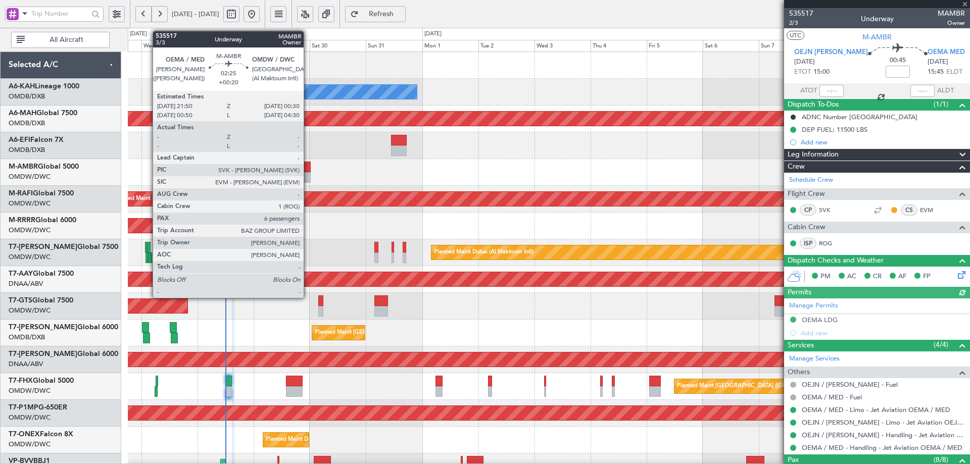
click at [308, 167] on div at bounding box center [307, 167] width 7 height 11
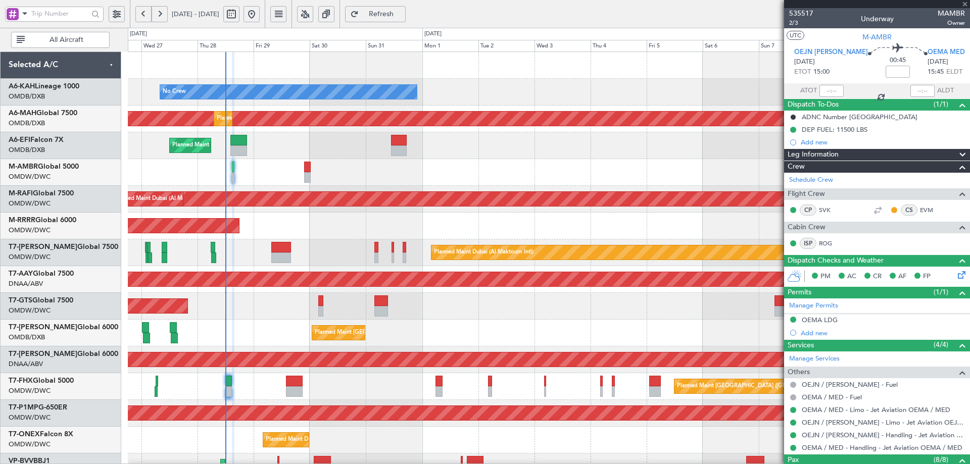
type input "+00:20"
type input "6"
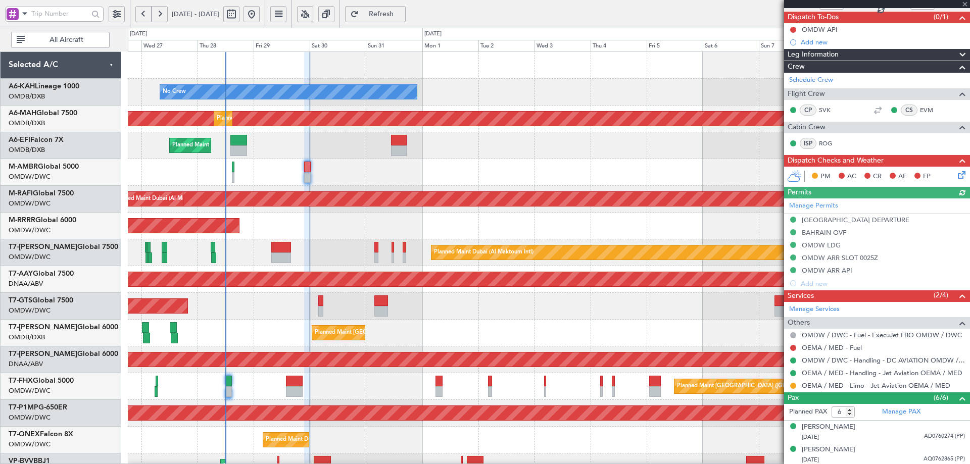
scroll to position [180, 0]
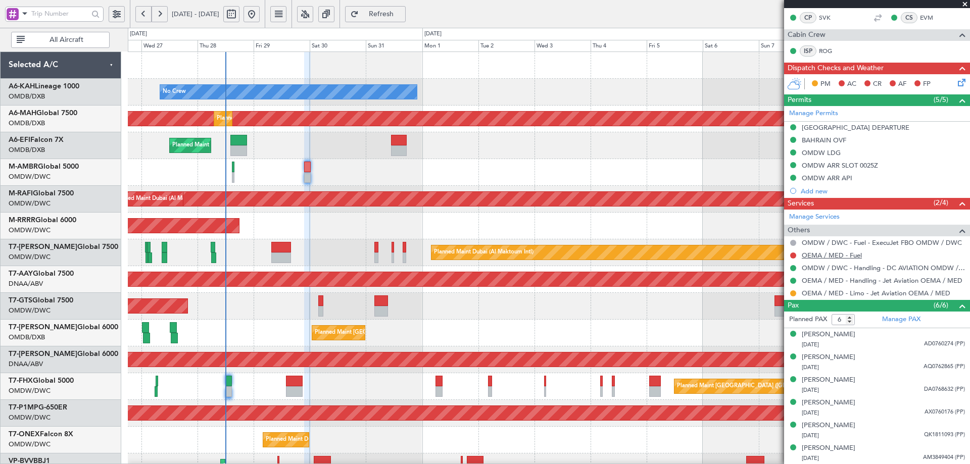
click at [852, 252] on link "OEMA / MED - Fuel" at bounding box center [832, 255] width 60 height 9
click at [402, 16] on span "Refresh" at bounding box center [381, 14] width 41 height 7
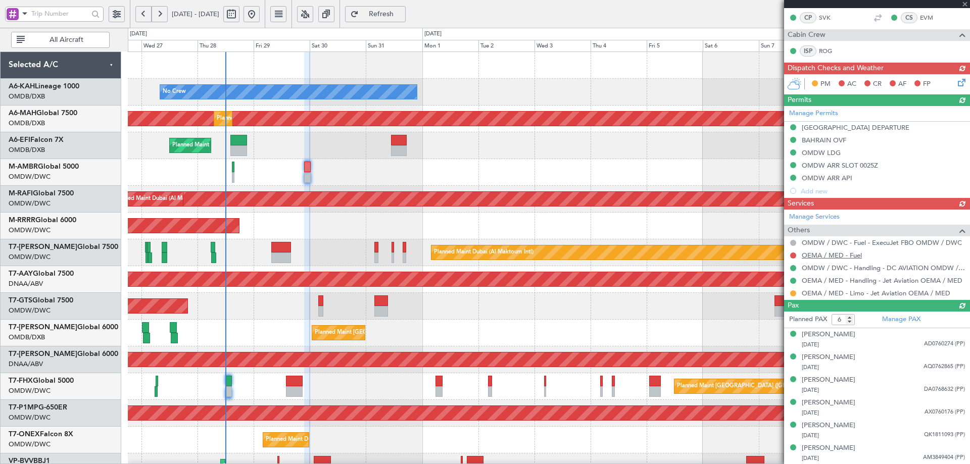
click at [836, 256] on div "Manage Services Others OMDW / DWC - Fuel - ExecuJet FBO OMDW / DWC OEMA / MED -…" at bounding box center [877, 255] width 186 height 90
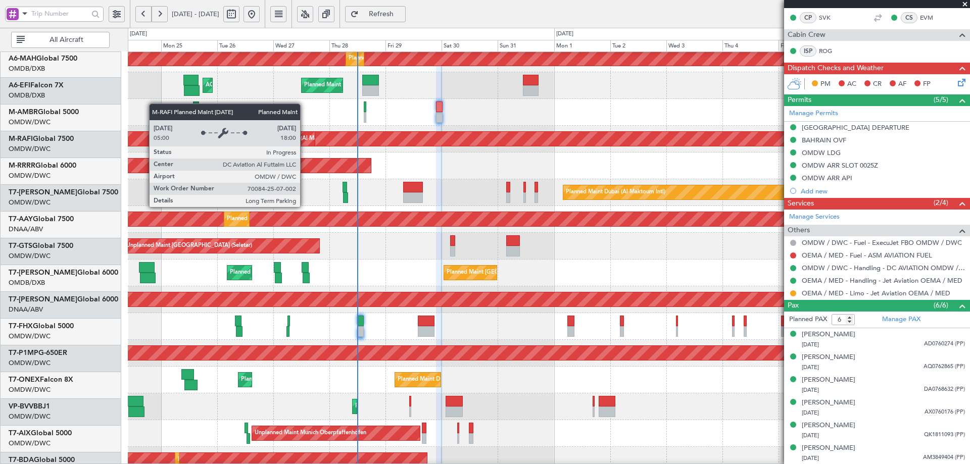
scroll to position [60, 0]
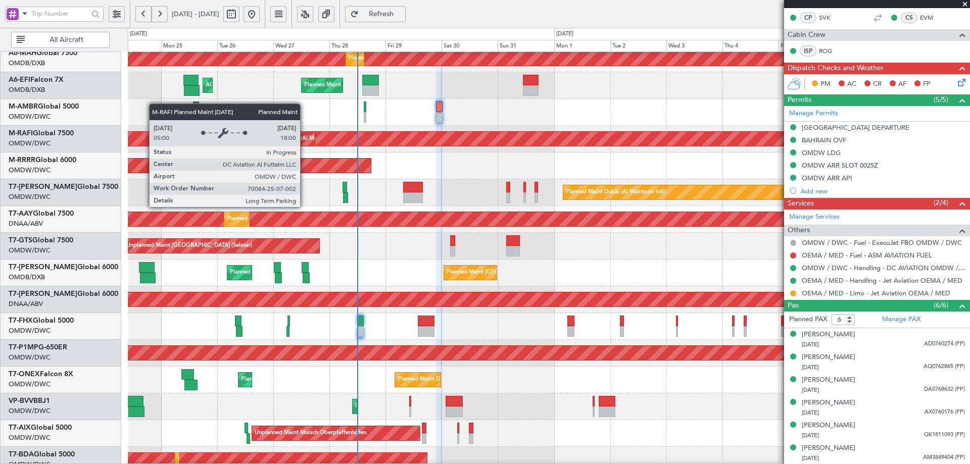
click at [437, 147] on div "Planned Maint Dubai (Al Maktoum Intl)" at bounding box center [446, 139] width 2321 height 16
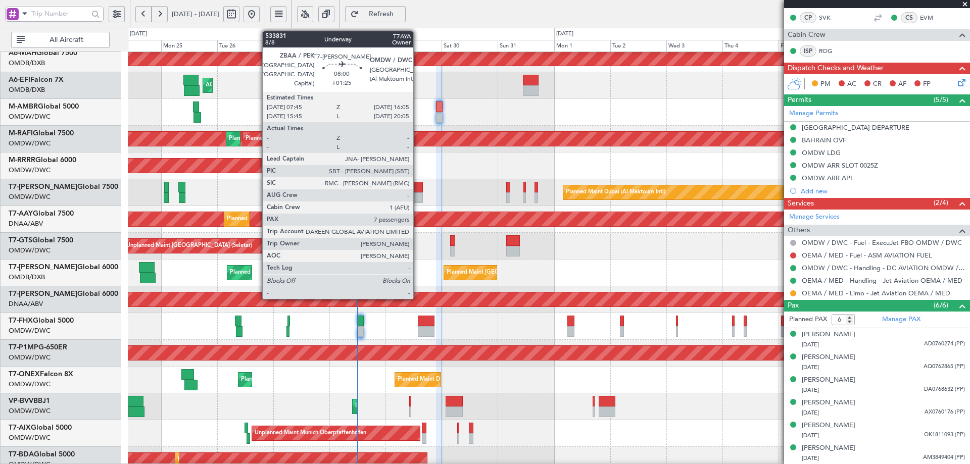
click at [418, 195] on div at bounding box center [413, 198] width 20 height 11
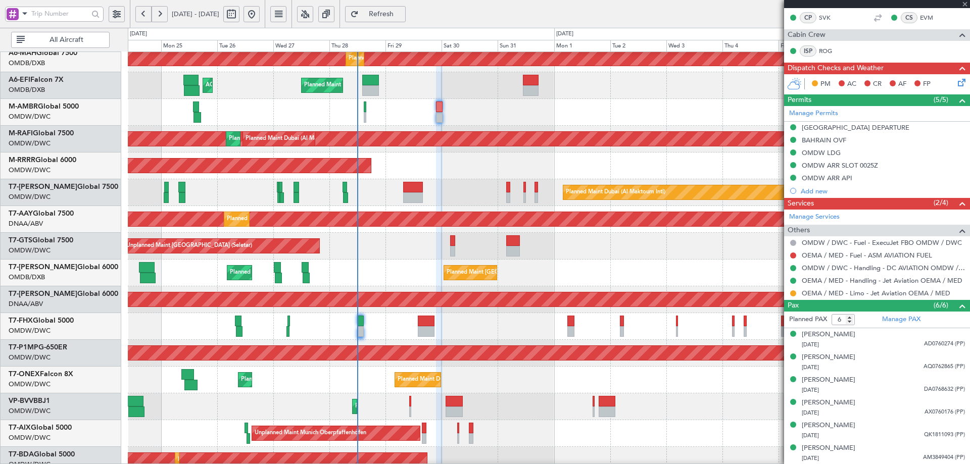
type input "+01:25"
type input "7"
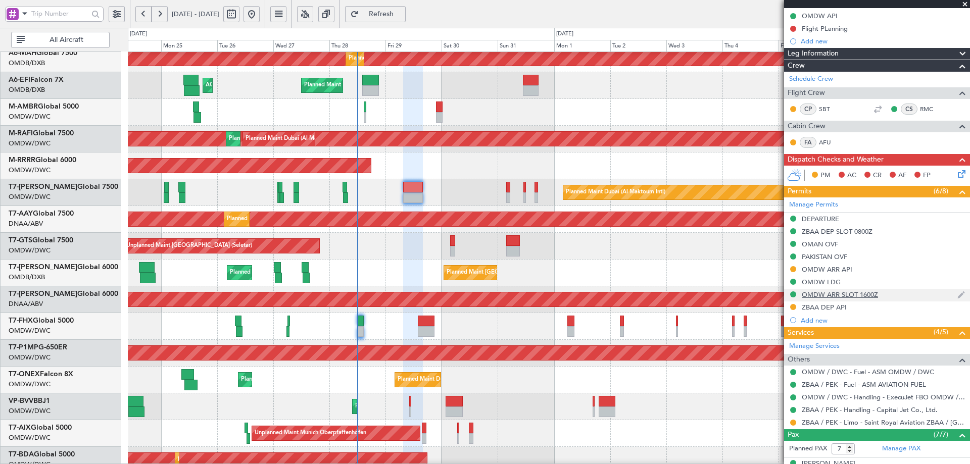
scroll to position [202, 0]
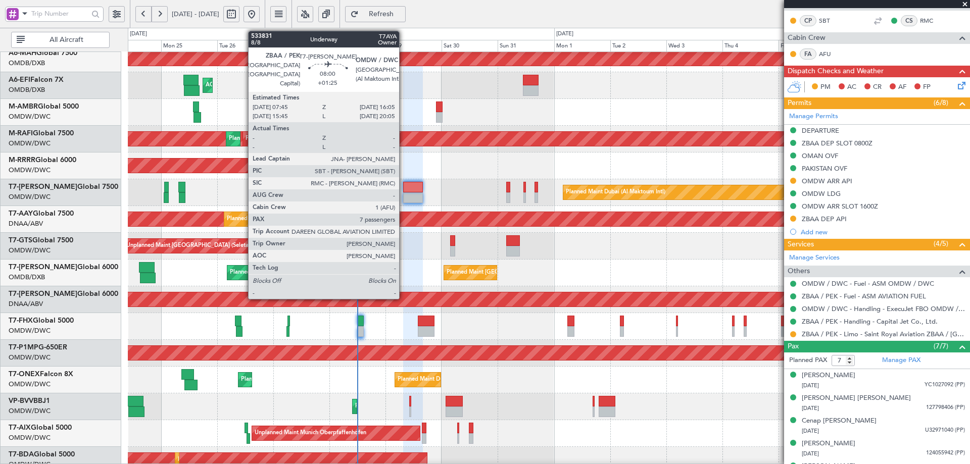
click at [404, 190] on div at bounding box center [413, 187] width 20 height 11
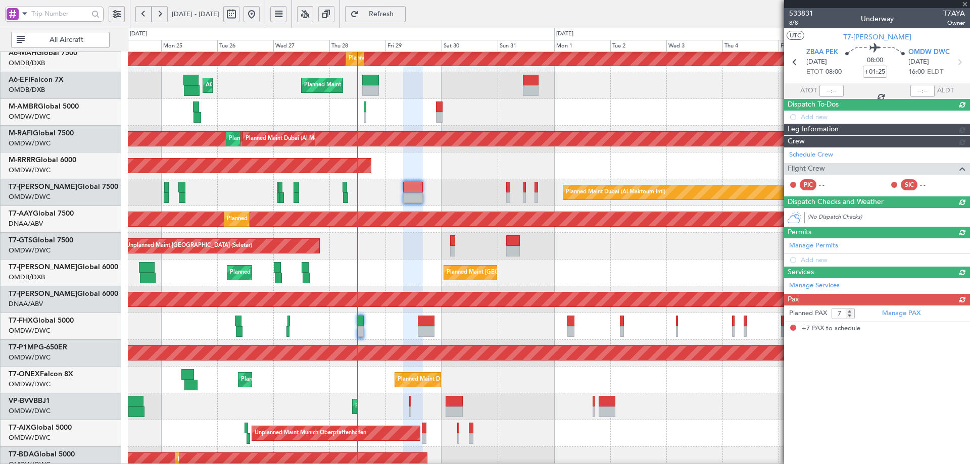
scroll to position [0, 0]
click at [892, 309] on div "Planned PAX 7 Manage PAX +7 PAX to schedule" at bounding box center [877, 321] width 186 height 30
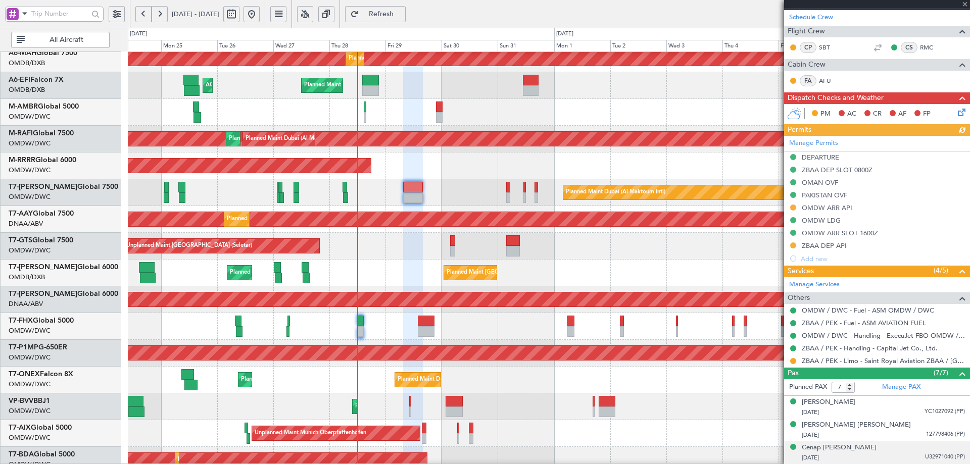
scroll to position [266, 0]
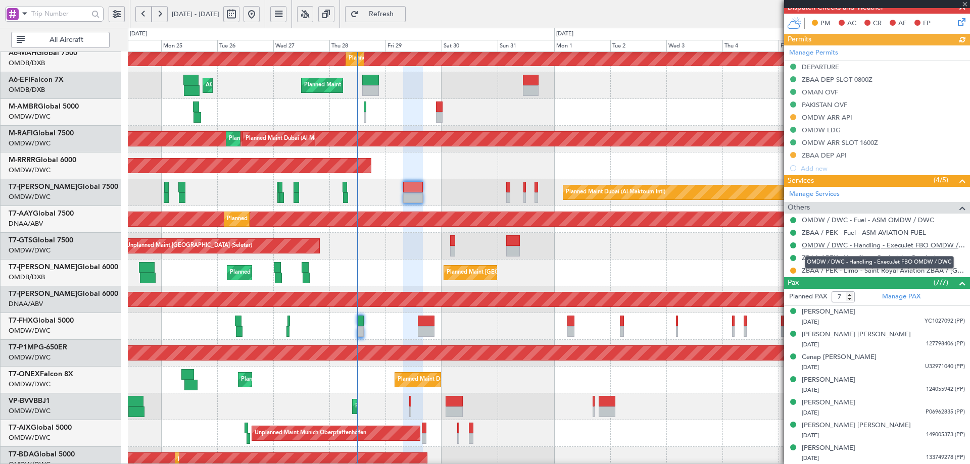
click at [887, 244] on link "OMDW / DWC - Handling - ExecuJet FBO OMDW / DWC" at bounding box center [883, 245] width 163 height 9
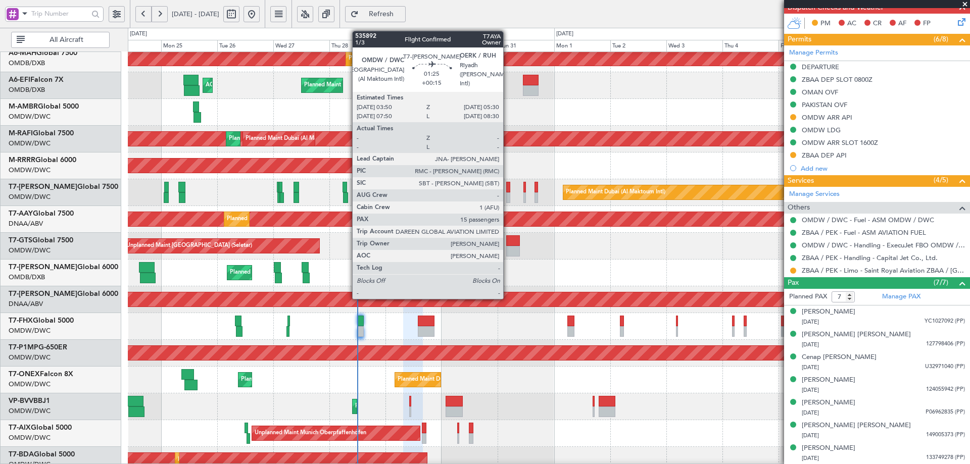
click at [508, 188] on div at bounding box center [508, 187] width 4 height 11
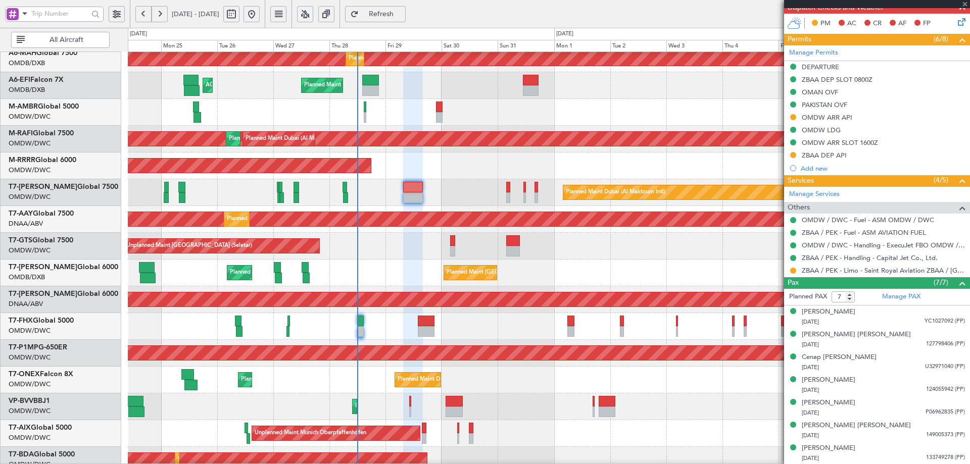
type input "+00:15"
type input "15"
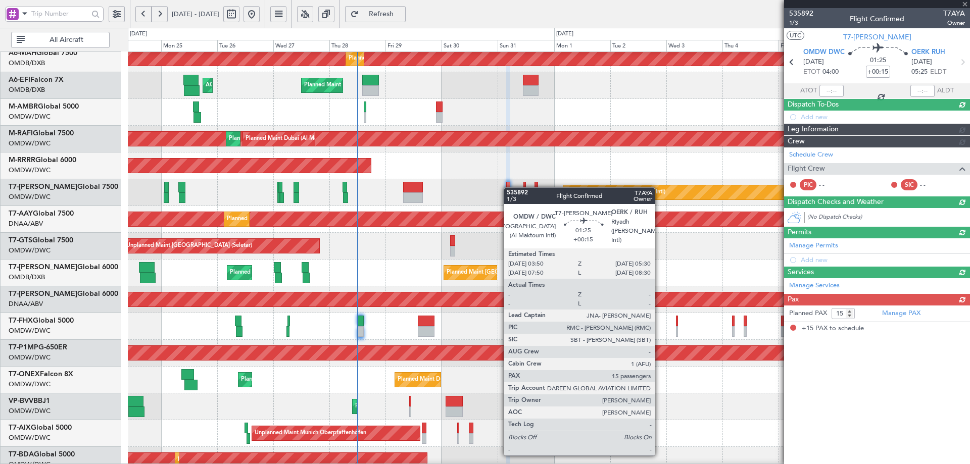
scroll to position [0, 0]
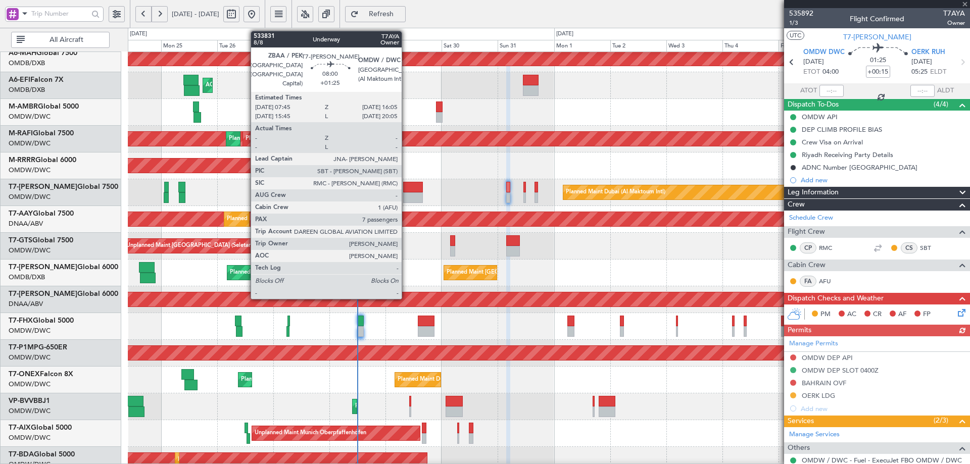
click at [407, 188] on div at bounding box center [413, 187] width 20 height 11
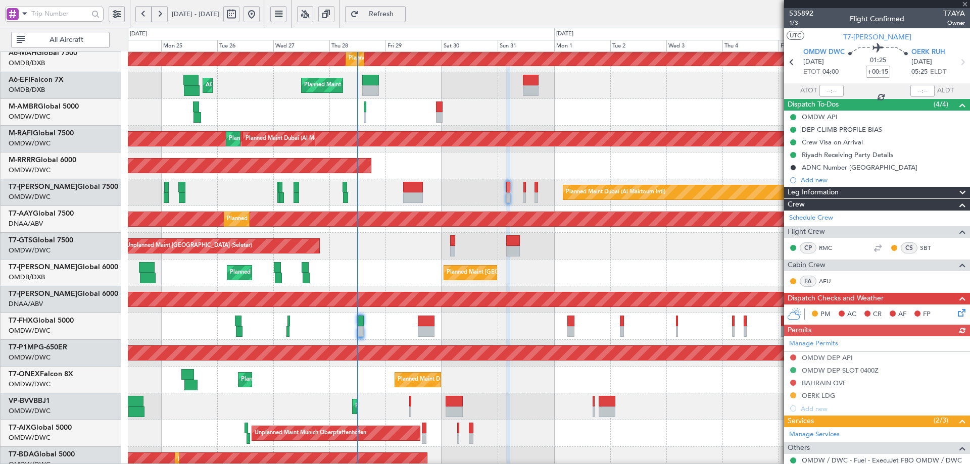
type input "+01:25"
type input "7"
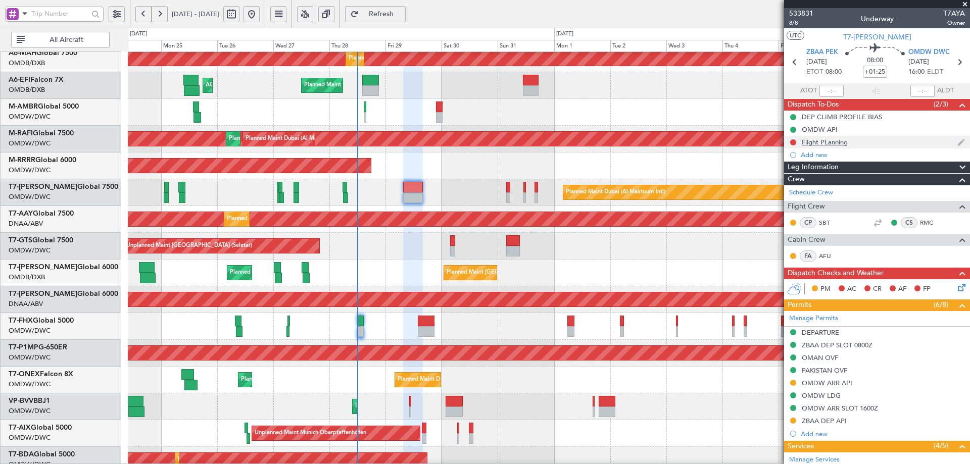
click at [843, 147] on div "Flight PLanning" at bounding box center [877, 142] width 186 height 13
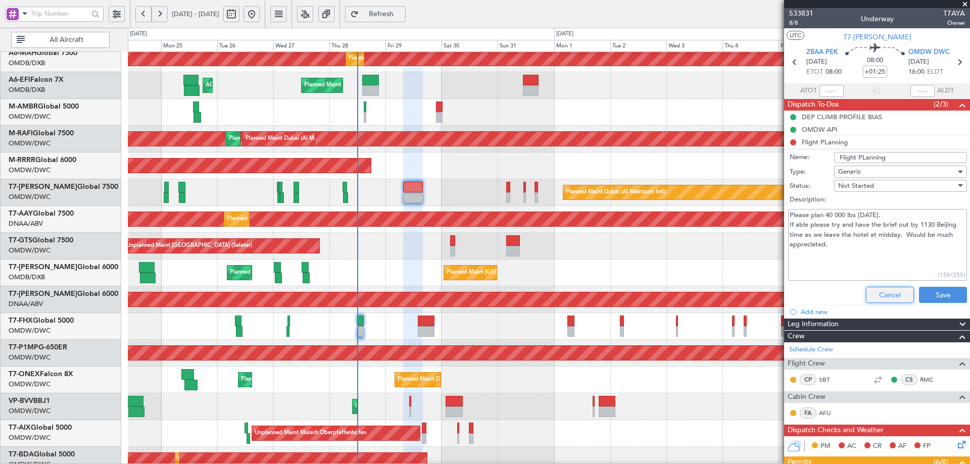
click at [884, 298] on button "Cancel" at bounding box center [890, 295] width 48 height 16
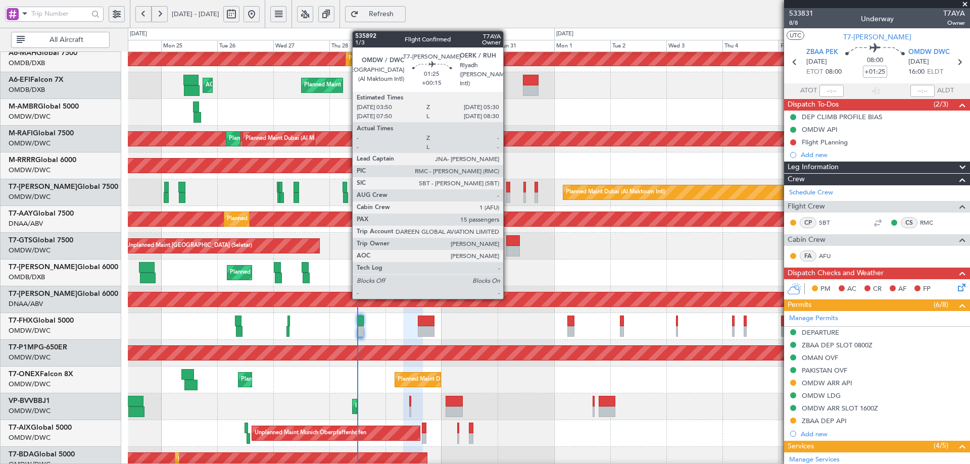
click at [508, 188] on div at bounding box center [508, 187] width 4 height 11
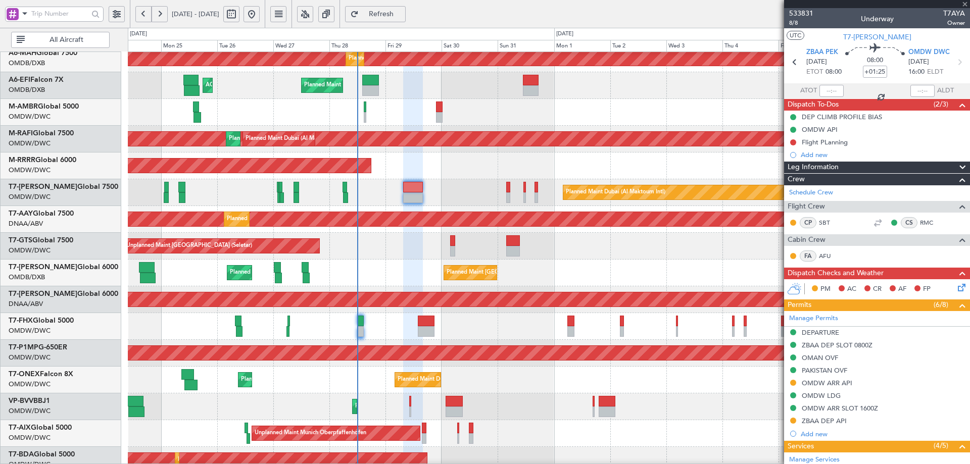
type input "+00:15"
type input "15"
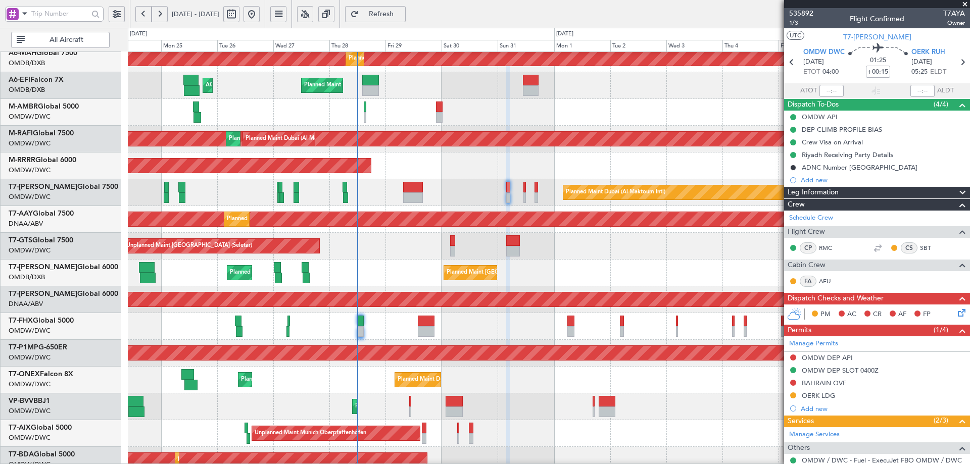
click at [792, 381] on button at bounding box center [793, 383] width 6 height 6
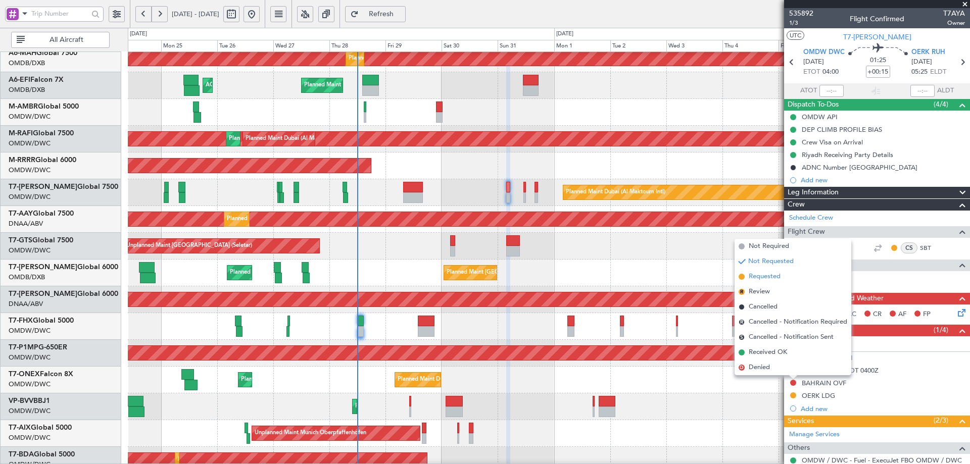
click at [755, 277] on span "Requested" at bounding box center [765, 277] width 32 height 10
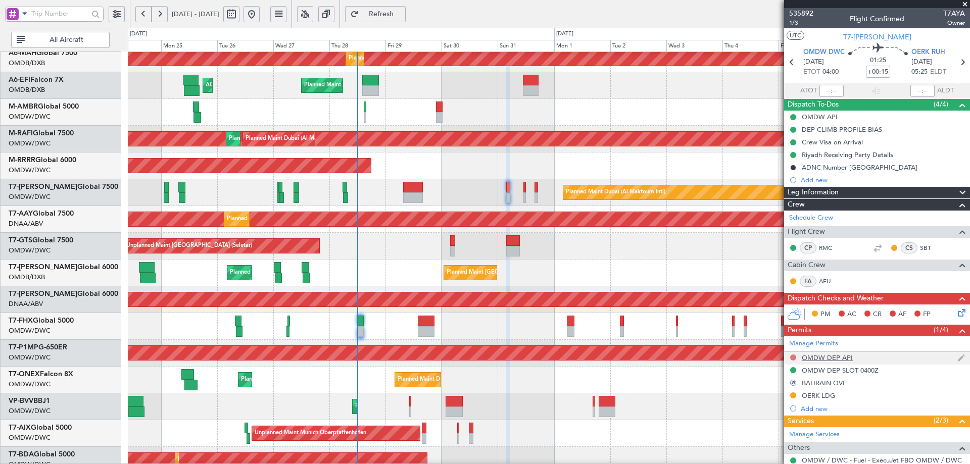
click at [794, 358] on button at bounding box center [793, 358] width 6 height 6
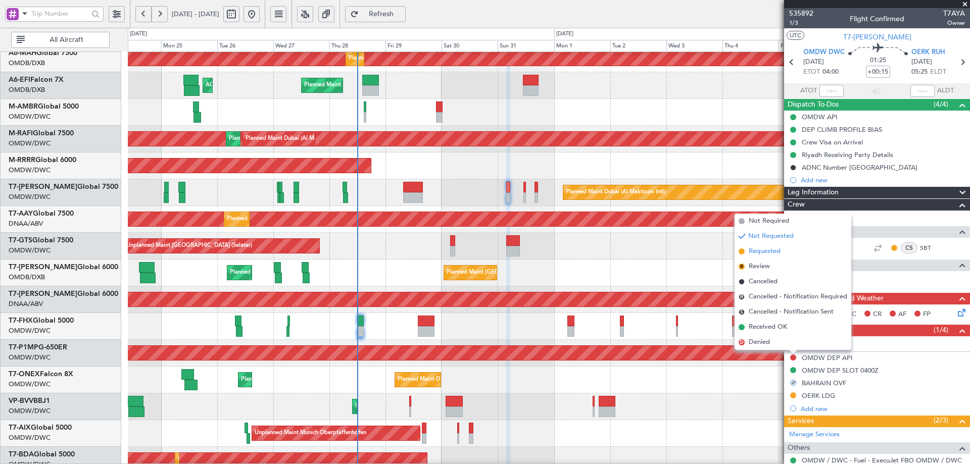
click at [770, 257] on li "Requested" at bounding box center [793, 251] width 117 height 15
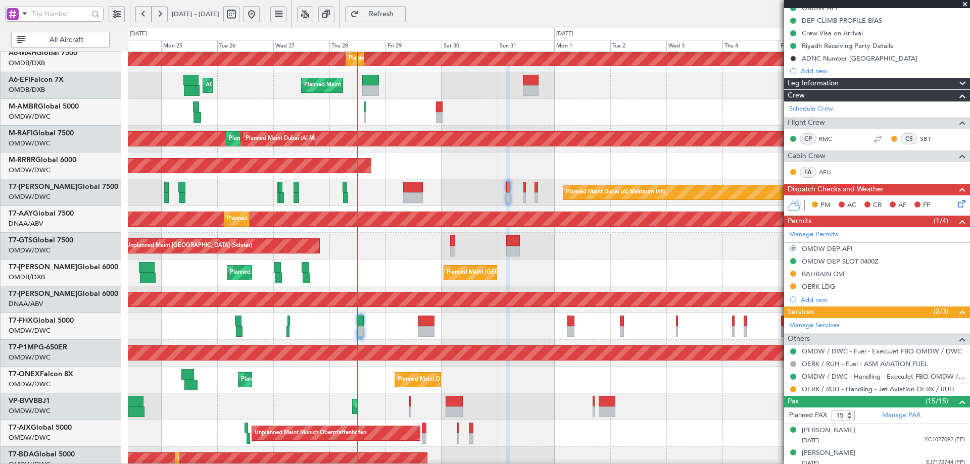
scroll to position [303, 0]
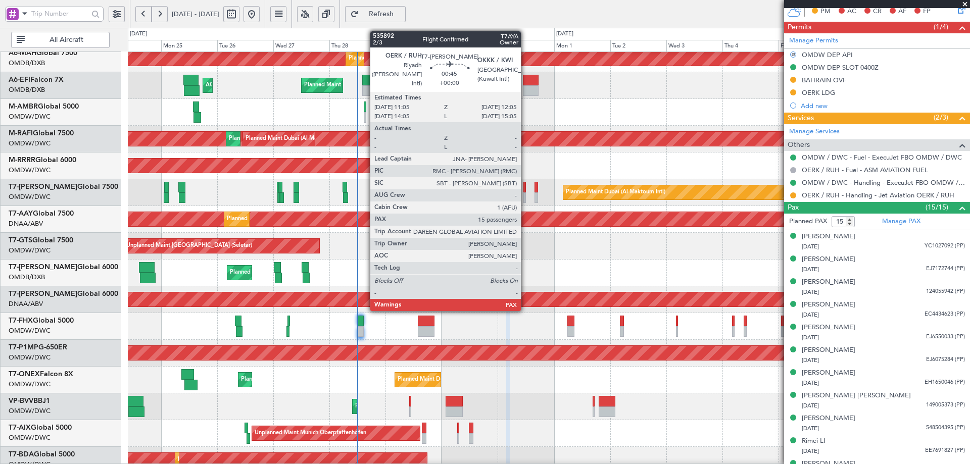
click at [526, 190] on div "Planned Maint Dubai (Al Maktoum Intl) Planned Maint Dubai (Al Maktoum Intl)" at bounding box center [549, 192] width 842 height 27
click at [524, 192] on div at bounding box center [525, 187] width 3 height 11
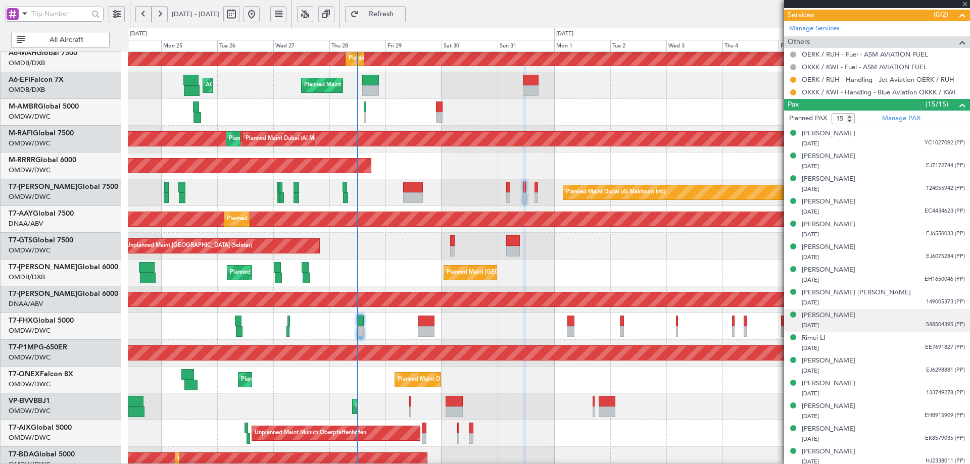
scroll to position [347, 0]
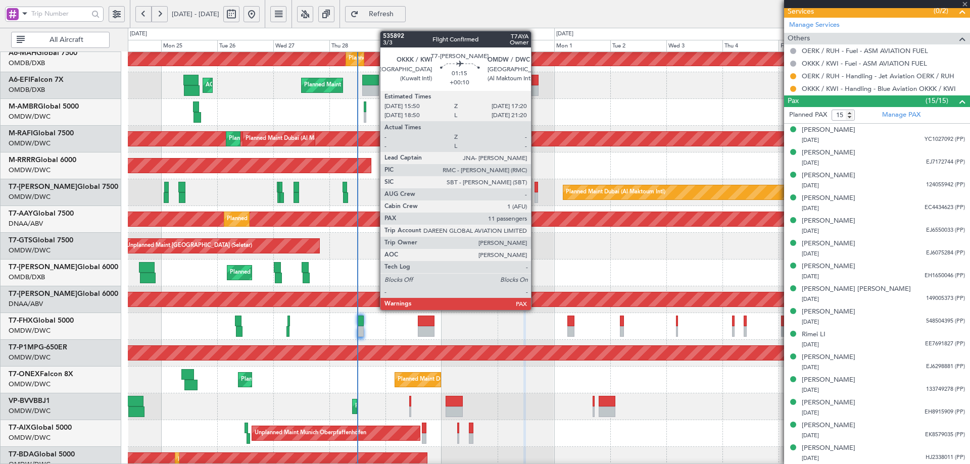
click at [536, 185] on div at bounding box center [537, 187] width 4 height 11
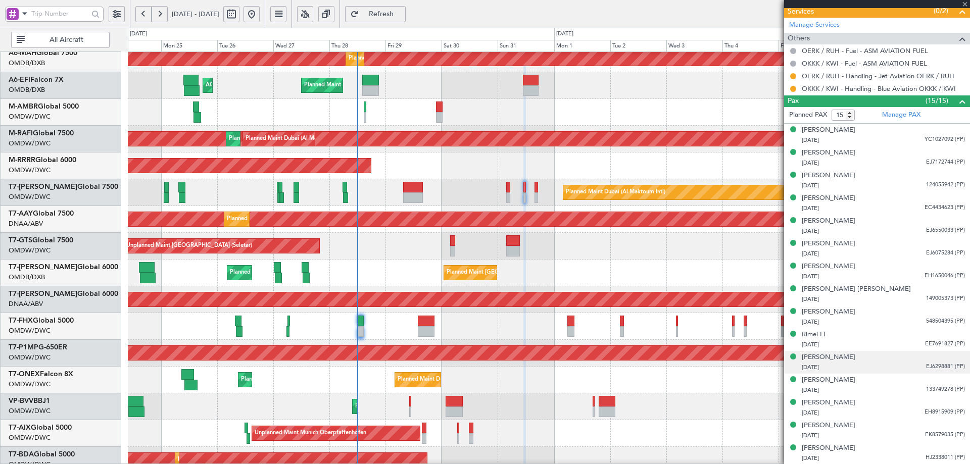
type input "+00:10"
type input "11"
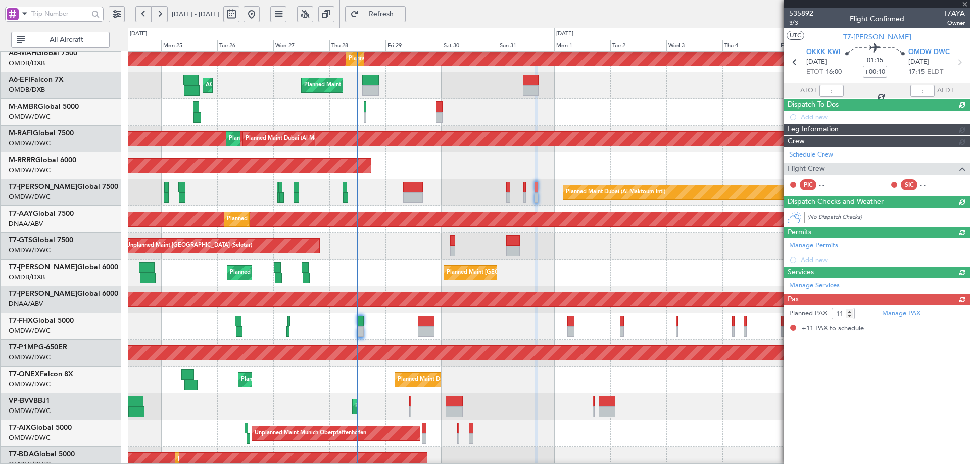
scroll to position [0, 0]
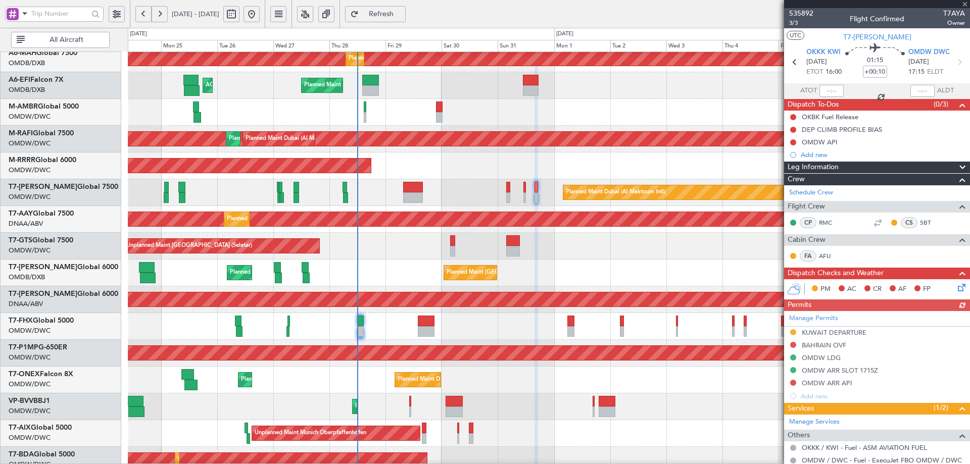
click at [793, 345] on div "Manage Permits KUWAIT DEPARTURE BAHRAIN OVF OMDW LDG OMDW ARR SLOT 1715Z OMDW A…" at bounding box center [877, 356] width 186 height 91
click at [793, 344] on div "Manage Permits KUWAIT DEPARTURE BAHRAIN OVF OMDW LDG OMDW ARR SLOT 1715Z OMDW A…" at bounding box center [877, 356] width 186 height 91
click at [792, 346] on button at bounding box center [793, 345] width 6 height 6
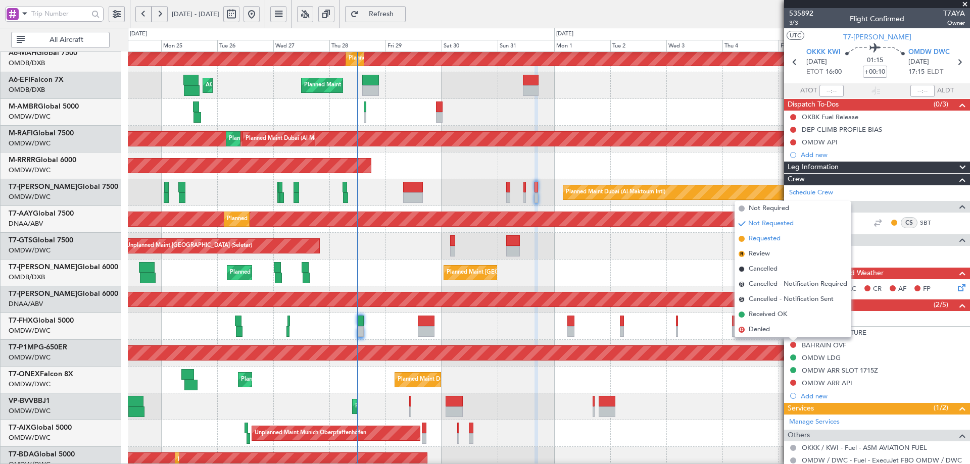
click at [766, 239] on span "Requested" at bounding box center [765, 239] width 32 height 10
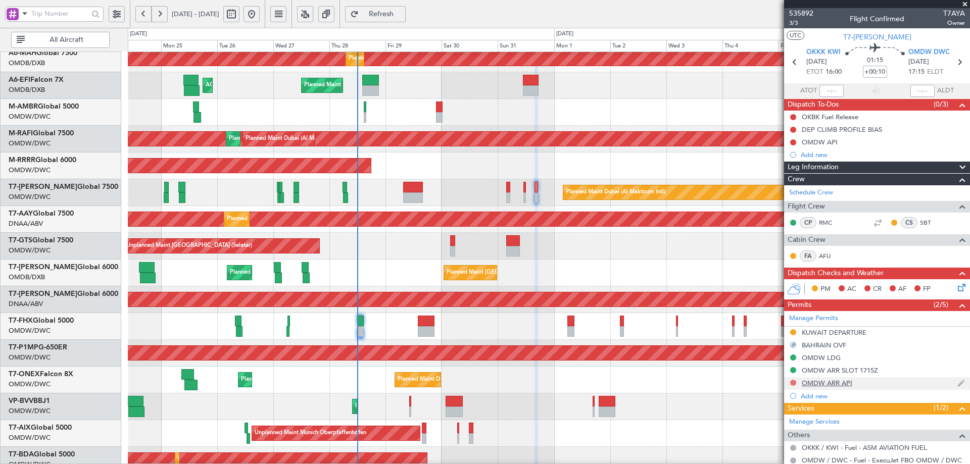
click at [793, 382] on button at bounding box center [793, 383] width 6 height 6
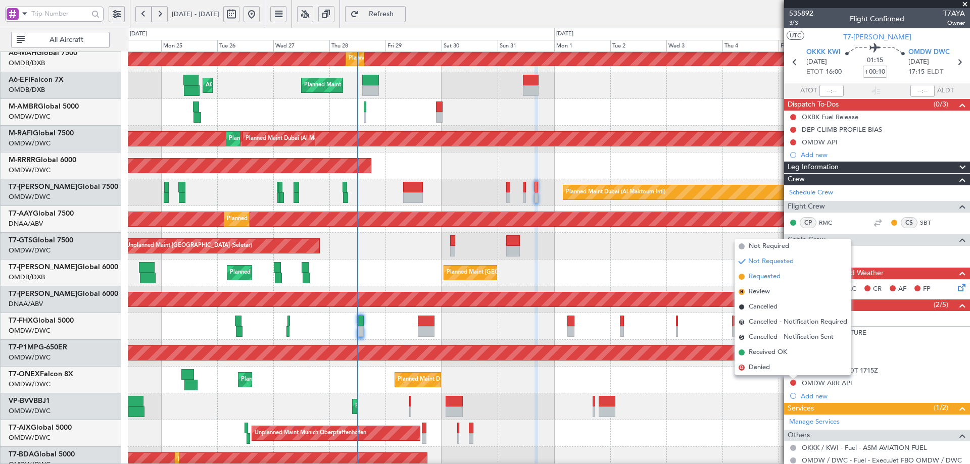
click at [769, 278] on span "Requested" at bounding box center [765, 277] width 32 height 10
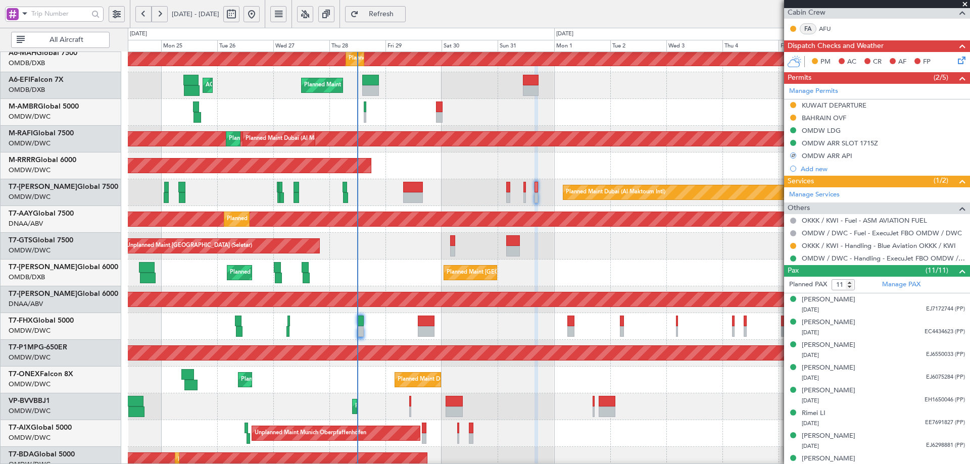
scroll to position [306, 0]
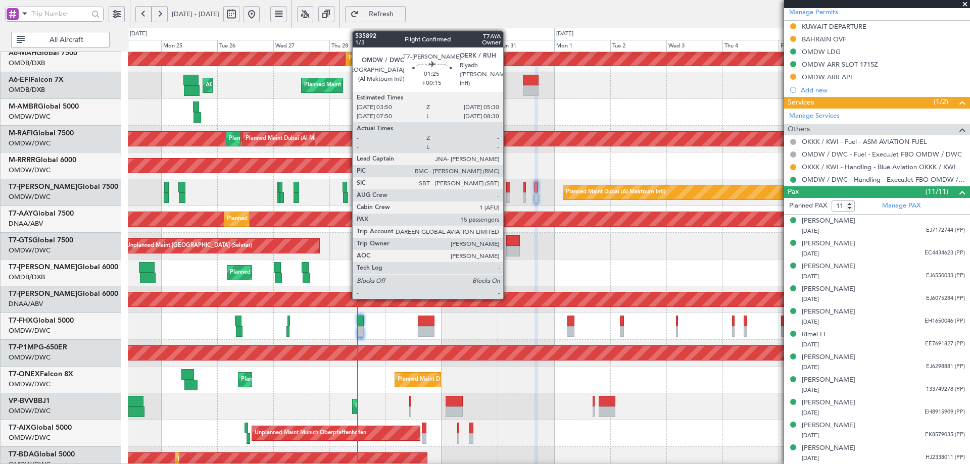
click at [508, 190] on div at bounding box center [508, 187] width 4 height 11
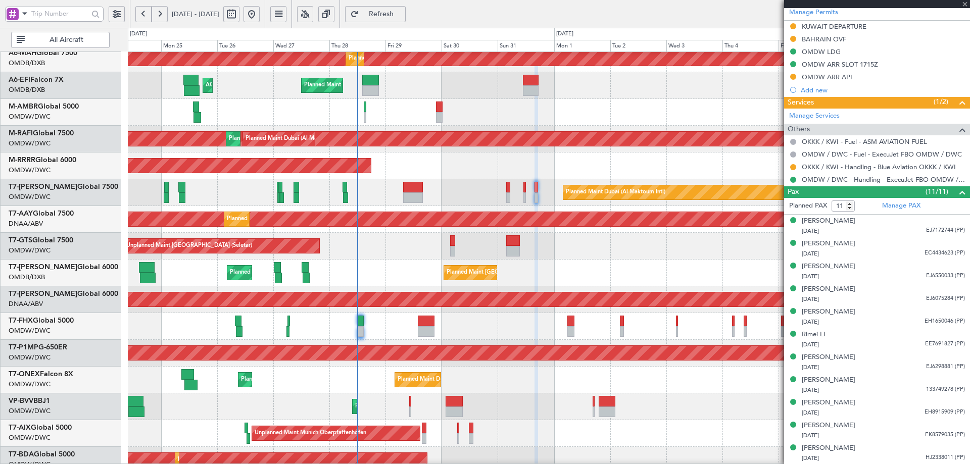
type input "+00:15"
type input "15"
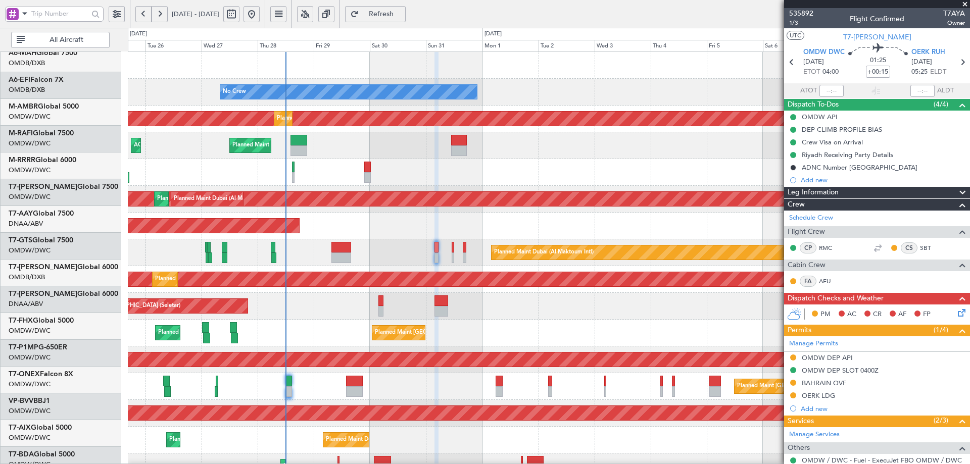
scroll to position [0, 0]
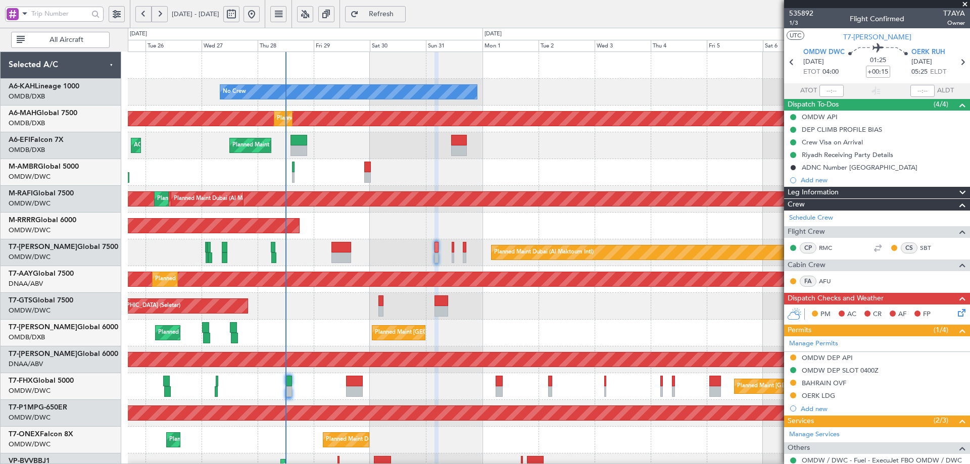
click at [434, 193] on div "No Crew Planned Maint Dubai (Al Maktoum Intl) Planned Maint Dubai (Dubai Intl) …" at bounding box center [549, 346] width 842 height 589
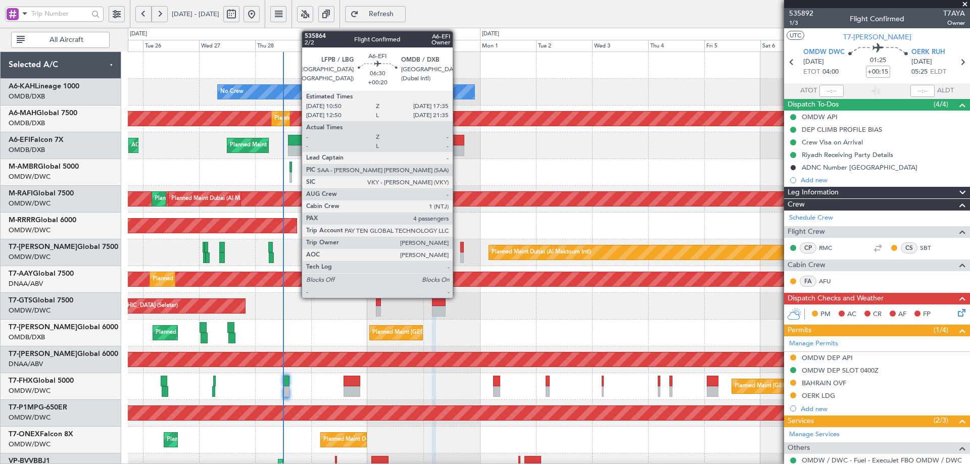
click at [457, 145] on div at bounding box center [457, 140] width 16 height 11
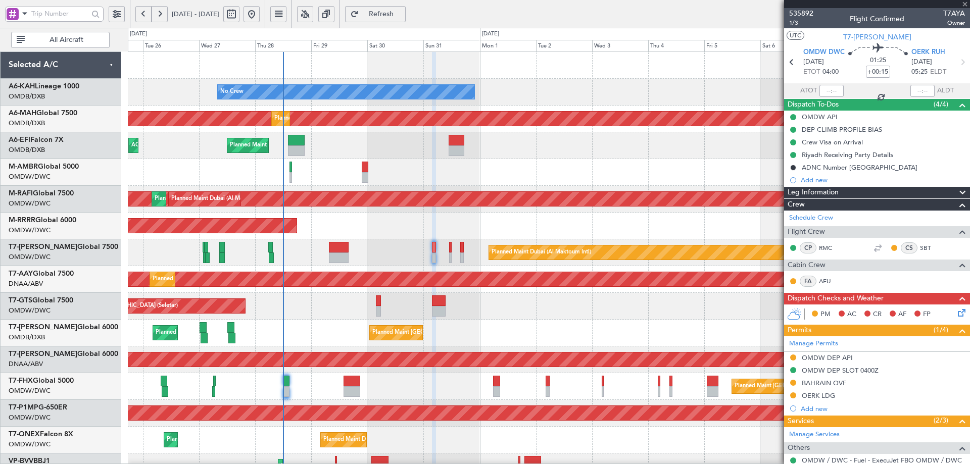
type input "+00:20"
type input "4"
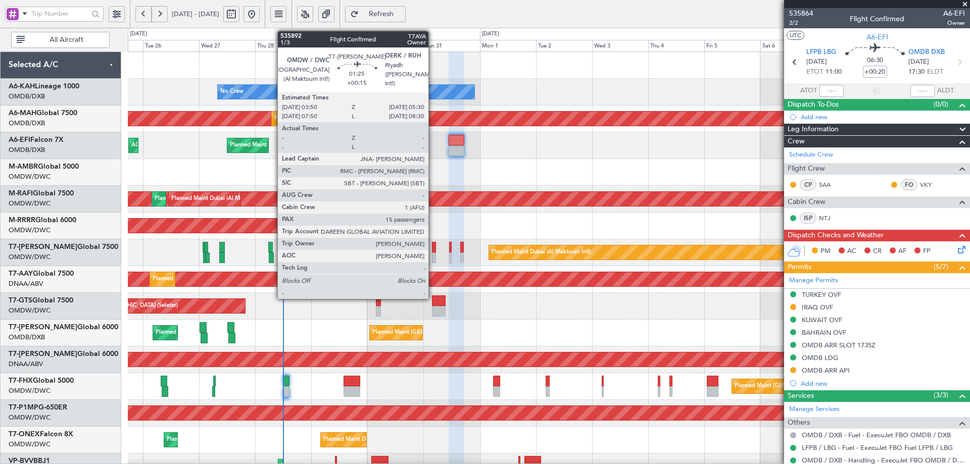
click at [433, 251] on div at bounding box center [434, 247] width 4 height 11
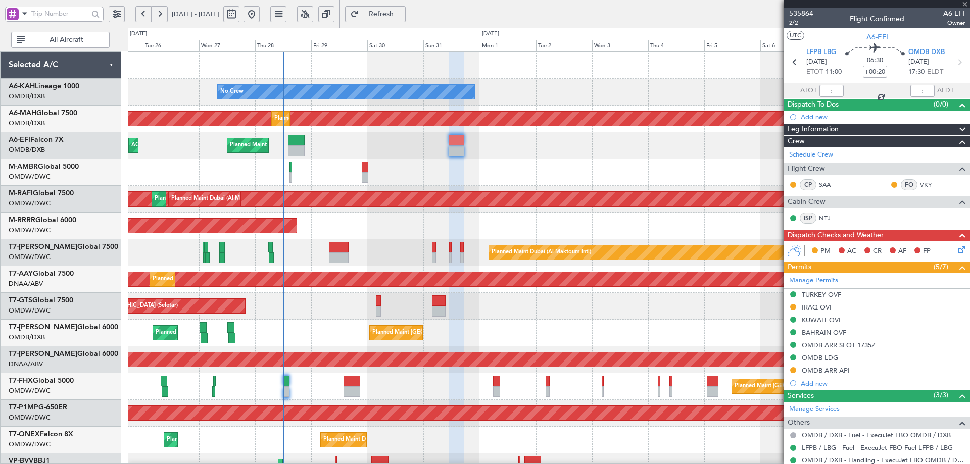
type input "+00:15"
type input "15"
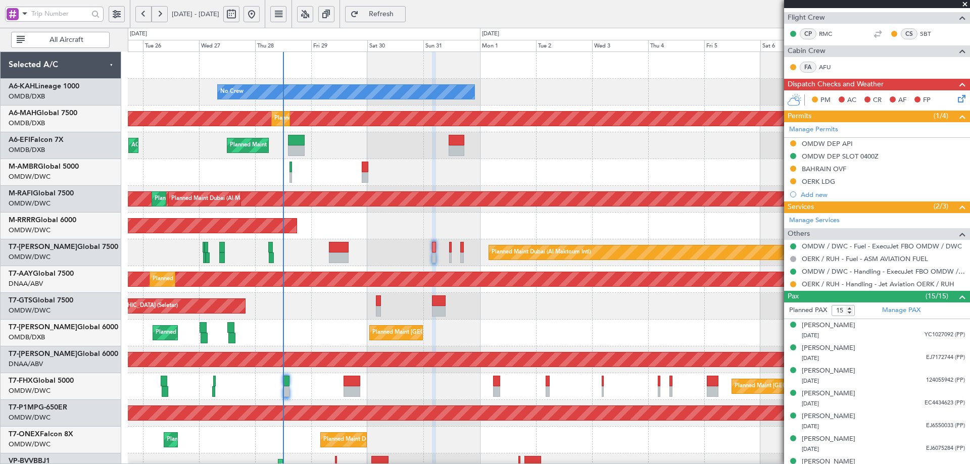
scroll to position [435, 0]
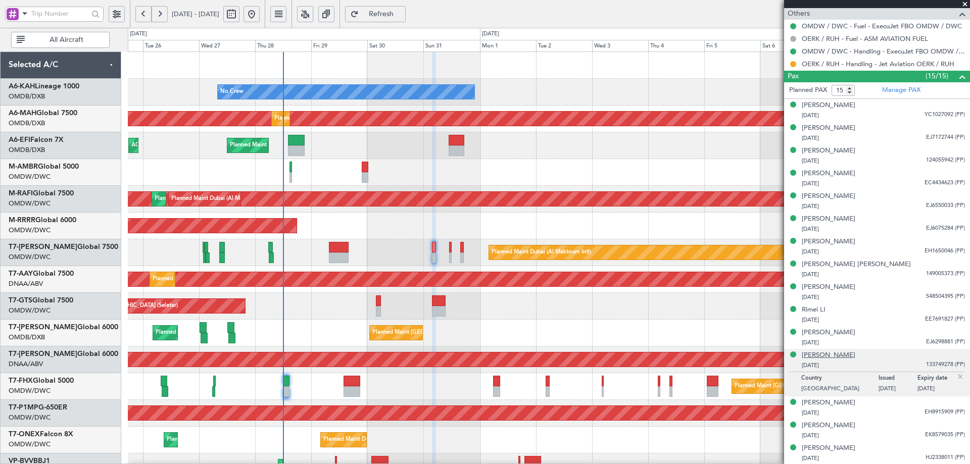
click at [828, 357] on div "Stephen Edward Gourmand" at bounding box center [829, 356] width 54 height 10
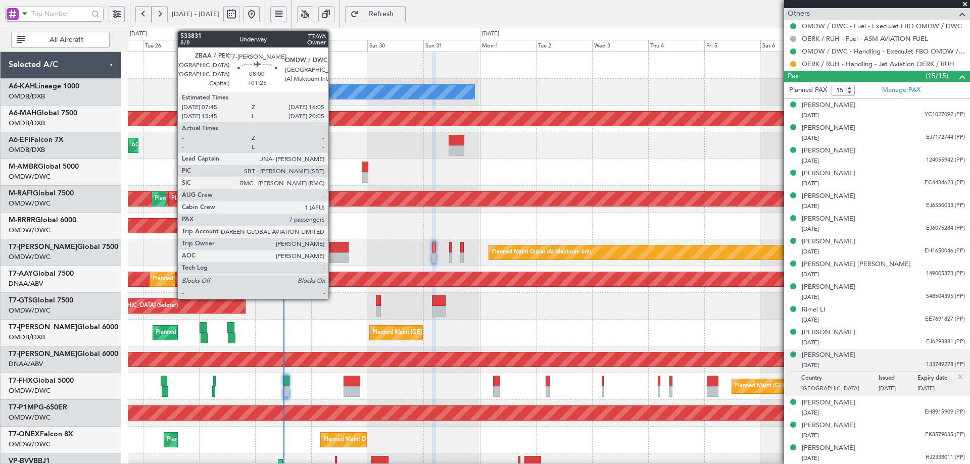
click at [333, 252] on div at bounding box center [339, 247] width 20 height 11
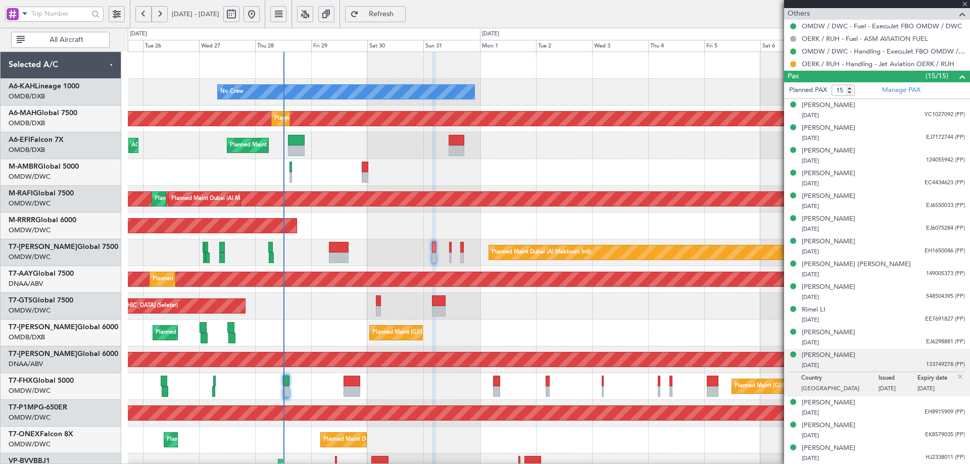
type input "+01:25"
type input "7"
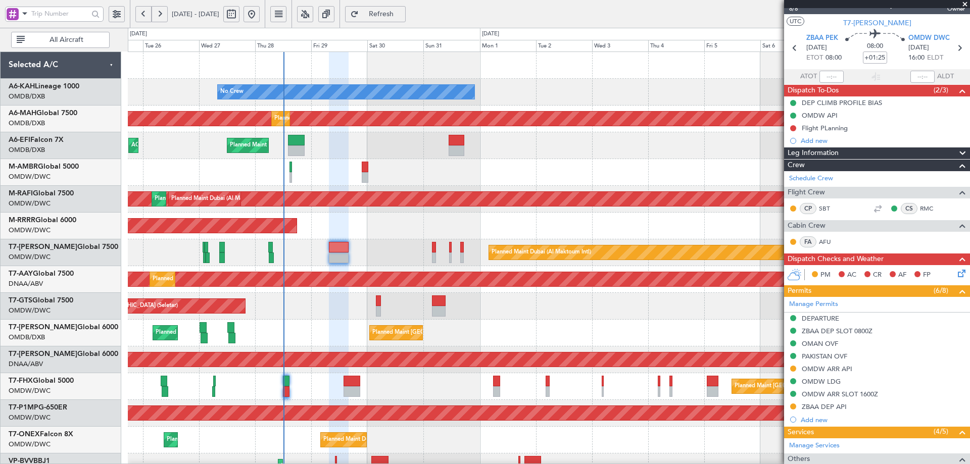
scroll to position [0, 0]
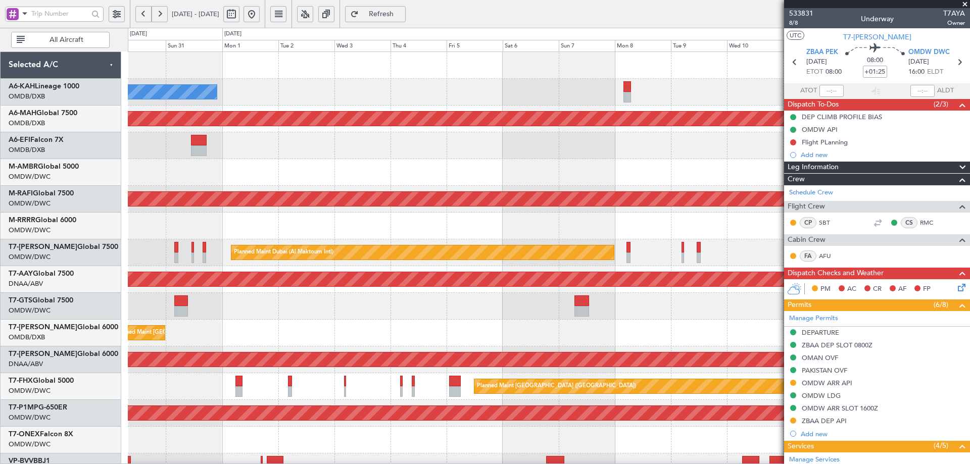
click at [268, 216] on div "No Crew Planned Maint Dubai (Dubai Intl) Planned Maint Dubai (Dubai Intl) Plann…" at bounding box center [549, 346] width 842 height 589
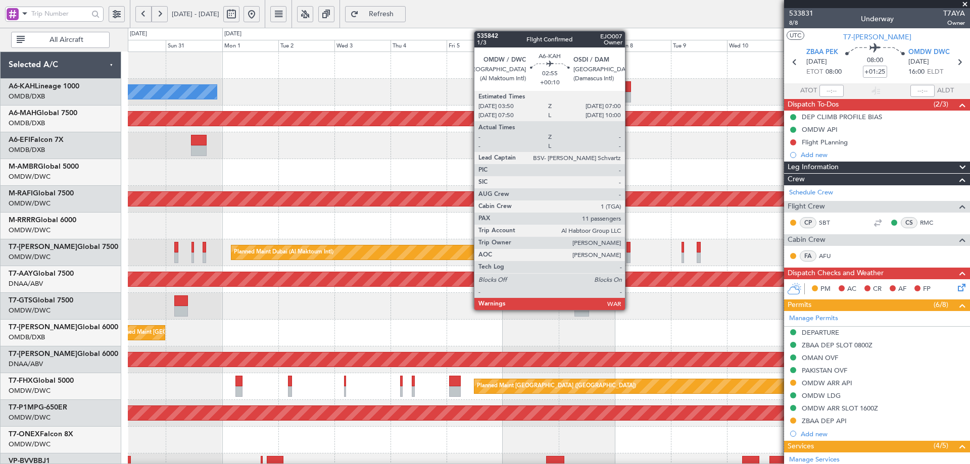
click at [629, 90] on div at bounding box center [628, 86] width 8 height 11
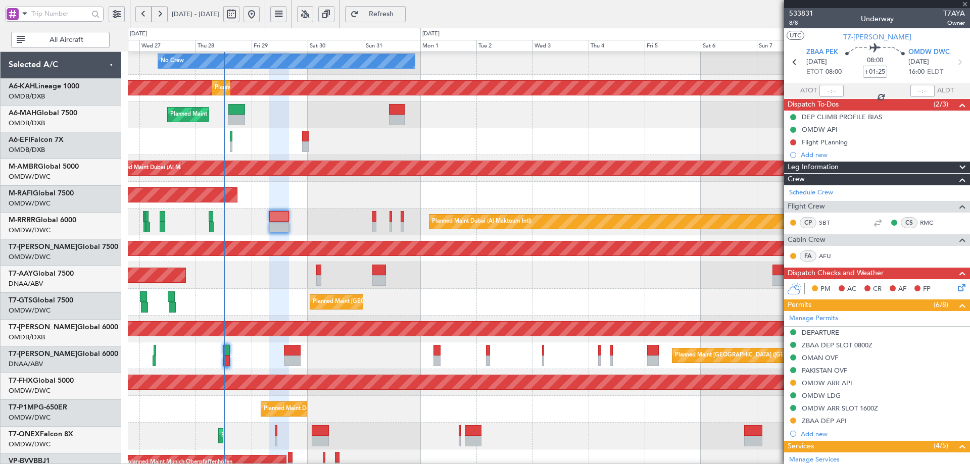
type input "+00:10"
type input "11"
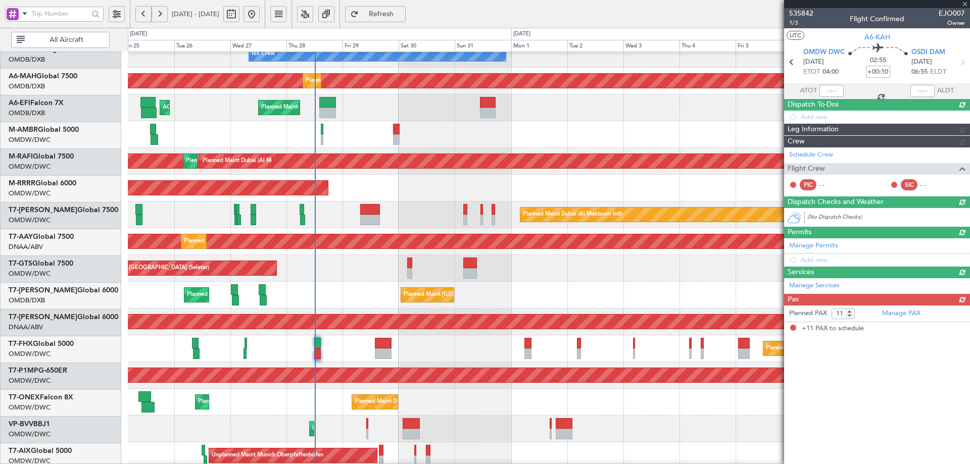
click at [505, 184] on div "Planned Maint Dubai (Al Maktoum Intl)" at bounding box center [549, 188] width 842 height 27
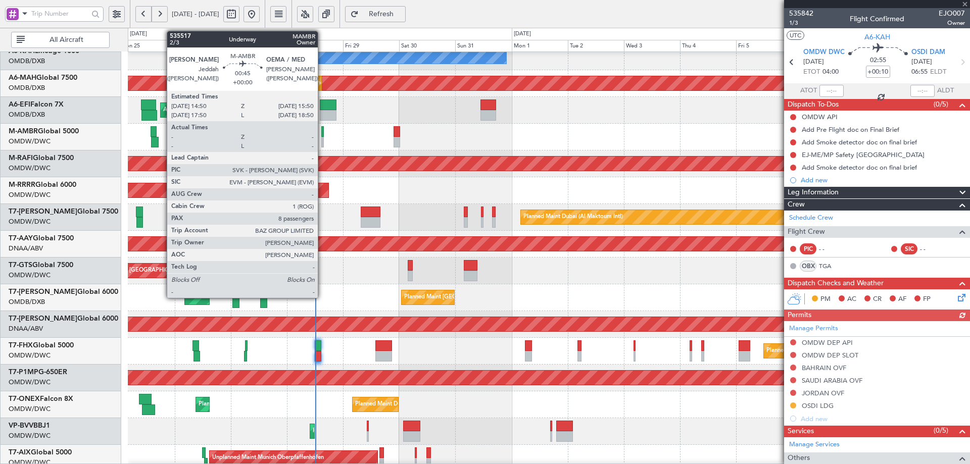
click at [322, 137] on div at bounding box center [322, 142] width 3 height 11
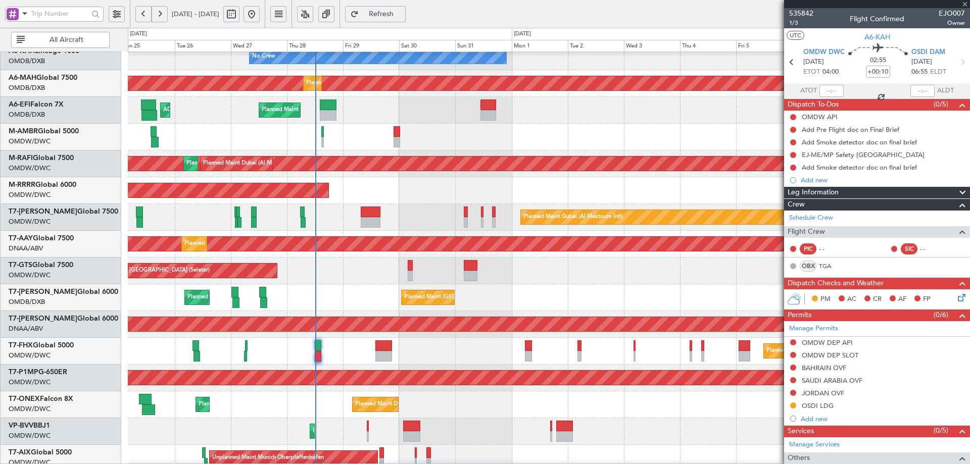
type input "8"
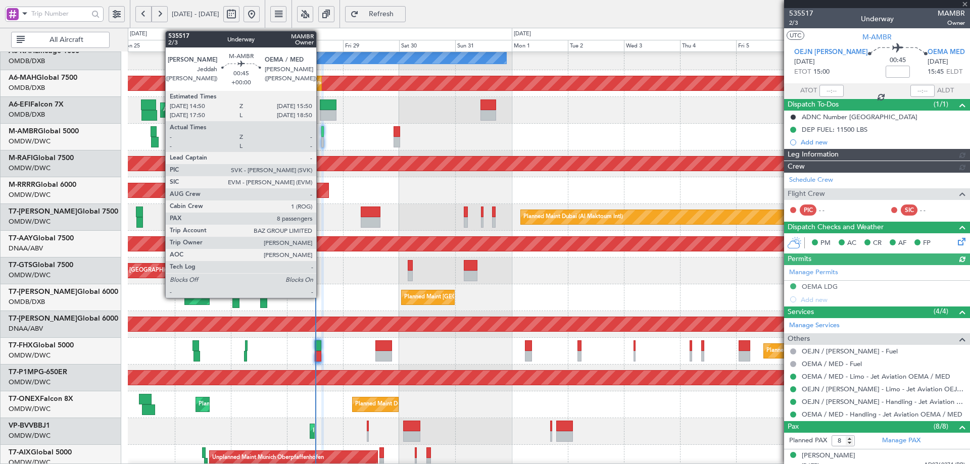
type input "[PERSON_NAME] (ANI)"
type input "7104"
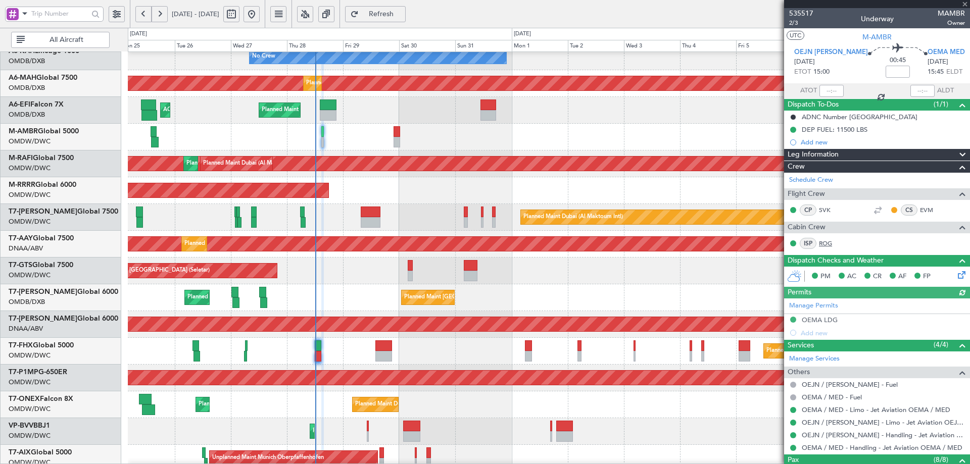
click at [824, 244] on link "ROG" at bounding box center [830, 243] width 23 height 9
type input "[PERSON_NAME] (ANI)"
type input "7104"
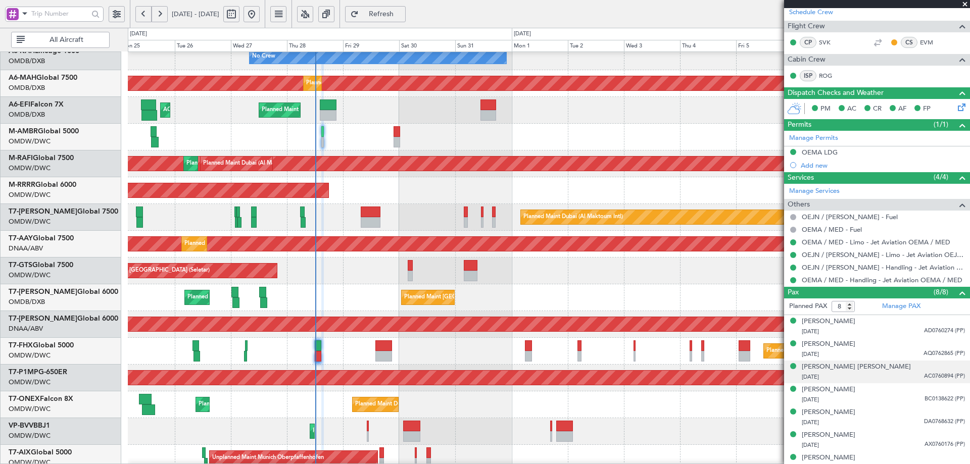
scroll to position [200, 0]
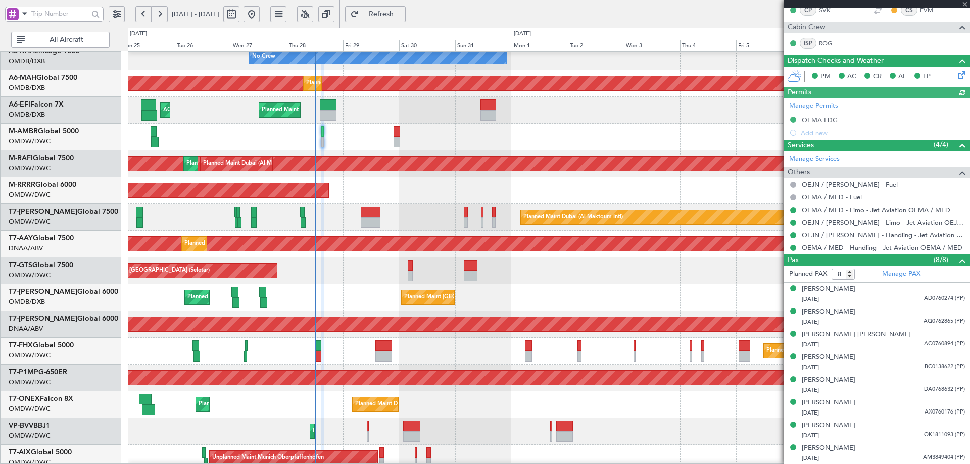
type input "[PERSON_NAME] (ANI)"
type input "7104"
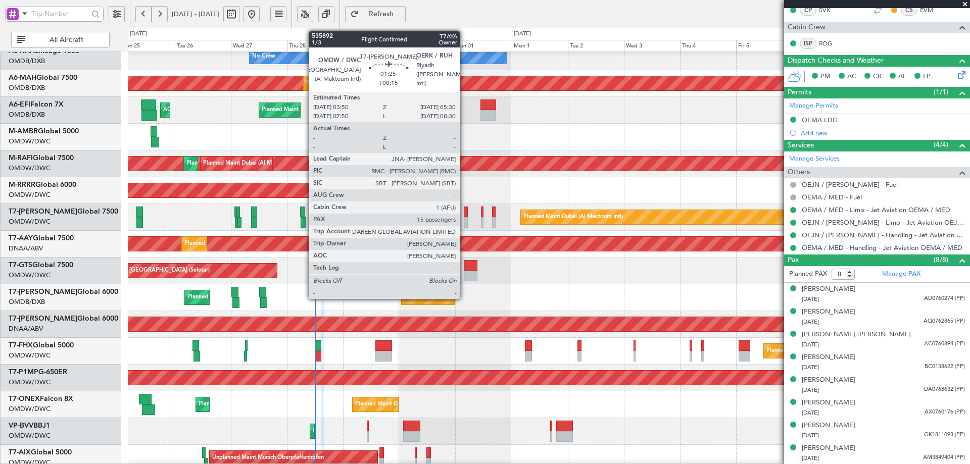
click at [464, 212] on div at bounding box center [466, 212] width 4 height 11
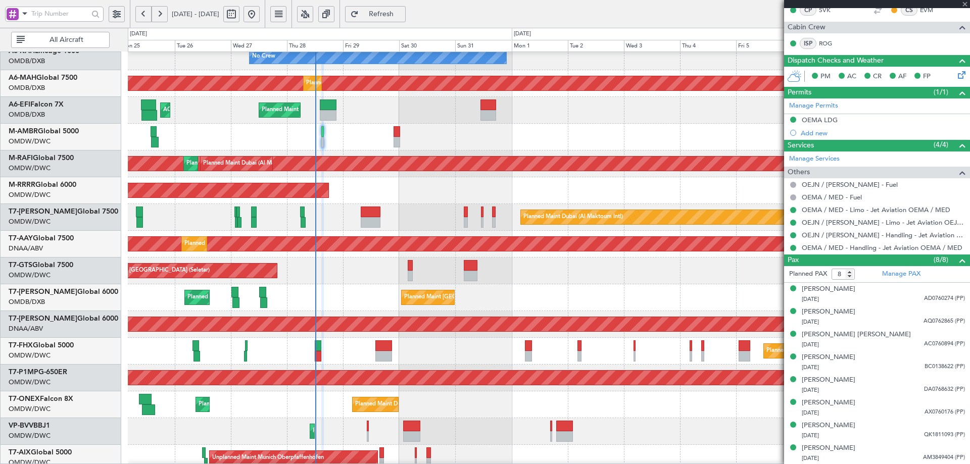
type input "+00:15"
type input "15"
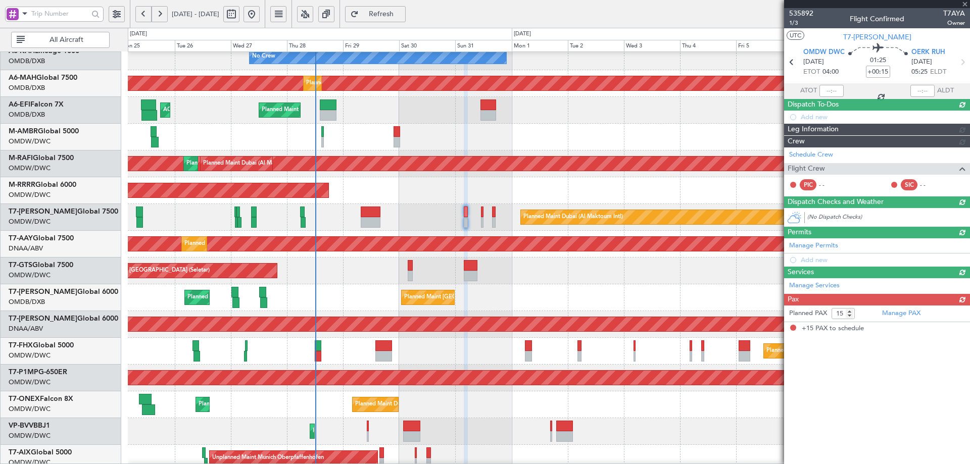
scroll to position [0, 0]
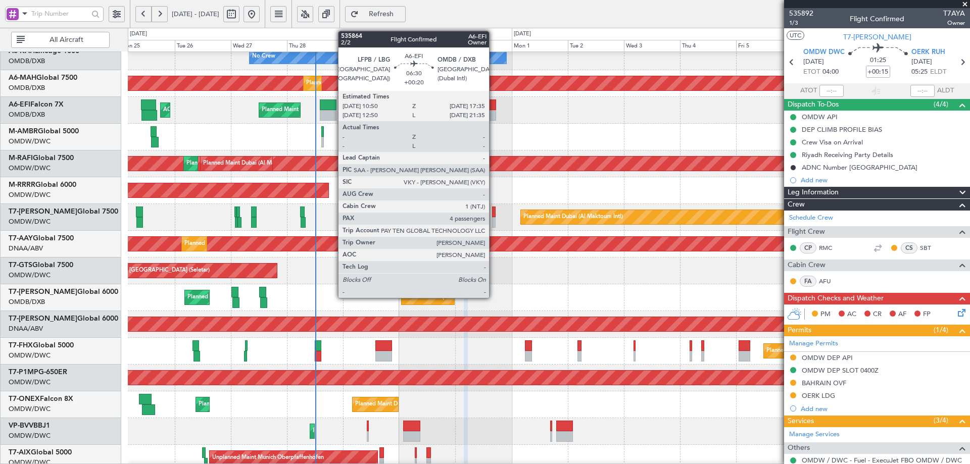
click at [494, 106] on div at bounding box center [489, 105] width 16 height 11
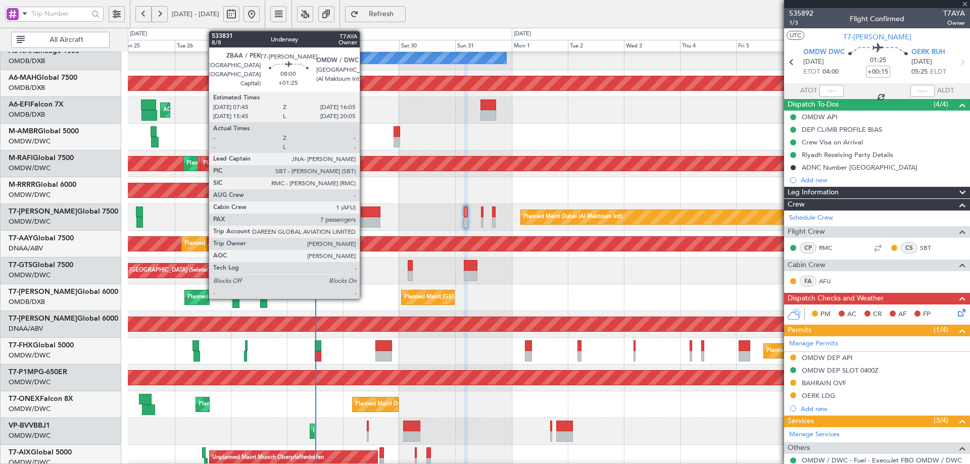
type input "+00:20"
type input "4"
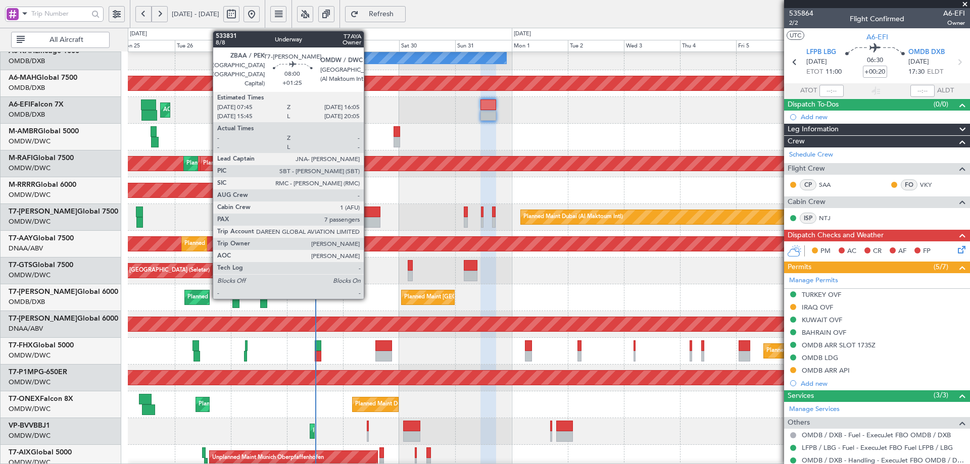
click at [368, 220] on div at bounding box center [371, 222] width 20 height 11
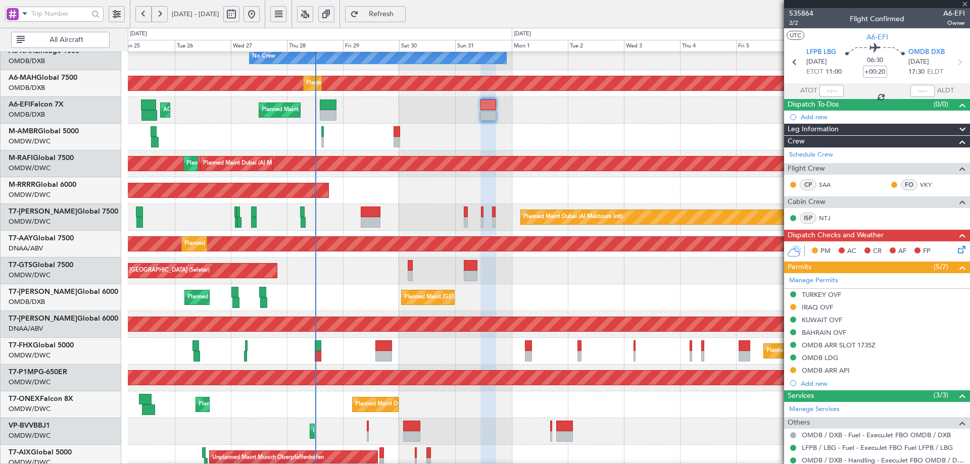
type input "+01:25"
type input "7"
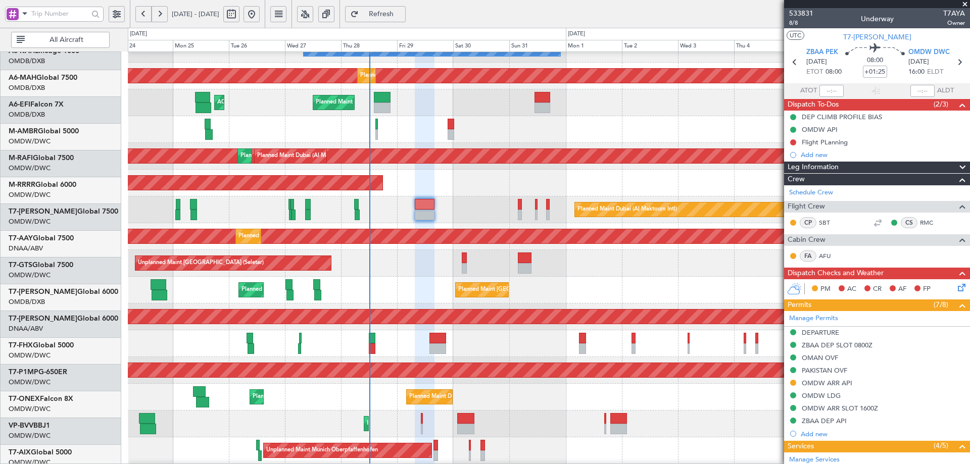
scroll to position [43, 0]
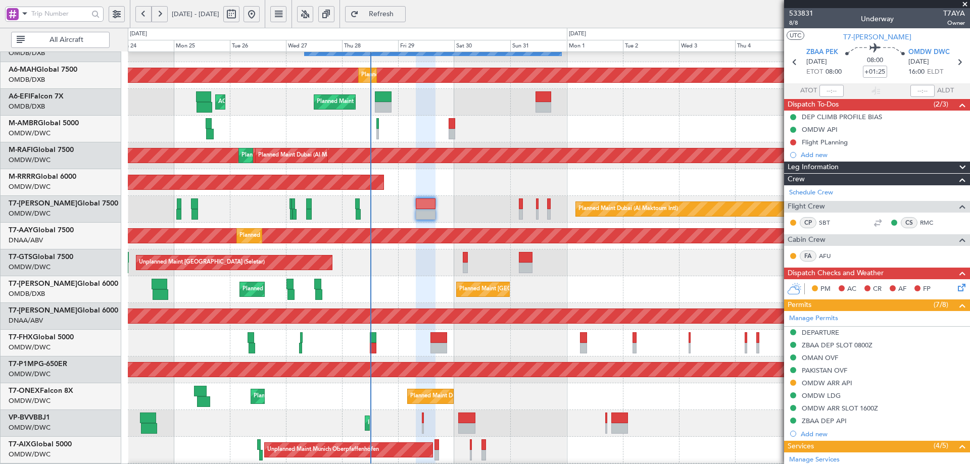
click at [406, 341] on div "Planned Maint Singapore (Changi) Planned Maint London (Stansted)" at bounding box center [549, 343] width 842 height 27
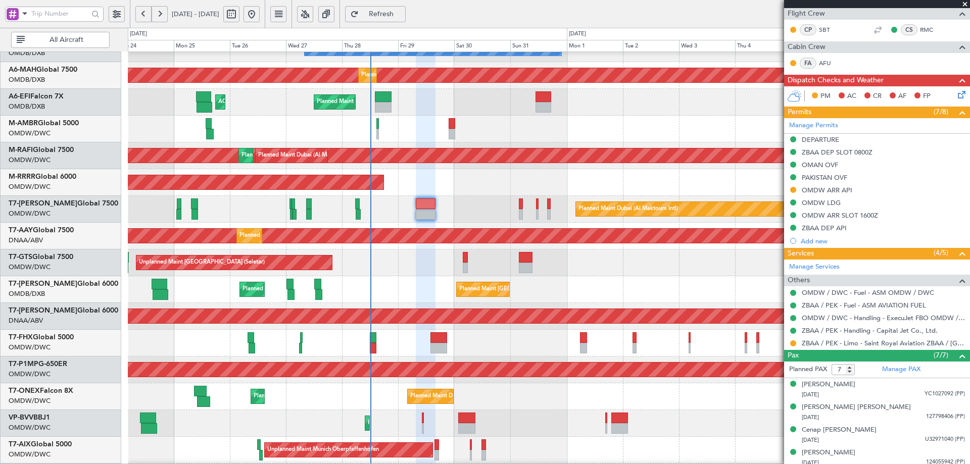
scroll to position [266, 0]
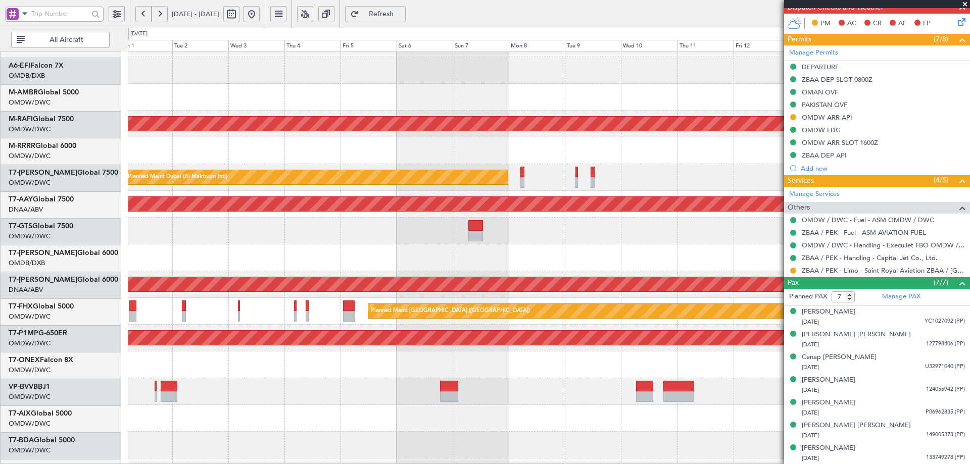
click at [168, 155] on div "Planned Maint Dubai (Al Maktoum Intl)" at bounding box center [549, 150] width 842 height 27
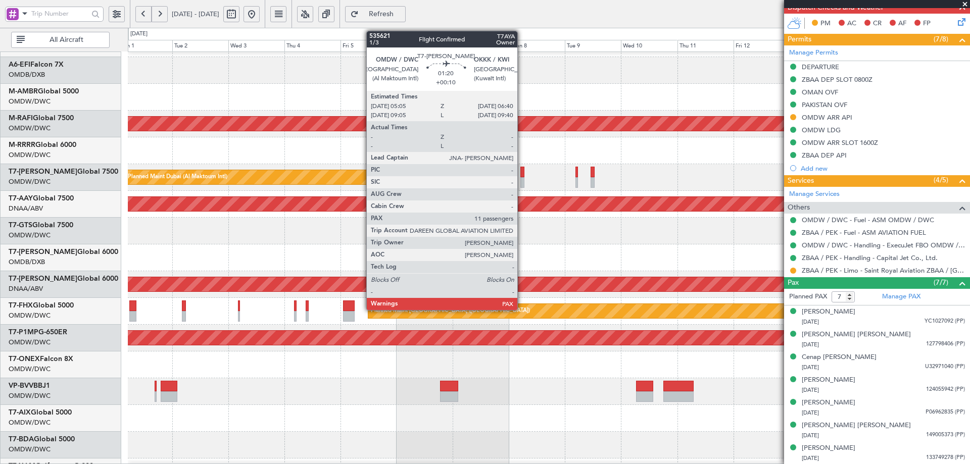
click at [522, 171] on div at bounding box center [523, 172] width 4 height 11
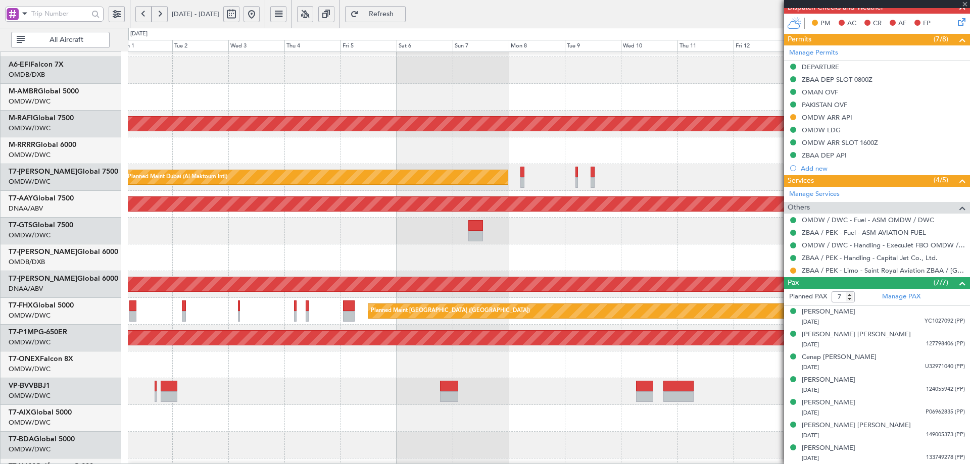
type input "+00:10"
type input "11"
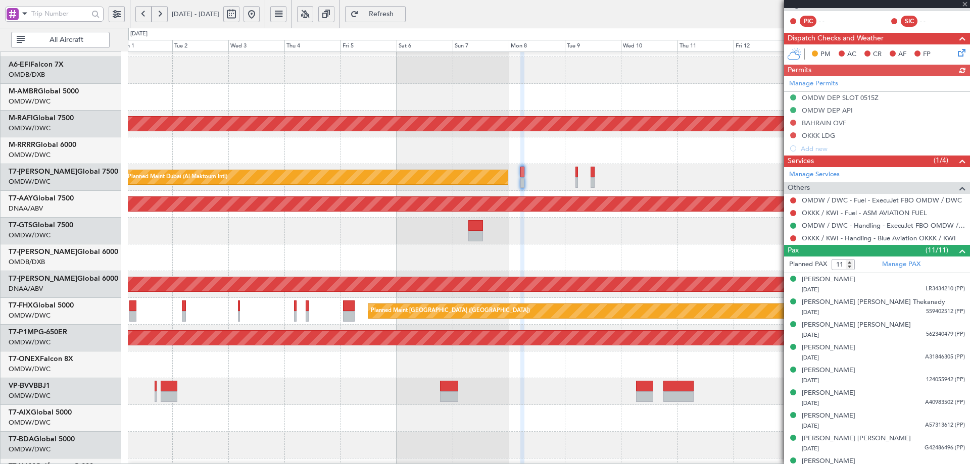
scroll to position [0, 0]
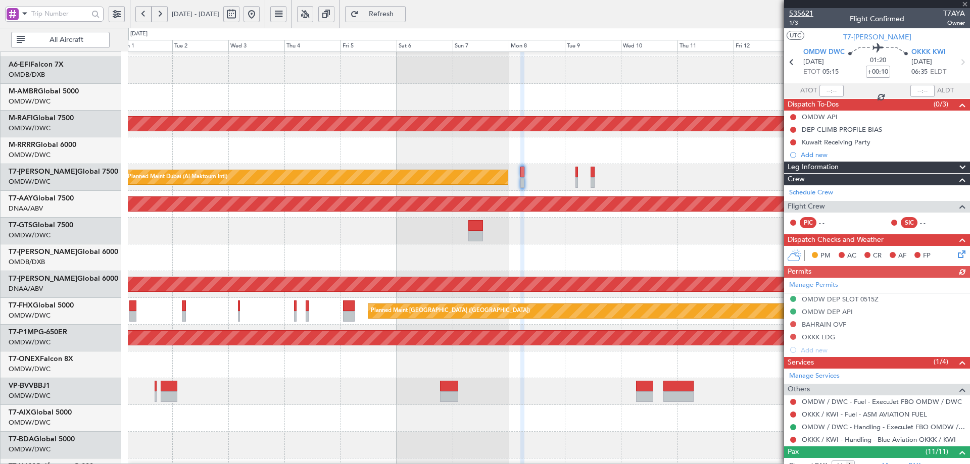
click at [799, 11] on span "535621" at bounding box center [801, 13] width 24 height 11
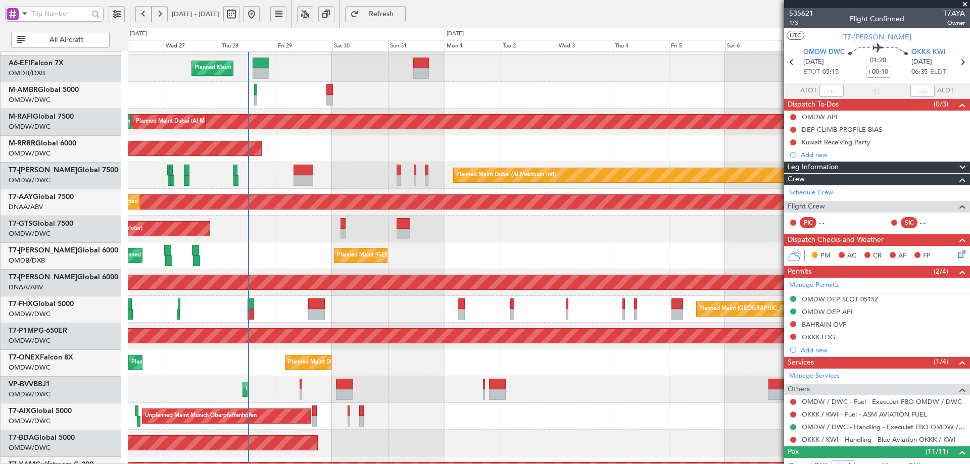
click at [533, 217] on div "Unplanned Maint [GEOGRAPHIC_DATA] (Seletar)" at bounding box center [549, 229] width 842 height 27
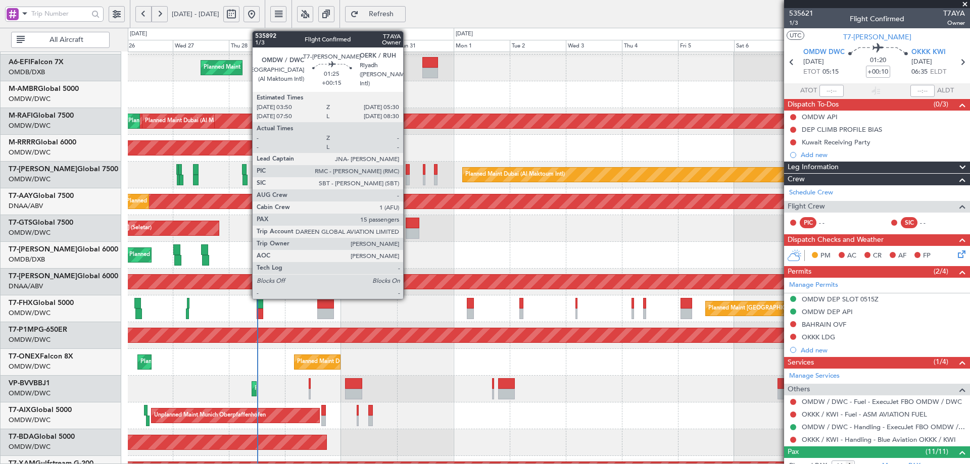
click at [408, 168] on div at bounding box center [408, 169] width 4 height 11
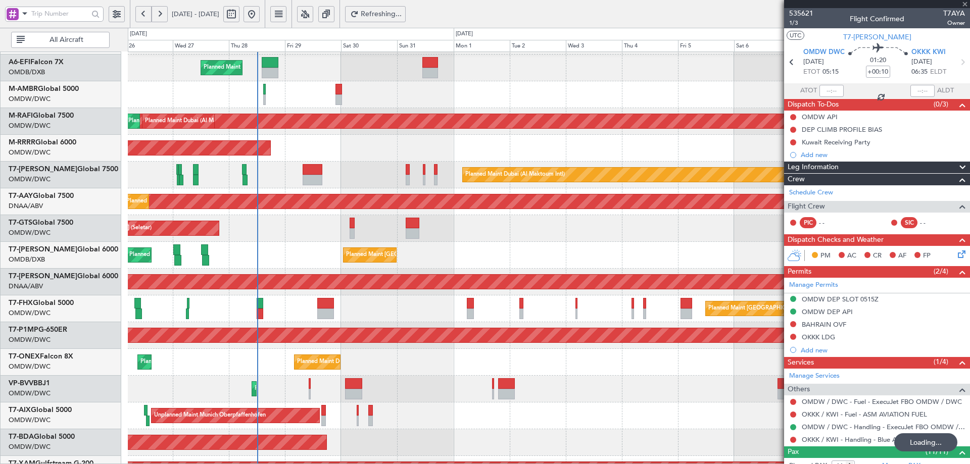
type input "+00:15"
type input "15"
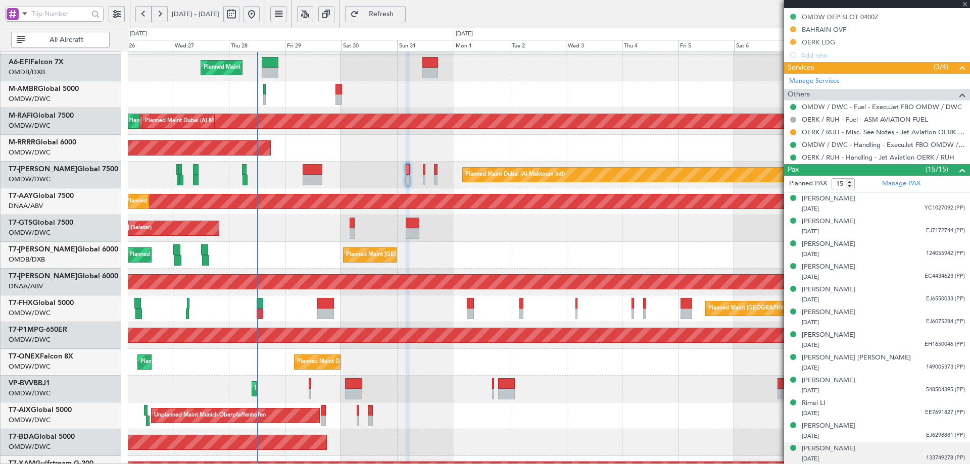
scroll to position [447, 0]
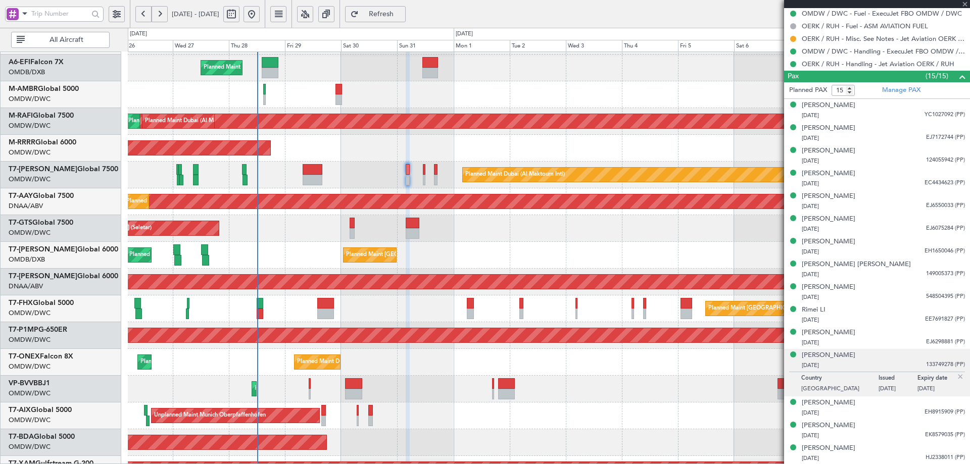
click at [651, 425] on div "Unplanned Maint Munich Oberpfaffenhofen" at bounding box center [549, 416] width 842 height 27
click at [848, 67] on link "OERK / RUH - Handling - Jet Aviation OERK / RUH" at bounding box center [878, 64] width 153 height 9
drag, startPoint x: 401, startPoint y: 14, endPoint x: 352, endPoint y: 3, distance: 50.3
click at [399, 14] on span "Refresh" at bounding box center [381, 14] width 41 height 7
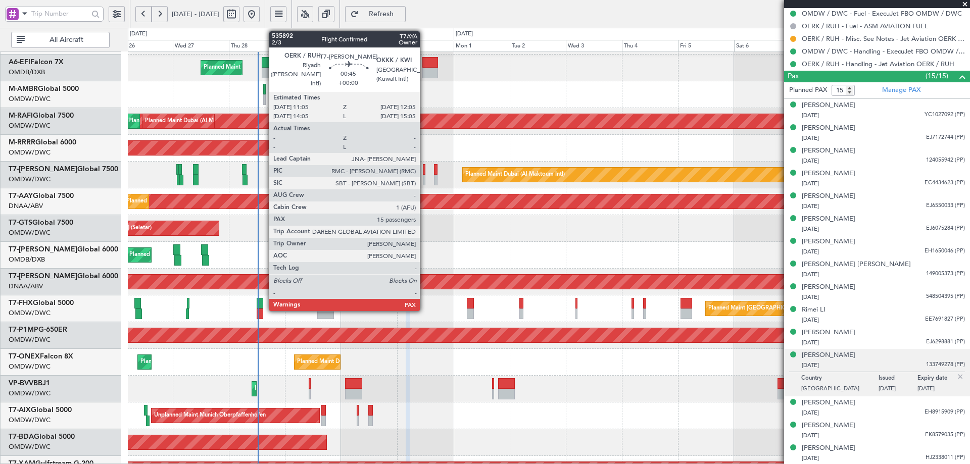
click at [425, 168] on div at bounding box center [424, 169] width 3 height 11
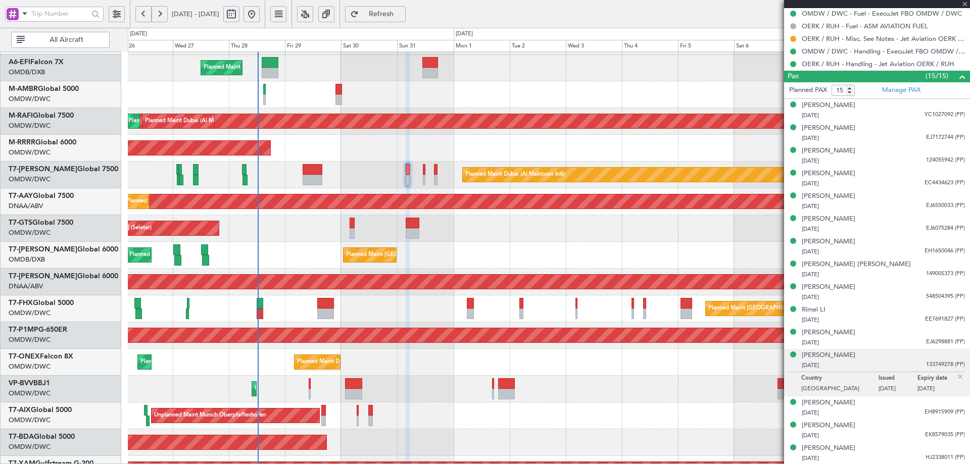
scroll to position [0, 0]
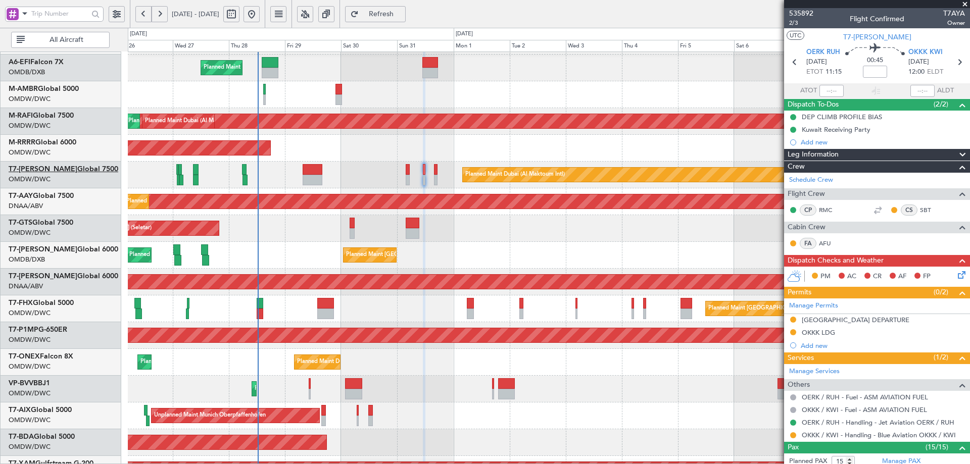
click at [67, 168] on link "T7-AYA Global 7500" at bounding box center [64, 169] width 110 height 7
click at [402, 15] on span "Refresh" at bounding box center [381, 14] width 41 height 7
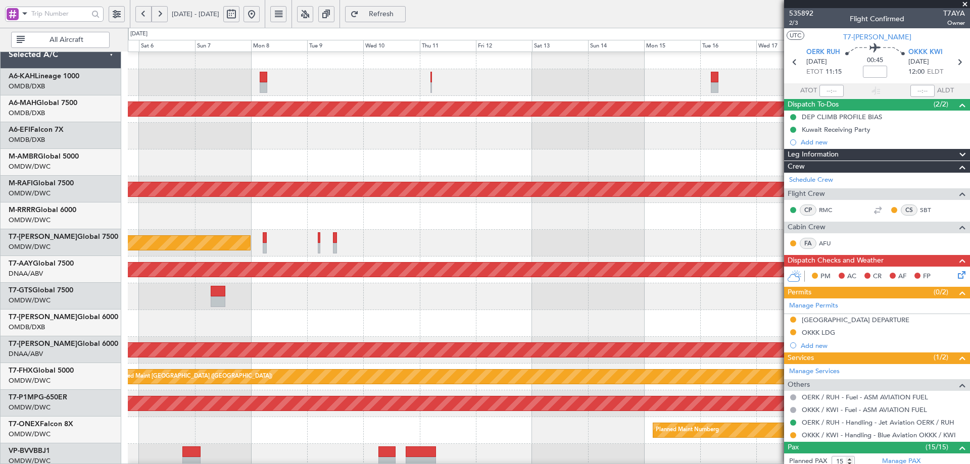
click at [55, 298] on div "Planned Maint Dubai (Dubai Intl) Planned Maint Dubai (Al Maktoum Intl) Planned …" at bounding box center [485, 246] width 970 height 437
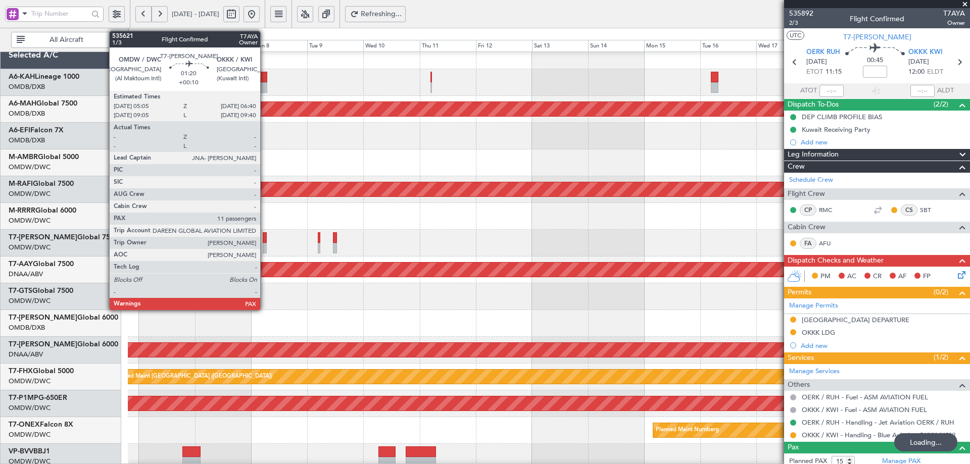
click at [265, 241] on div at bounding box center [265, 237] width 4 height 11
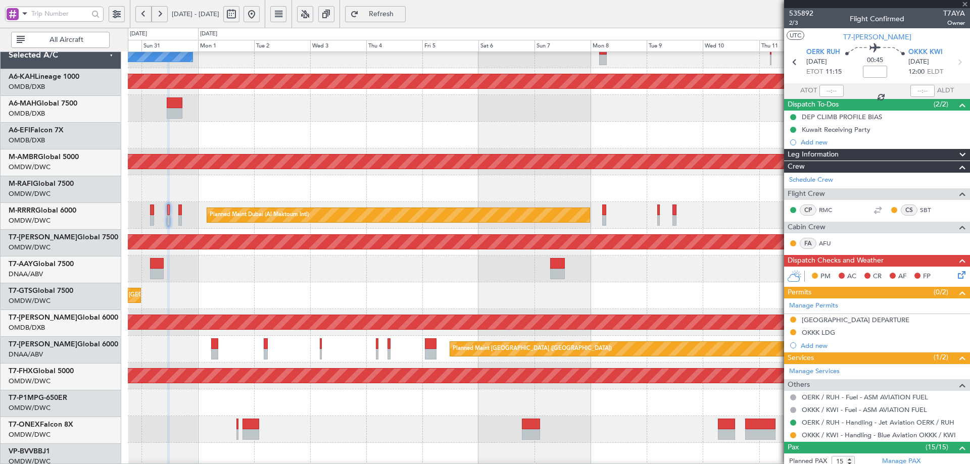
scroll to position [37, 0]
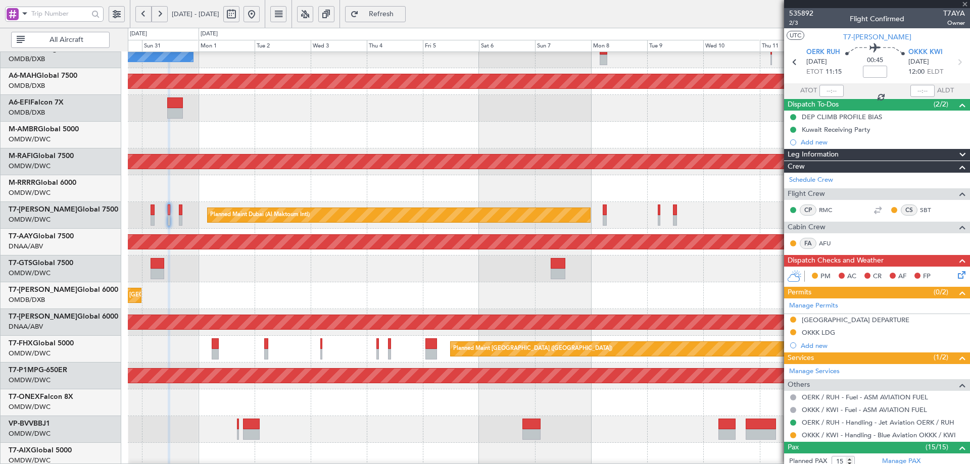
type input "+00:10"
type input "11"
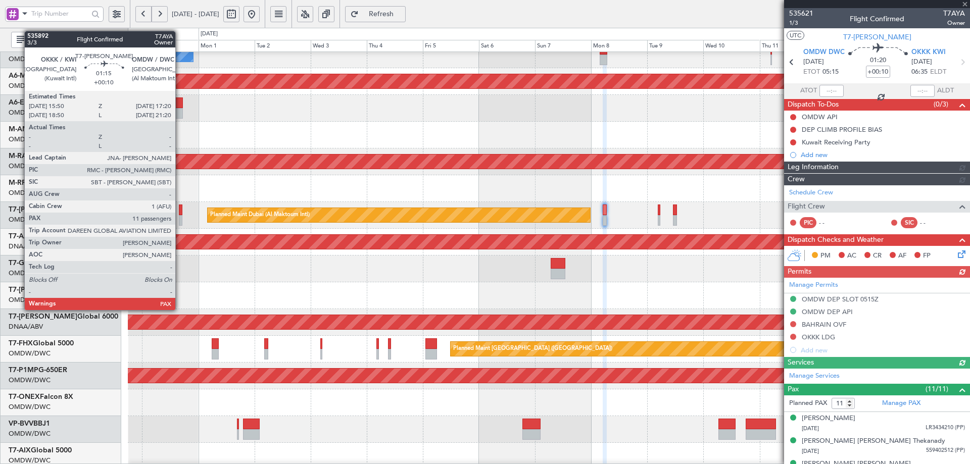
click at [180, 209] on div at bounding box center [181, 210] width 4 height 11
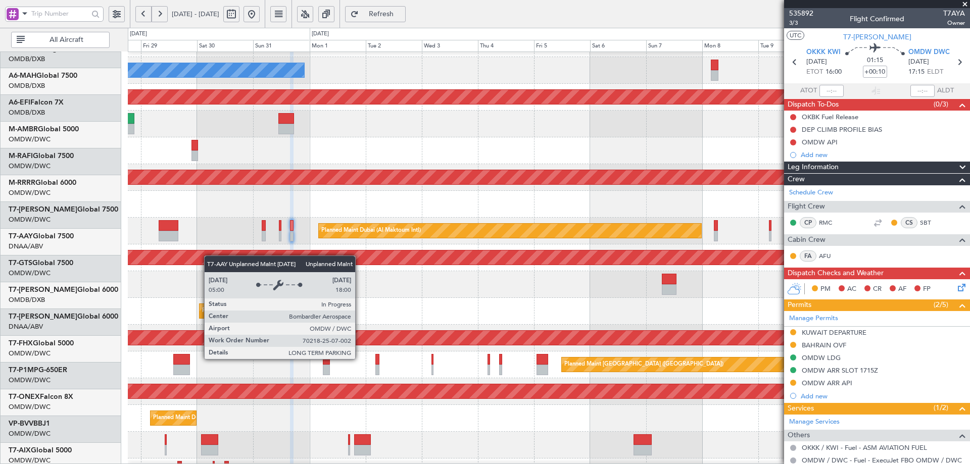
scroll to position [22, 0]
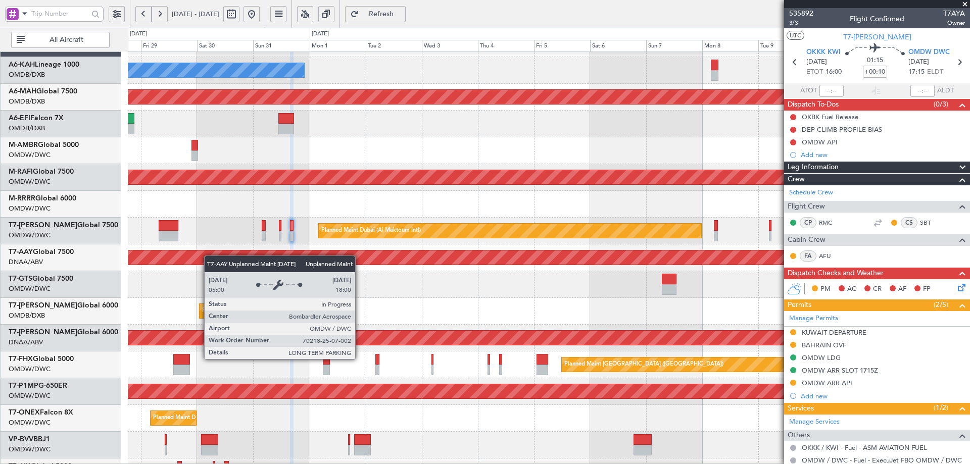
click at [269, 263] on div "Unplanned Maint [GEOGRAPHIC_DATA] (Al Maktoum Intl)" at bounding box center [323, 258] width 2075 height 14
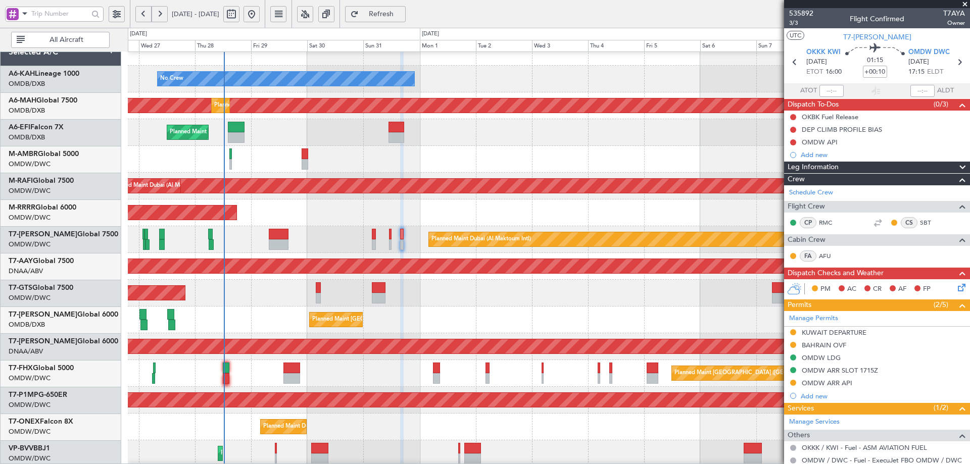
click at [343, 246] on div "Planned Maint Dubai (Al Maktoum Intl)" at bounding box center [549, 239] width 842 height 27
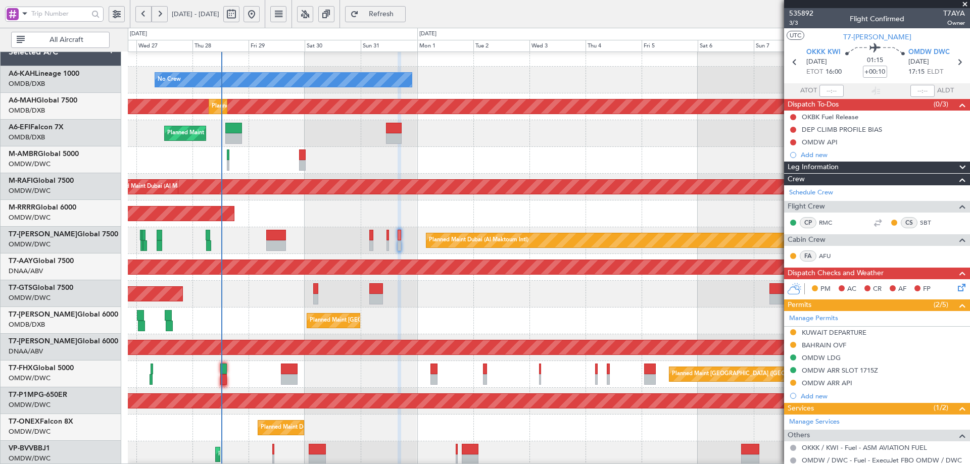
scroll to position [12, 0]
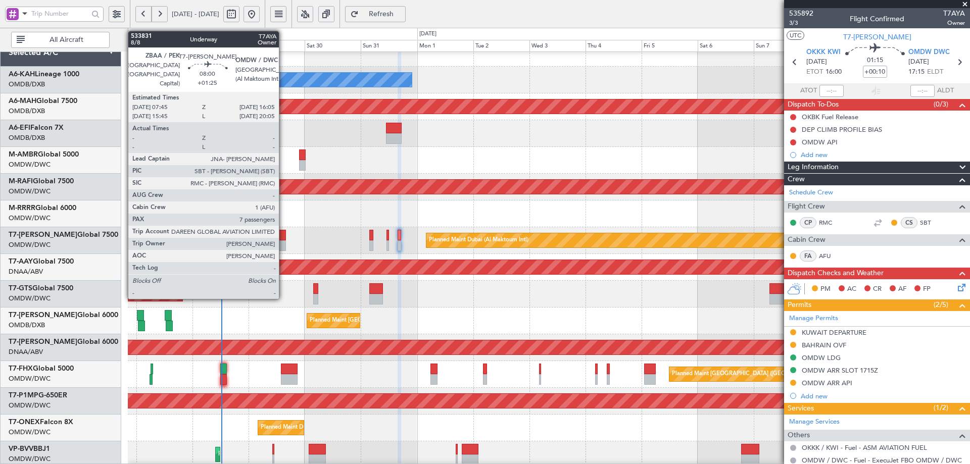
click at [283, 237] on div at bounding box center [276, 235] width 20 height 11
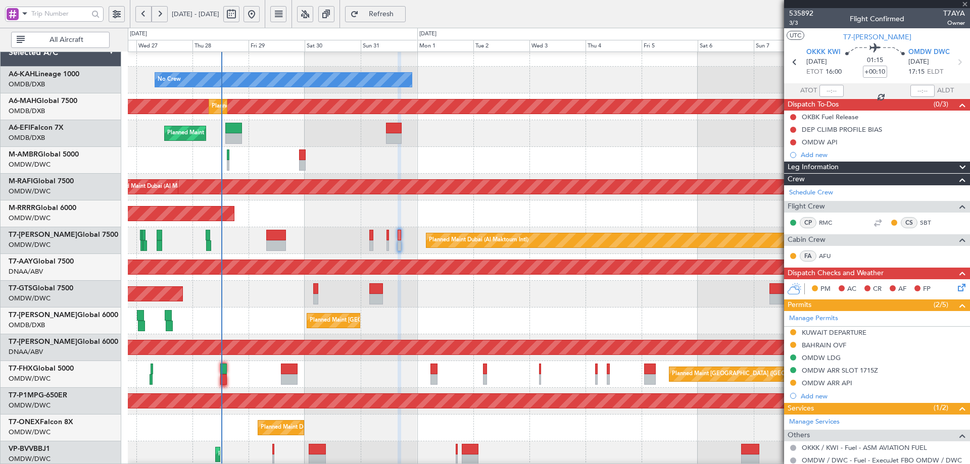
type input "+01:25"
type input "7"
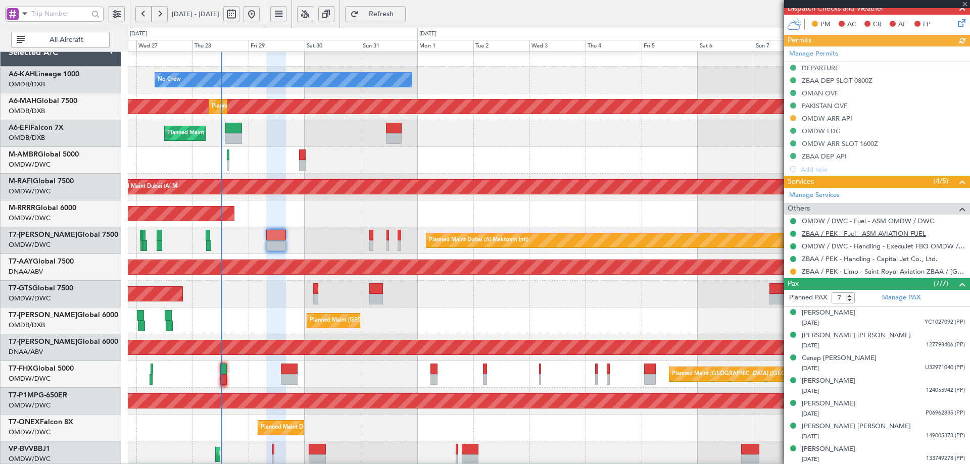
scroll to position [266, 0]
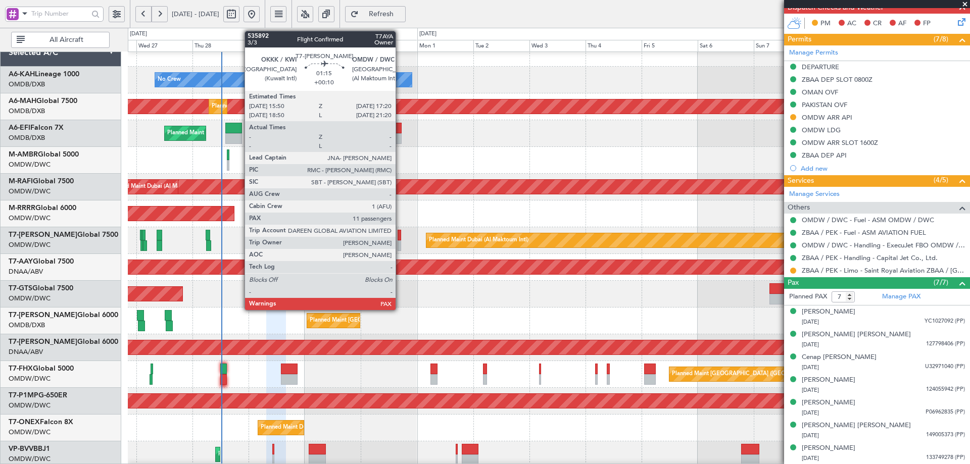
click at [400, 237] on div at bounding box center [400, 235] width 4 height 11
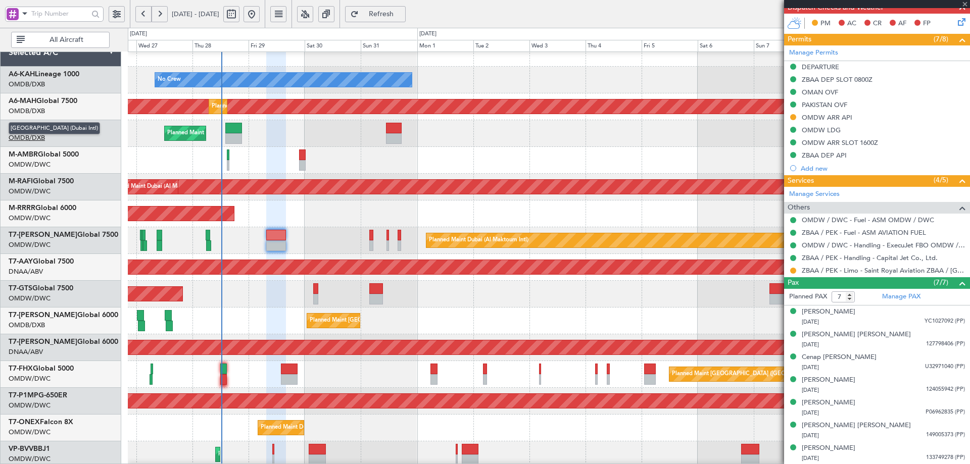
type input "+00:10"
type input "11"
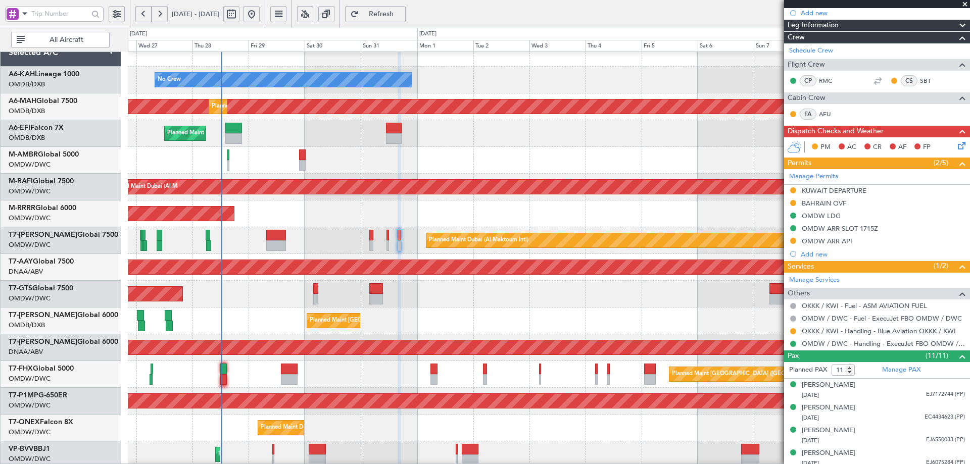
scroll to position [152, 0]
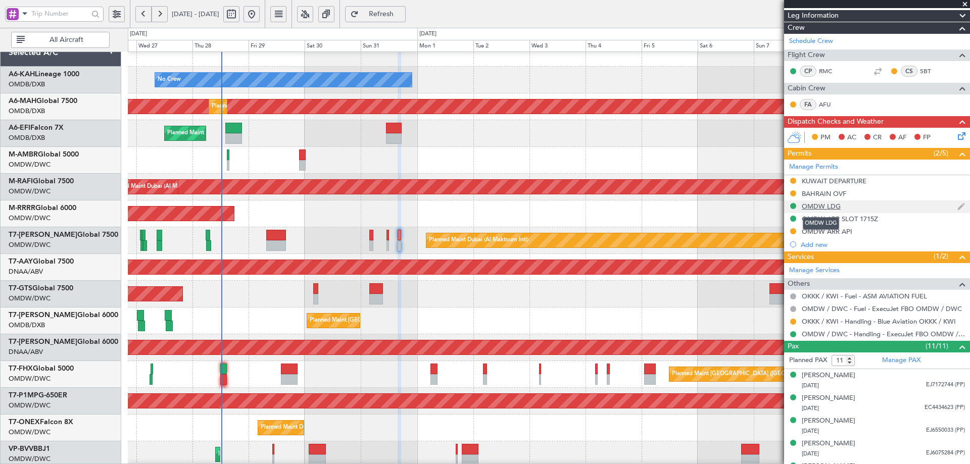
click at [831, 208] on div "OMDW LDG" at bounding box center [821, 206] width 39 height 9
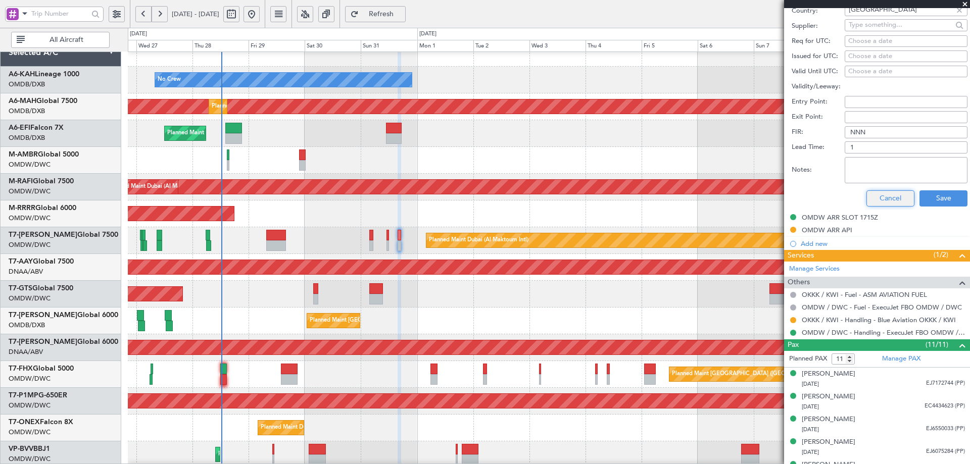
click at [883, 198] on button "Cancel" at bounding box center [891, 199] width 48 height 16
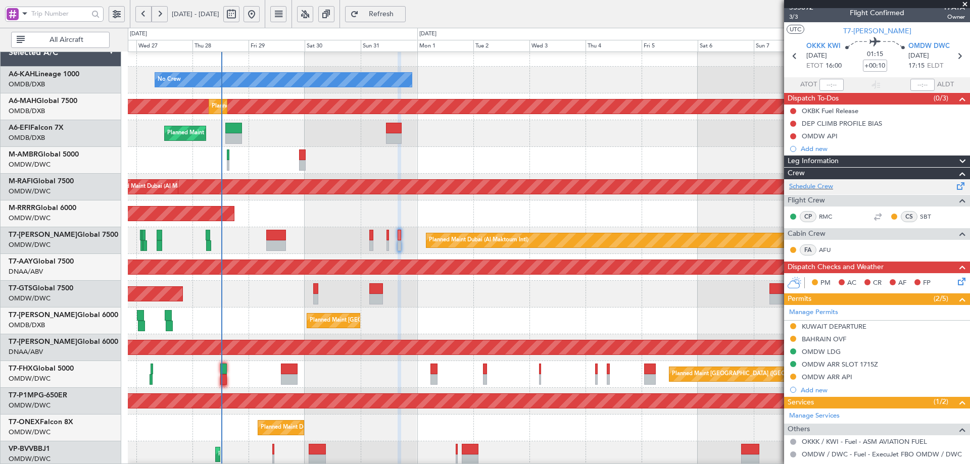
scroll to position [0, 0]
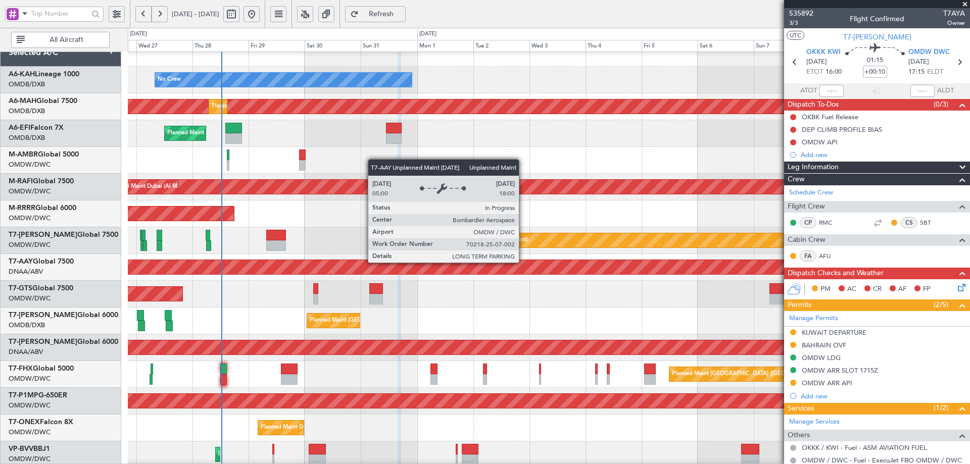
click at [523, 262] on div "Unplanned Maint [GEOGRAPHIC_DATA] (Al Maktoum Intl)" at bounding box center [377, 267] width 2183 height 14
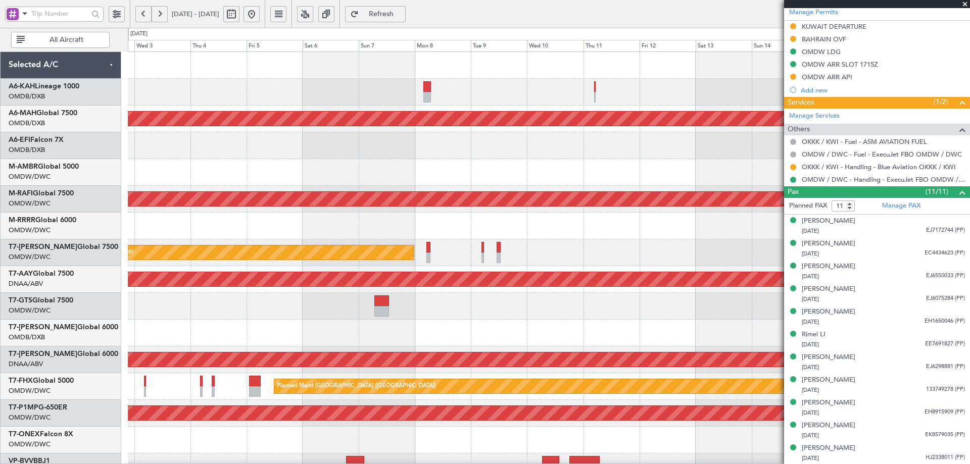
click at [287, 298] on div "No Crew Planned Maint Dubai (Dubai Intl) Planned Maint Dubai (Al Maktoum Intl) …" at bounding box center [549, 346] width 842 height 589
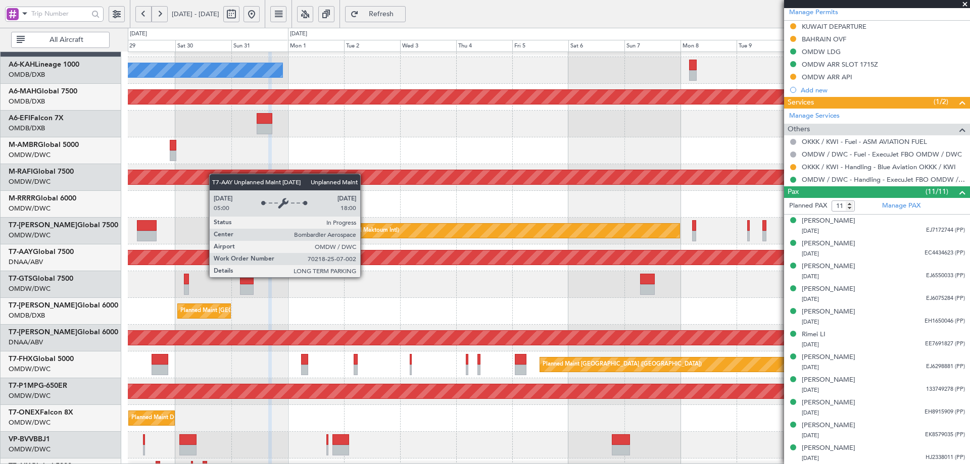
click at [631, 254] on div "Unplanned Maint [GEOGRAPHIC_DATA] (Al Maktoum Intl)" at bounding box center [313, 258] width 2054 height 14
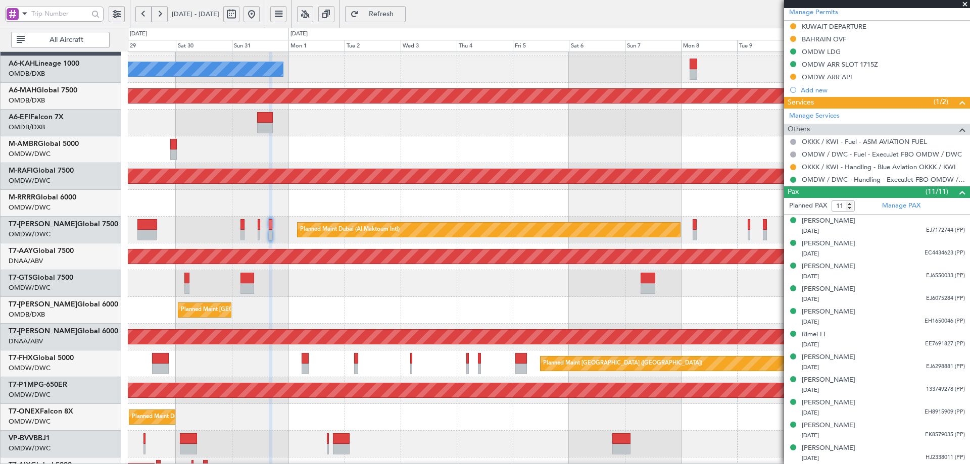
click at [529, 311] on div "Planned Maint Dubai (Dubai Intl) Planned Maint Dubai (Dubai Intl)" at bounding box center [549, 310] width 842 height 27
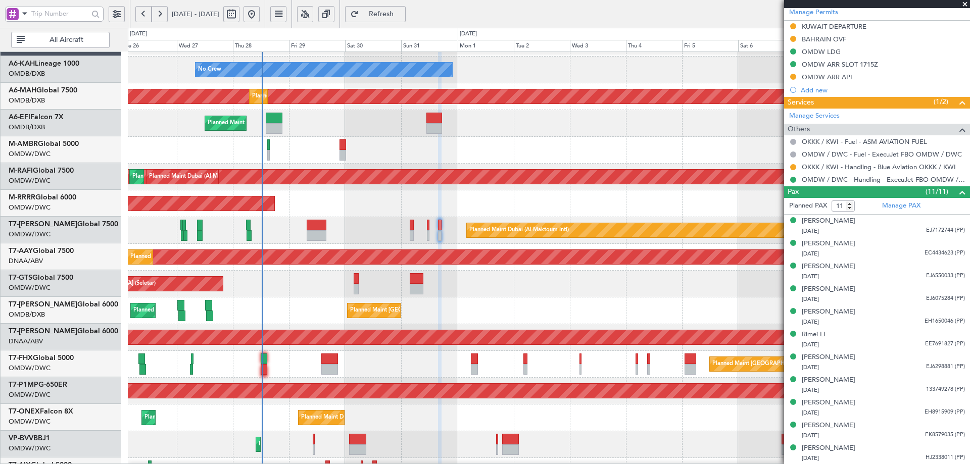
scroll to position [25, 0]
click at [628, 304] on div "Planned Maint Dubai (Dubai Intl) Planned Maint Dubai (Dubai Intl)" at bounding box center [549, 311] width 842 height 27
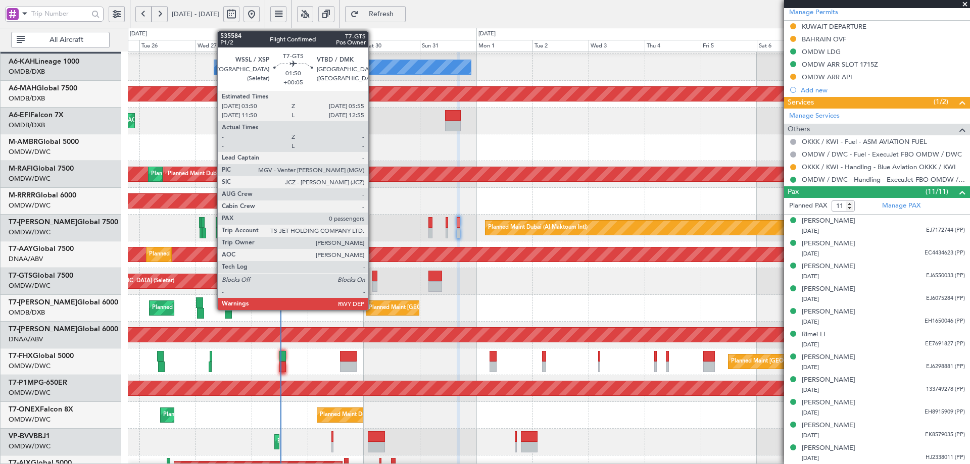
click at [373, 287] on div at bounding box center [374, 287] width 5 height 11
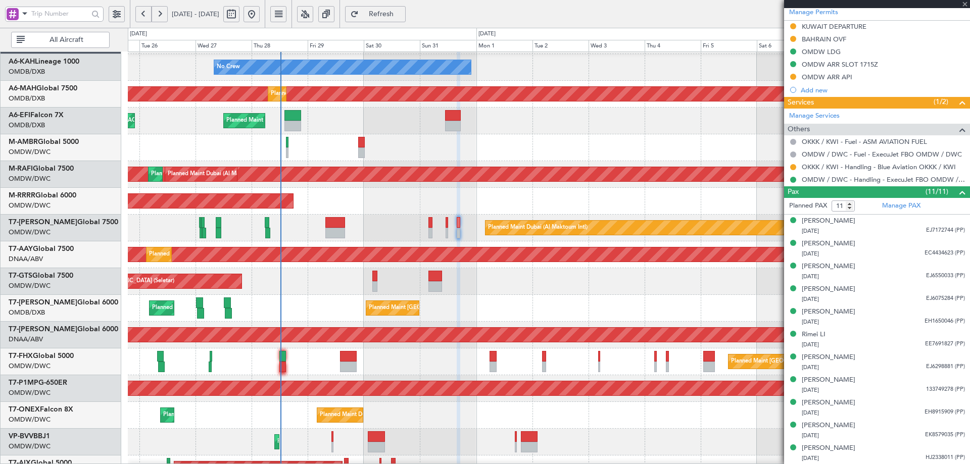
type input "+00:05"
type input "0"
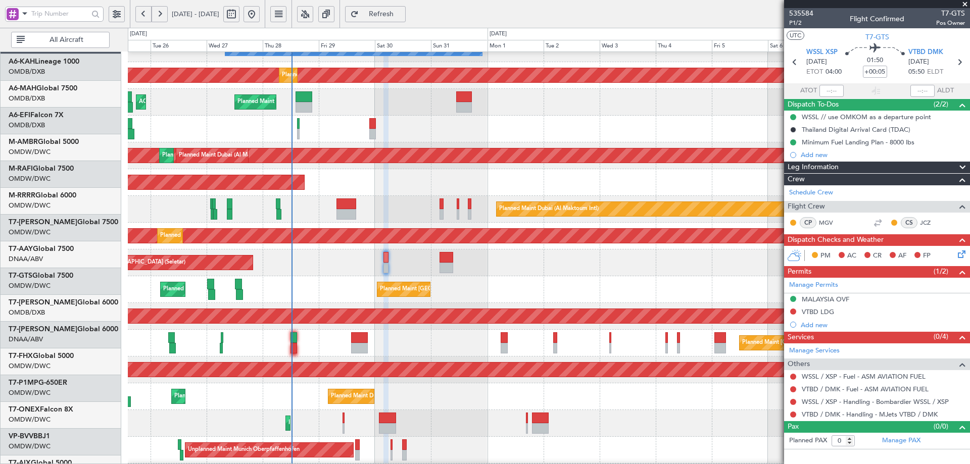
scroll to position [48, 0]
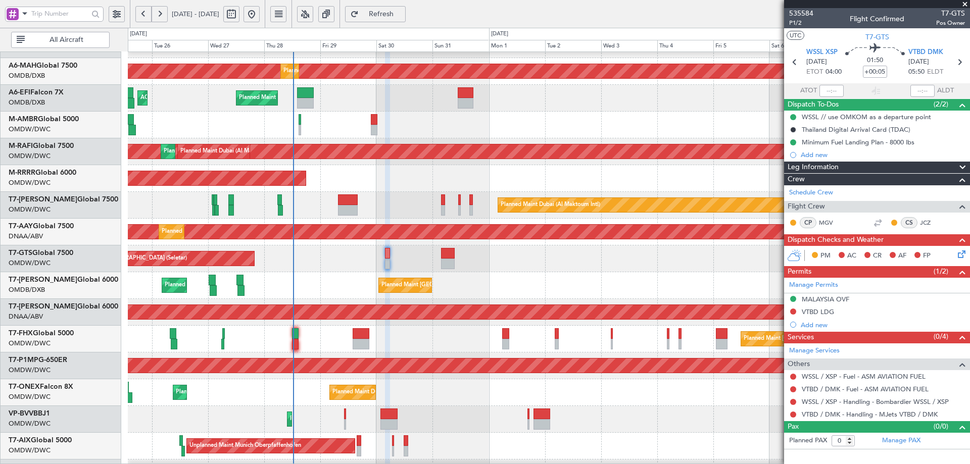
click at [349, 302] on div "Unplanned Maint Dubai (Al Maktoum Intl) Planned Maint Dubai (Al Maktoum Intl)" at bounding box center [549, 312] width 842 height 27
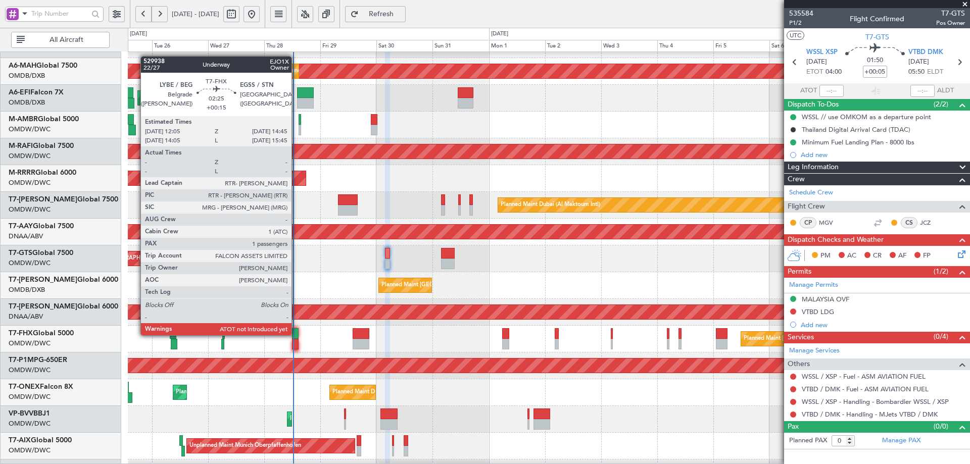
click at [296, 335] on div at bounding box center [295, 334] width 7 height 11
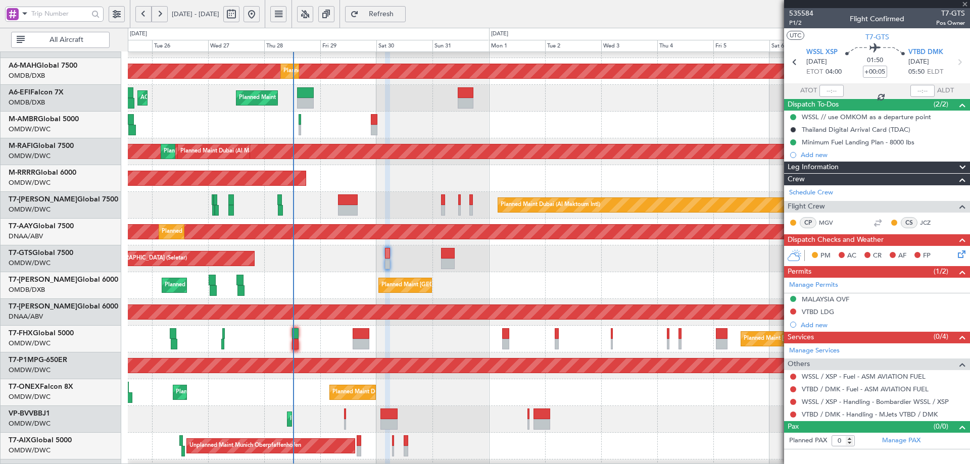
type input "+00:15"
type input "1"
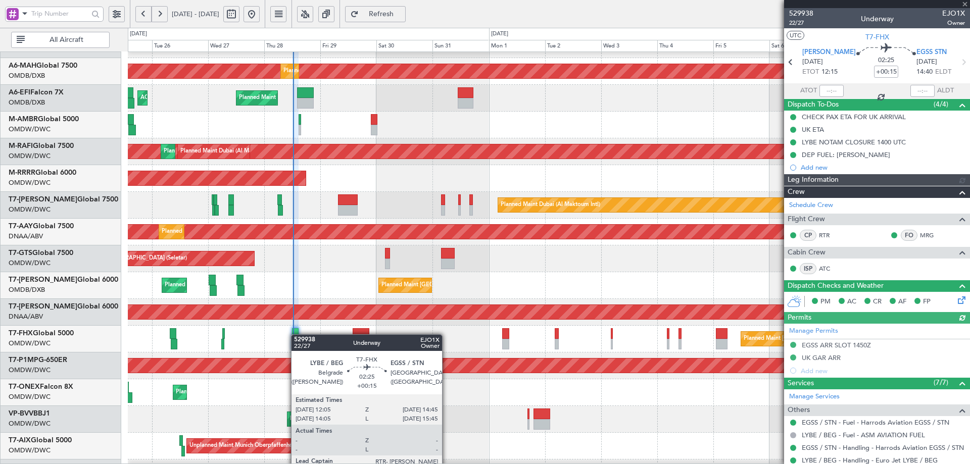
type input "[PERSON_NAME] (ANI)"
type input "7119"
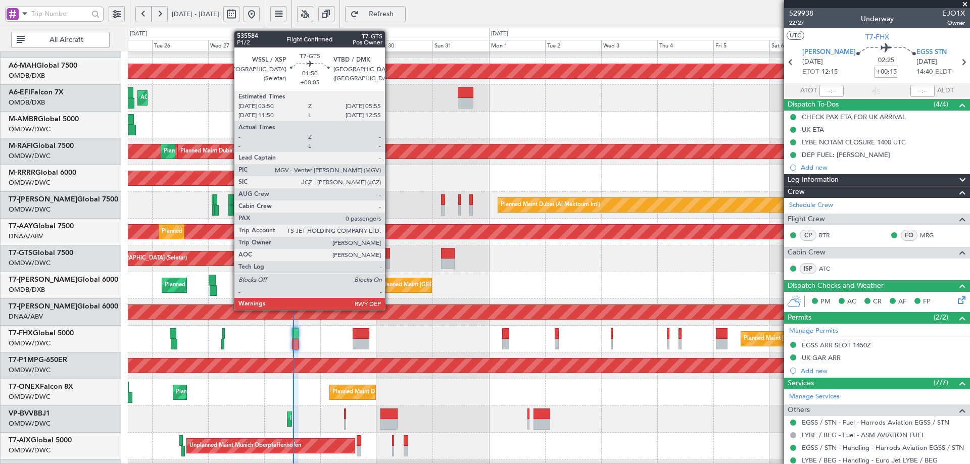
click at [390, 263] on div at bounding box center [387, 264] width 5 height 11
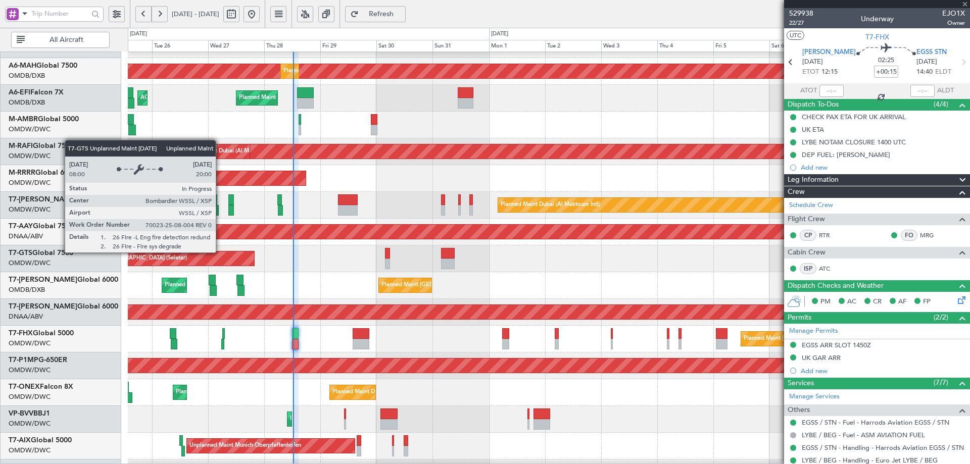
type input "+00:05"
type input "0"
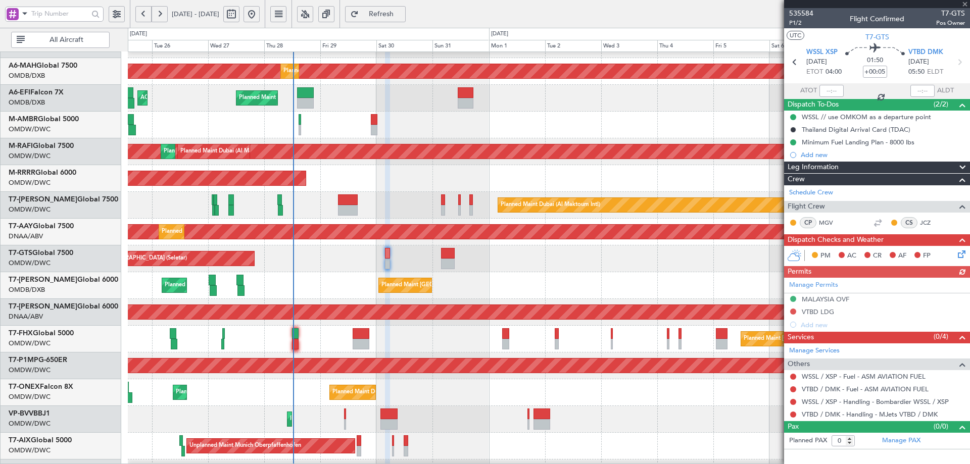
click at [823, 300] on div "Manage Permits MALAYSIA OVF VTBD LDG Add new" at bounding box center [877, 305] width 186 height 54
click at [838, 298] on div "MALAYSIA OVF" at bounding box center [826, 299] width 48 height 9
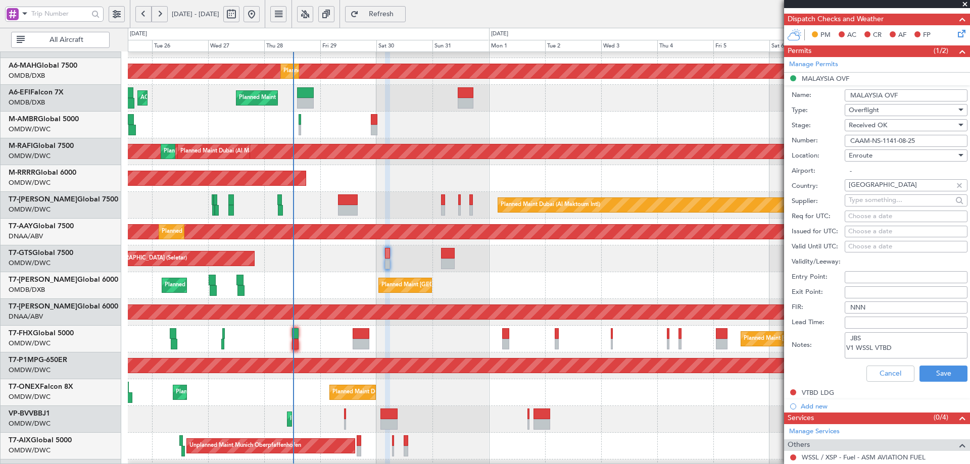
scroll to position [287, 0]
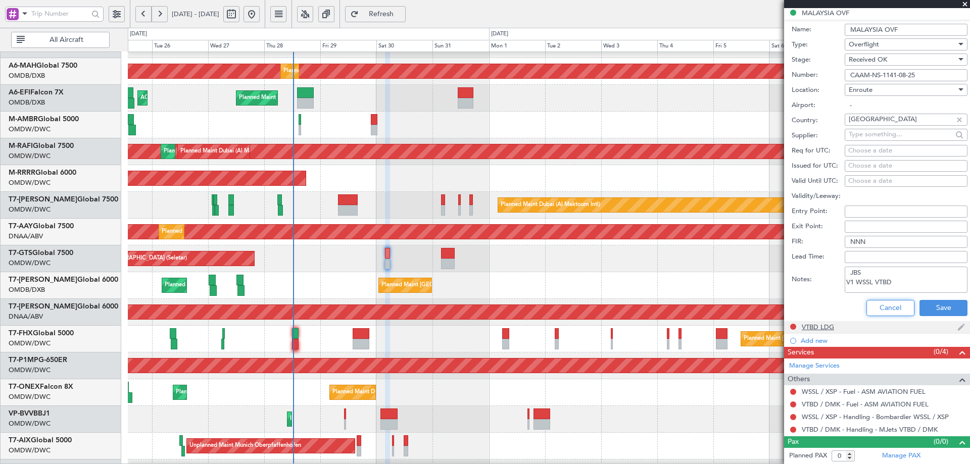
click at [874, 307] on button "Cancel" at bounding box center [891, 308] width 48 height 16
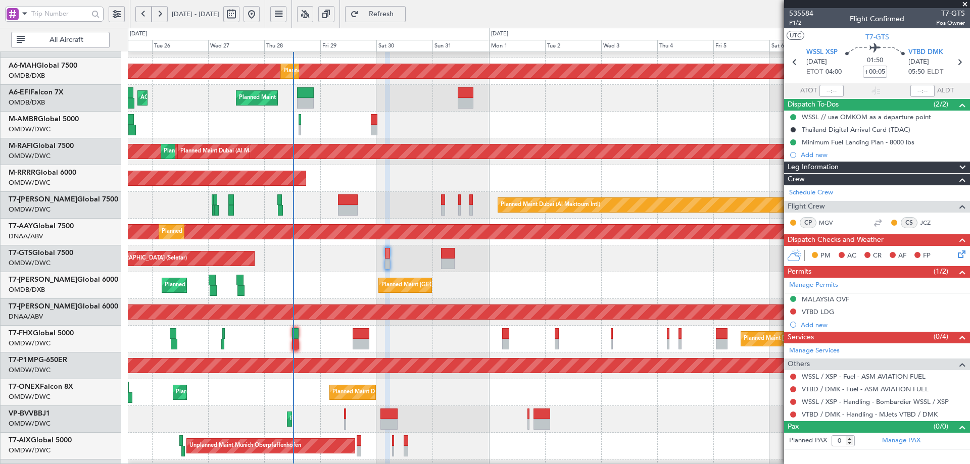
scroll to position [0, 0]
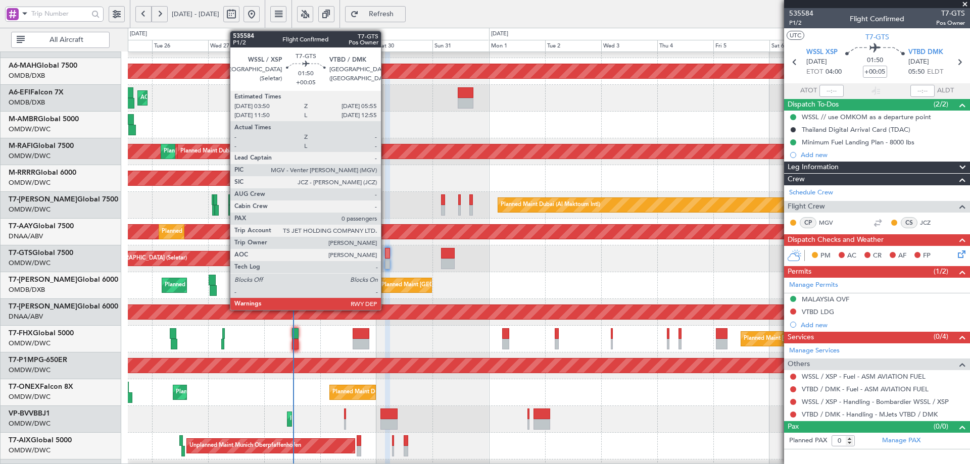
click at [386, 259] on div at bounding box center [387, 264] width 5 height 11
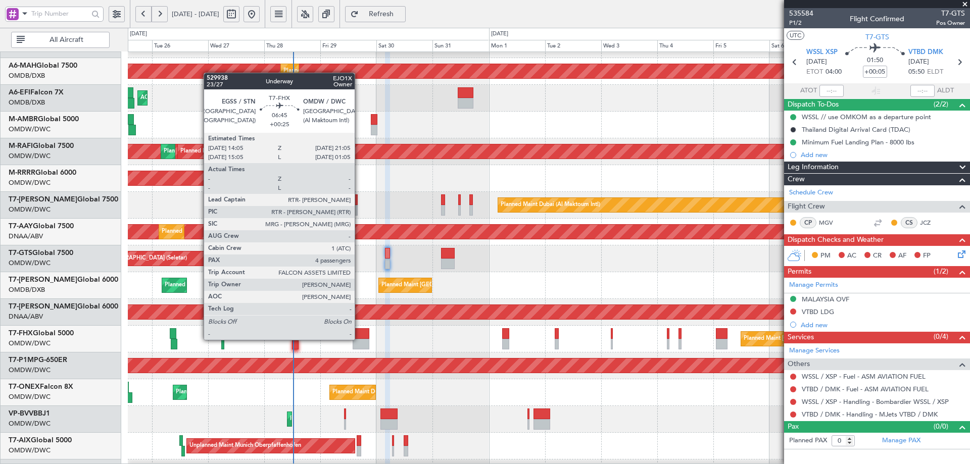
click at [360, 339] on div "Planned Maint Singapore (Changi) Planned Maint London (Stansted)" at bounding box center [549, 339] width 842 height 27
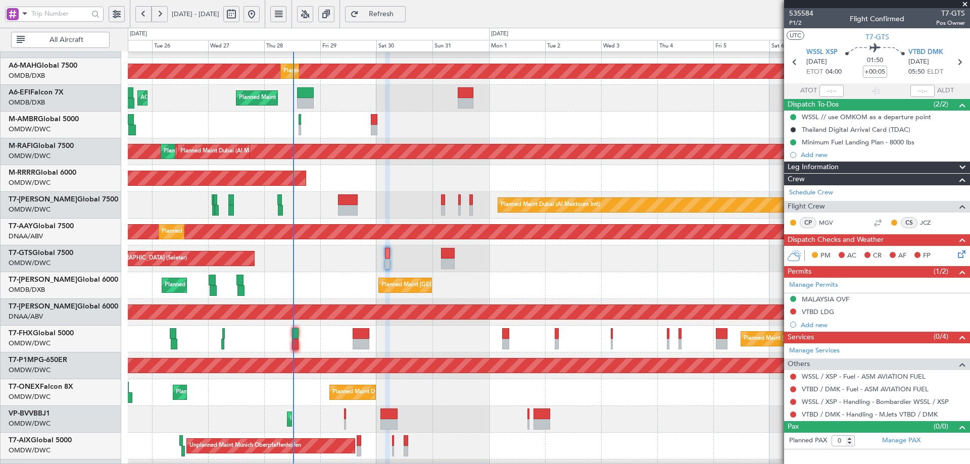
click at [509, 333] on div "Planned Maint Singapore (Changi) Planned Maint London (Stansted)" at bounding box center [549, 339] width 842 height 27
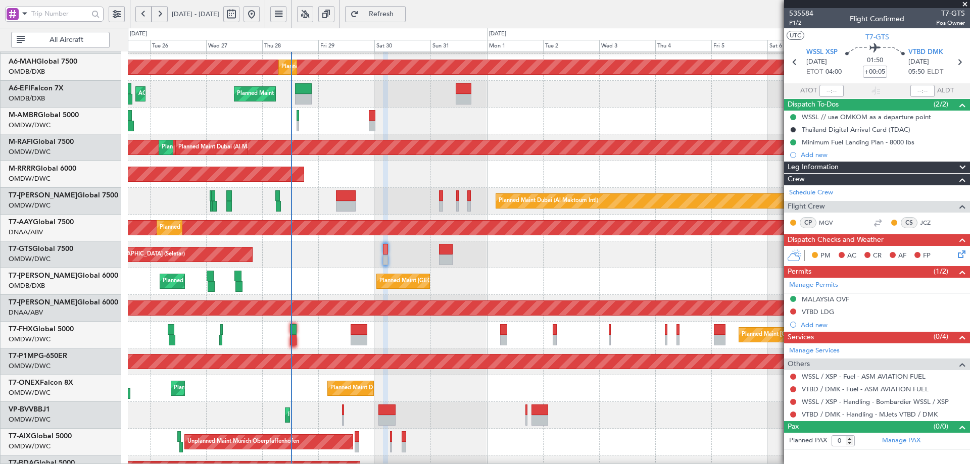
click at [509, 333] on div "Planned Maint Singapore (Changi) Planned Maint London (Stansted)" at bounding box center [549, 335] width 842 height 27
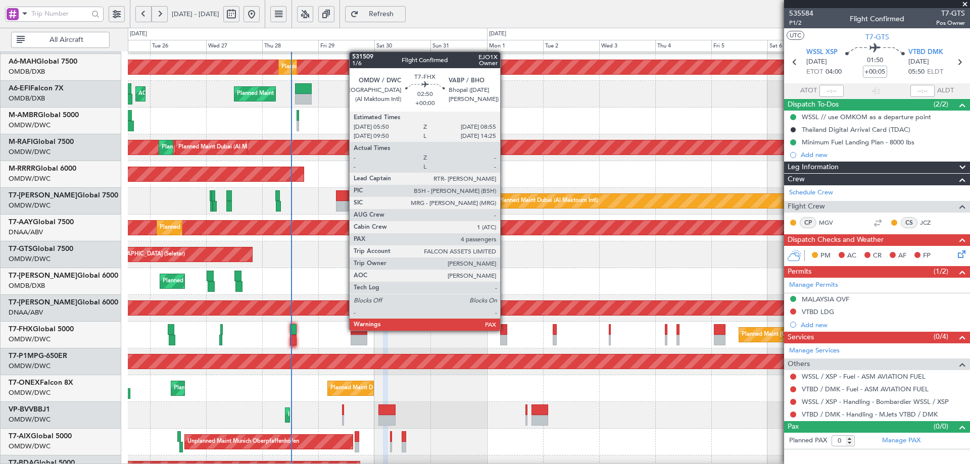
click at [505, 330] on div at bounding box center [504, 329] width 8 height 11
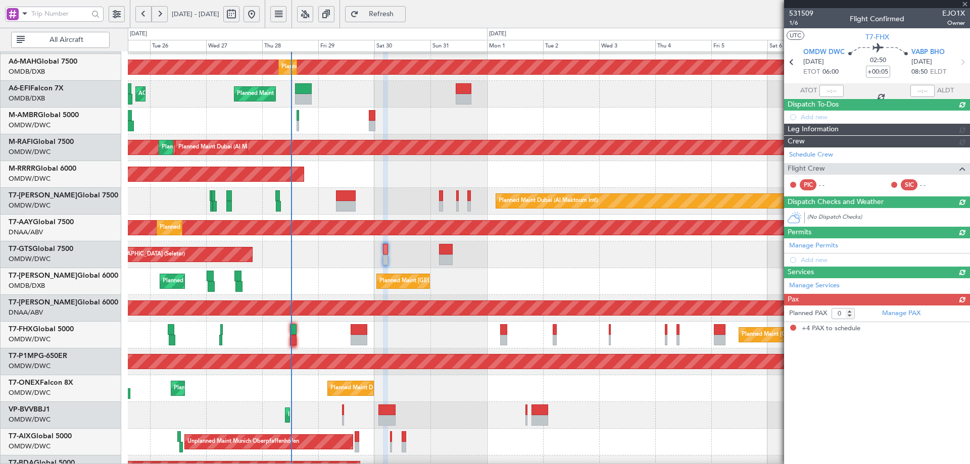
type input "4"
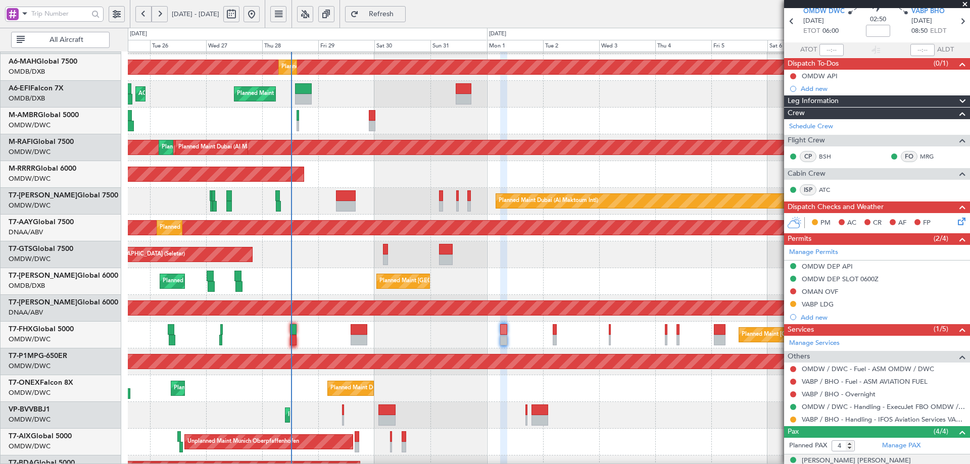
scroll to position [122, 0]
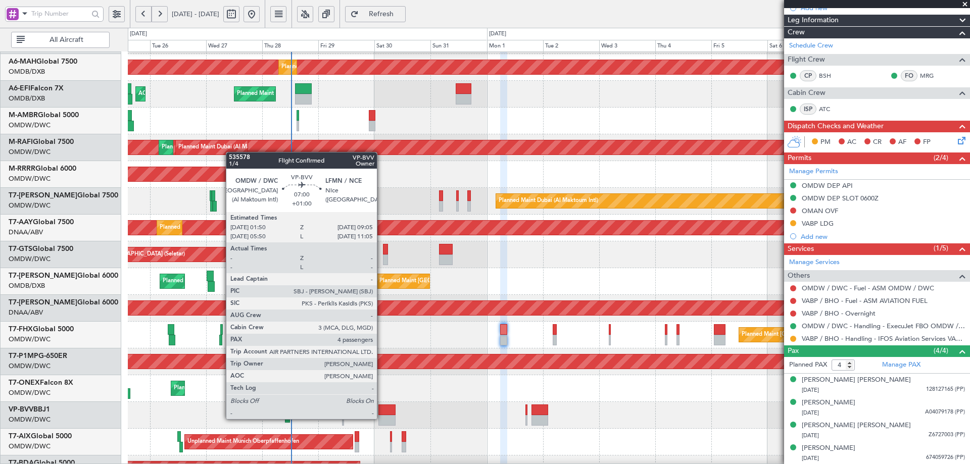
click at [382, 418] on div at bounding box center [387, 420] width 17 height 11
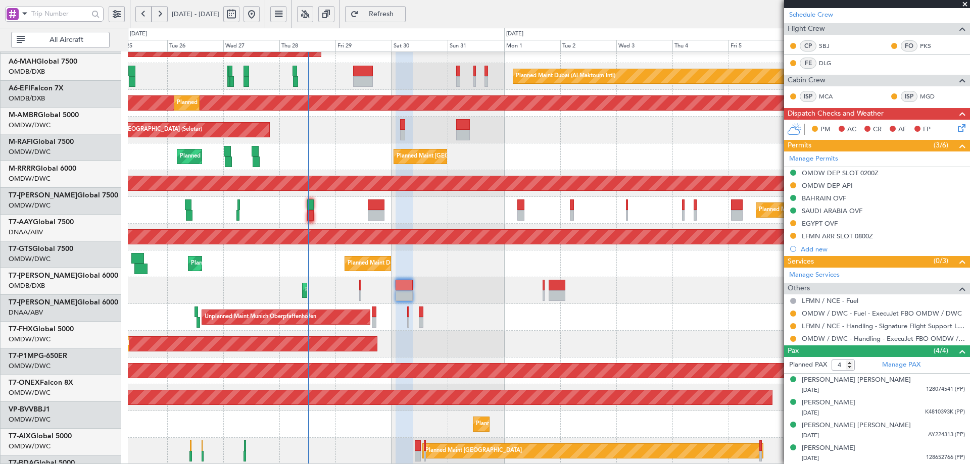
scroll to position [176, 0]
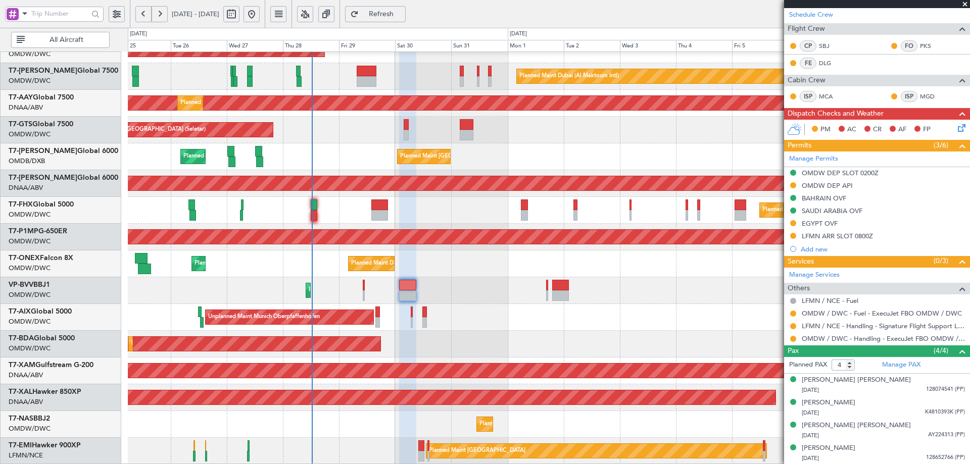
click at [449, 280] on div "Planned Maint Dubai (Al Maktoum Intl)" at bounding box center [549, 290] width 842 height 27
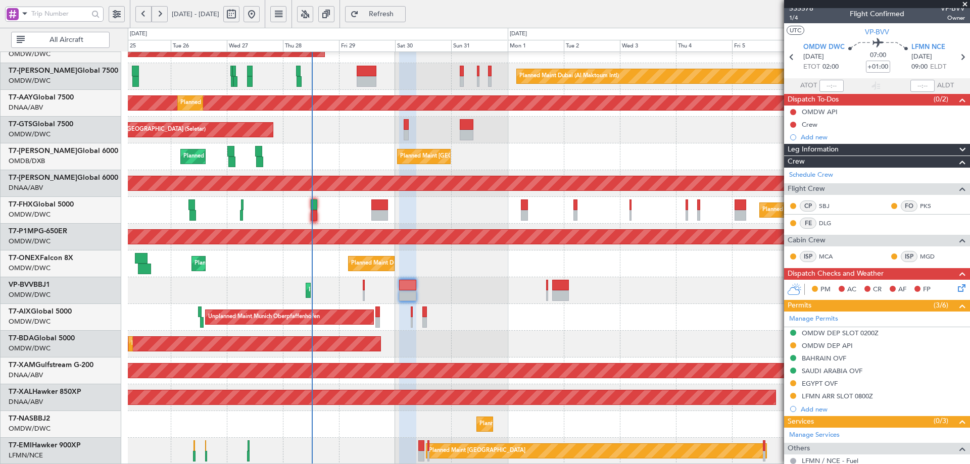
scroll to position [0, 0]
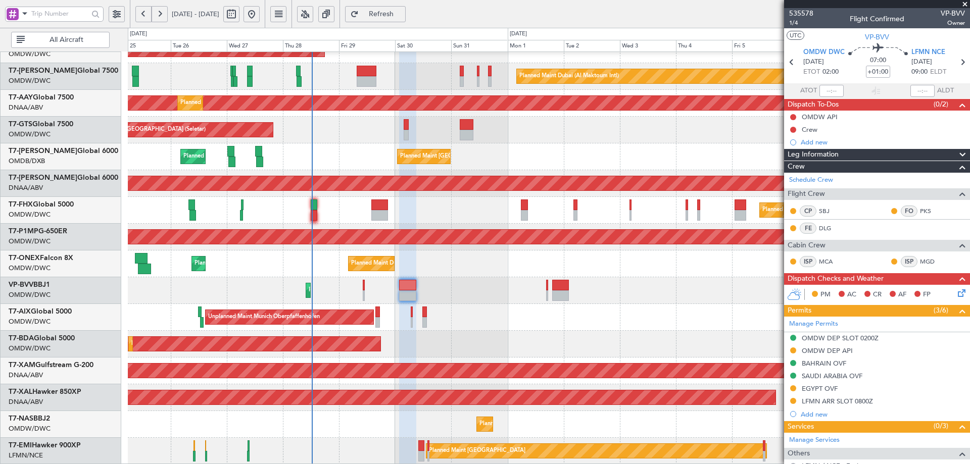
click at [411, 22] on fb-refresh-button "Refresh" at bounding box center [375, 14] width 71 height 28
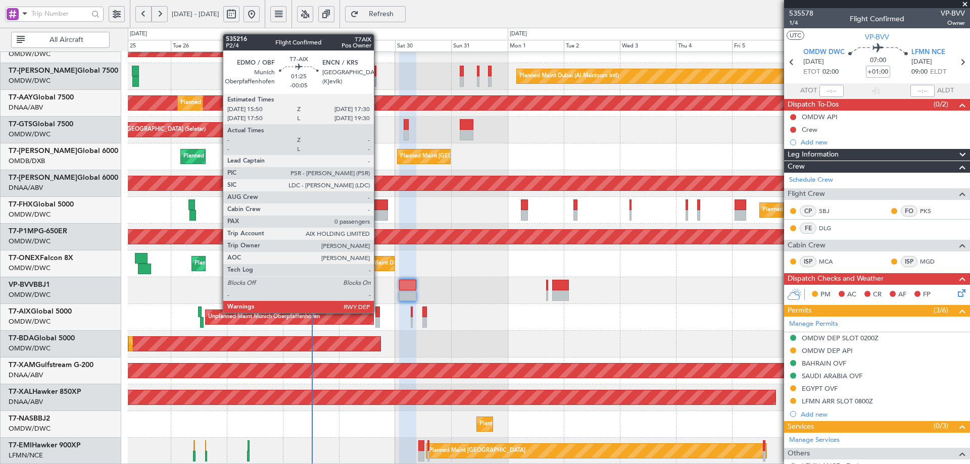
click at [379, 312] on div at bounding box center [378, 312] width 4 height 11
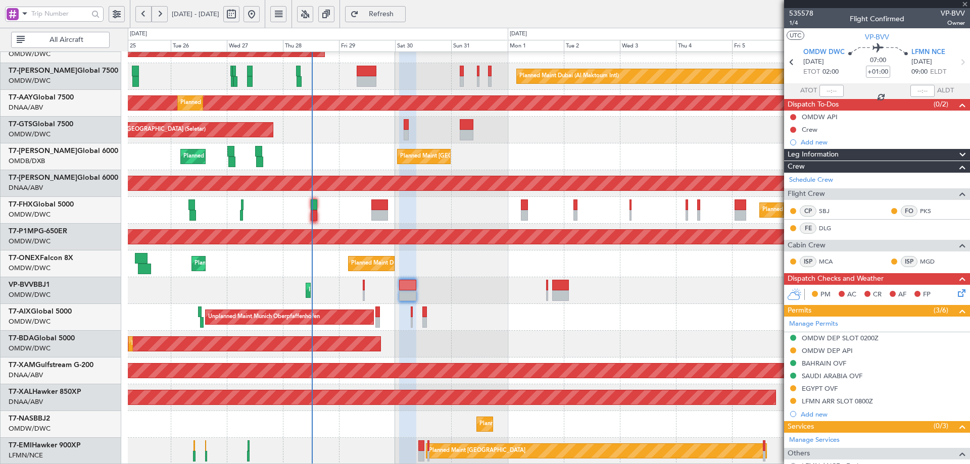
type input "-00:05"
type input "0"
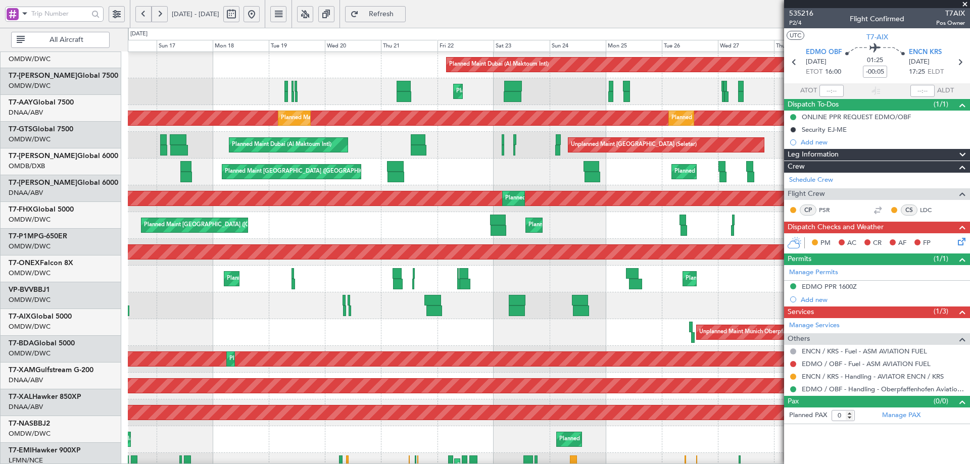
click at [645, 228] on div "Planned Maint London (Stansted) Planned Maint Trenton (Trenton Mercer)" at bounding box center [549, 225] width 842 height 27
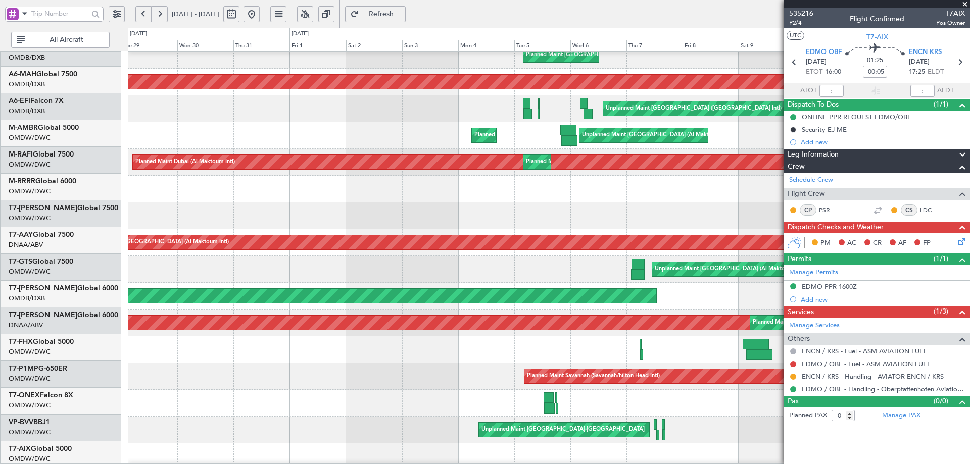
click at [698, 217] on div at bounding box center [549, 216] width 842 height 27
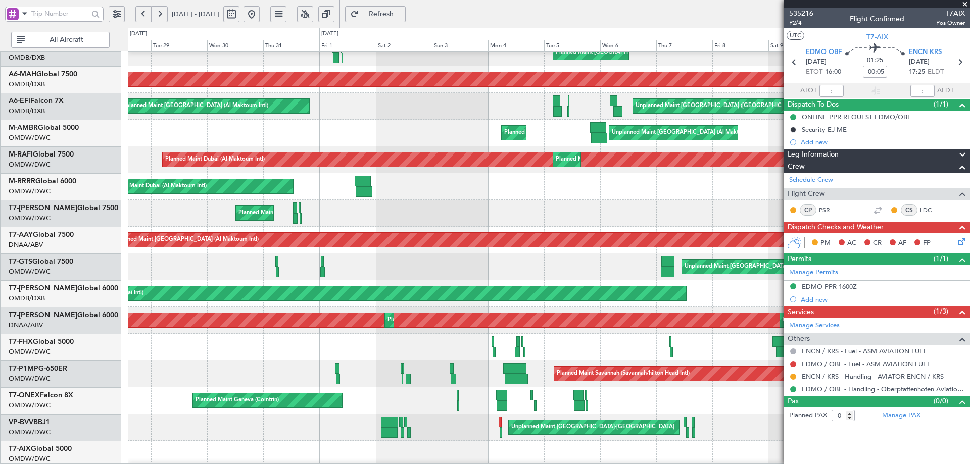
scroll to position [39, 0]
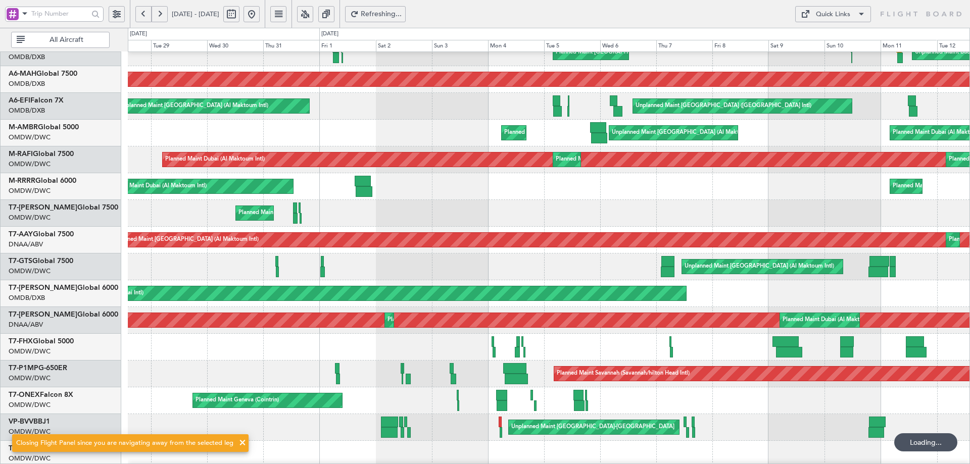
click at [240, 13] on button at bounding box center [231, 14] width 16 height 16
select select "7"
select select "2025"
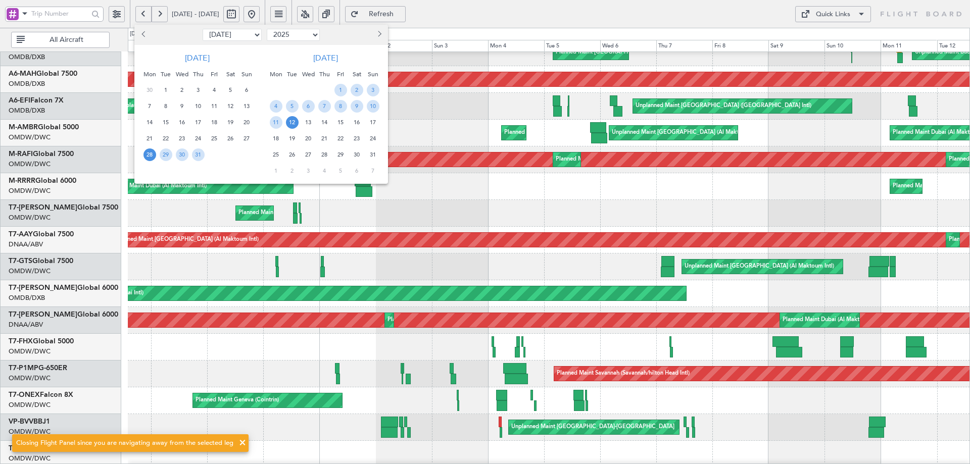
click at [229, 34] on select "Jan Feb Mar Apr May Jun Jul Aug Sep Oct Nov Dec" at bounding box center [232, 35] width 59 height 12
select select "2"
click at [203, 29] on select "Jan Feb Mar Apr May Jun Jul Aug Sep Oct Nov Dec" at bounding box center [232, 35] width 59 height 12
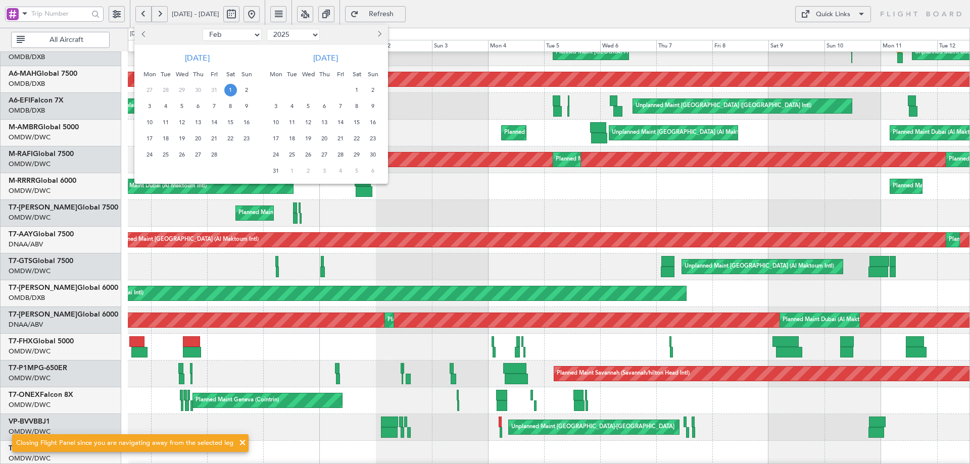
click at [233, 88] on span "1" at bounding box center [230, 90] width 13 height 13
drag, startPoint x: 232, startPoint y: 123, endPoint x: 229, endPoint y: 132, distance: 9.8
click at [232, 123] on span "15" at bounding box center [230, 122] width 13 height 13
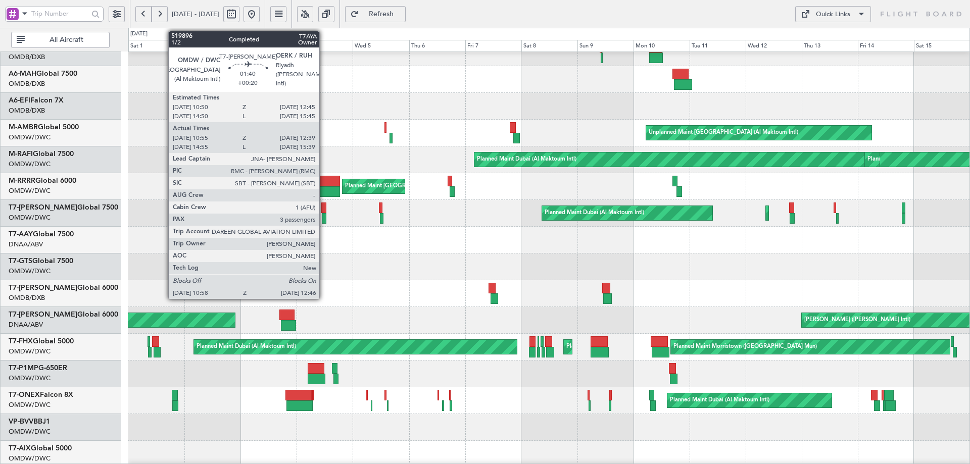
click at [324, 206] on div at bounding box center [323, 208] width 5 height 11
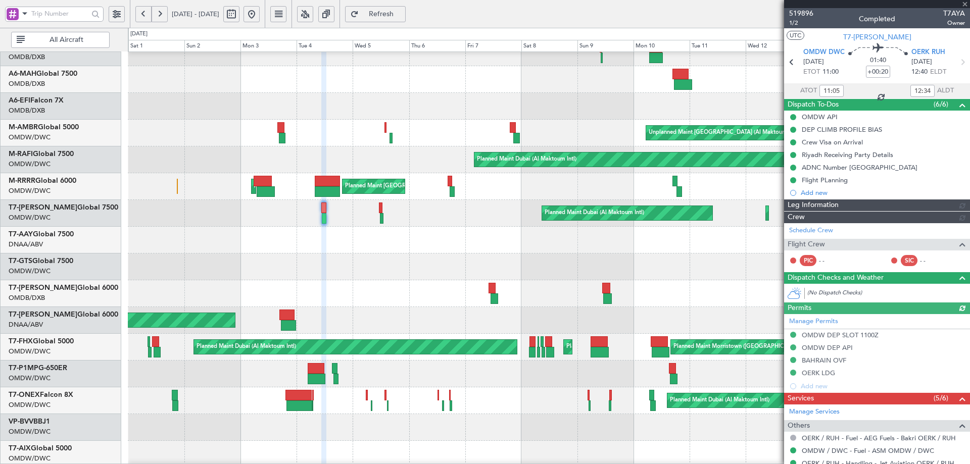
type input "[PERSON_NAME] ([PERSON_NAME])"
type input "5219"
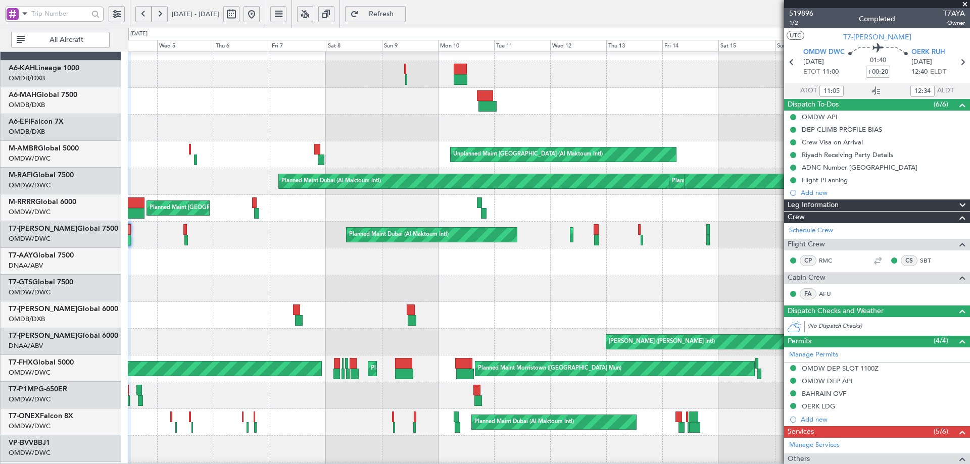
click at [448, 322] on div "Planned Maint [GEOGRAPHIC_DATA] ([GEOGRAPHIC_DATA] Intl)" at bounding box center [549, 315] width 842 height 27
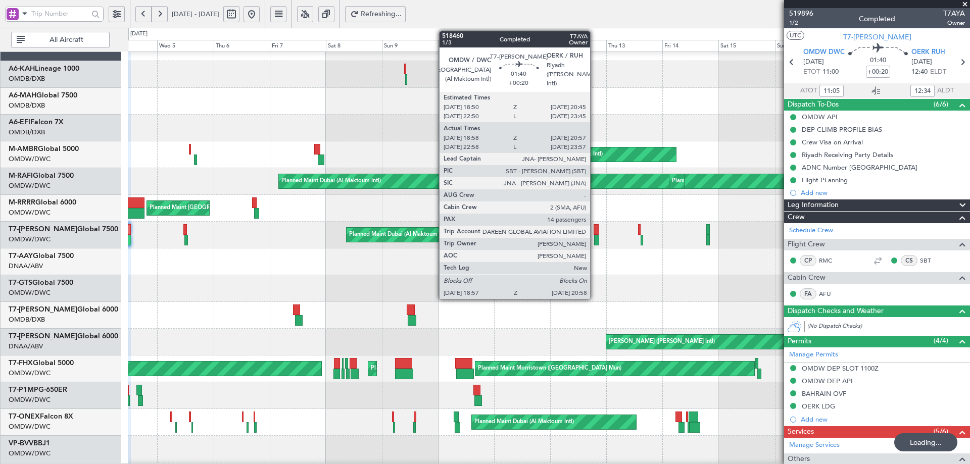
click at [595, 231] on div at bounding box center [596, 229] width 5 height 11
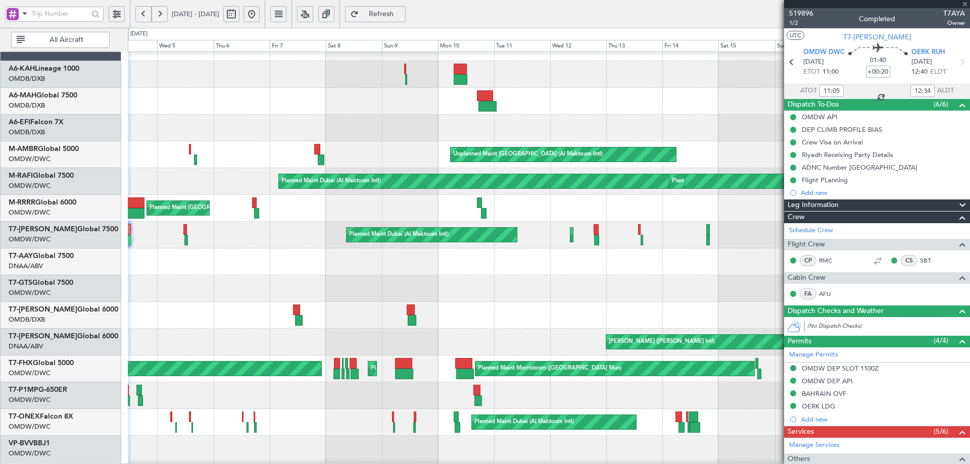
type input "19:08"
type input "20:52"
type input "14"
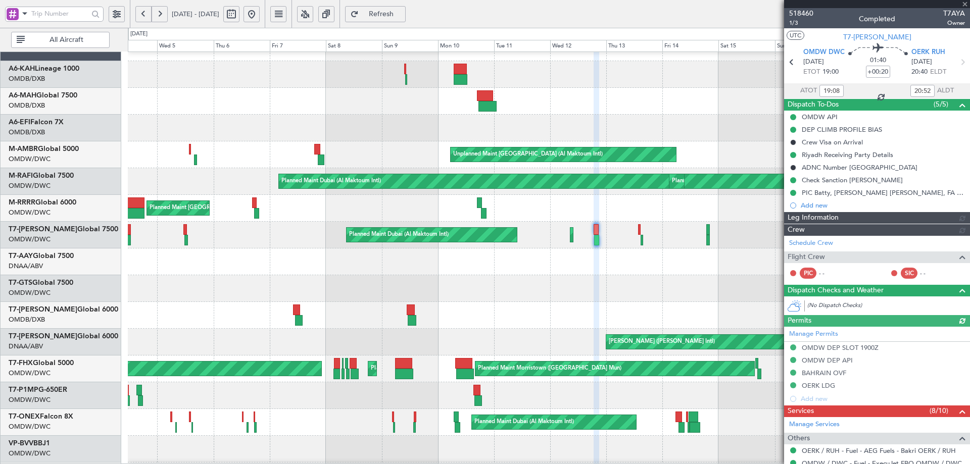
type input "[PERSON_NAME] ([PERSON_NAME])"
type input "5386"
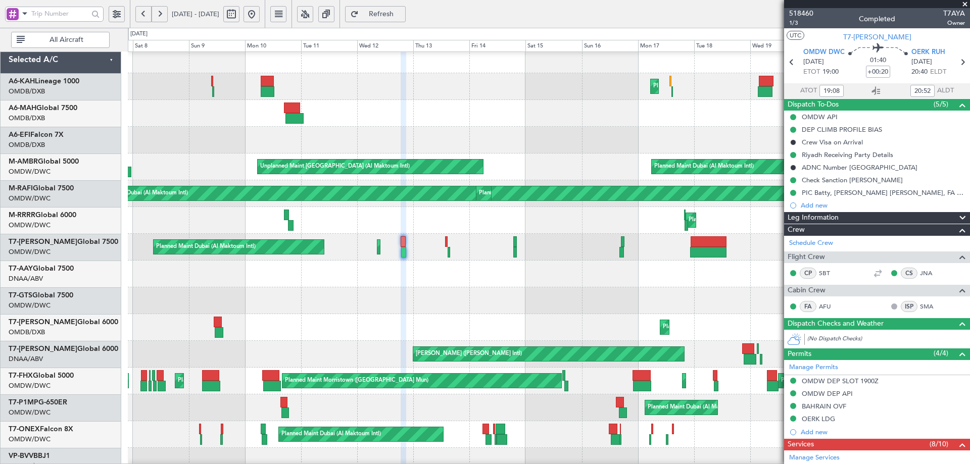
click at [324, 361] on div "MEL Abuja (Nnamdi Azikiwe Intl) AOG Maint London (Luton)" at bounding box center [549, 354] width 842 height 27
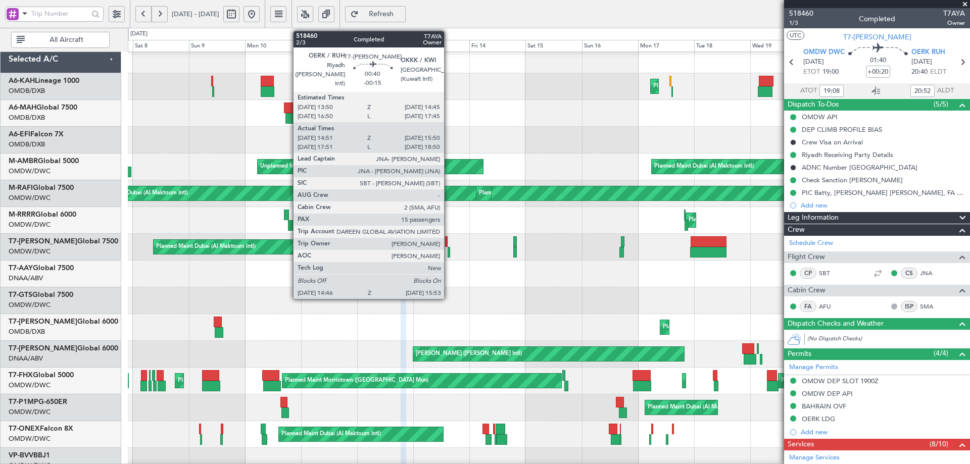
click at [449, 248] on div at bounding box center [449, 252] width 3 height 11
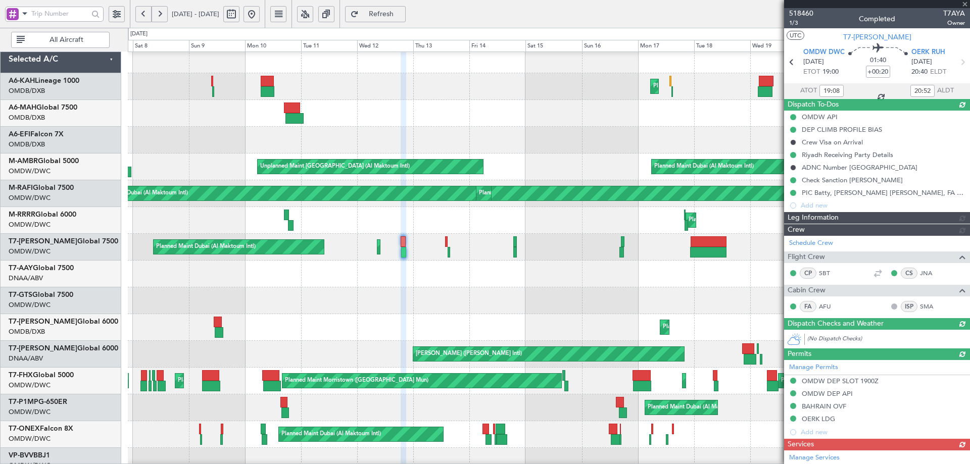
type input "-00:15"
type input "15:01"
type input "15:45"
type input "15"
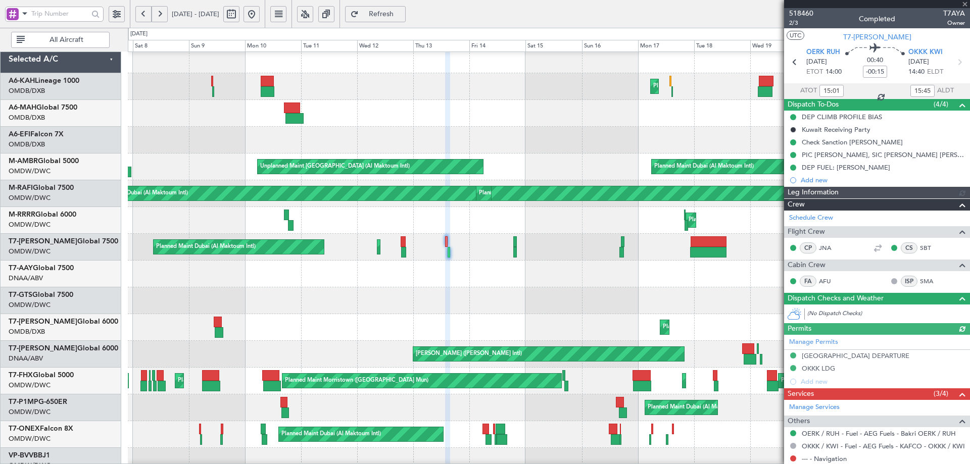
type input "Dherander Fithani (DHF)"
type input "5387"
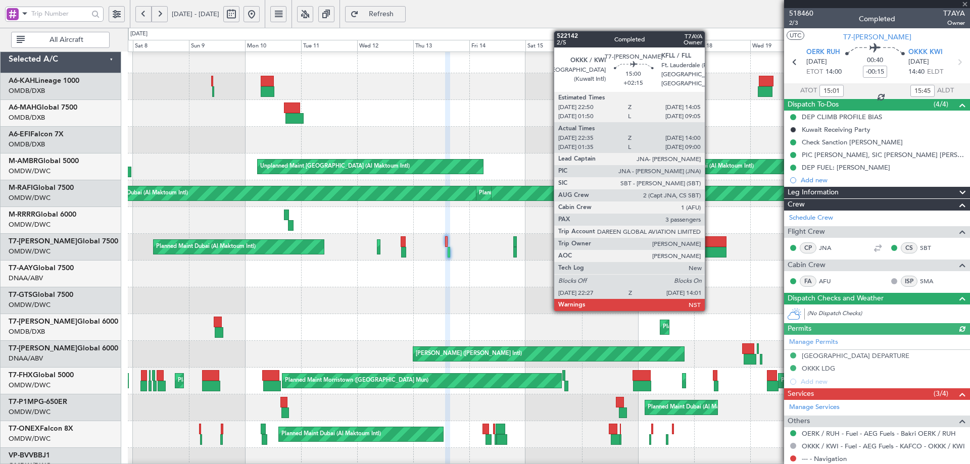
click at [709, 245] on div at bounding box center [709, 242] width 36 height 11
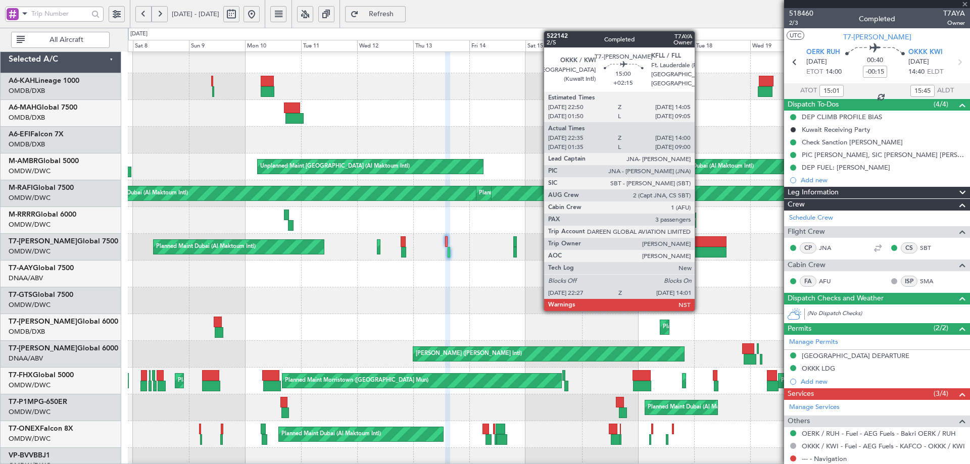
type input "+02:15"
type input "22:45"
type input "13:55"
type input "3"
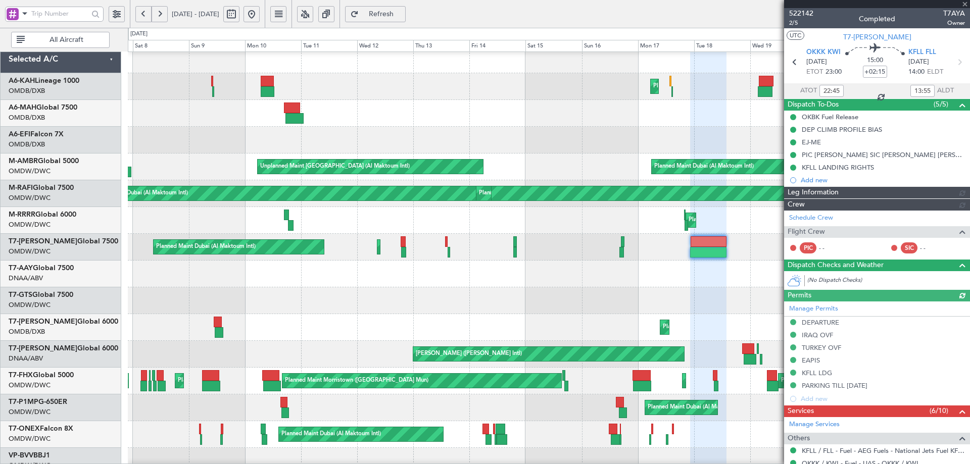
type input "[PERSON_NAME] ([PERSON_NAME])"
type input "5511"
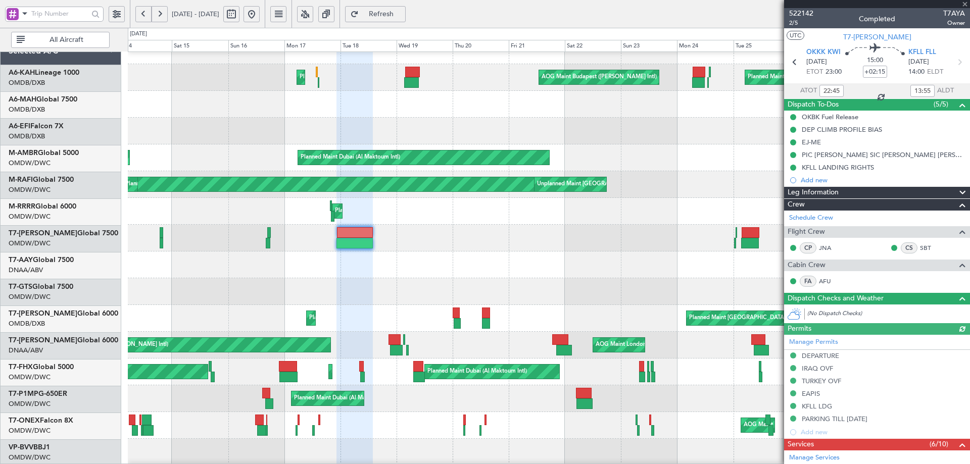
click at [159, 314] on div "Planned Maint Dubai (Dubai Intl) Planned Maint Dubai (Dubai Intl)" at bounding box center [549, 318] width 842 height 27
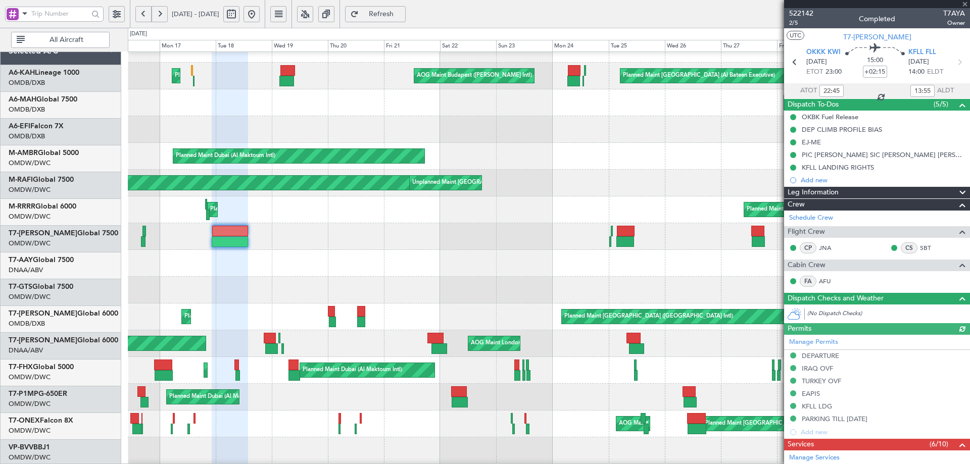
scroll to position [16, 0]
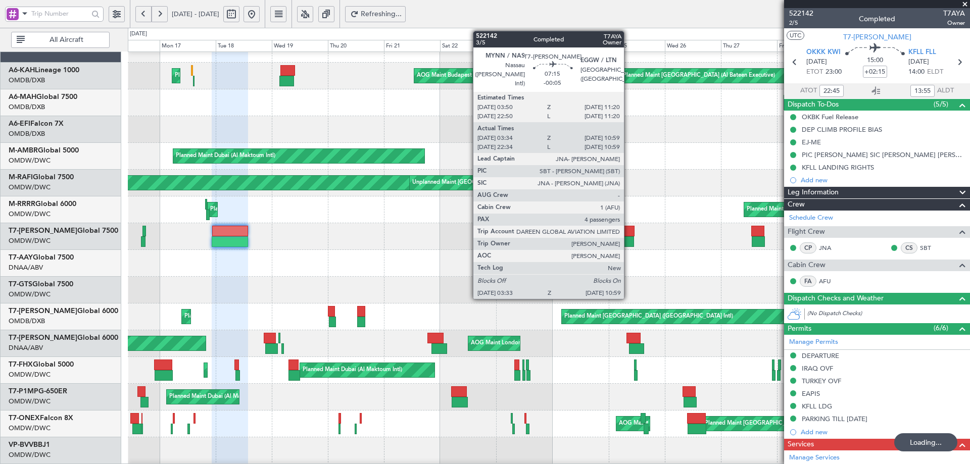
click at [629, 231] on div at bounding box center [626, 231] width 18 height 11
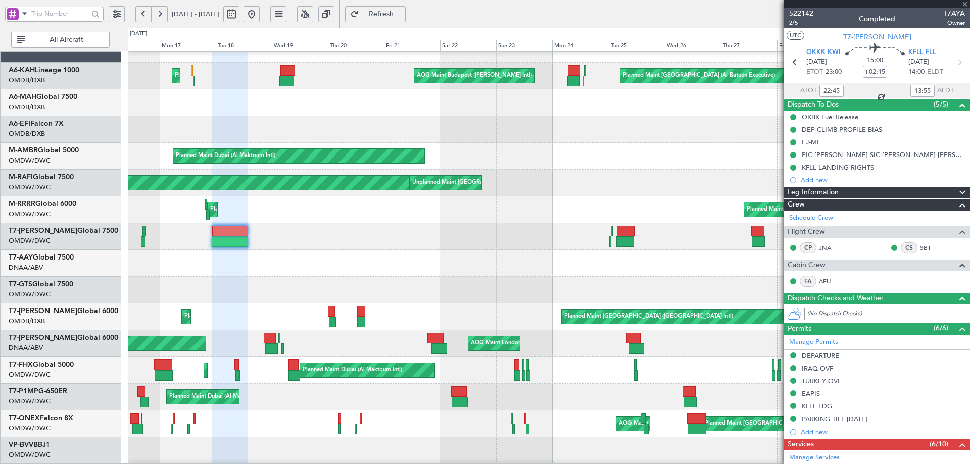
type input "-00:05"
type input "03:44"
type input "10:54"
type input "4"
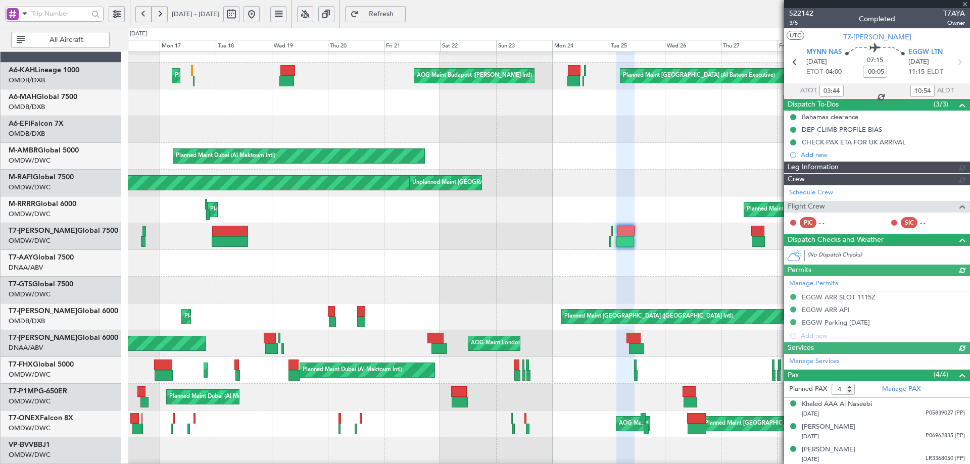
type input "[PERSON_NAME] ([PERSON_NAME])"
type input "5579 5580"
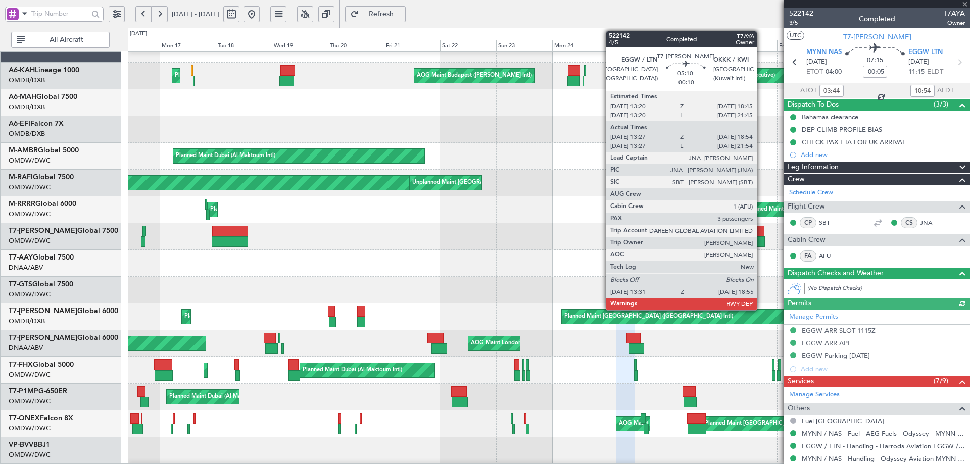
click at [761, 226] on div at bounding box center [758, 231] width 13 height 11
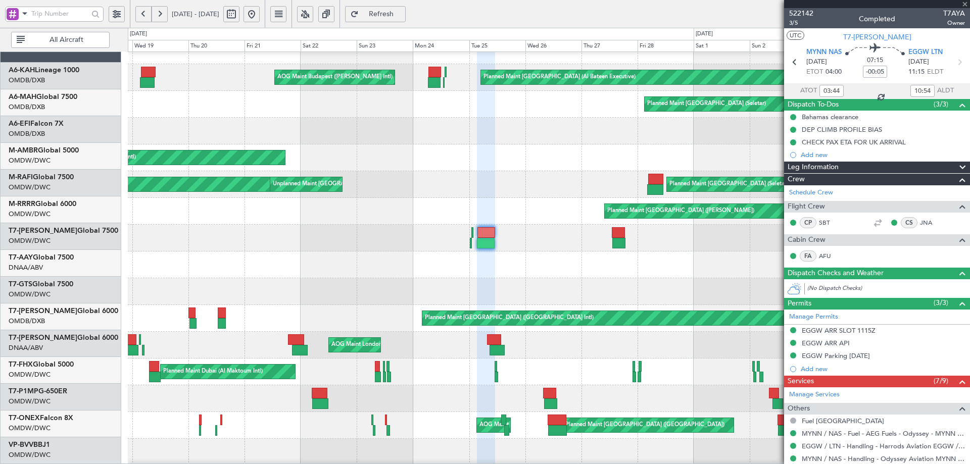
scroll to position [15, 0]
click at [552, 272] on div at bounding box center [549, 265] width 842 height 27
type input "-00:10"
type input "13:37"
type input "18:49"
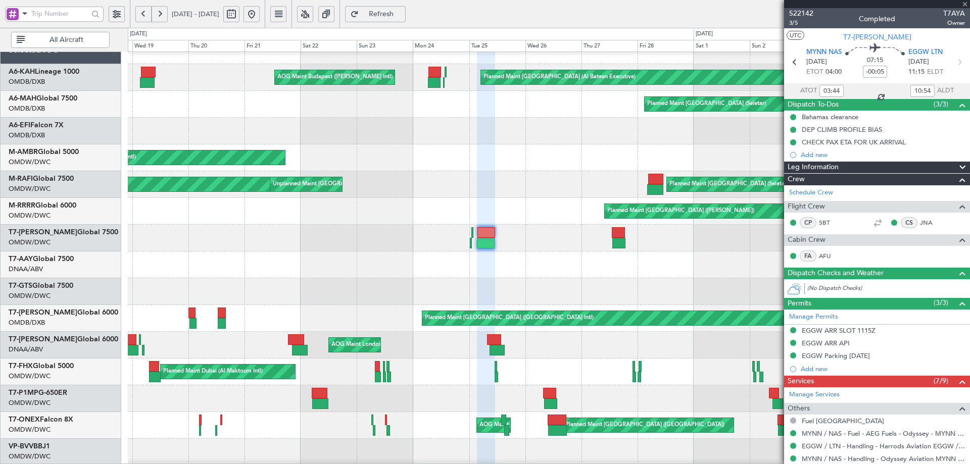
type input "3"
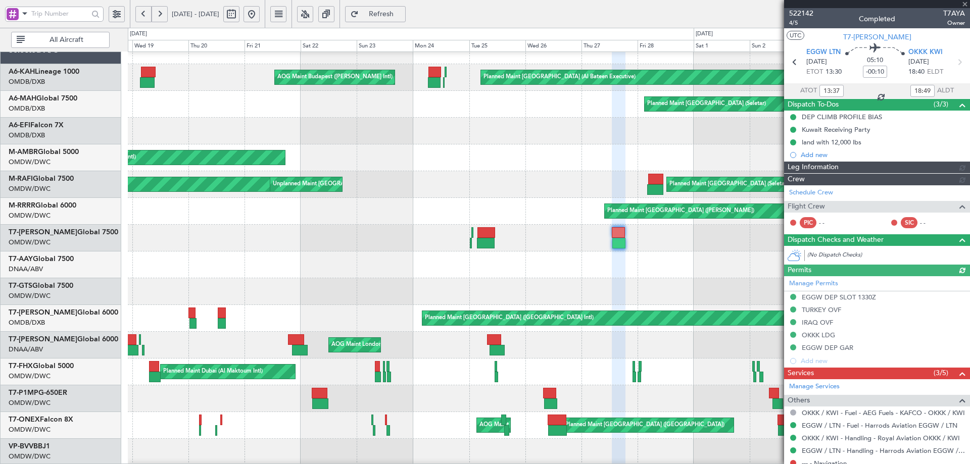
type input "[PERSON_NAME] ([PERSON_NAME])"
type input "5609"
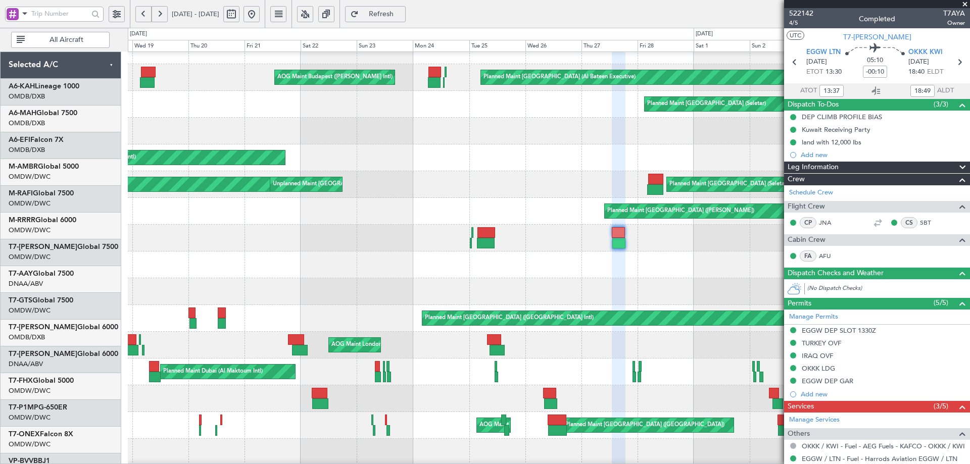
scroll to position [15, 0]
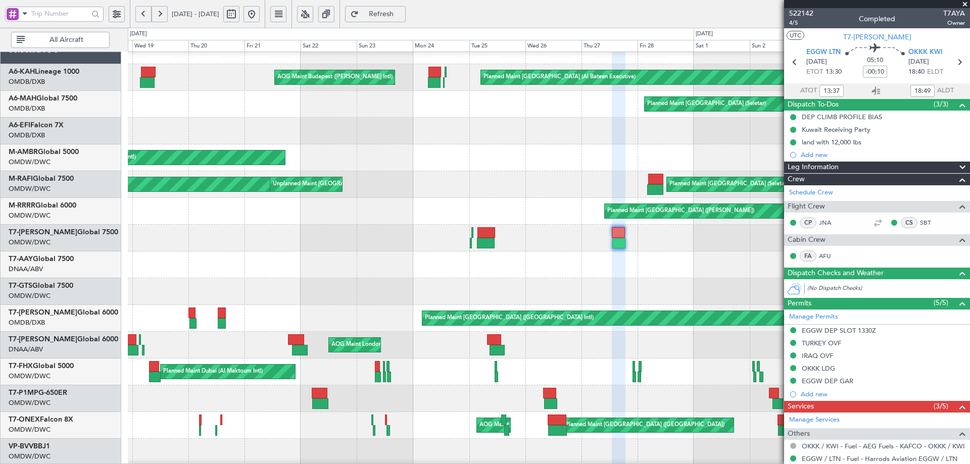
drag, startPoint x: 287, startPoint y: 17, endPoint x: 294, endPoint y: 12, distance: 8.7
click at [260, 17] on button at bounding box center [252, 14] width 16 height 16
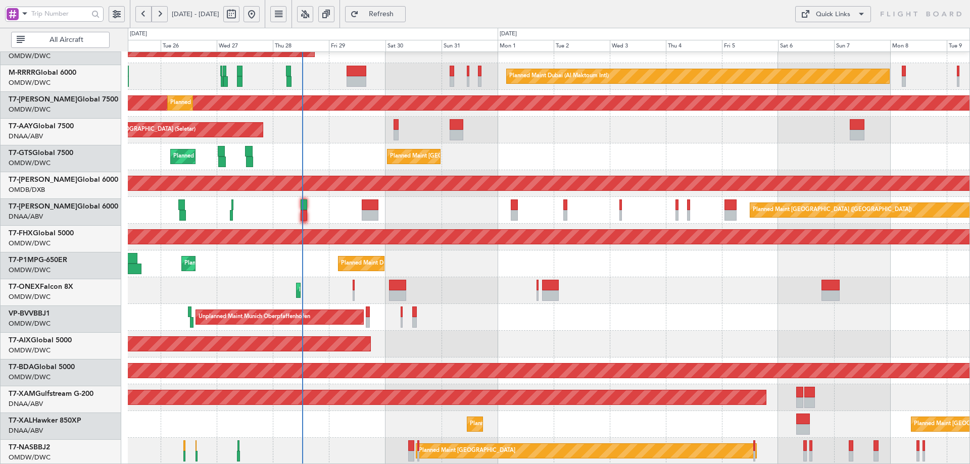
scroll to position [176, 0]
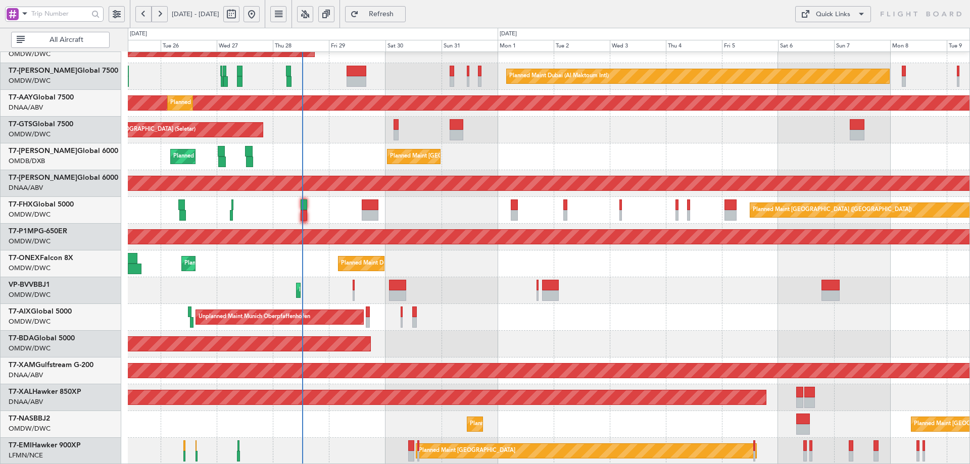
click at [290, 202] on div "Planned Maint Dubai (Al Maktoum Intl) Planned Maint [GEOGRAPHIC_DATA] (Al Makto…" at bounding box center [549, 170] width 842 height 589
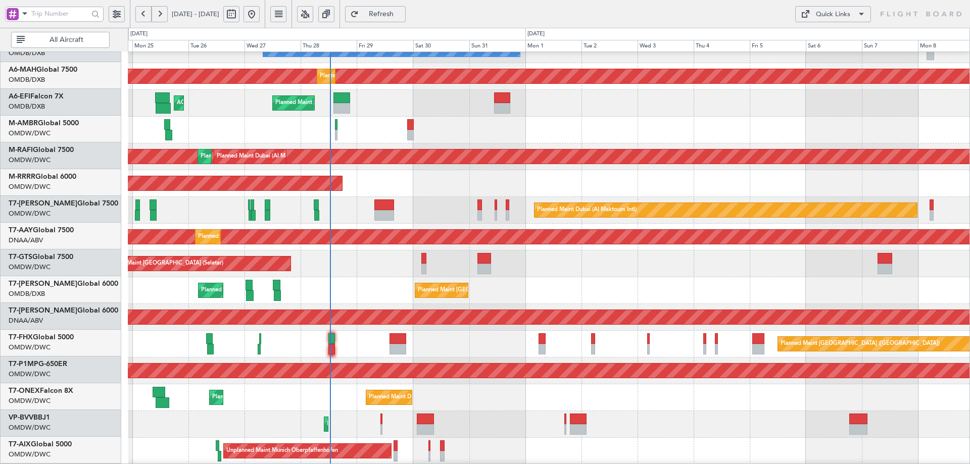
scroll to position [53, 0]
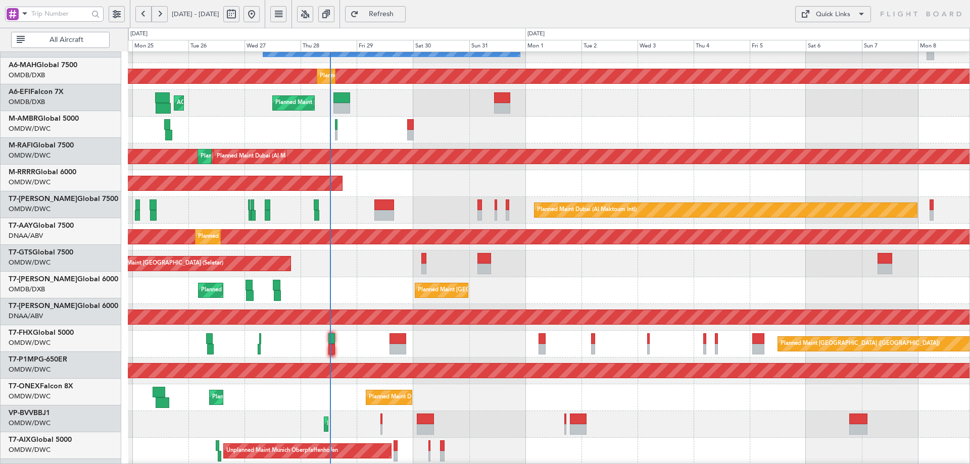
click at [334, 263] on div "Unplanned Maint [GEOGRAPHIC_DATA] (Seletar)" at bounding box center [549, 264] width 842 height 27
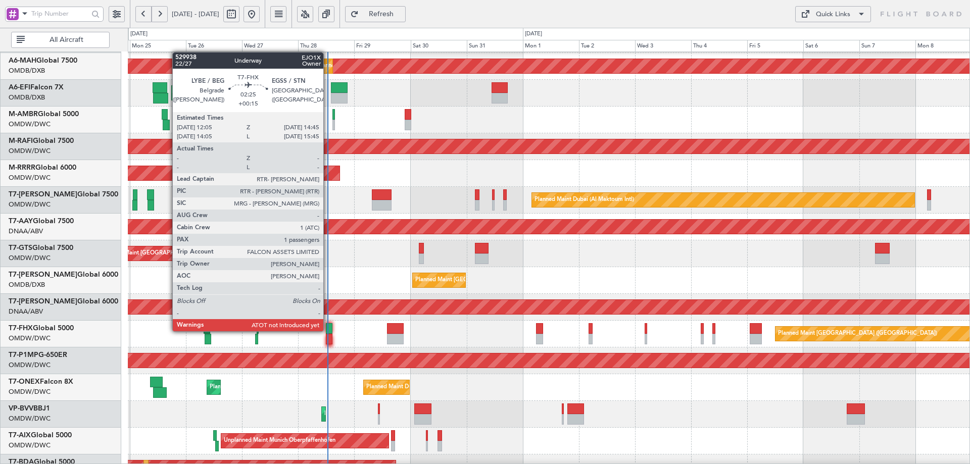
click at [328, 331] on div at bounding box center [329, 328] width 7 height 11
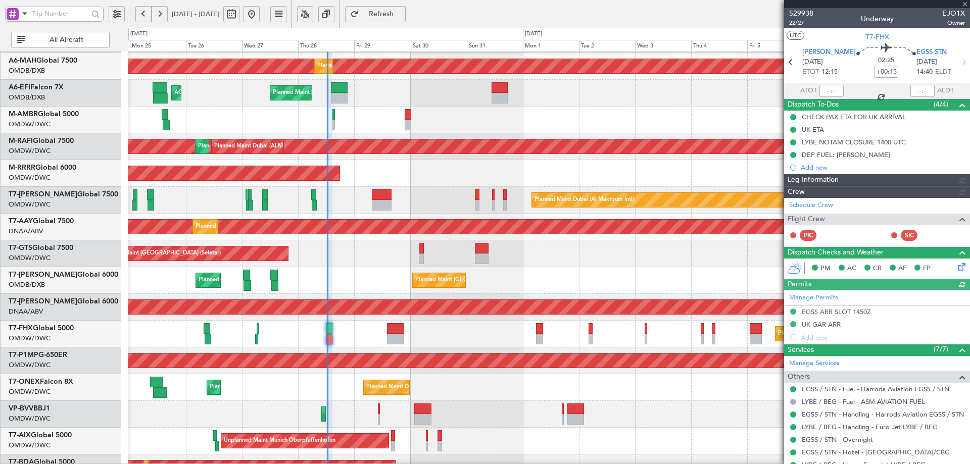
type input "[PERSON_NAME] (ANI)"
type input "7119"
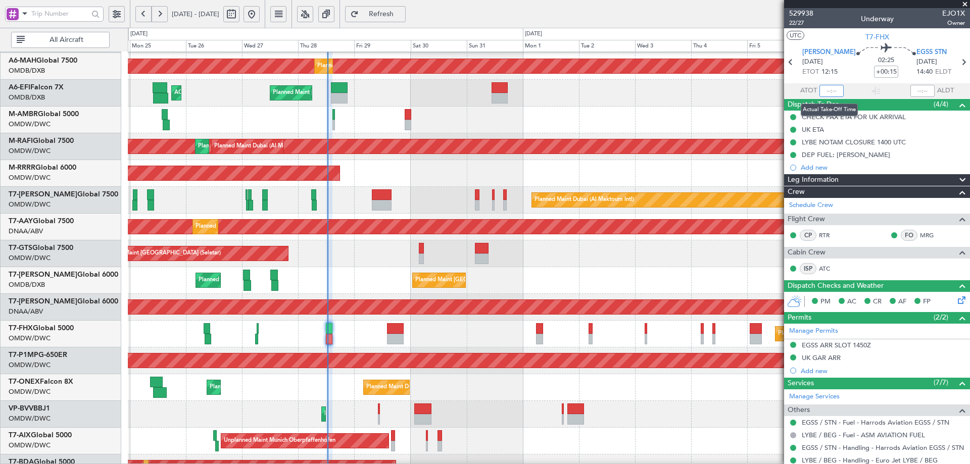
click at [833, 88] on input "text" at bounding box center [832, 91] width 24 height 12
type input "12:28"
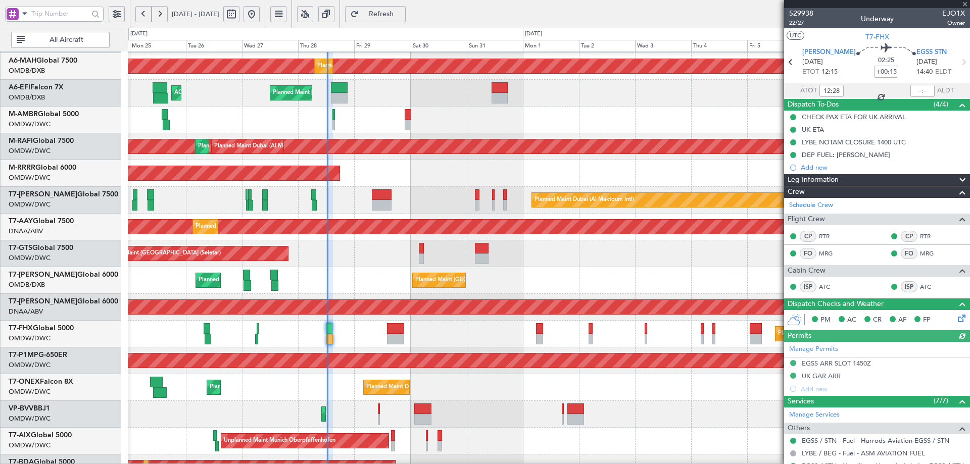
type input "[PERSON_NAME] (ANI)"
type input "7119"
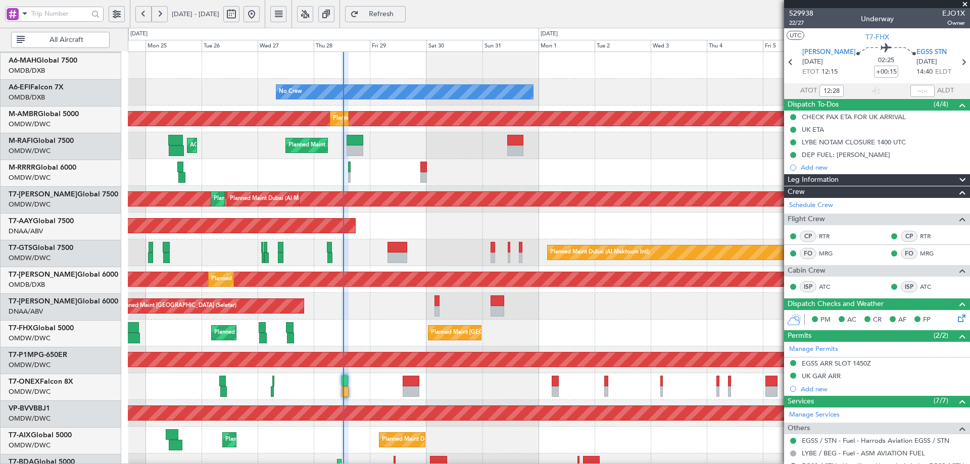
scroll to position [0, 0]
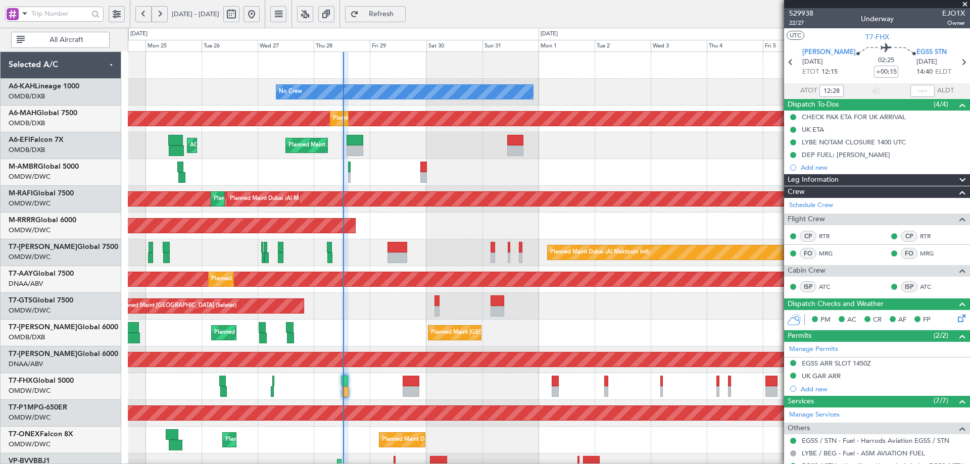
click at [421, 241] on div "No Crew Planned Maint [GEOGRAPHIC_DATA] (Al Maktoum Intl) Planned Maint [GEOGRA…" at bounding box center [549, 346] width 842 height 589
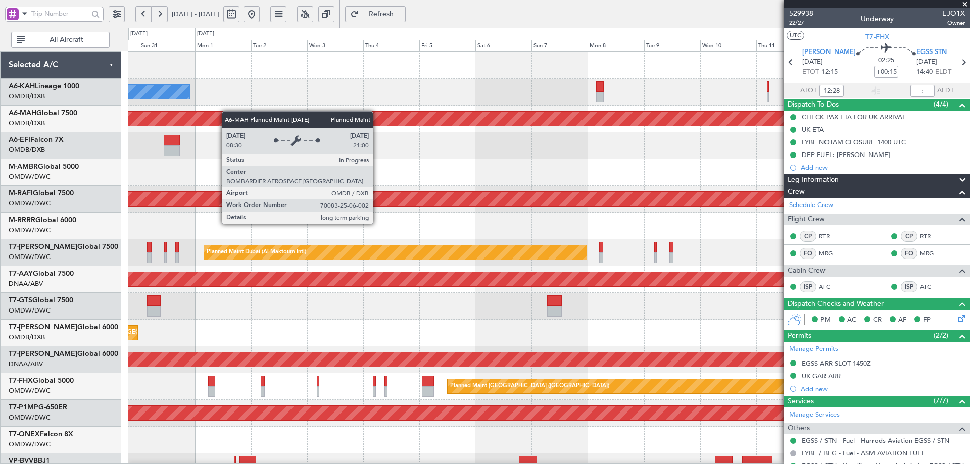
click at [187, 115] on div "No Crew Planned Maint [GEOGRAPHIC_DATA] ([GEOGRAPHIC_DATA]) Planned Maint [GEOG…" at bounding box center [549, 346] width 842 height 589
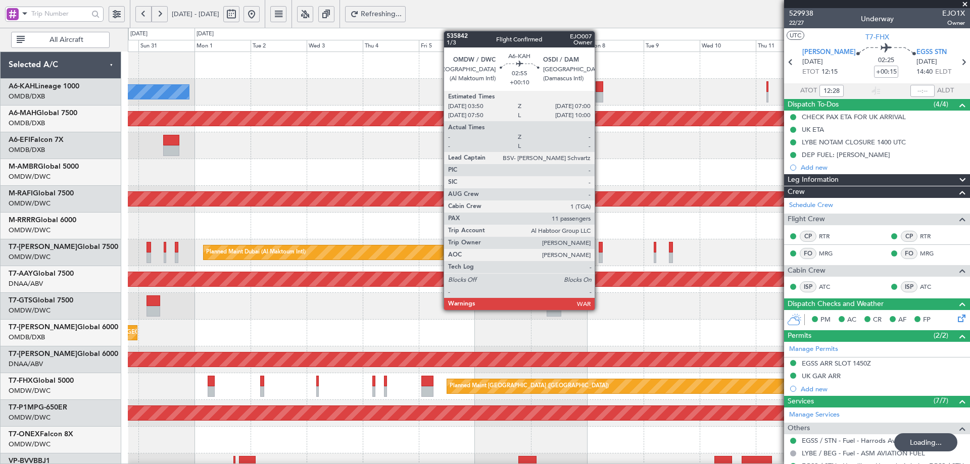
click at [599, 87] on div at bounding box center [600, 86] width 8 height 11
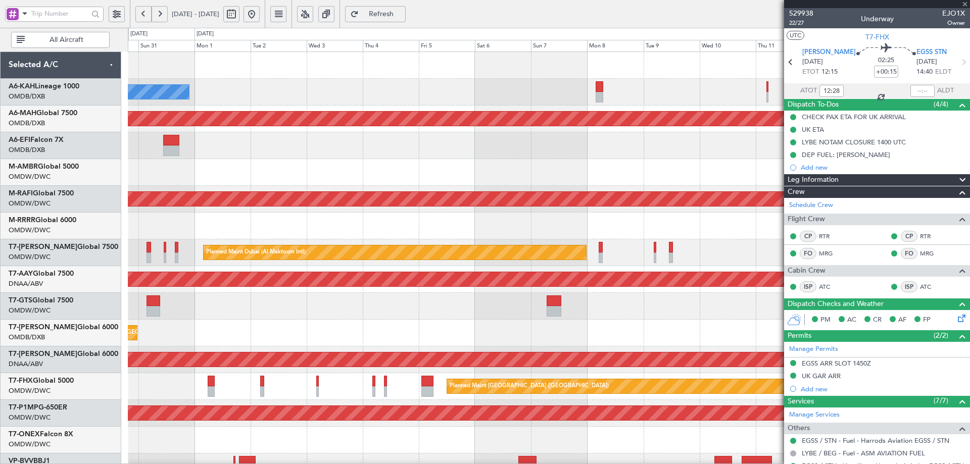
type input "+00:10"
type input "11"
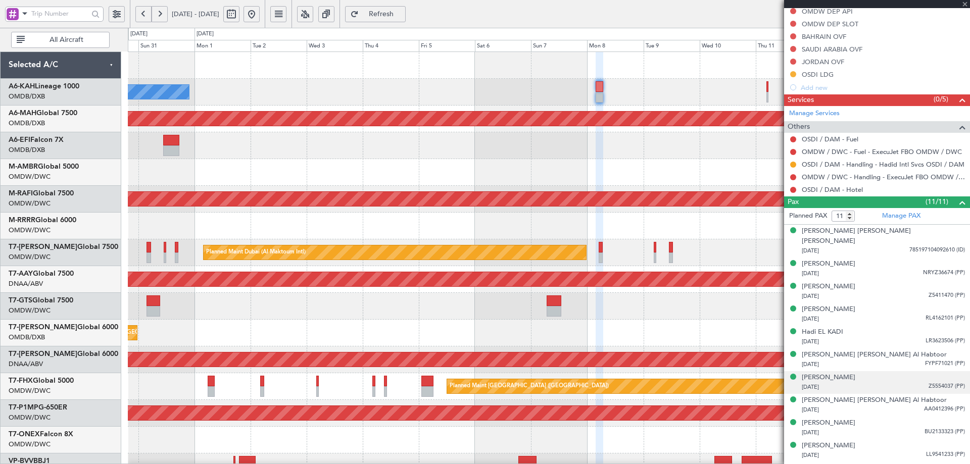
scroll to position [342, 0]
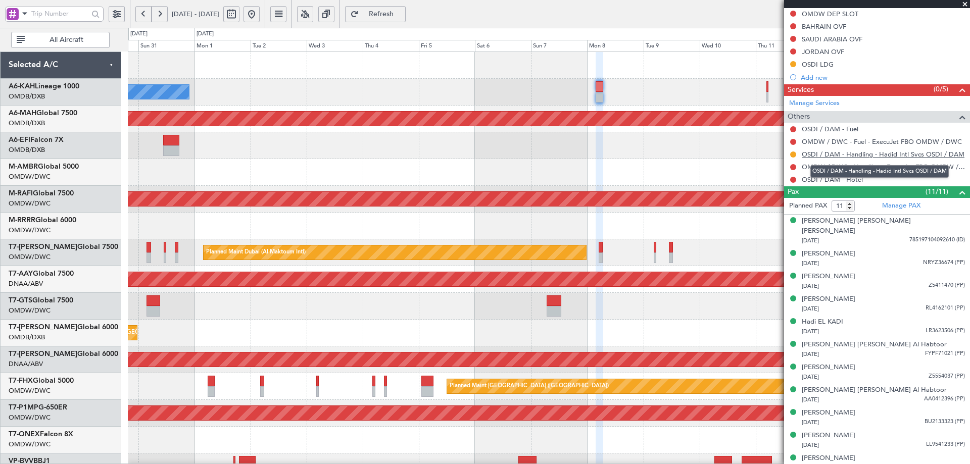
click at [867, 154] on link "OSDI / DAM - Handling - Hadid Intl Svcs OSDI / DAM" at bounding box center [883, 154] width 163 height 9
